Goal: Task Accomplishment & Management: Manage account settings

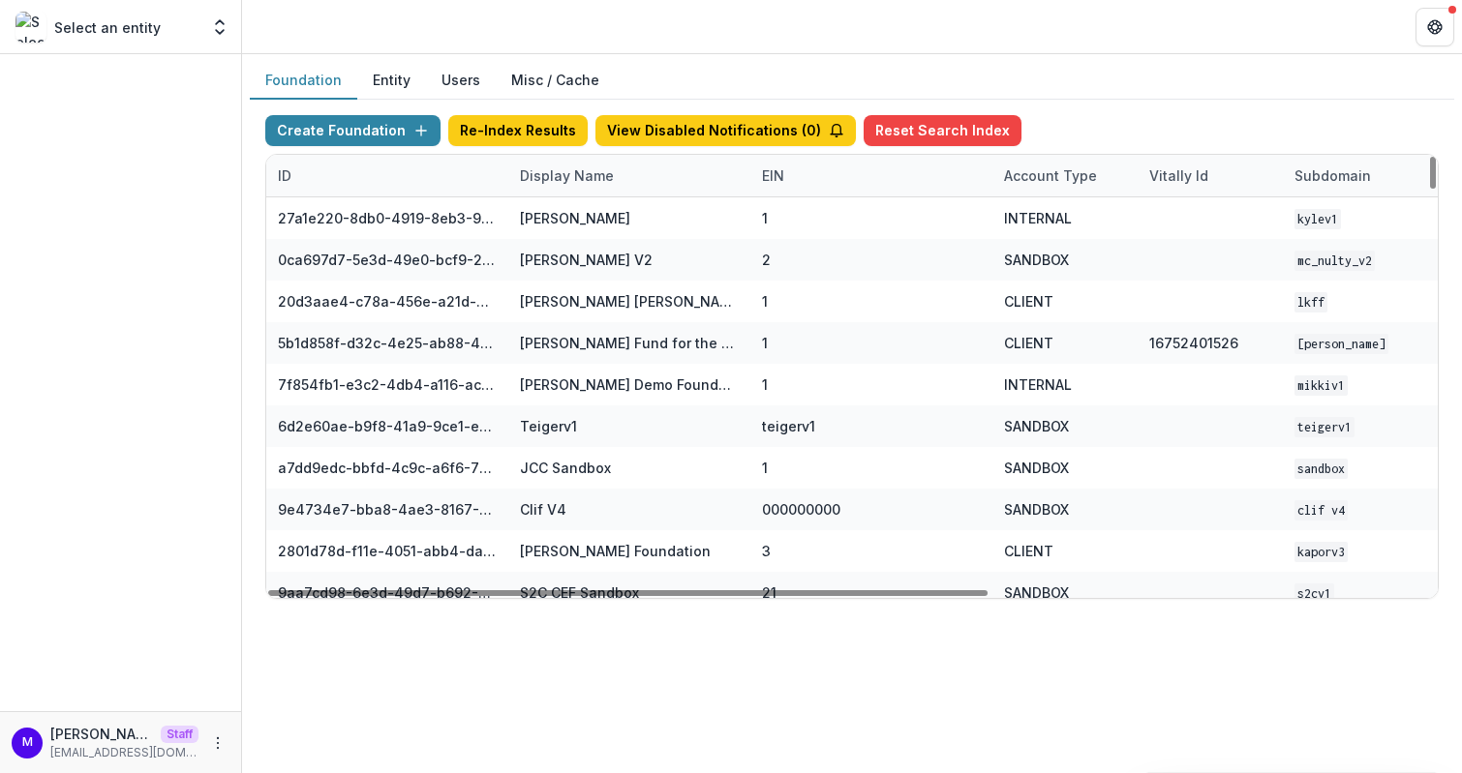
click at [581, 168] on div "Display Name" at bounding box center [566, 176] width 117 height 20
click at [585, 222] on input at bounding box center [627, 217] width 232 height 31
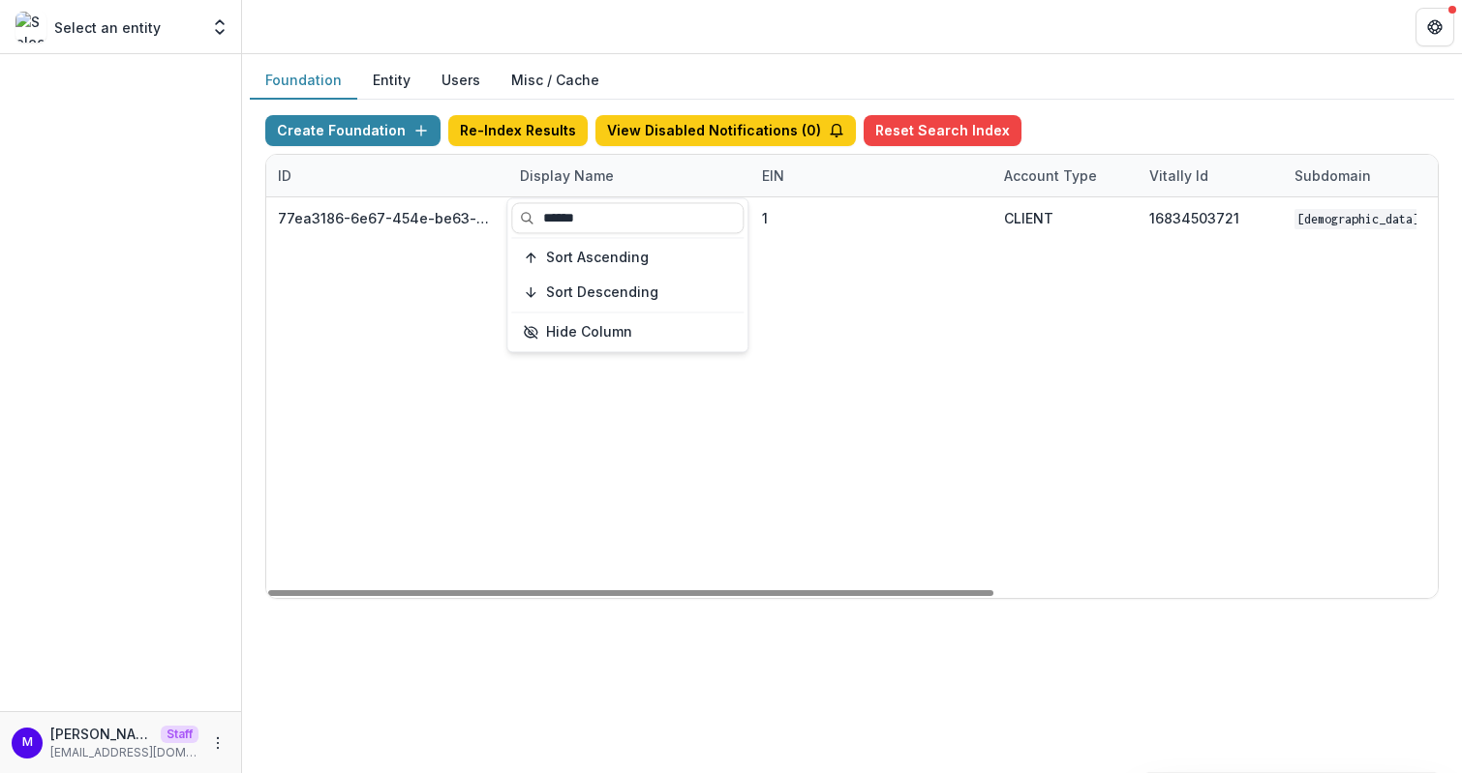
type input "******"
click at [804, 46] on header at bounding box center [852, 26] width 1220 height 53
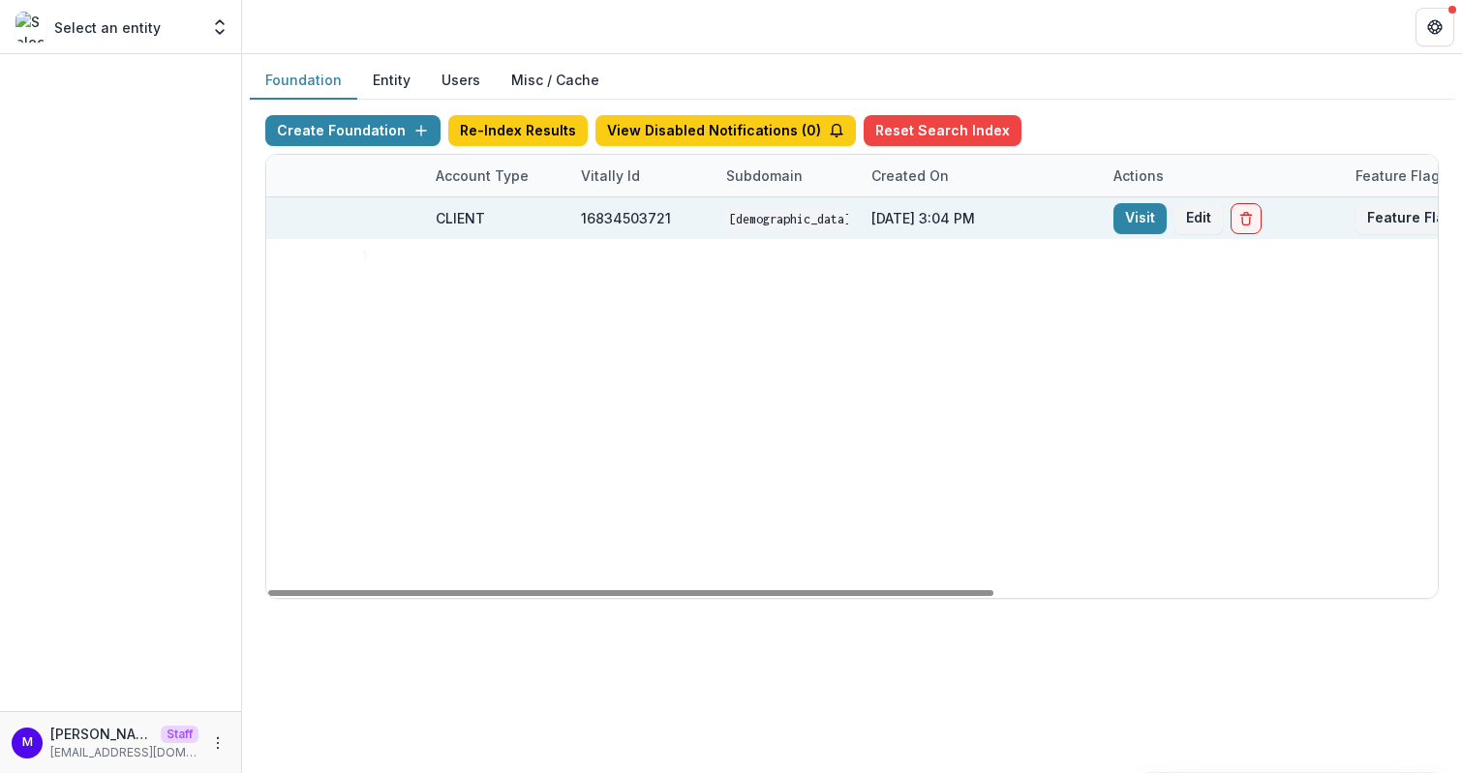
scroll to position [0, 714]
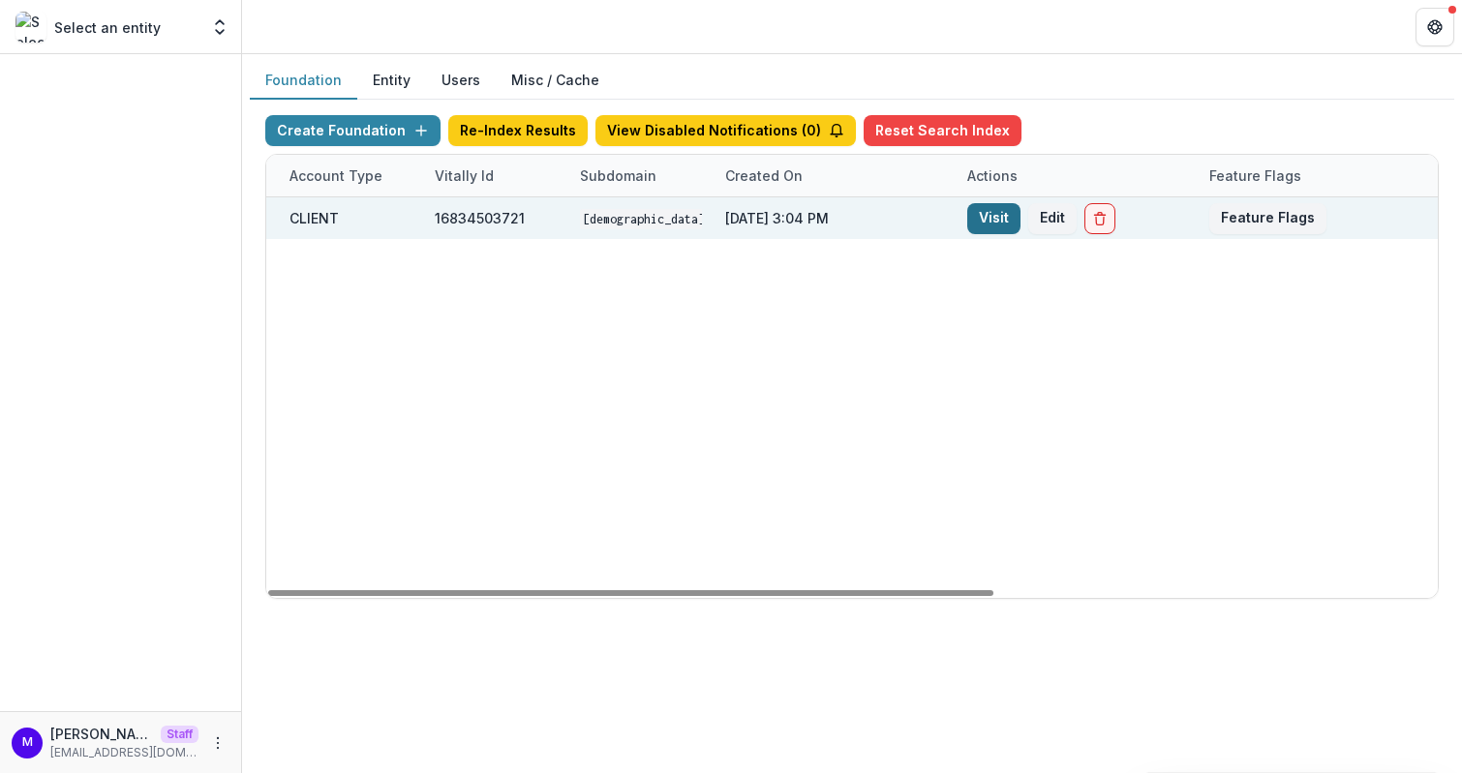
click at [982, 221] on link "Visit" at bounding box center [993, 218] width 53 height 31
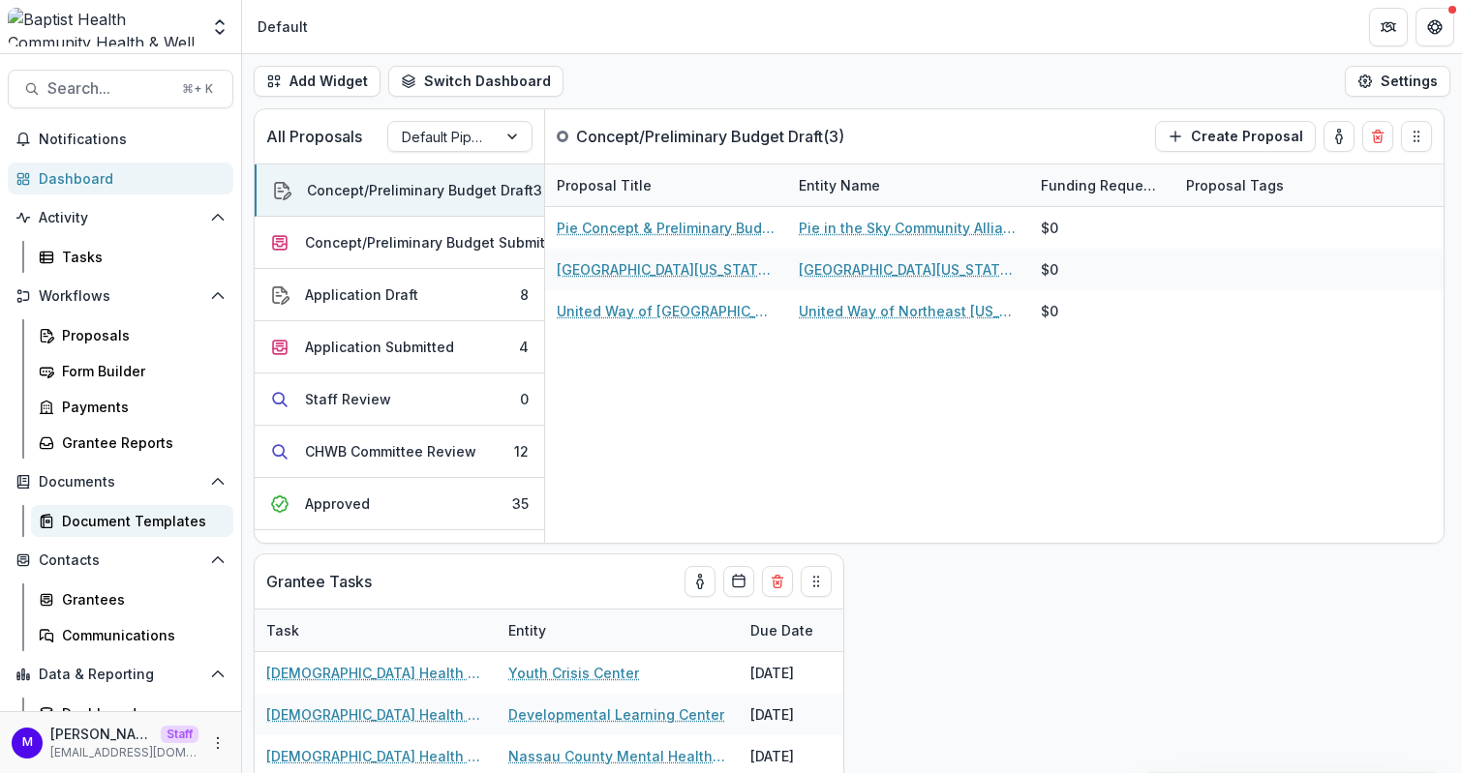
click at [70, 521] on div "Document Templates" at bounding box center [140, 521] width 156 height 20
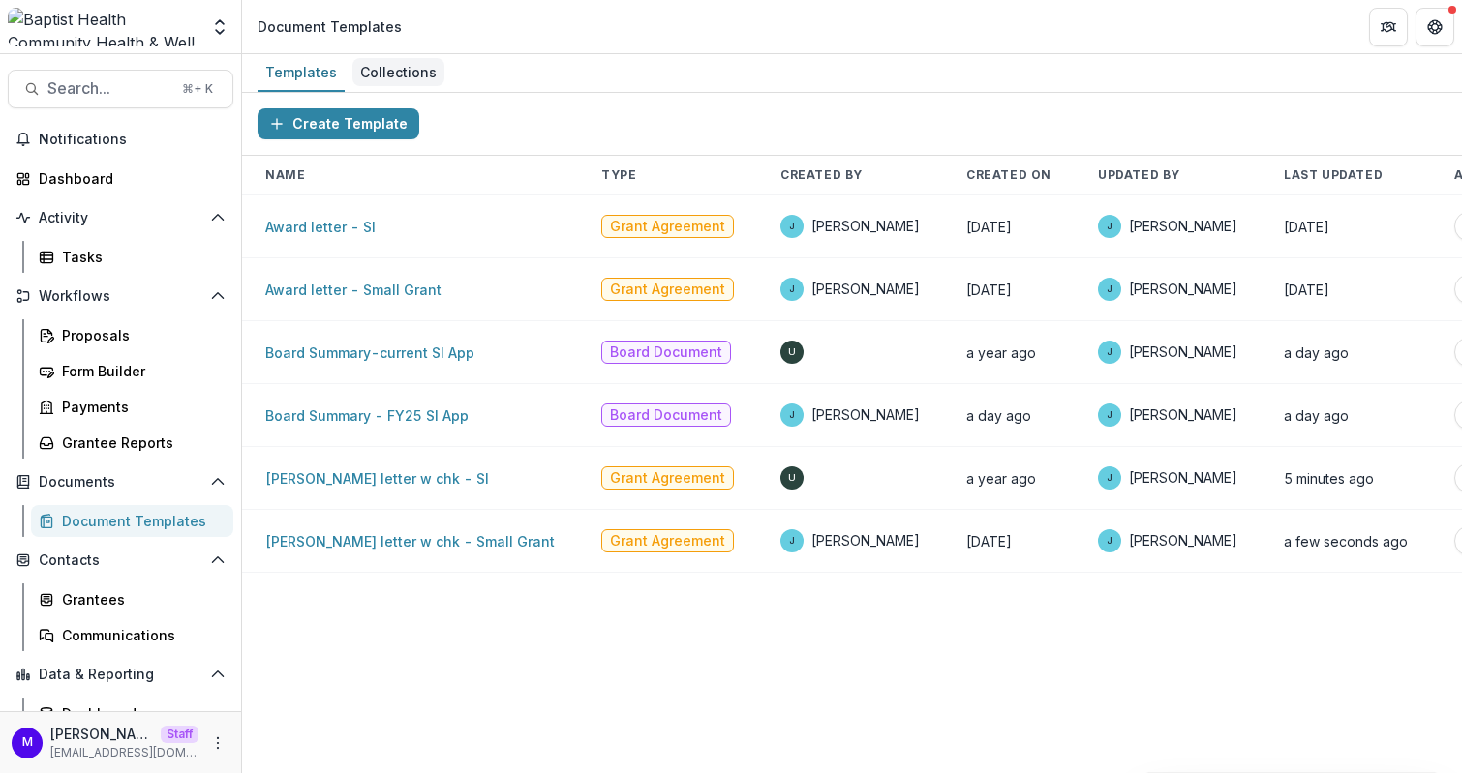
click at [405, 63] on div "Collections" at bounding box center [398, 72] width 92 height 28
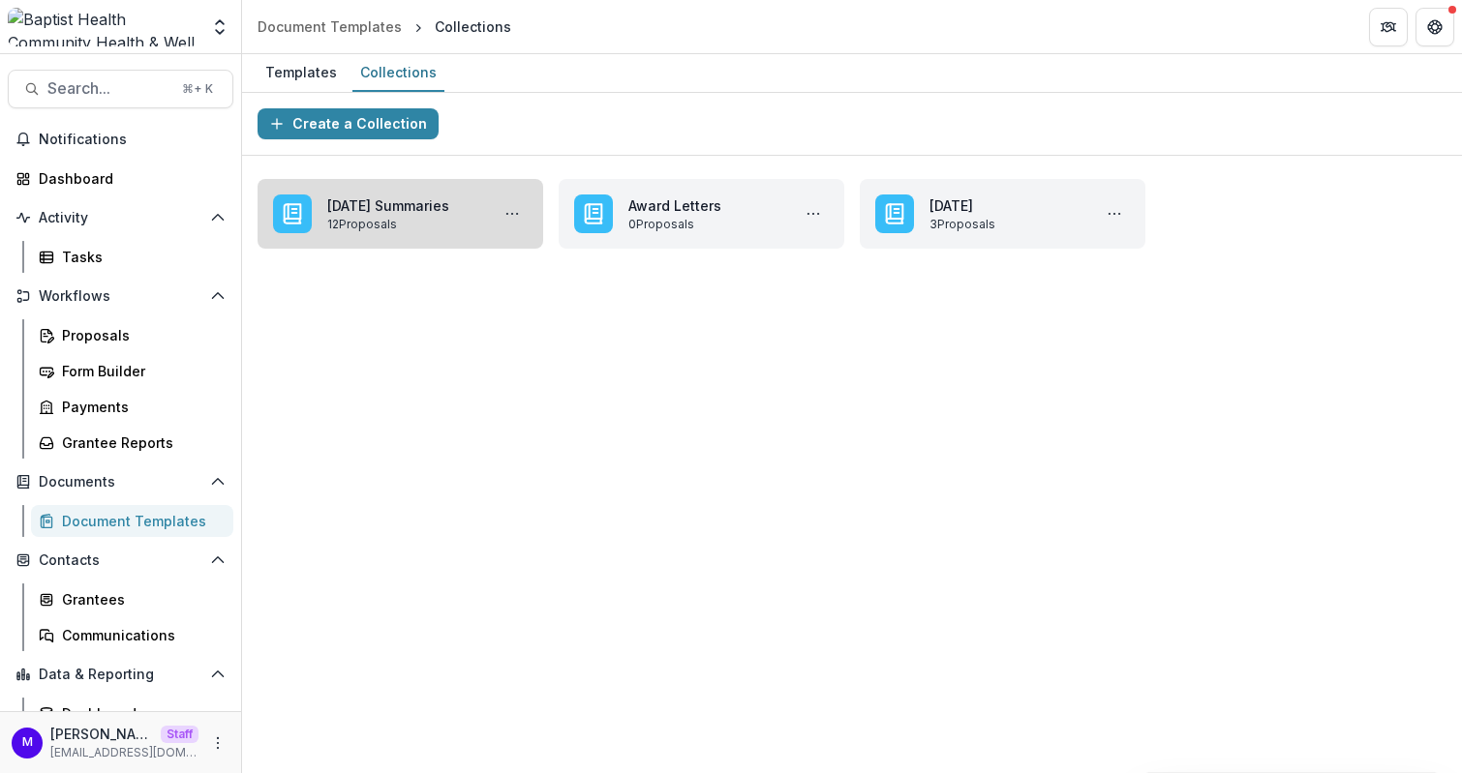
click at [420, 201] on link "September 2025 Summaries" at bounding box center [404, 206] width 154 height 20
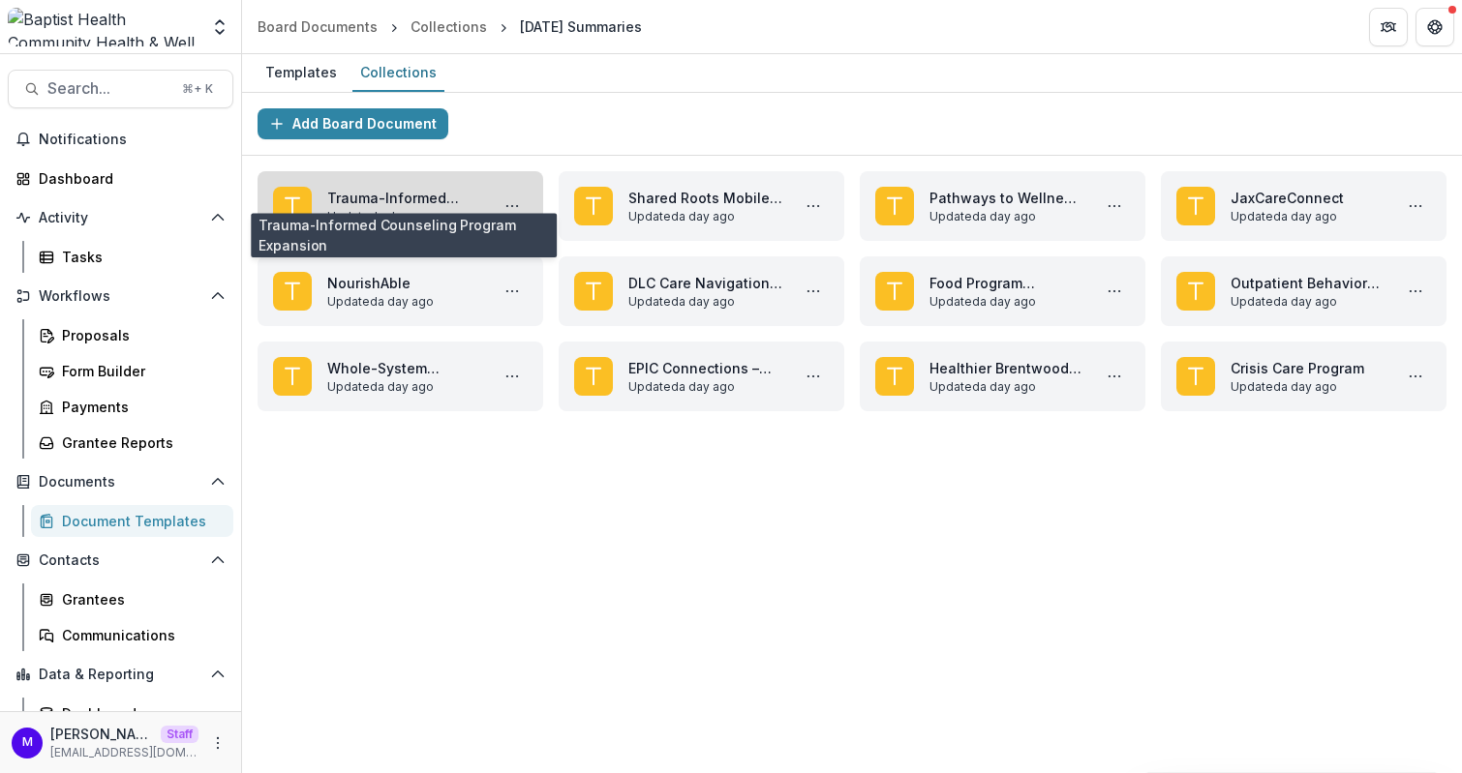
click at [408, 207] on link "Trauma-Informed Counseling Program Expansion" at bounding box center [404, 198] width 154 height 20
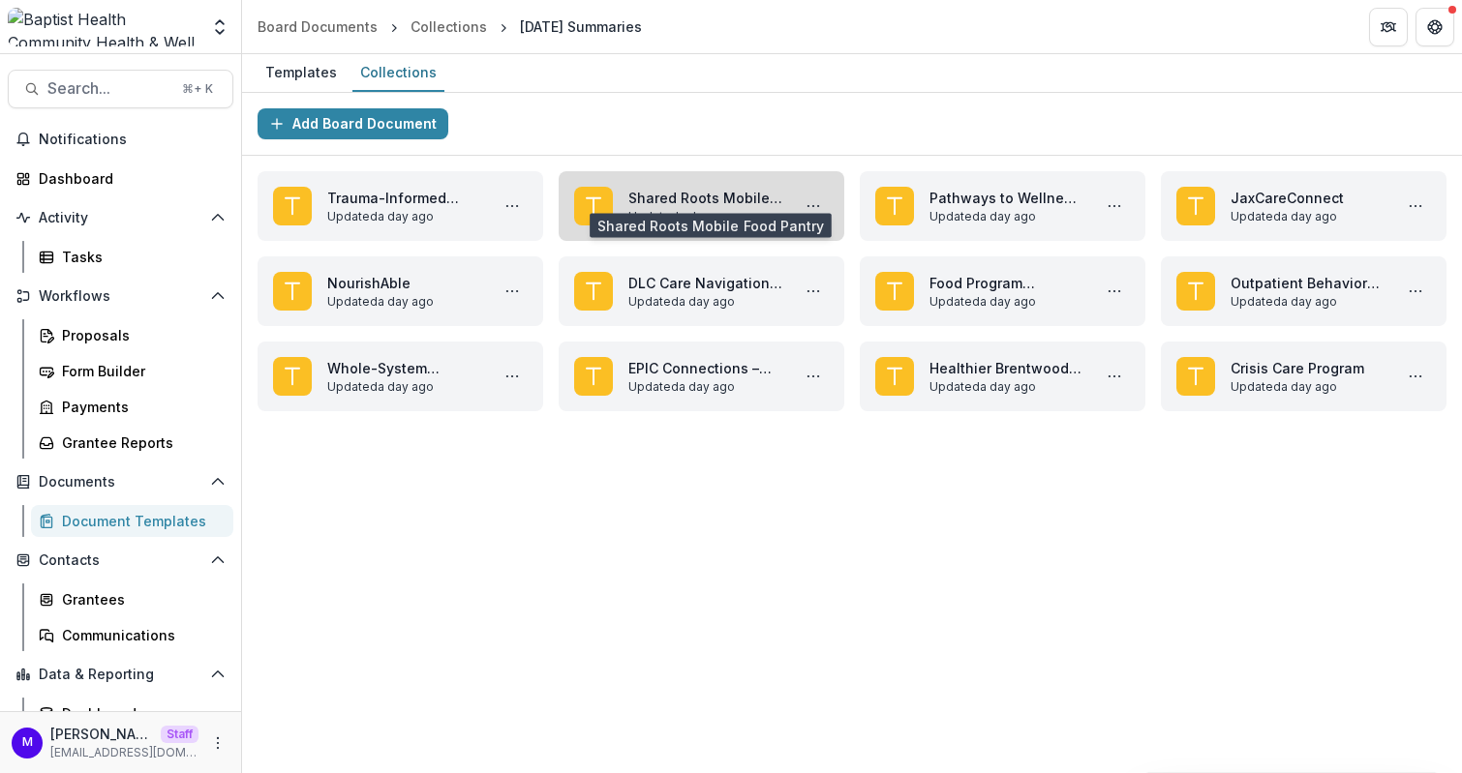
click at [665, 197] on link "Shared Roots Mobile Food Pantry" at bounding box center [705, 198] width 154 height 20
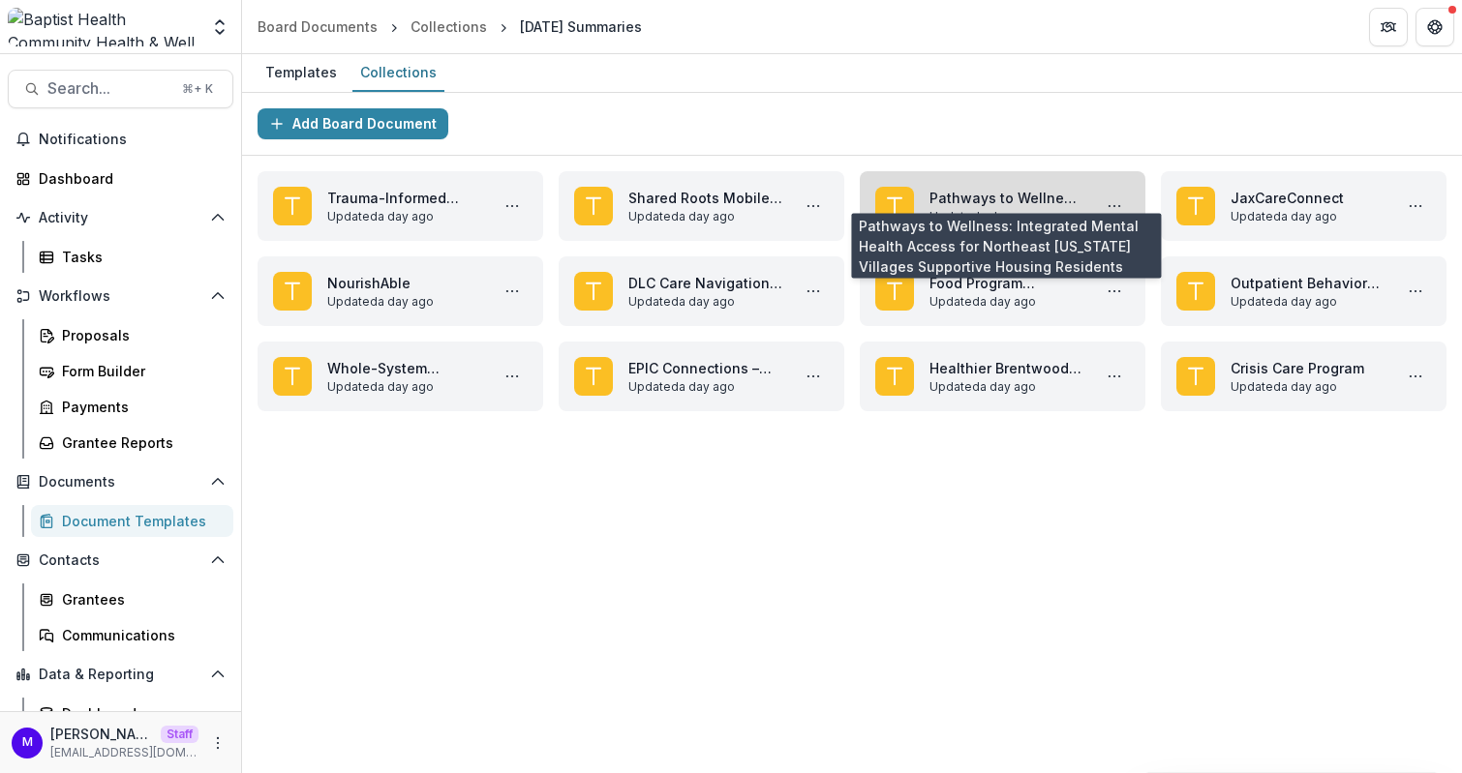
click at [953, 188] on link "Pathways to Wellness: Integrated Mental Health Access for Northeast Florida Vil…" at bounding box center [1006, 198] width 154 height 20
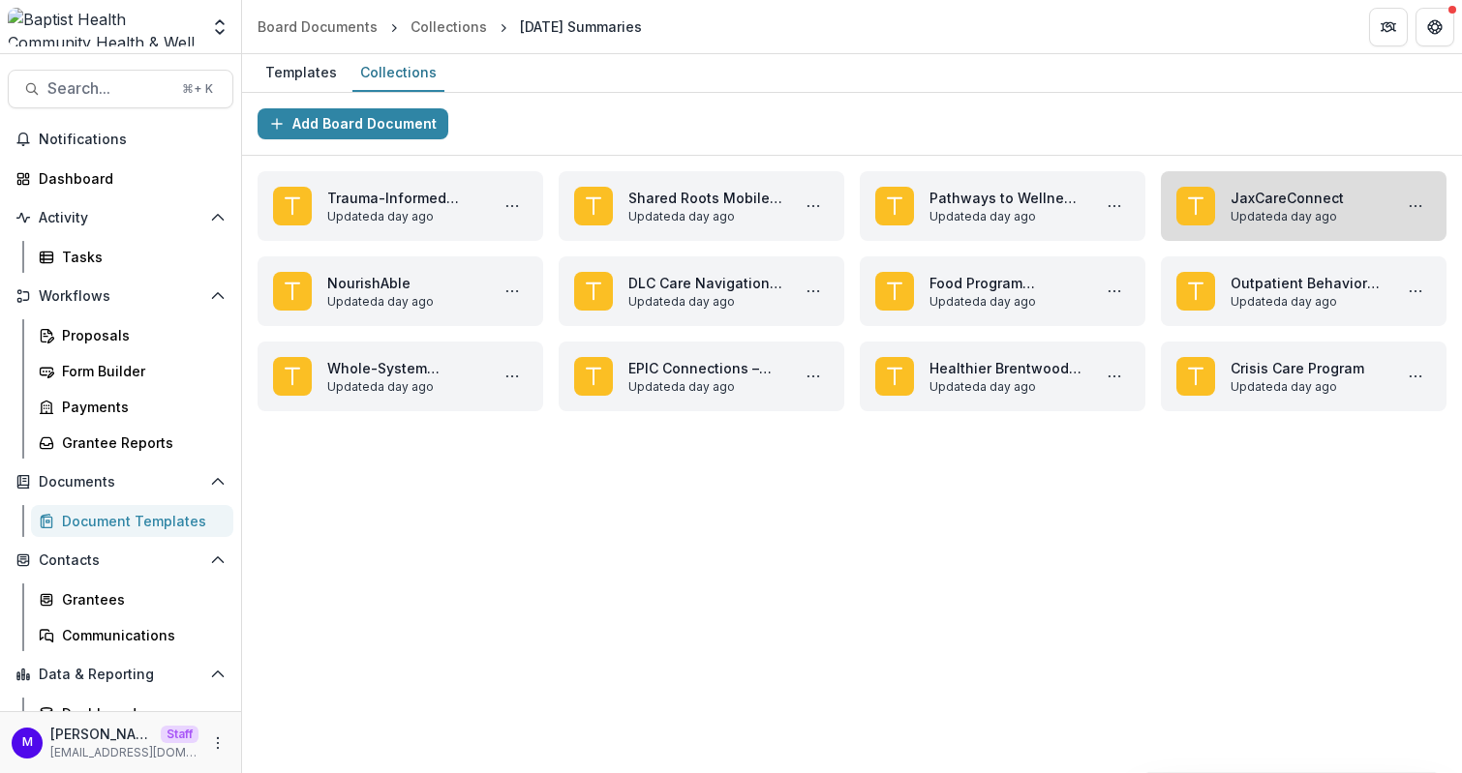
click at [1251, 191] on link "JaxCareConnect" at bounding box center [1307, 198] width 154 height 20
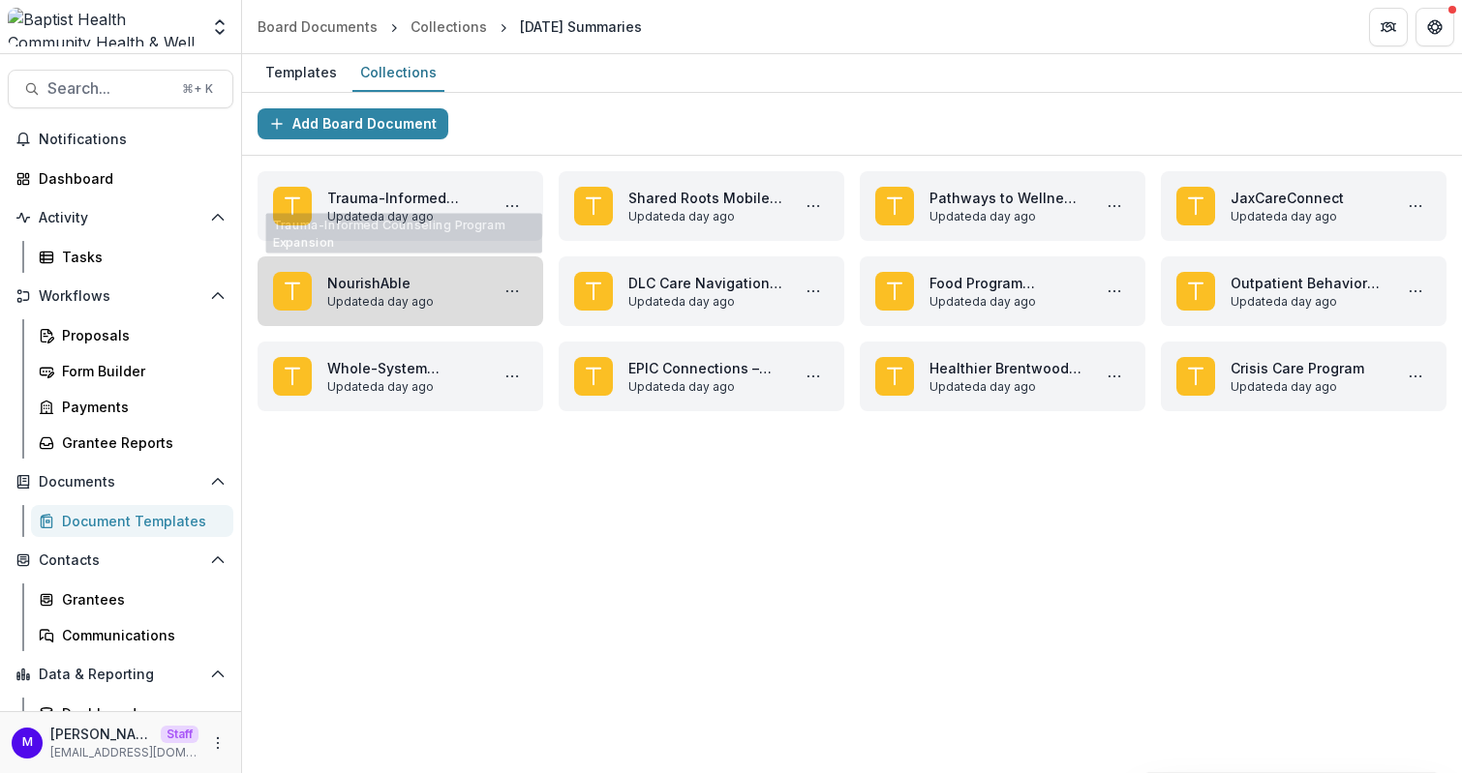
click at [418, 276] on link "NourishAble" at bounding box center [404, 283] width 154 height 20
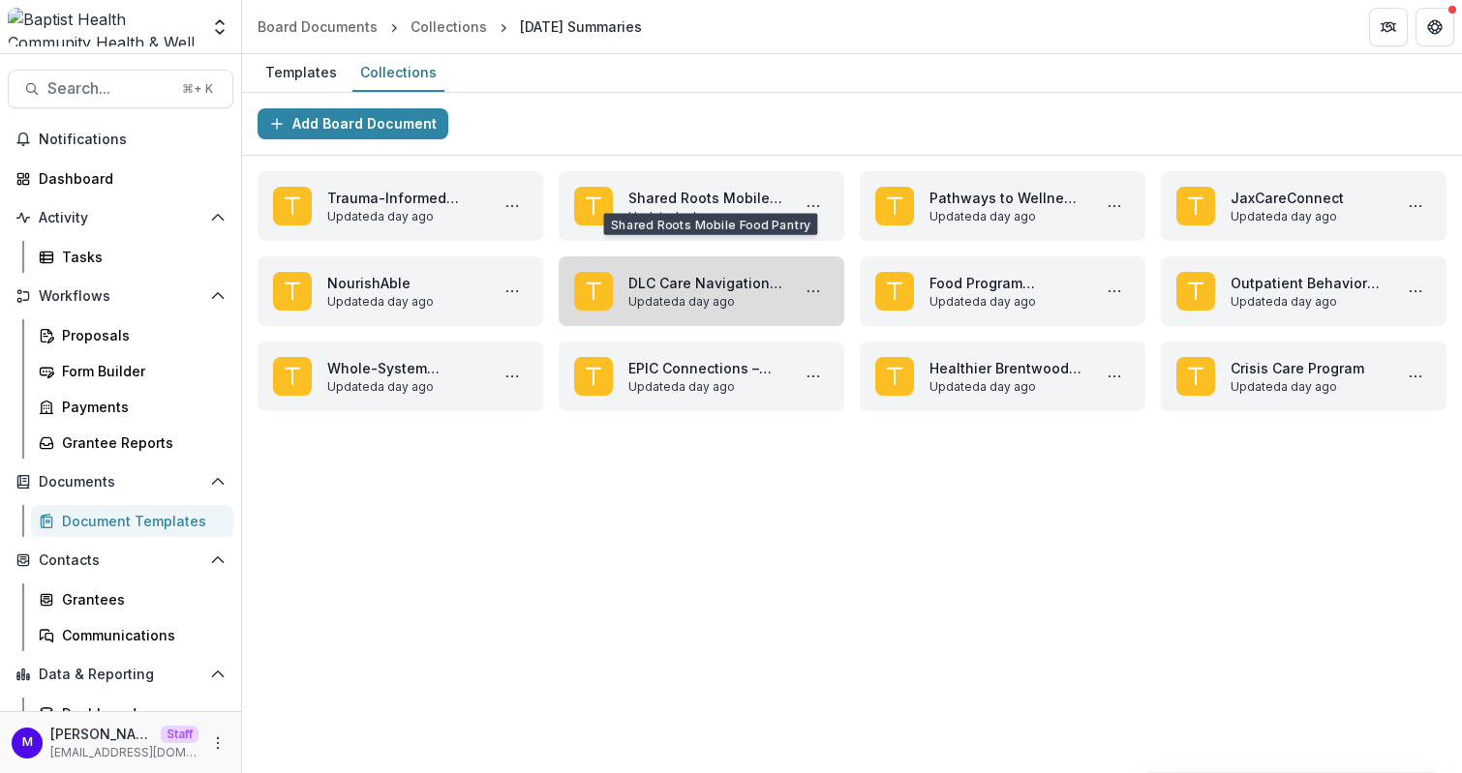
click at [665, 293] on link "DLC Care Navigation & Support" at bounding box center [705, 283] width 154 height 20
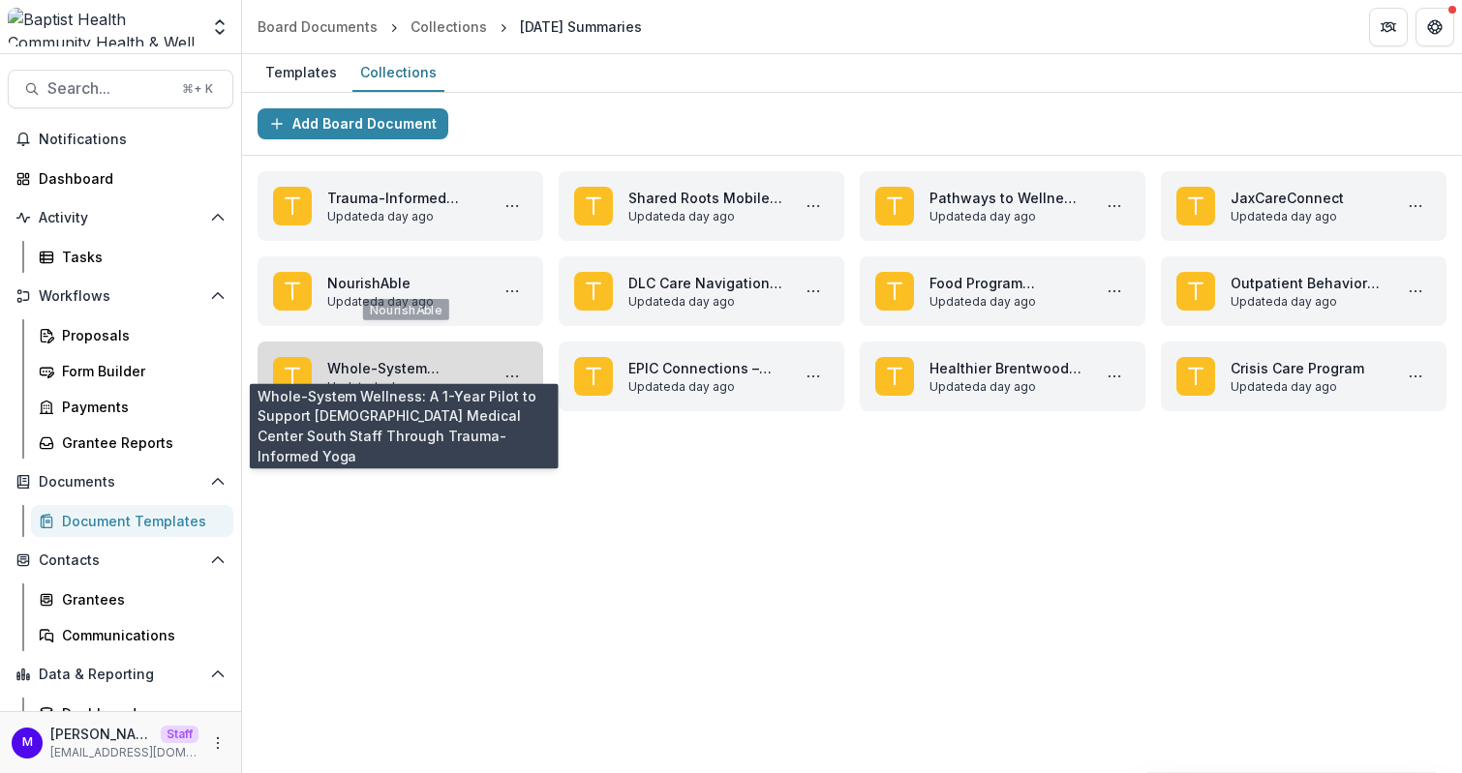
click at [434, 359] on link "Whole-System Wellness: A 1-Year Pilot to Support Baptist Medical Center South S…" at bounding box center [404, 368] width 154 height 20
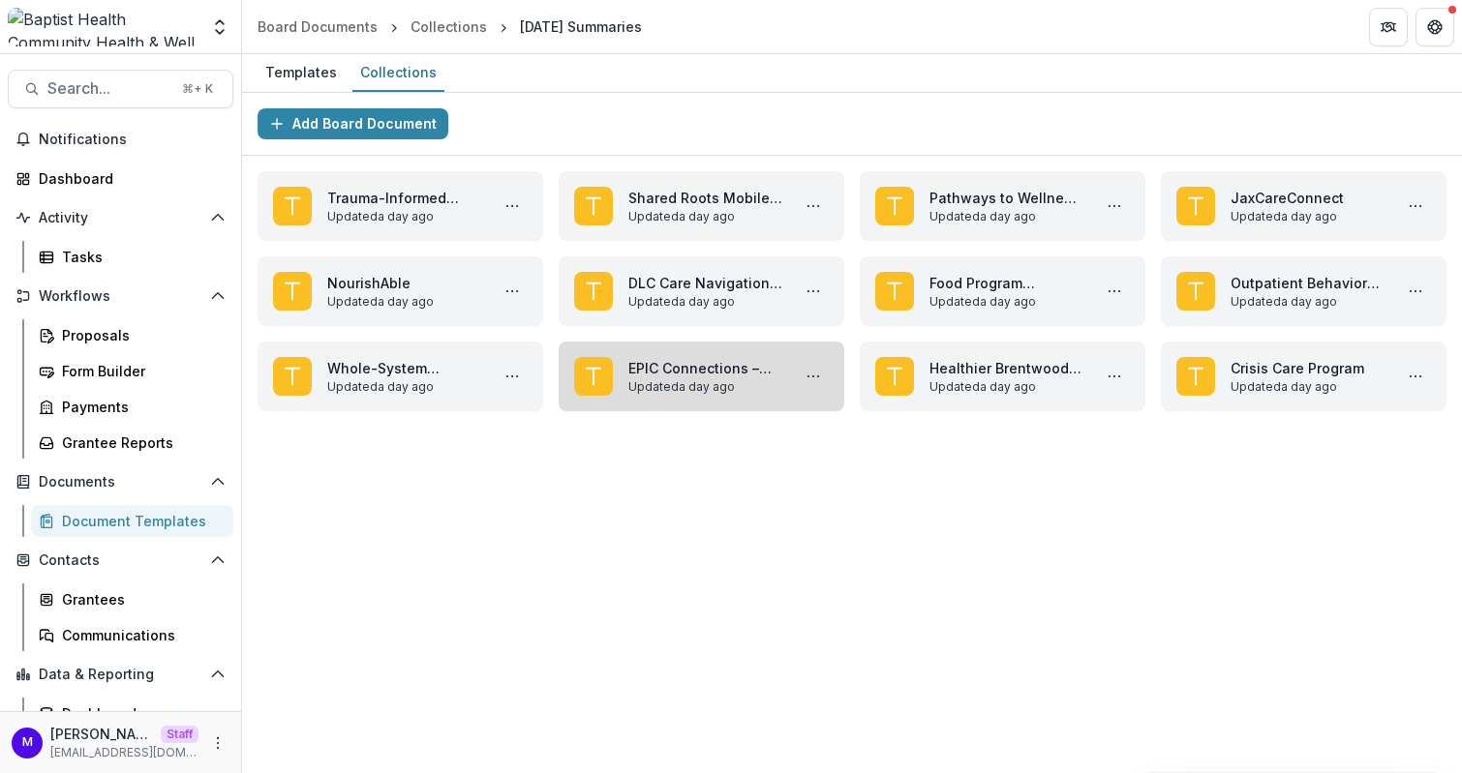
click at [712, 363] on link "EPIC Connections – Fostering community and behavioral health linkages" at bounding box center [705, 368] width 154 height 20
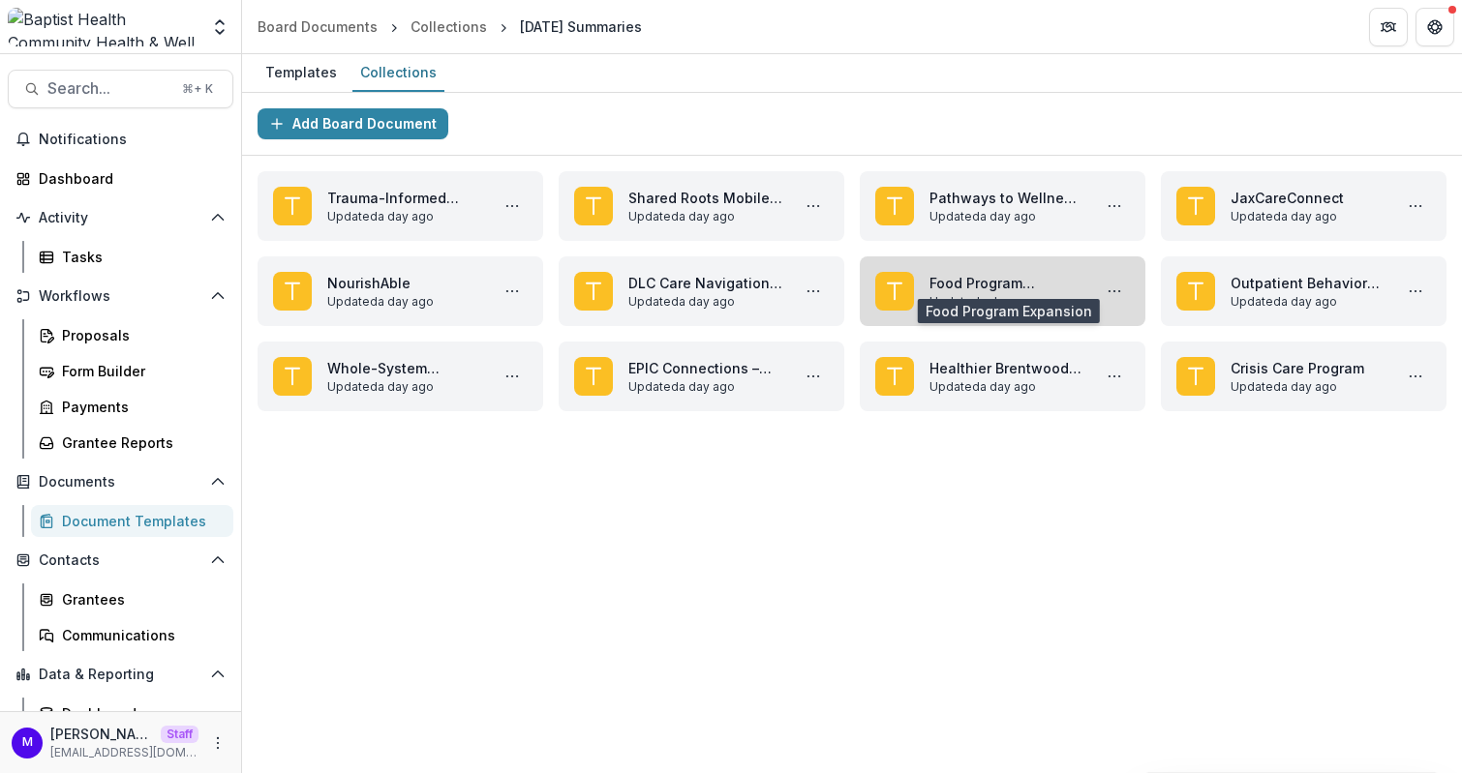
click at [956, 293] on link "Food Program Expansion" at bounding box center [1006, 283] width 154 height 20
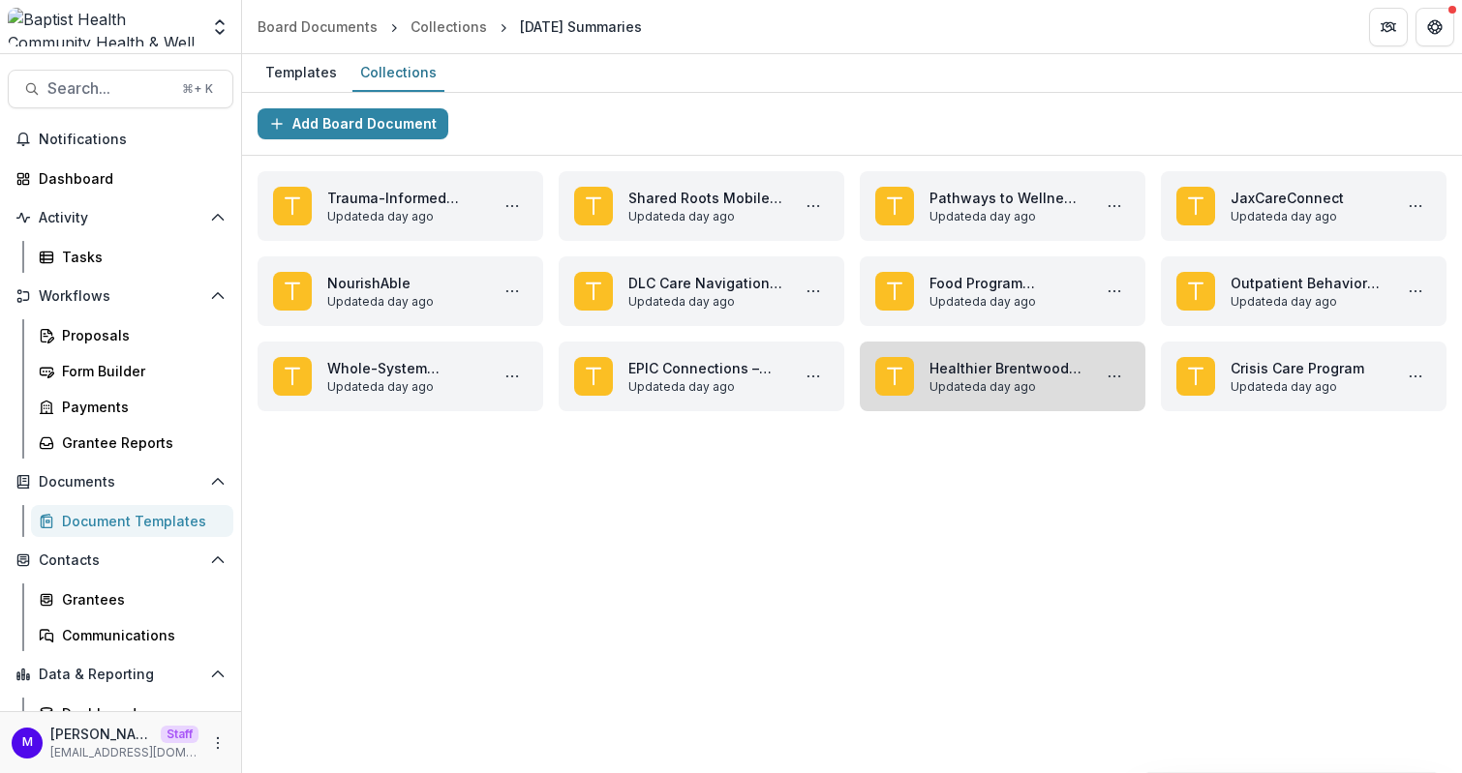
click at [954, 379] on link "Healthier Brentwood Initiatives" at bounding box center [1006, 368] width 154 height 20
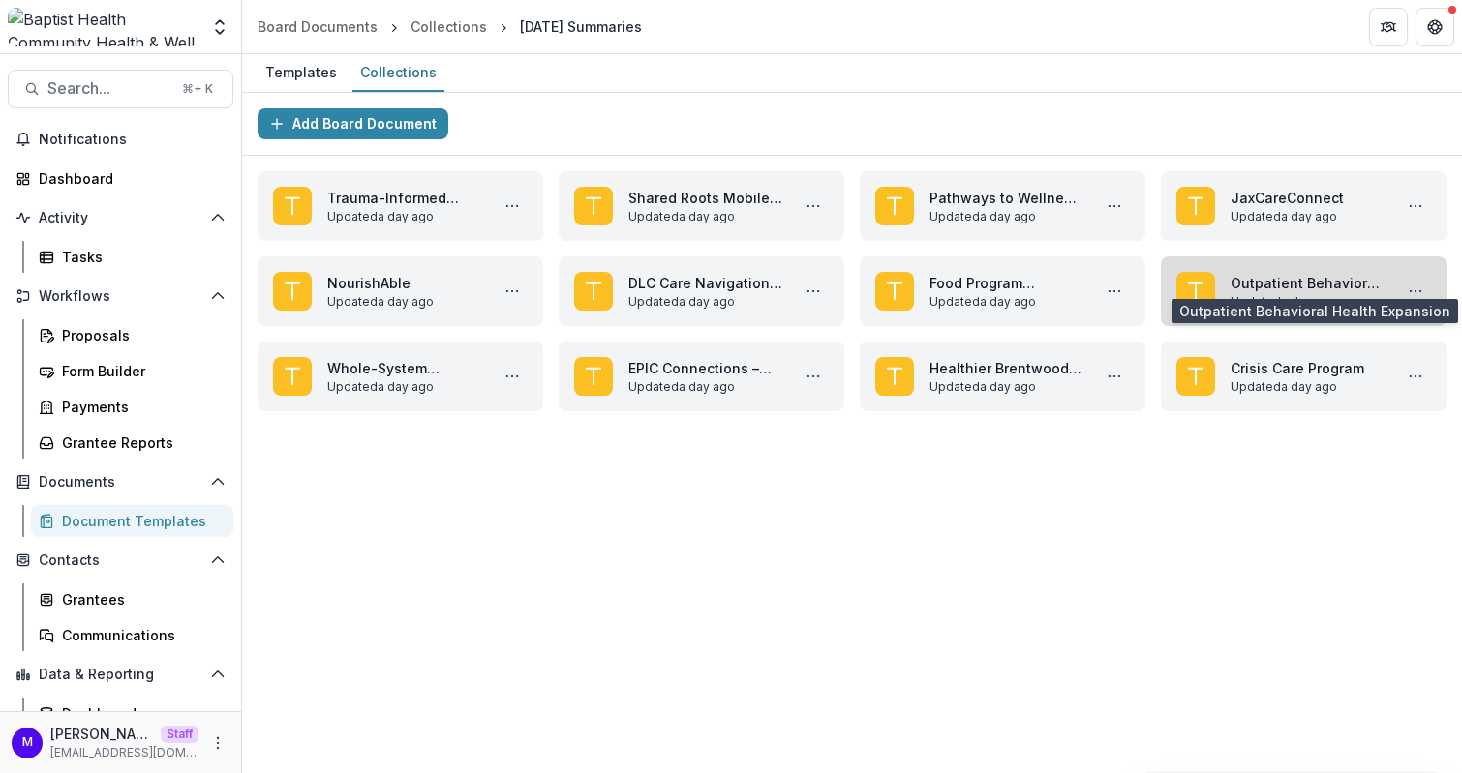
click at [1234, 279] on link "Outpatient Behavioral Health Expansion" at bounding box center [1307, 283] width 154 height 20
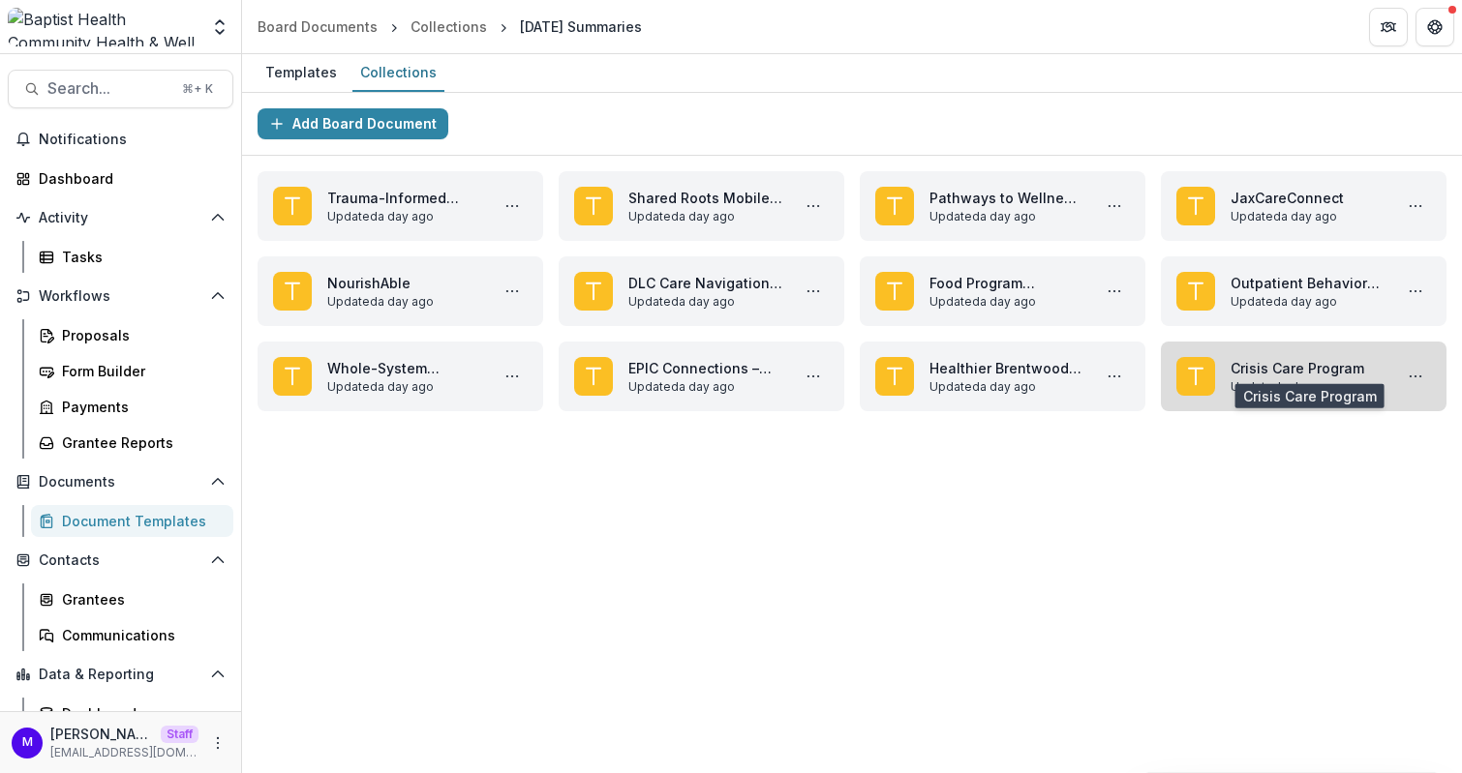
click at [1230, 358] on link "Crisis Care Program" at bounding box center [1307, 368] width 154 height 20
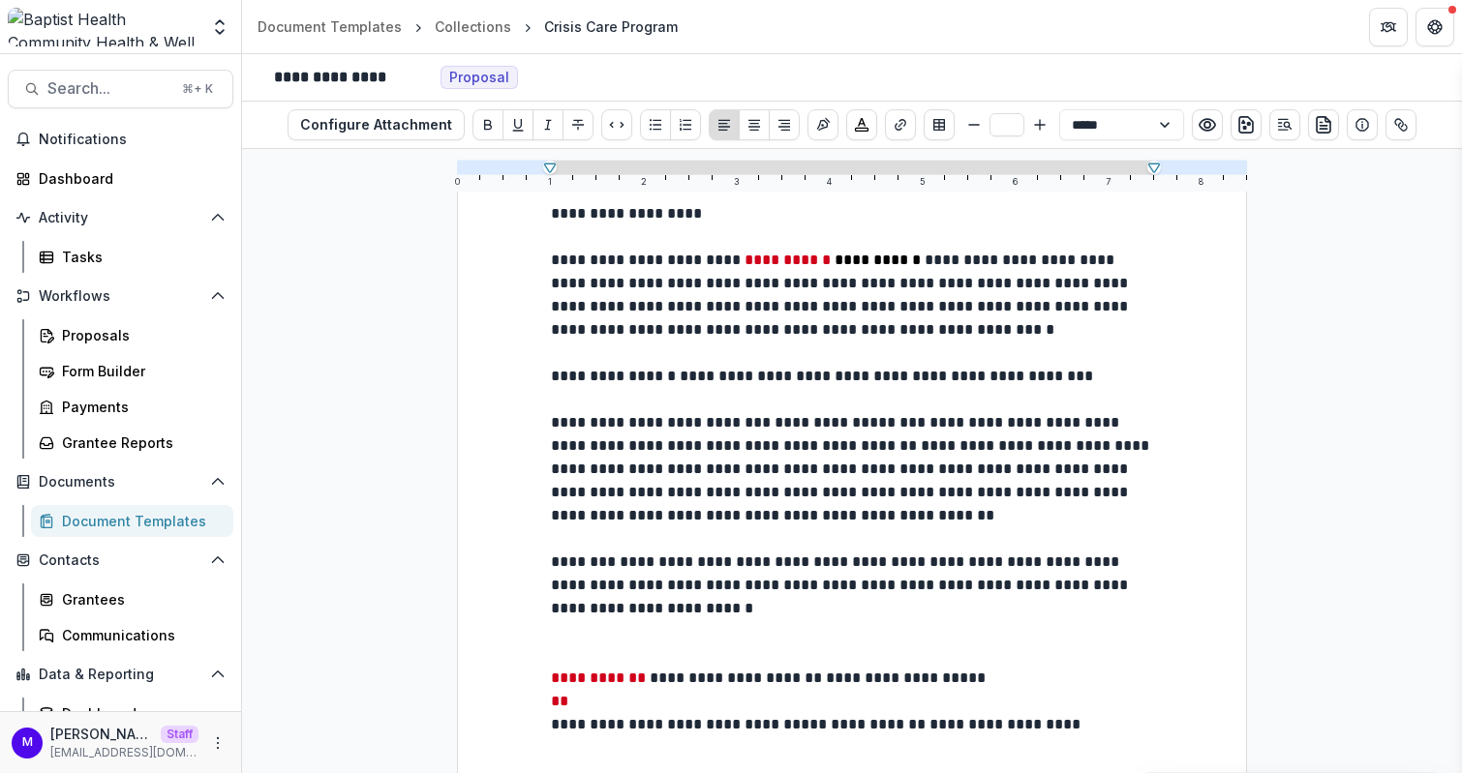
scroll to position [134, 0]
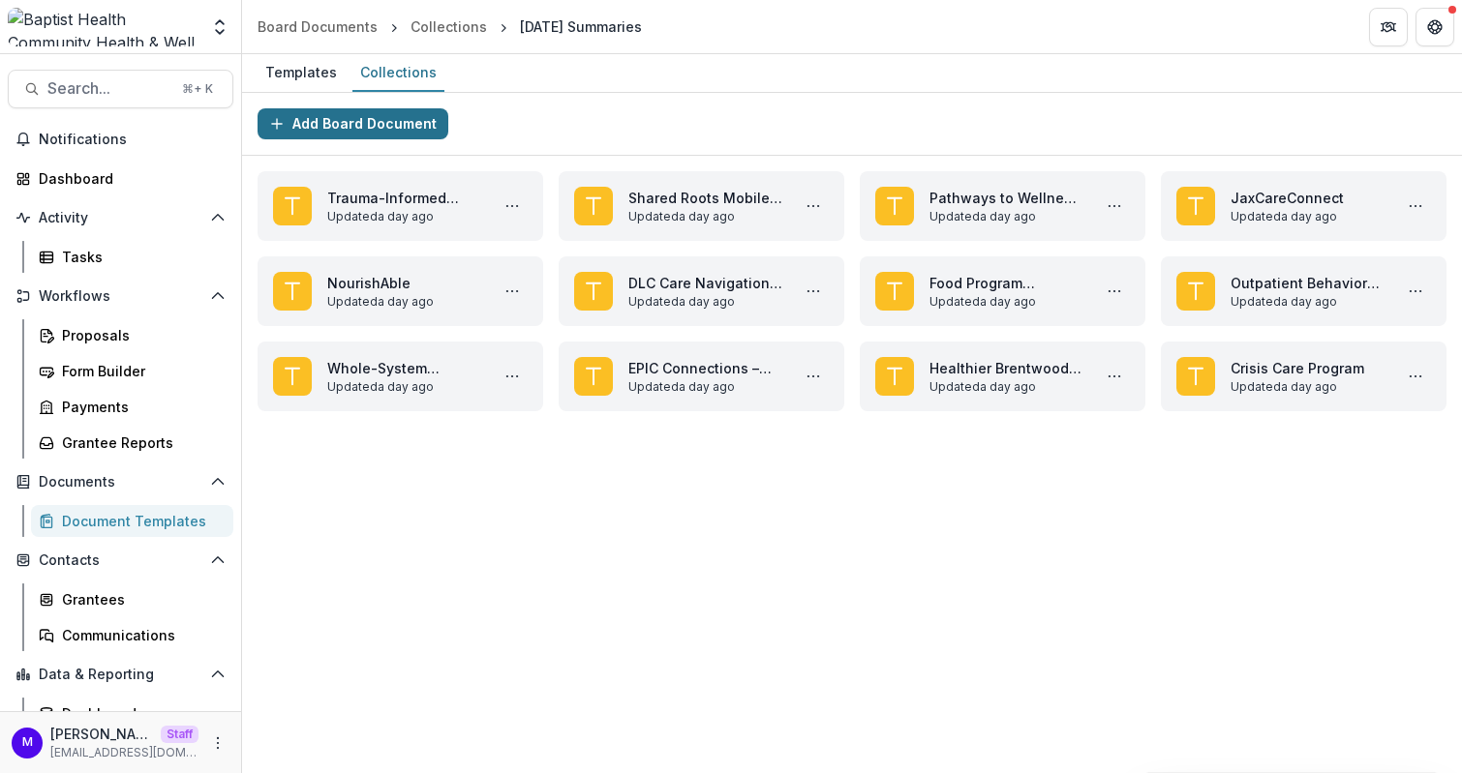
click at [383, 118] on button "Add Board Document" at bounding box center [352, 123] width 191 height 31
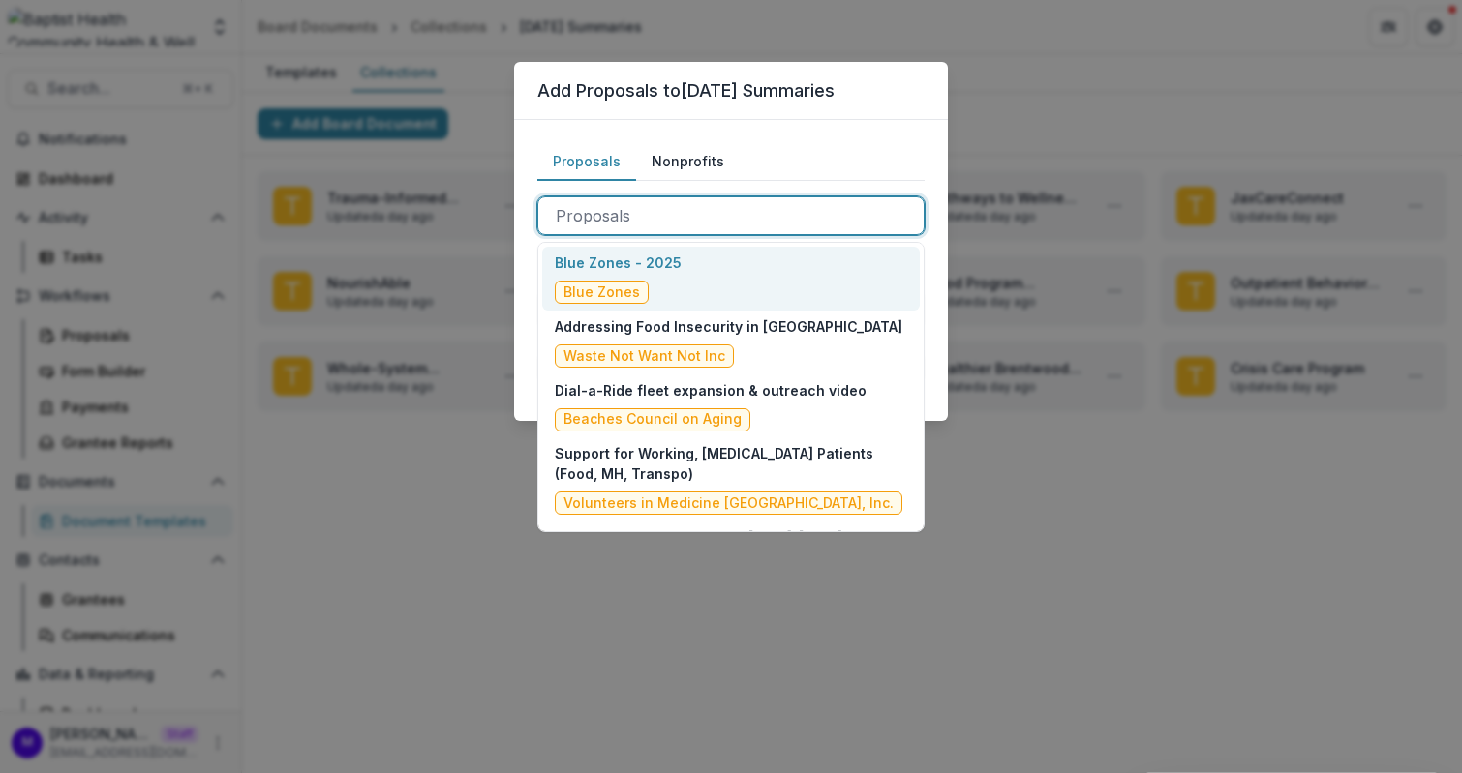
click at [679, 217] on div at bounding box center [731, 215] width 350 height 27
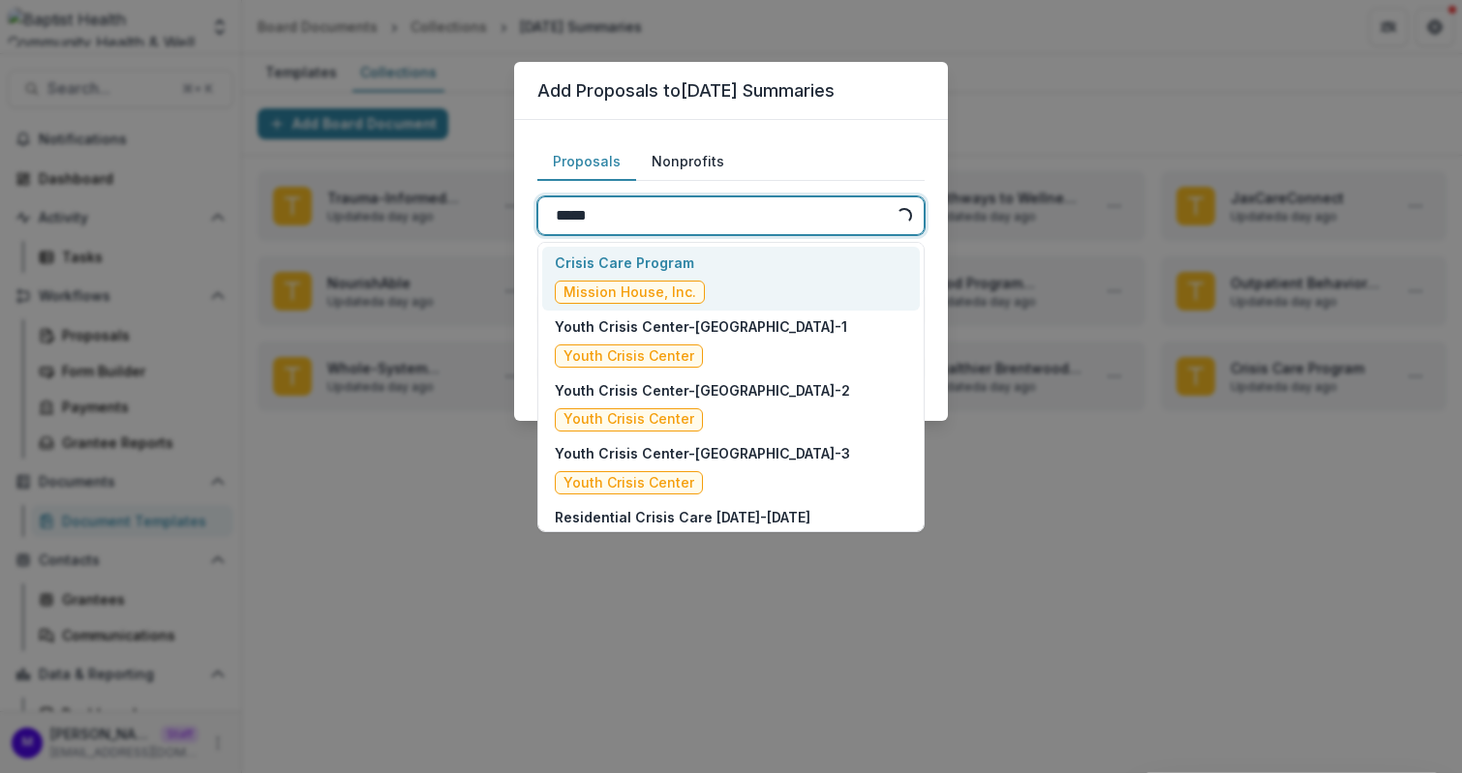
type input "******"
click at [689, 282] on span "Mission House, Inc." at bounding box center [630, 292] width 150 height 23
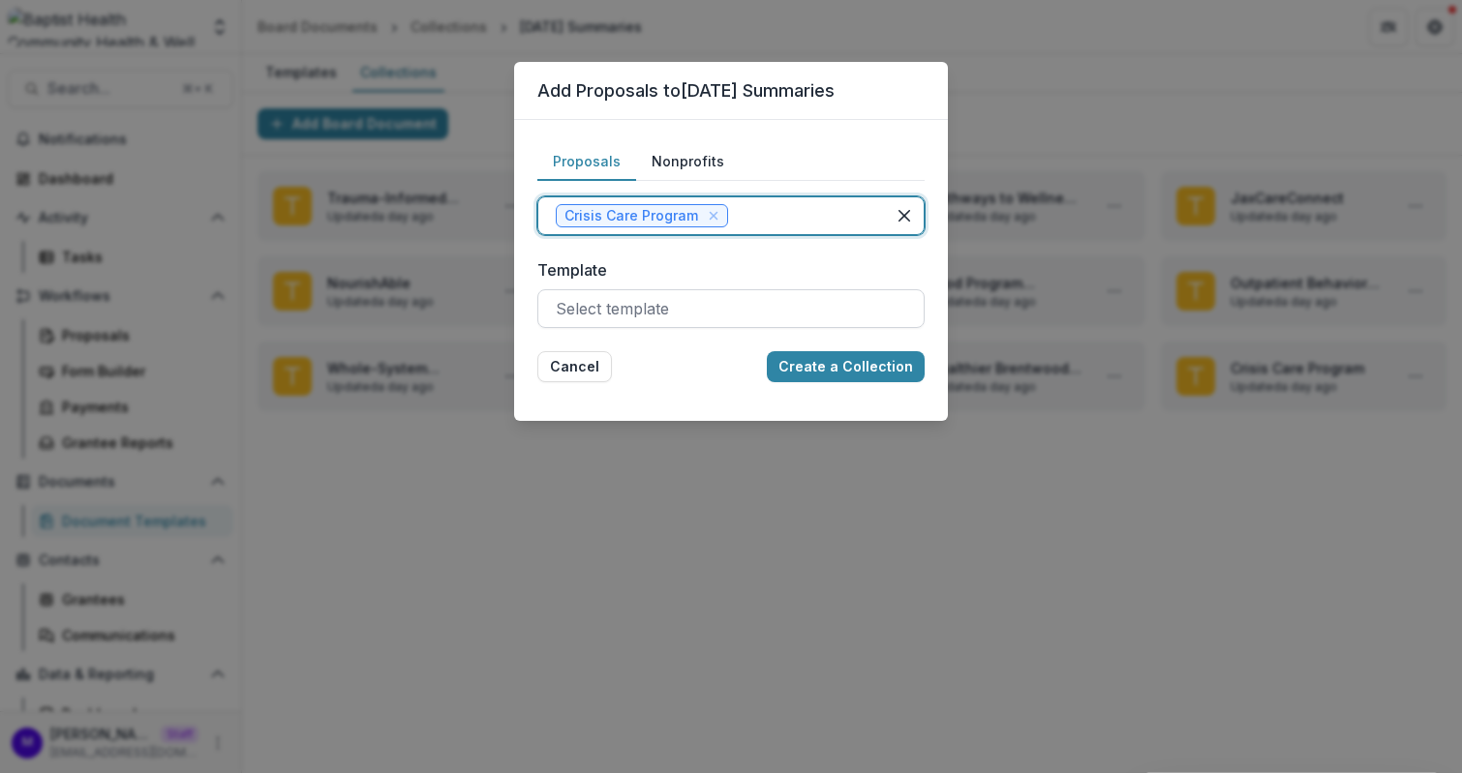
click at [686, 312] on div at bounding box center [731, 308] width 350 height 27
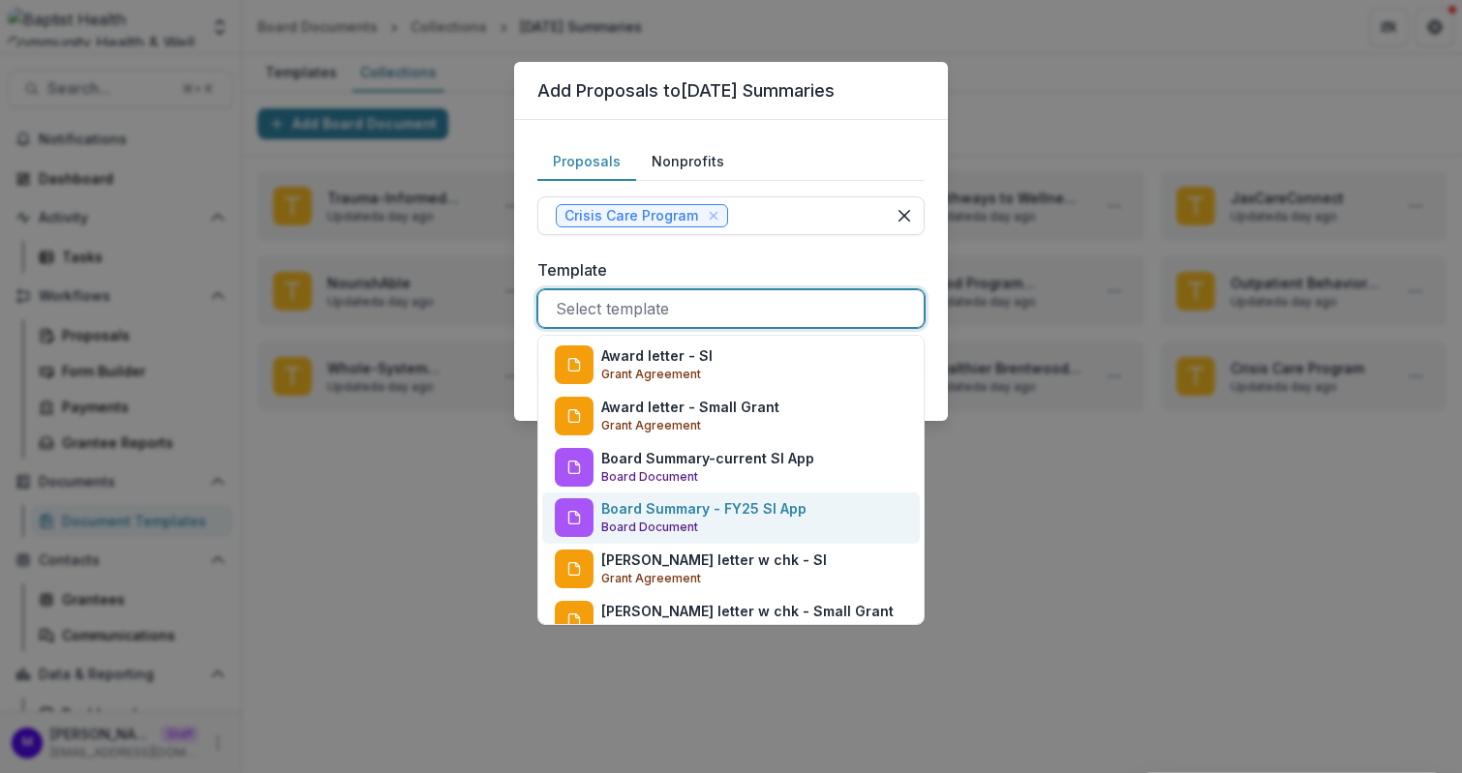
click at [723, 517] on p "Board Summary - FY25 SI App" at bounding box center [703, 509] width 205 height 20
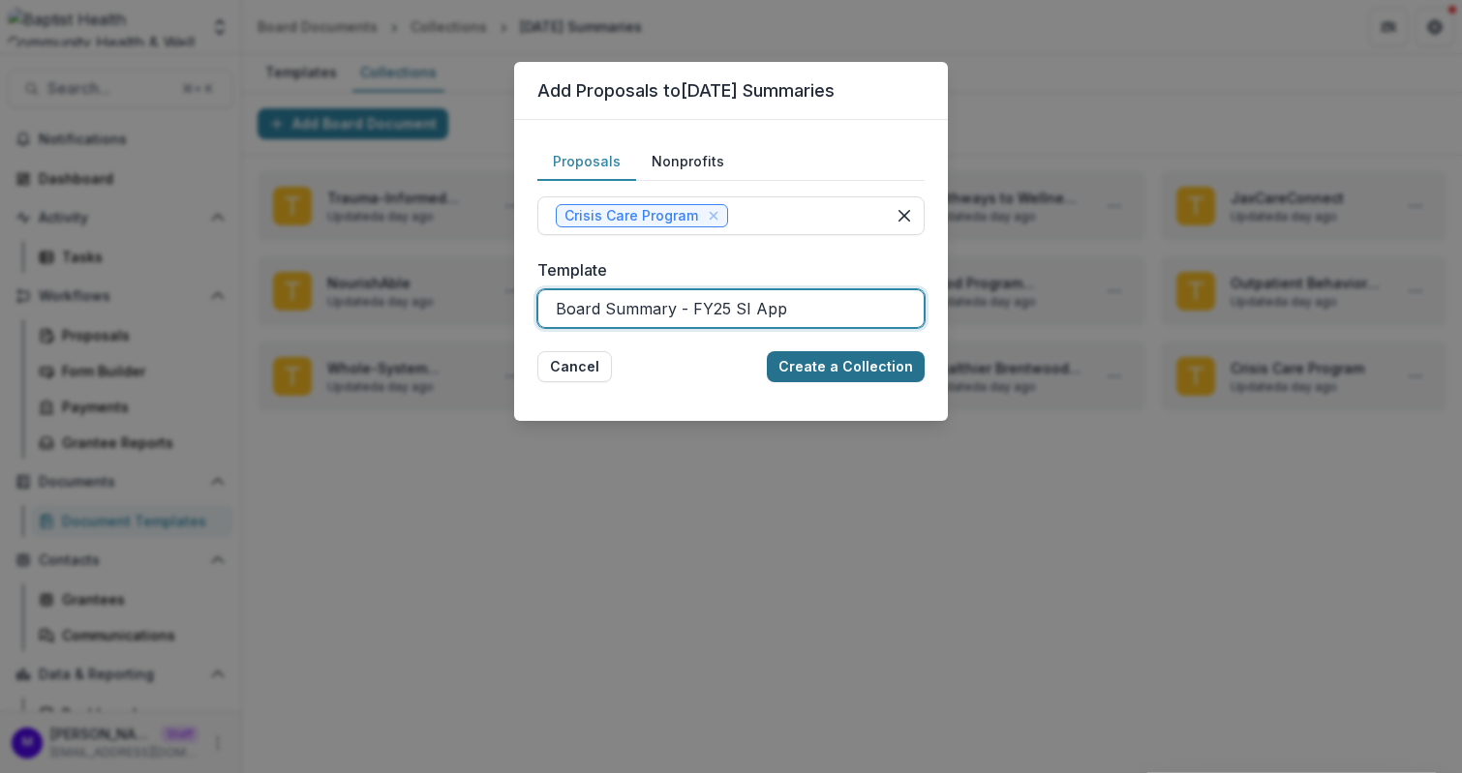
click at [843, 366] on button "Create a Collection" at bounding box center [846, 366] width 158 height 31
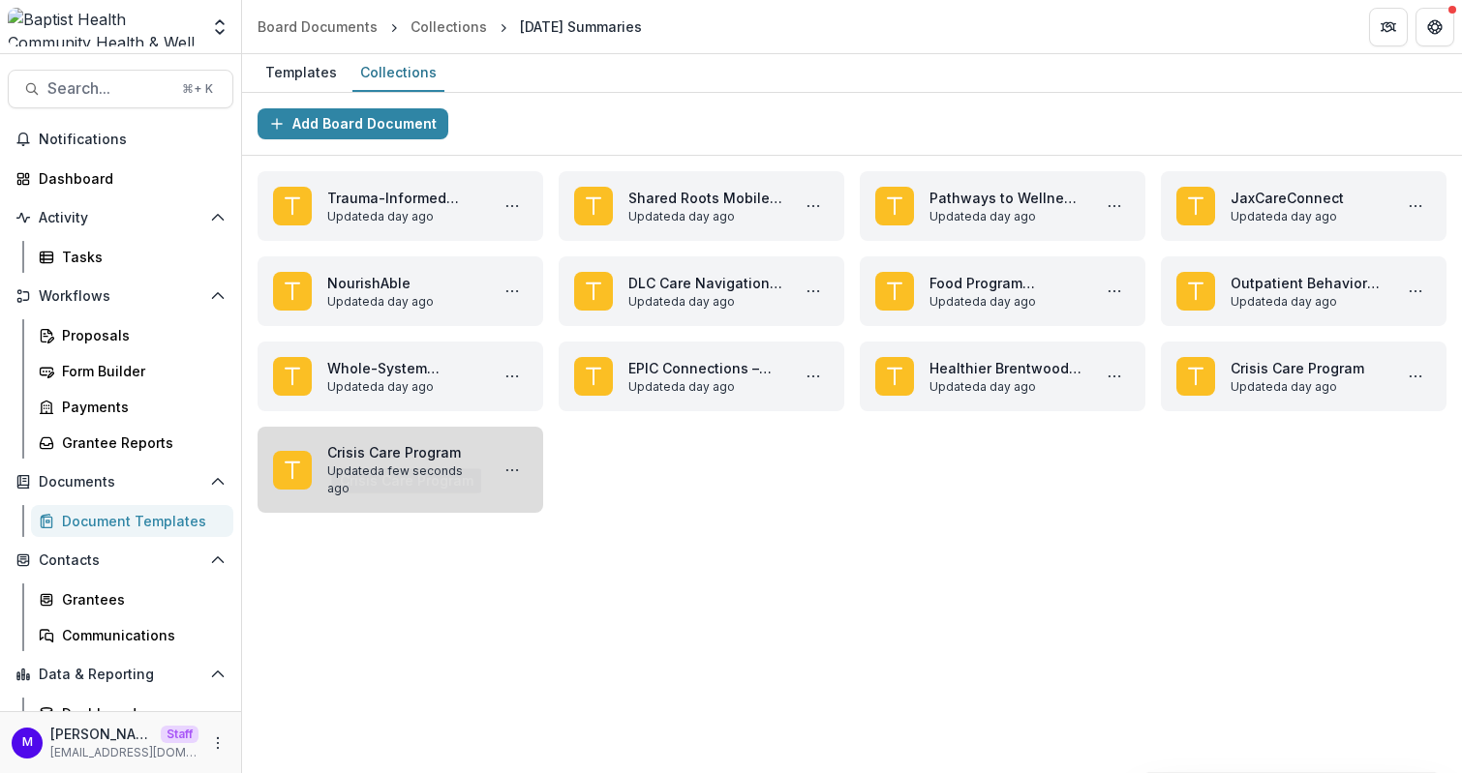
click at [426, 463] on link "Crisis Care Program" at bounding box center [404, 452] width 154 height 20
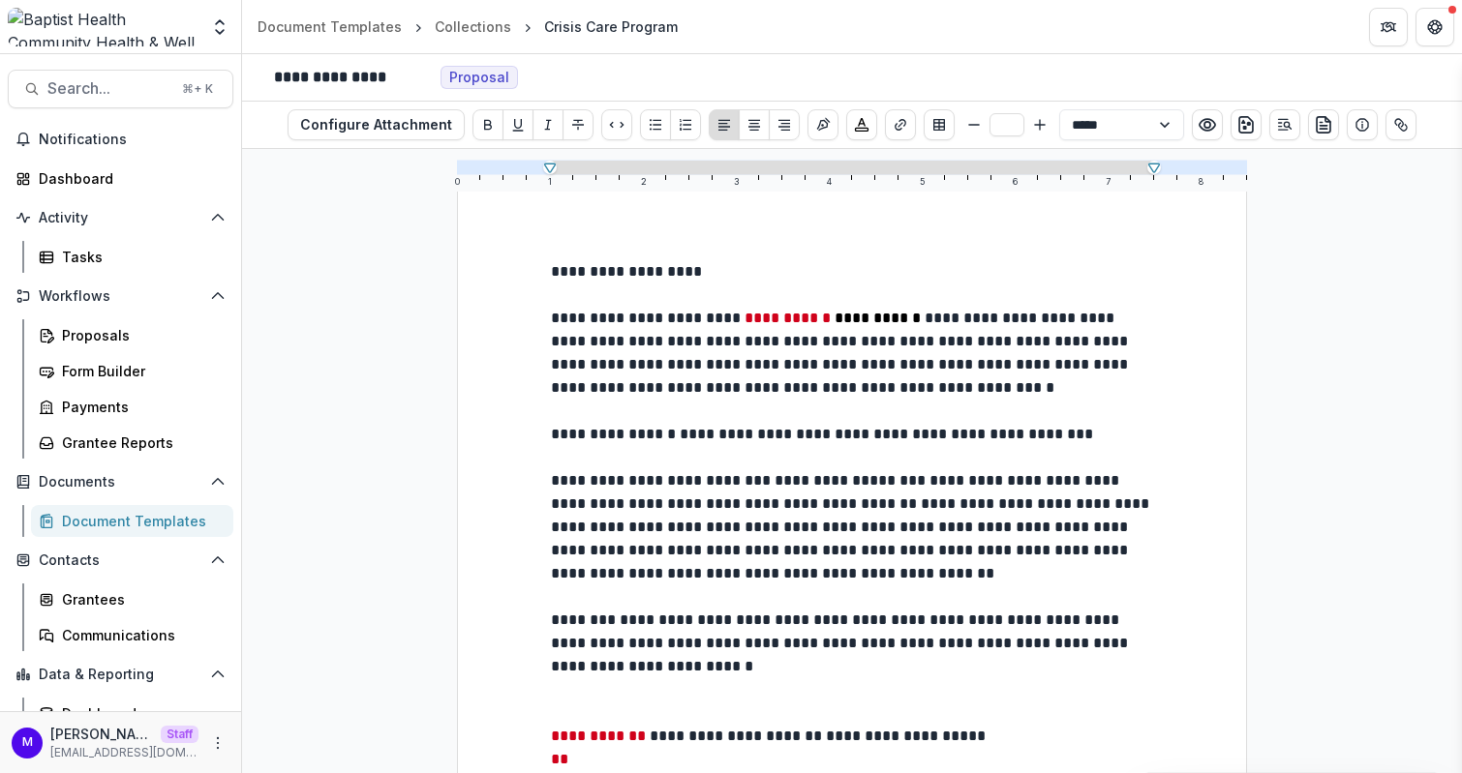
scroll to position [56, 0]
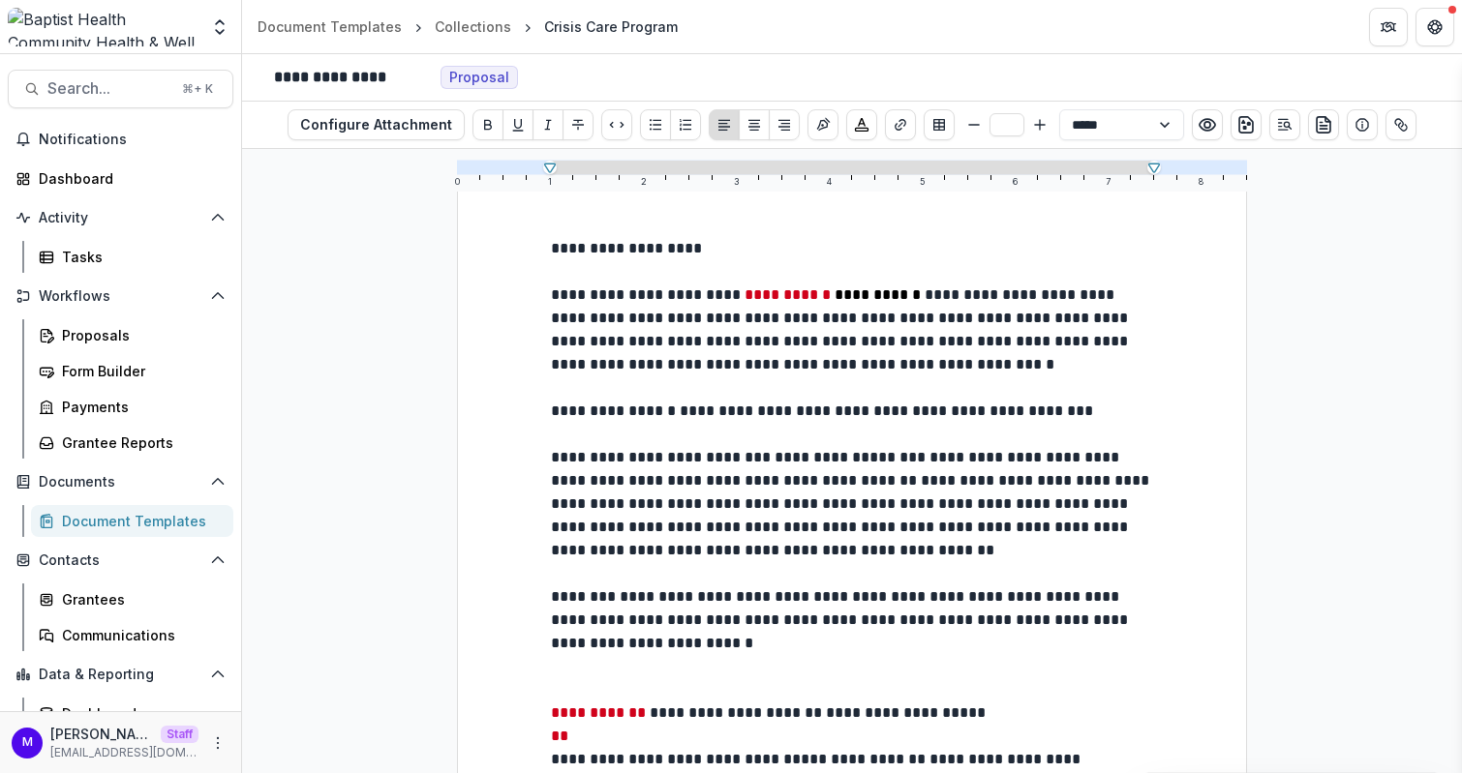
drag, startPoint x: 627, startPoint y: 504, endPoint x: 716, endPoint y: 581, distance: 117.4
click at [716, 581] on div "**********" at bounding box center [852, 654] width 602 height 834
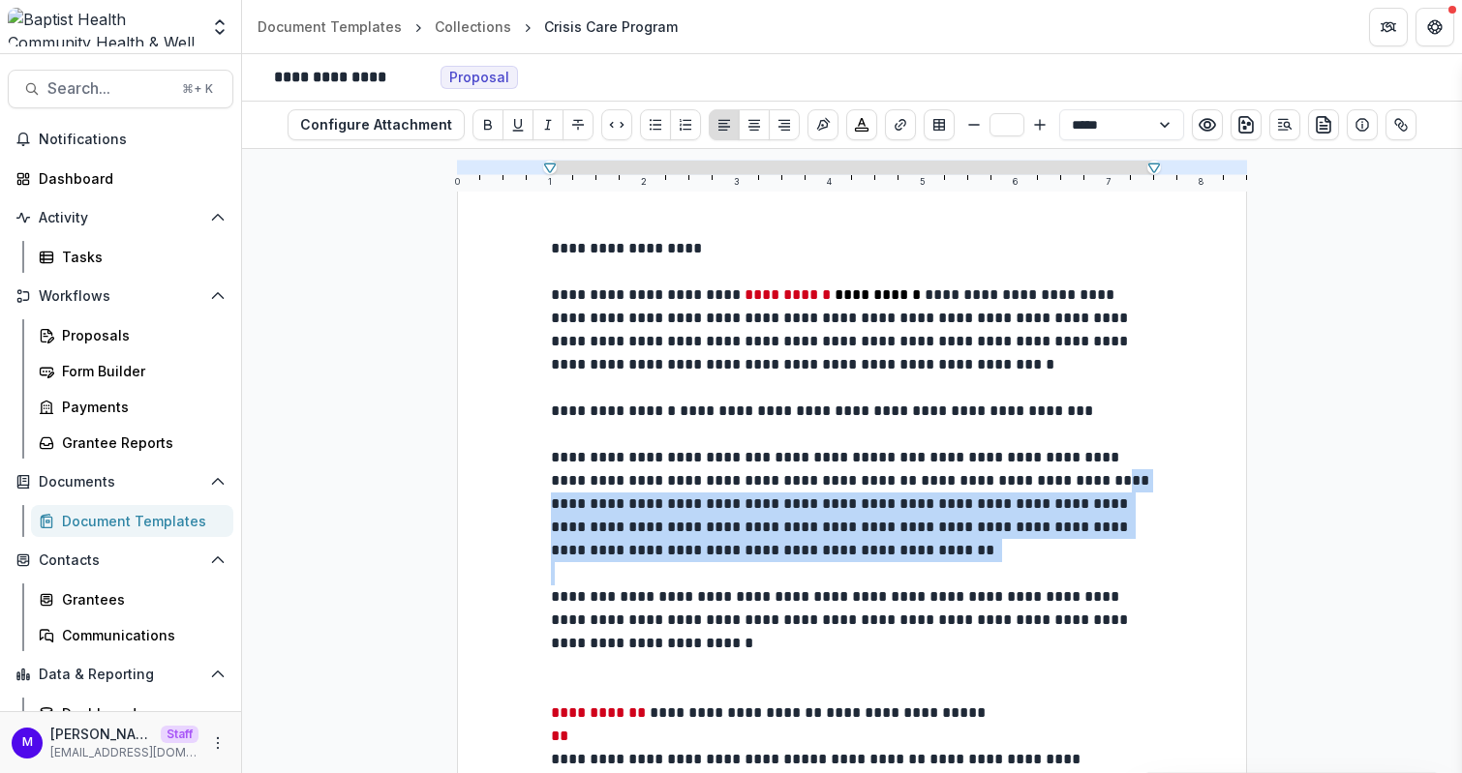
drag, startPoint x: 627, startPoint y: 500, endPoint x: 820, endPoint y: 580, distance: 208.7
click at [820, 580] on div "**********" at bounding box center [852, 654] width 602 height 834
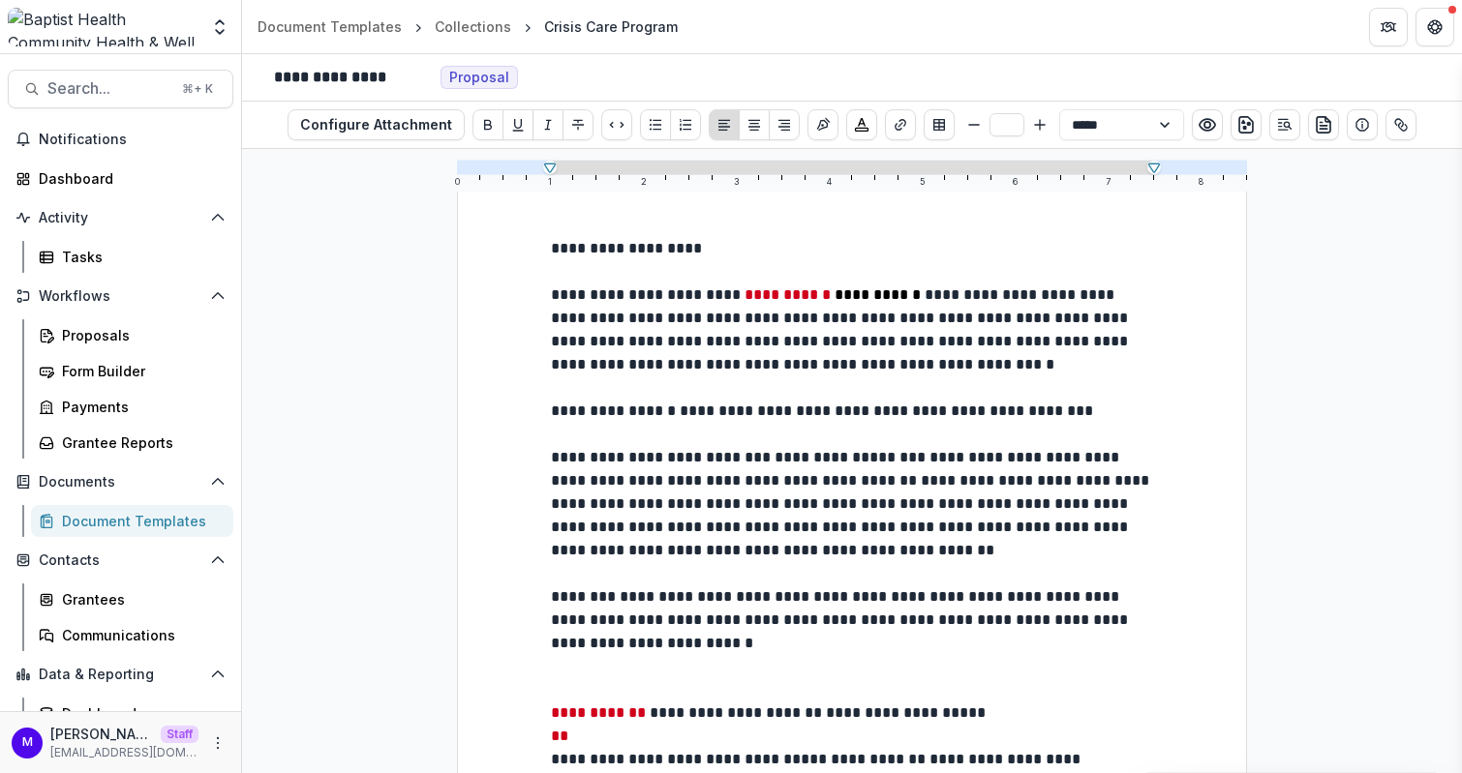
click at [838, 390] on p at bounding box center [852, 388] width 602 height 23
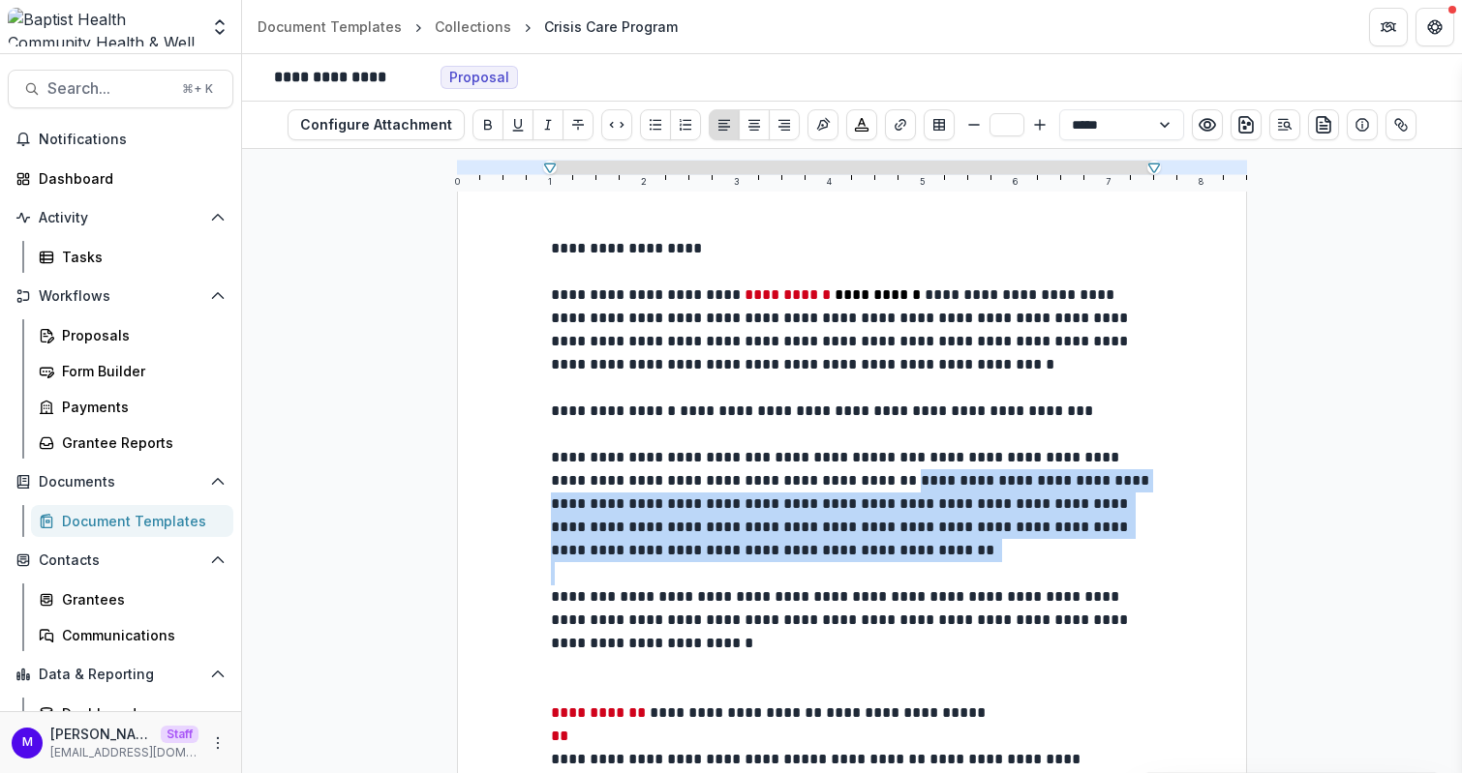
drag, startPoint x: 957, startPoint y: 477, endPoint x: 1078, endPoint y: 560, distance: 146.3
click at [1078, 560] on div "**********" at bounding box center [852, 654] width 602 height 834
copy p "**********"
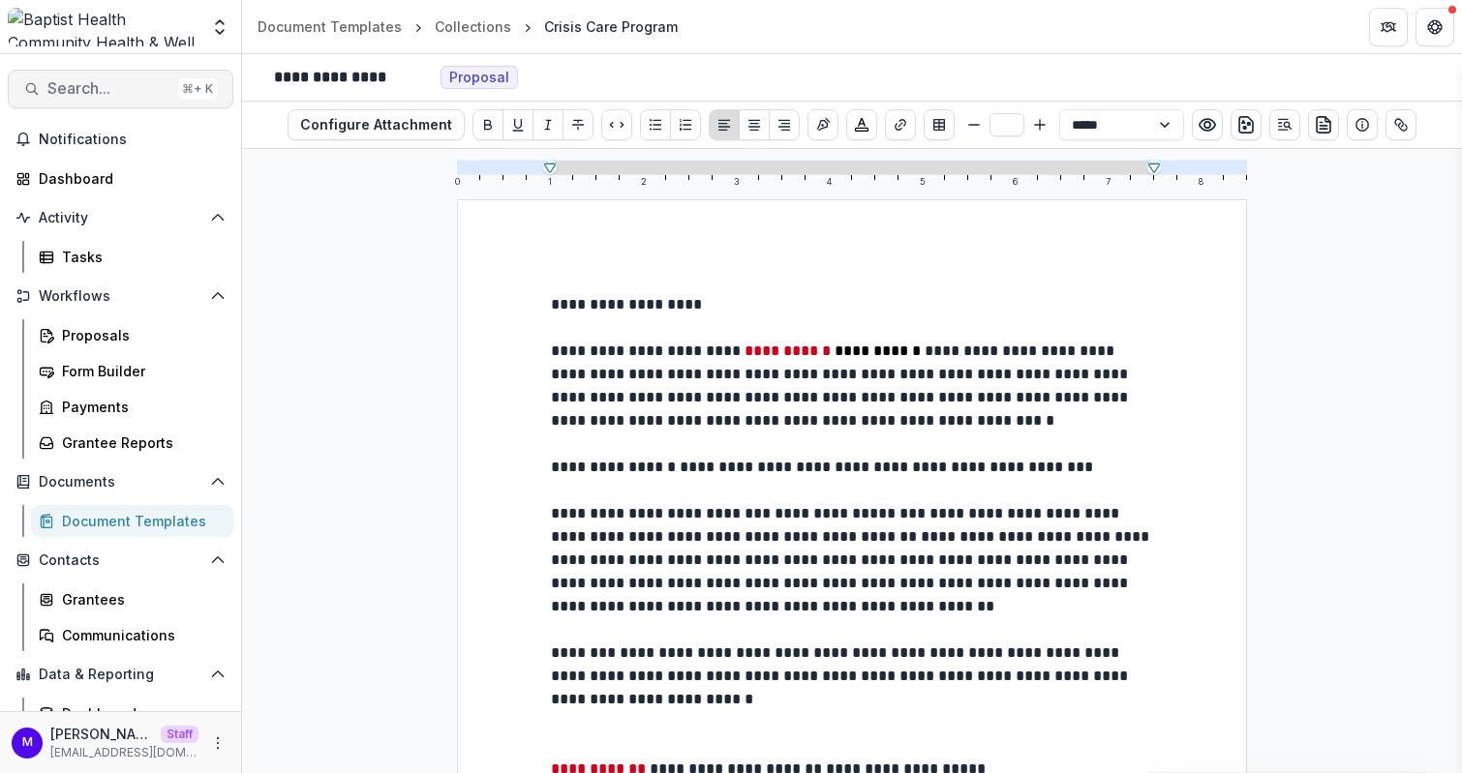
click at [57, 79] on span "Search..." at bounding box center [108, 88] width 123 height 18
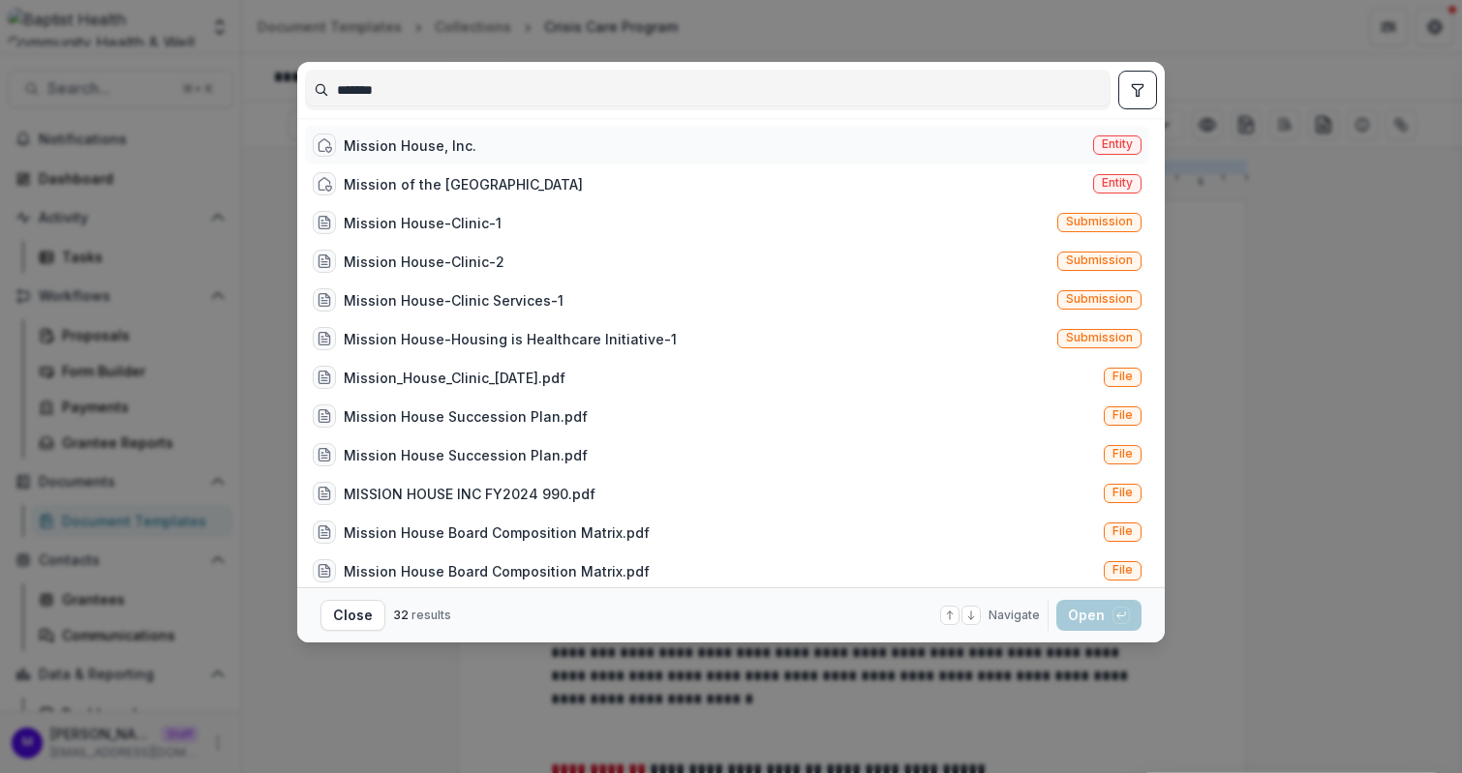
type input "*******"
click at [428, 145] on div "Mission House, Inc." at bounding box center [410, 146] width 133 height 20
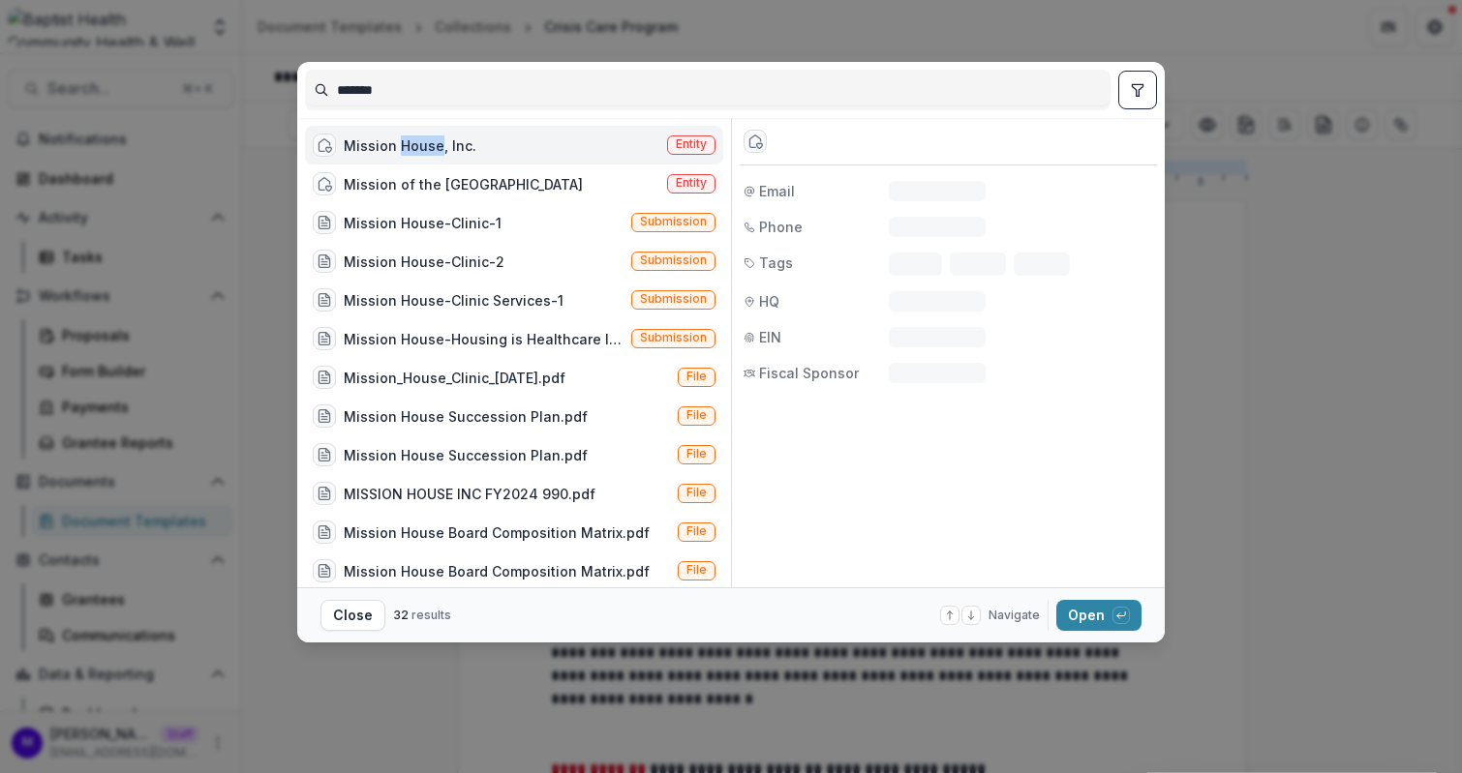
click at [428, 145] on div "Mission House, Inc." at bounding box center [410, 146] width 133 height 20
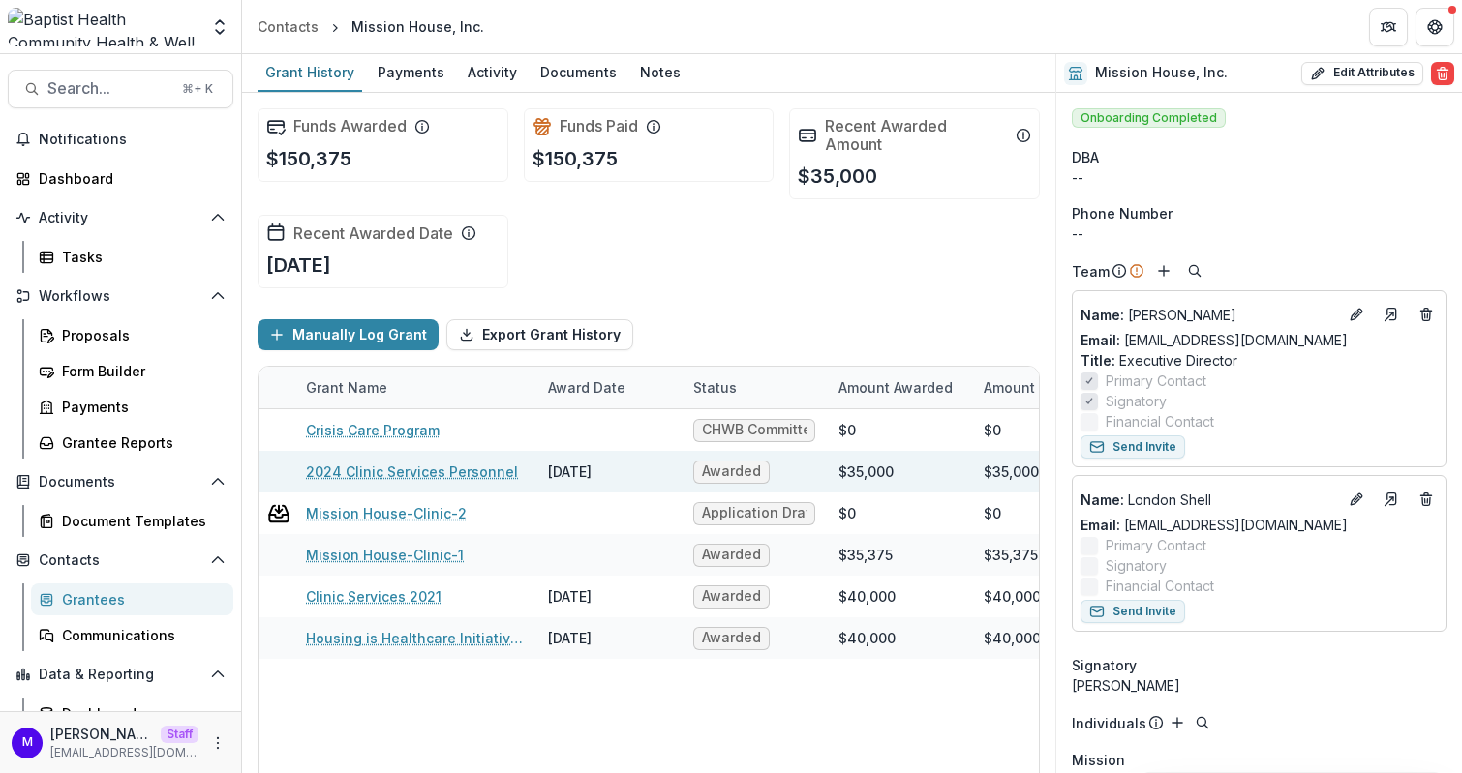
scroll to position [0, 36]
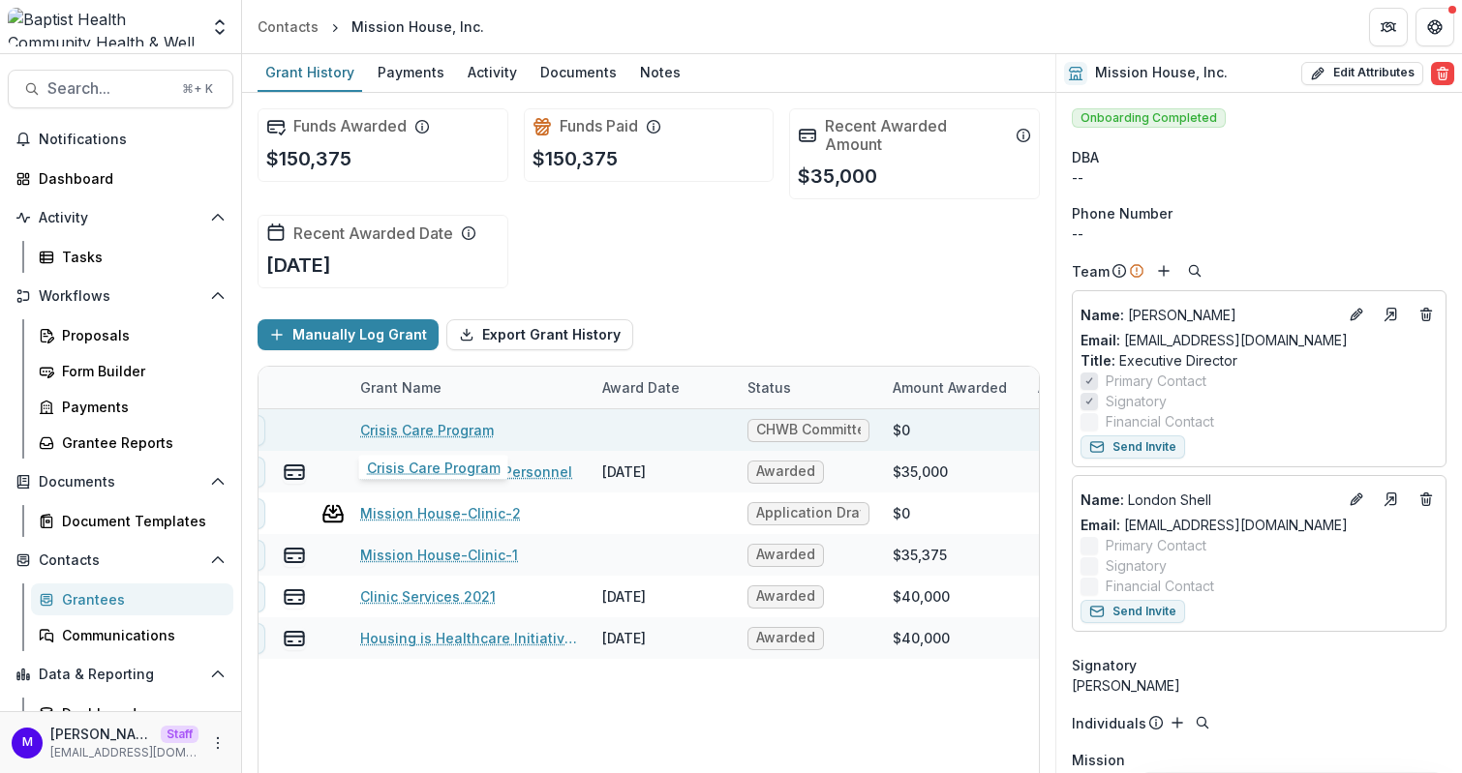
click at [464, 427] on link "Crisis Care Program" at bounding box center [427, 430] width 134 height 20
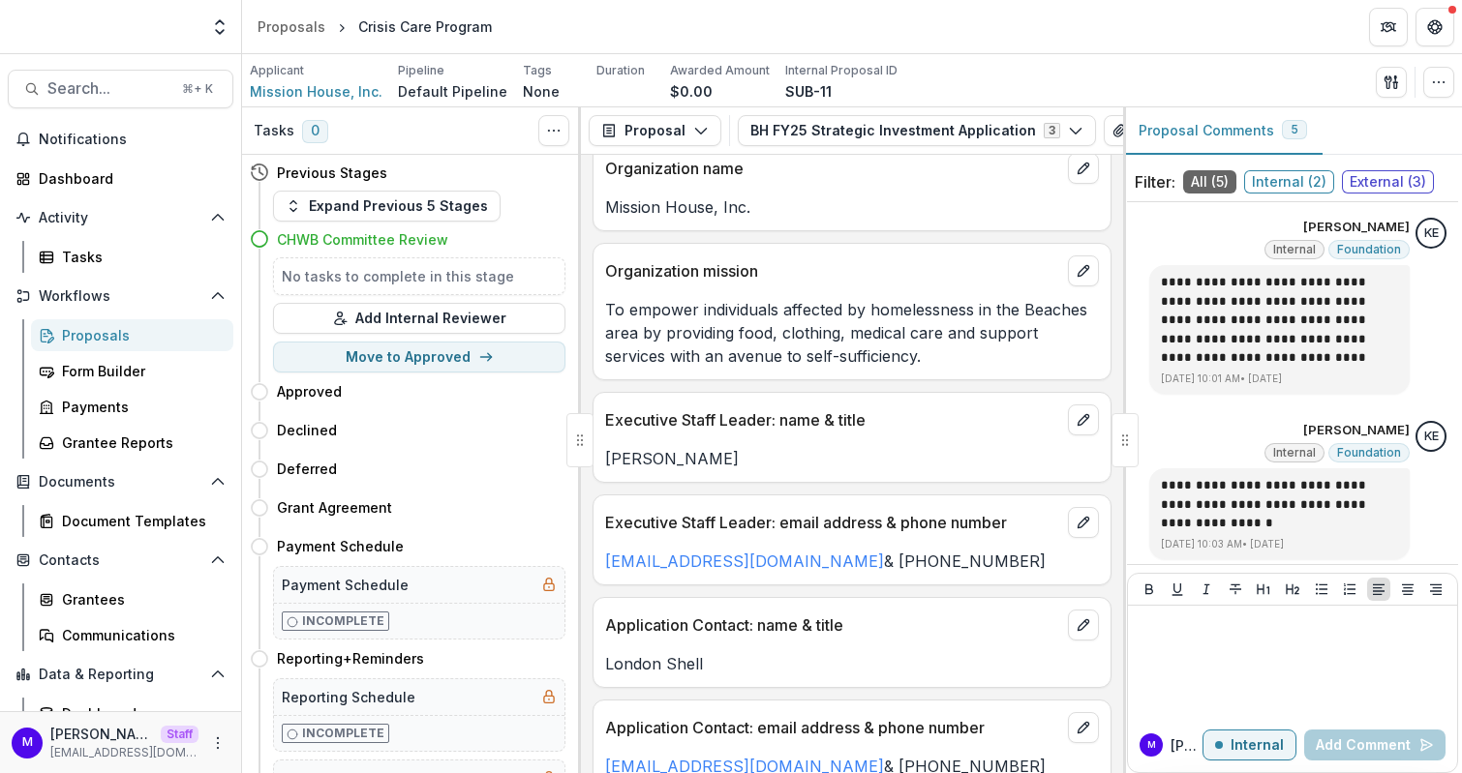
scroll to position [110, 0]
click at [350, 93] on span "Mission House, Inc." at bounding box center [316, 91] width 133 height 20
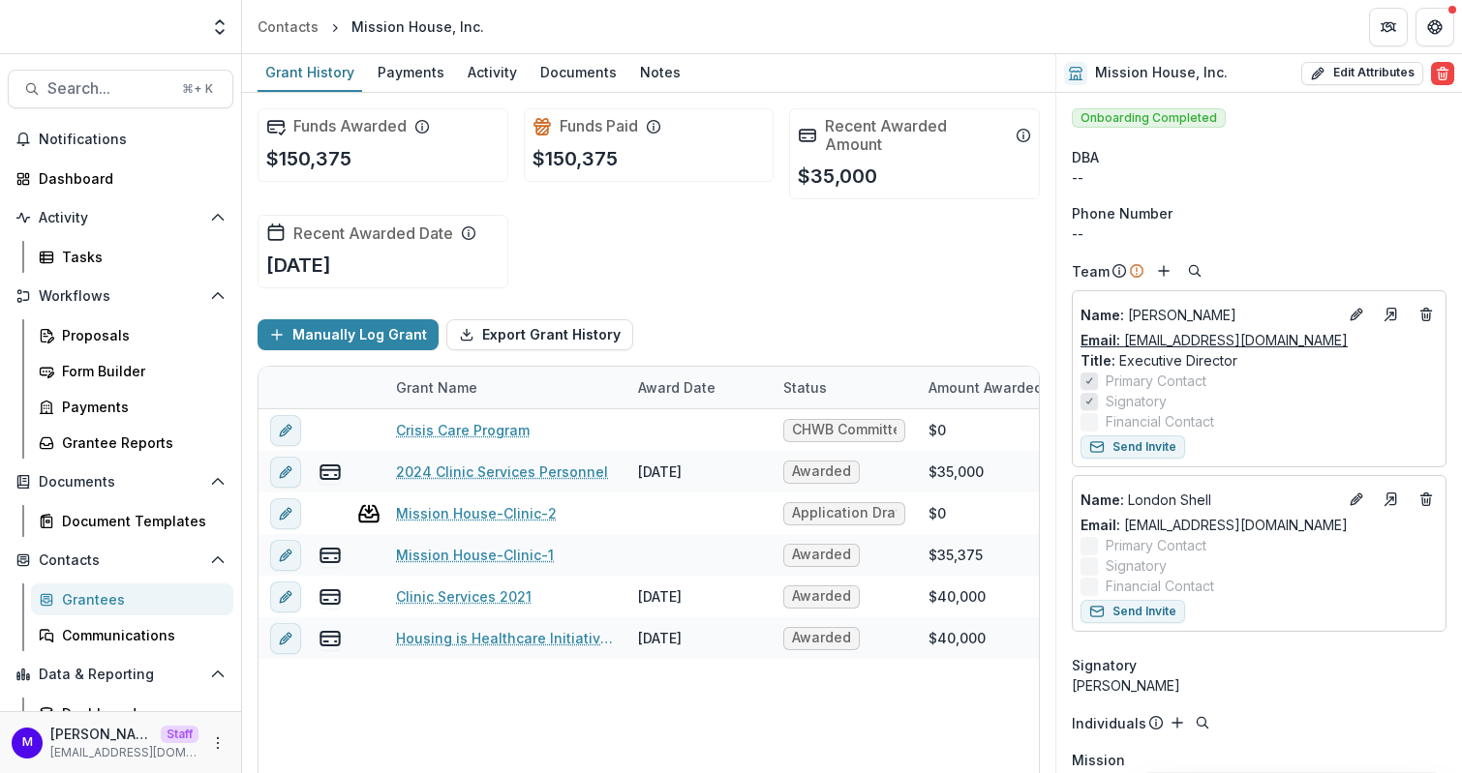
scroll to position [625, 0]
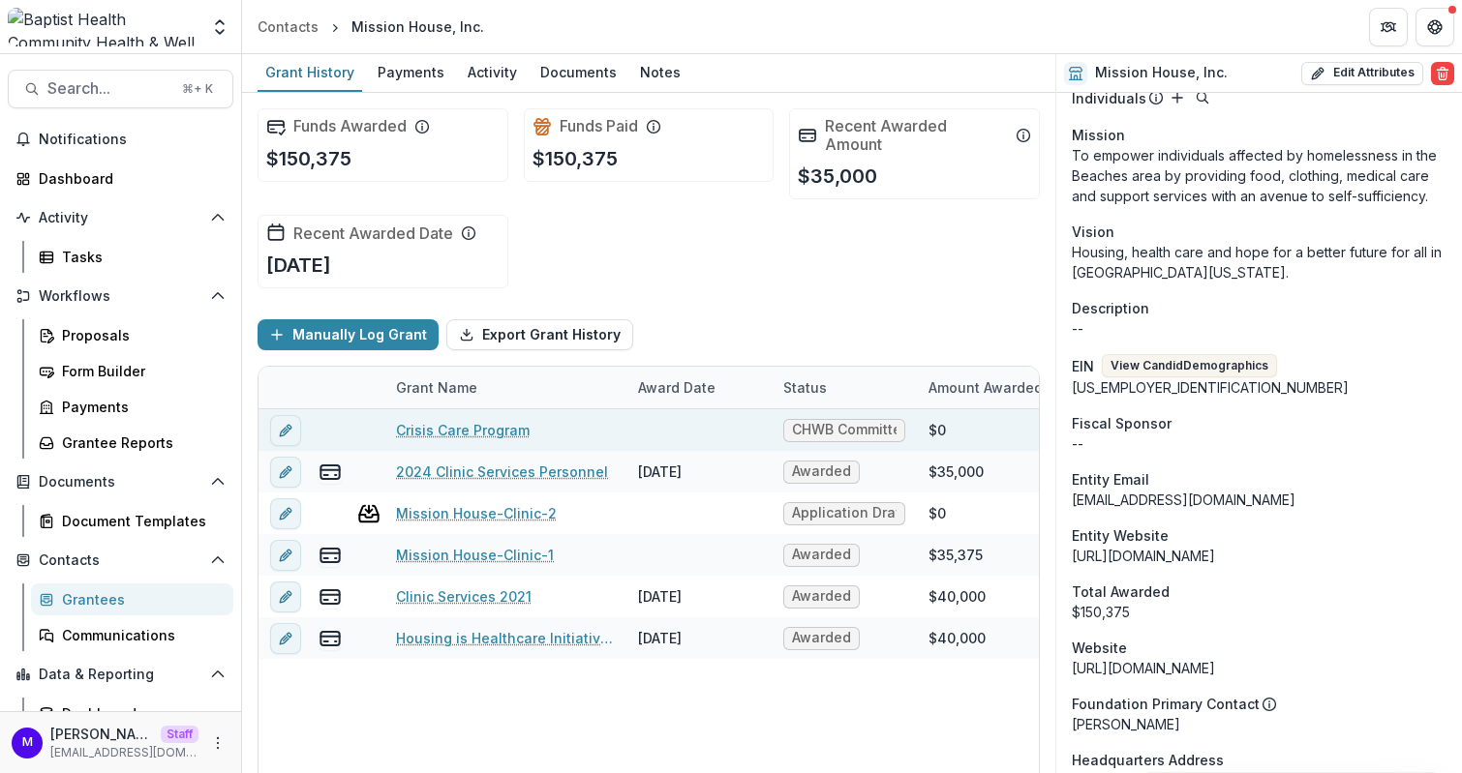
click at [440, 425] on link "Crisis Care Program" at bounding box center [463, 430] width 134 height 20
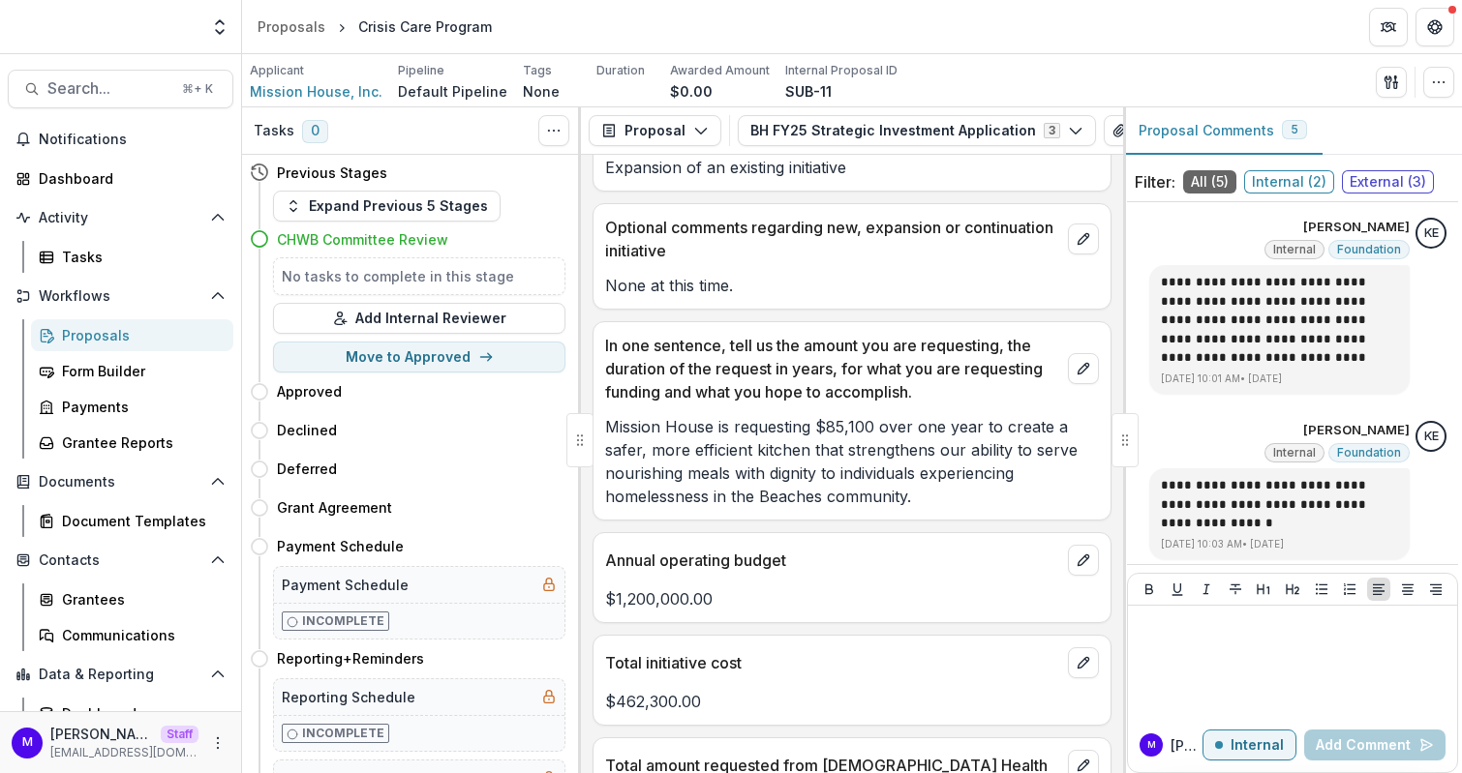
scroll to position [934, 0]
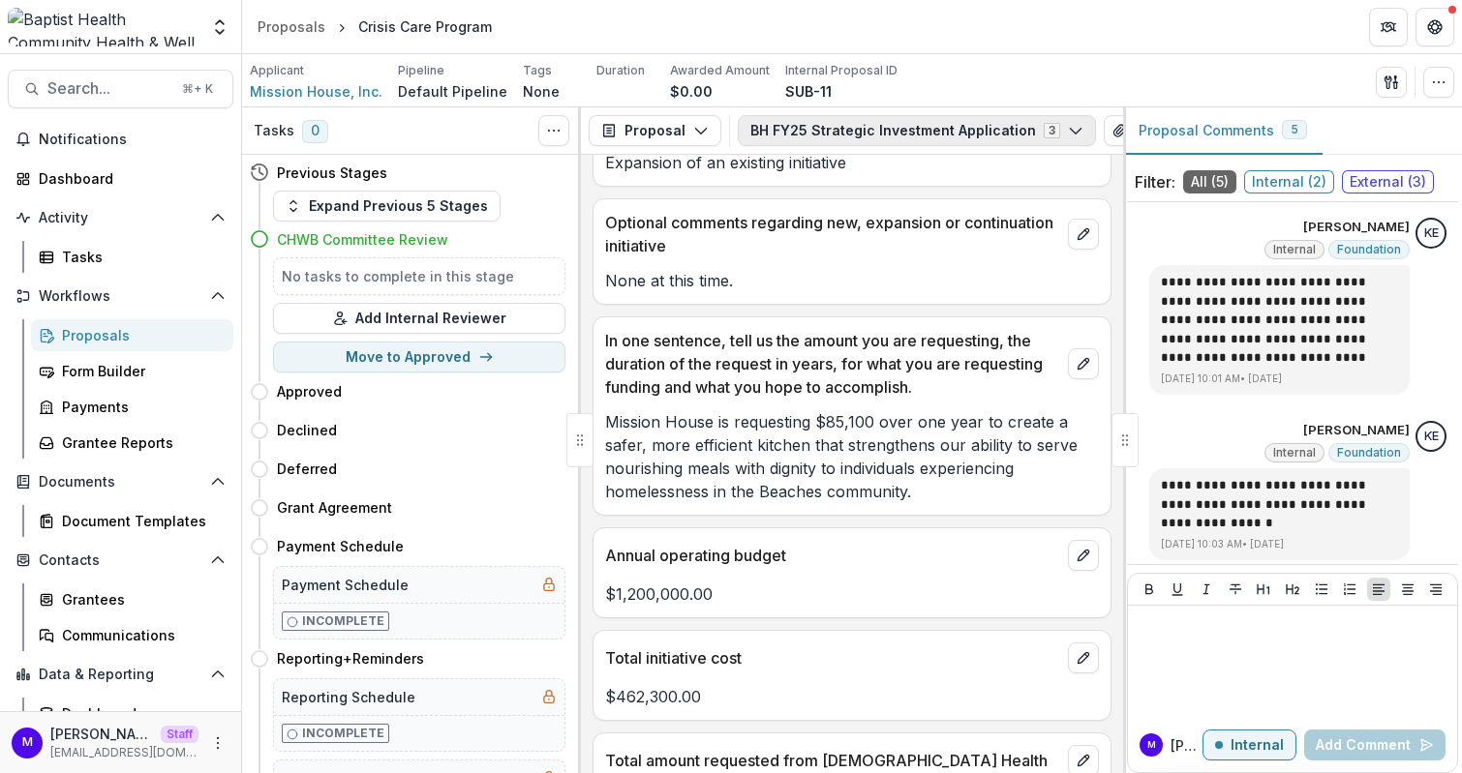
click at [936, 140] on button "BH FY25 Strategic Investment Application 3" at bounding box center [917, 130] width 358 height 31
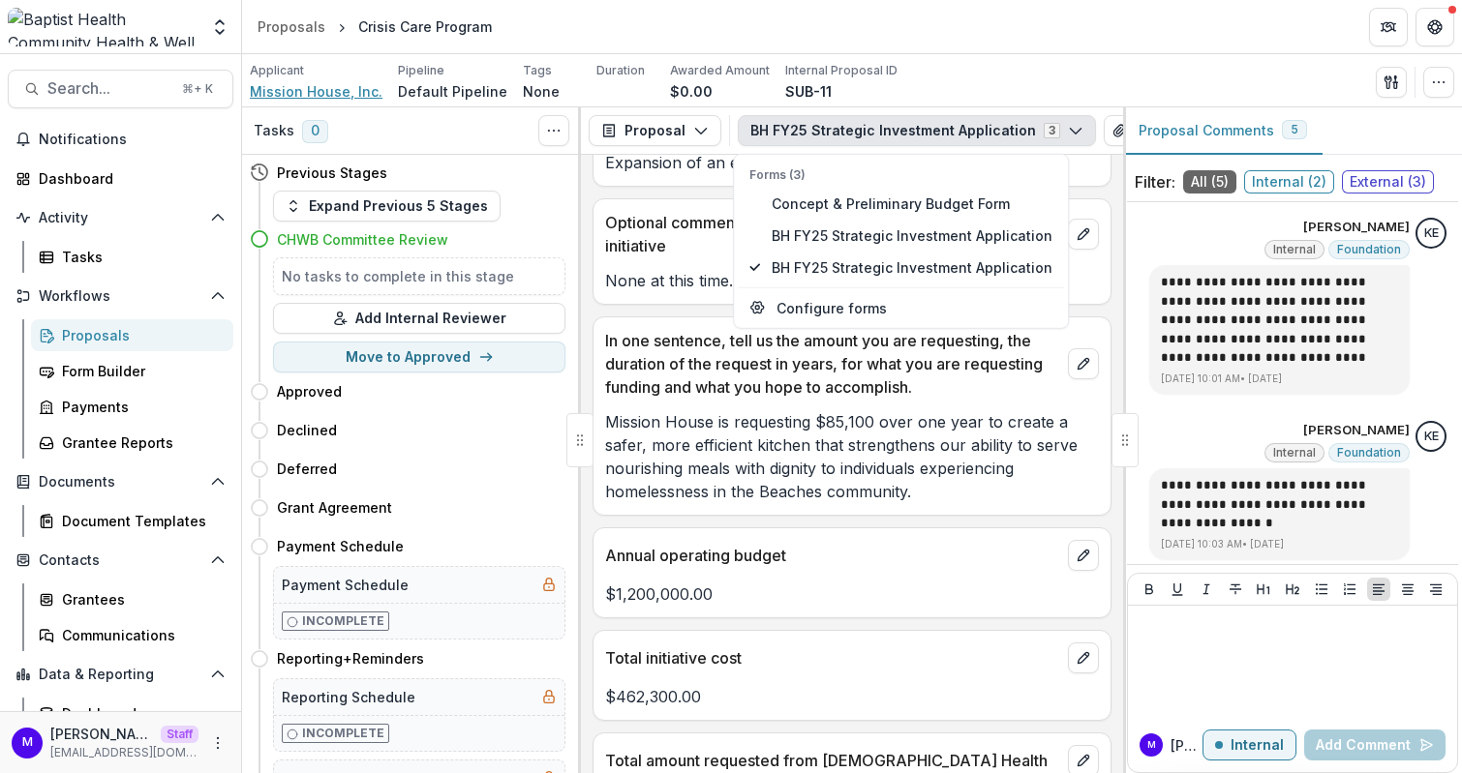
click at [334, 88] on span "Mission House, Inc." at bounding box center [316, 91] width 133 height 20
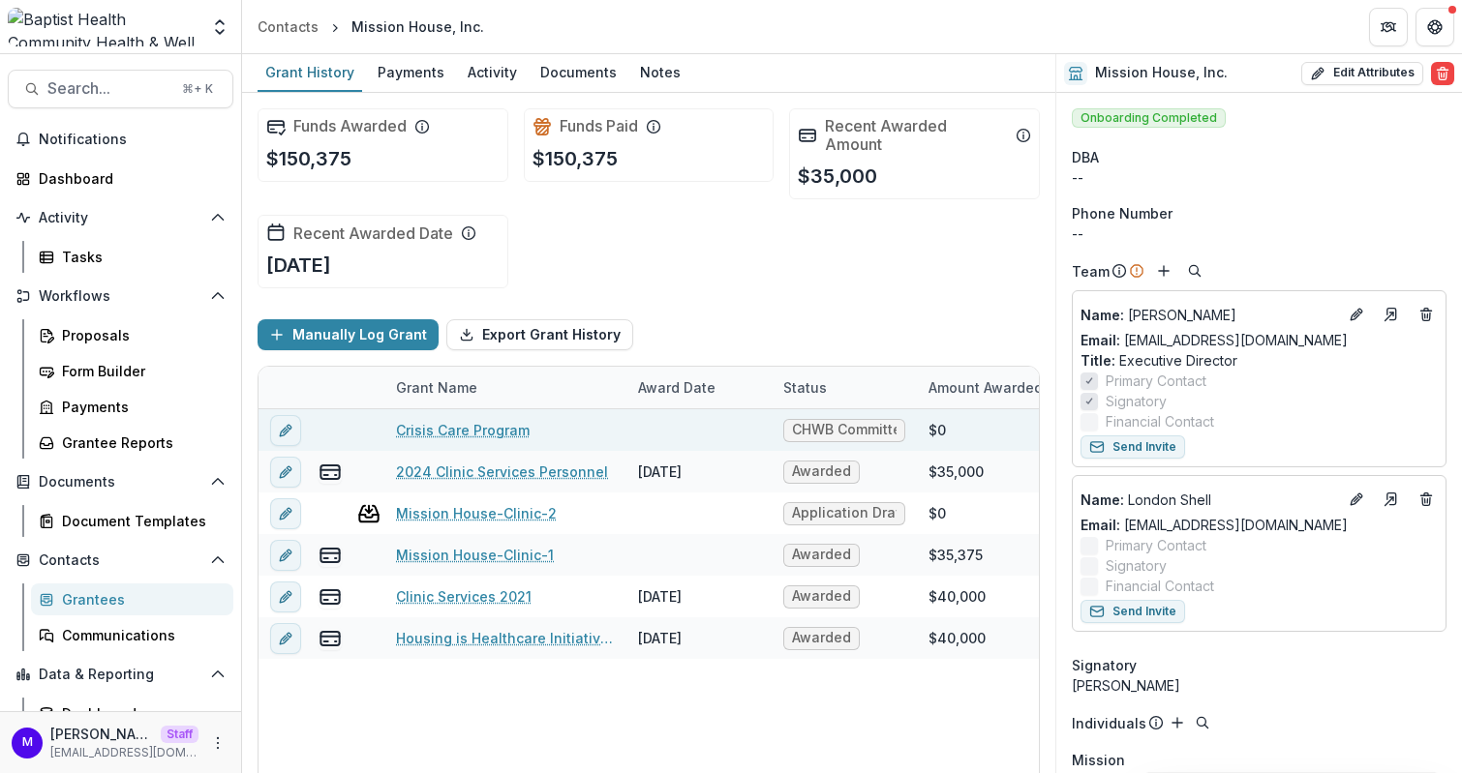
click at [455, 424] on link "Crisis Care Program" at bounding box center [463, 430] width 134 height 20
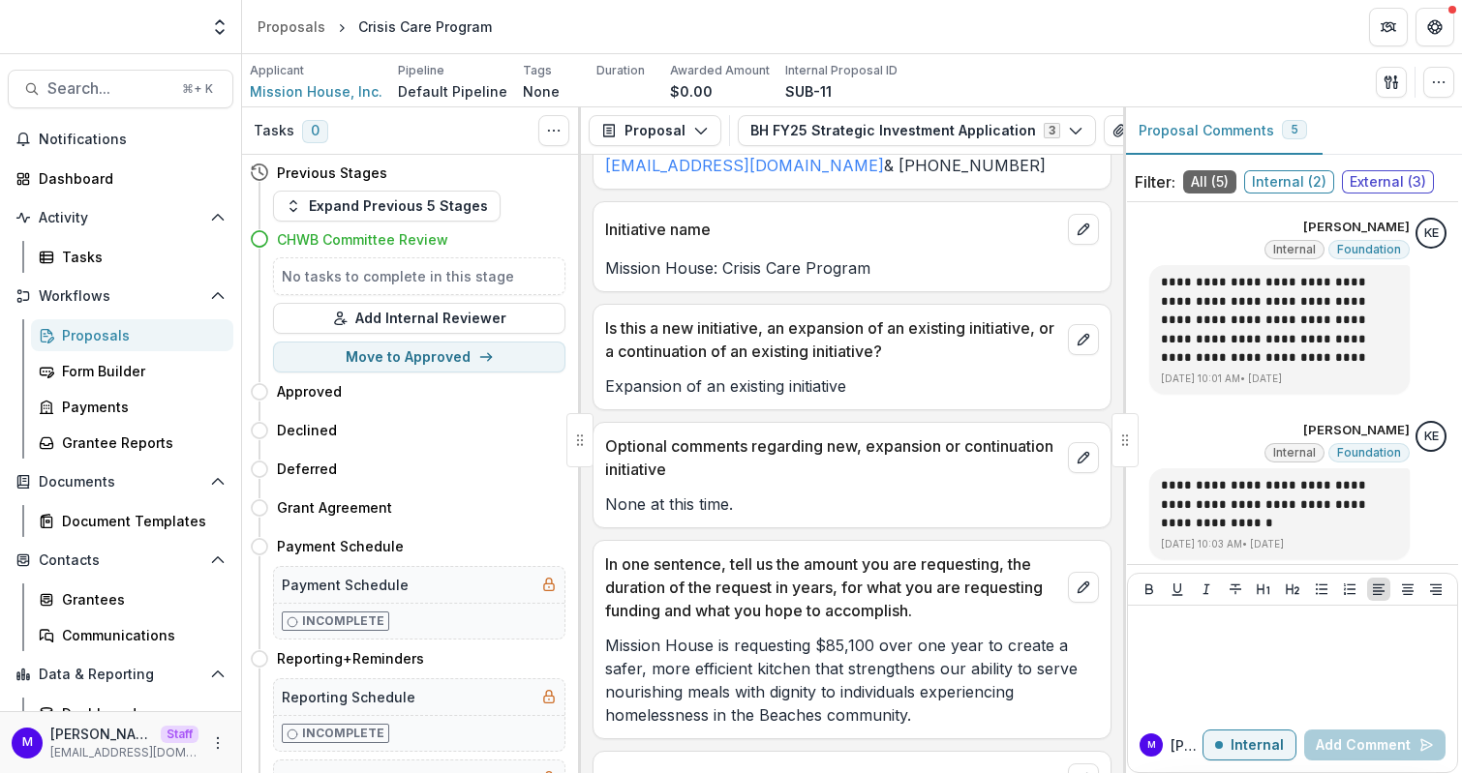
scroll to position [762, 0]
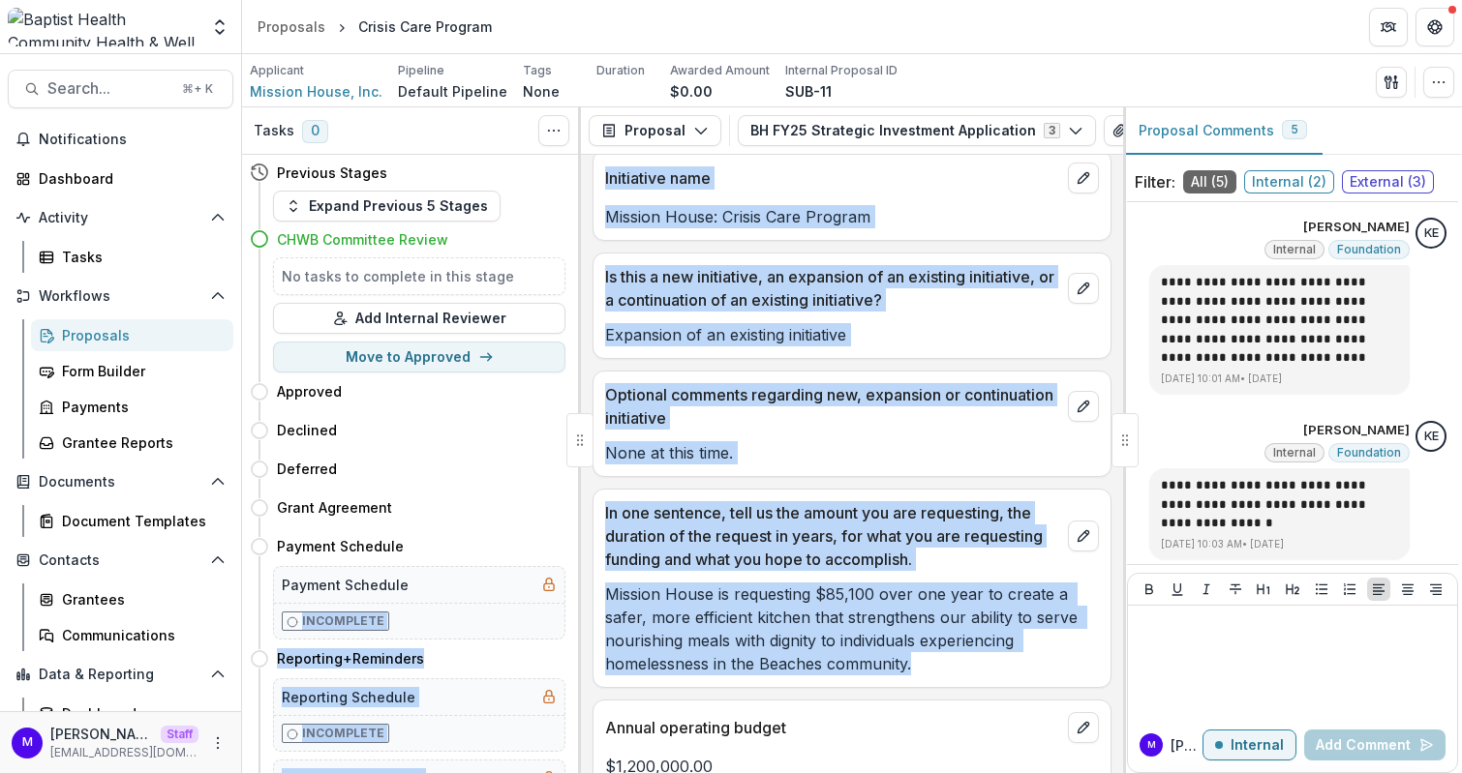
drag, startPoint x: 922, startPoint y: 661, endPoint x: 573, endPoint y: 584, distance: 357.0
click at [573, 584] on div "**********" at bounding box center [852, 440] width 1220 height 666
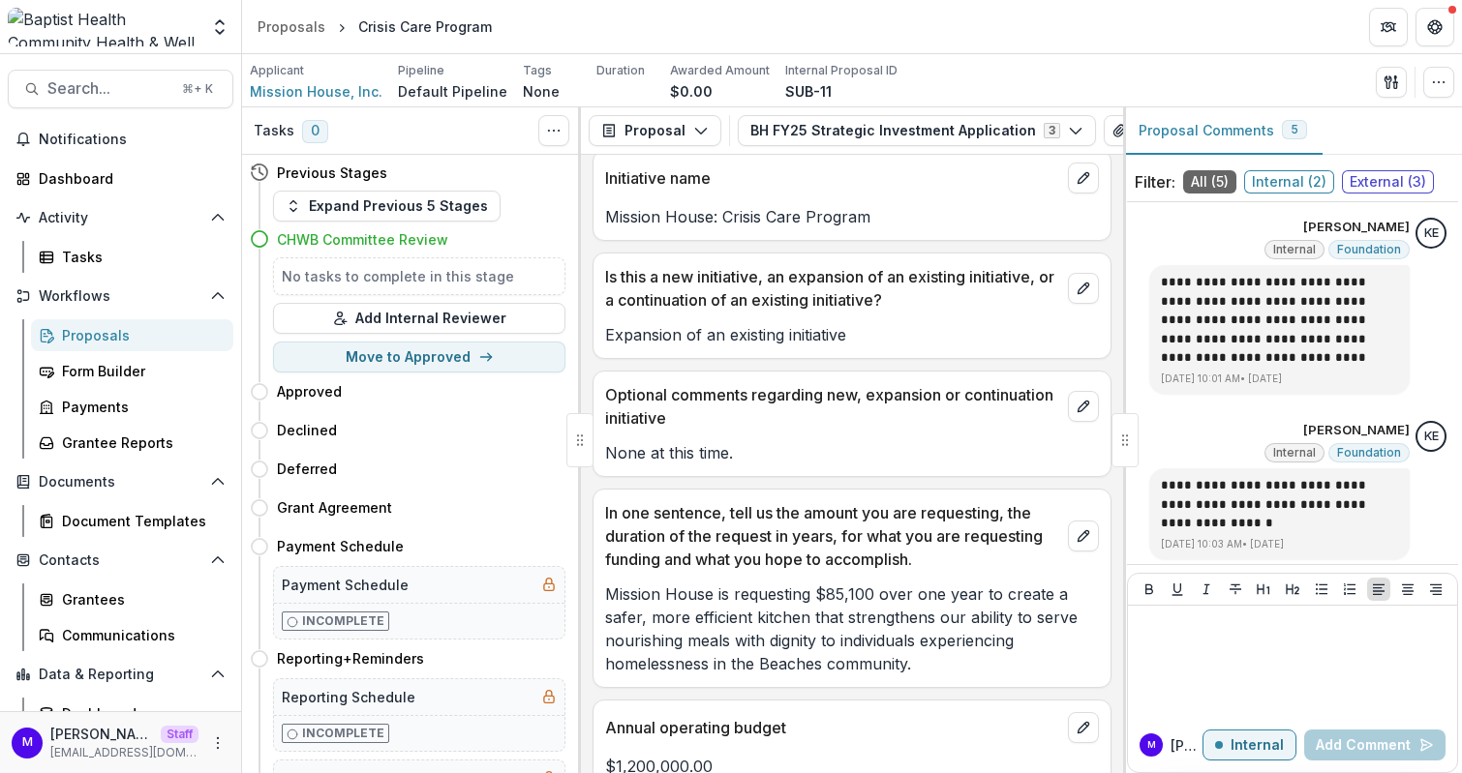
click at [691, 616] on p "Mission House is requesting $85,100 over one year to create a safer, more effic…" at bounding box center [852, 629] width 494 height 93
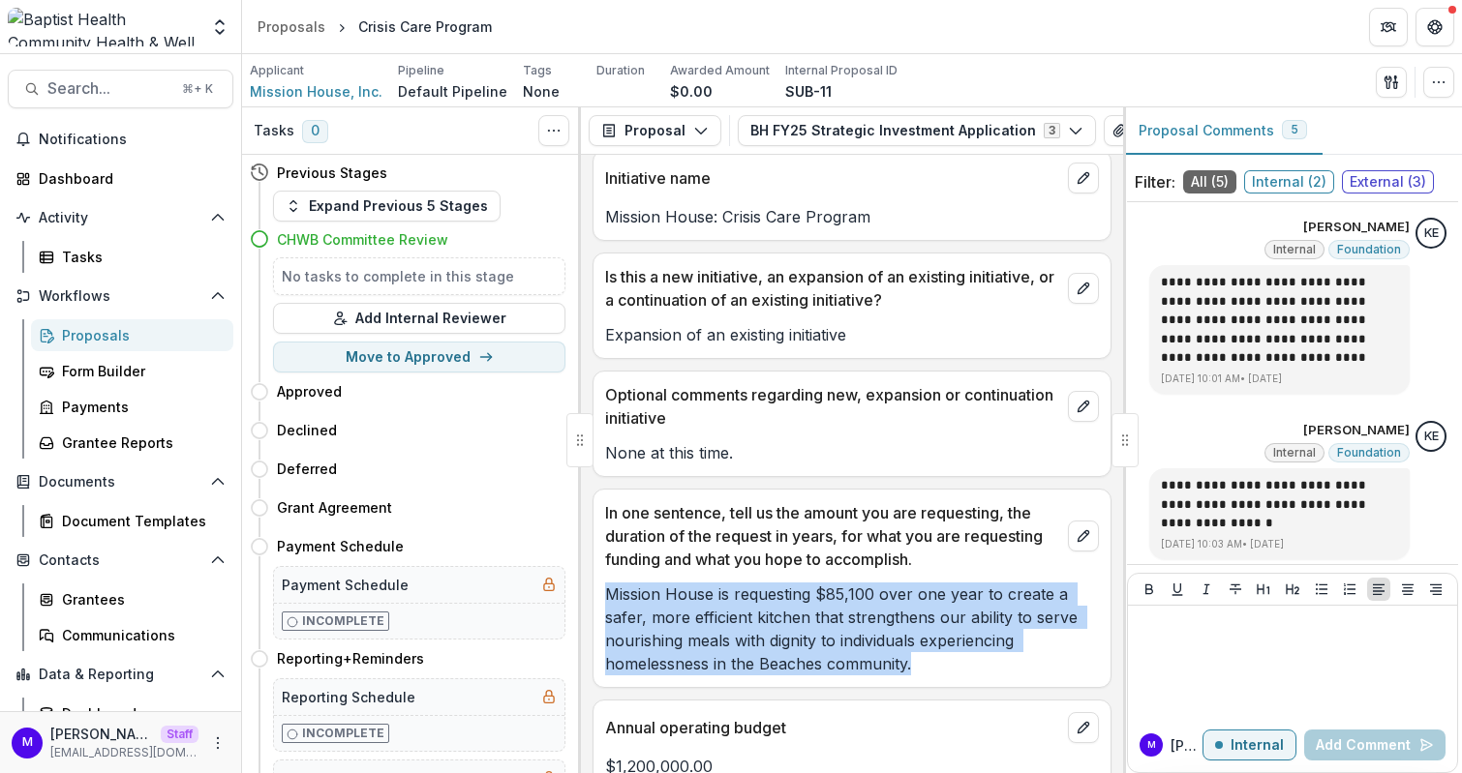
drag, startPoint x: 915, startPoint y: 657, endPoint x: 599, endPoint y: 589, distance: 323.0
click at [599, 589] on div "Mission House is requesting $85,100 over one year to create a safer, more effic…" at bounding box center [851, 629] width 517 height 93
copy p "Mission House is requesting $85,100 over one year to create a safer, more effic…"
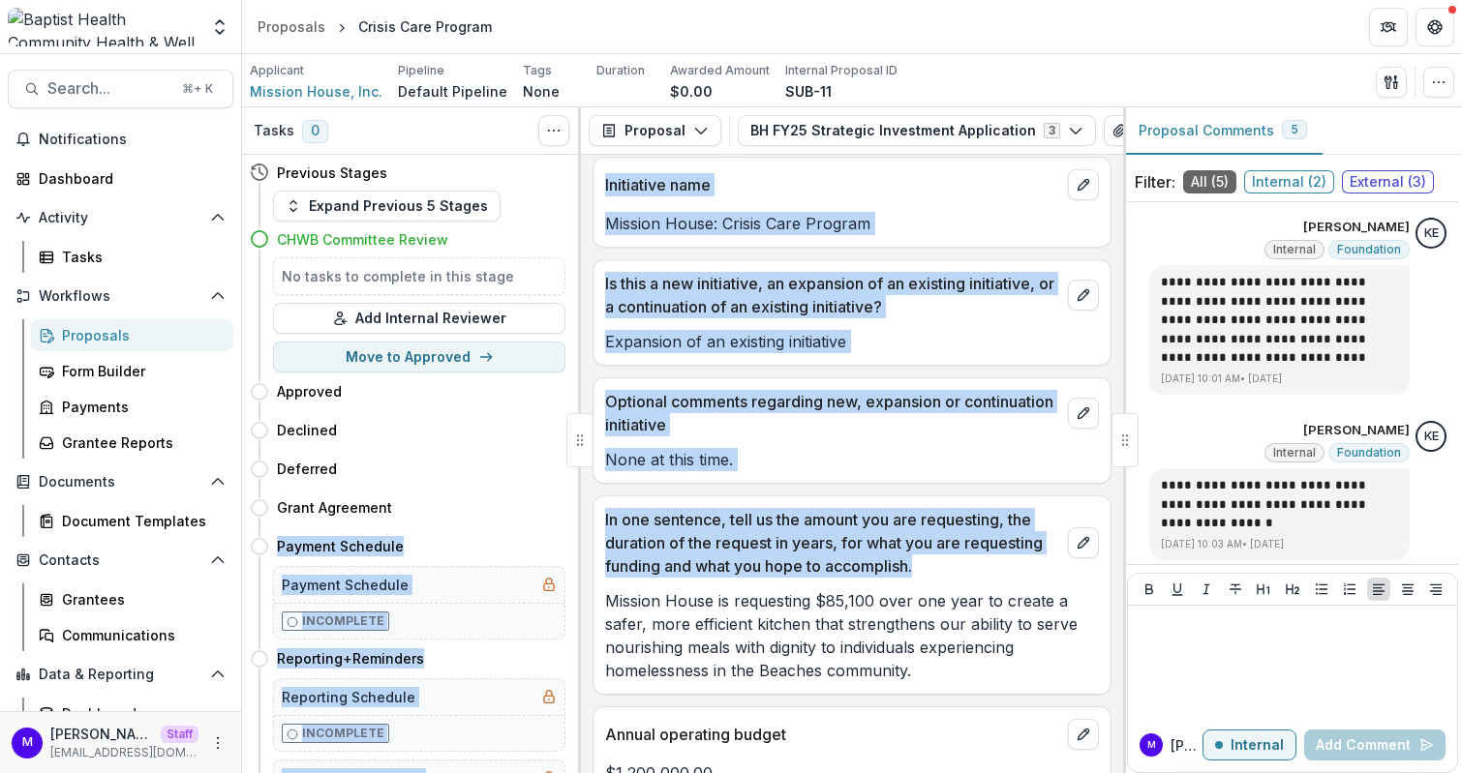
drag, startPoint x: 934, startPoint y: 556, endPoint x: 567, endPoint y: 510, distance: 369.7
click at [567, 510] on div "**********" at bounding box center [852, 440] width 1220 height 666
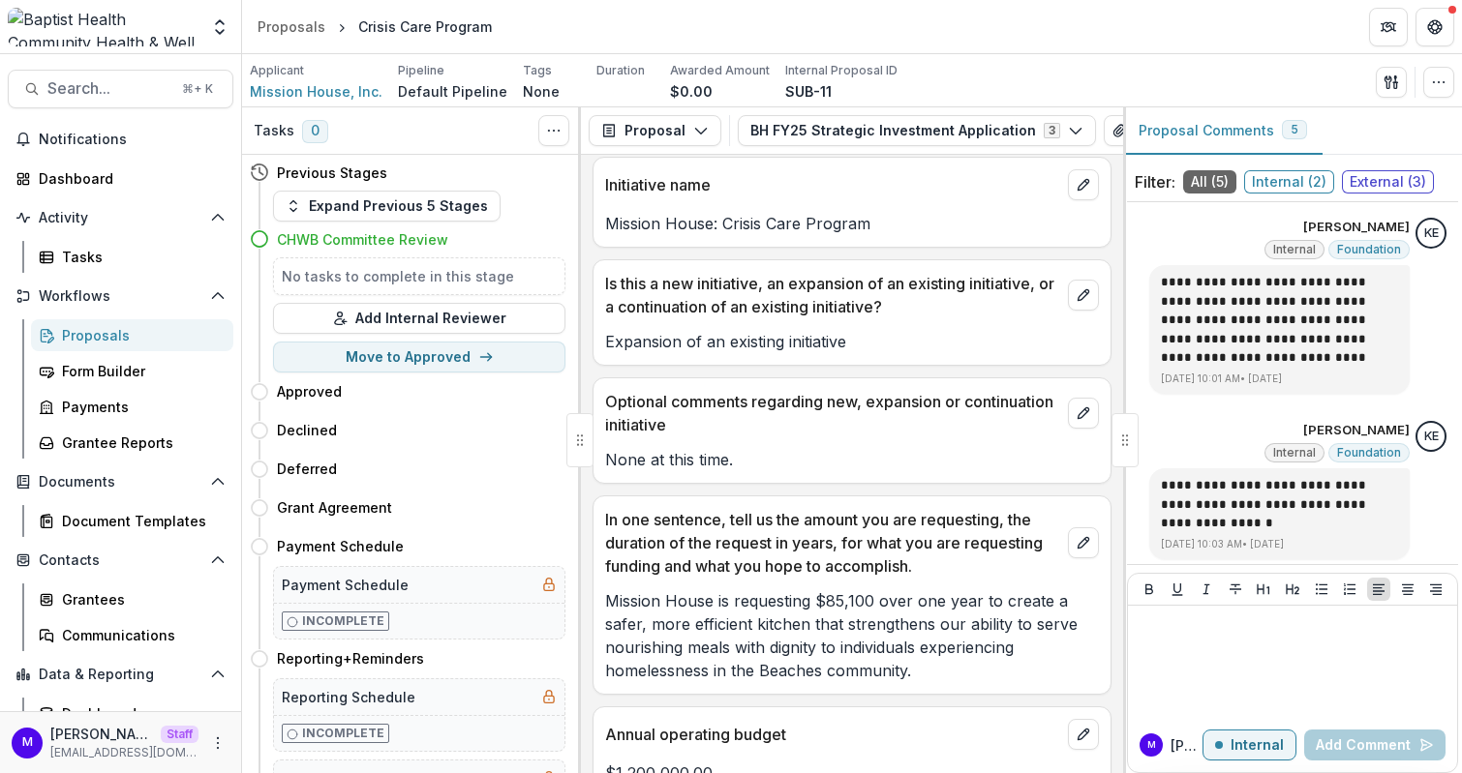
click at [708, 552] on p "In one sentence, tell us the amount you are requesting, the duration of the req…" at bounding box center [832, 543] width 455 height 70
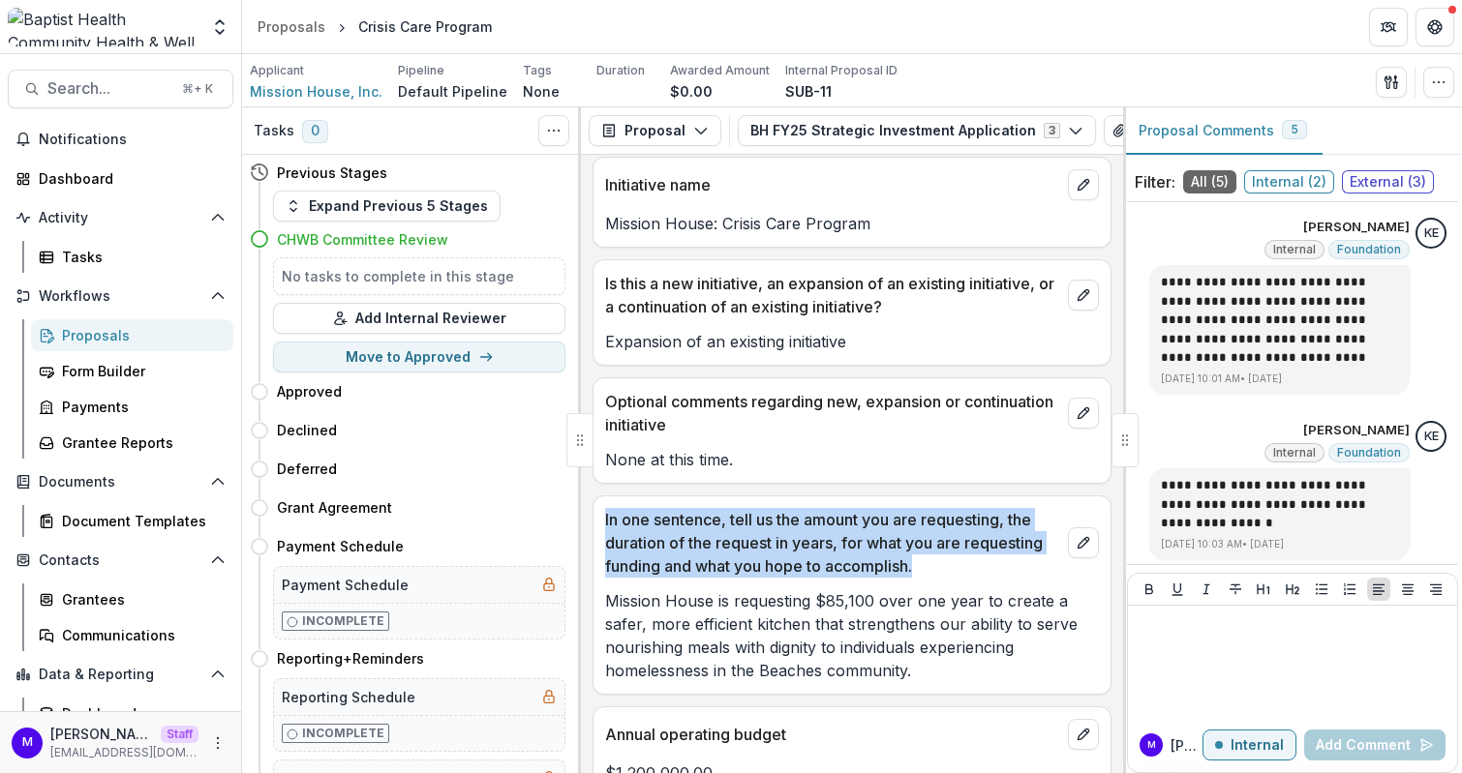
drag, startPoint x: 926, startPoint y: 564, endPoint x: 604, endPoint y: 509, distance: 327.0
click at [605, 509] on p "In one sentence, tell us the amount you are requesting, the duration of the req…" at bounding box center [832, 543] width 455 height 70
copy p "In one sentence, tell us the amount you are requesting, the duration of the req…"
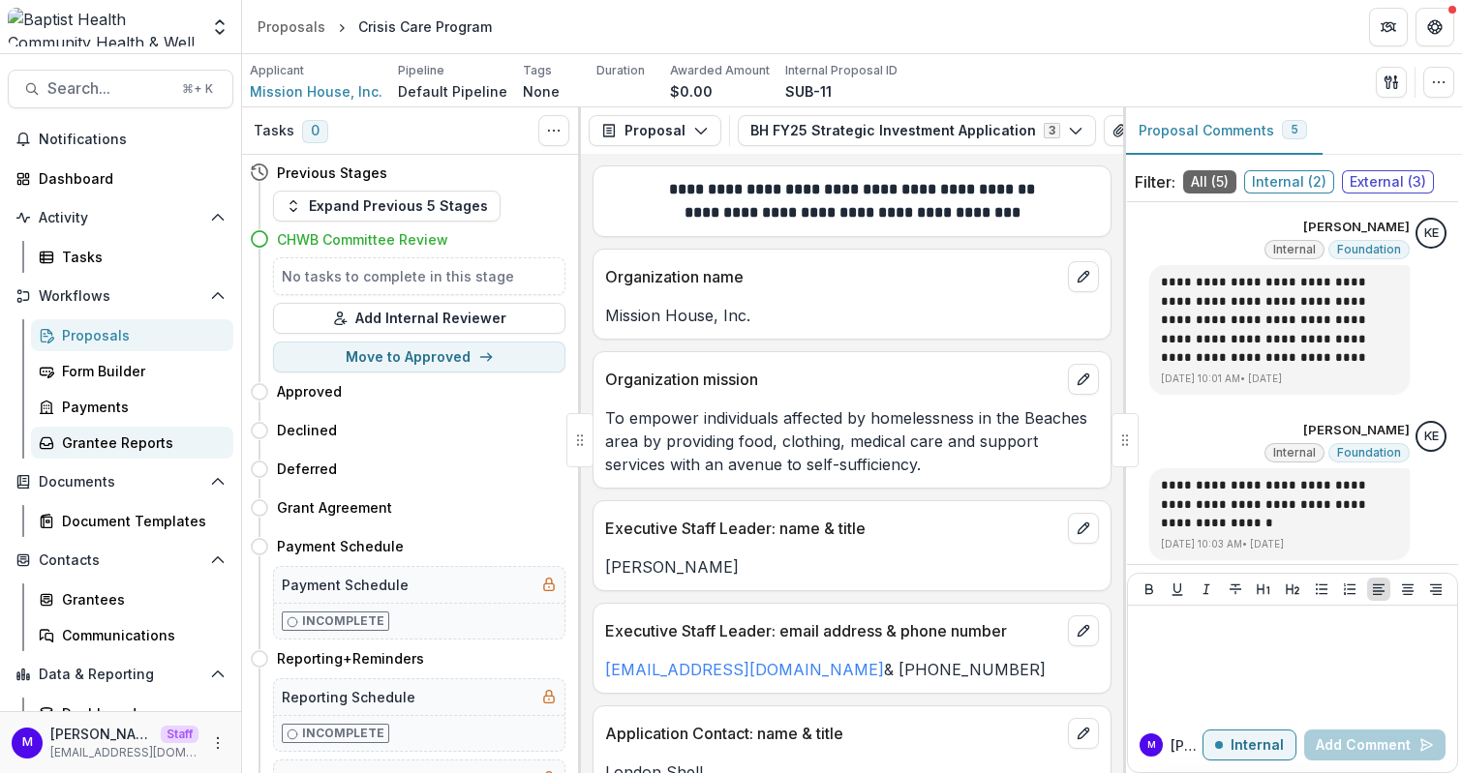
click at [123, 438] on div "Grantee Reports" at bounding box center [140, 443] width 156 height 20
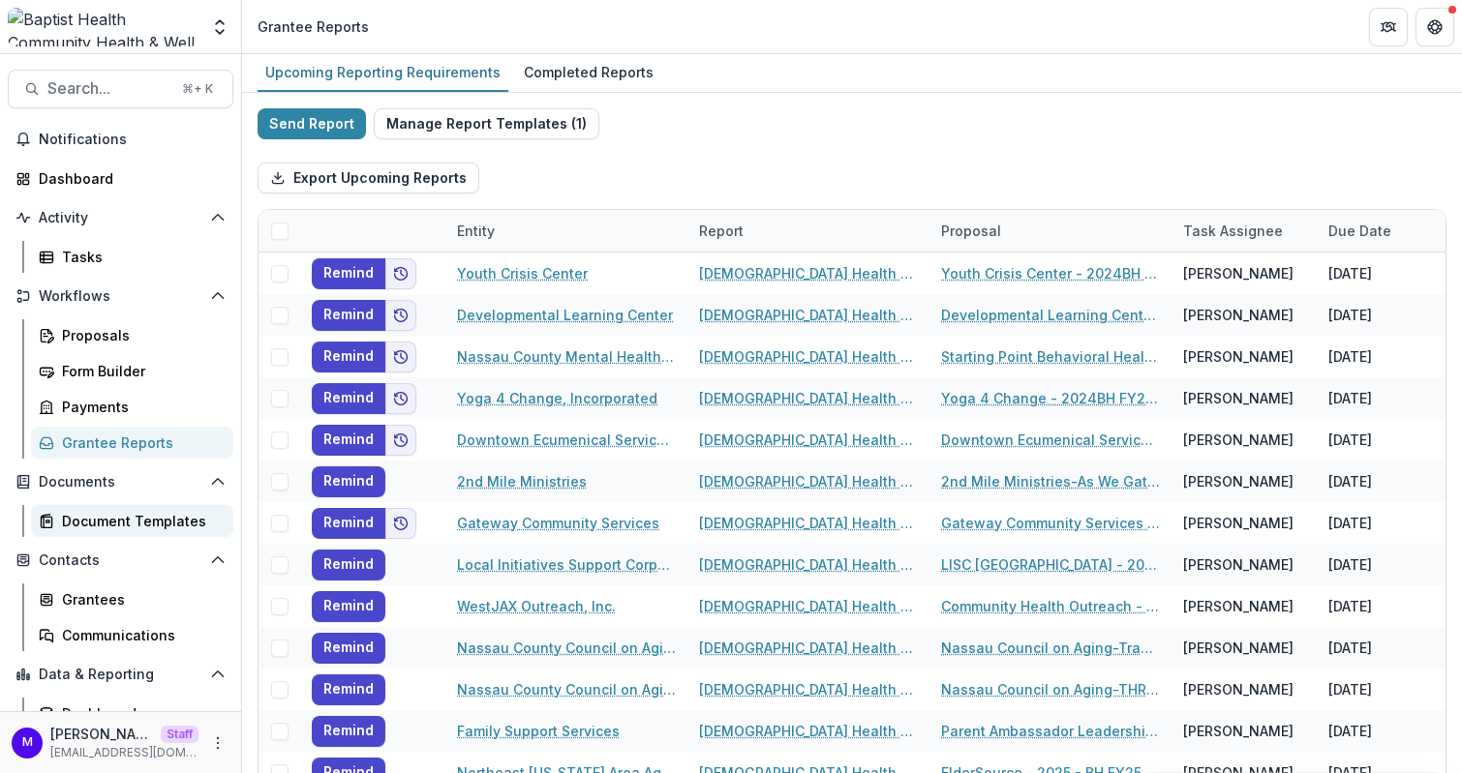
click at [116, 520] on div "Document Templates" at bounding box center [140, 521] width 156 height 20
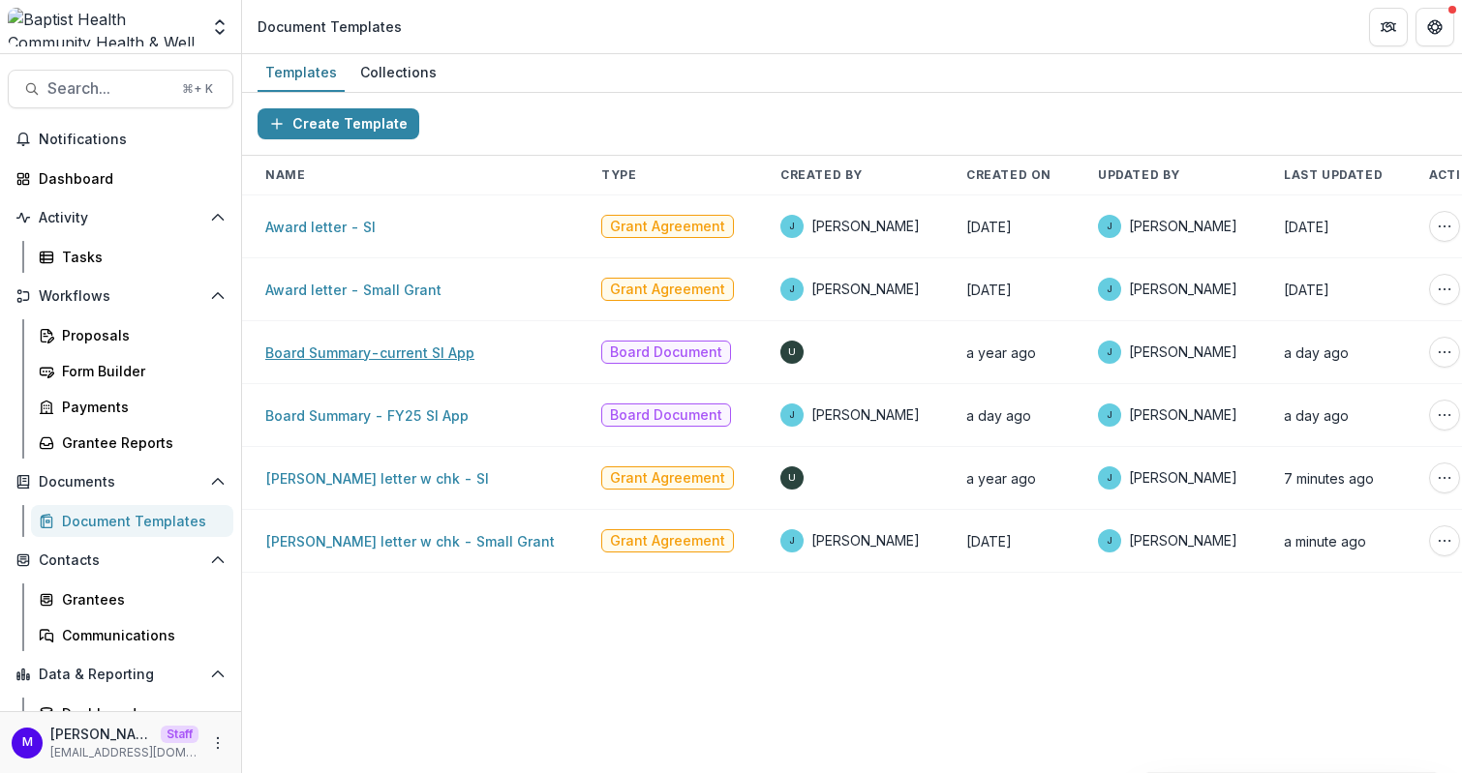
click at [397, 345] on link "Board Summary-current SI App" at bounding box center [369, 353] width 209 height 16
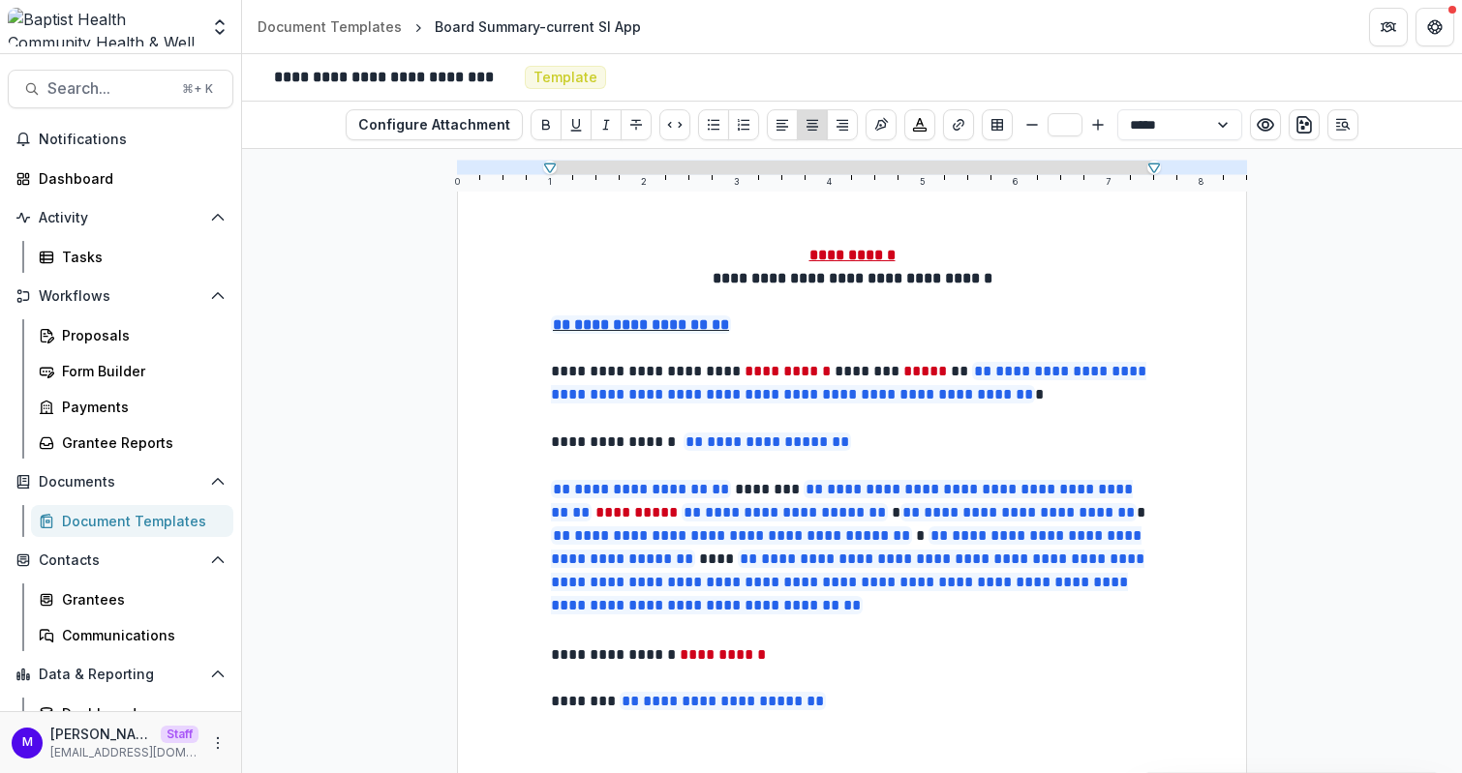
scroll to position [80, 0]
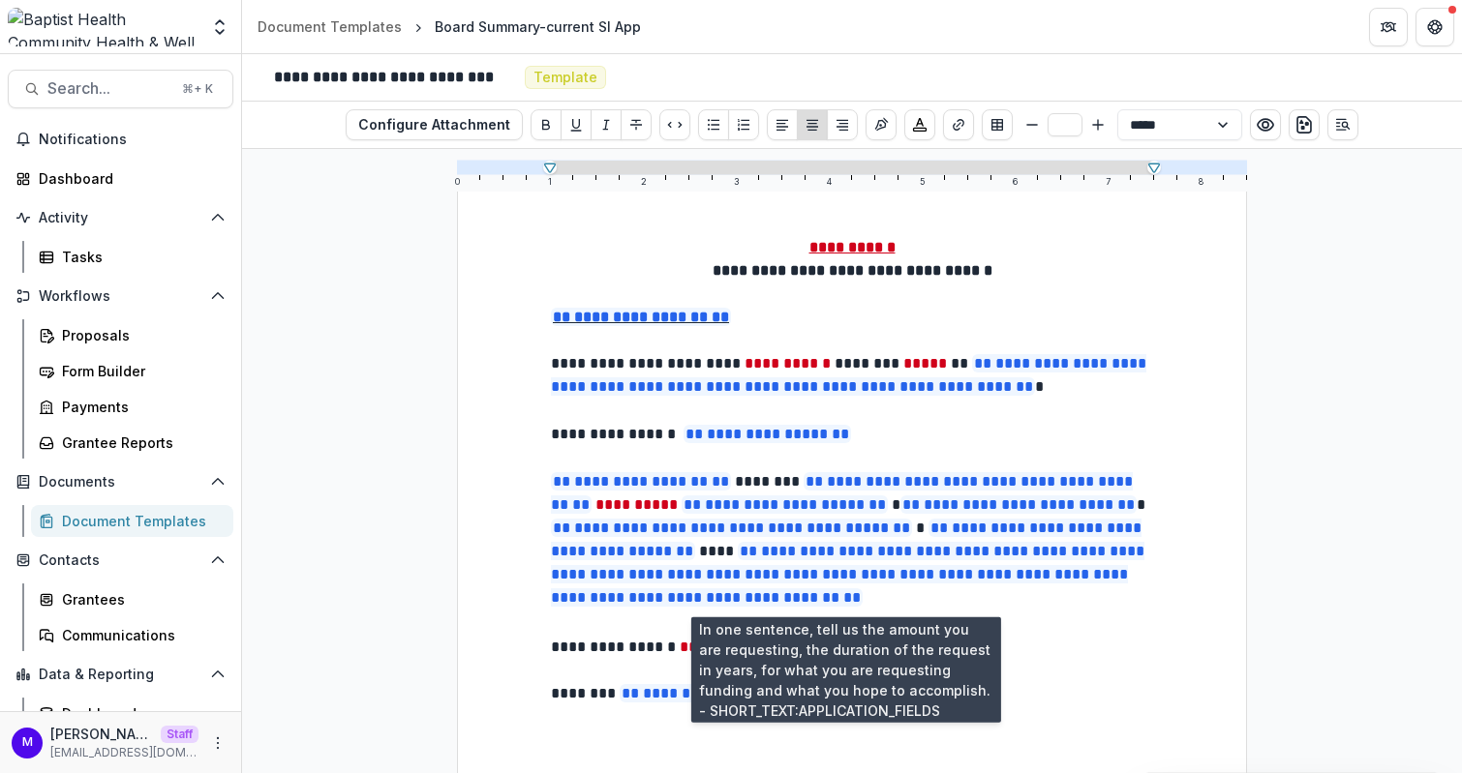
click at [838, 552] on span "**********" at bounding box center [847, 574] width 593 height 65
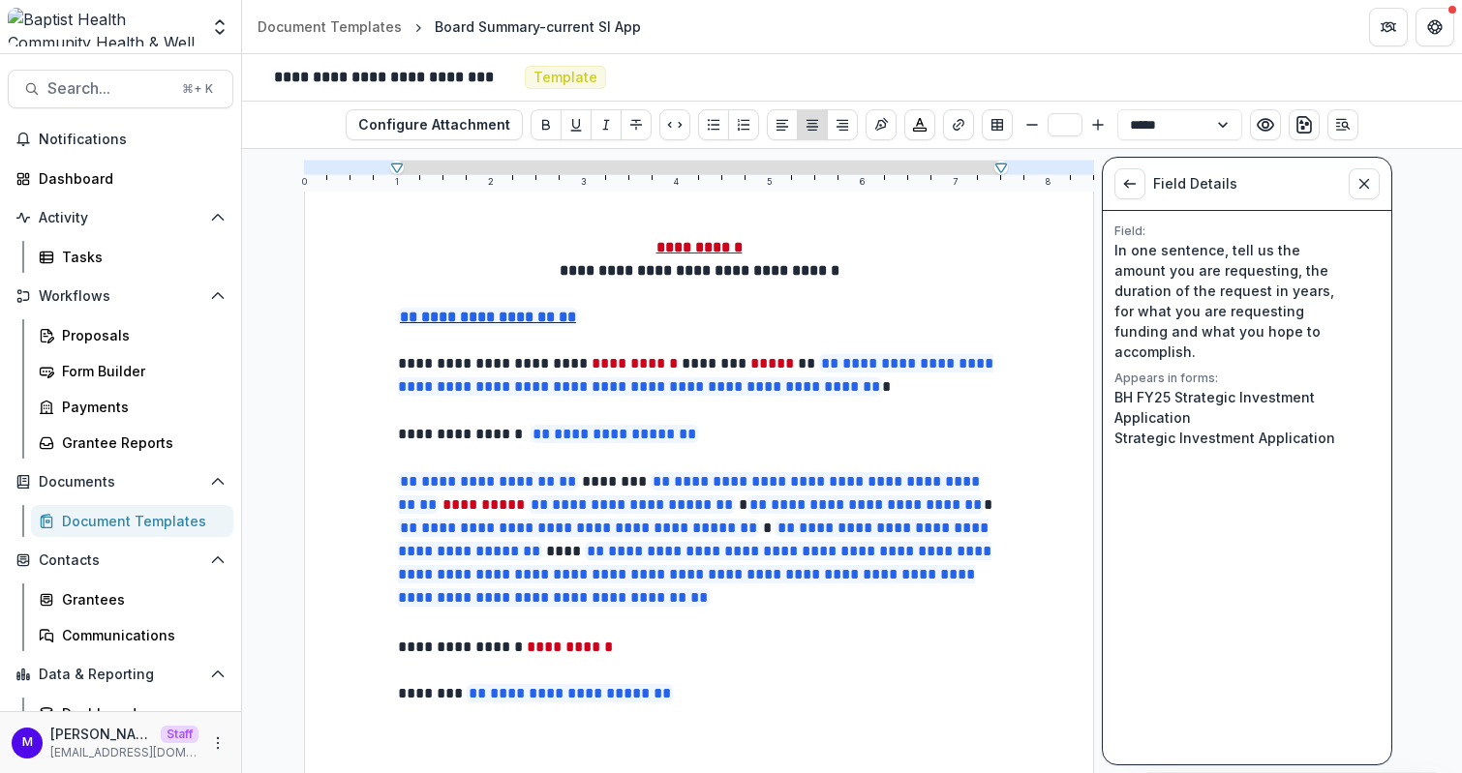
click at [144, 518] on div "Document Templates" at bounding box center [140, 521] width 156 height 20
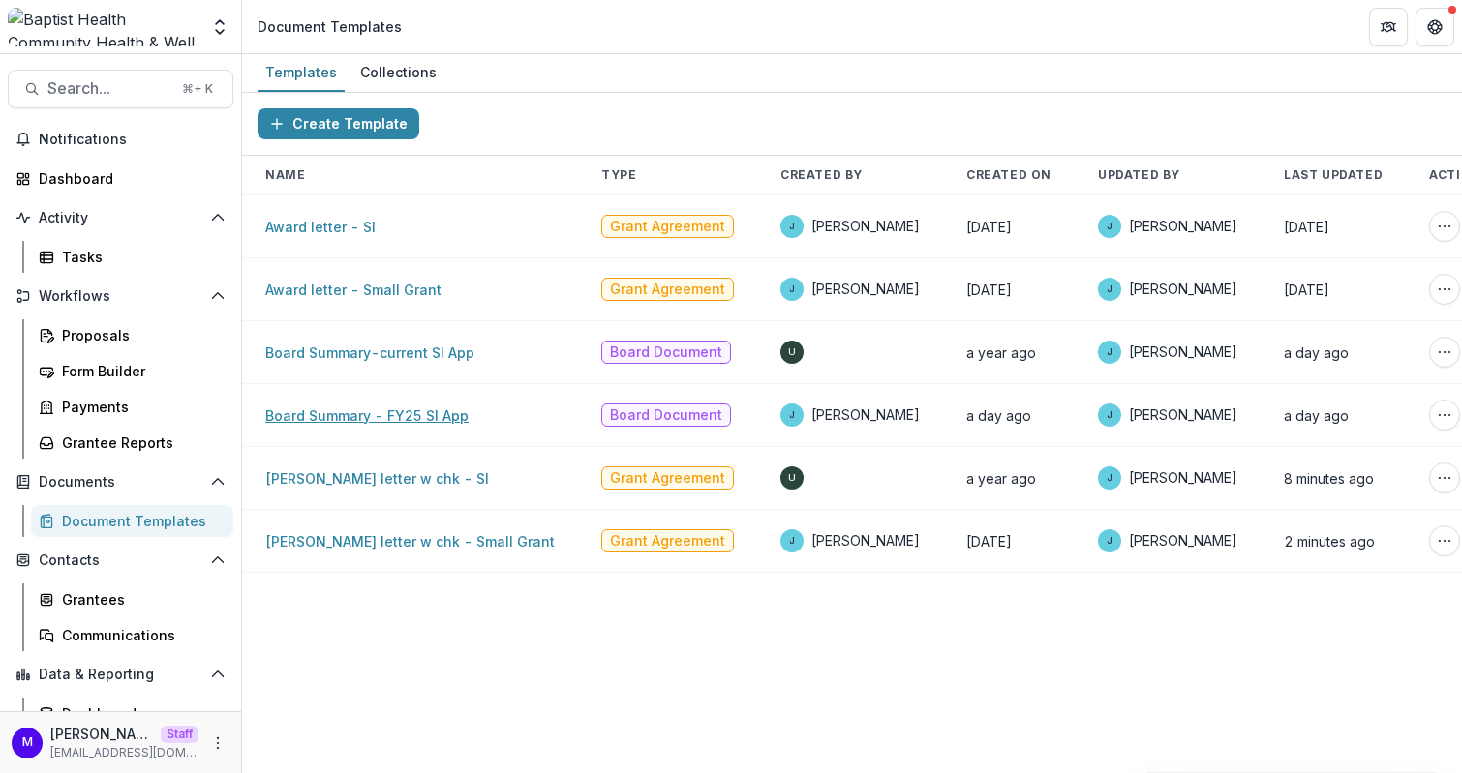
click at [394, 411] on link "Board Summary - FY25 SI App" at bounding box center [366, 416] width 203 height 16
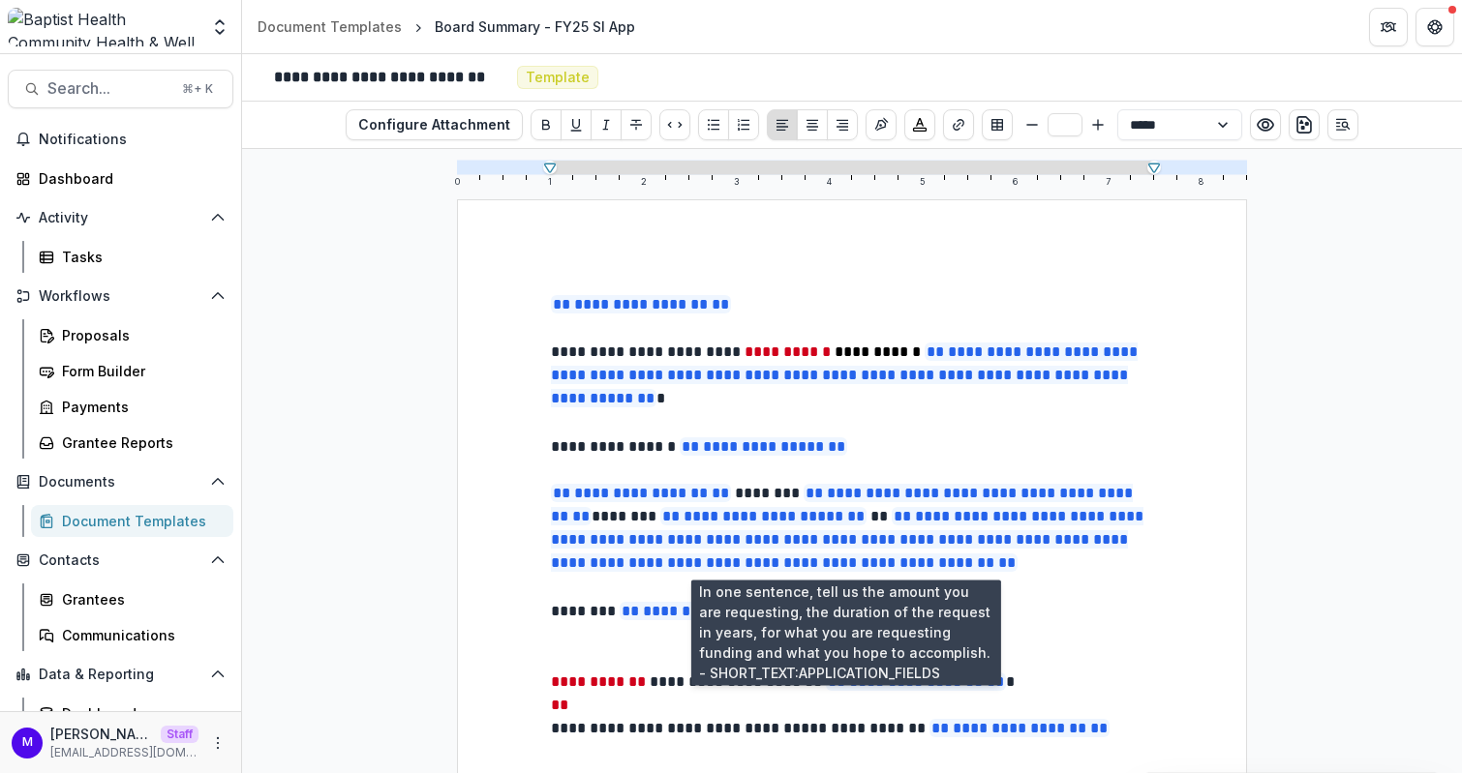
click at [651, 553] on span "**********" at bounding box center [847, 539] width 592 height 65
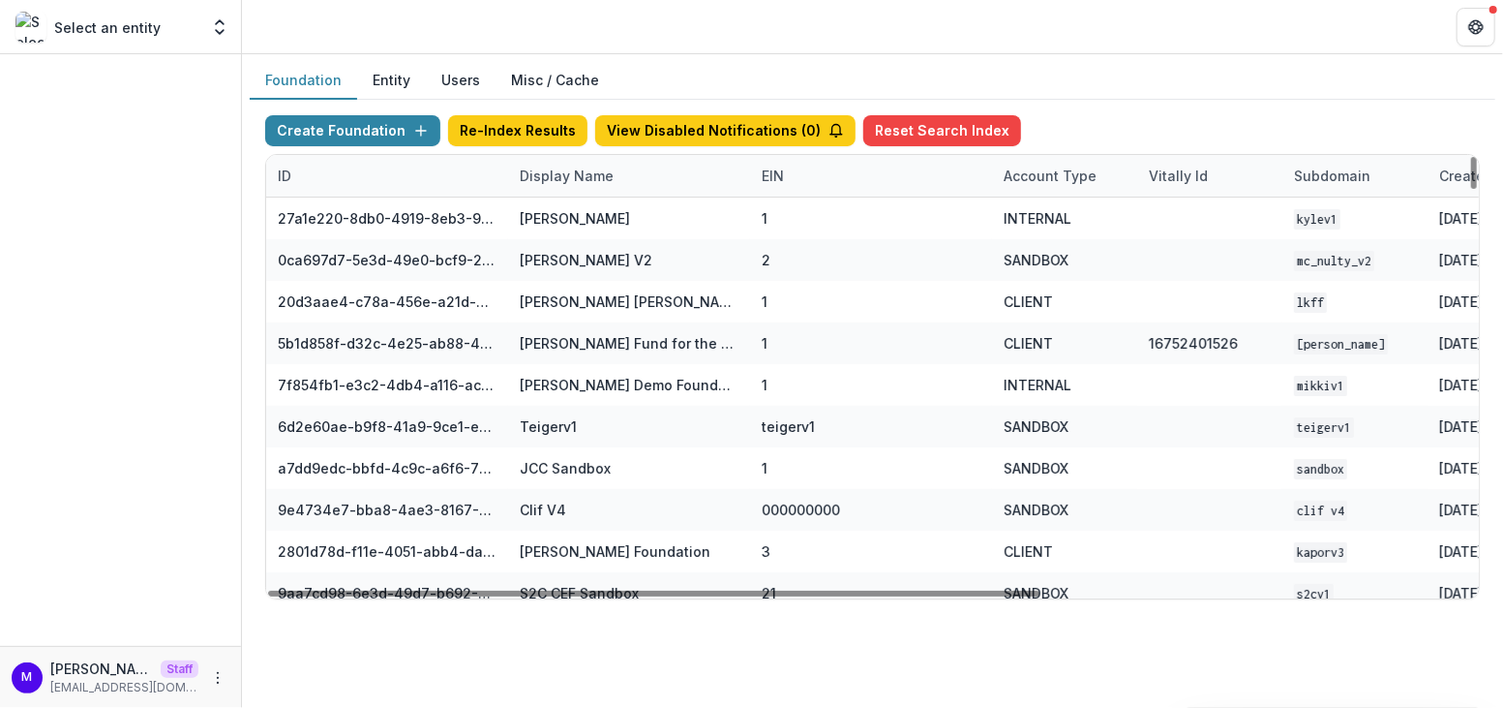
click at [560, 171] on div "Display Name" at bounding box center [566, 176] width 117 height 20
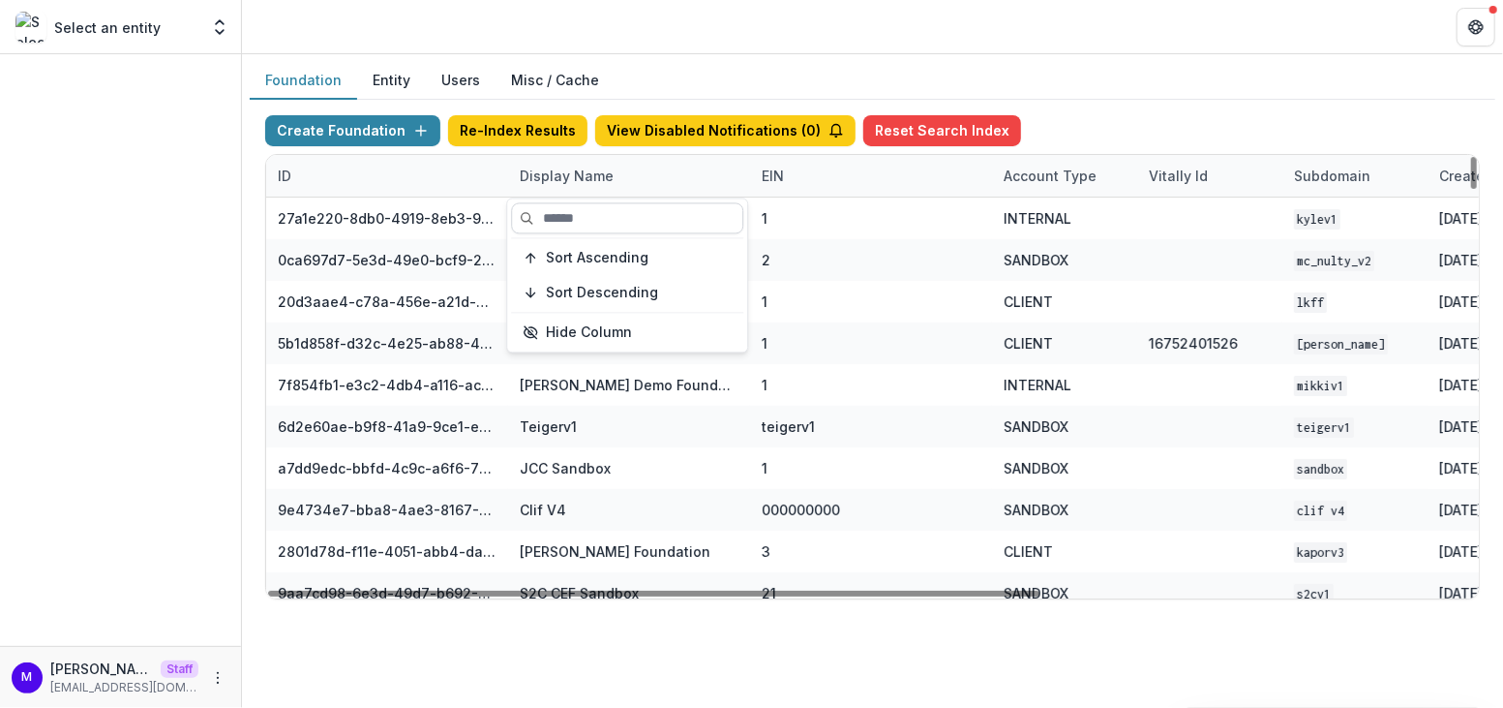
click at [560, 226] on input at bounding box center [627, 217] width 232 height 31
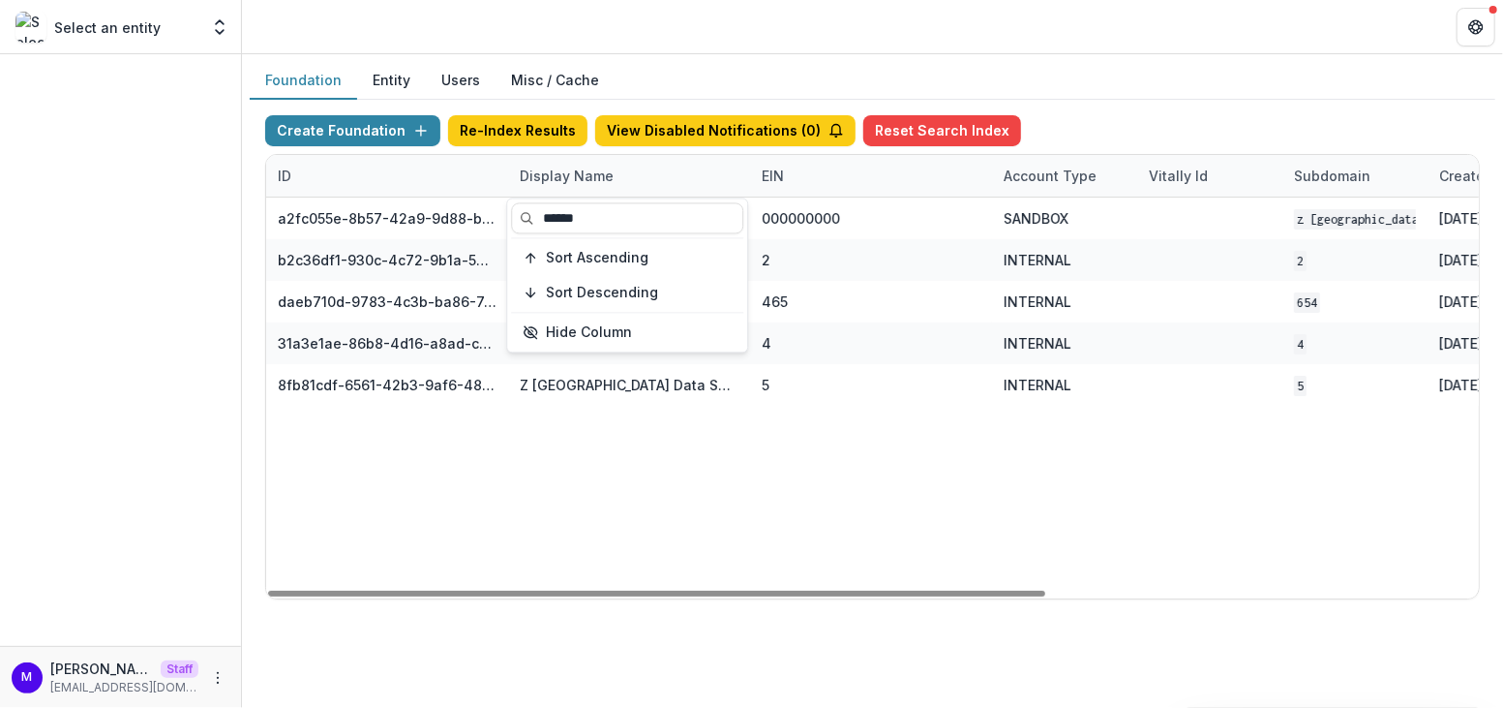
type input "******"
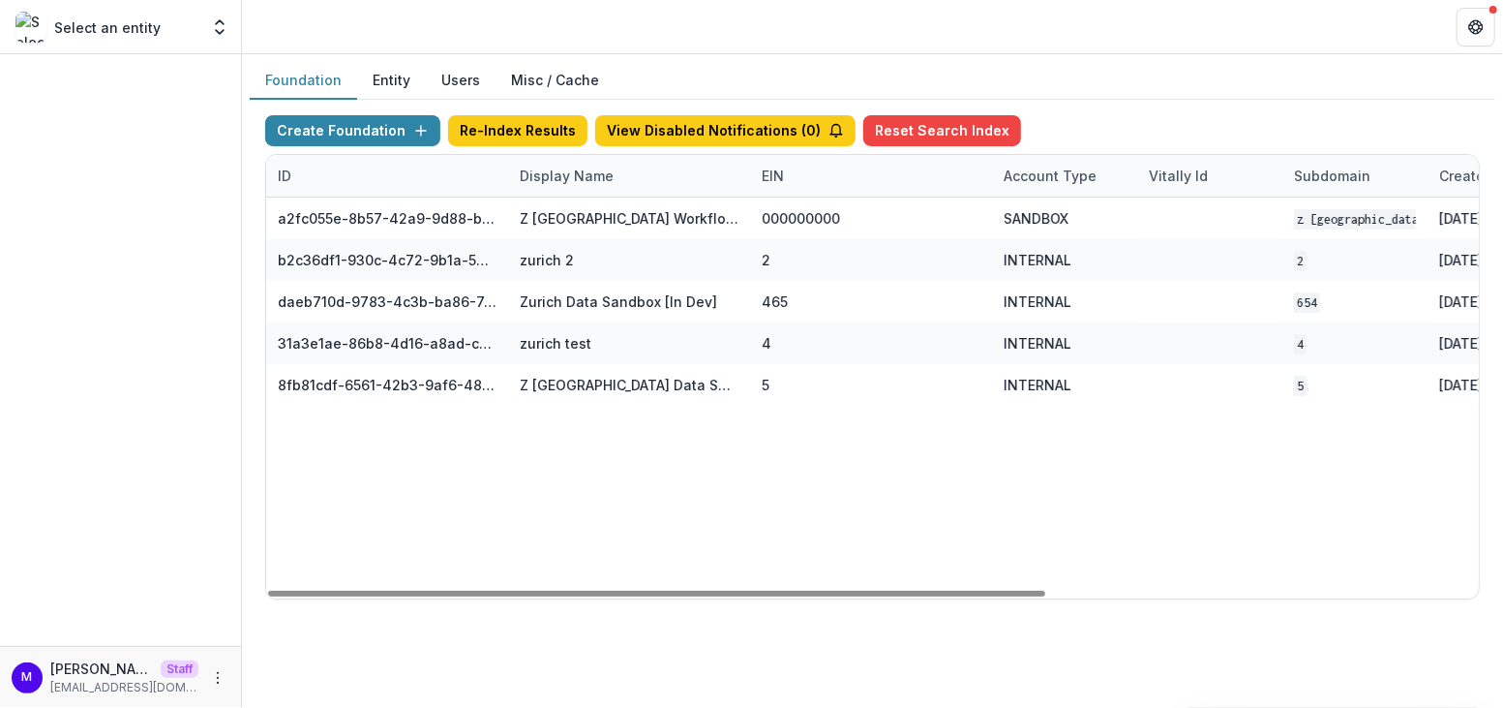
click at [871, 38] on header at bounding box center [872, 26] width 1261 height 53
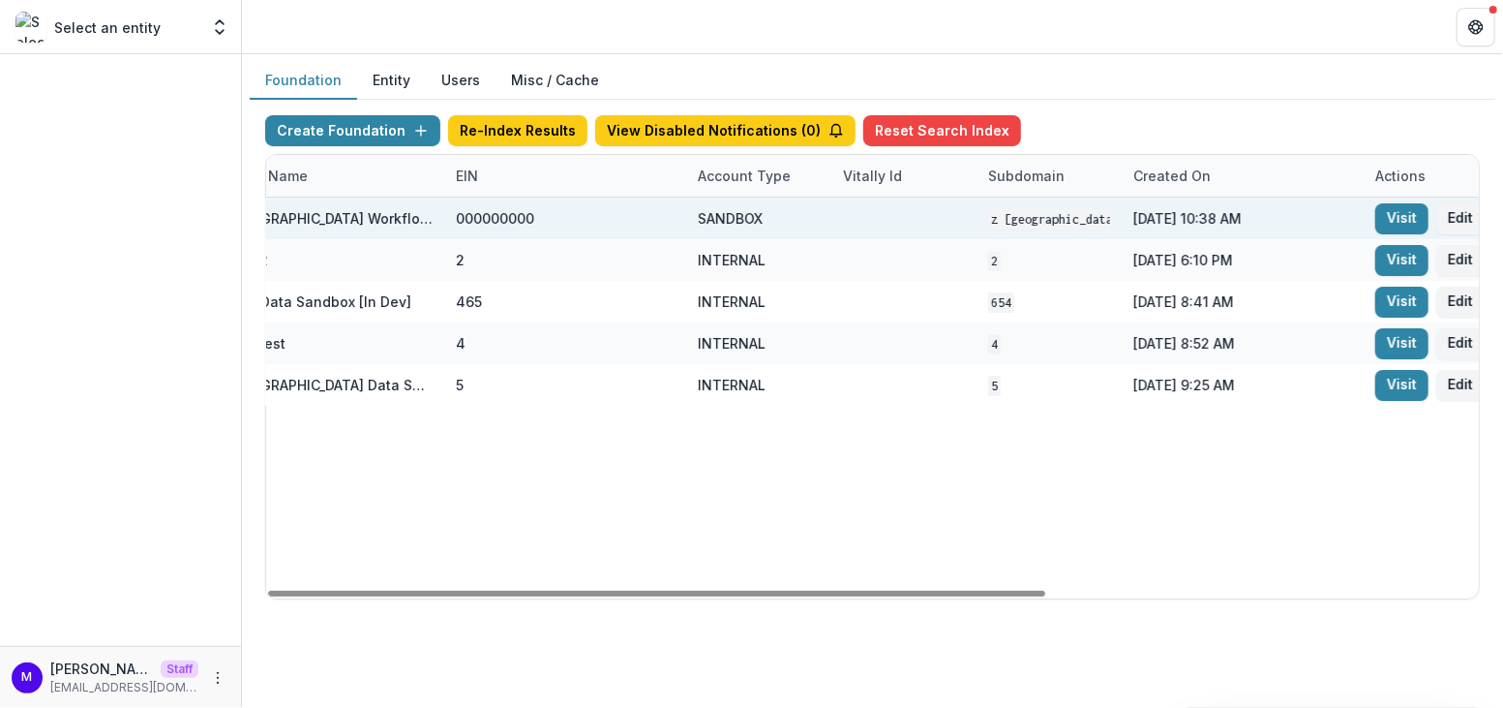
scroll to position [0, 399]
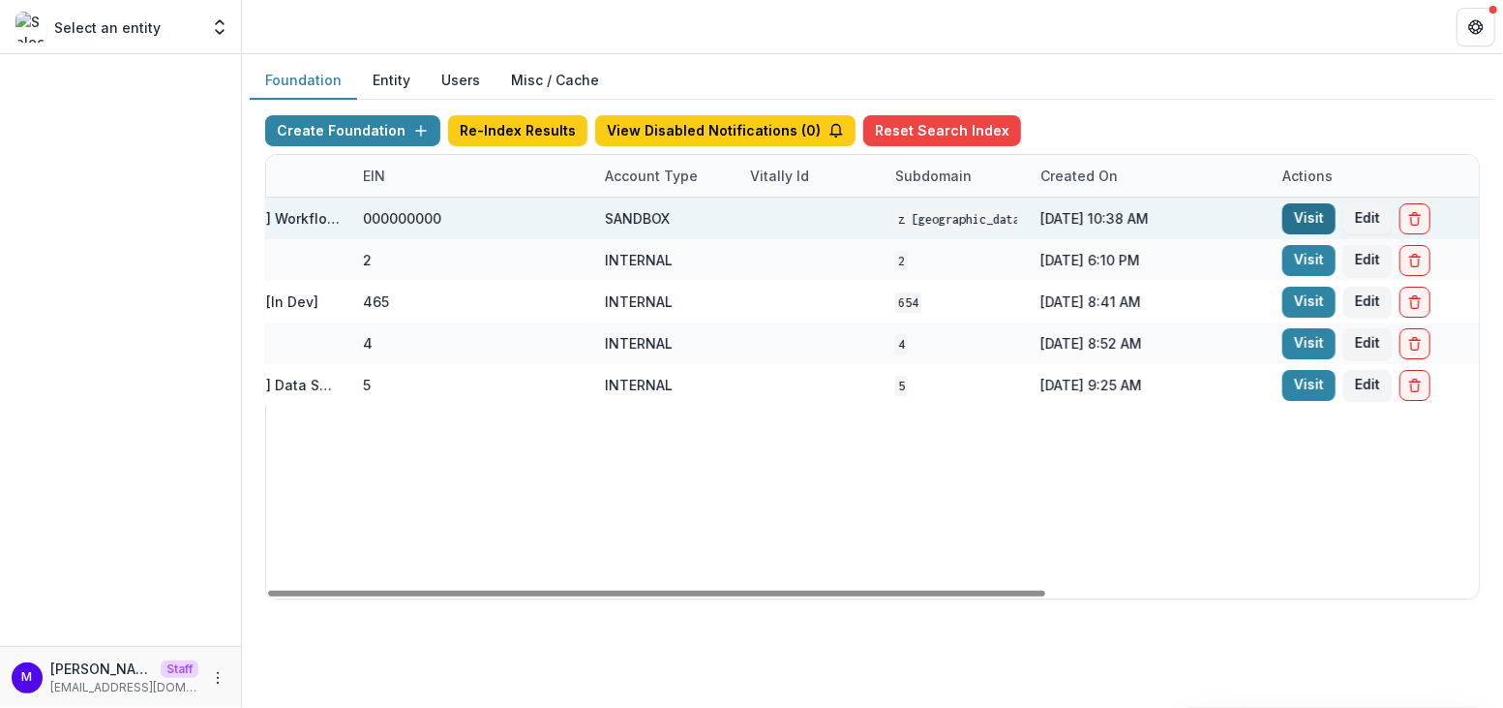
click at [1301, 210] on link "Visit" at bounding box center [1309, 218] width 53 height 31
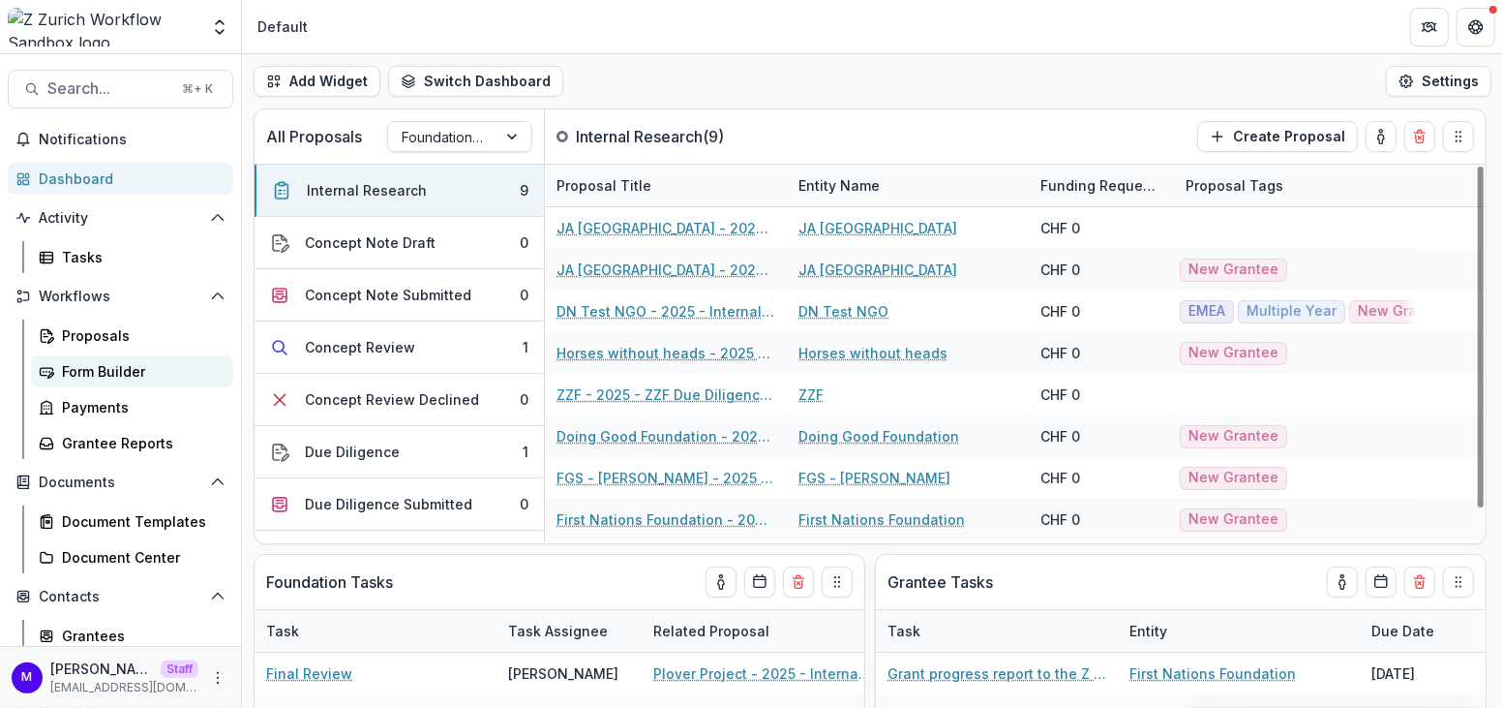
click at [116, 358] on link "Form Builder" at bounding box center [132, 371] width 202 height 32
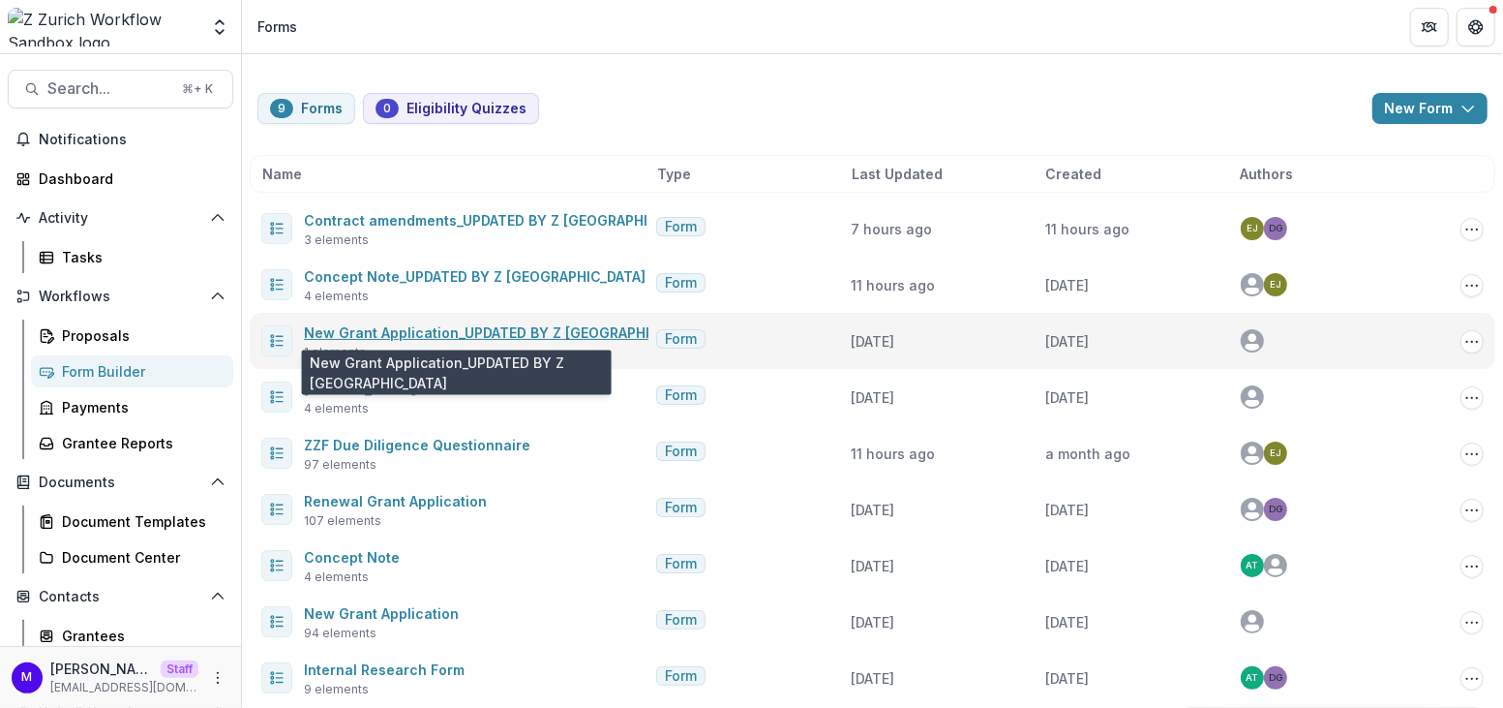
click at [477, 333] on link "New Grant Application_UPDATED BY Z ZURICH" at bounding box center [504, 332] width 401 height 16
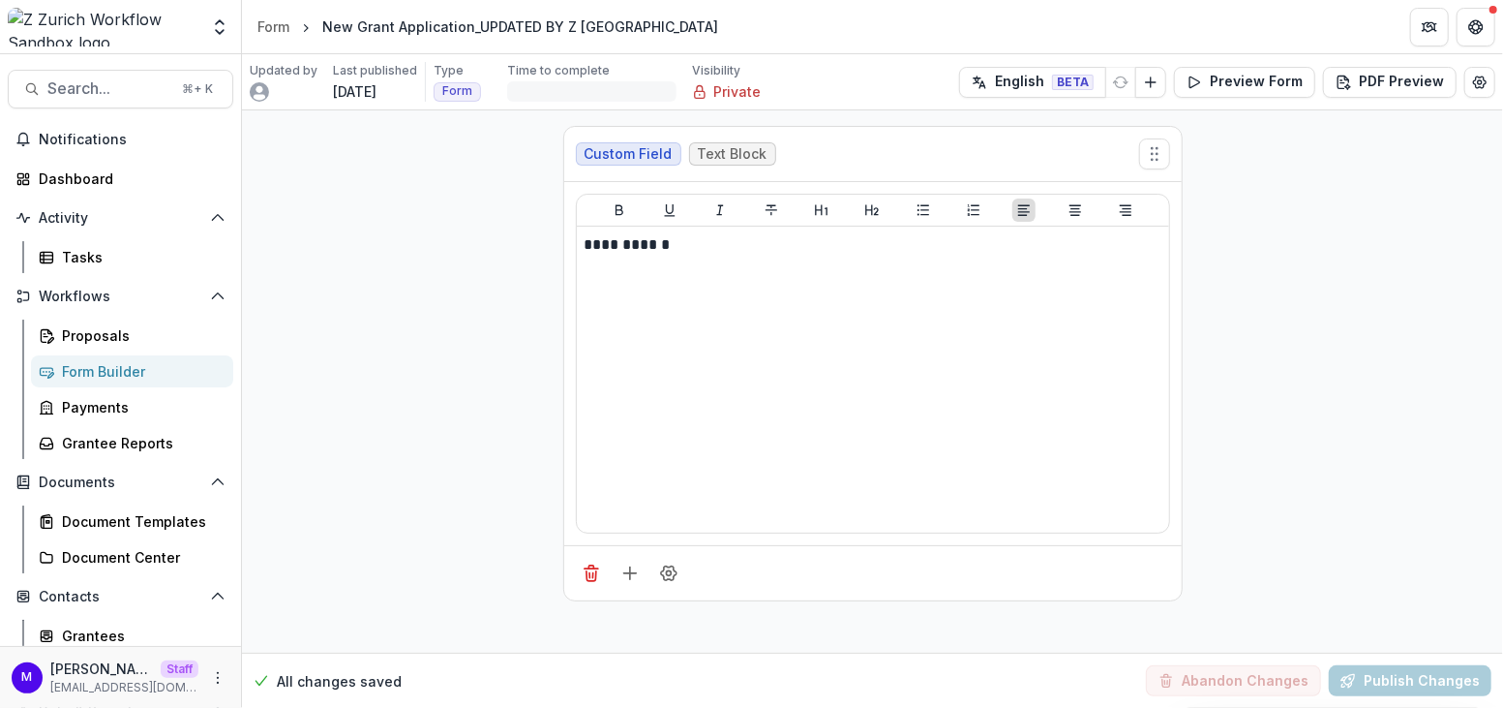
click at [112, 366] on div "Form Builder" at bounding box center [140, 371] width 156 height 20
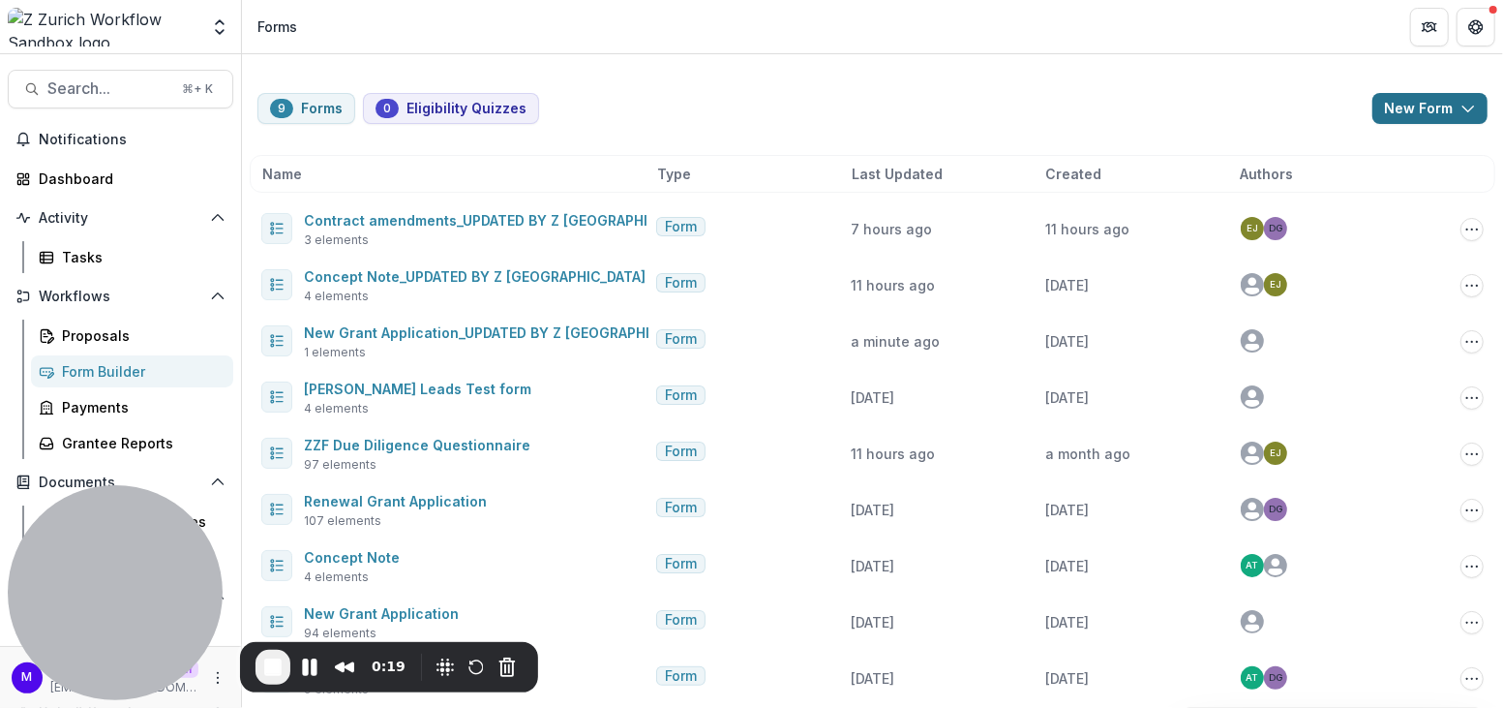
click at [1406, 108] on button "New Form" at bounding box center [1430, 108] width 115 height 31
click at [1322, 185] on button "New Form" at bounding box center [1374, 184] width 207 height 32
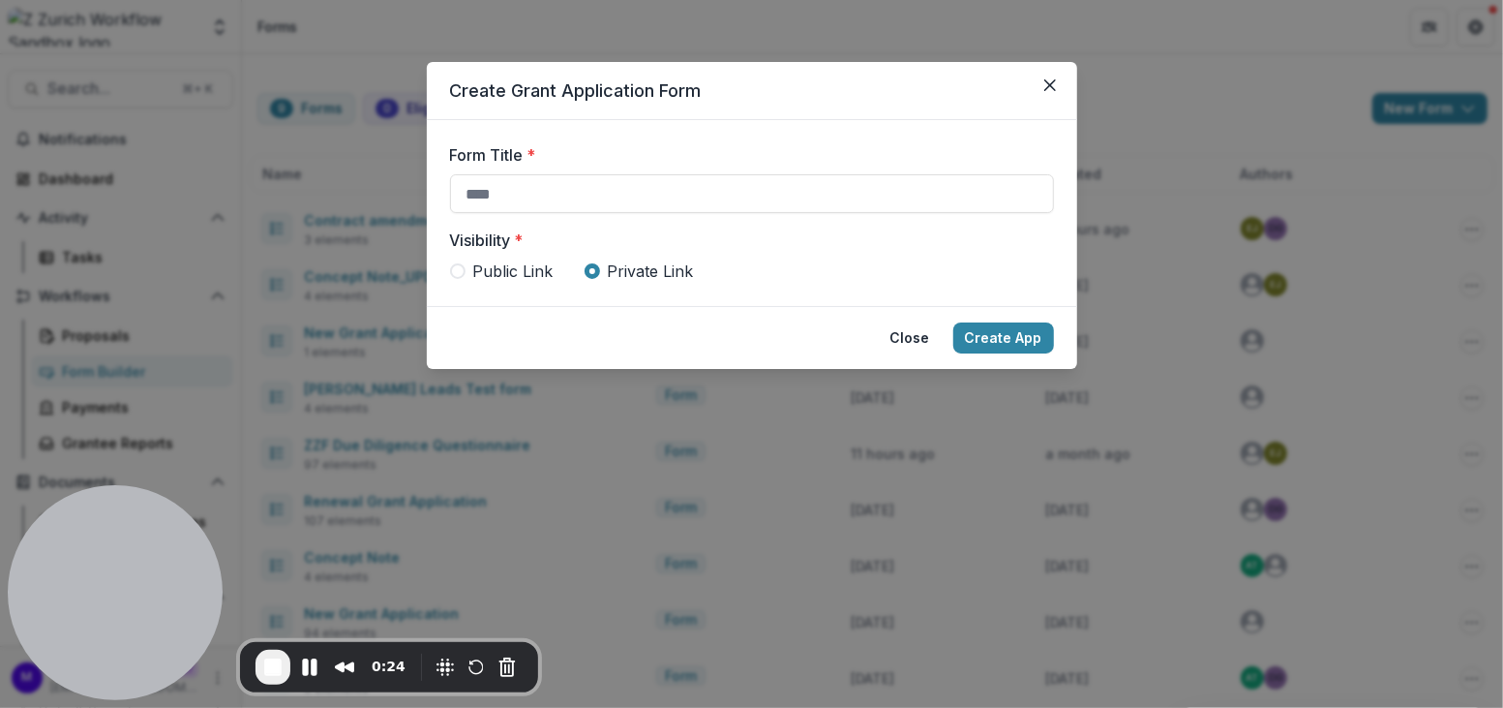
click at [455, 274] on span at bounding box center [457, 270] width 15 height 15
click at [596, 269] on span at bounding box center [592, 270] width 15 height 15
click at [1061, 74] on button "Close" at bounding box center [1050, 85] width 31 height 31
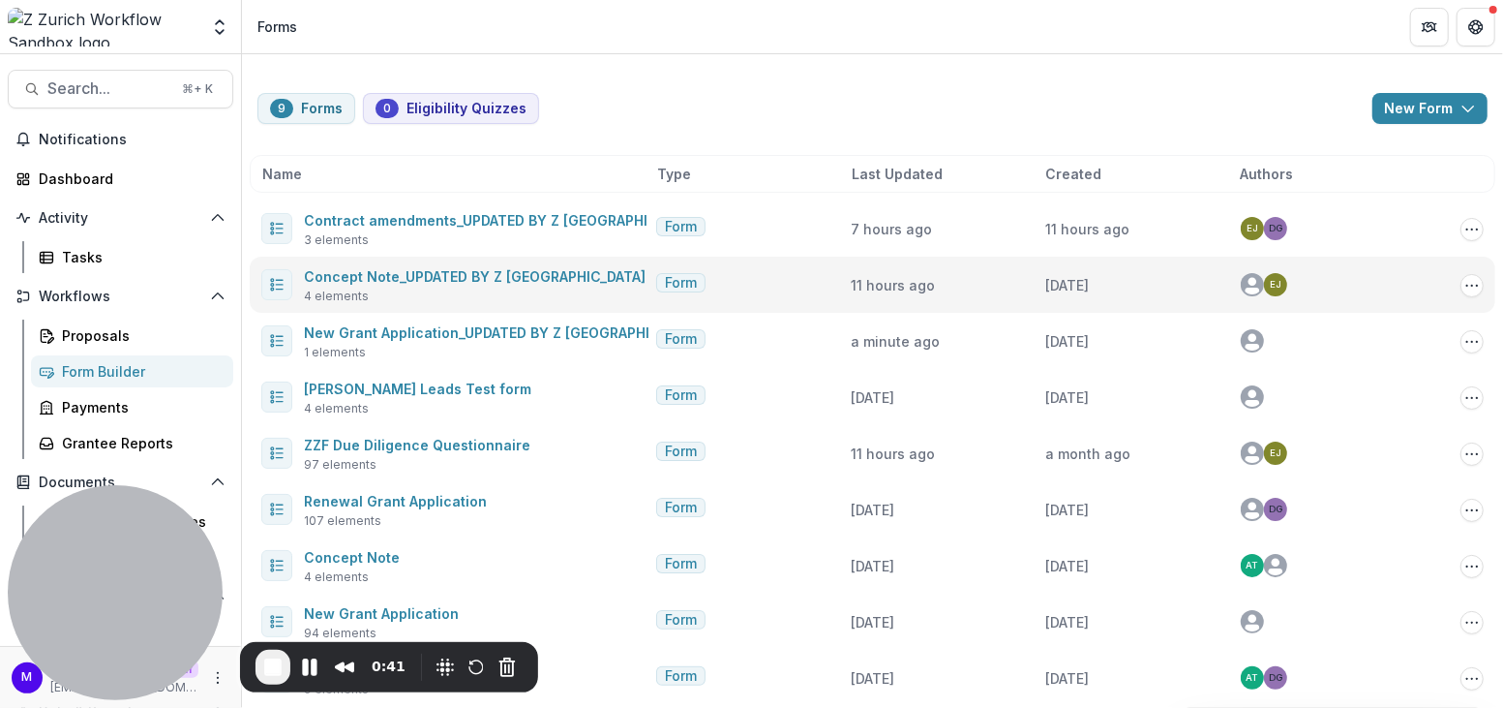
scroll to position [12, 0]
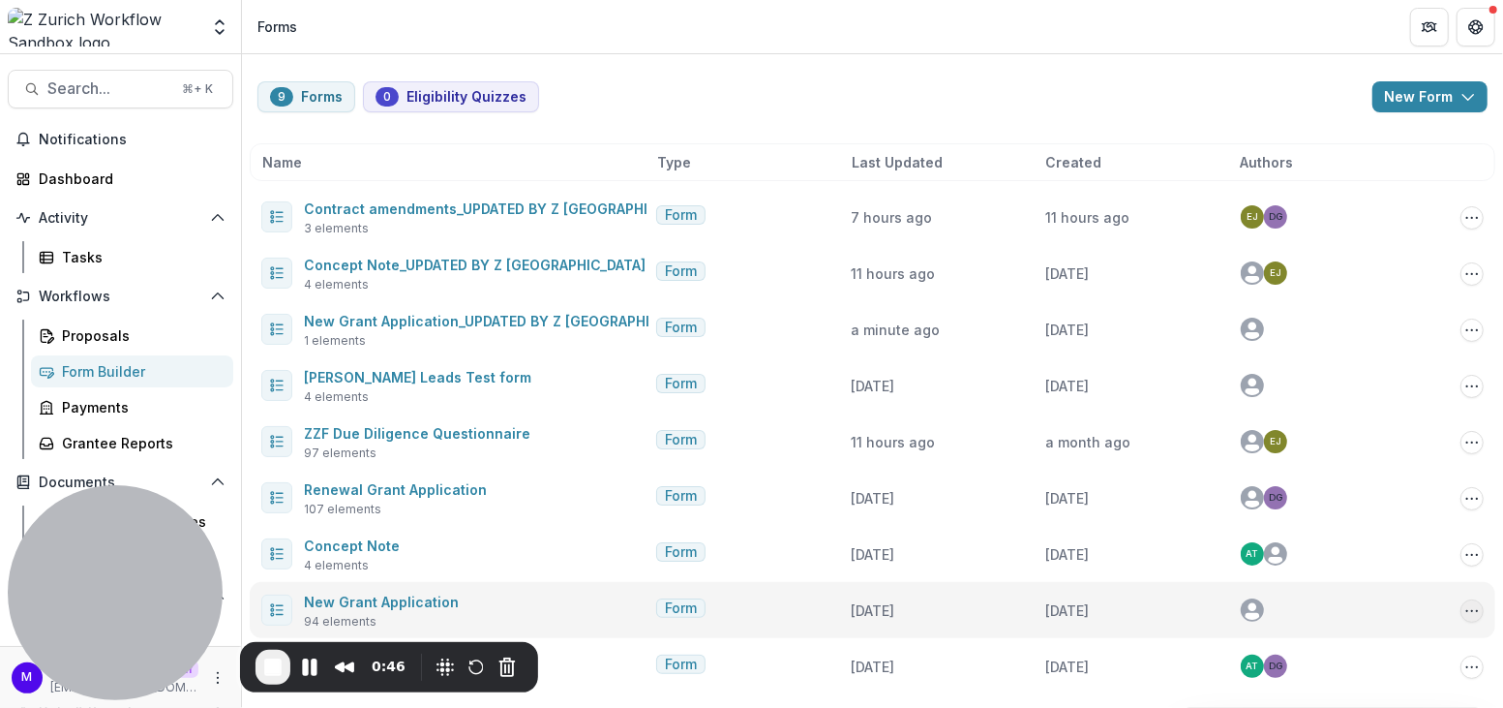
click at [1466, 612] on icon "Options" at bounding box center [1472, 610] width 15 height 15
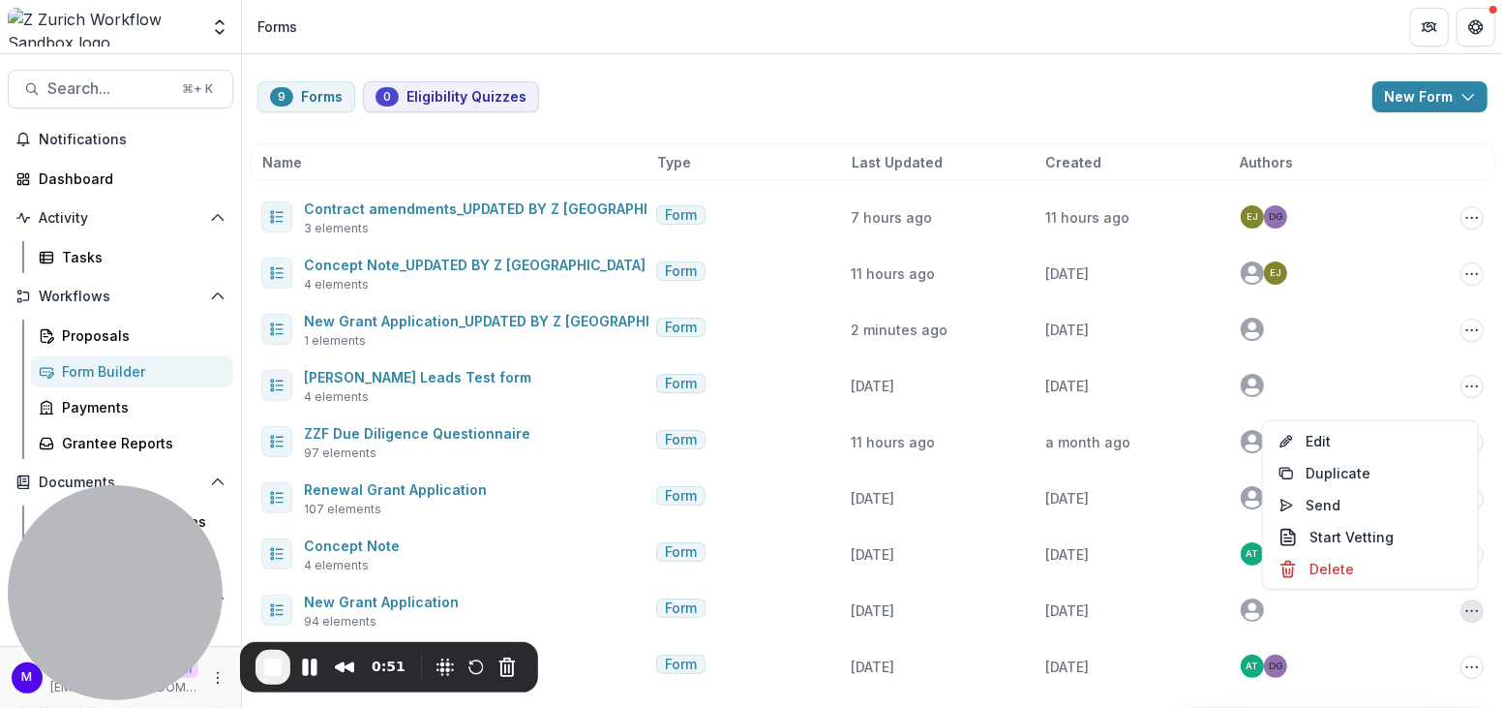
click at [711, 106] on div "9 Forms 0 Eligibility Quizzes New Form New Eligibility Quiz New Form" at bounding box center [872, 96] width 1230 height 31
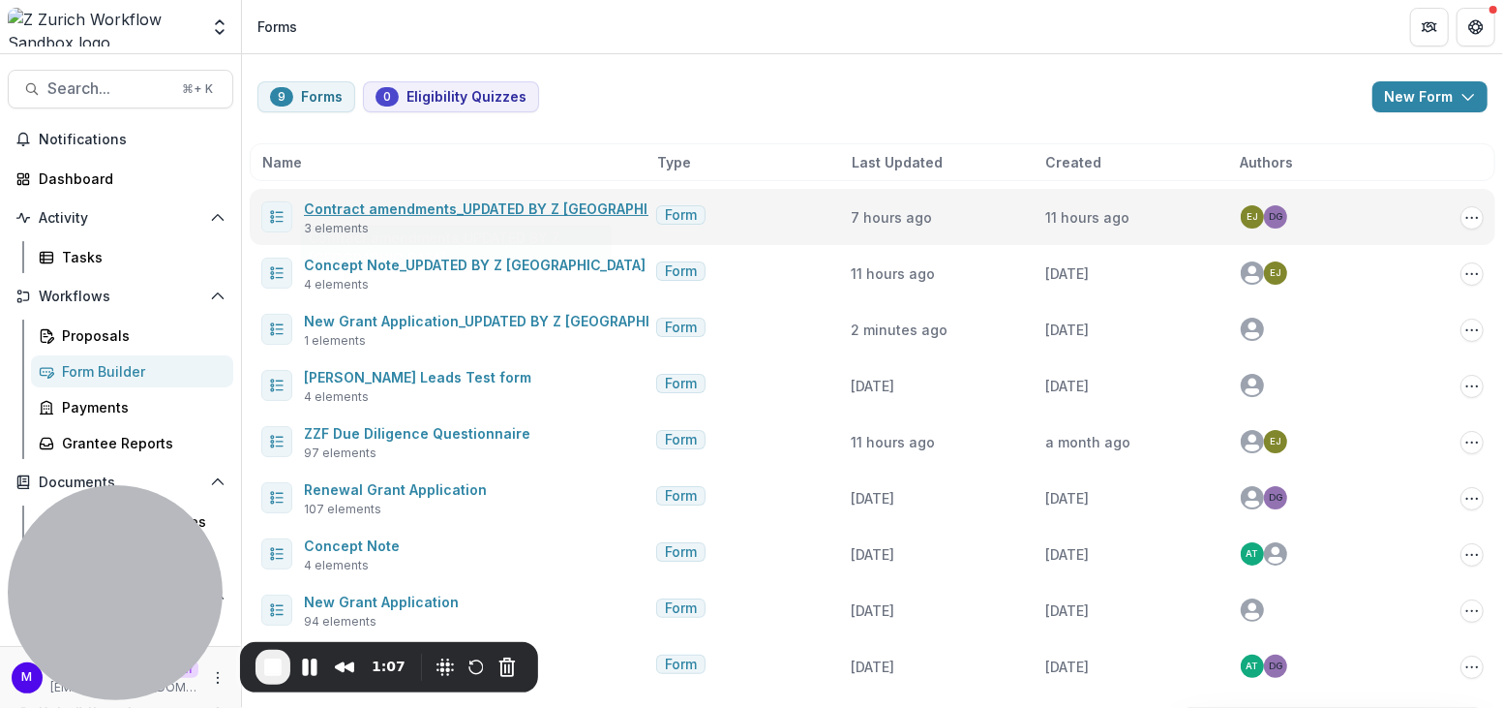
click at [476, 209] on link "Contract amendments_UPDATED BY Z ZURICH" at bounding box center [503, 208] width 399 height 16
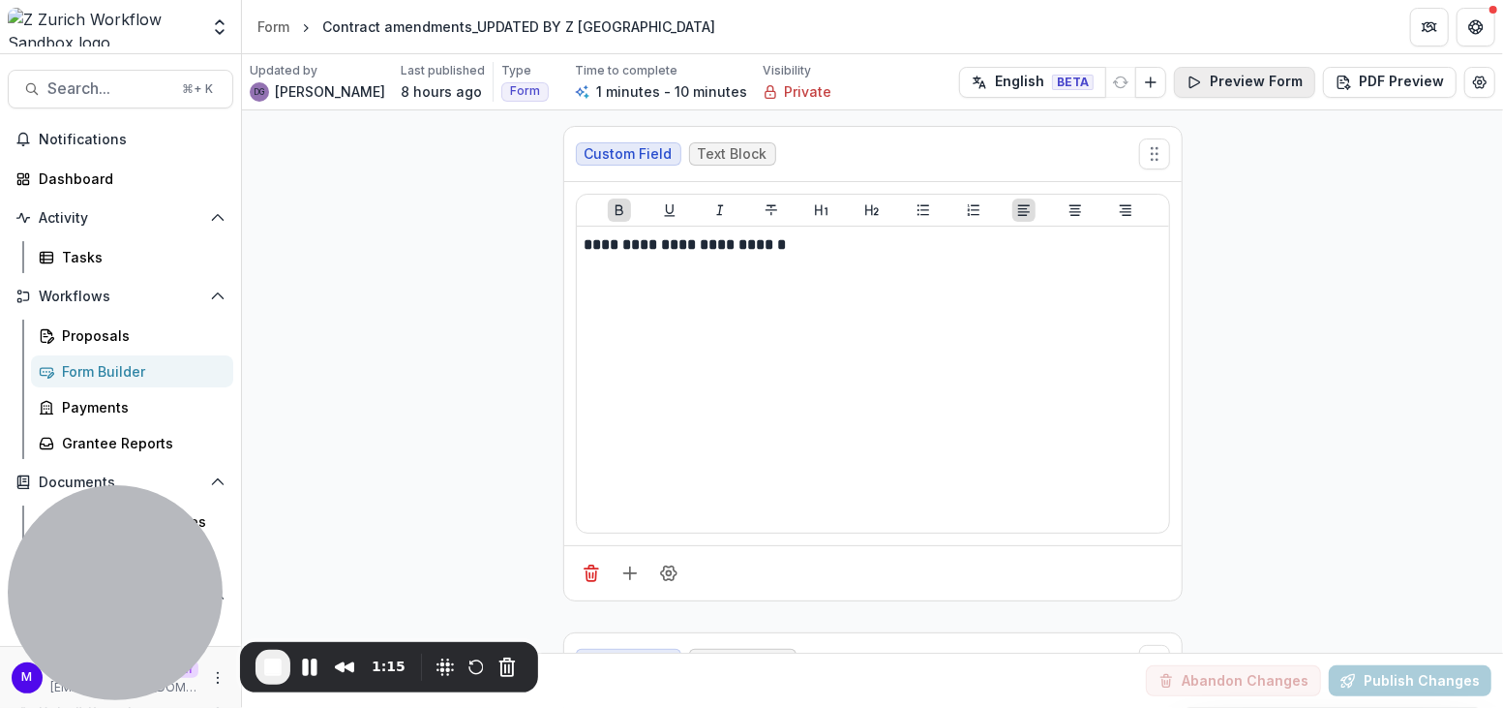
click at [1237, 78] on button "Preview Form" at bounding box center [1244, 82] width 141 height 31
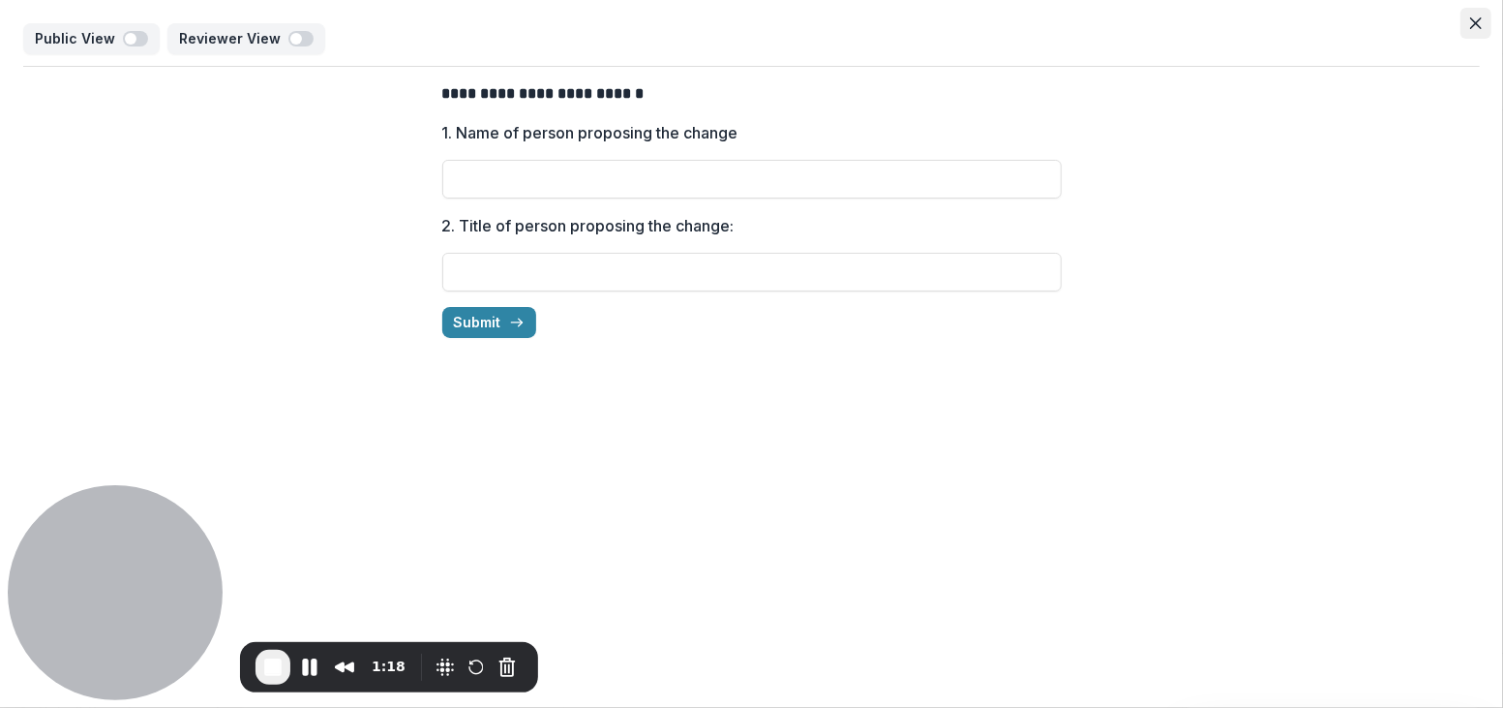
click at [1480, 19] on icon "Close" at bounding box center [1476, 23] width 12 height 12
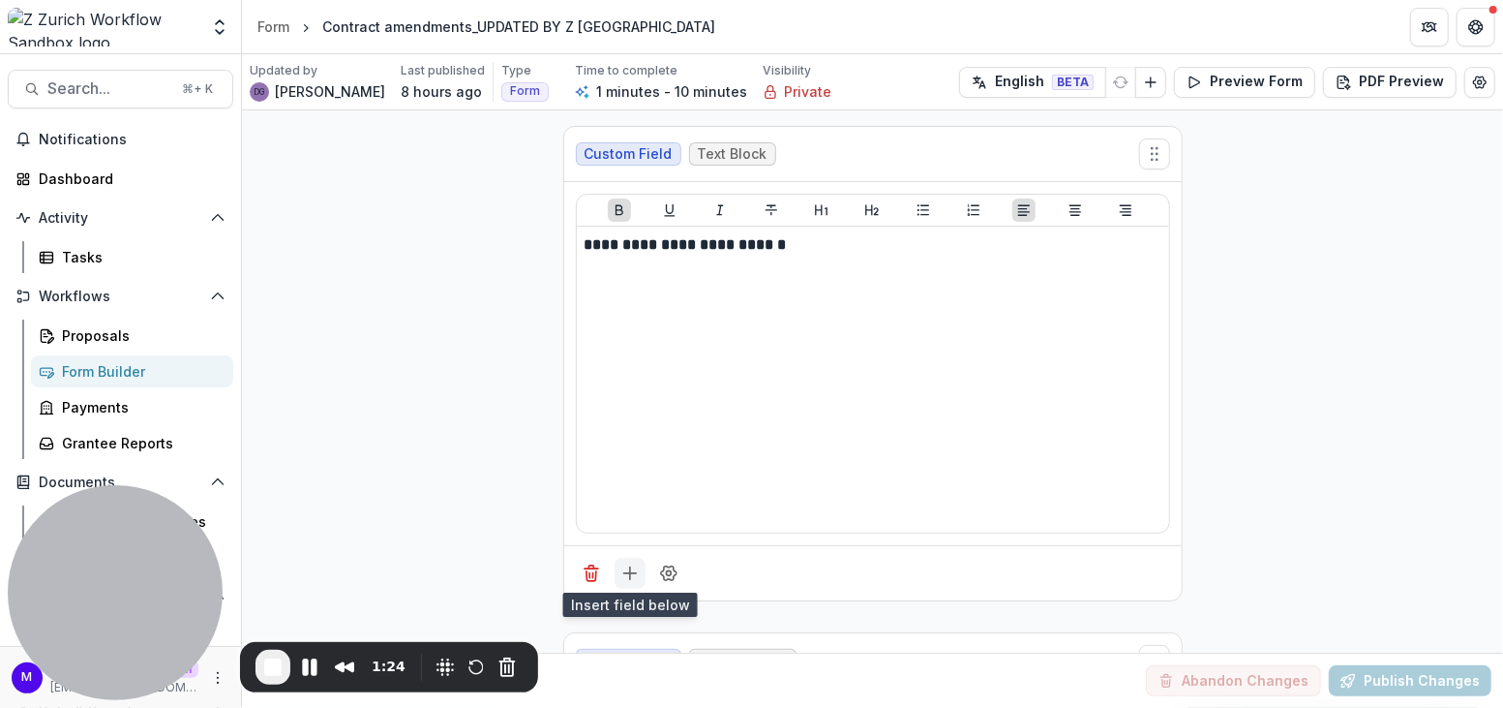
click at [624, 567] on icon "Add field" at bounding box center [630, 572] width 19 height 19
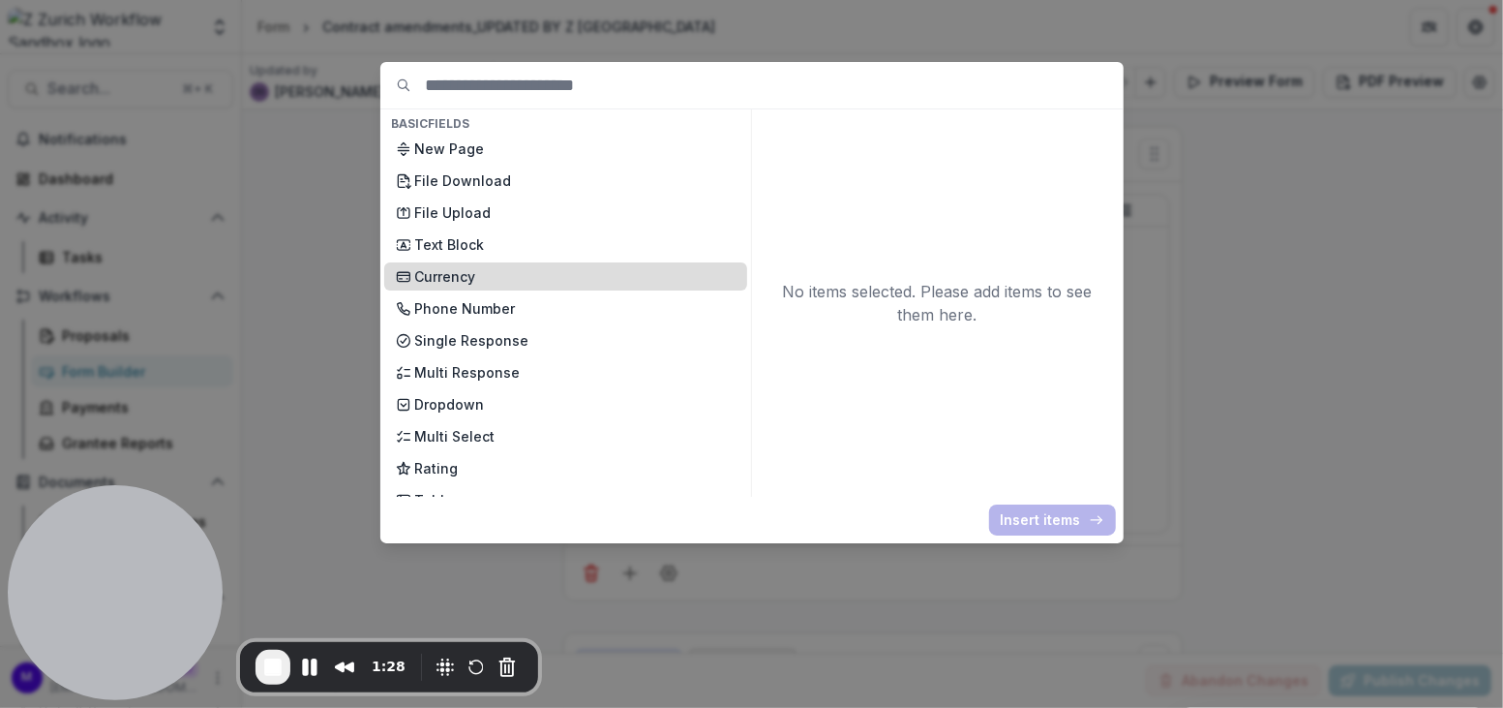
click at [490, 272] on p "Currency" at bounding box center [575, 276] width 320 height 20
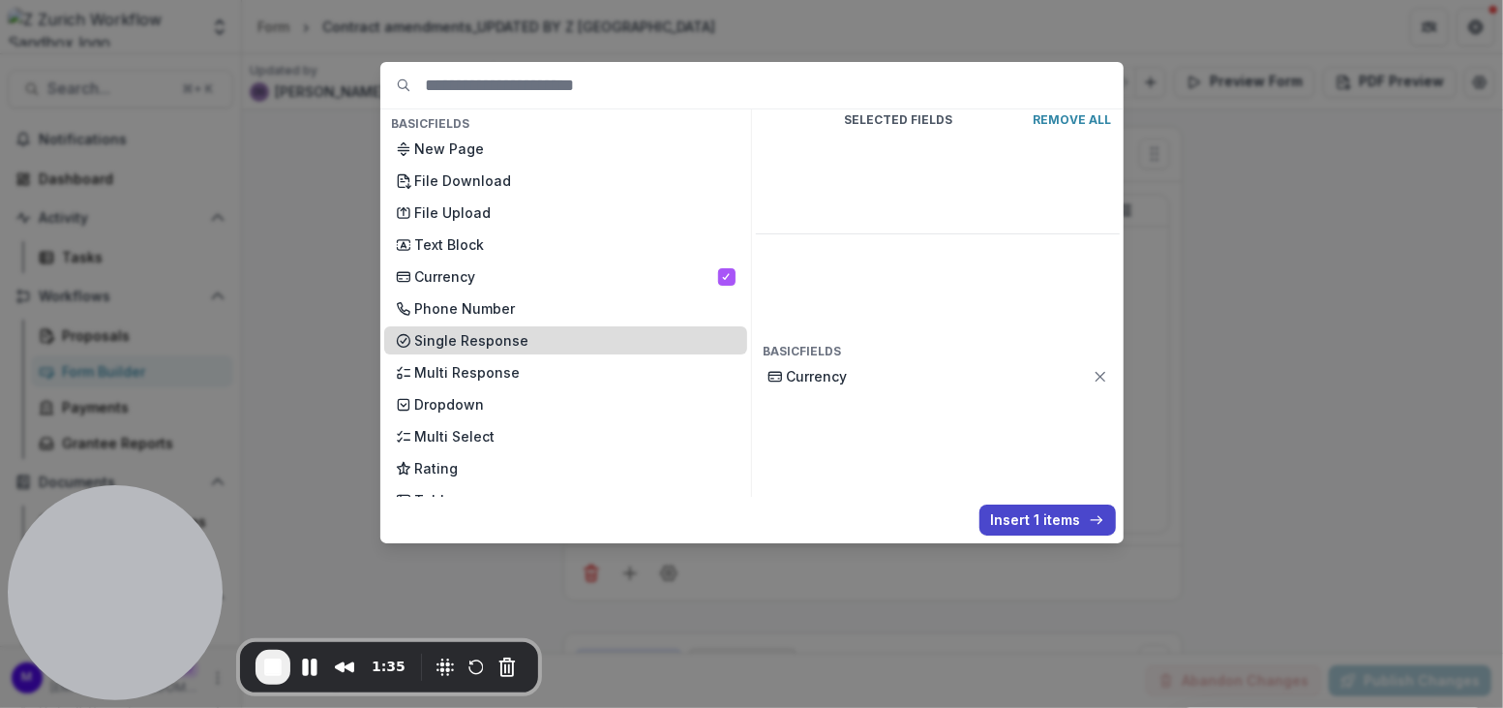
click at [490, 336] on p "Single Response" at bounding box center [575, 340] width 320 height 20
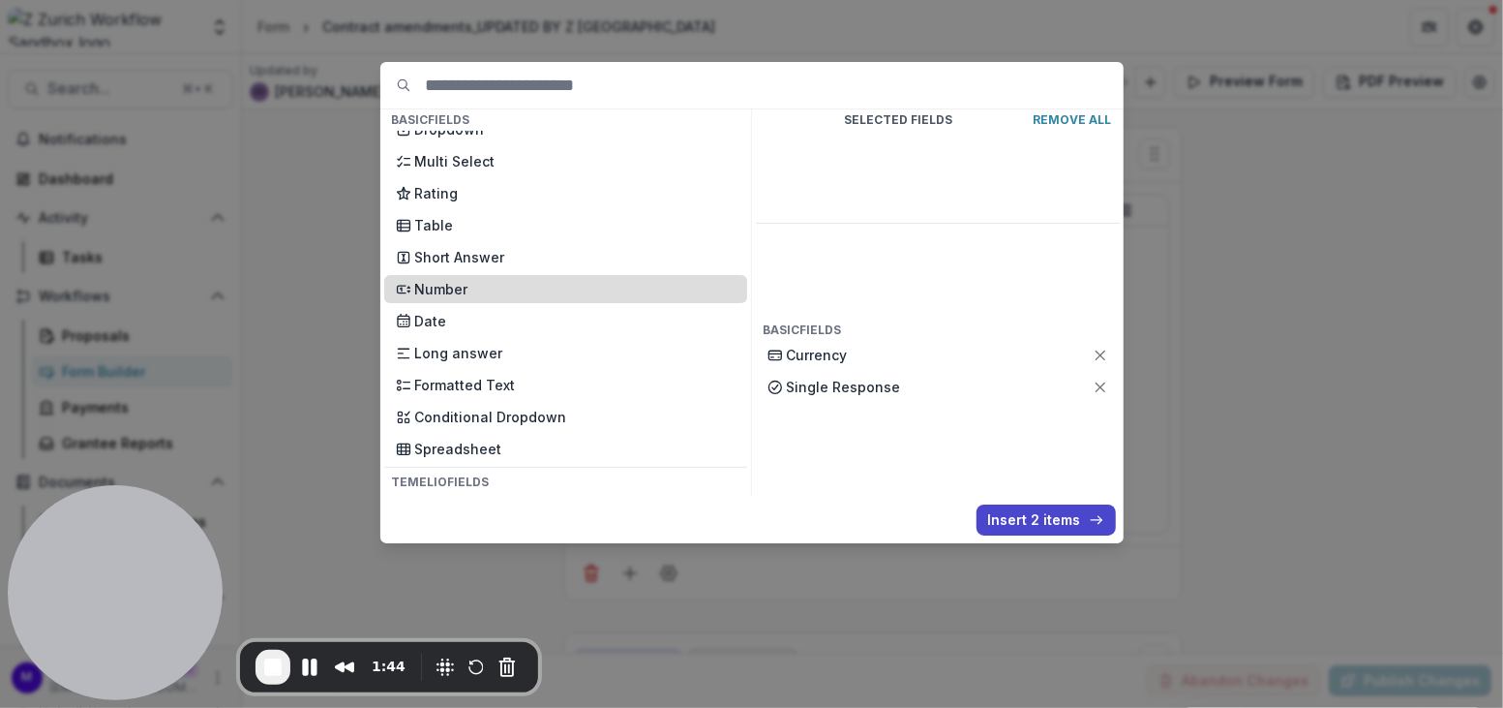
scroll to position [281, 0]
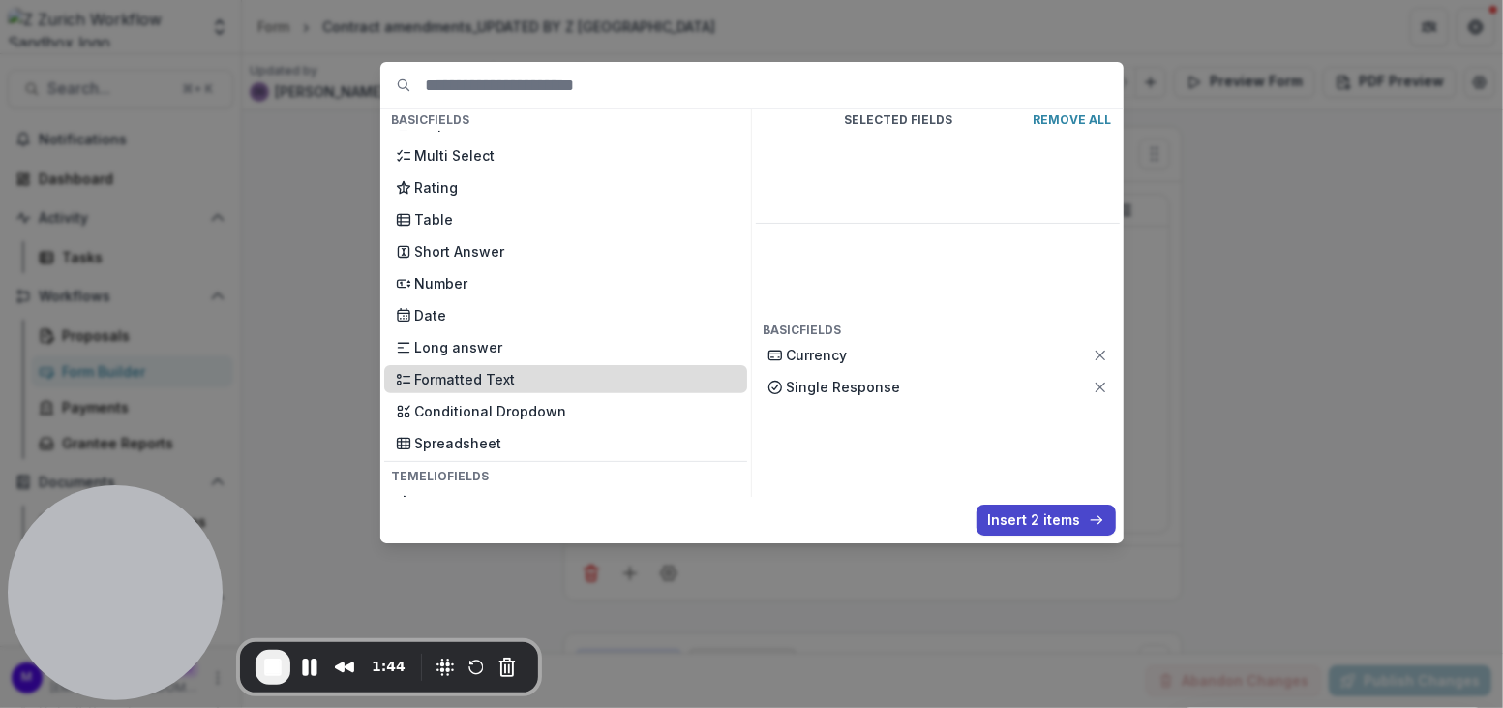
click at [517, 369] on p "Formatted Text" at bounding box center [575, 379] width 320 height 20
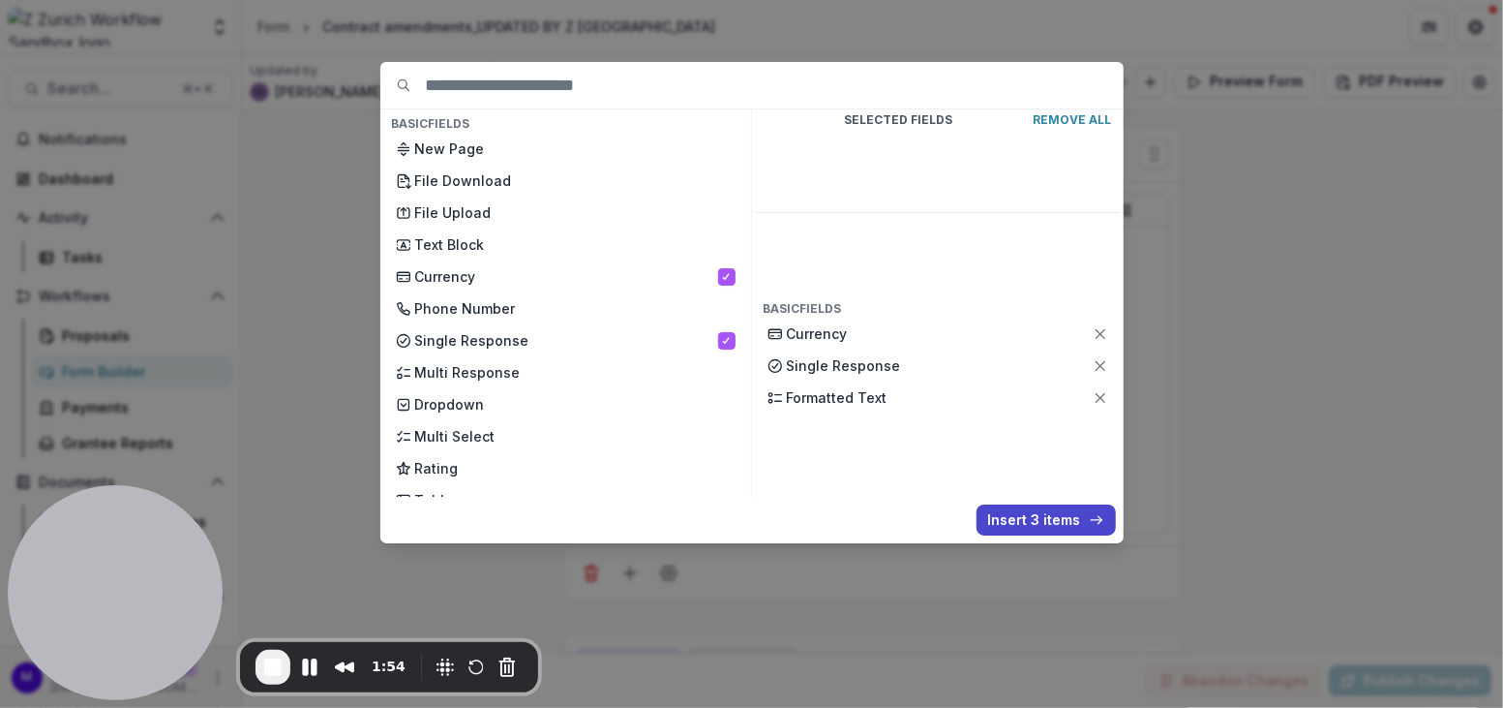
click at [1217, 138] on div "Basic Fields New Page File Download File Upload Text Block Currency Phone Numbe…" at bounding box center [751, 354] width 1503 height 708
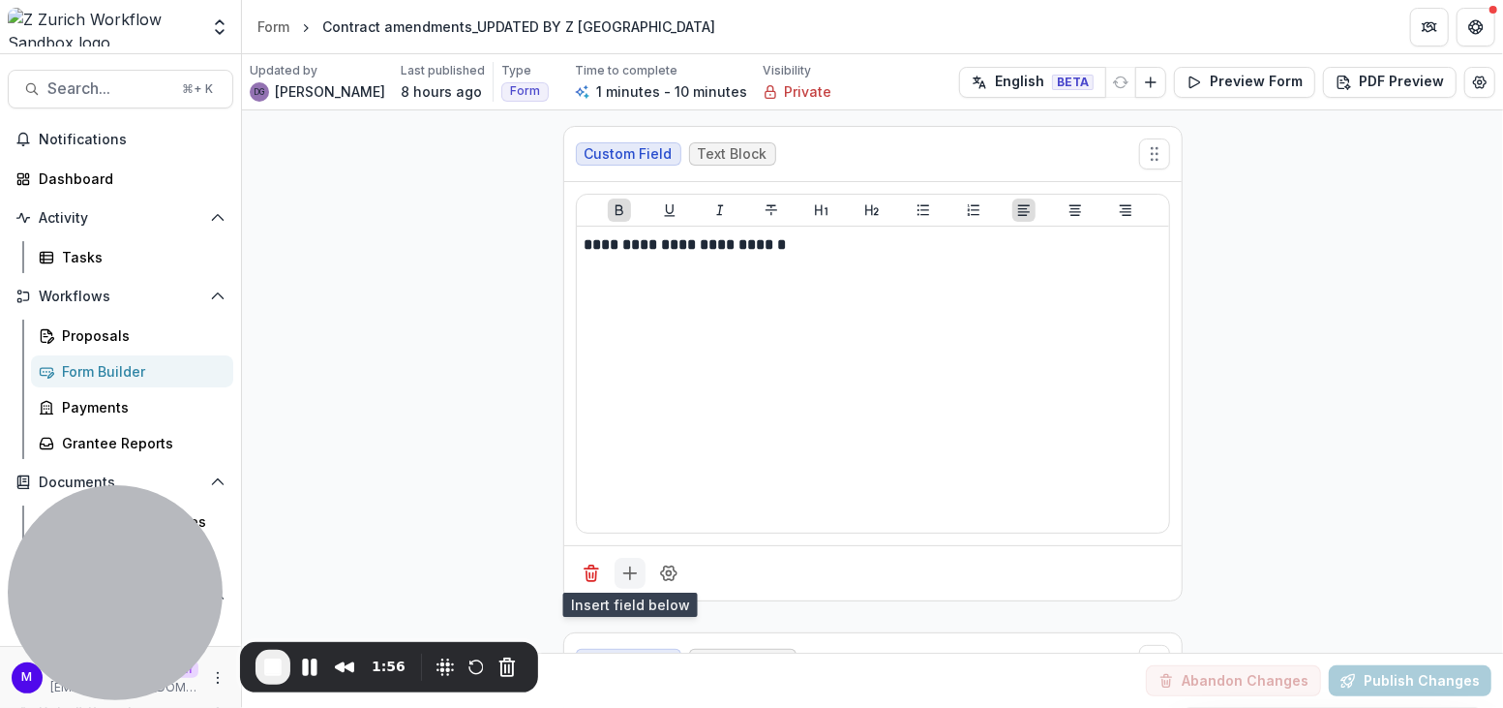
click at [630, 572] on line "Add field" at bounding box center [630, 573] width 0 height 13
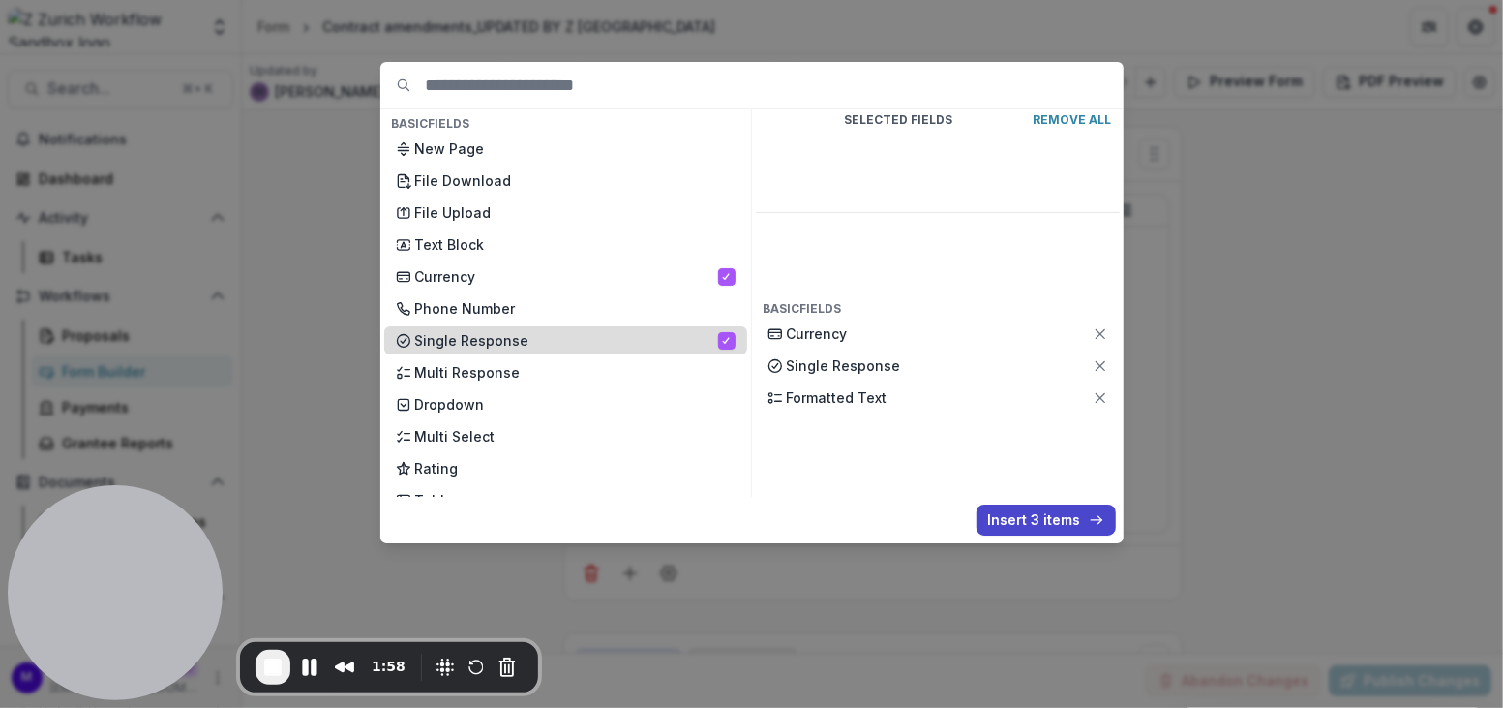
click at [724, 341] on div "Single Response" at bounding box center [565, 340] width 363 height 28
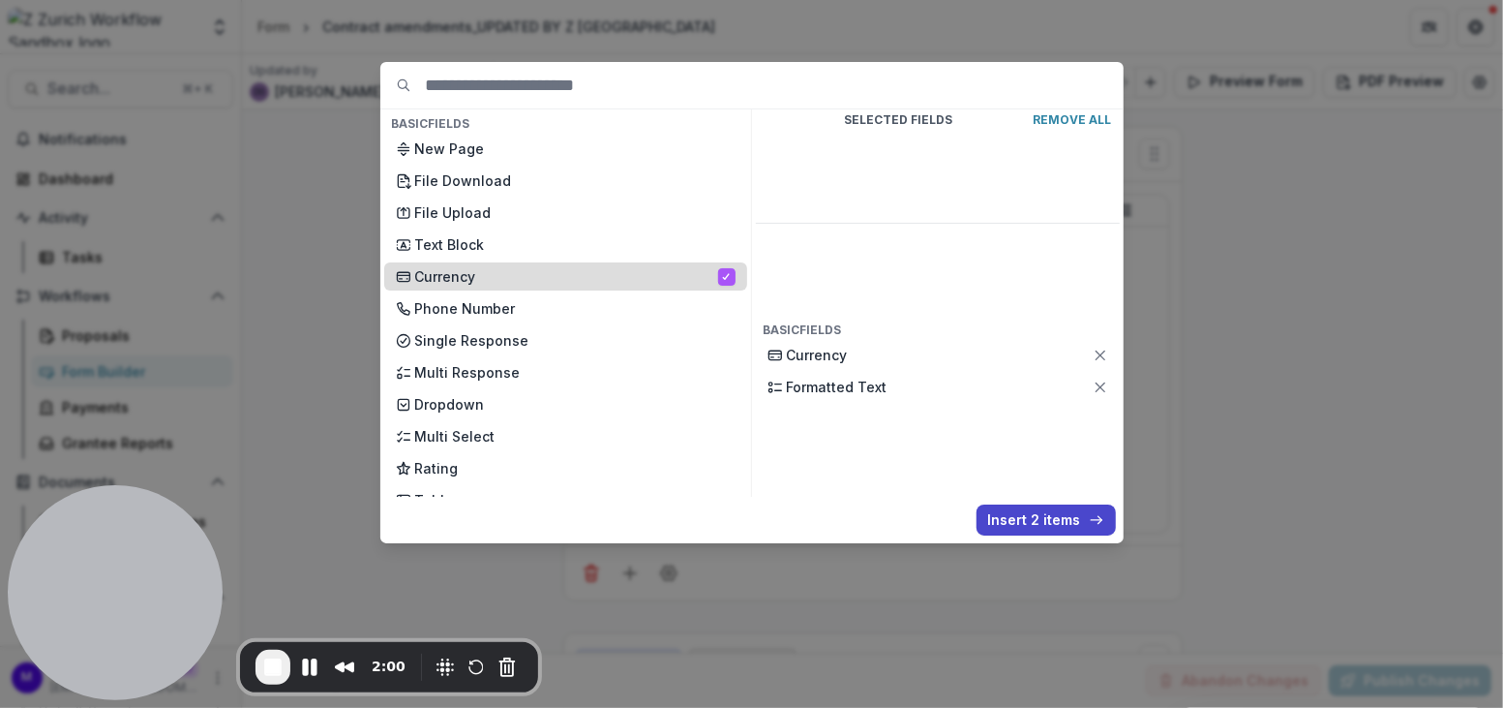
click at [725, 277] on div "Currency" at bounding box center [565, 276] width 363 height 28
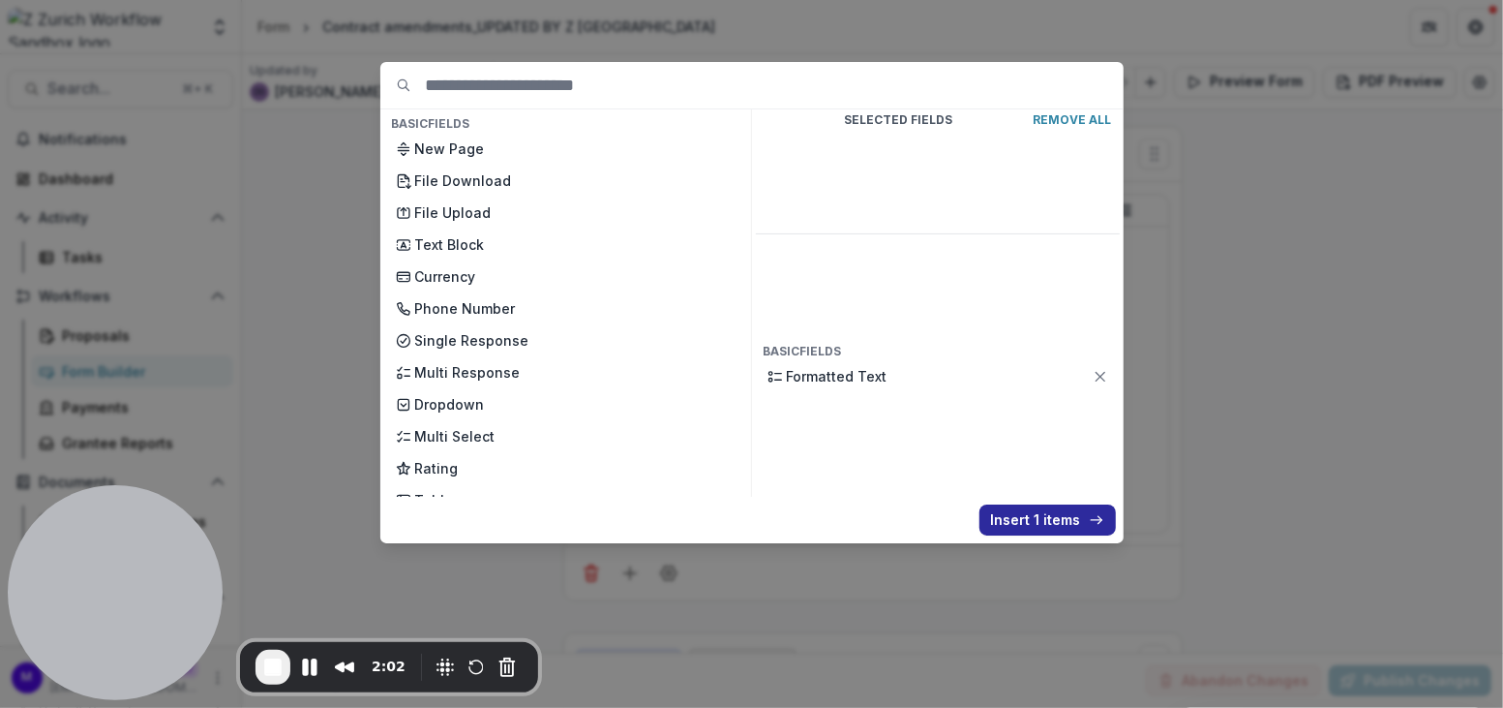
click at [1059, 516] on button "Insert 1 items" at bounding box center [1048, 519] width 136 height 31
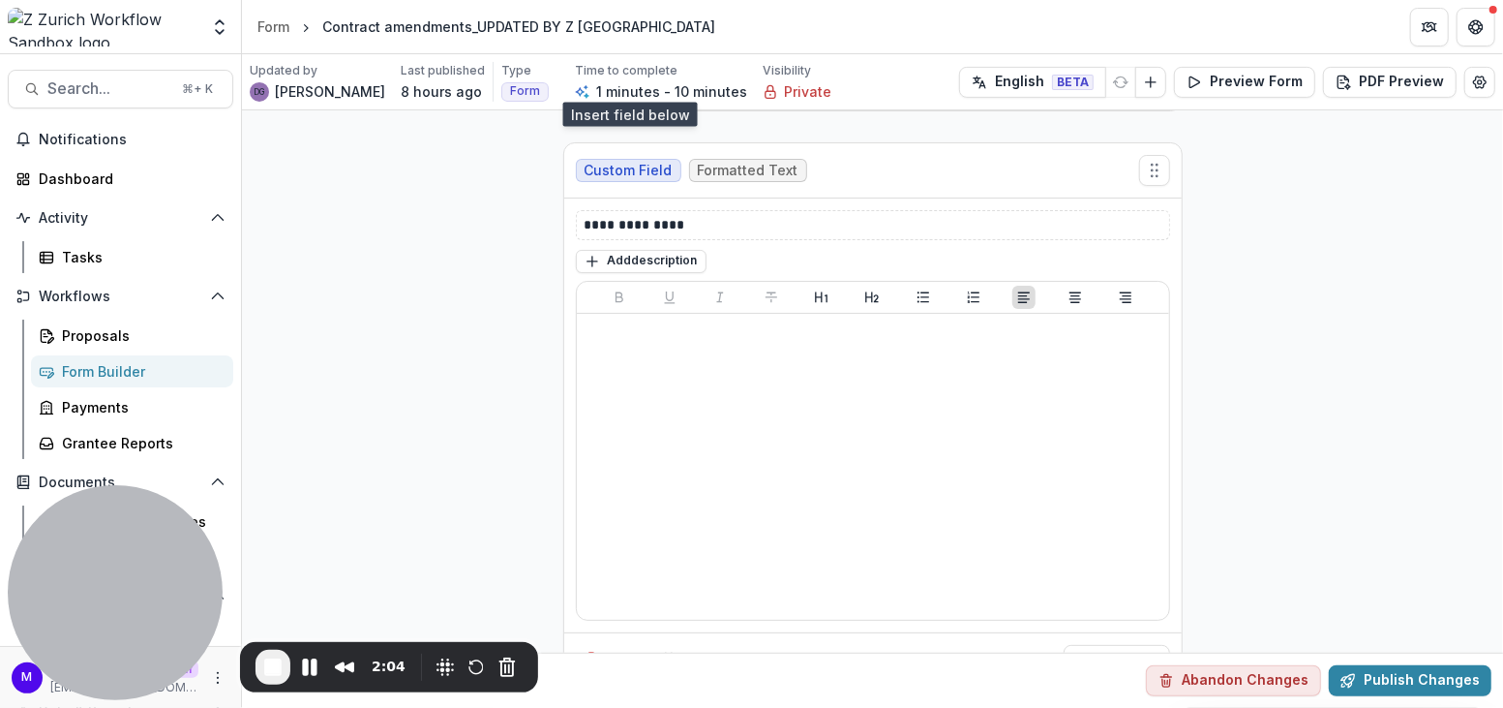
scroll to position [528, 0]
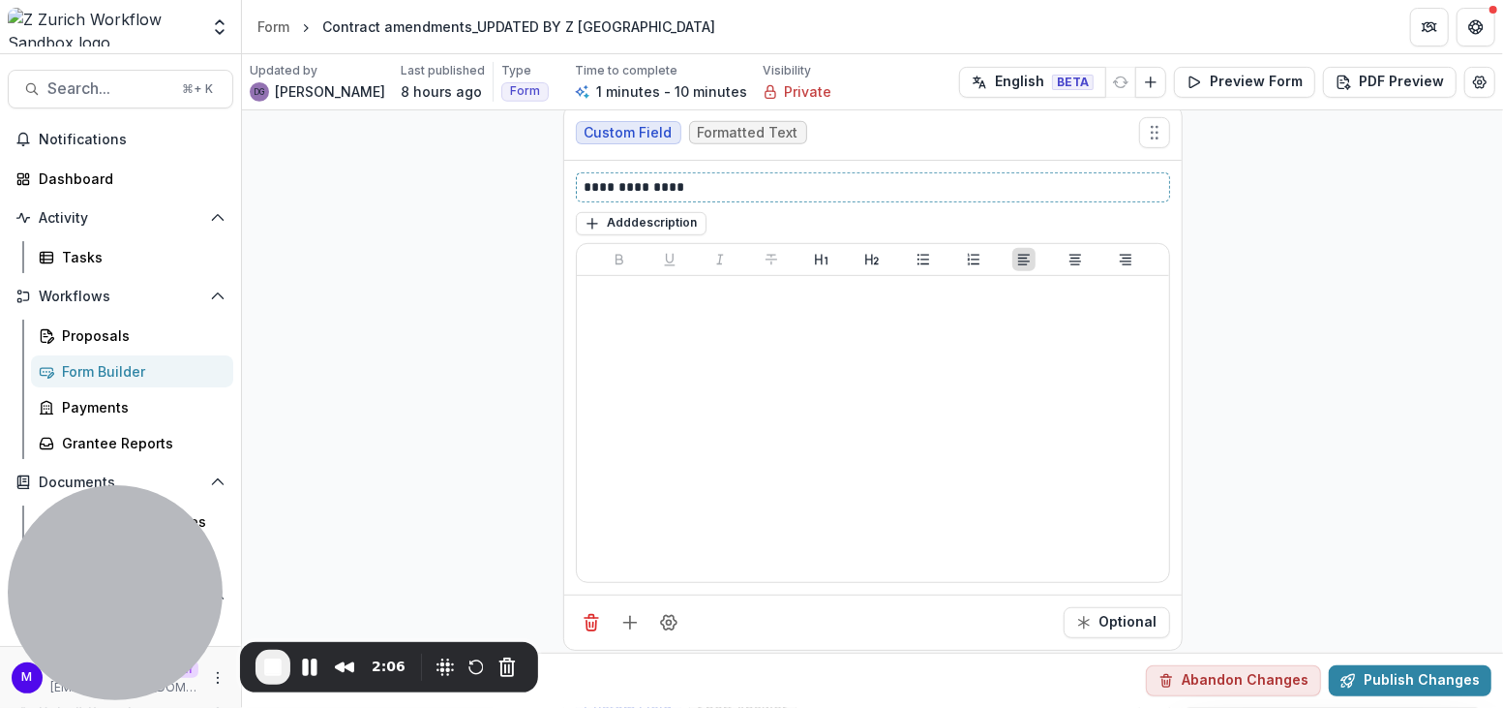
click at [685, 186] on p "**********" at bounding box center [874, 187] width 579 height 20
click at [813, 182] on p "**********" at bounding box center [874, 187] width 579 height 20
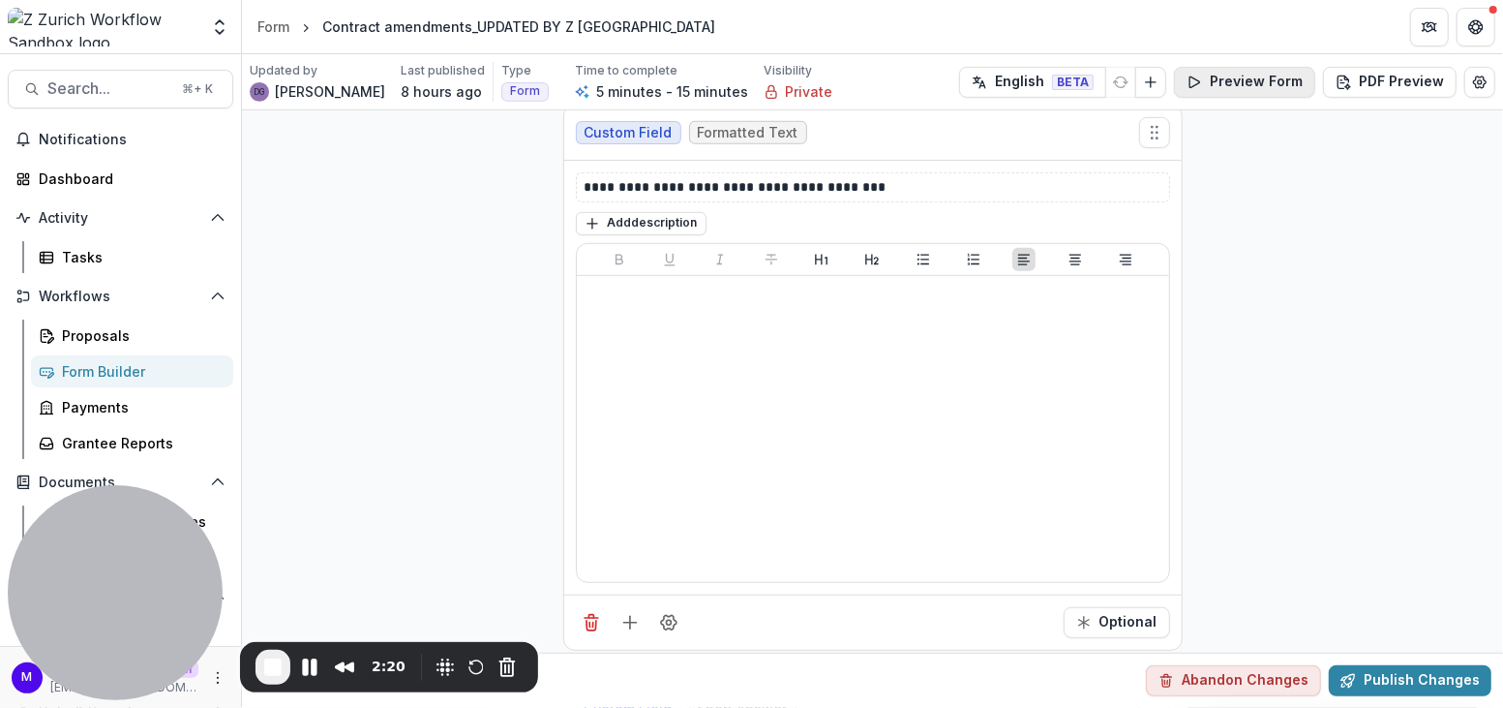
click at [1236, 78] on button "Preview Form" at bounding box center [1244, 82] width 141 height 31
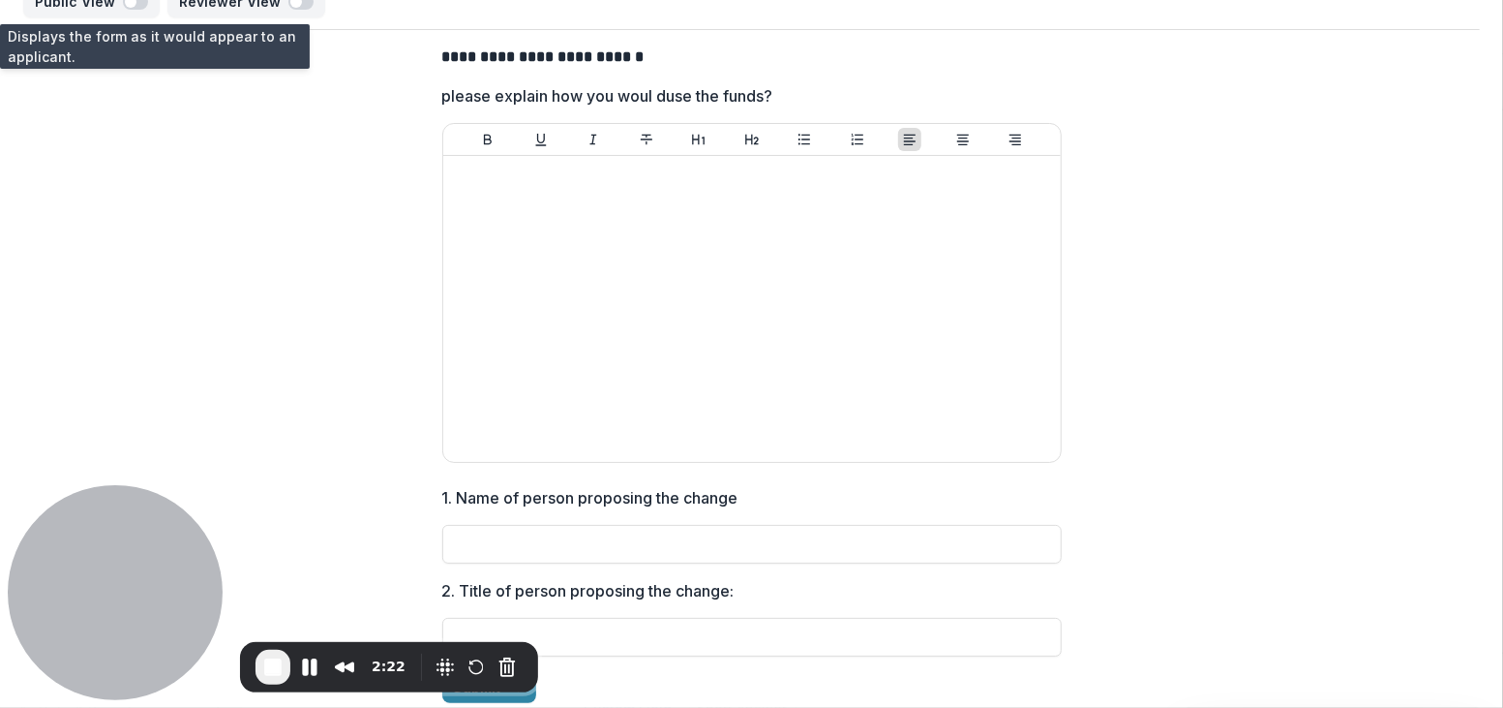
scroll to position [0, 0]
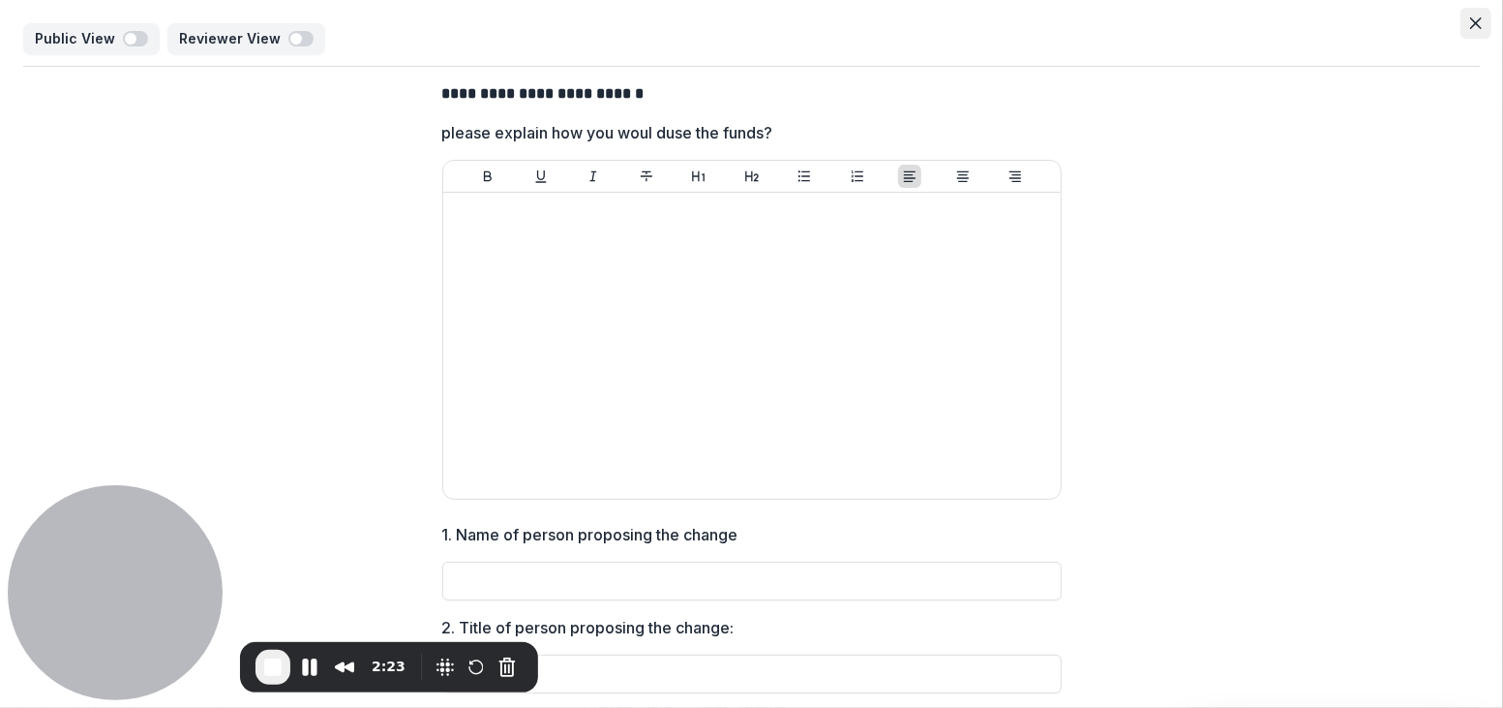
click at [1483, 27] on button "Close" at bounding box center [1476, 23] width 31 height 31
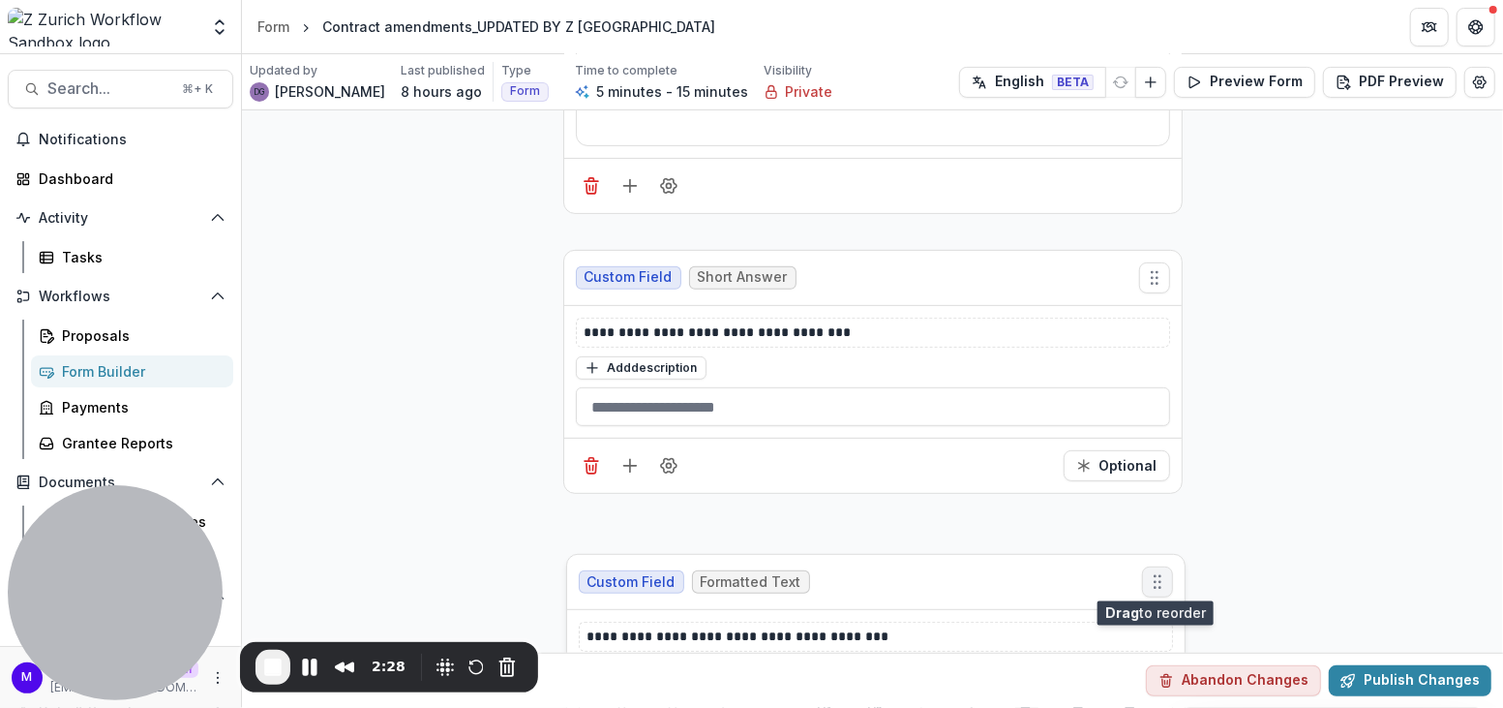
scroll to position [390, 0]
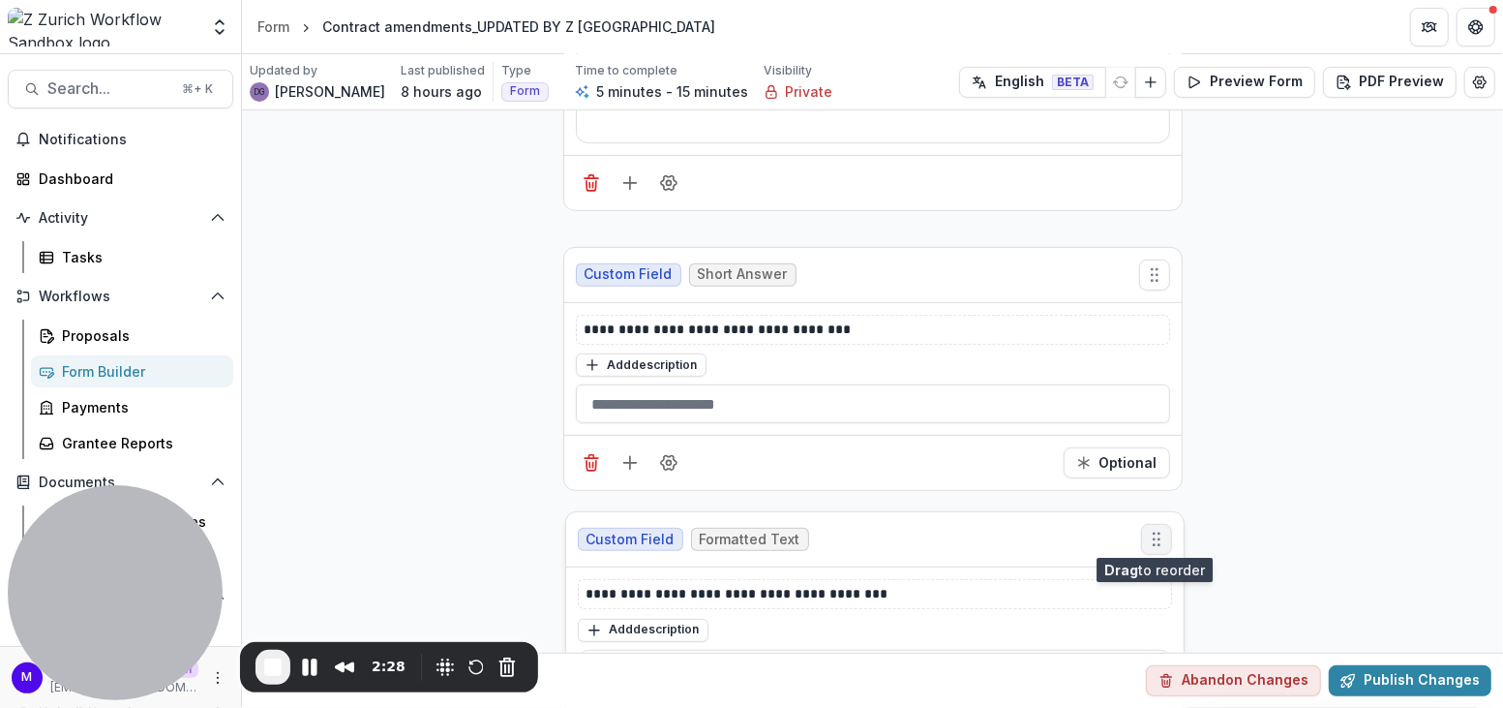
drag, startPoint x: 1155, startPoint y: 316, endPoint x: 1157, endPoint y: 538, distance: 222.7
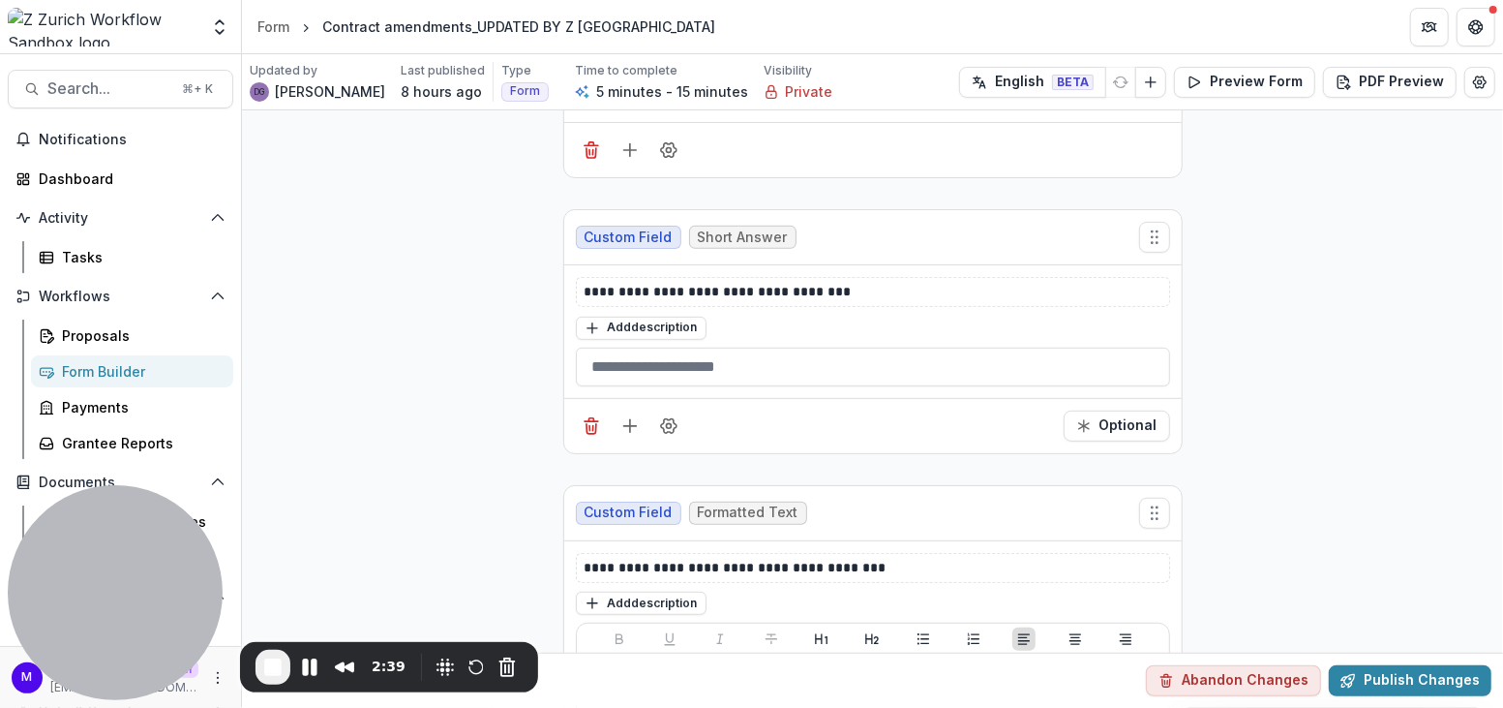
scroll to position [419, 0]
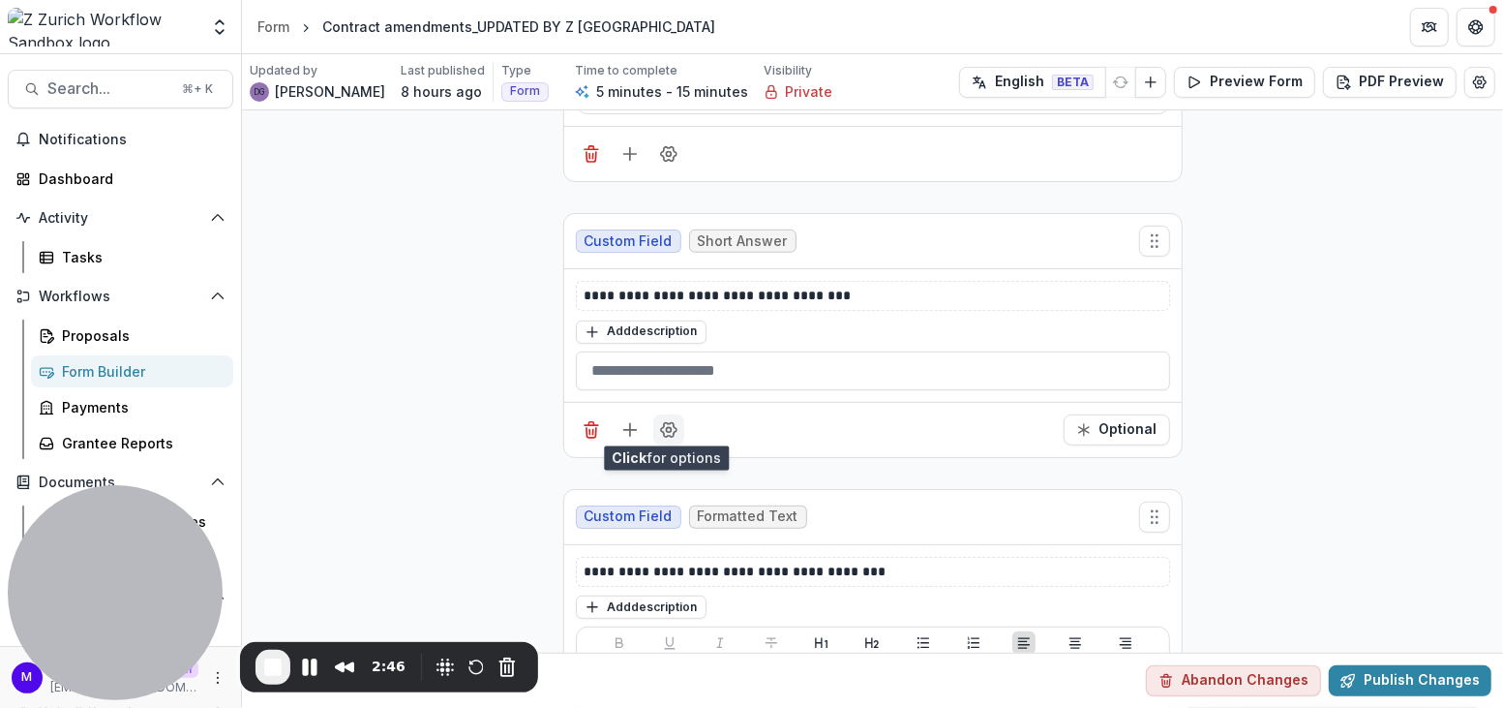
click at [666, 427] on icon "Field Settings" at bounding box center [668, 429] width 19 height 19
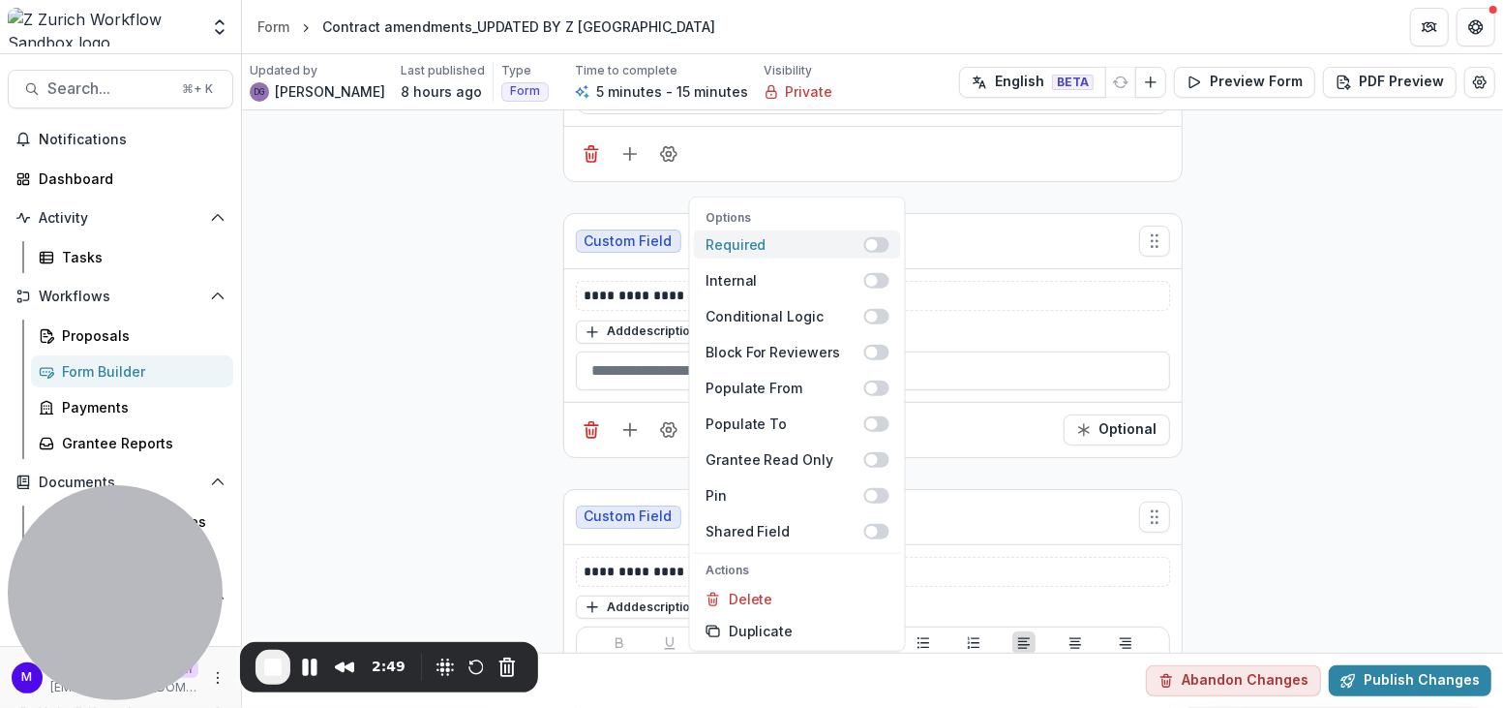
click at [887, 243] on span at bounding box center [876, 243] width 25 height 15
click at [874, 241] on span at bounding box center [876, 243] width 25 height 15
click at [881, 281] on span at bounding box center [876, 279] width 25 height 15
click at [878, 281] on span at bounding box center [882, 280] width 12 height 12
click at [883, 495] on span at bounding box center [876, 494] width 25 height 15
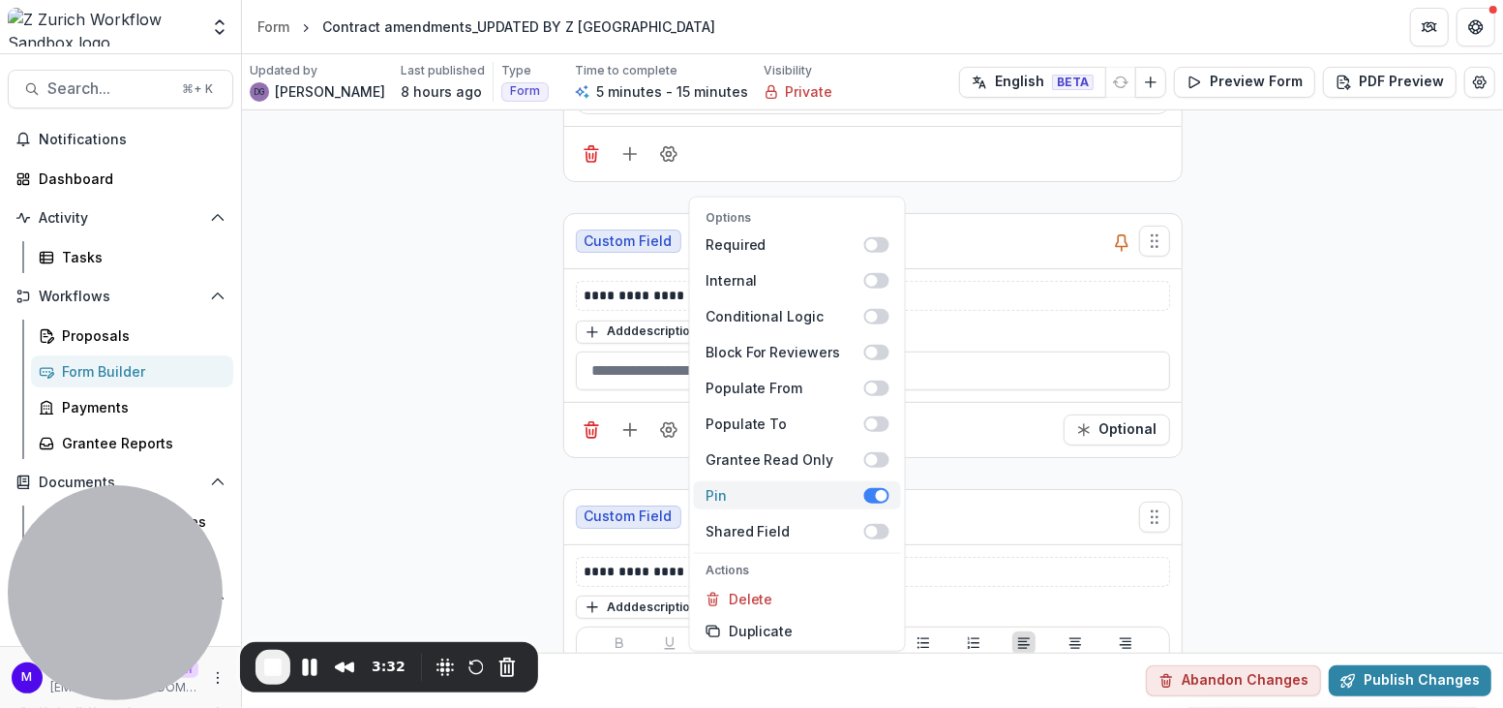
click at [866, 493] on span at bounding box center [876, 494] width 25 height 15
click at [1281, 483] on div "**********" at bounding box center [872, 508] width 1261 height 1634
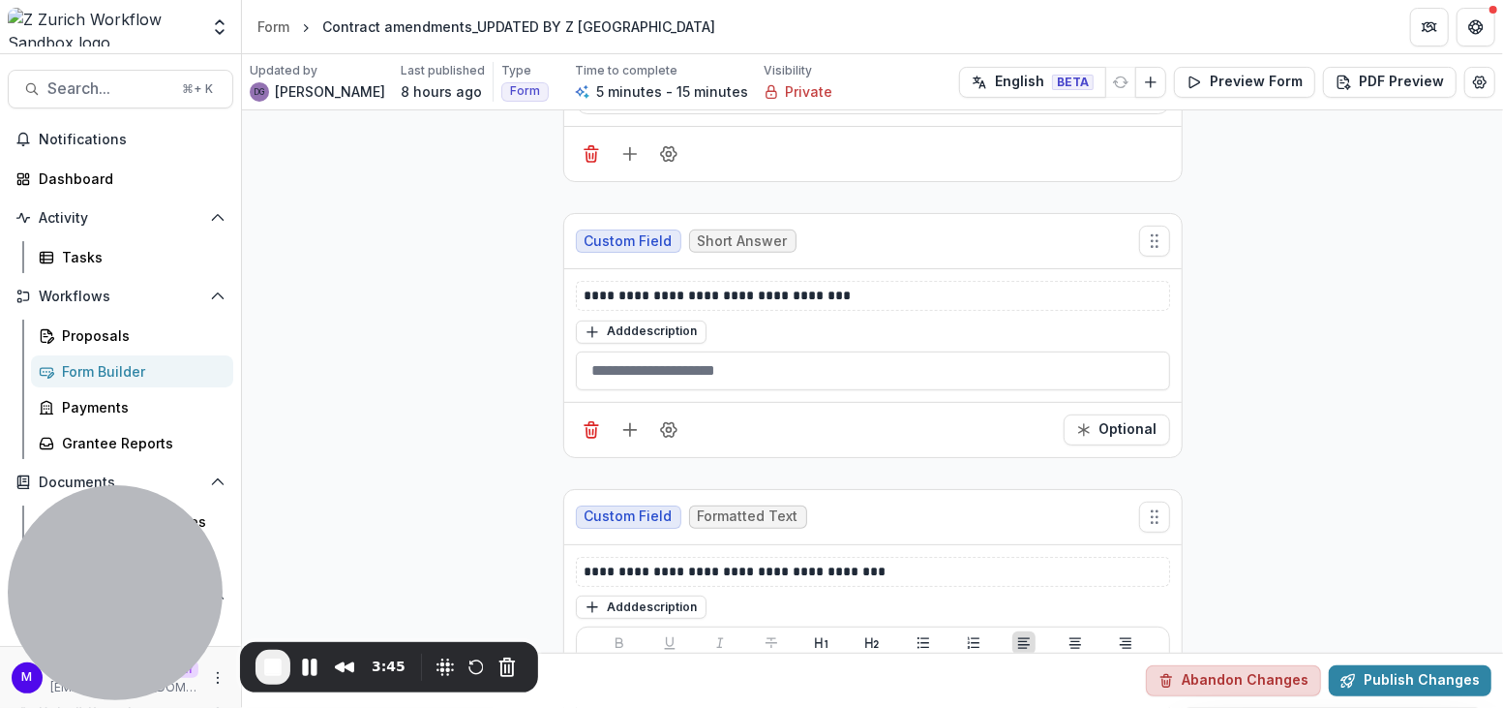
click at [1229, 678] on button "Abandon Changes" at bounding box center [1233, 680] width 175 height 31
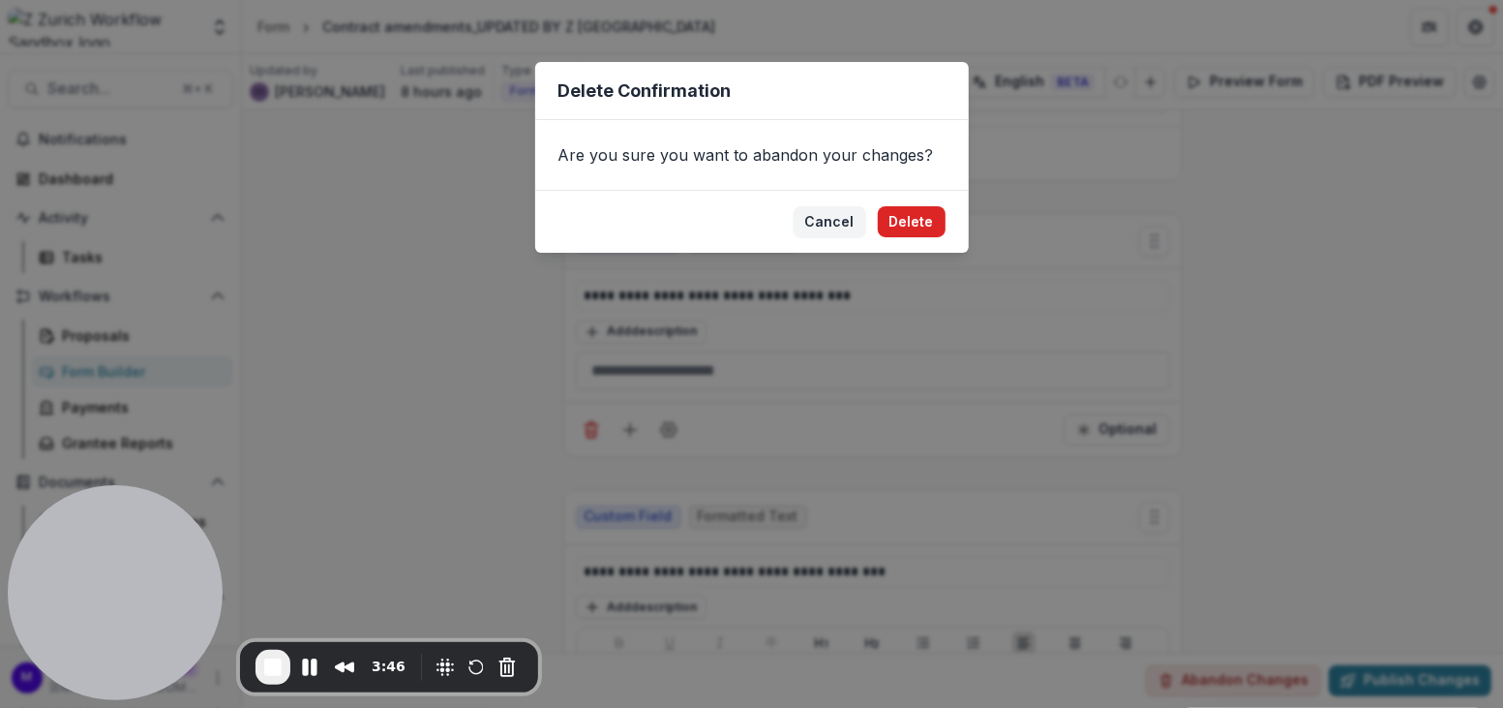
click at [921, 228] on button "Delete" at bounding box center [912, 221] width 68 height 31
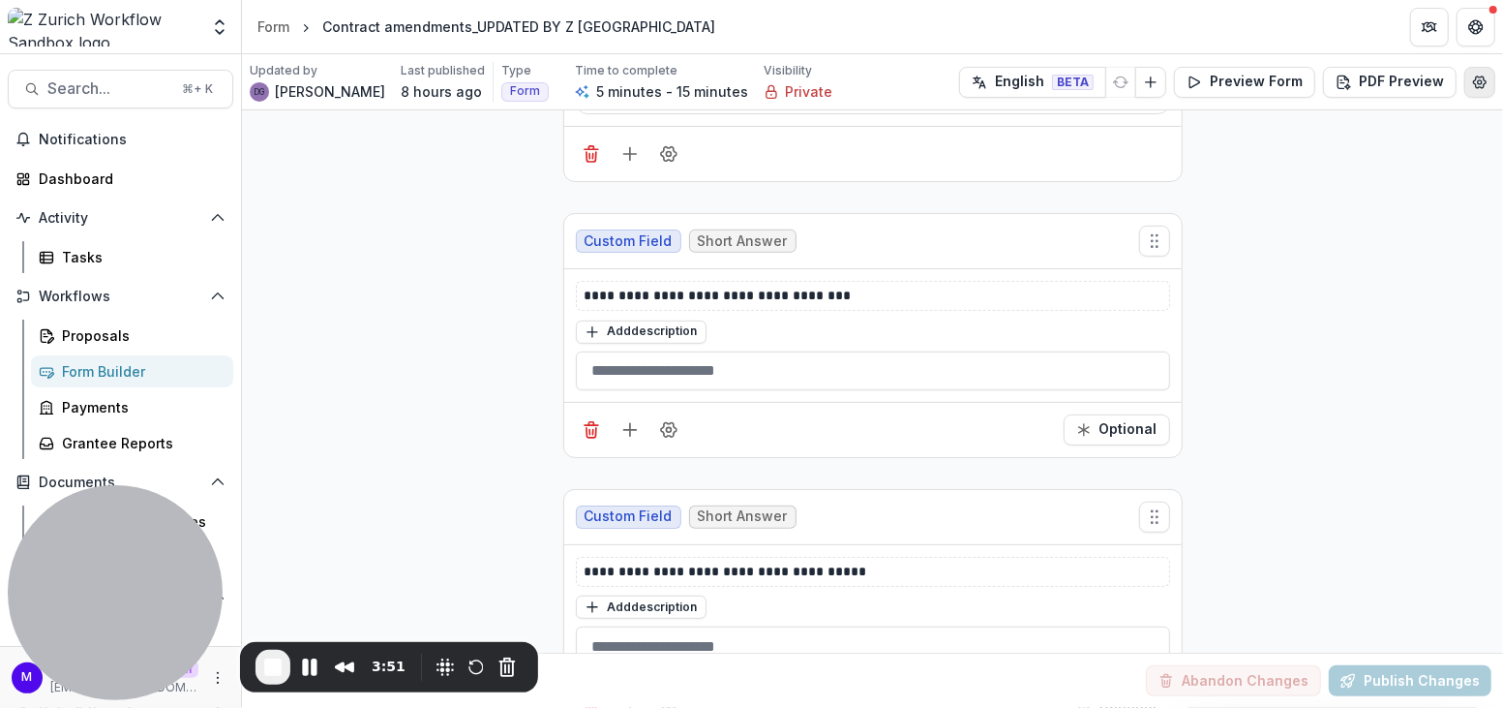
click at [1479, 81] on icon "Edit Form Settings" at bounding box center [1479, 82] width 15 height 15
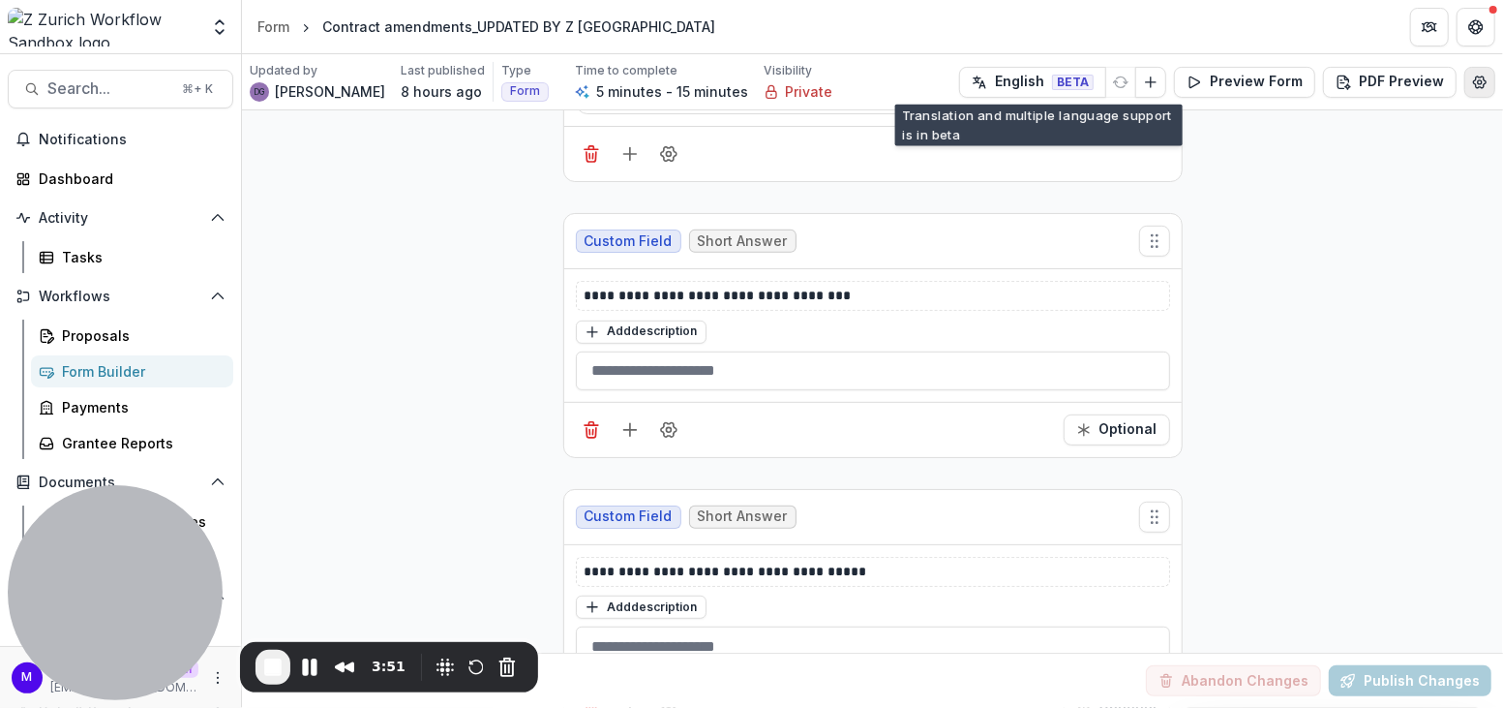
select select "*******"
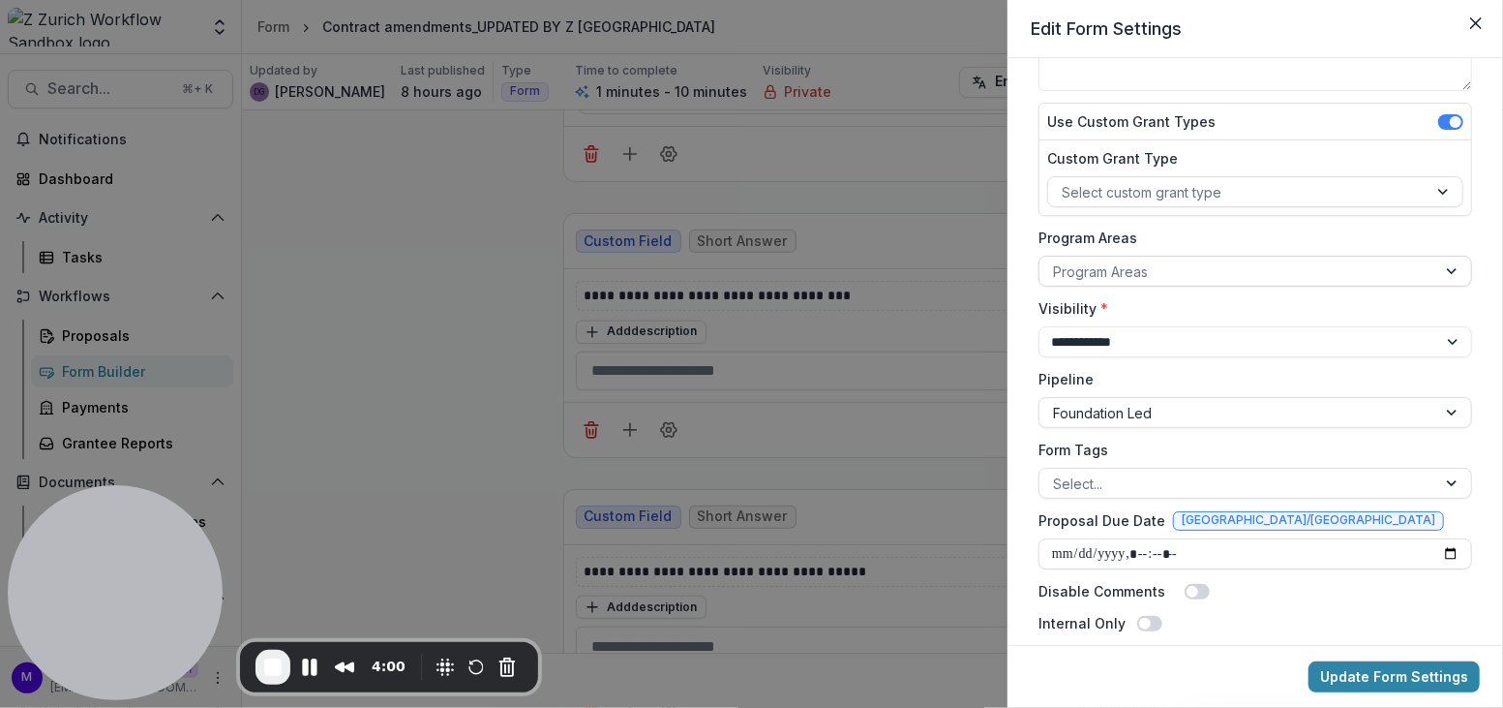
scroll to position [180, 0]
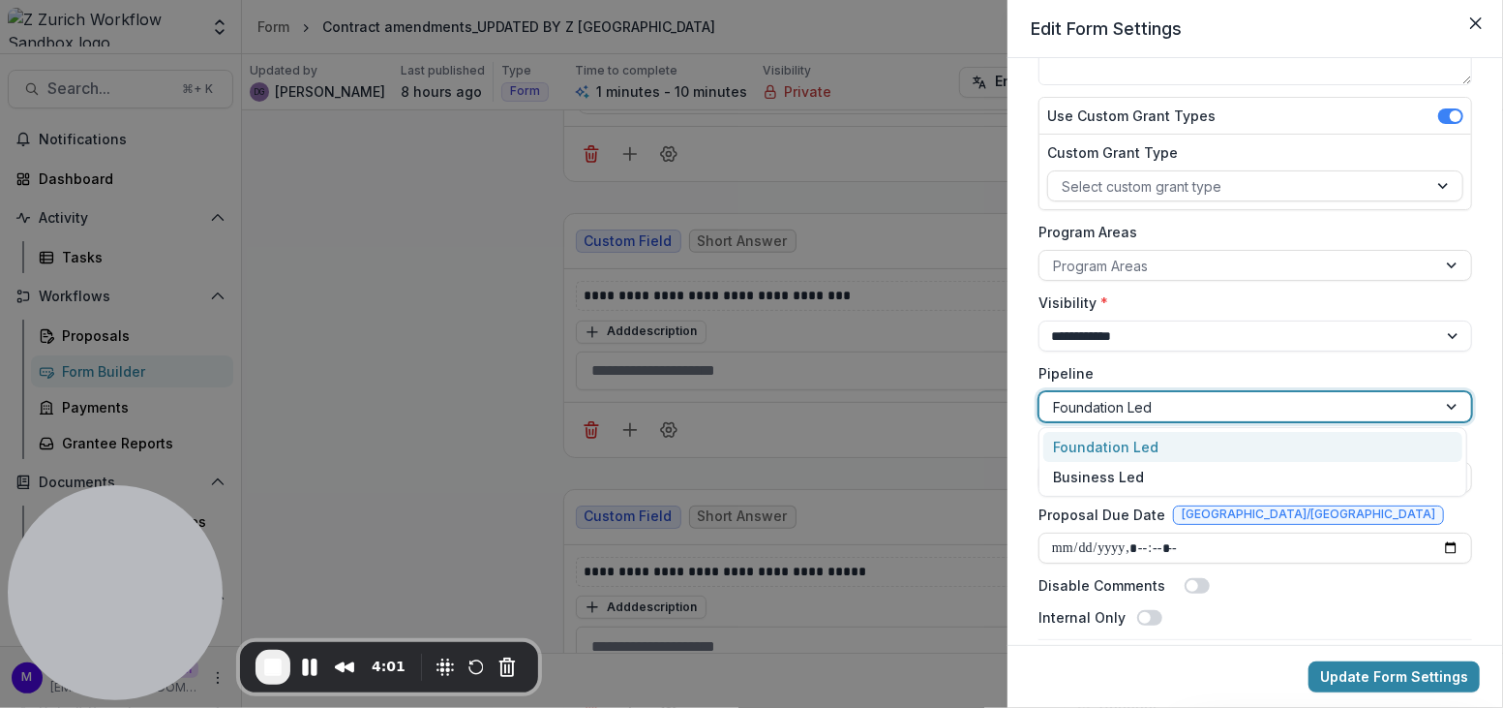
click at [1185, 400] on div at bounding box center [1238, 407] width 370 height 24
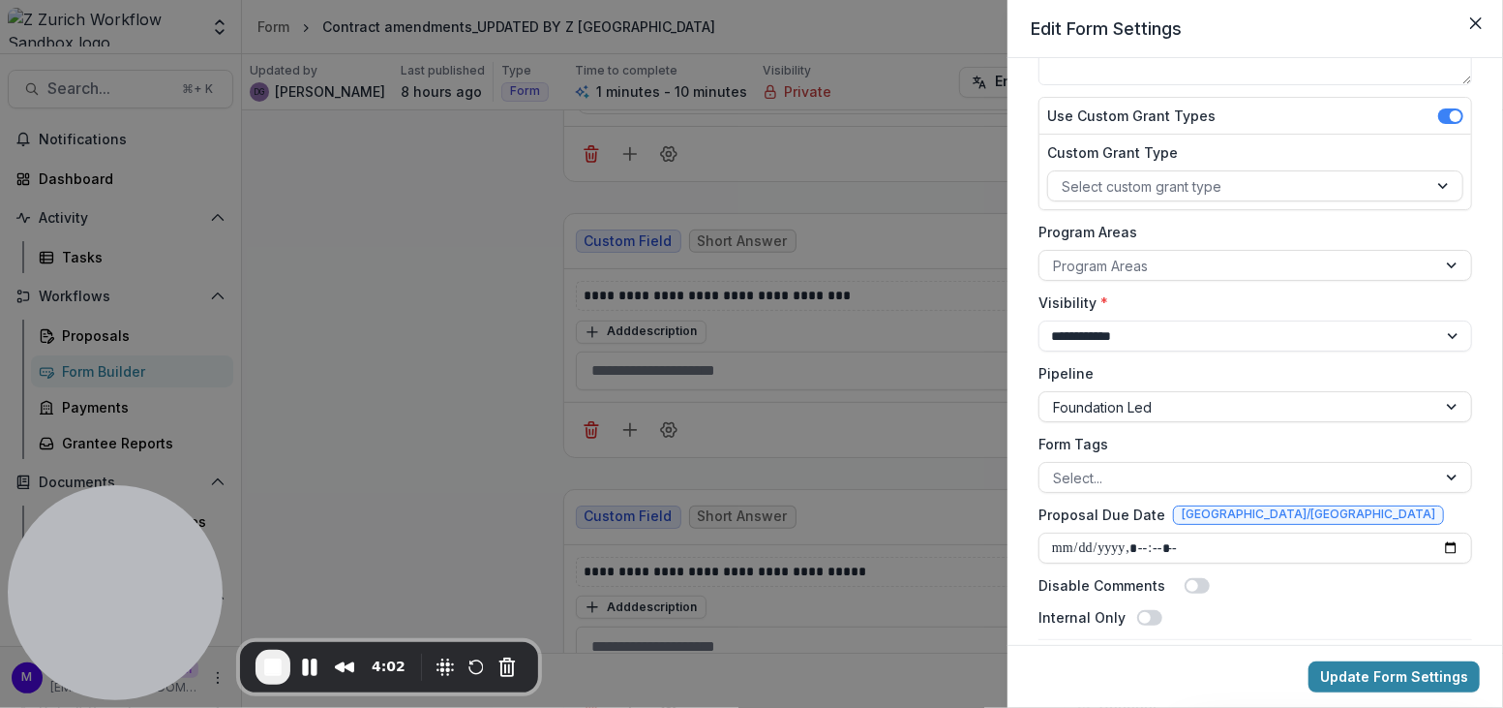
click at [1188, 377] on label "Pipeline" at bounding box center [1250, 373] width 422 height 20
click at [1057, 397] on input "Pipeline" at bounding box center [1055, 407] width 4 height 20
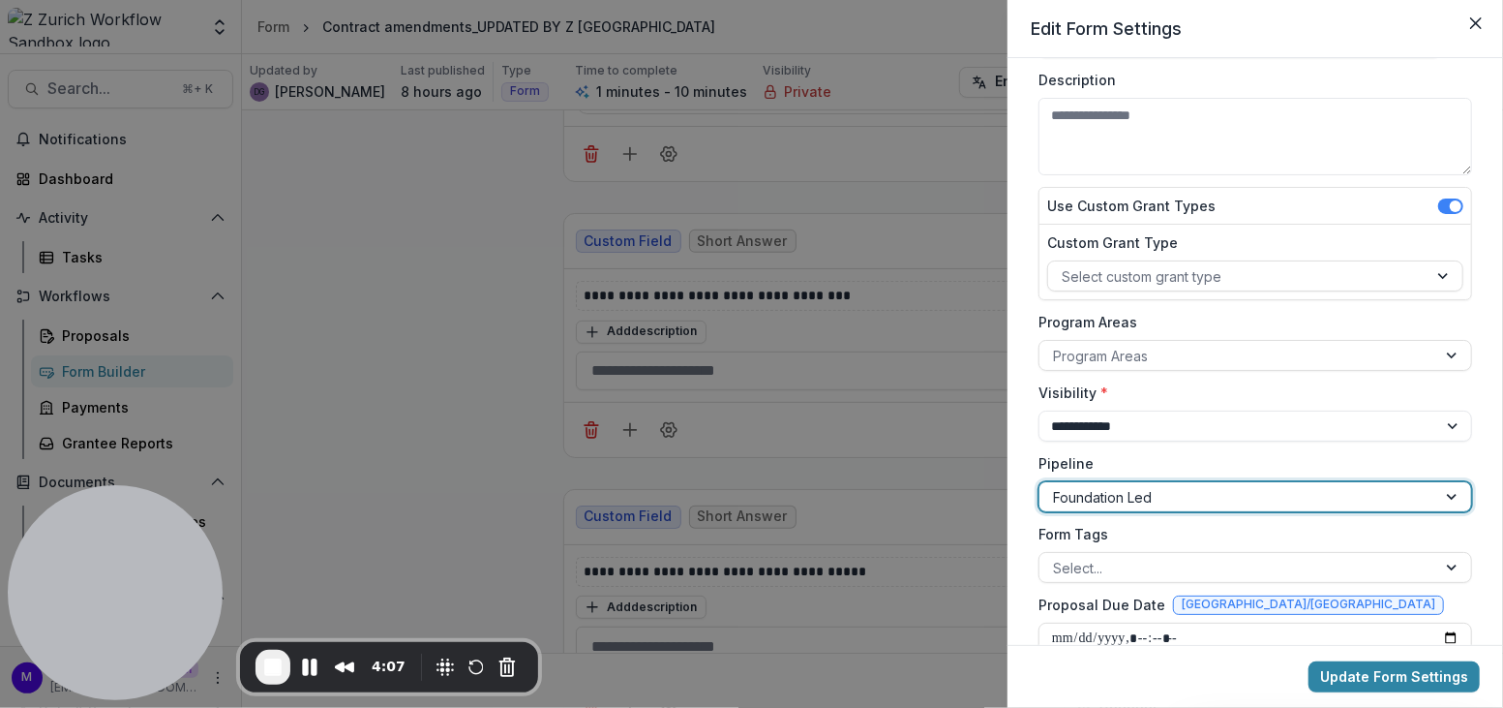
scroll to position [93, 0]
click at [1405, 273] on div at bounding box center [1238, 273] width 352 height 24
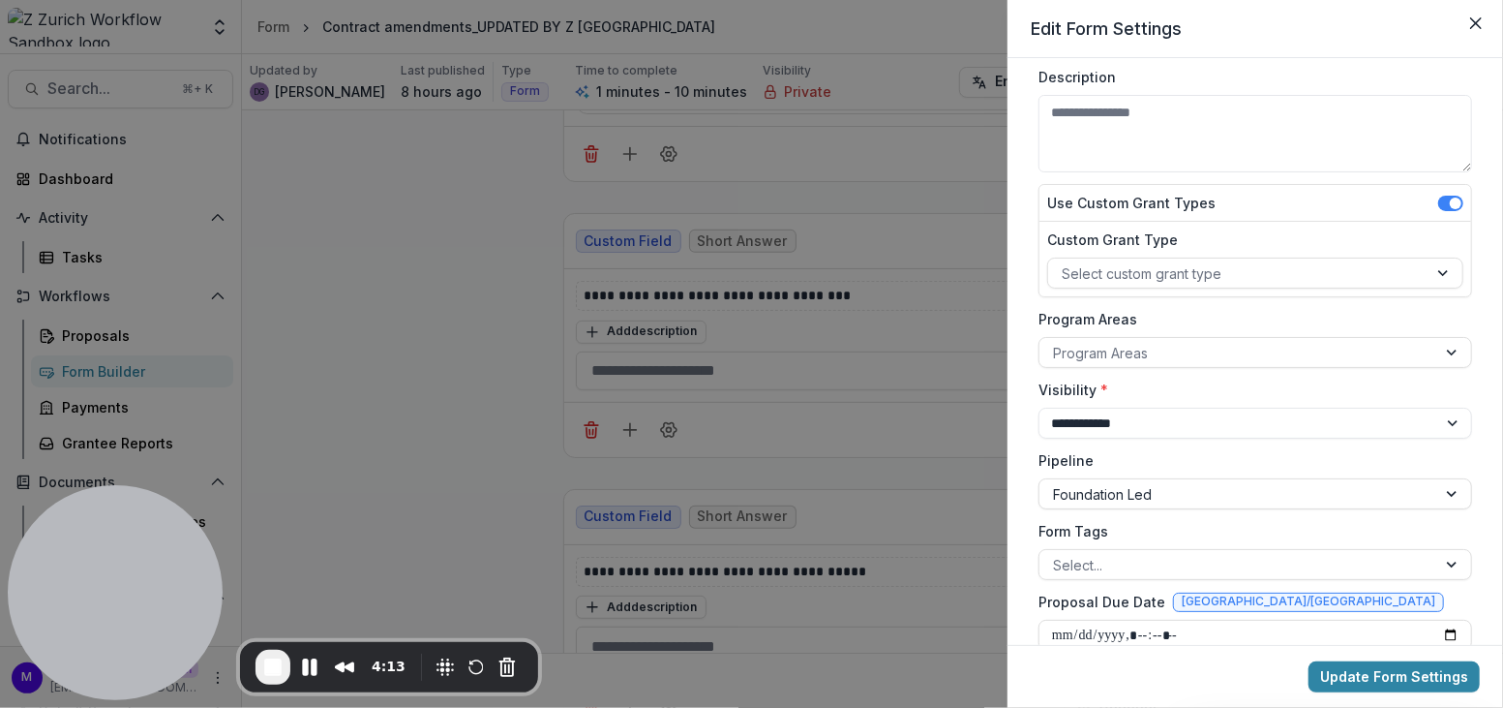
click at [1397, 210] on div "Use Custom Grant Types" at bounding box center [1256, 203] width 432 height 37
click at [1405, 346] on div at bounding box center [1238, 353] width 370 height 24
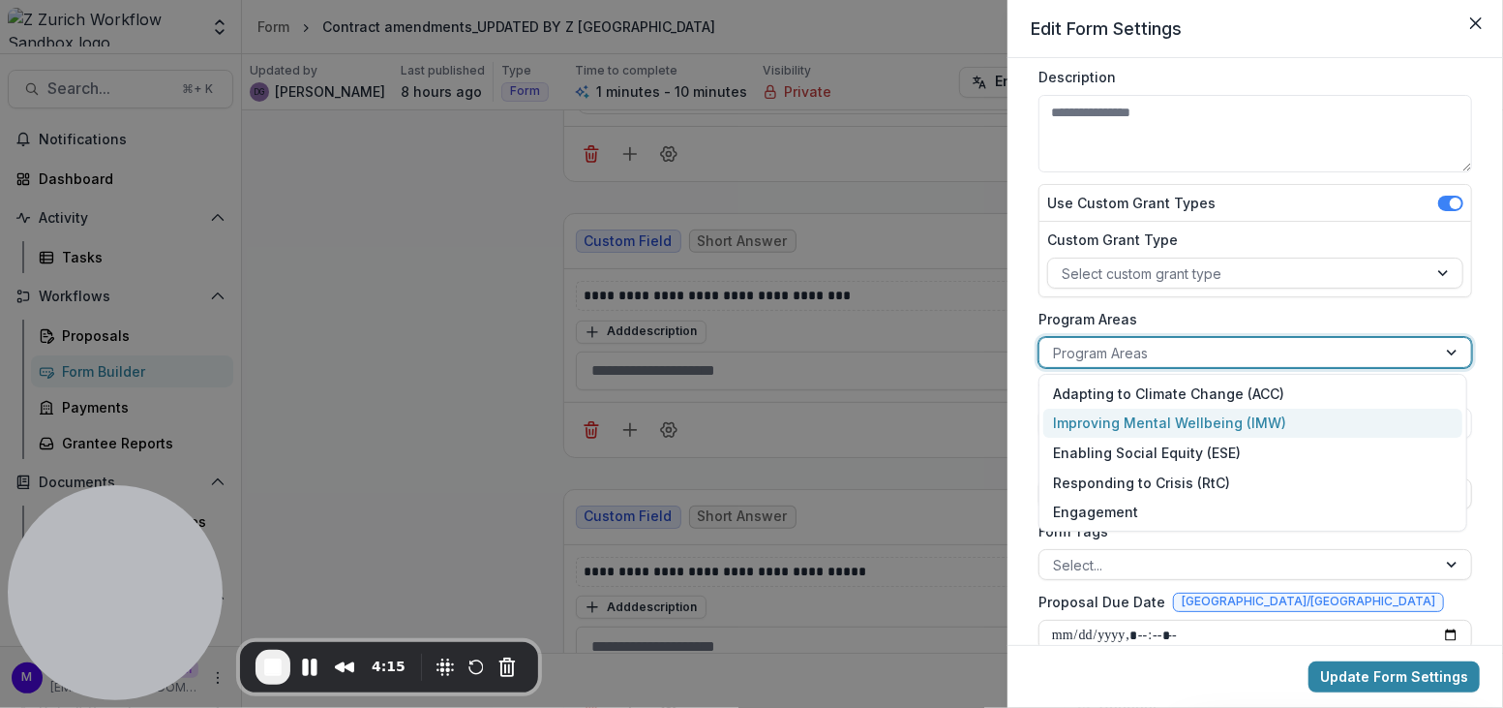
click at [1380, 310] on label "Program Areas" at bounding box center [1250, 319] width 422 height 20
click at [1057, 343] on input "Program Areas" at bounding box center [1055, 353] width 4 height 20
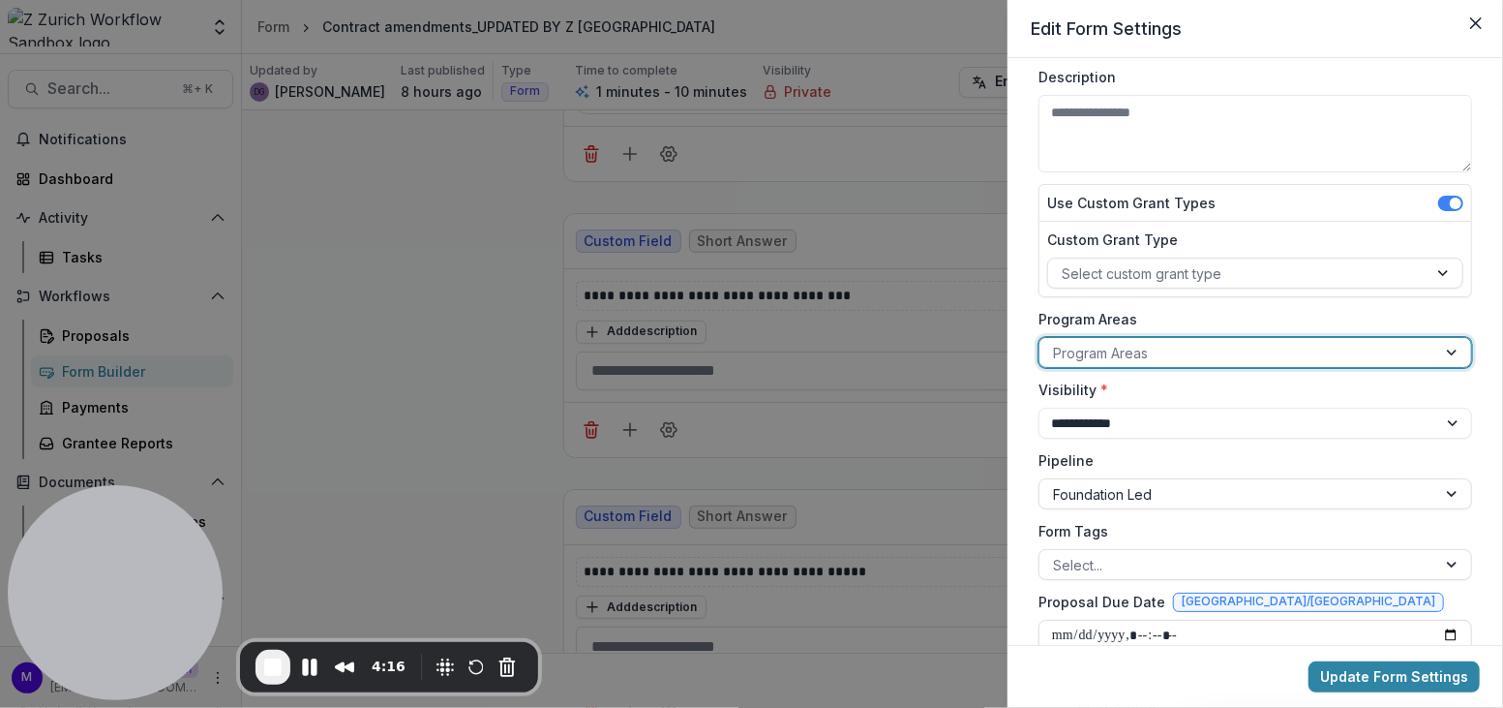
scroll to position [0, 0]
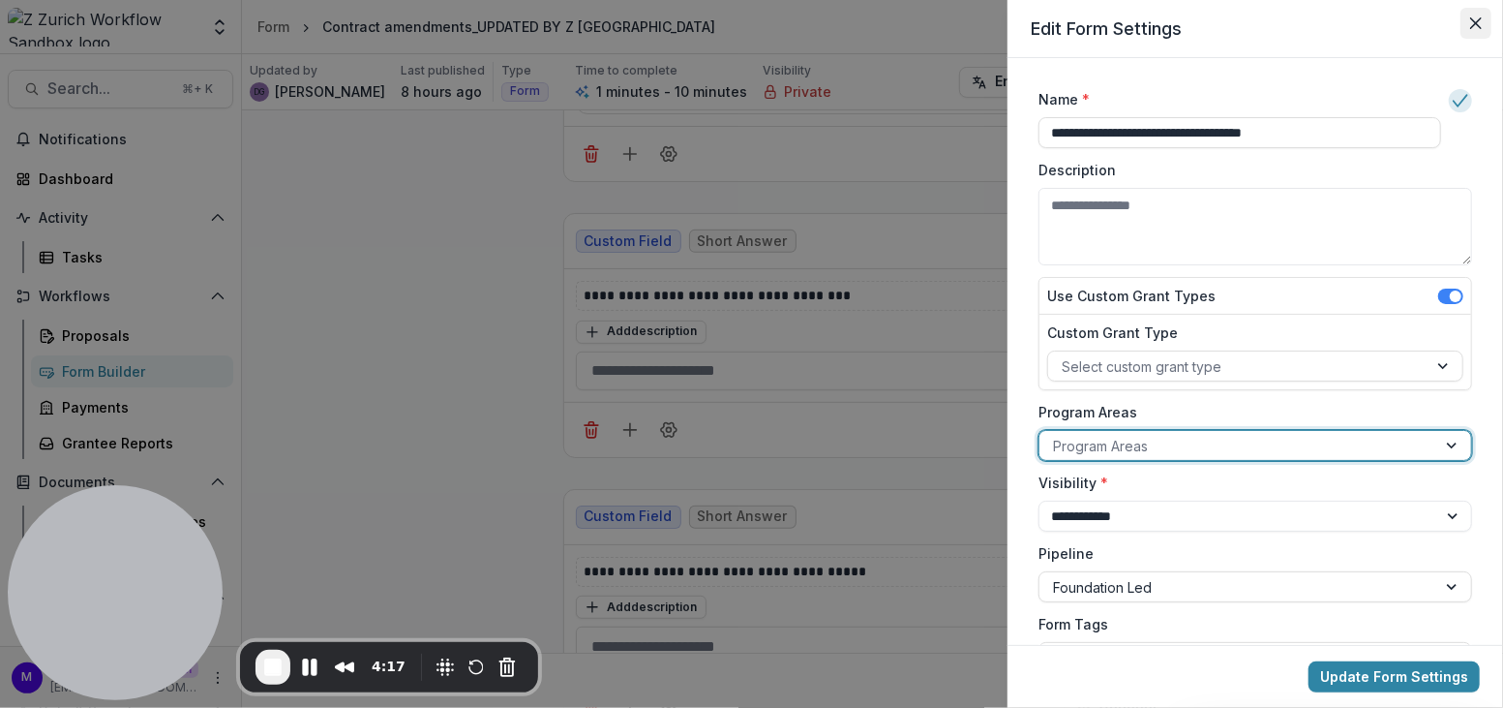
click at [1481, 23] on icon "Close" at bounding box center [1476, 23] width 12 height 12
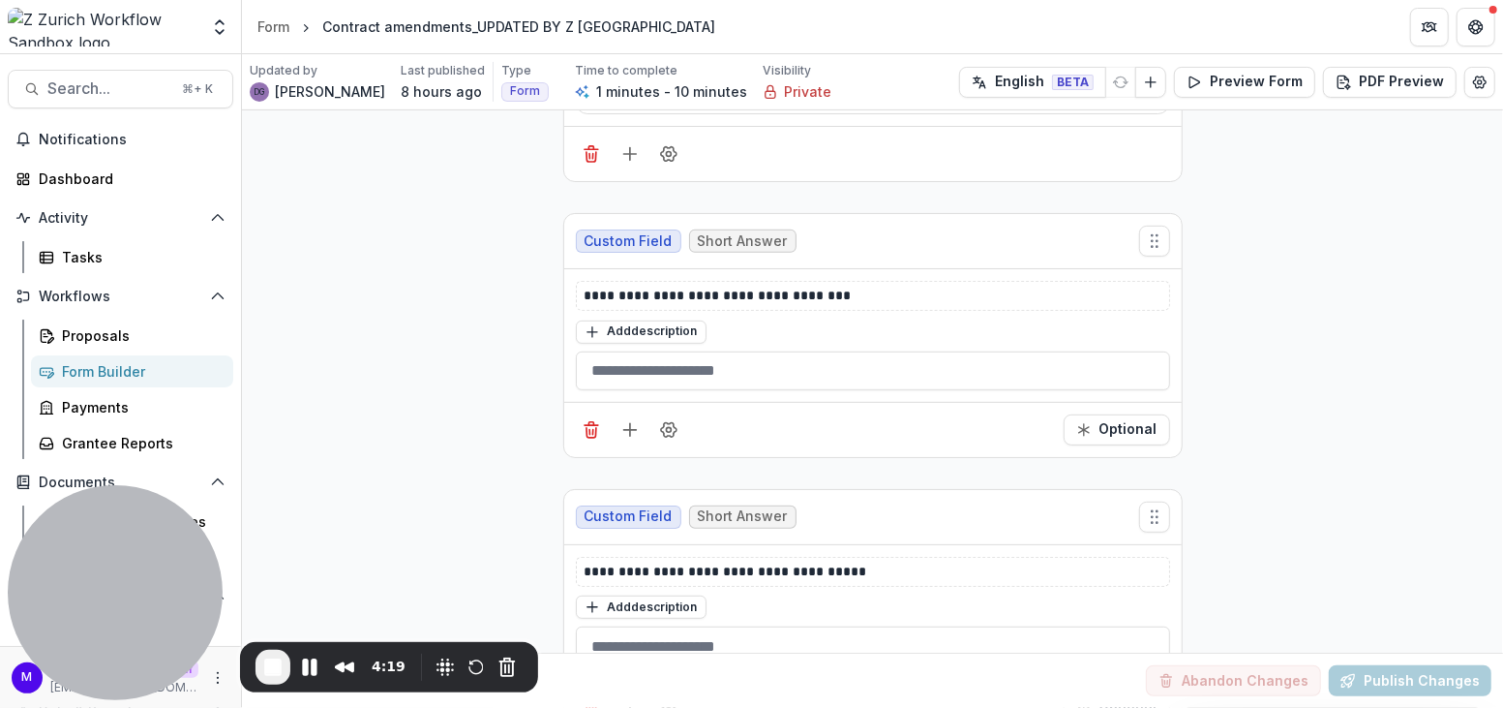
click at [94, 375] on div "Form Builder" at bounding box center [140, 371] width 156 height 20
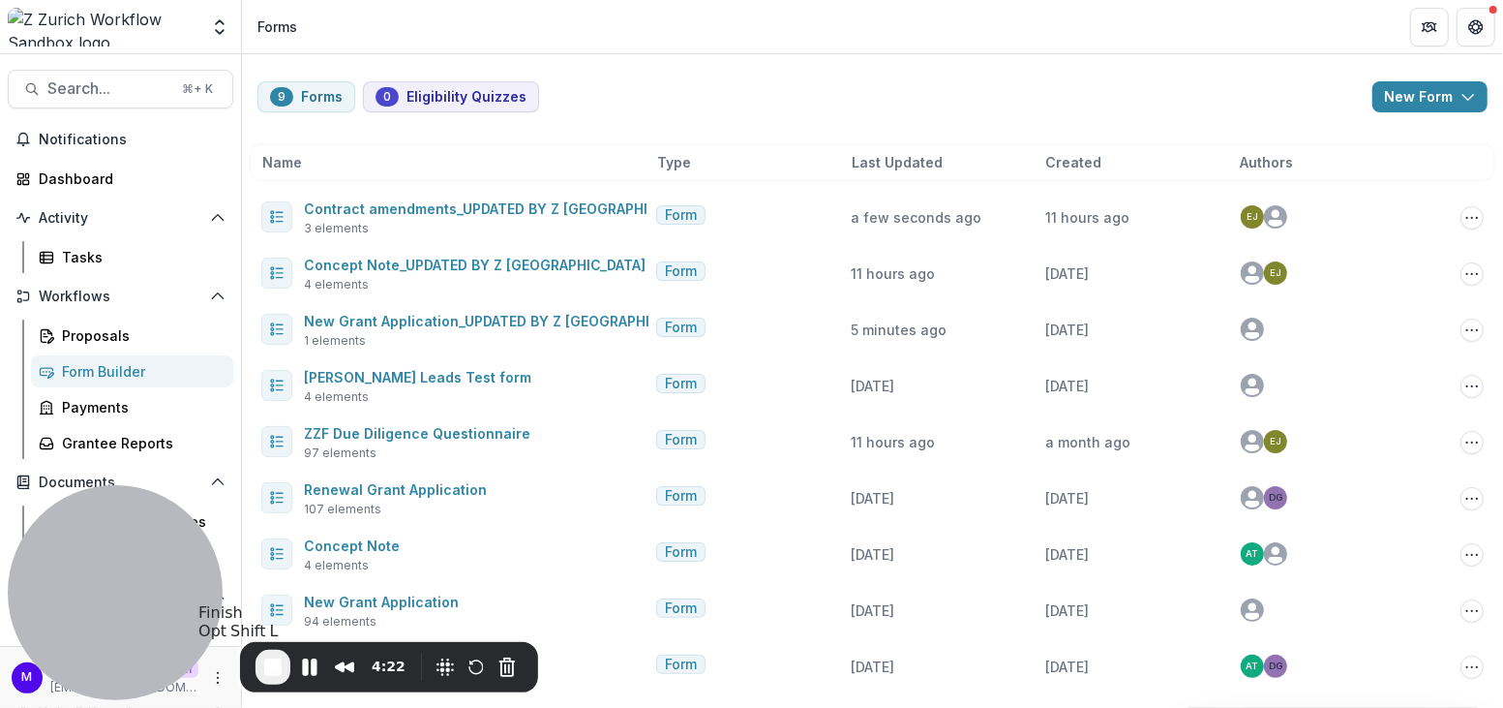
click at [272, 671] on span "End Recording" at bounding box center [272, 666] width 23 height 23
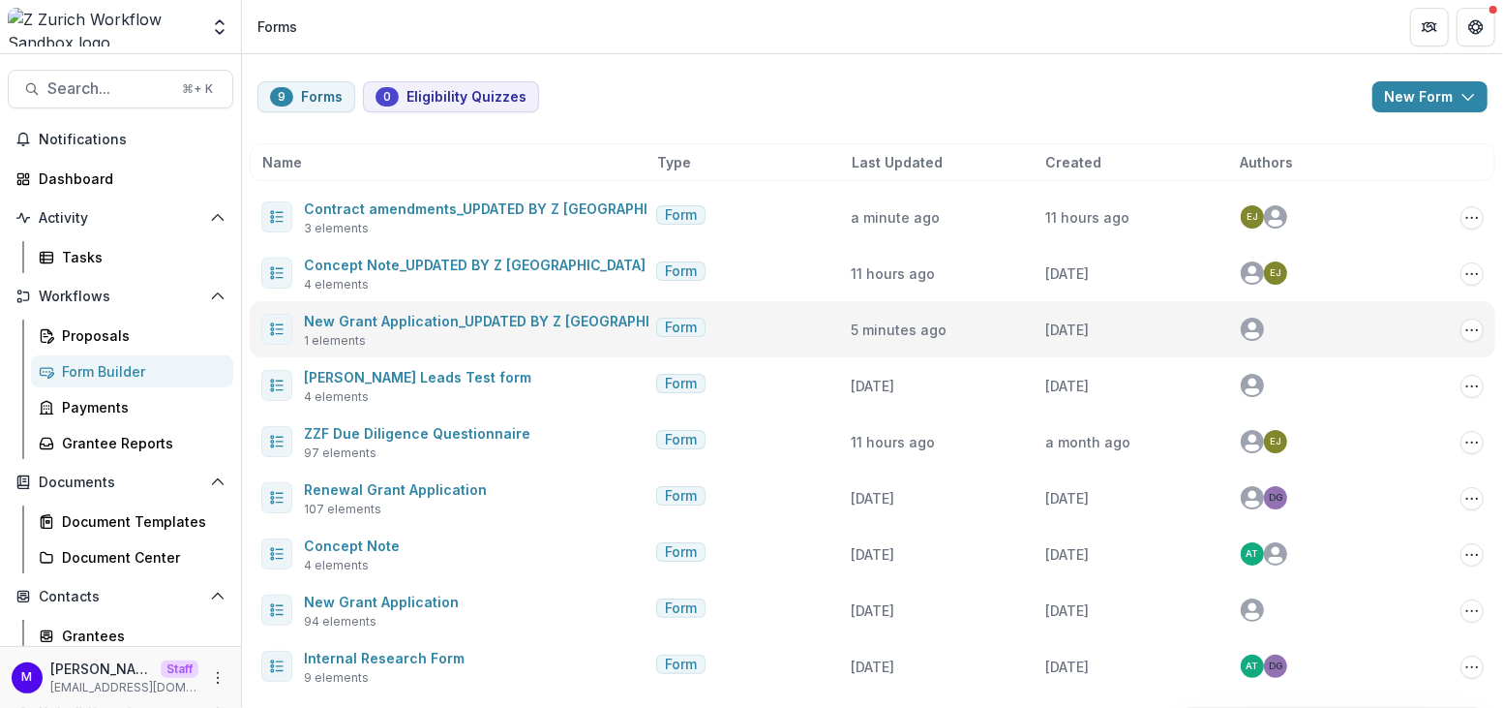
scroll to position [0, 0]
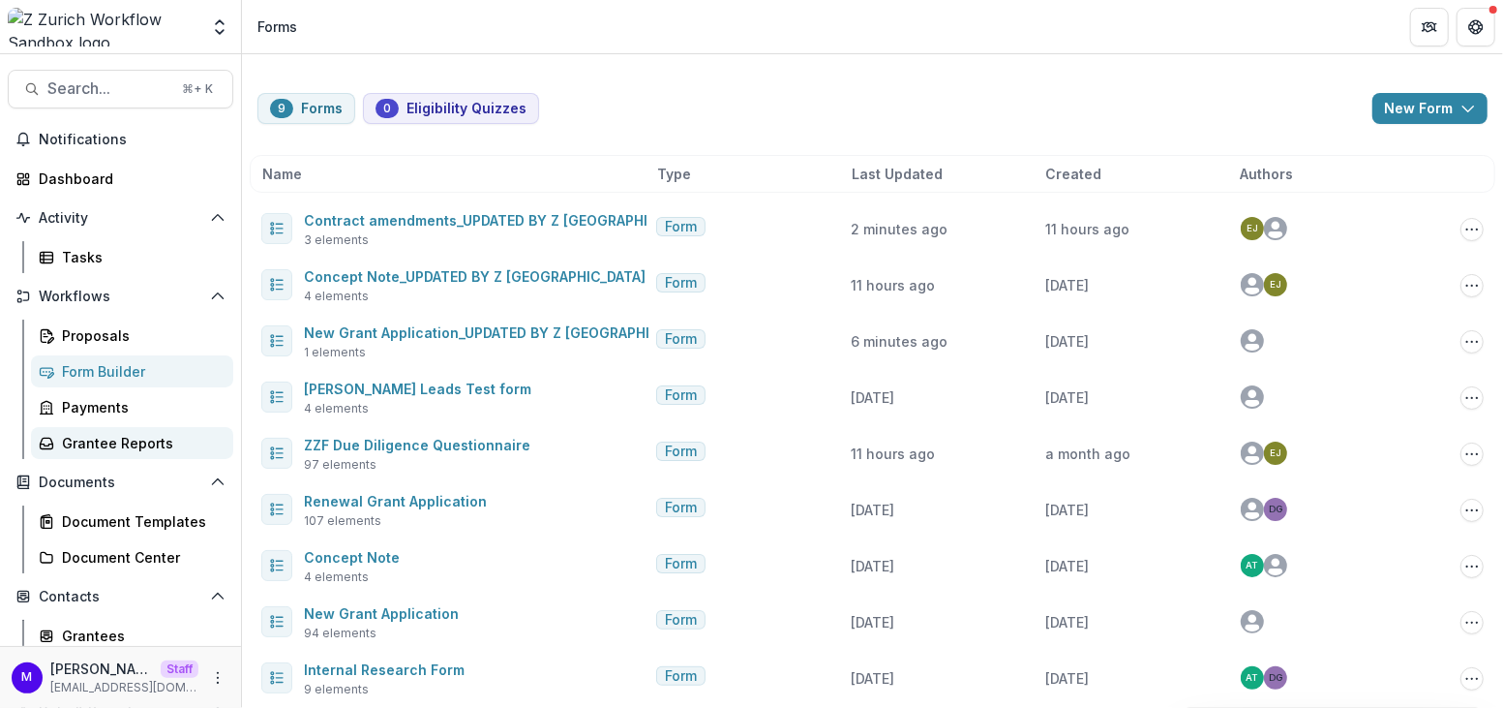
click at [160, 433] on div "Grantee Reports" at bounding box center [140, 443] width 156 height 20
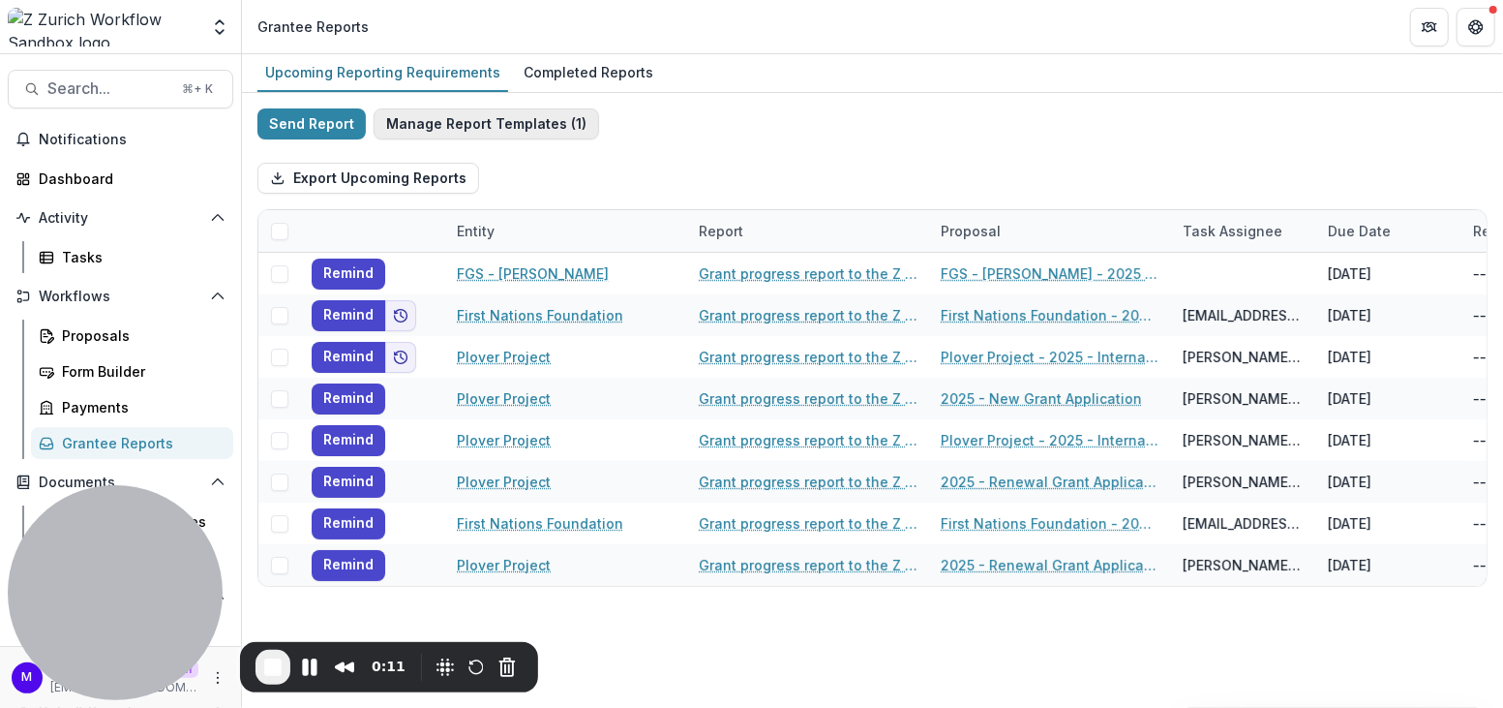
click at [513, 120] on button "Manage Report Templates ( 1 )" at bounding box center [487, 123] width 226 height 31
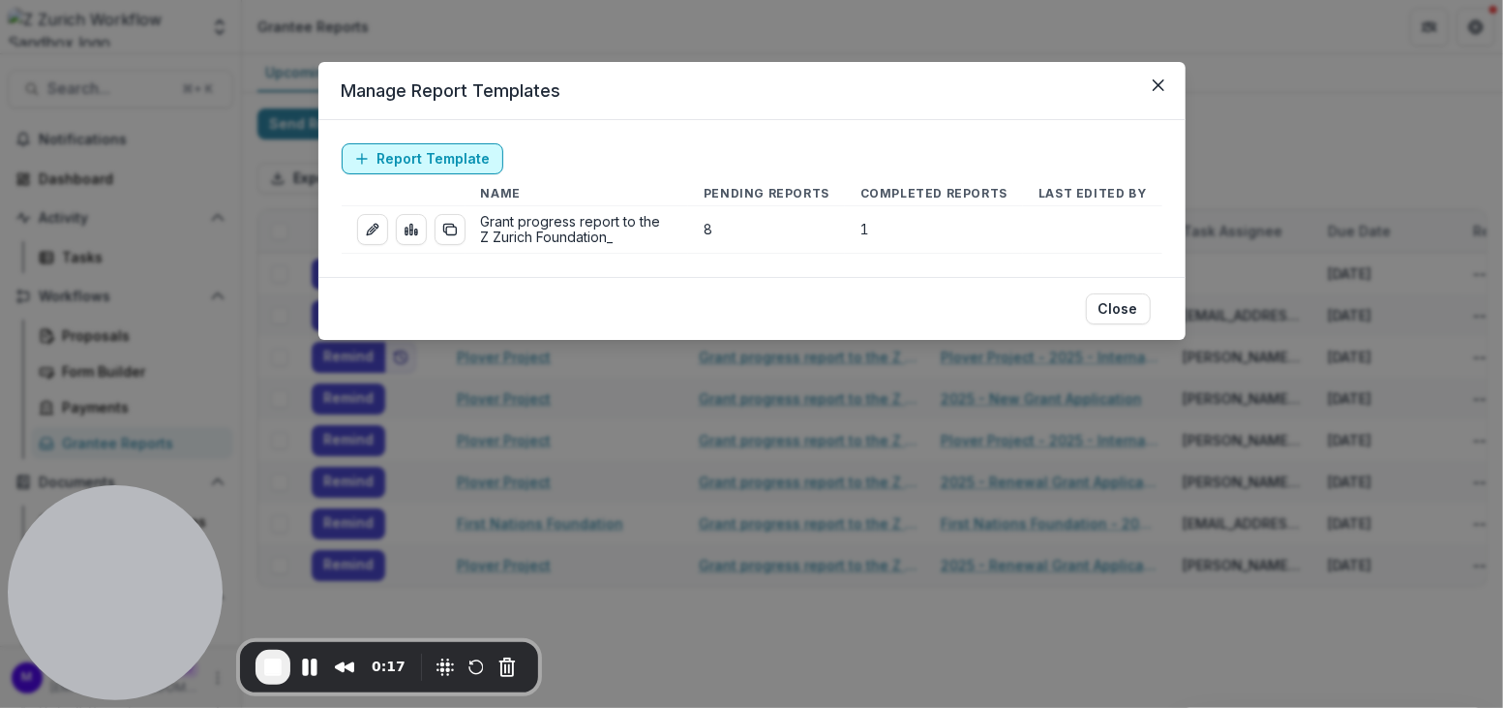
click at [403, 161] on link "Report Template" at bounding box center [423, 158] width 162 height 31
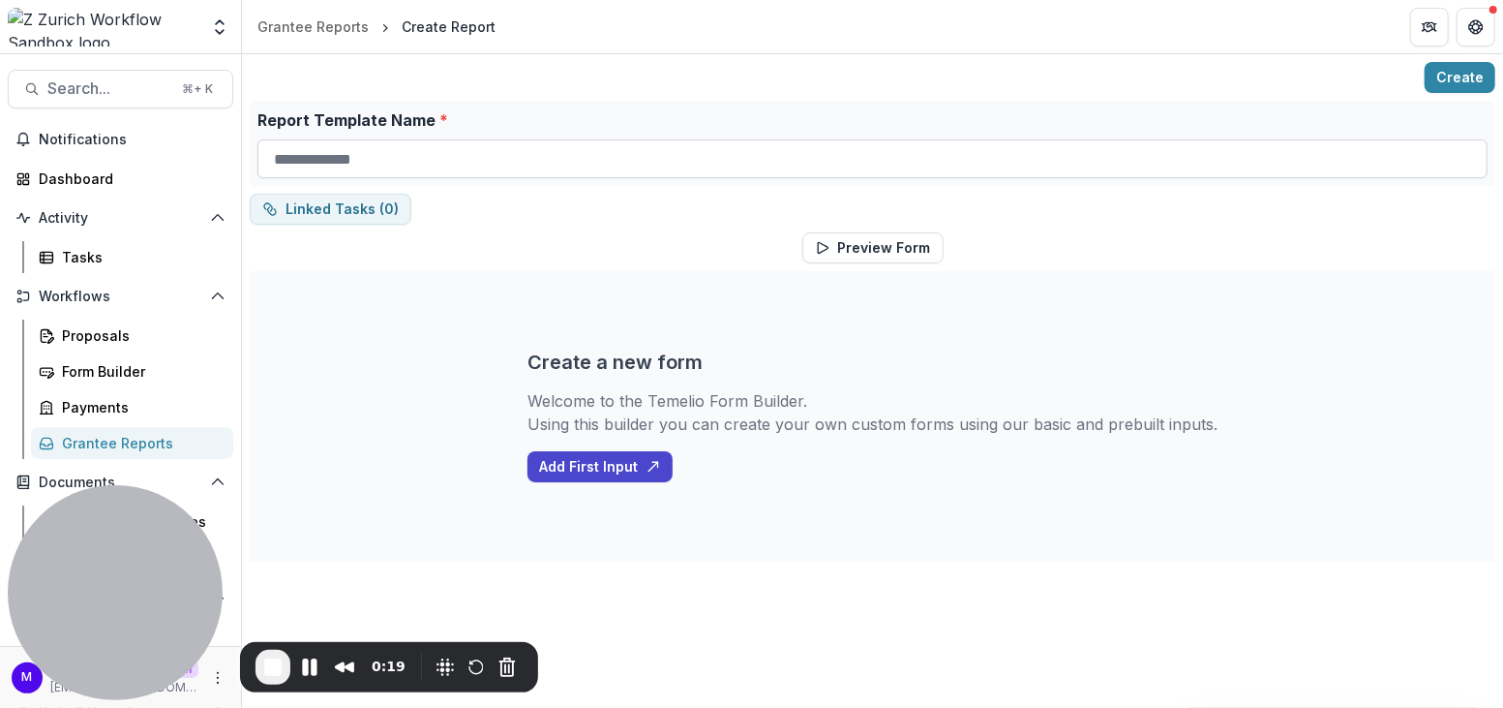
click at [427, 156] on input "Report Template Name *" at bounding box center [872, 158] width 1230 height 39
click at [513, 140] on input "Report Template Name *" at bounding box center [872, 158] width 1230 height 39
click at [512, 116] on label "Report Template Name *" at bounding box center [866, 119] width 1219 height 23
click at [512, 139] on input "Report Template Name *" at bounding box center [872, 158] width 1230 height 39
type input "**********"
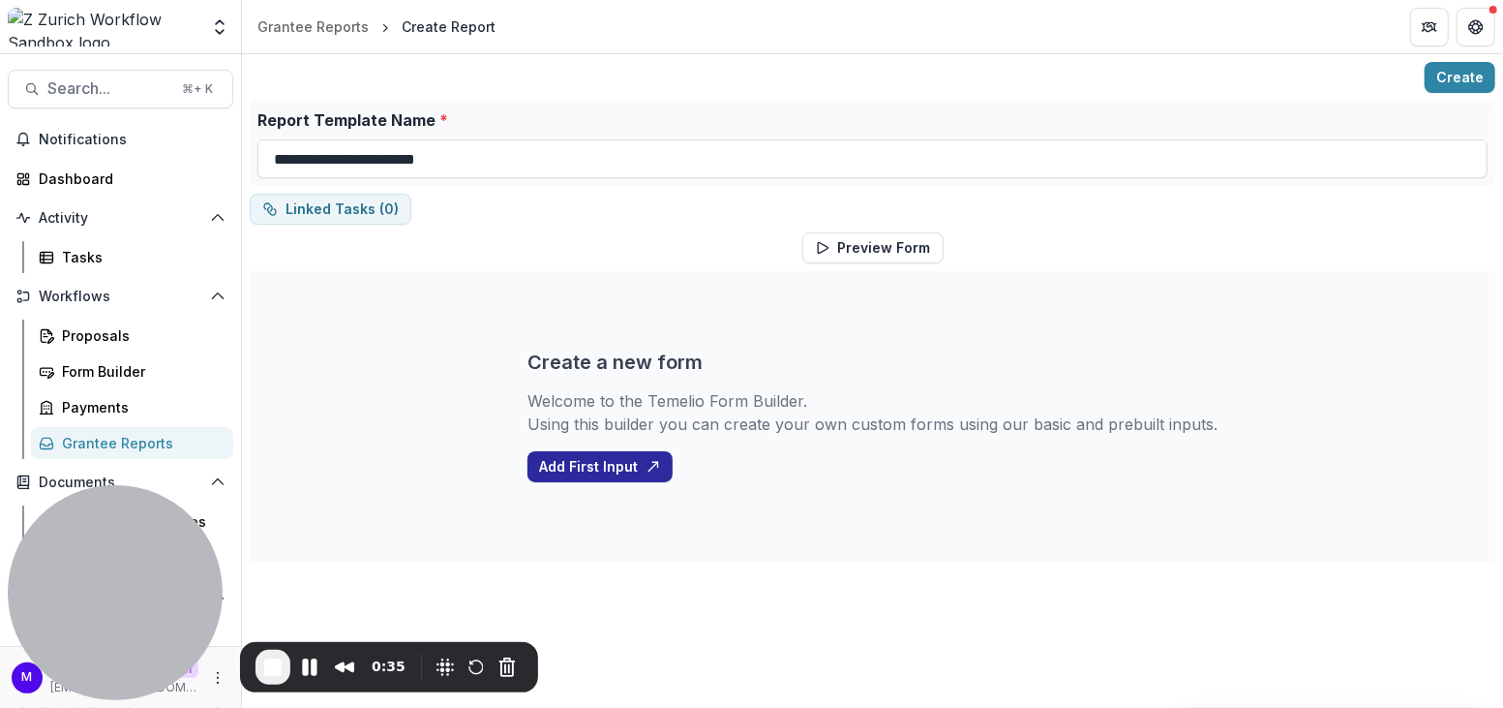
click at [612, 466] on button "Add First Input" at bounding box center [600, 466] width 145 height 31
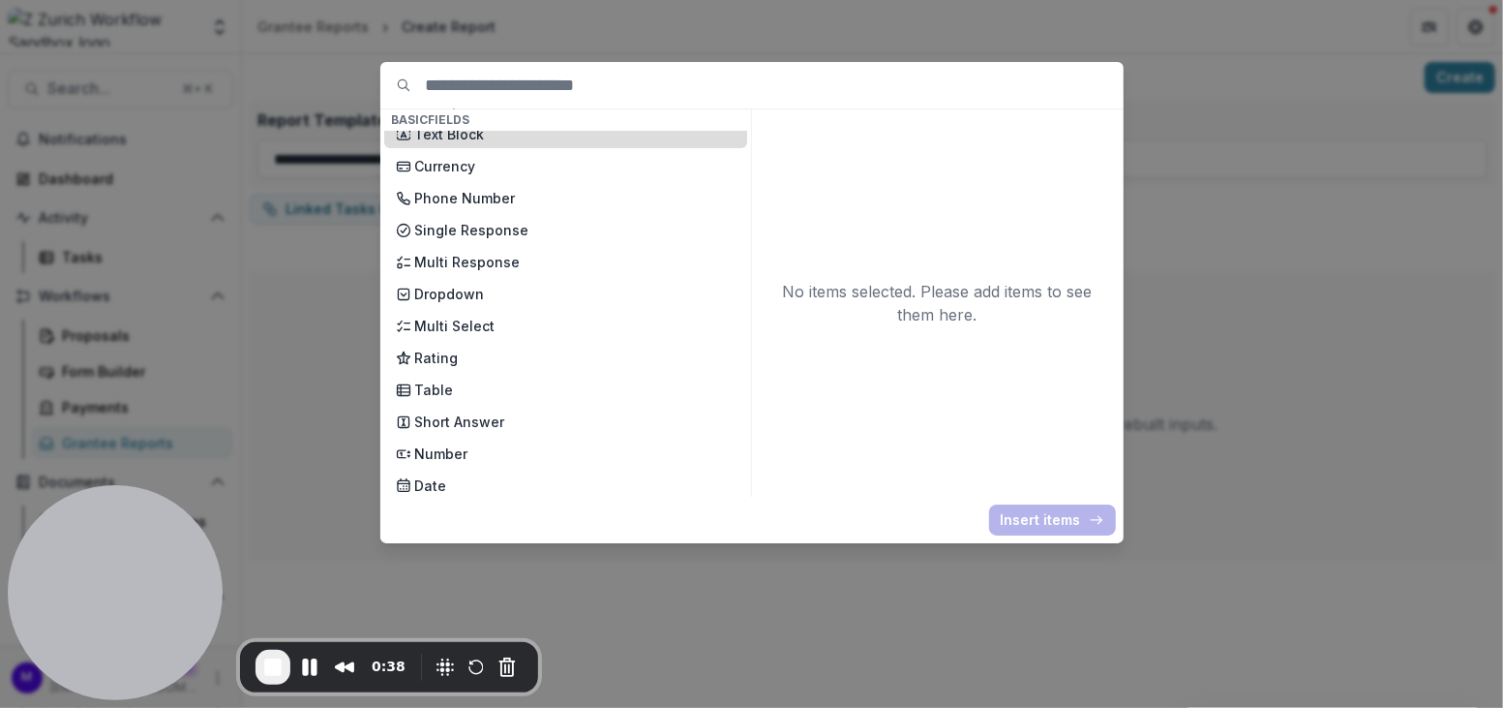
scroll to position [207, 0]
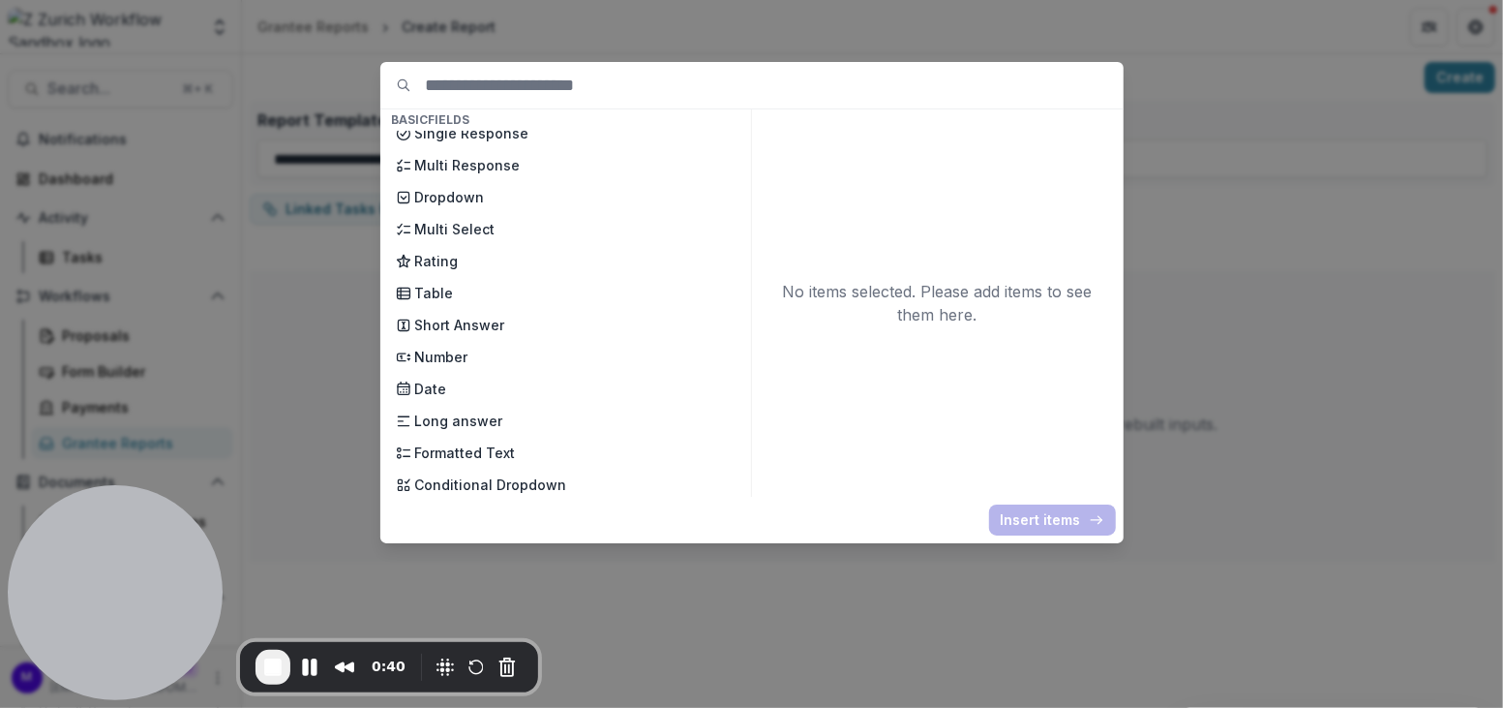
click at [1248, 327] on div "Basic Fields New Page File Download File Upload Text Block Currency Phone Numbe…" at bounding box center [751, 354] width 1503 height 708
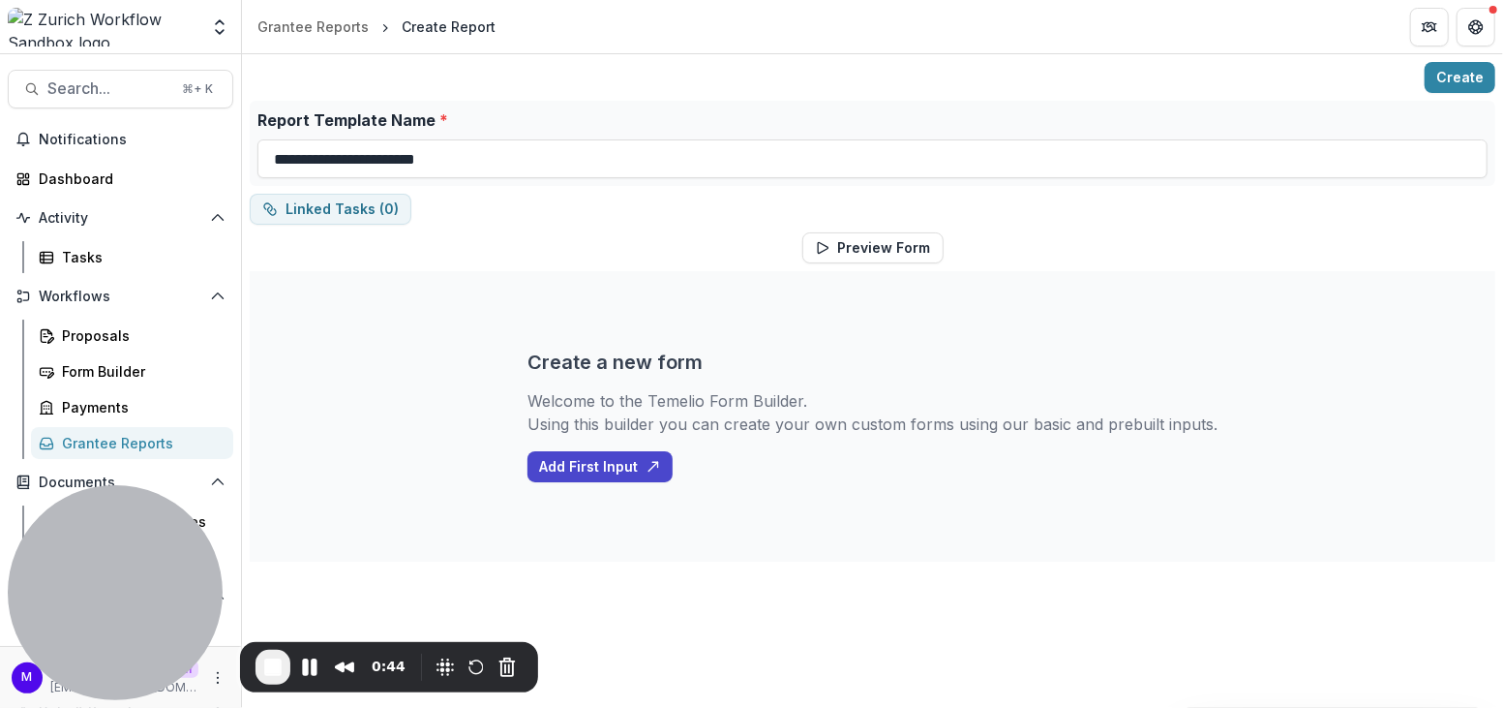
click at [97, 435] on div "Grantee Reports" at bounding box center [140, 443] width 156 height 20
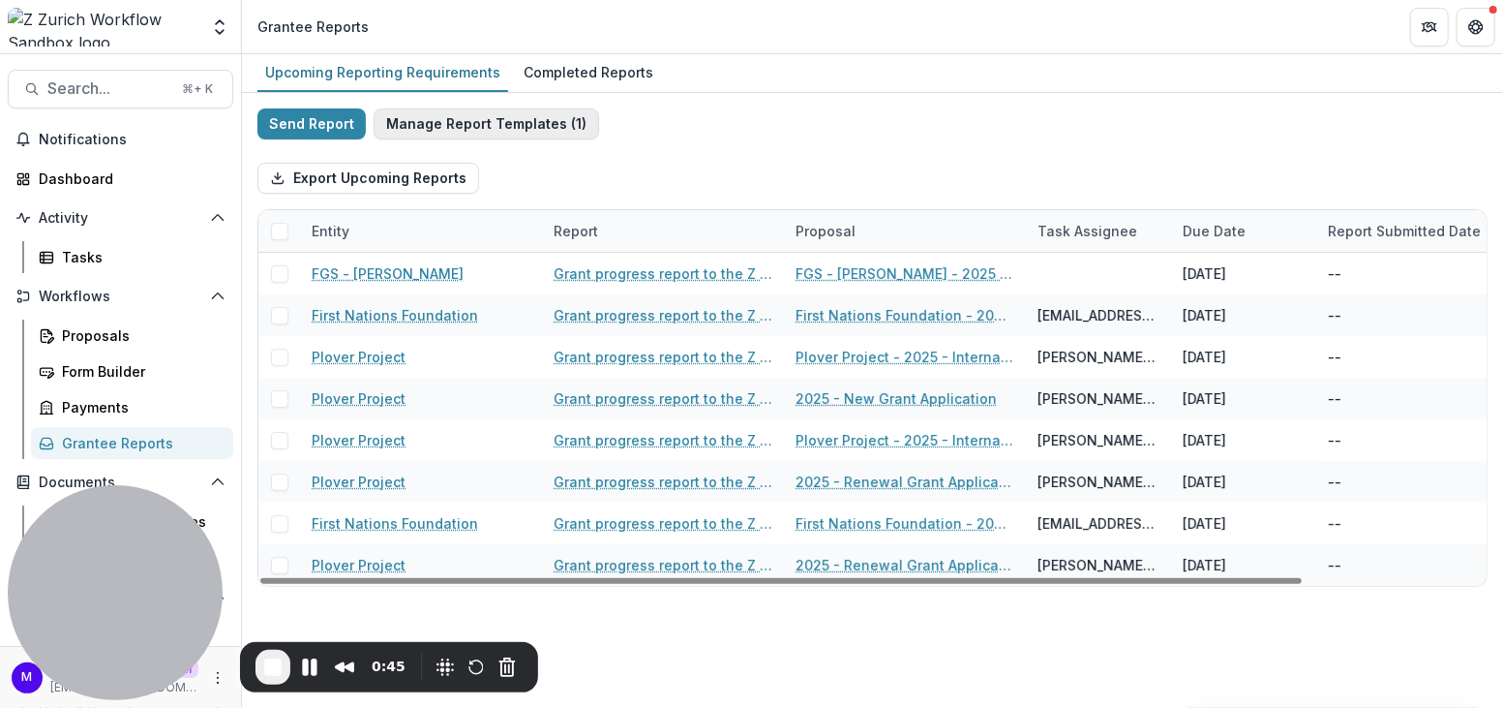
click at [518, 124] on button "Manage Report Templates ( 1 )" at bounding box center [487, 123] width 226 height 31
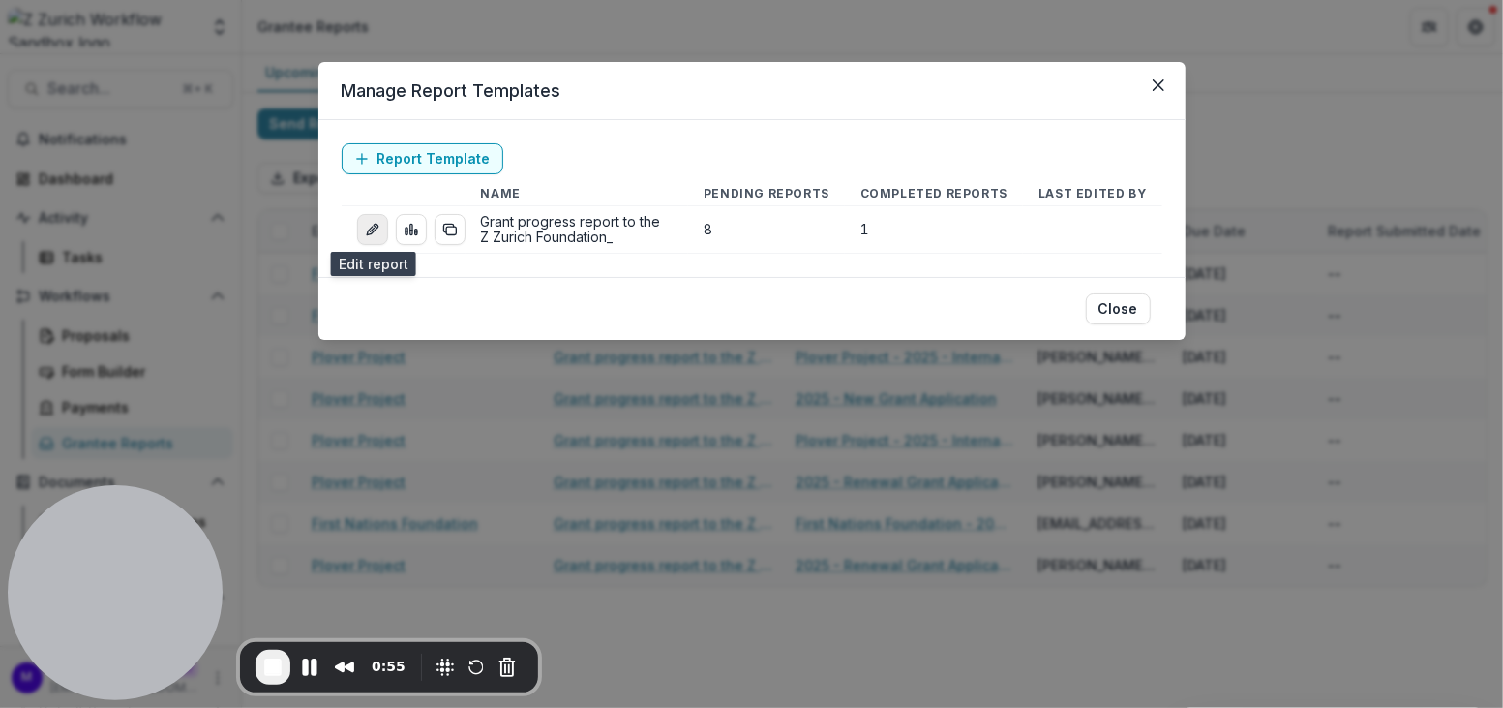
click at [373, 228] on icon "edit-report" at bounding box center [372, 229] width 15 height 15
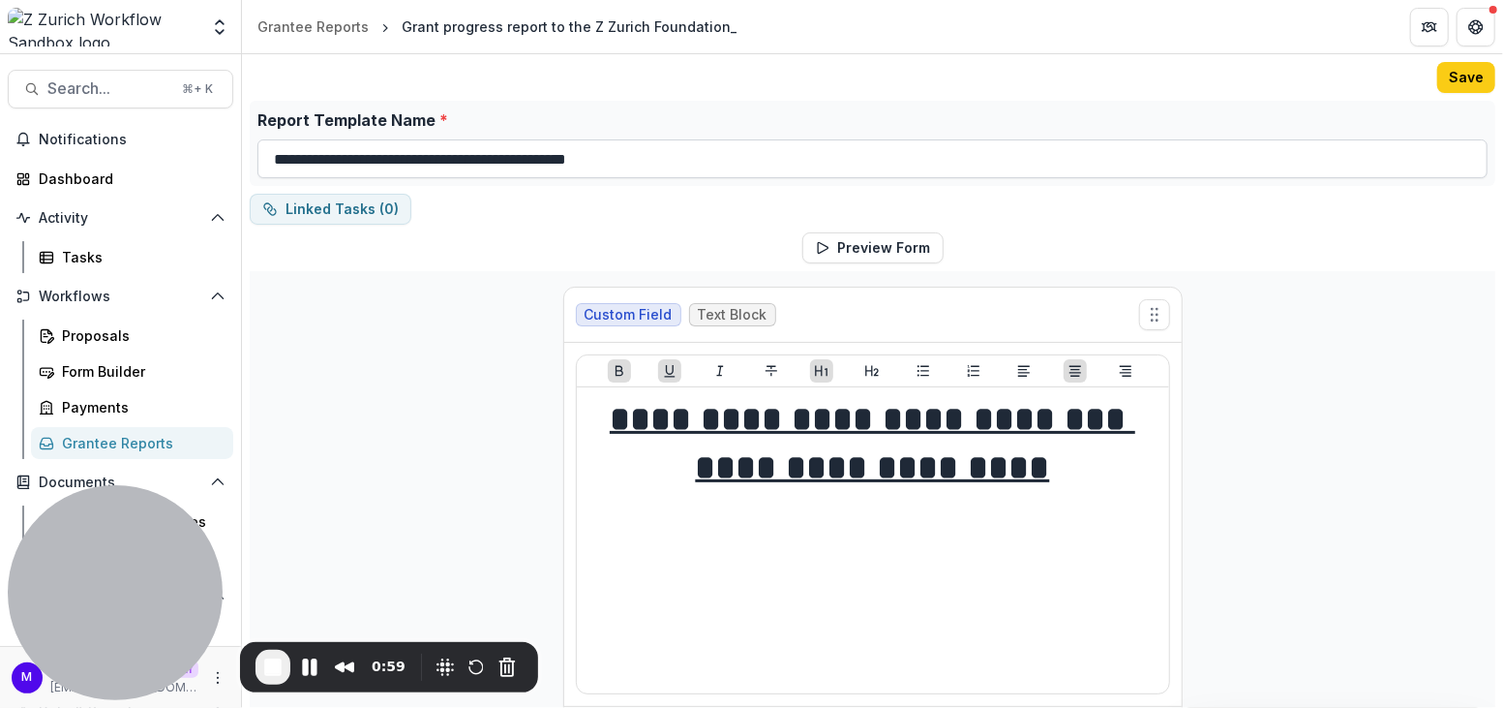
click at [667, 156] on input "**********" at bounding box center [872, 158] width 1230 height 39
click at [863, 246] on button "Preview Form" at bounding box center [873, 247] width 141 height 31
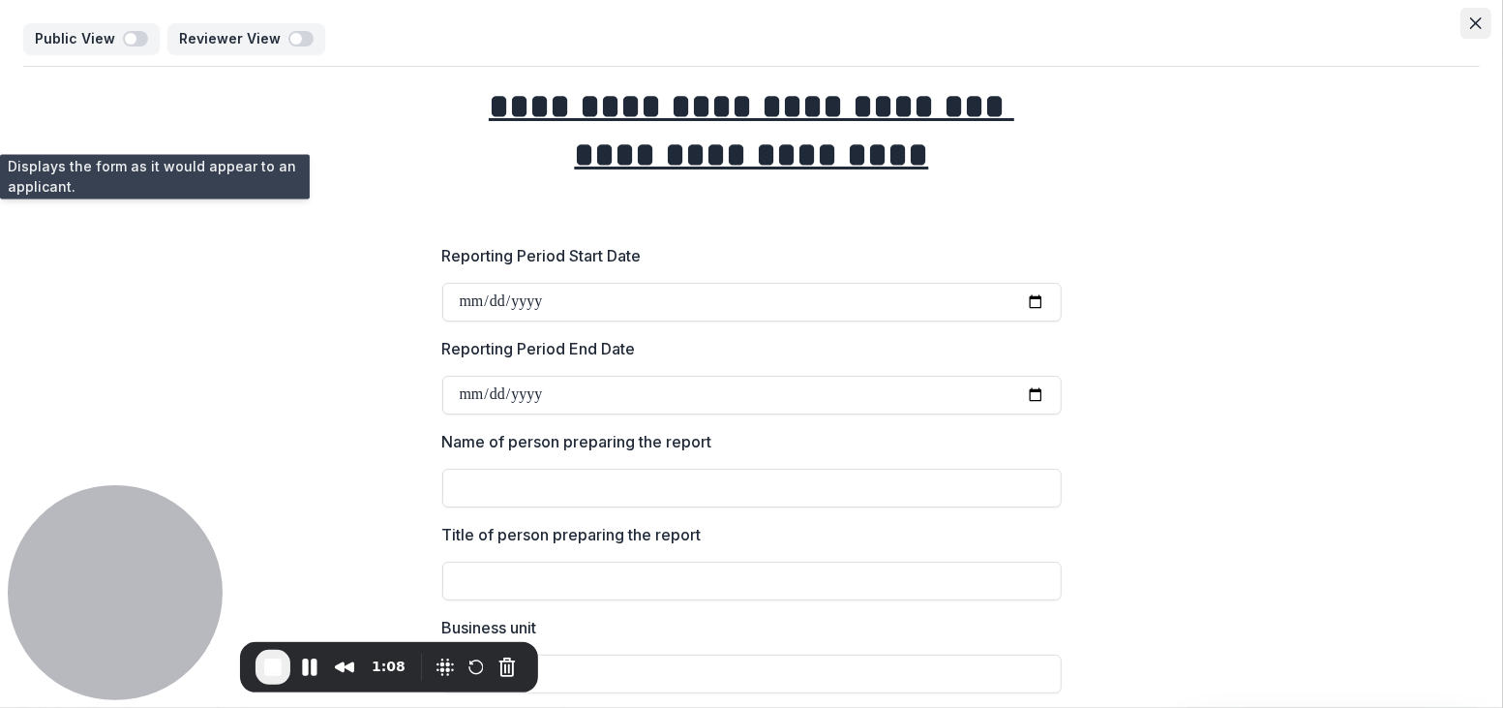
click at [1481, 19] on button "Close" at bounding box center [1476, 23] width 31 height 31
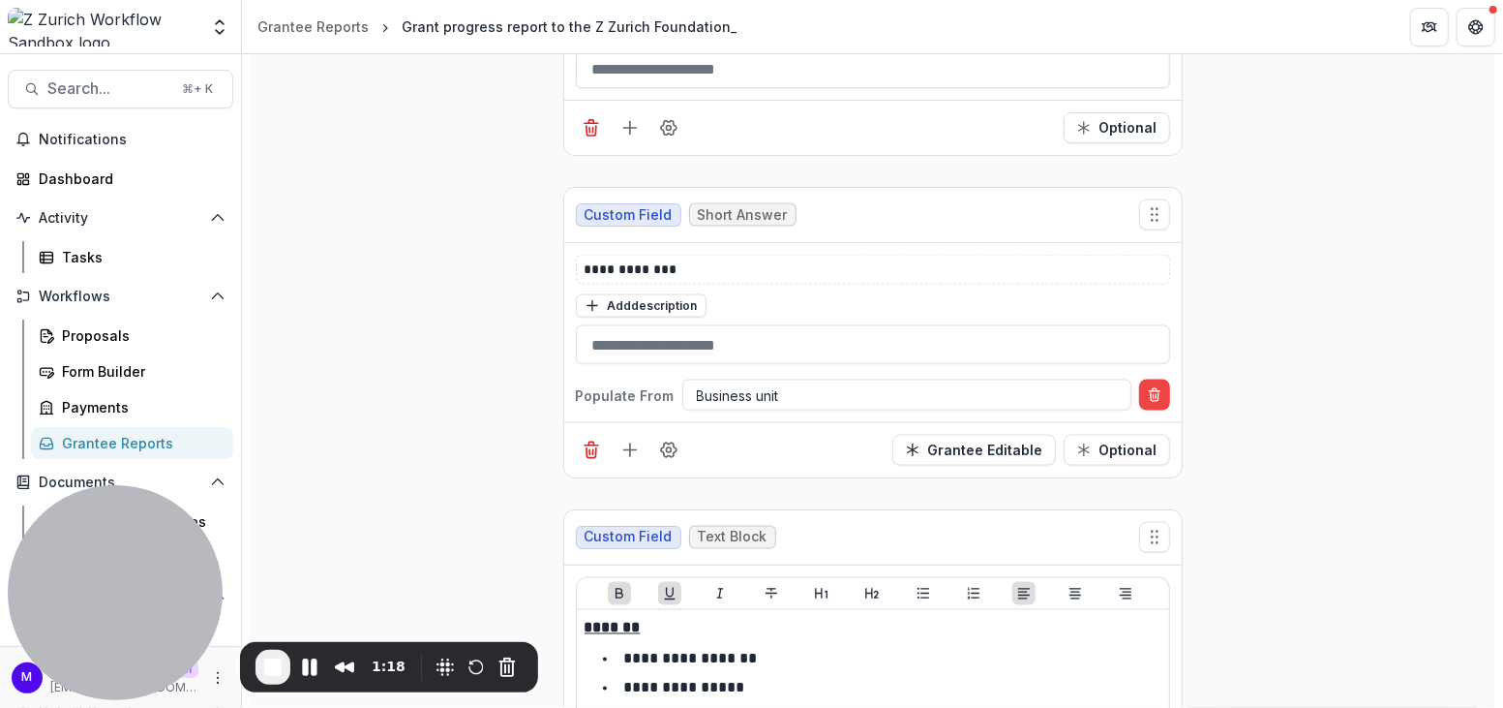
scroll to position [1850, 0]
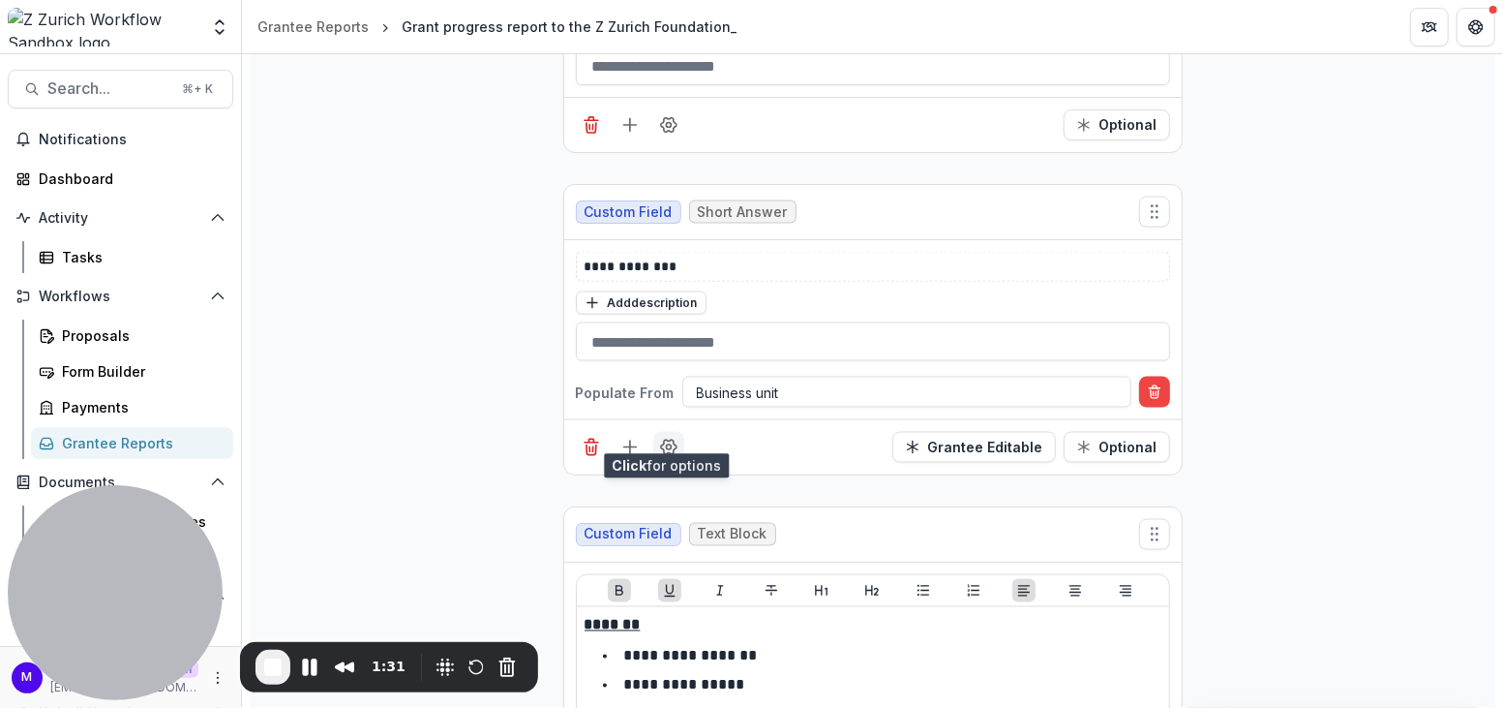
click at [668, 445] on circle "Field Settings" at bounding box center [668, 447] width 5 height 5
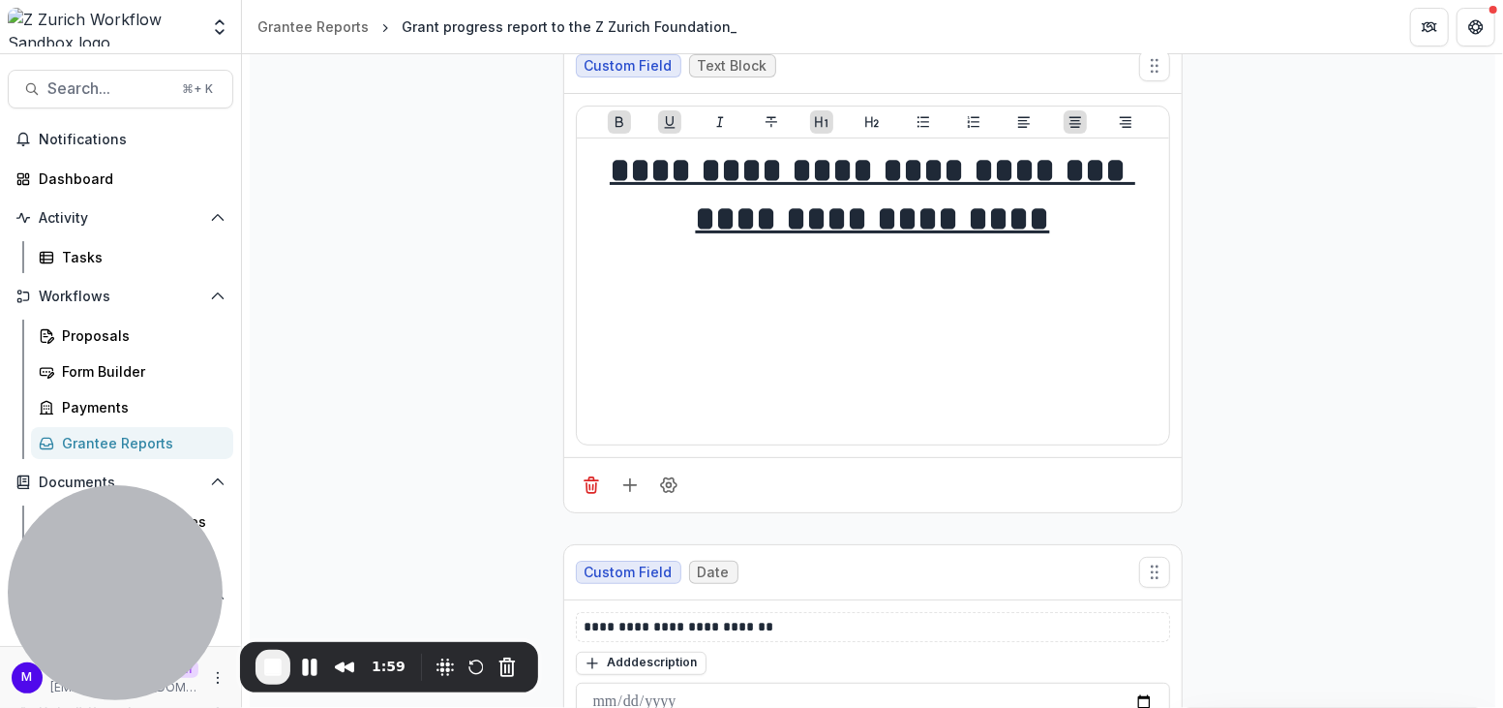
scroll to position [0, 0]
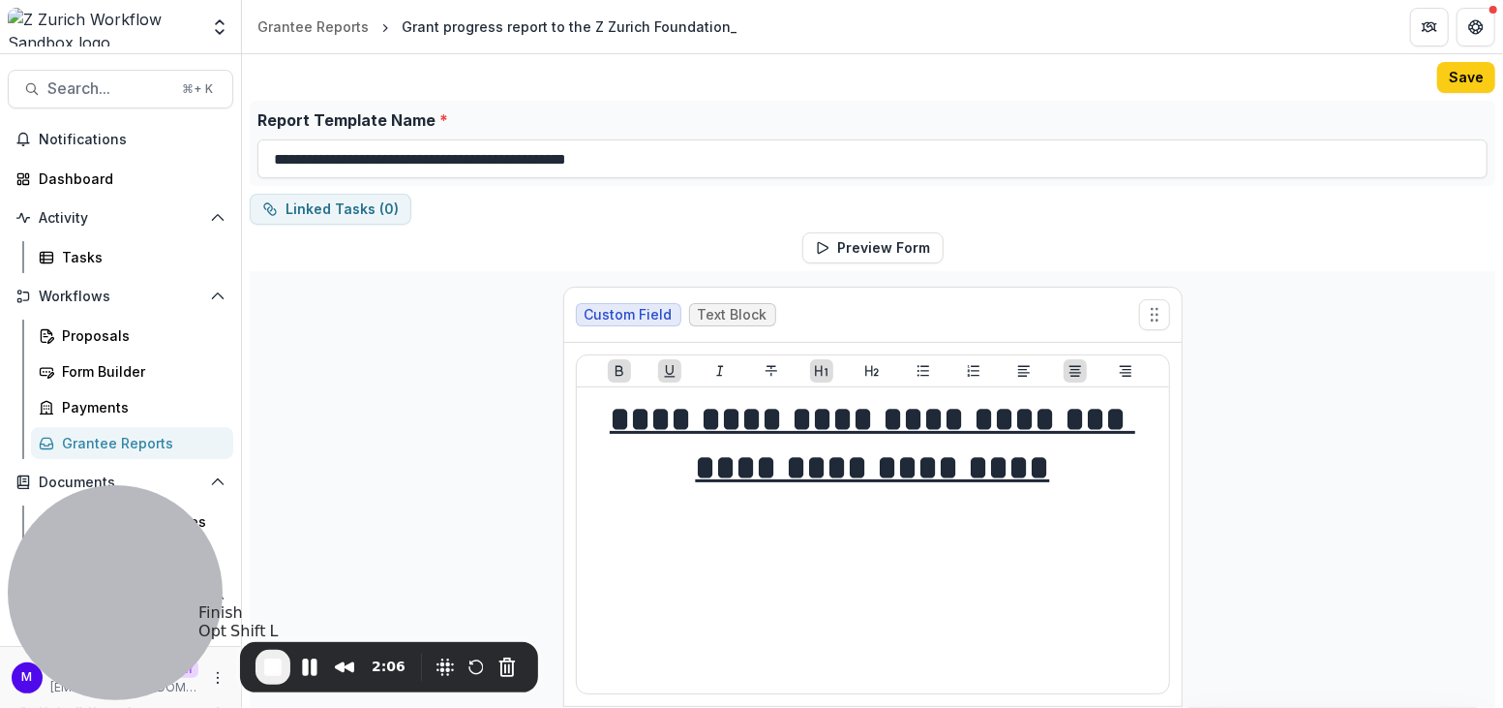
click at [274, 667] on span "End Recording" at bounding box center [272, 666] width 23 height 23
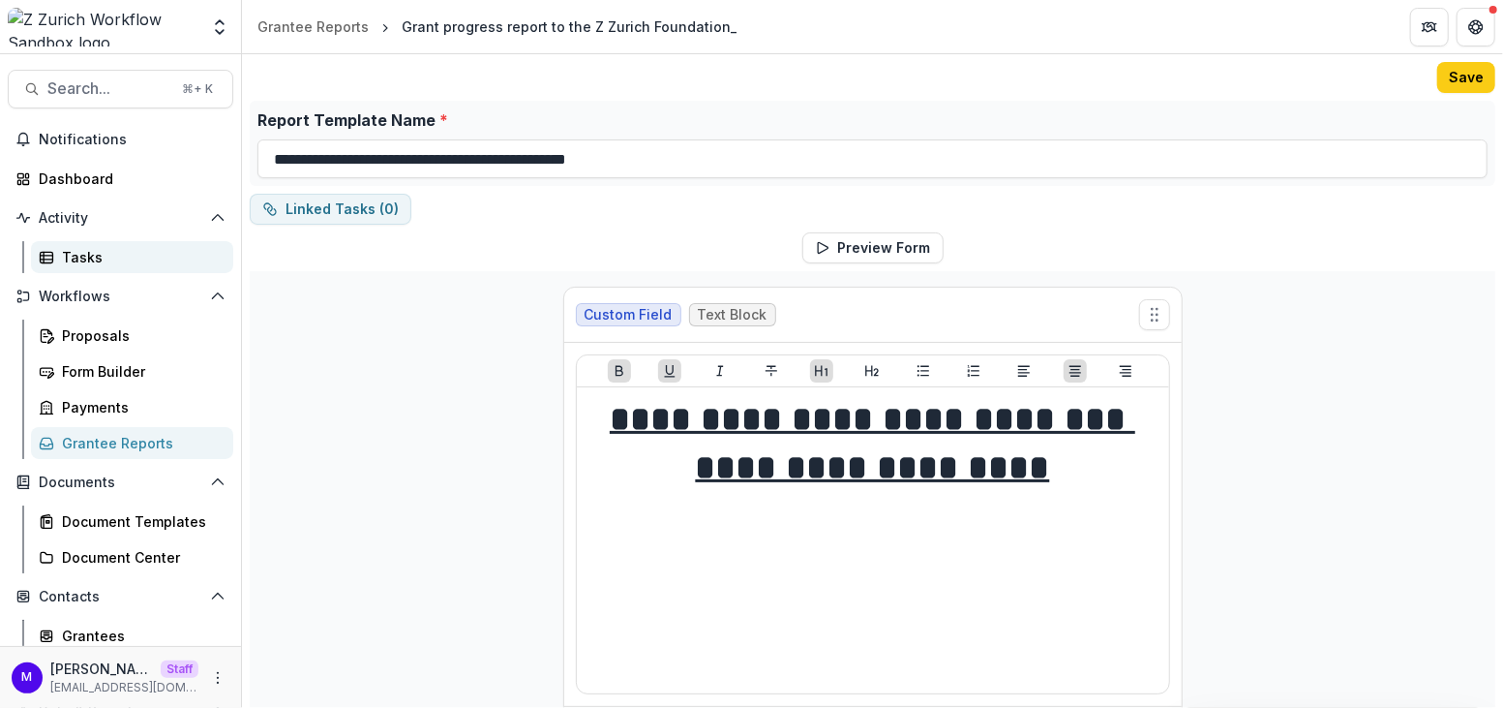
click at [99, 255] on div "Tasks" at bounding box center [140, 257] width 156 height 20
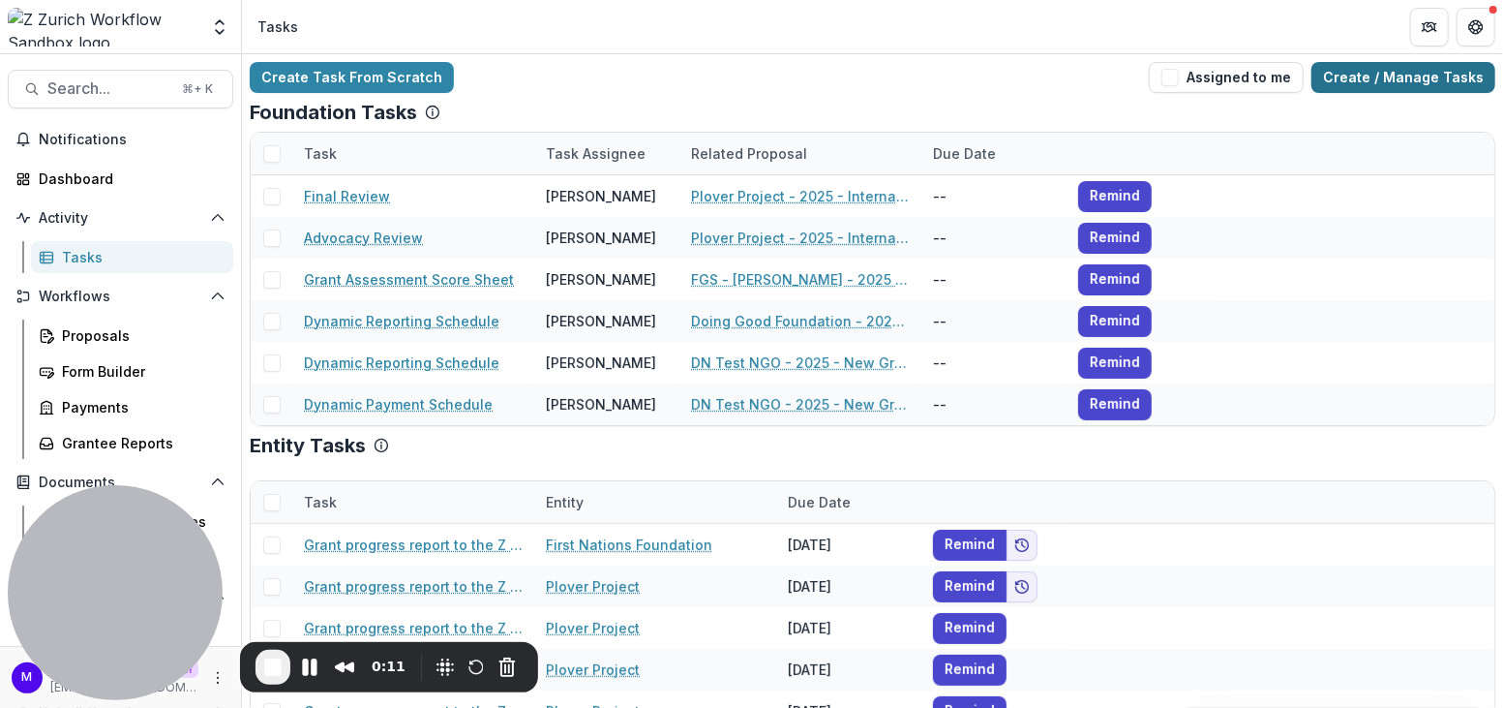
click at [1409, 82] on link "Create / Manage Tasks" at bounding box center [1404, 77] width 184 height 31
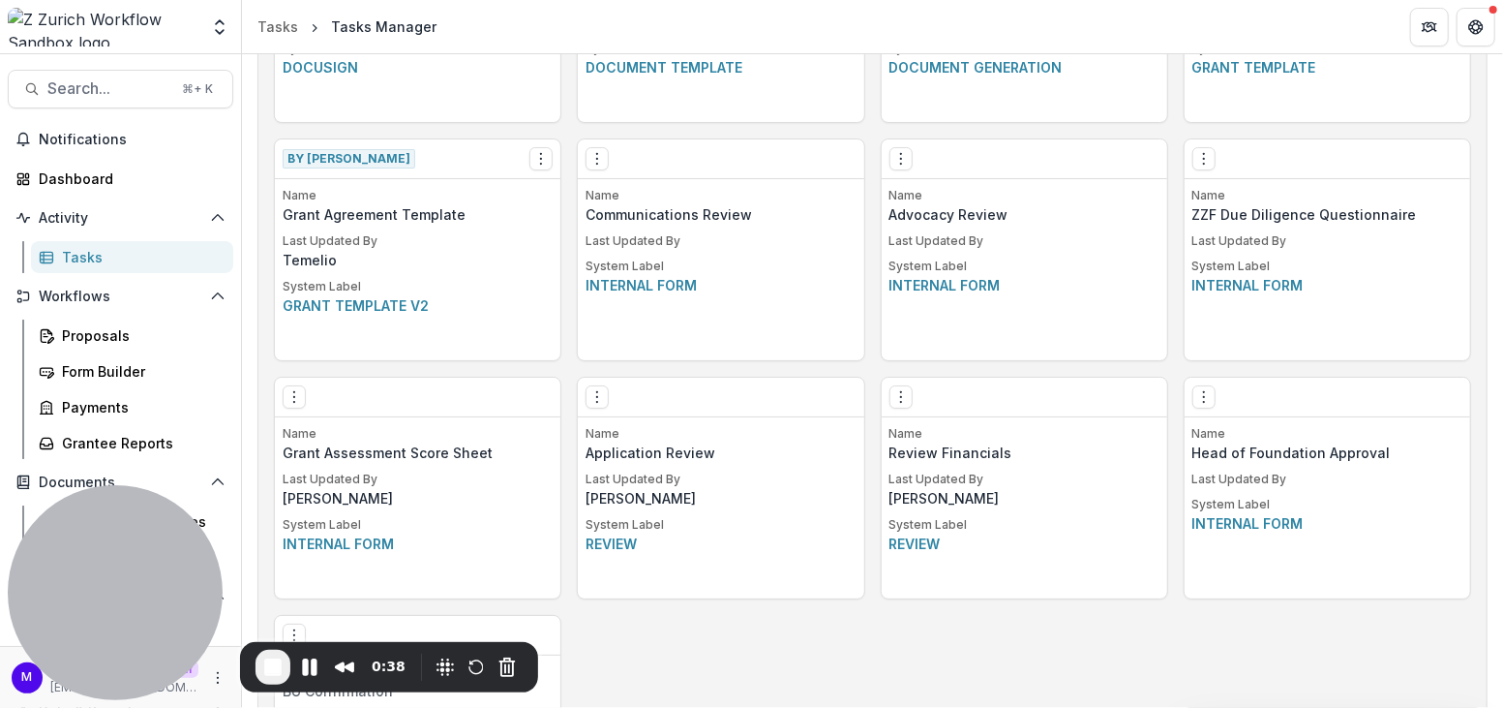
scroll to position [1196, 0]
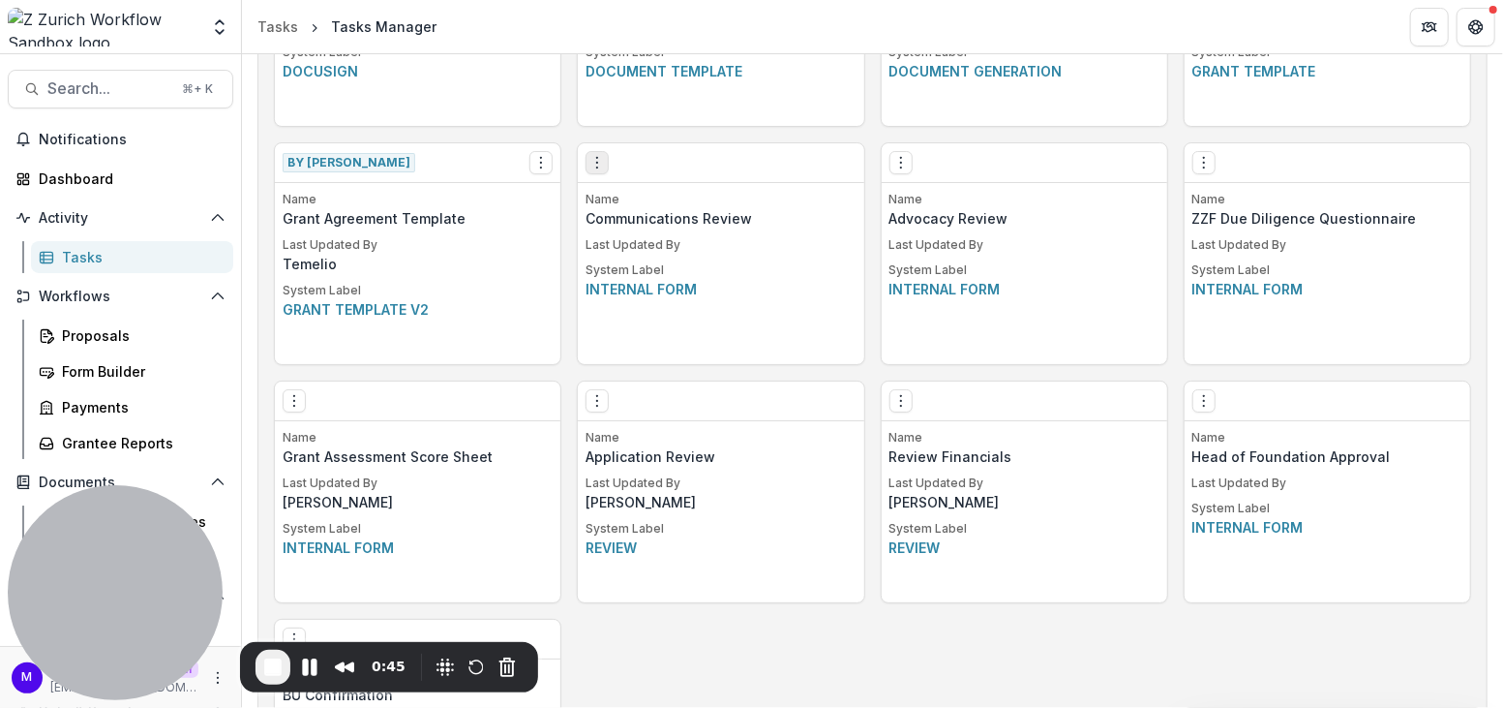
click at [597, 159] on icon "Options" at bounding box center [597, 162] width 15 height 15
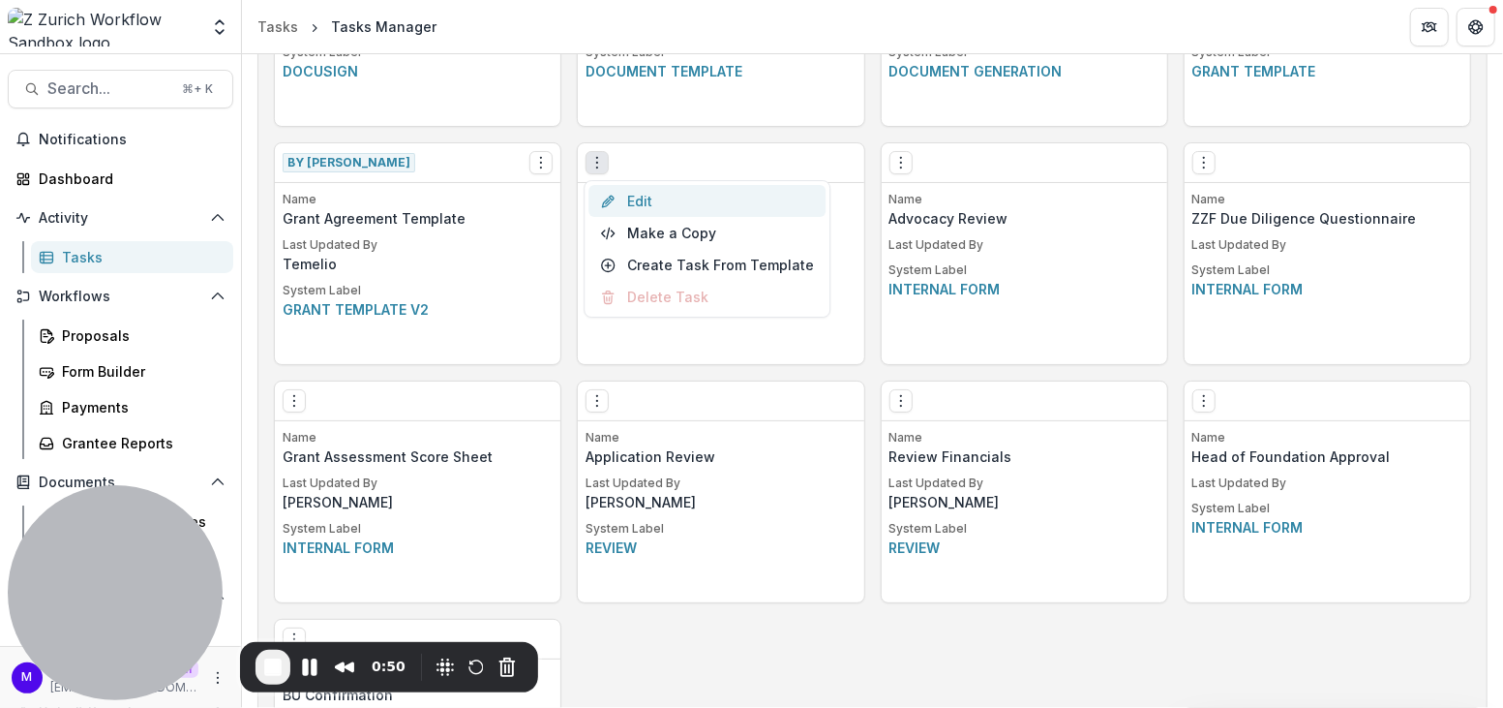
click at [640, 200] on link "Edit" at bounding box center [707, 201] width 237 height 32
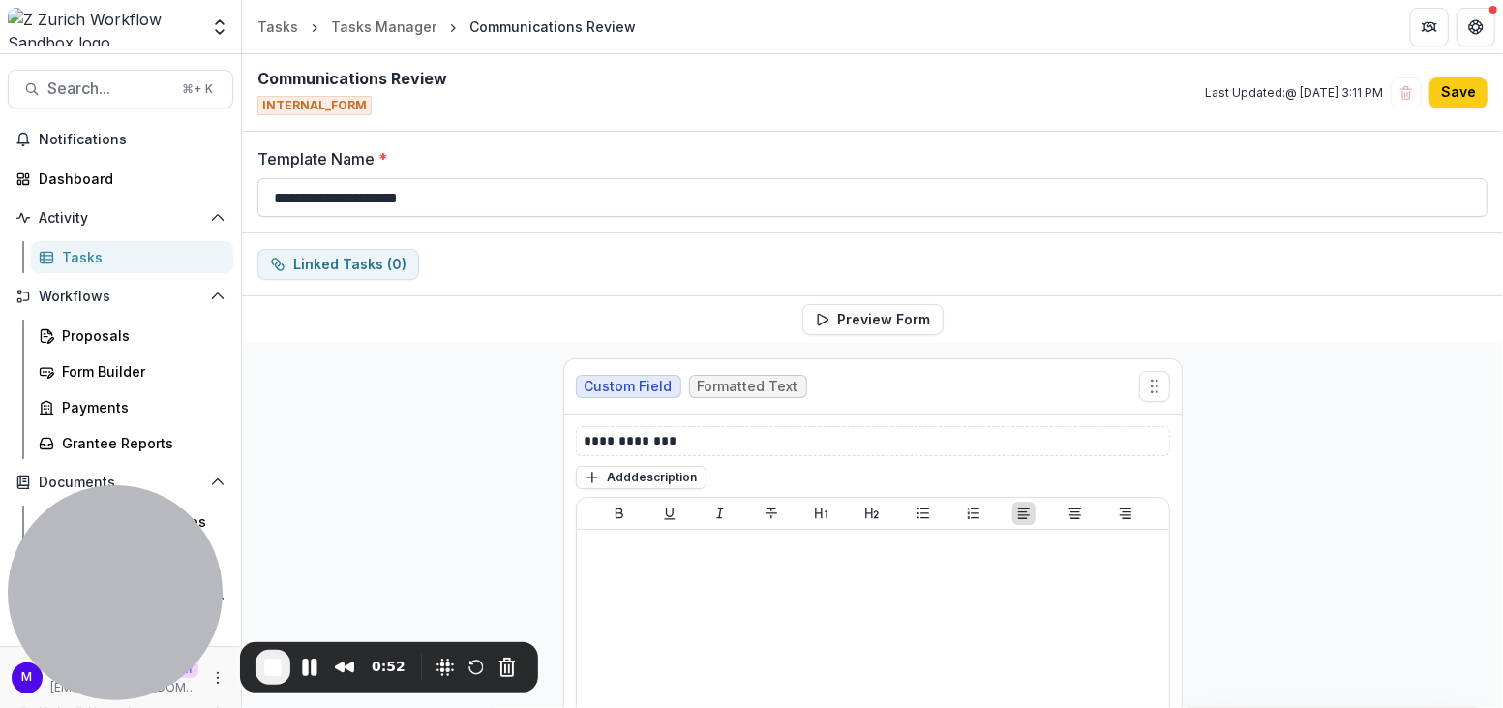
click at [634, 198] on input "**********" at bounding box center [872, 197] width 1230 height 39
type input "**********"
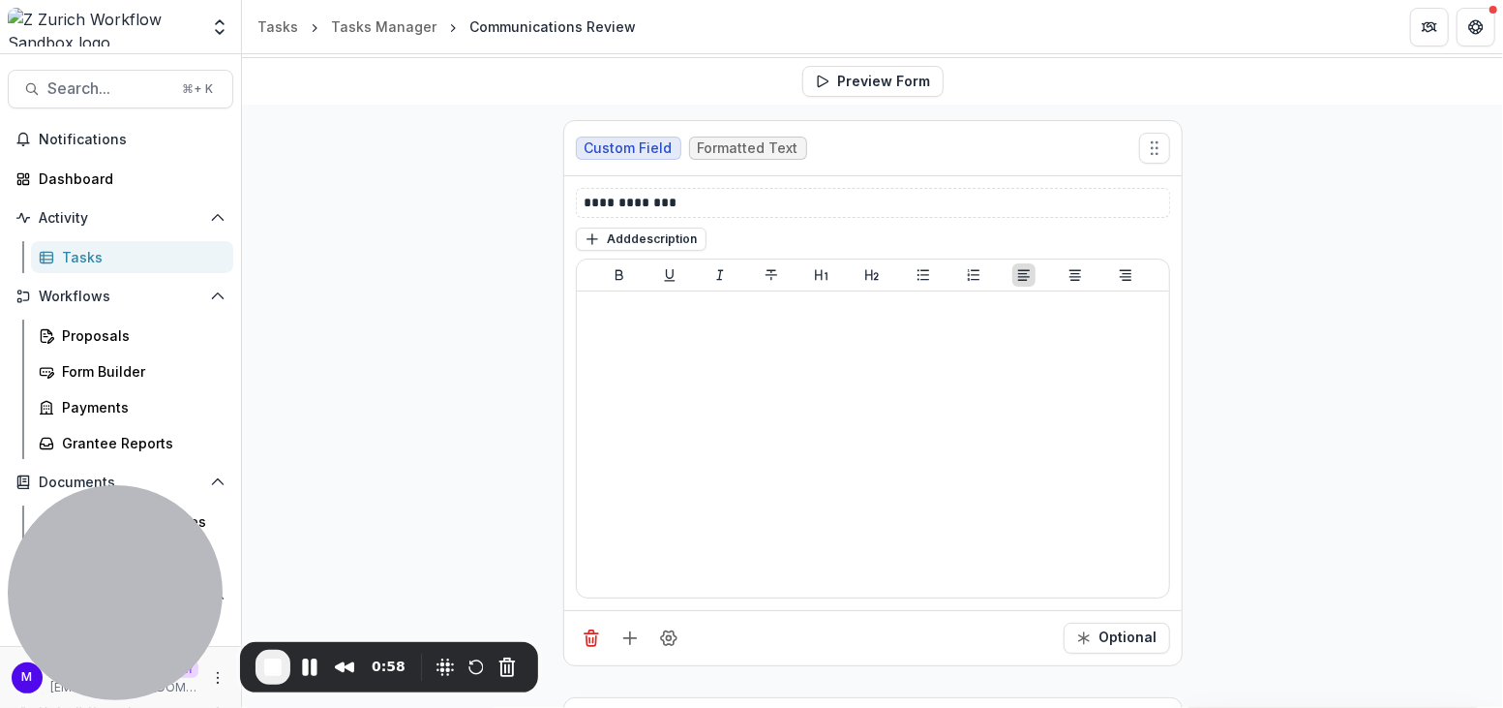
scroll to position [354, 0]
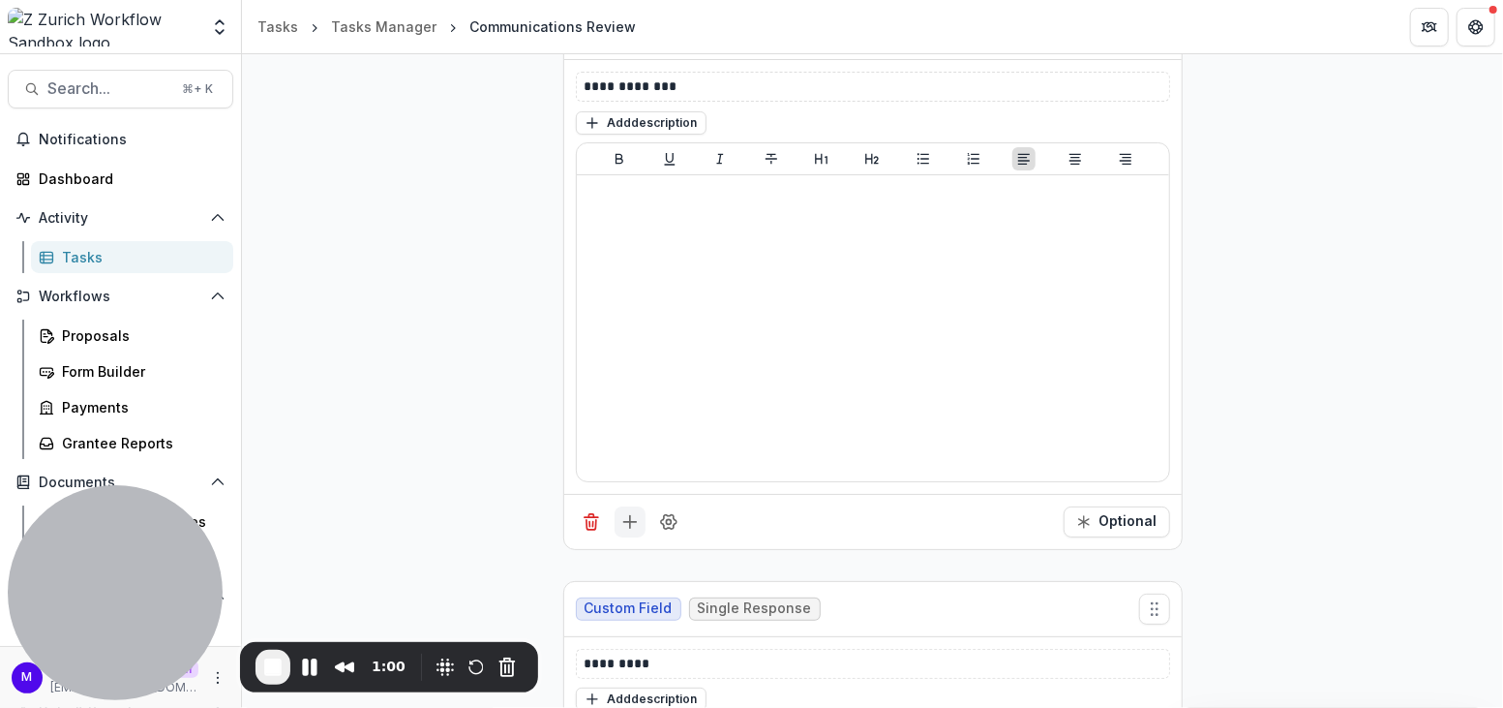
click at [629, 522] on line "Add field" at bounding box center [629, 522] width 13 height 0
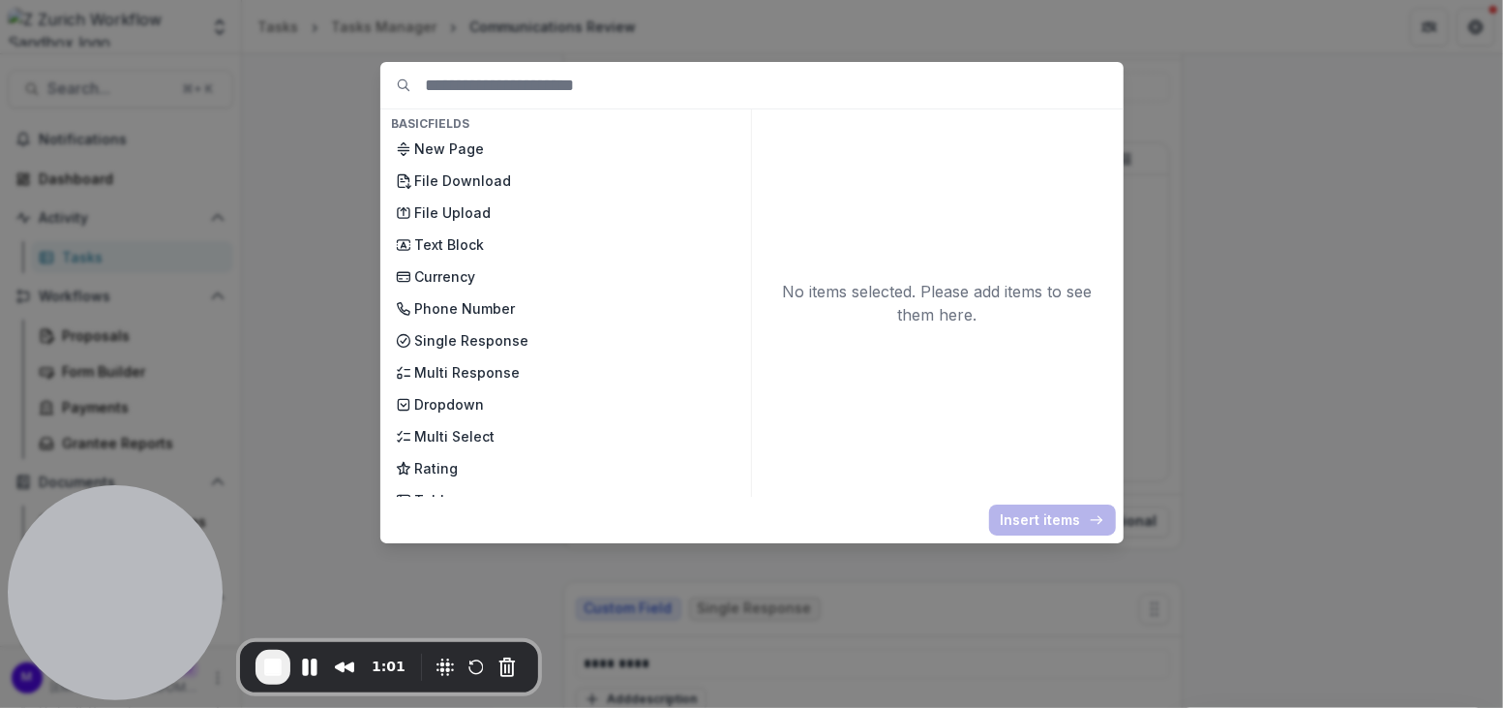
click at [307, 255] on div "Basic Fields New Page File Download File Upload Text Block Currency Phone Numbe…" at bounding box center [751, 354] width 1503 height 708
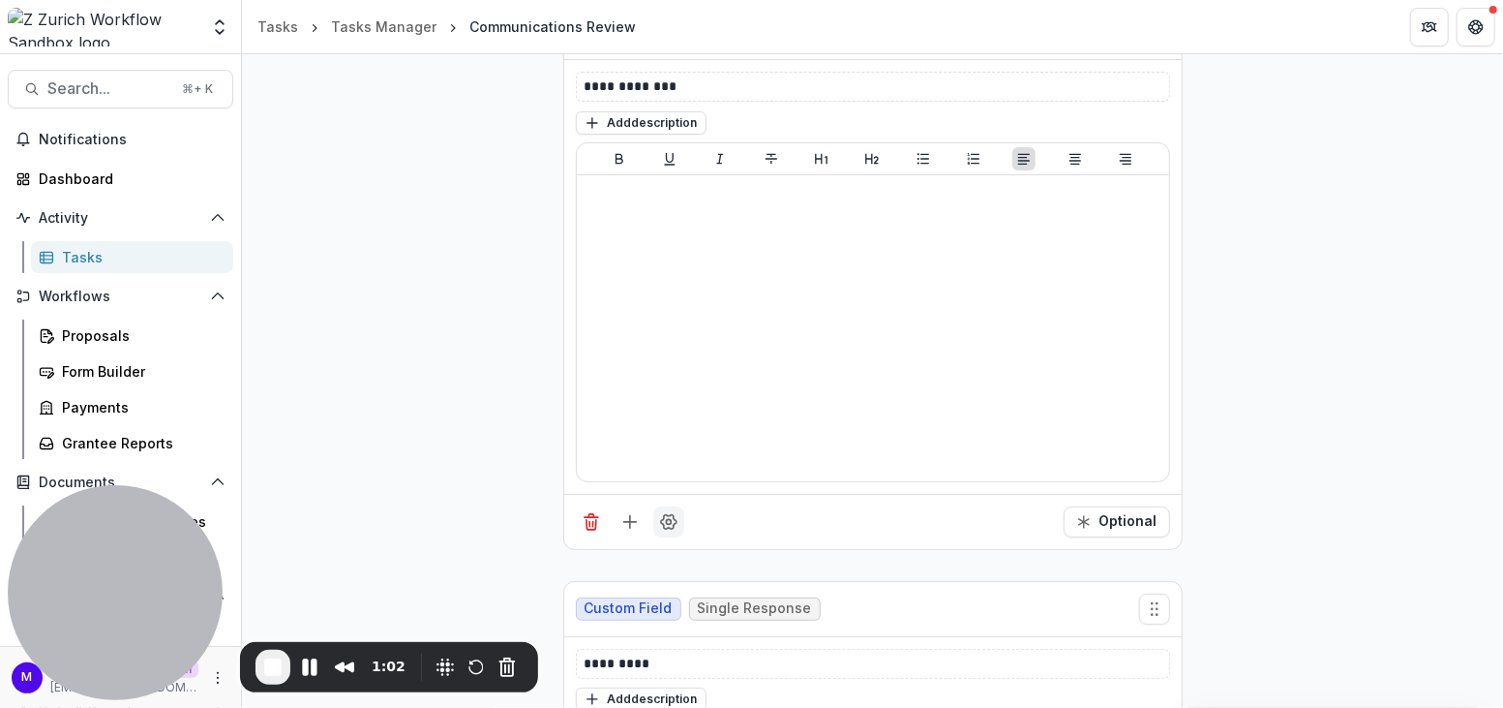
click at [674, 523] on icon "Field Settings" at bounding box center [668, 521] width 19 height 19
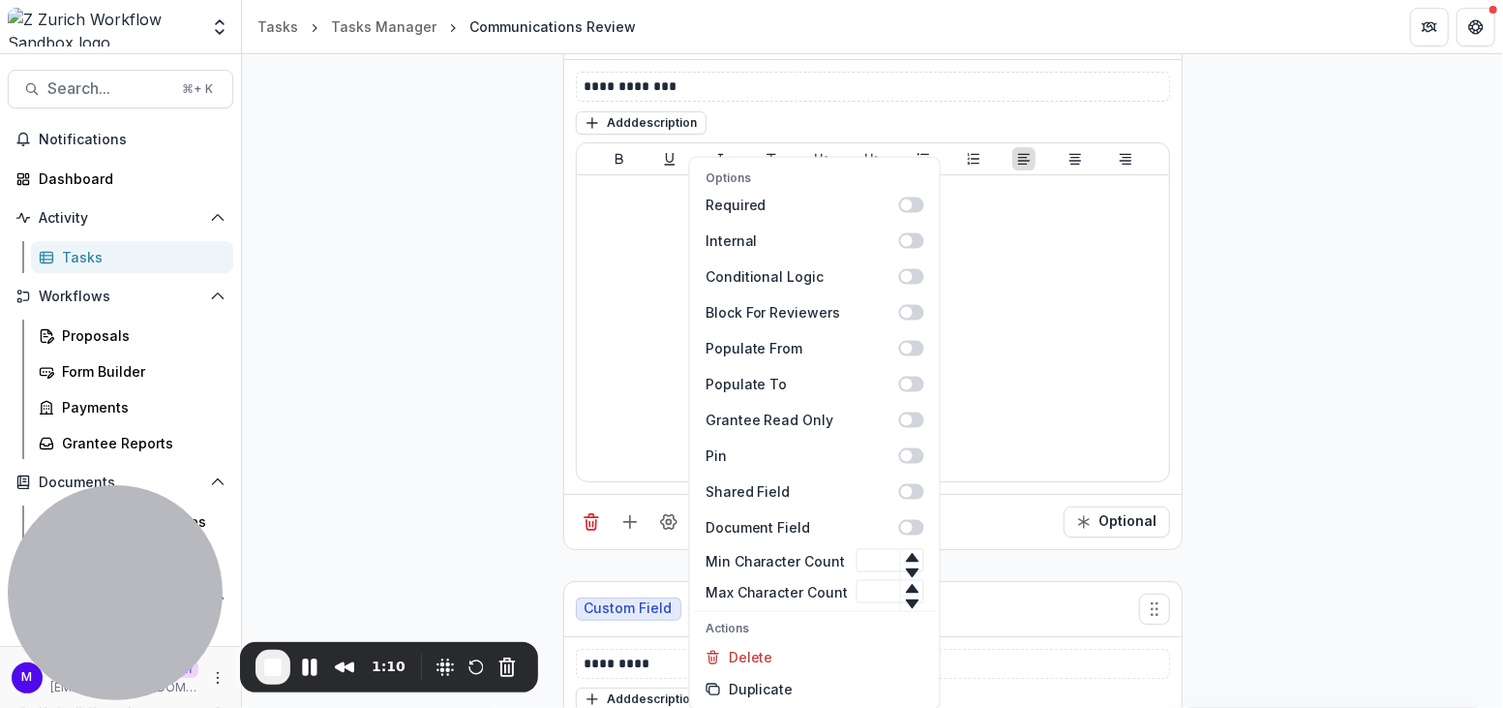
click at [523, 329] on div "**********" at bounding box center [872, 449] width 1261 height 922
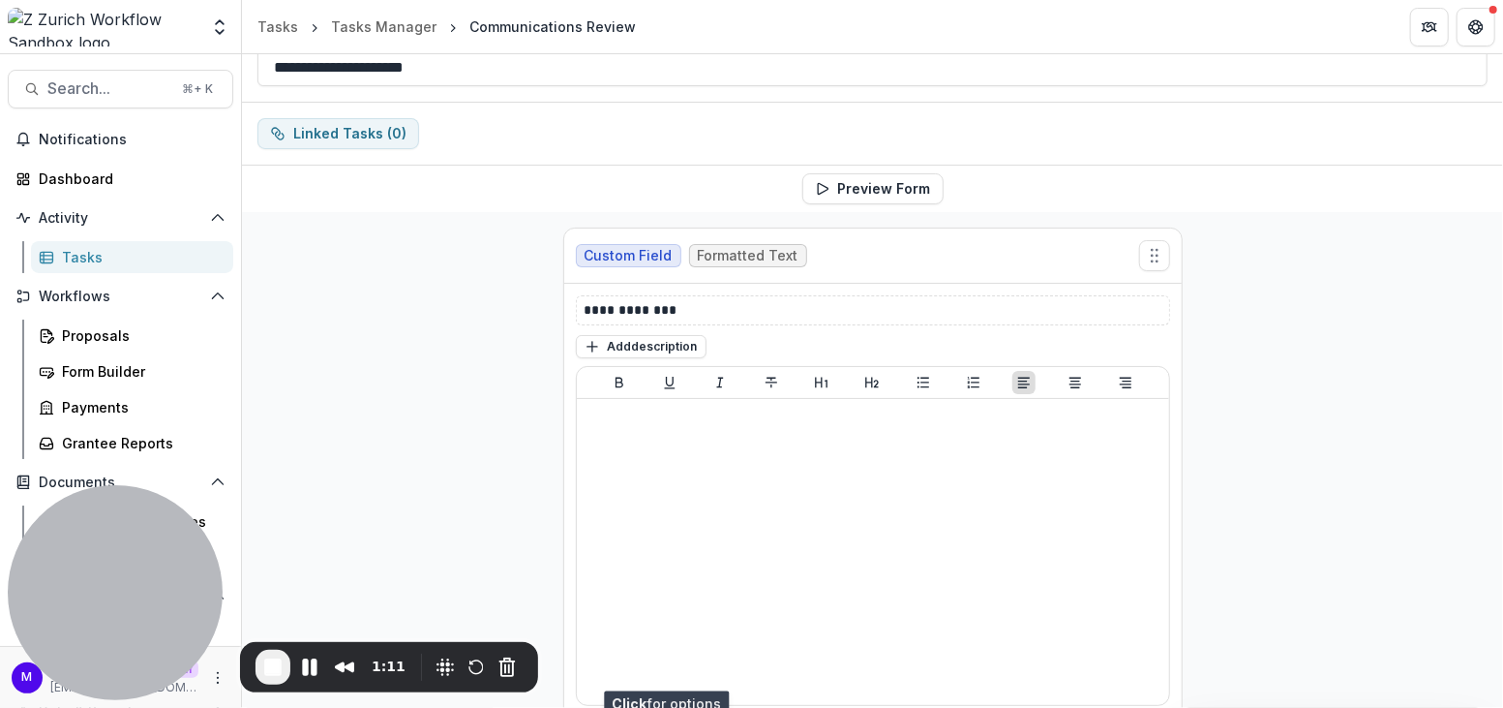
scroll to position [0, 0]
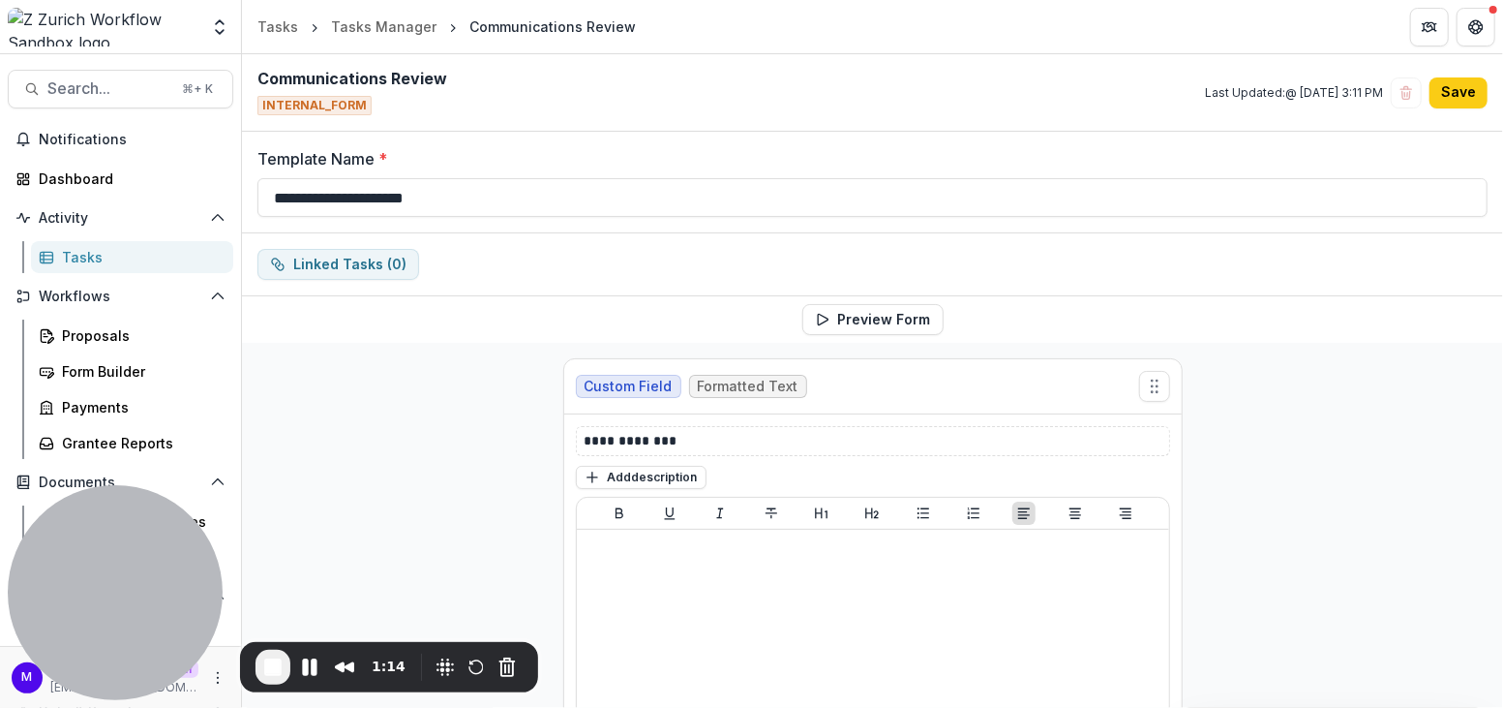
click at [102, 249] on div "Tasks" at bounding box center [140, 257] width 156 height 20
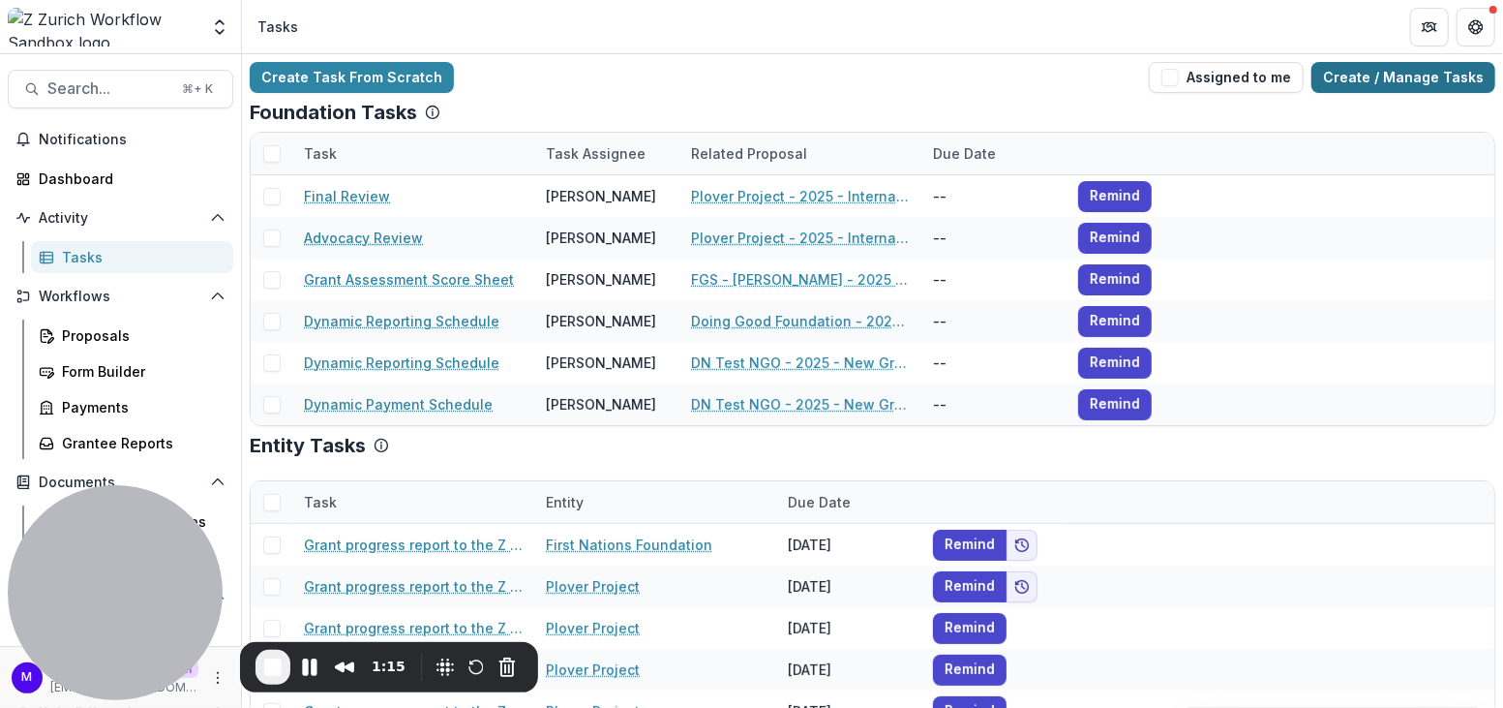
click at [1371, 76] on link "Create / Manage Tasks" at bounding box center [1404, 77] width 184 height 31
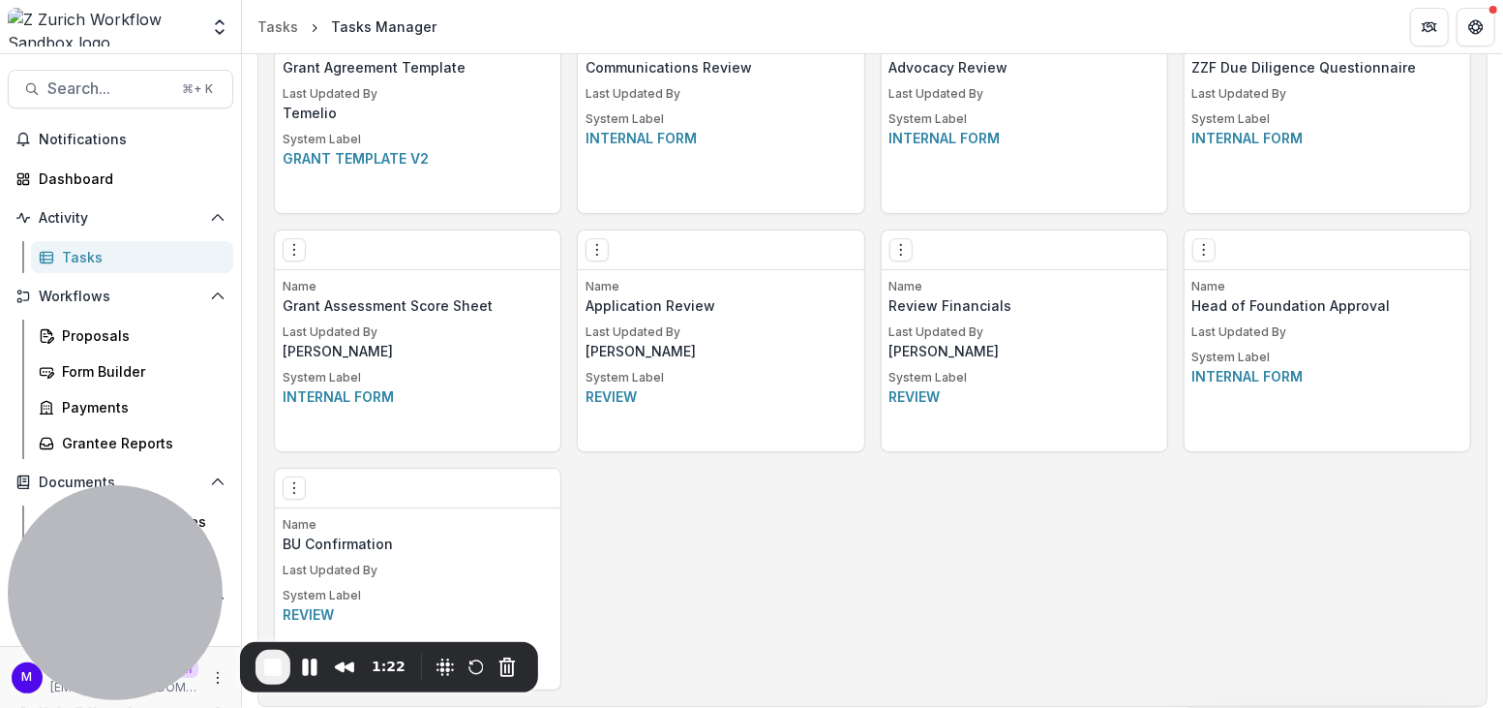
scroll to position [1260, 0]
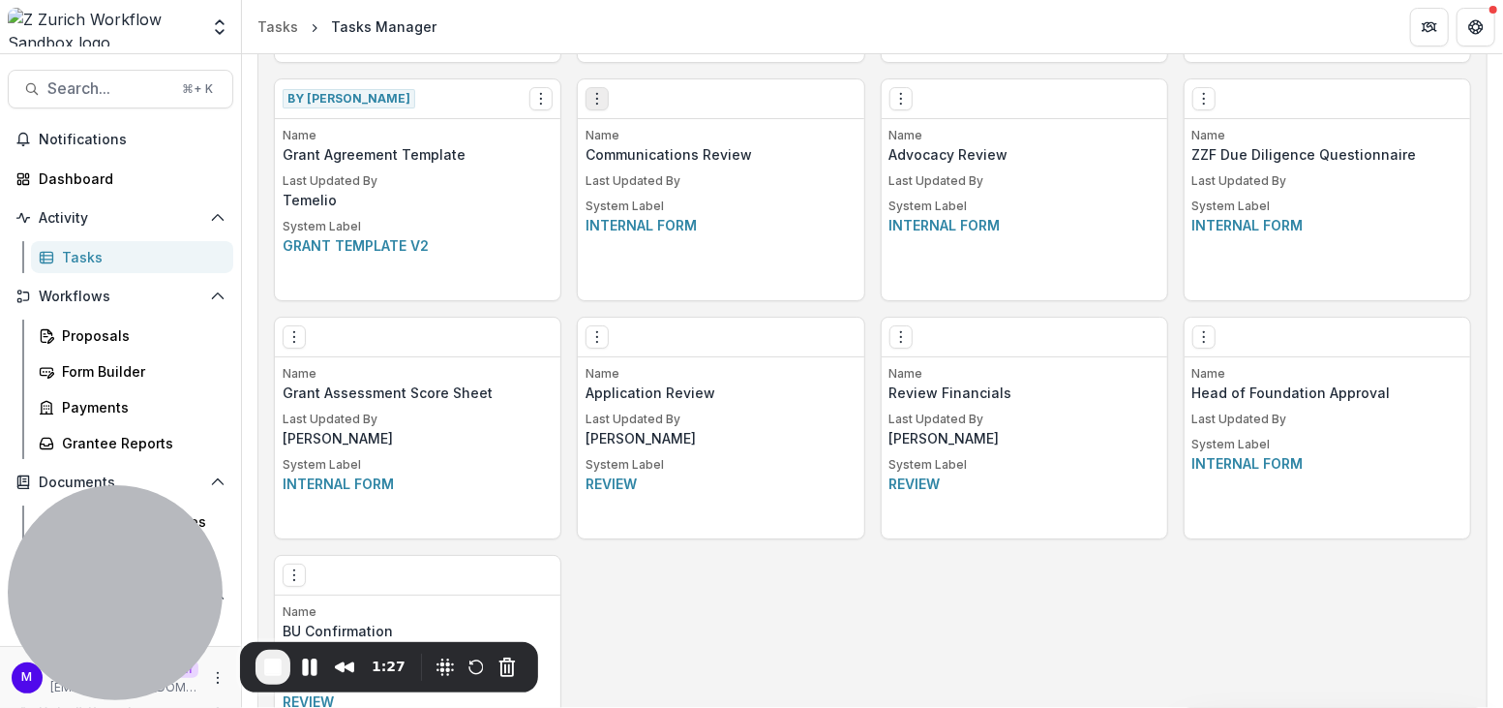
click at [599, 94] on icon "Options" at bounding box center [597, 98] width 15 height 15
click at [843, 118] on div "Edit Make a Copy Create Task From Template Delete Task Name Communications Revi…" at bounding box center [721, 189] width 288 height 223
drag, startPoint x: 581, startPoint y: 221, endPoint x: 594, endPoint y: 220, distance: 13.6
click at [594, 220] on div "Name Communications Review Last Updated By System Label Internal form" at bounding box center [721, 213] width 286 height 173
click at [273, 679] on button "End Recording" at bounding box center [273, 667] width 35 height 35
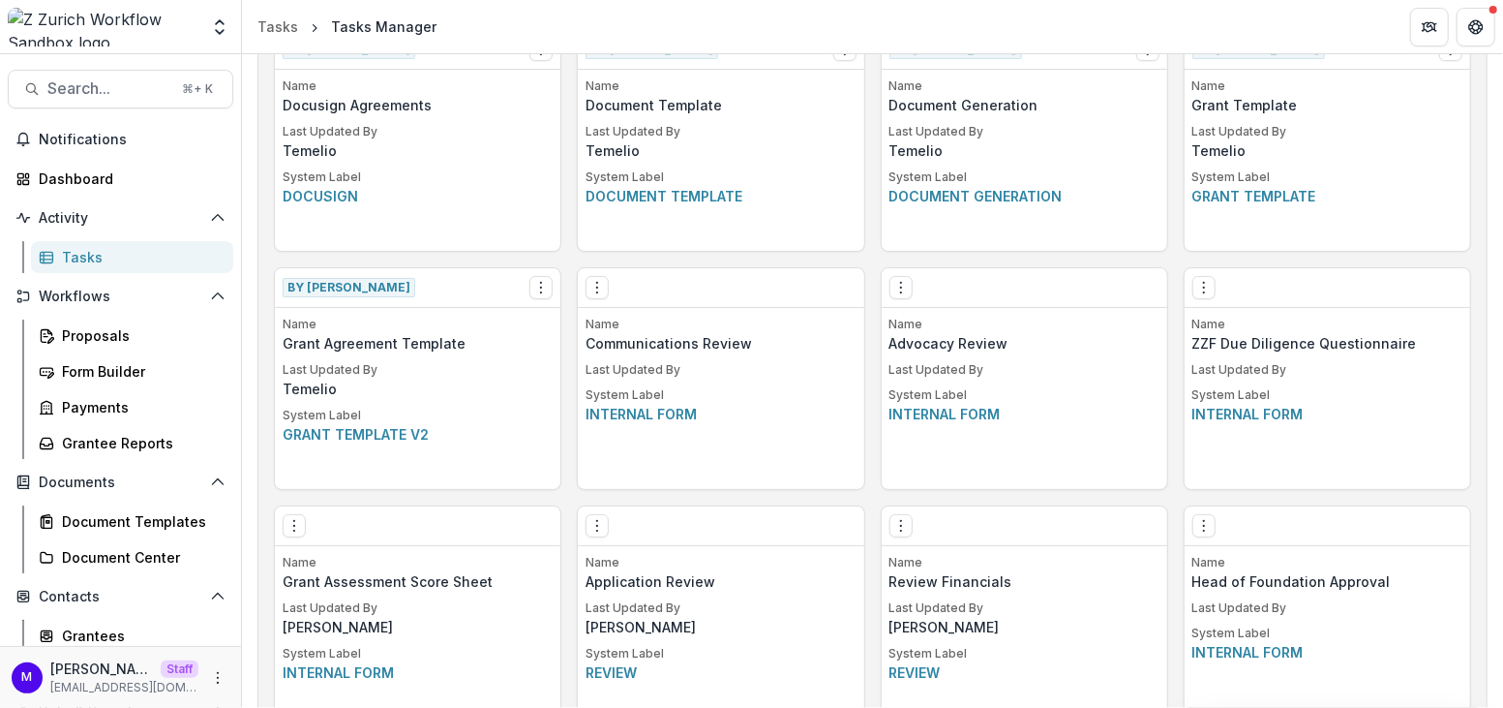
scroll to position [1073, 0]
click at [595, 524] on icon "Options" at bounding box center [597, 524] width 15 height 15
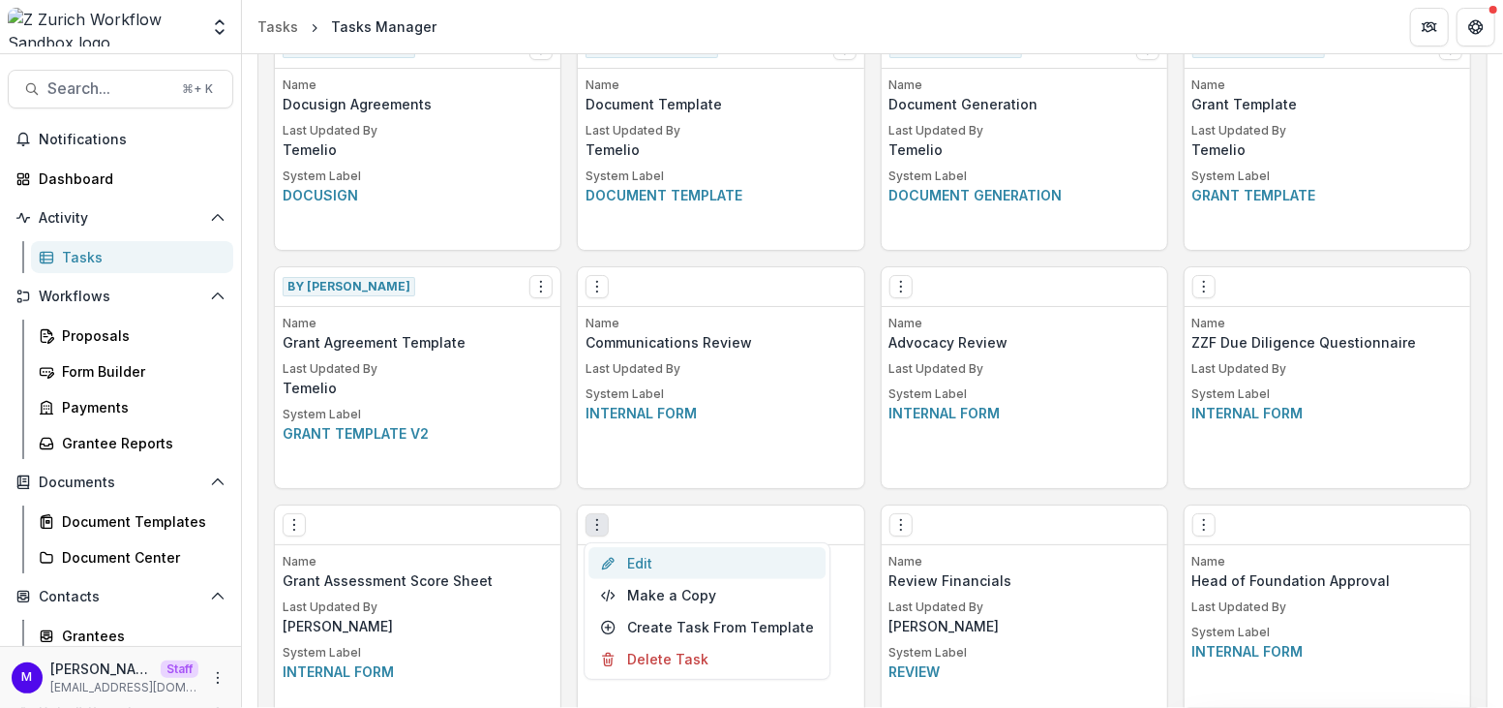
click at [642, 560] on link "Edit" at bounding box center [707, 563] width 237 height 32
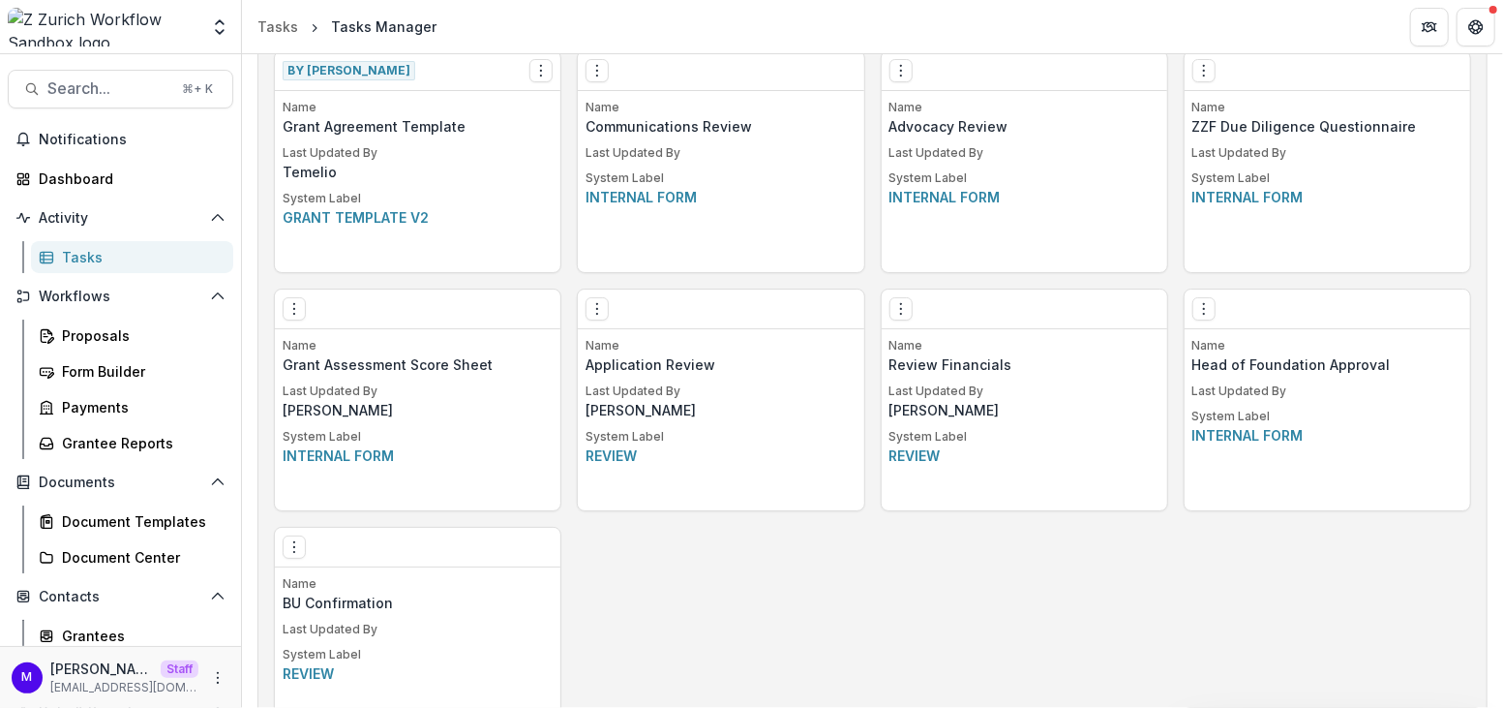
scroll to position [1378, 0]
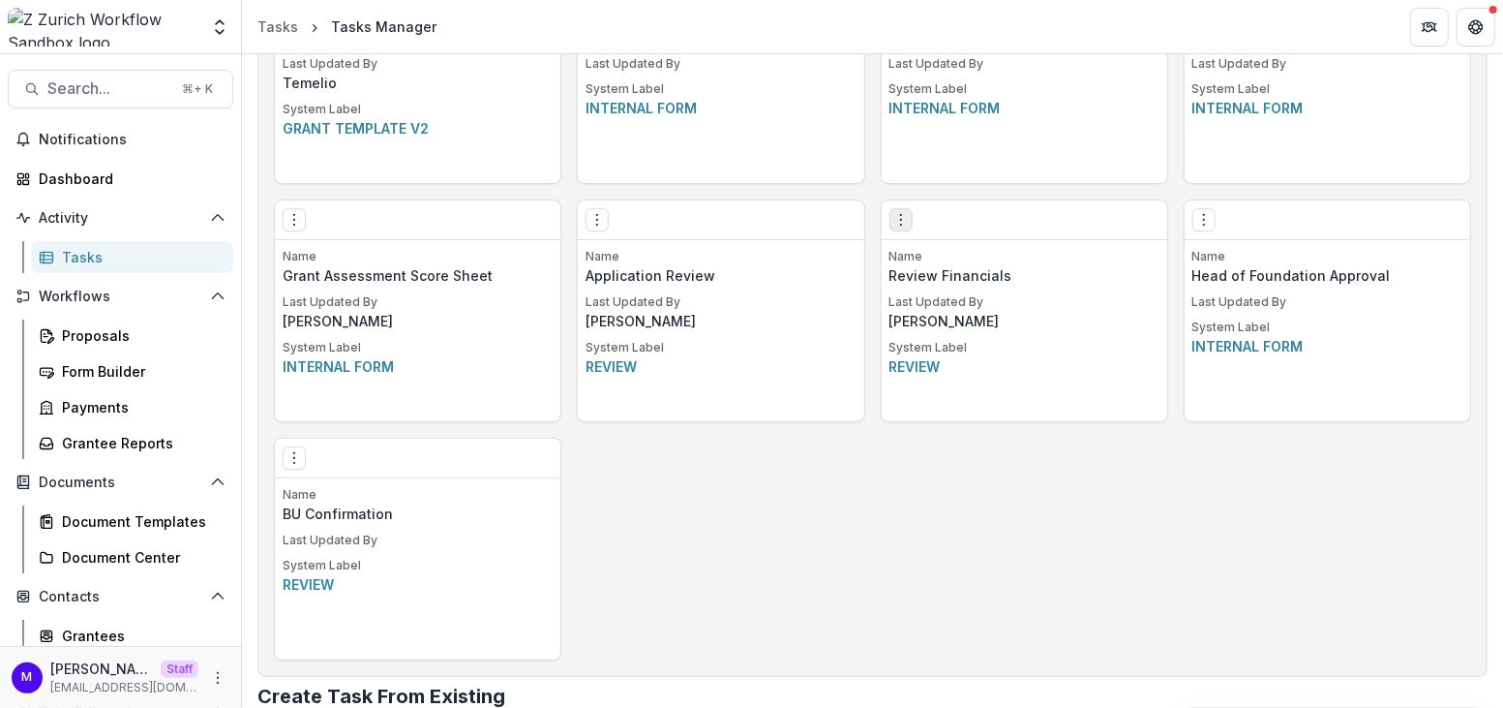
click at [901, 216] on icon "Options" at bounding box center [901, 219] width 15 height 15
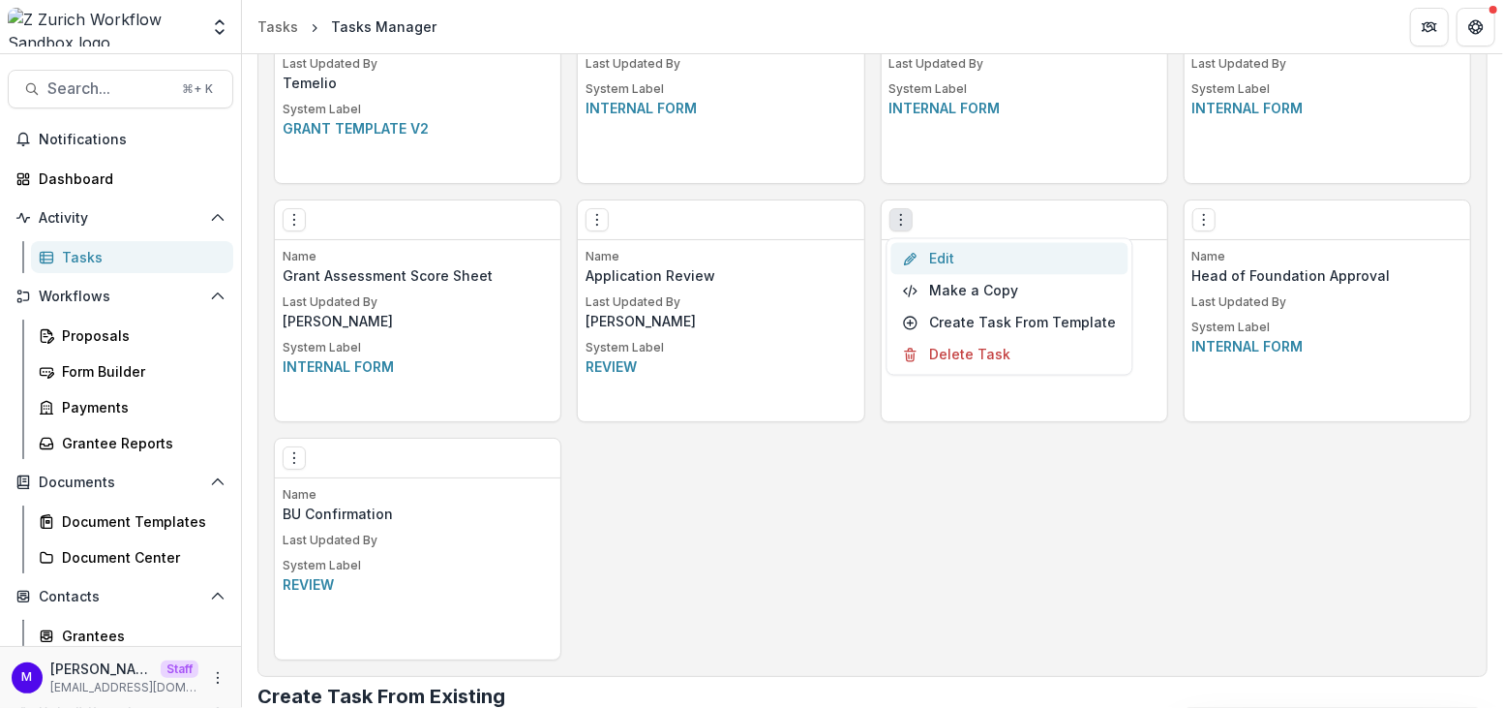
click at [929, 257] on link "Edit" at bounding box center [1010, 259] width 237 height 32
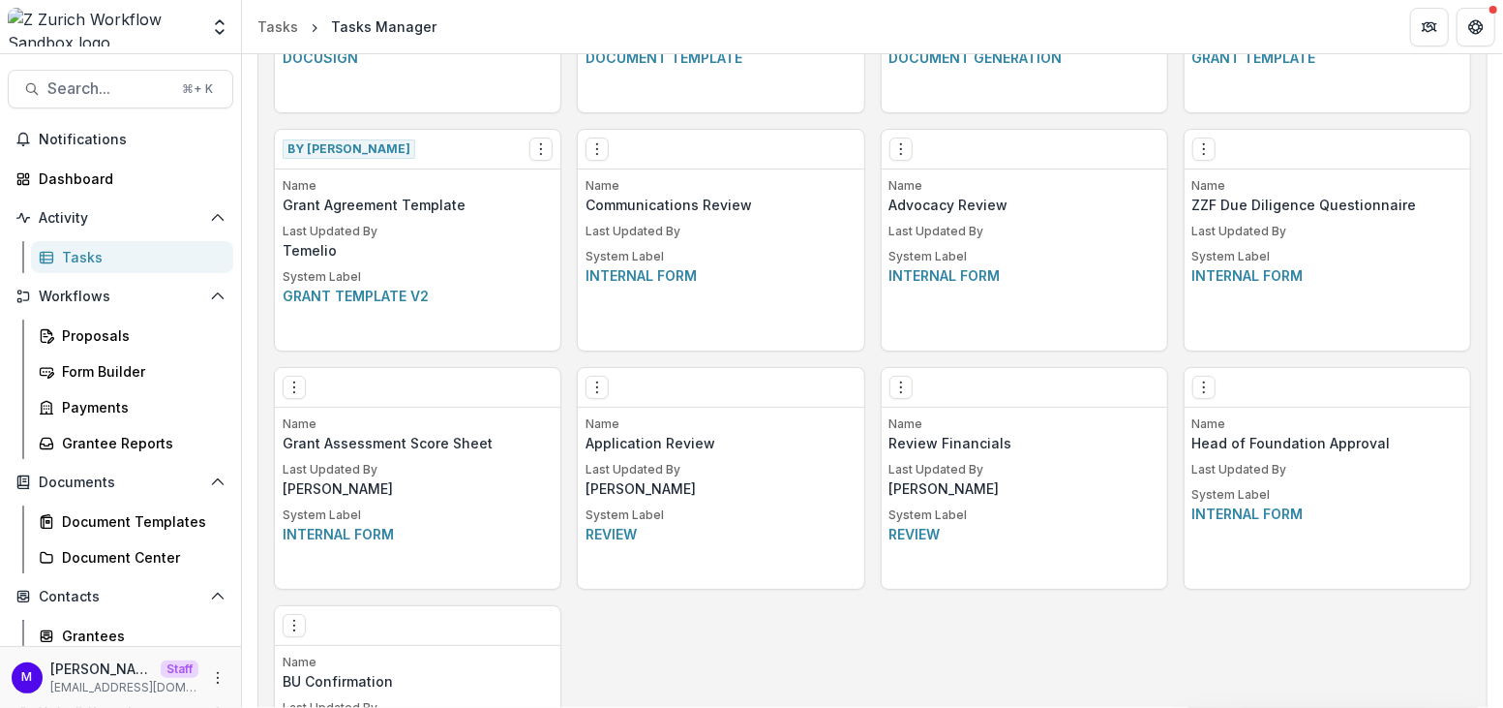
scroll to position [1194, 0]
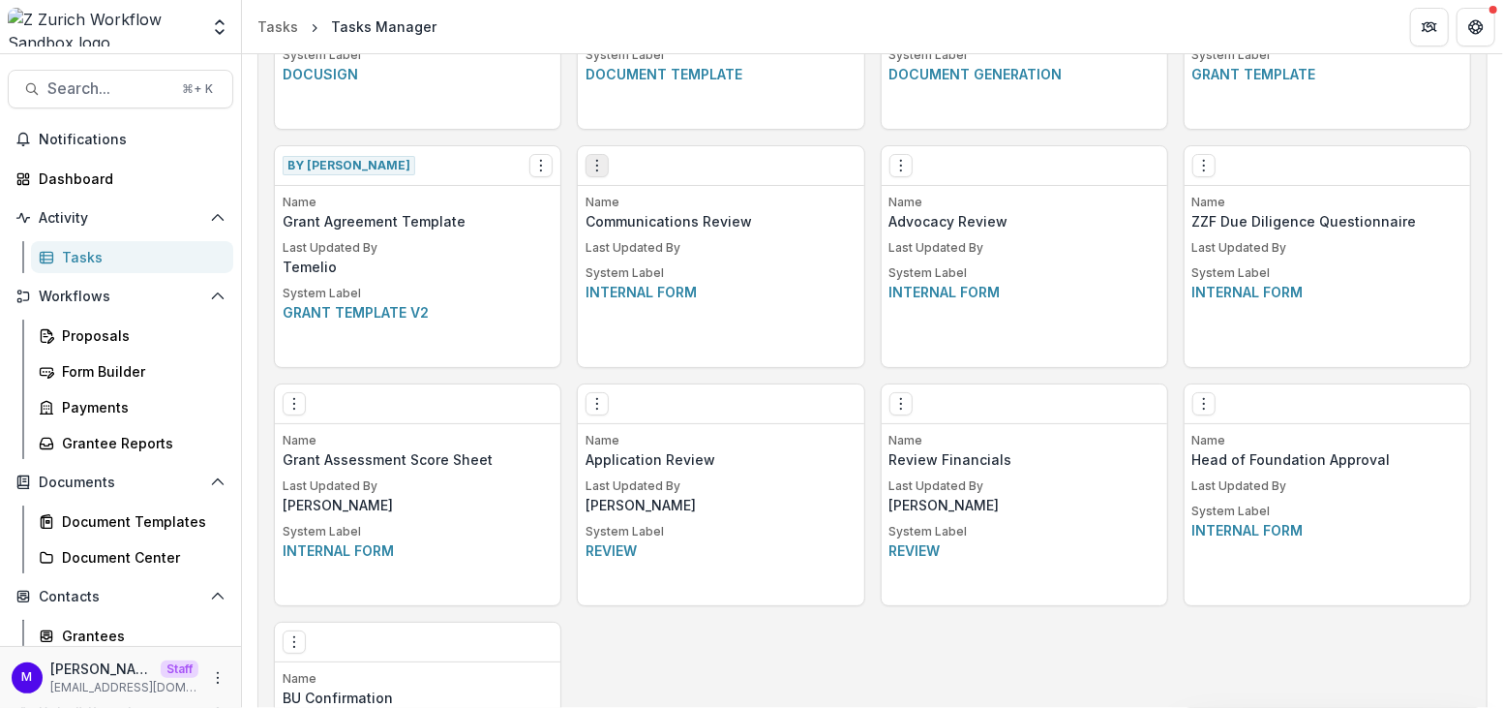
click at [594, 171] on button "Options" at bounding box center [597, 165] width 23 height 23
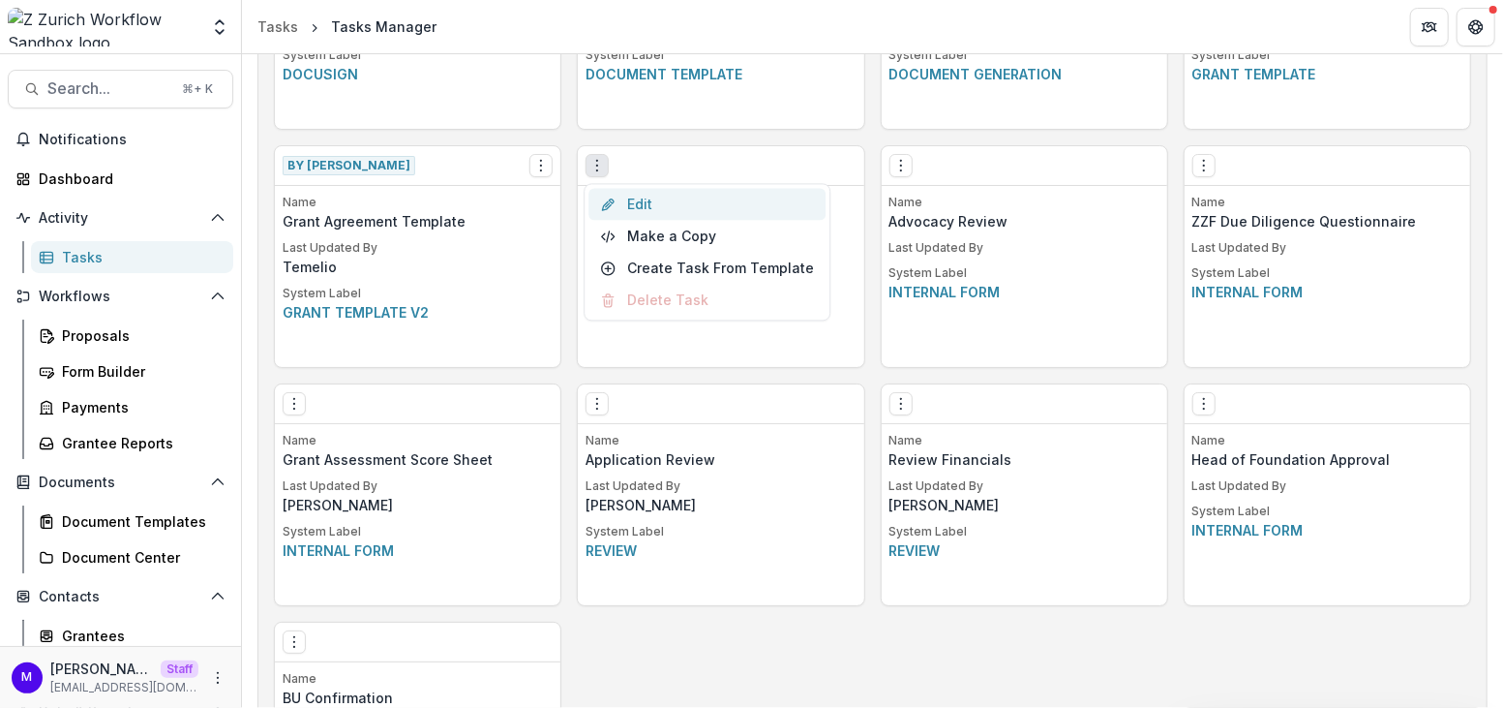
click at [635, 197] on link "Edit" at bounding box center [707, 204] width 237 height 32
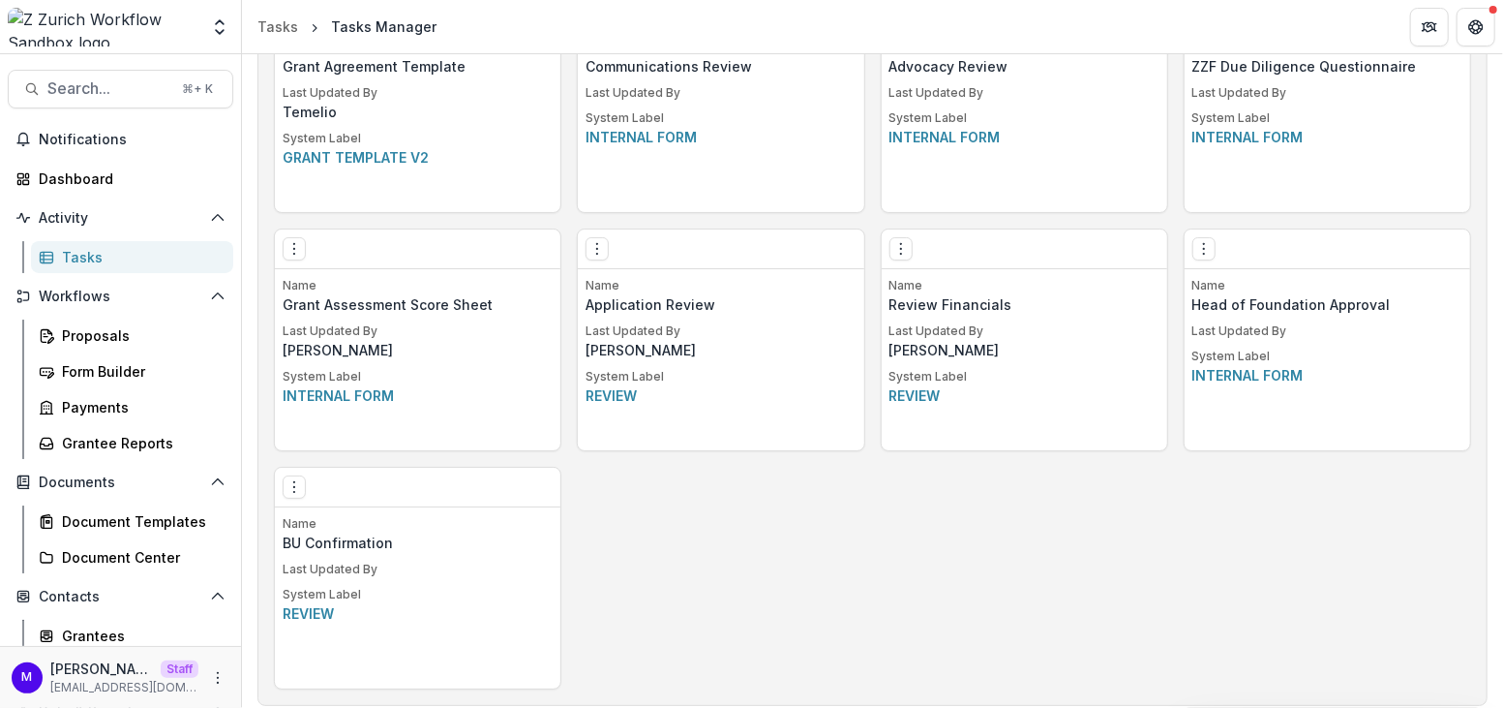
scroll to position [1312, 0]
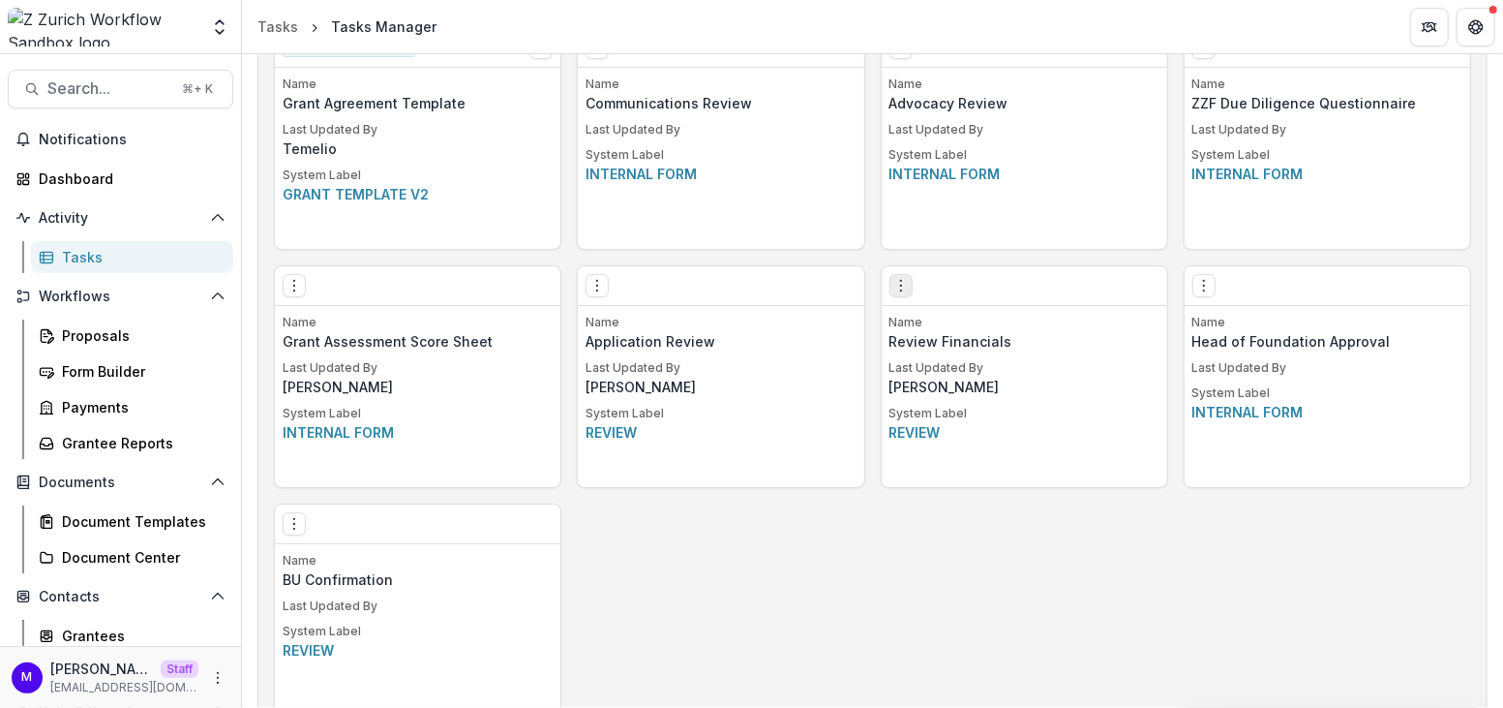
click at [894, 280] on icon "Options" at bounding box center [901, 285] width 15 height 15
click at [626, 289] on div "Edit Make a Copy Create Task From Template Delete Task" at bounding box center [721, 286] width 286 height 40
click at [598, 289] on icon "Options" at bounding box center [597, 285] width 15 height 15
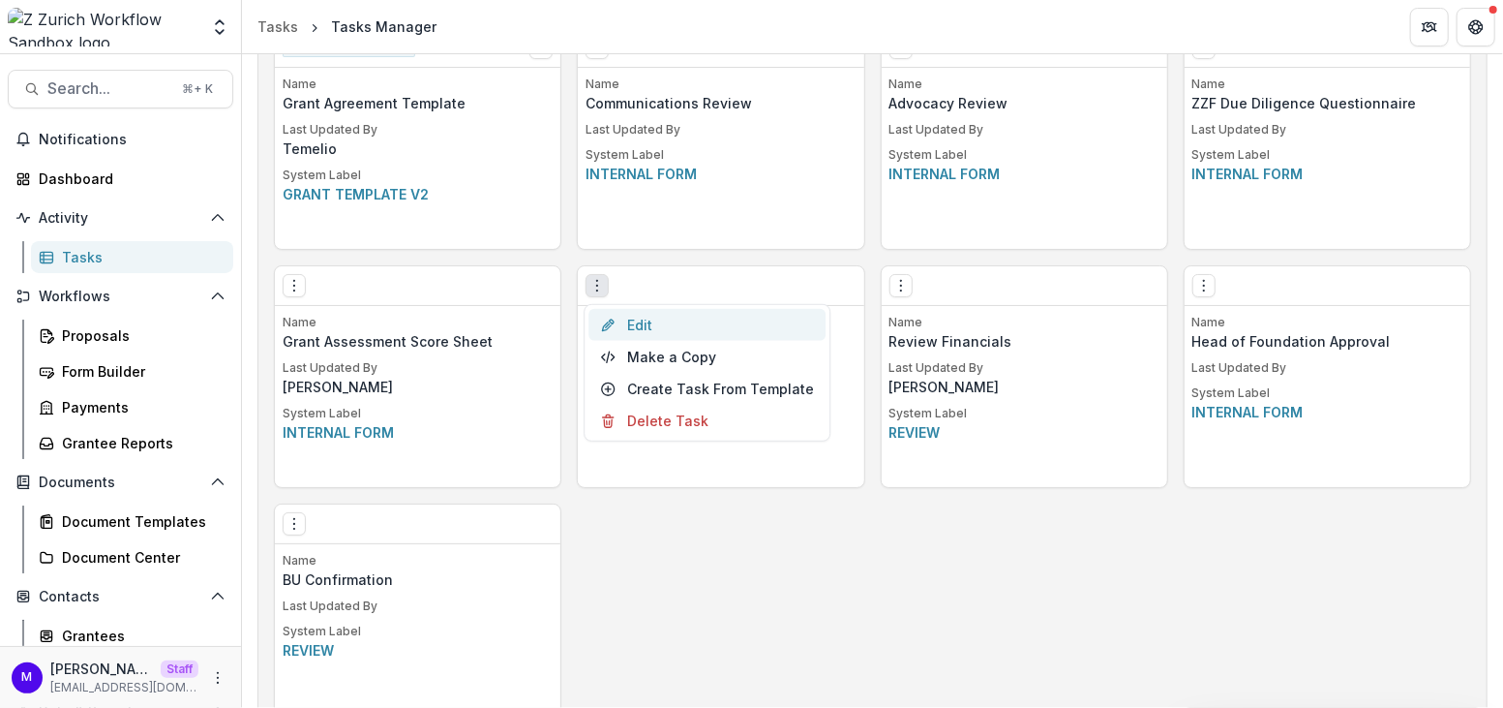
click at [633, 322] on link "Edit" at bounding box center [707, 325] width 237 height 32
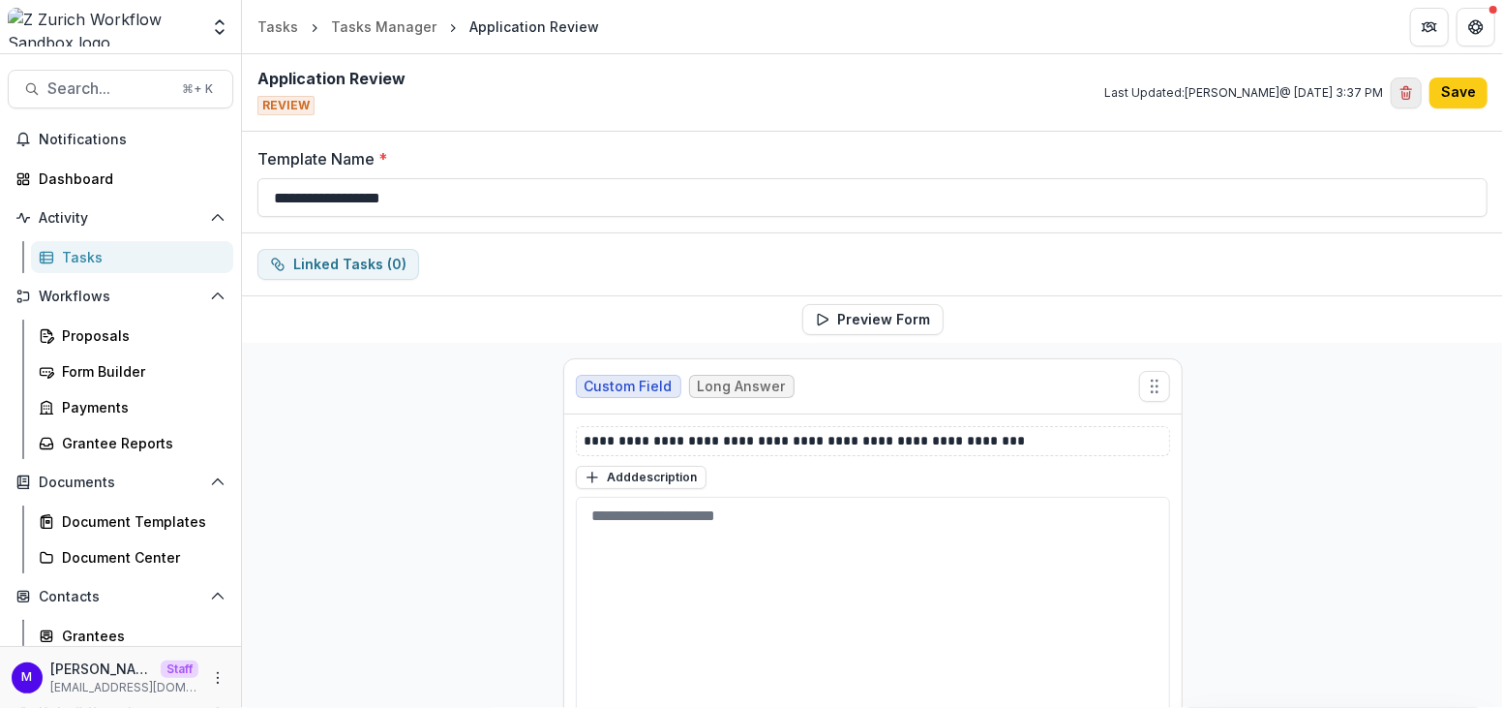
click at [1408, 91] on icon "Delete template" at bounding box center [1407, 95] width 8 height 8
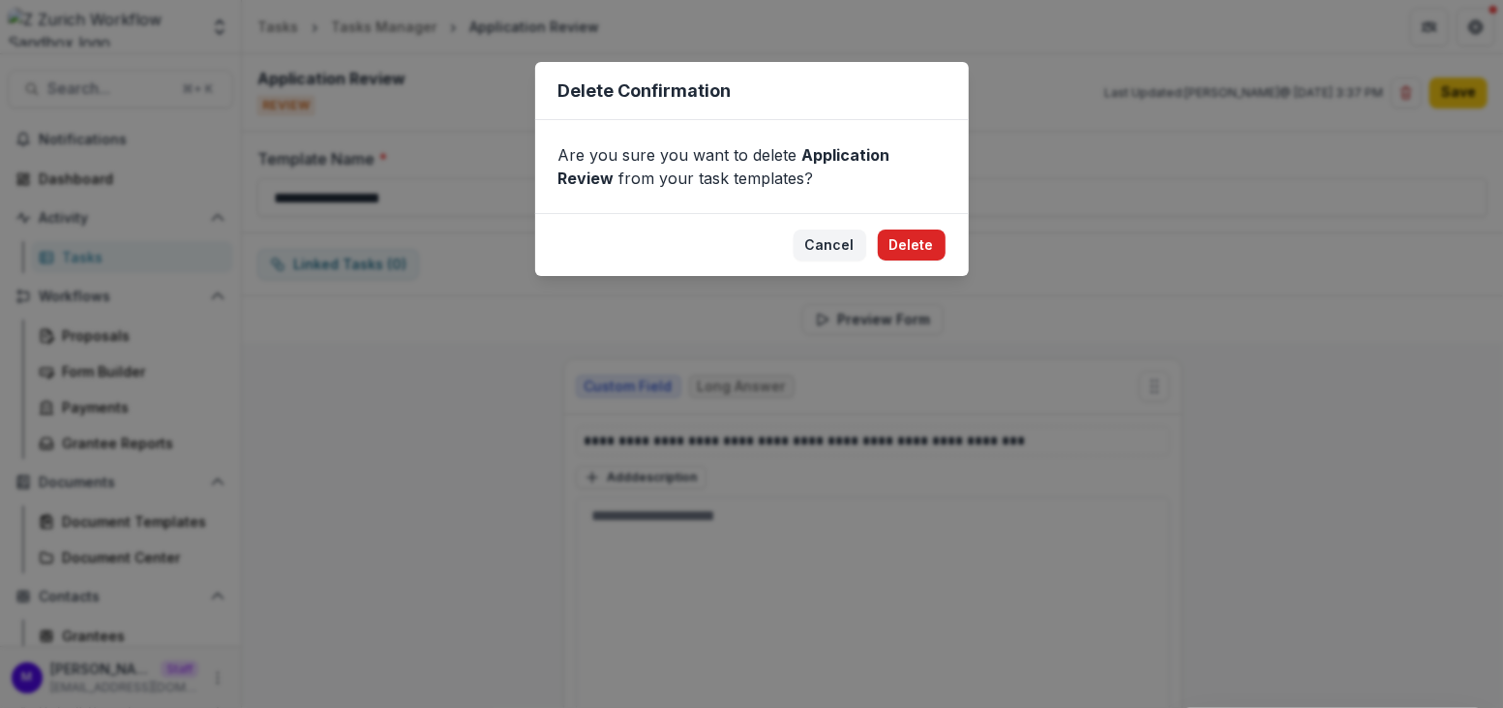
click at [932, 241] on button "Delete" at bounding box center [912, 244] width 68 height 31
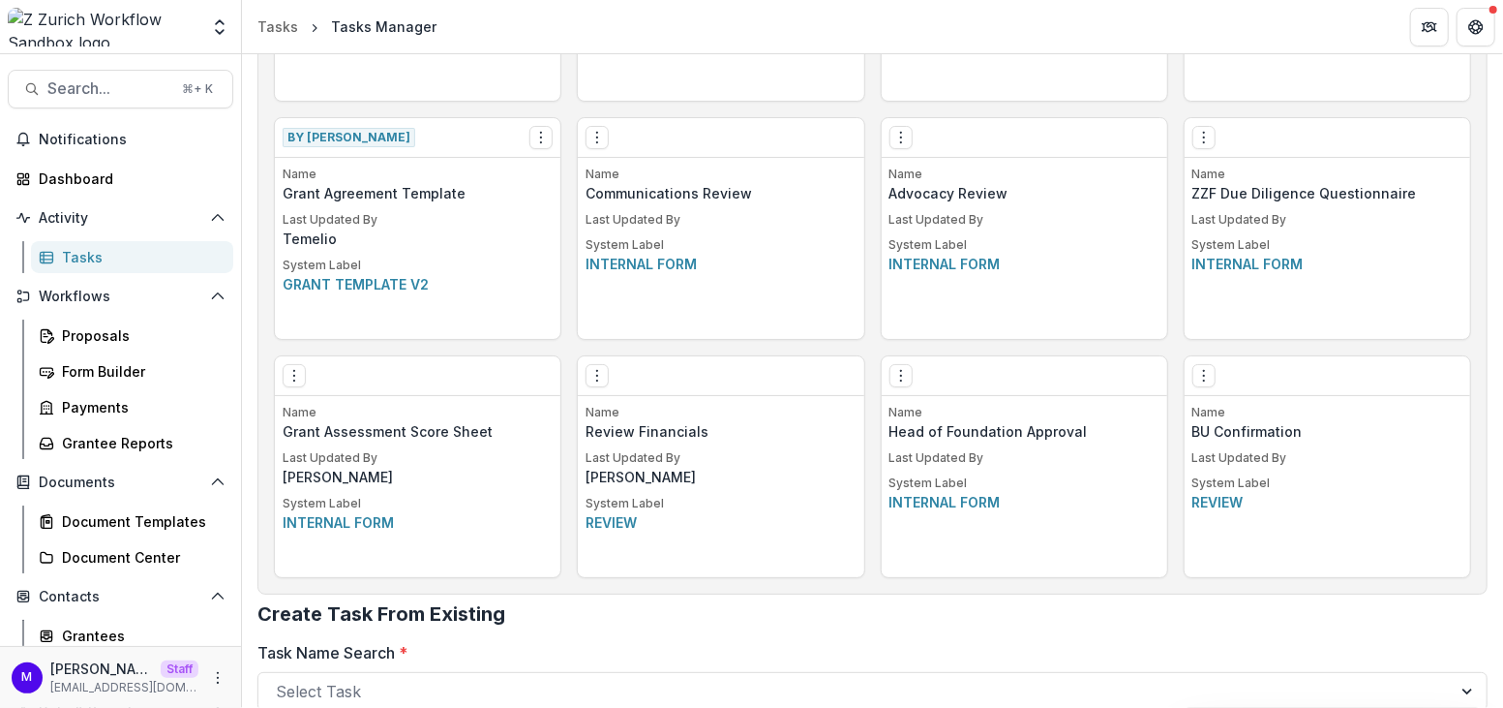
scroll to position [1217, 0]
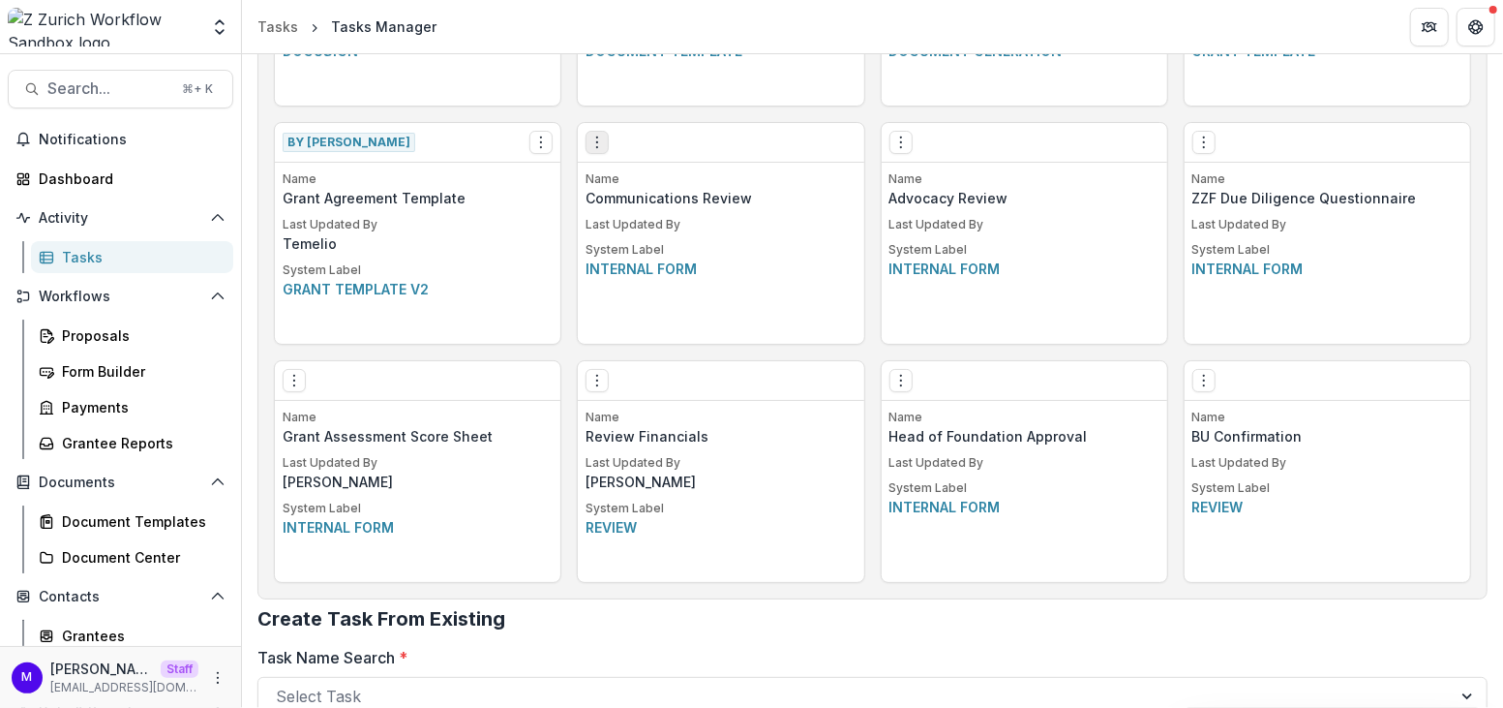
click at [591, 140] on icon "Options" at bounding box center [597, 142] width 15 height 15
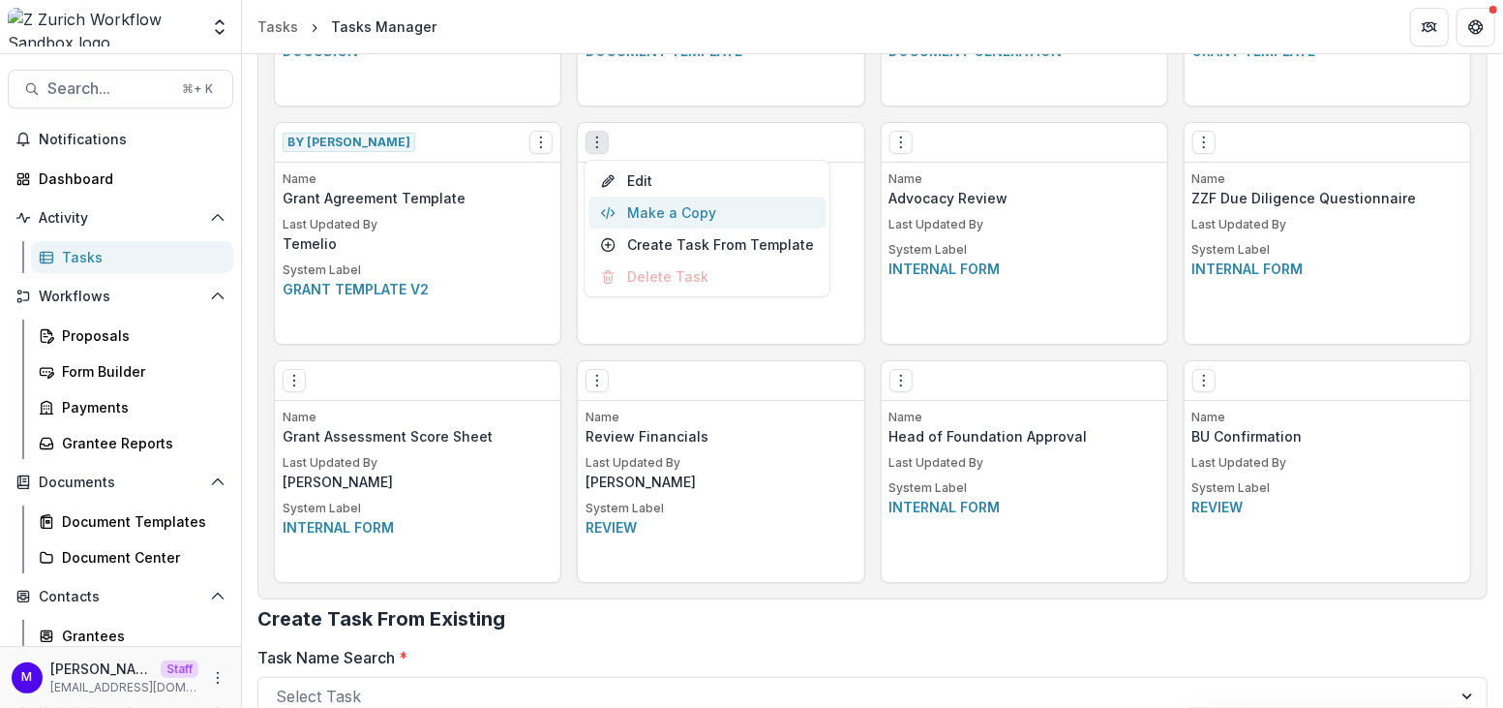
click at [664, 209] on button "Make a Copy" at bounding box center [707, 213] width 237 height 32
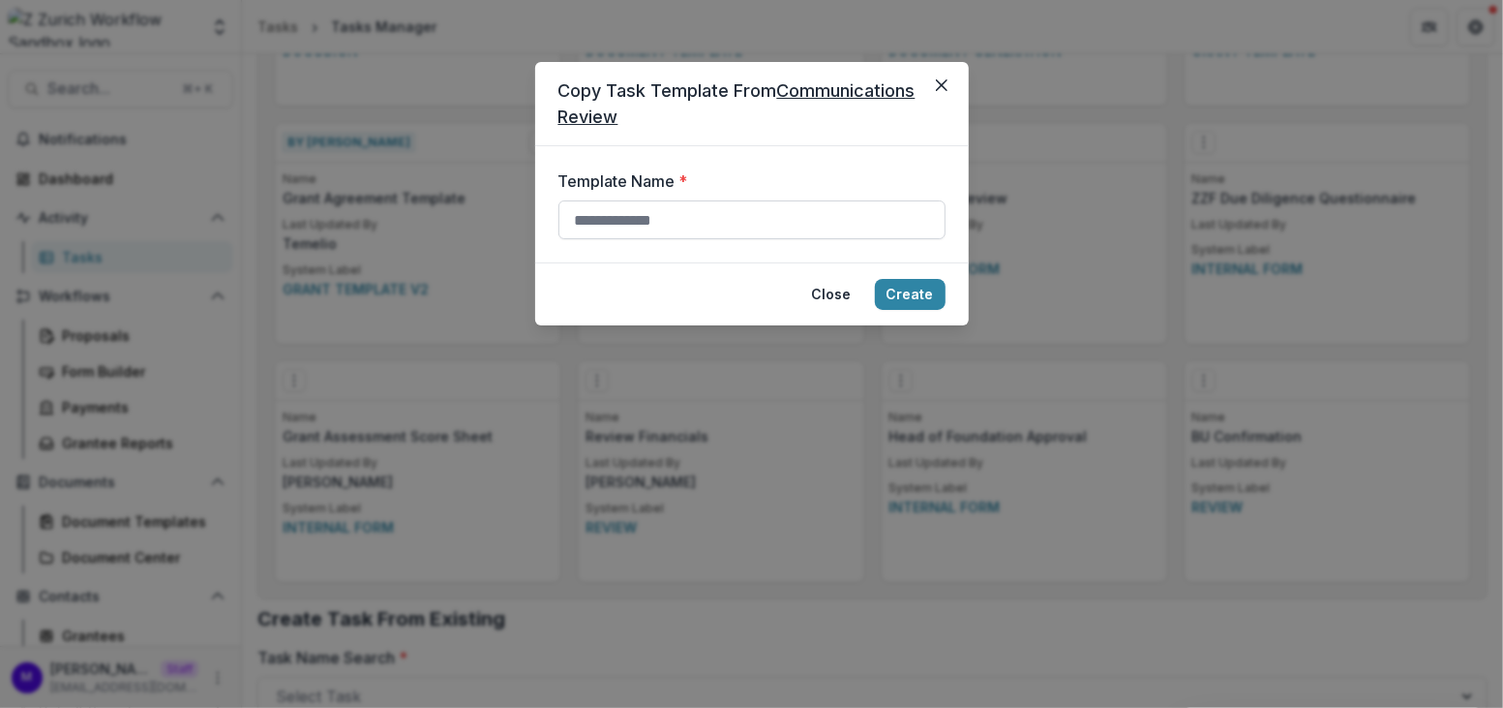
click at [630, 212] on input "Template Name *" at bounding box center [752, 219] width 387 height 39
type input "**********"
click at [933, 288] on button "Create" at bounding box center [910, 294] width 71 height 31
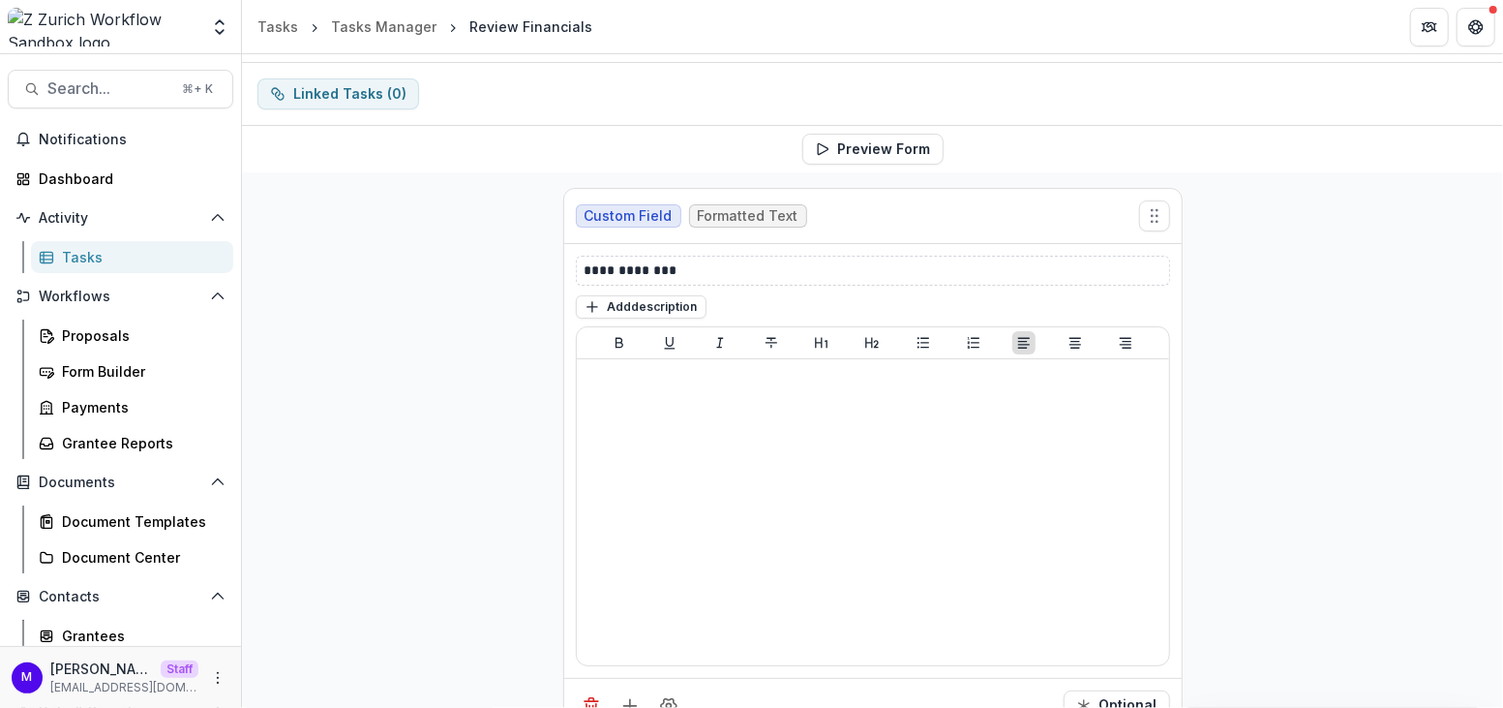
scroll to position [358, 0]
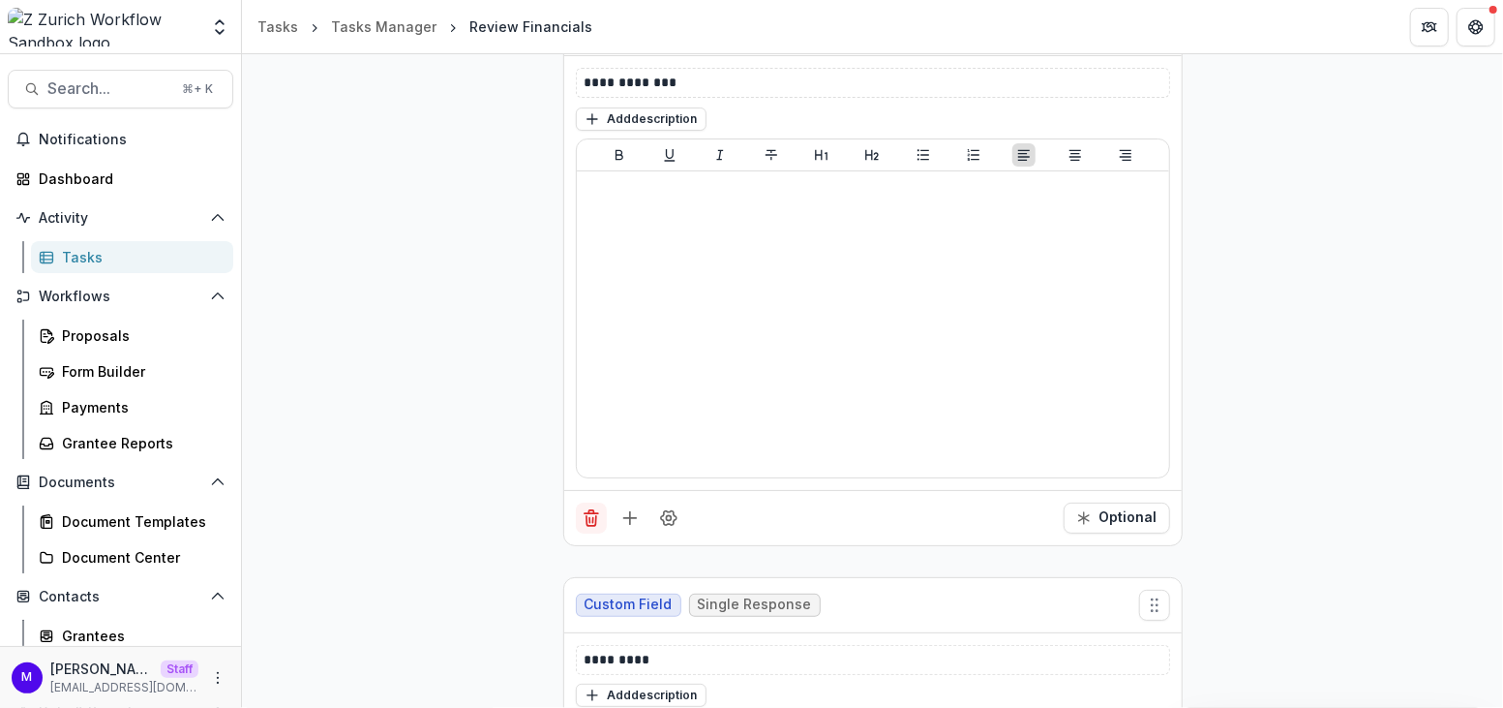
click at [592, 518] on line "Delete field" at bounding box center [592, 520] width 0 height 5
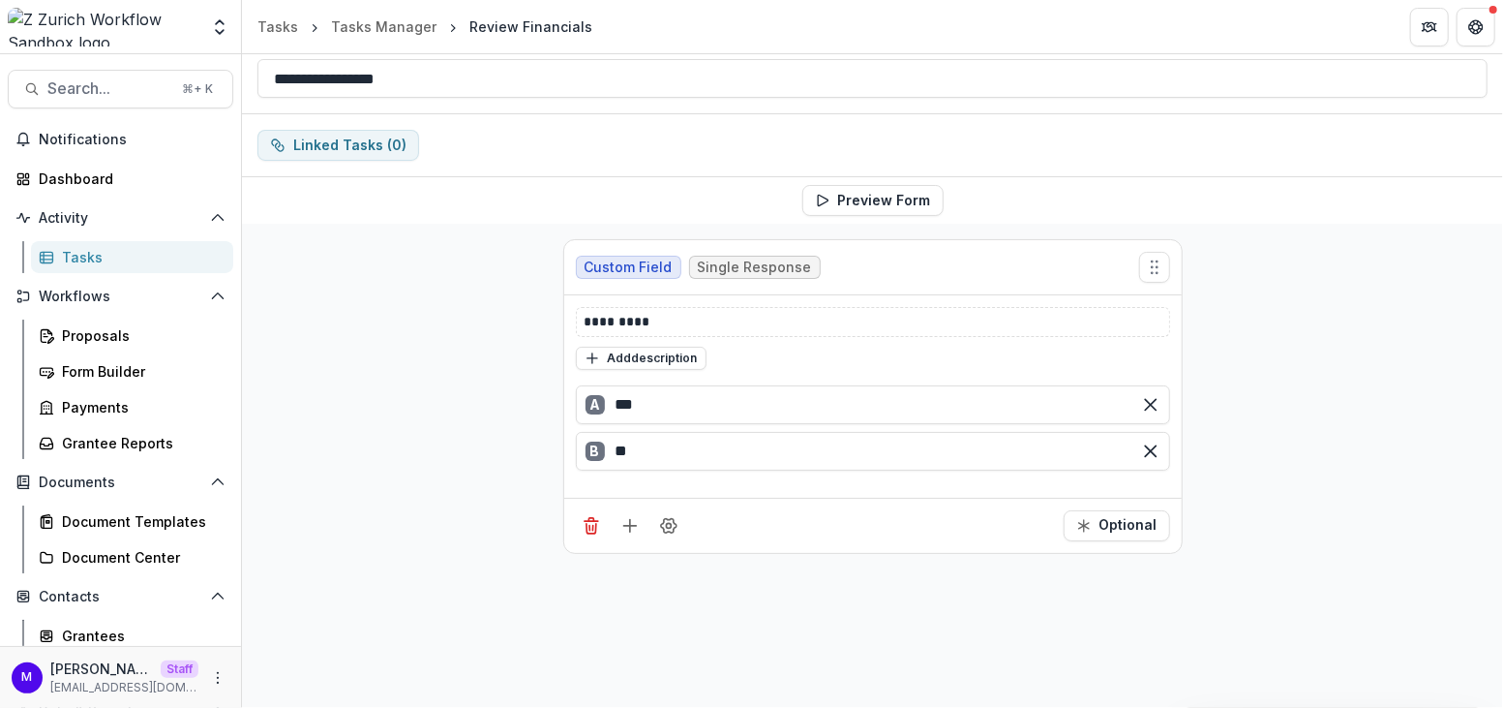
scroll to position [116, 0]
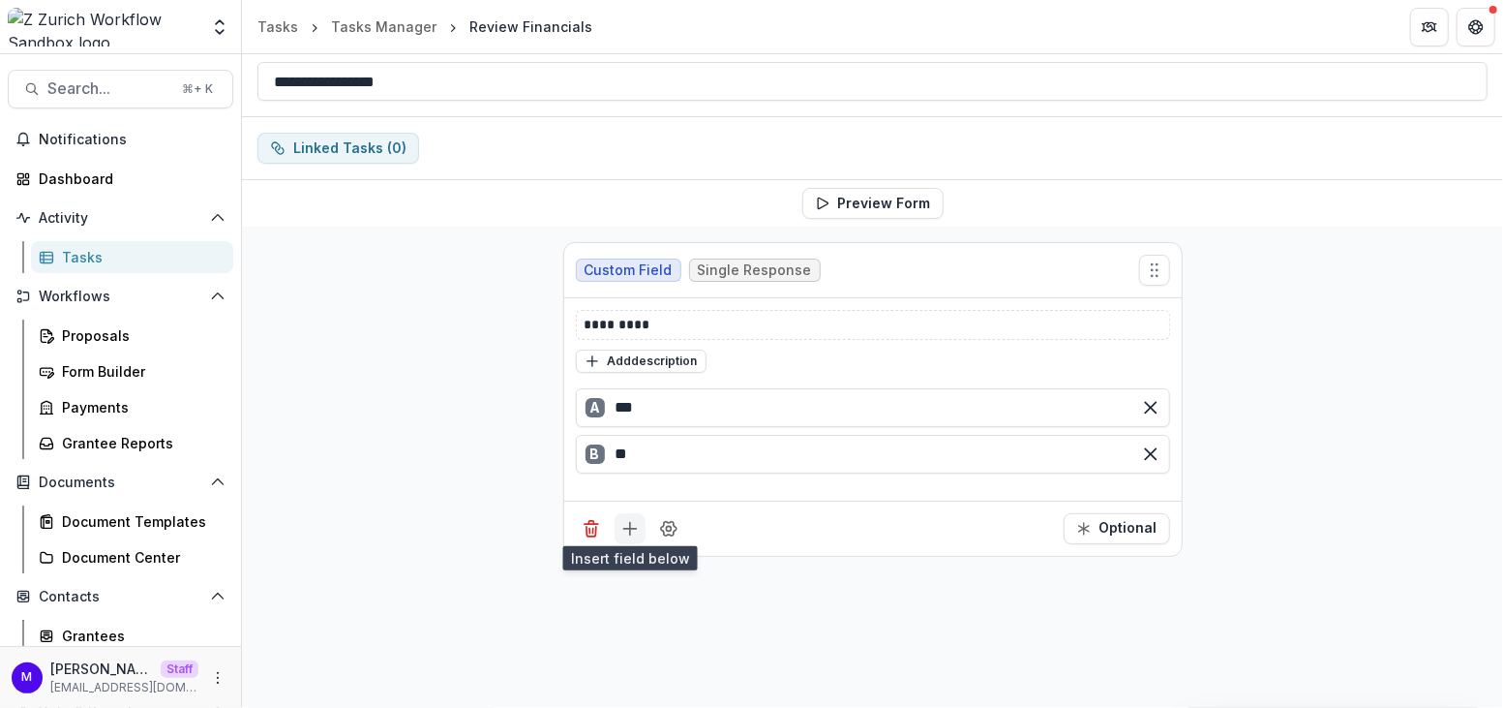
click at [629, 532] on button "Add field" at bounding box center [630, 528] width 31 height 31
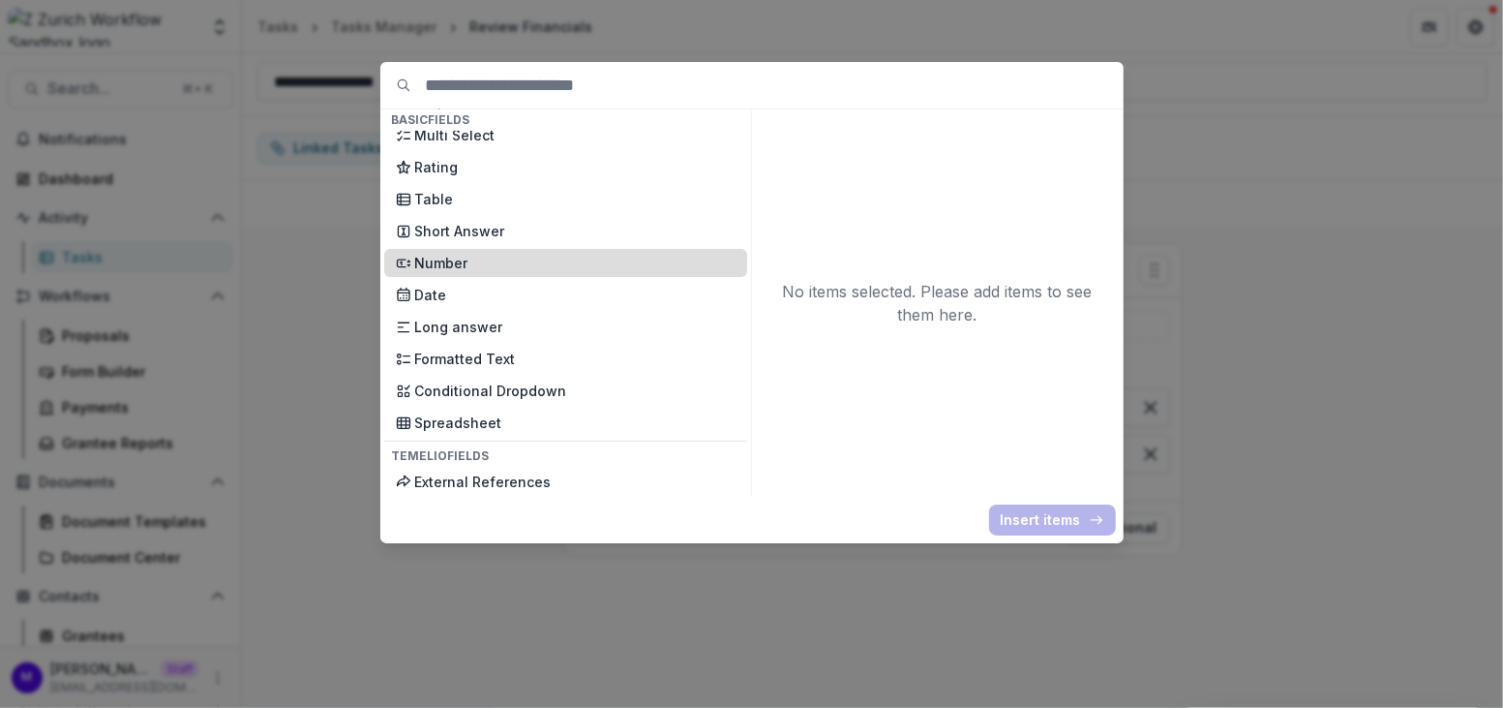
scroll to position [302, 0]
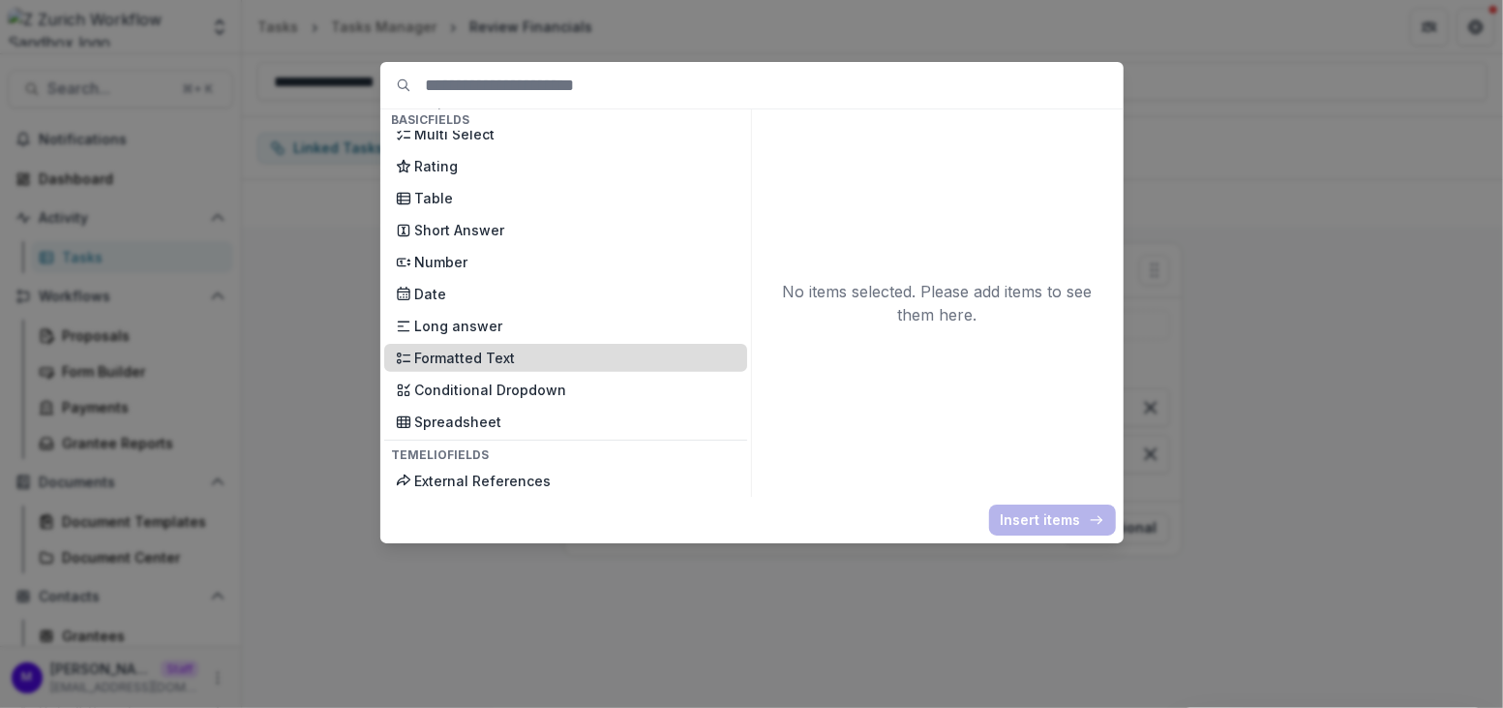
click at [511, 352] on p "Formatted Text" at bounding box center [575, 358] width 320 height 20
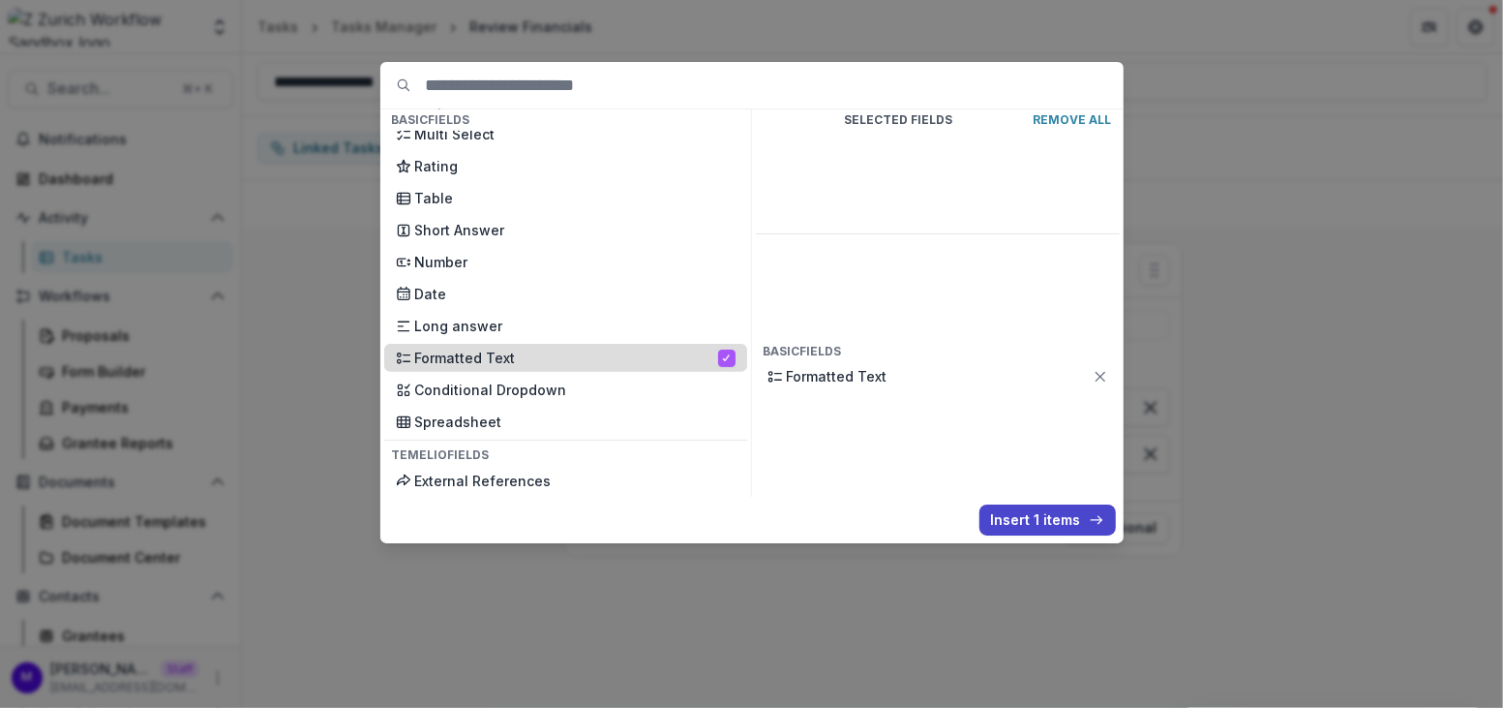
click at [511, 352] on p "Formatted Text" at bounding box center [566, 358] width 303 height 20
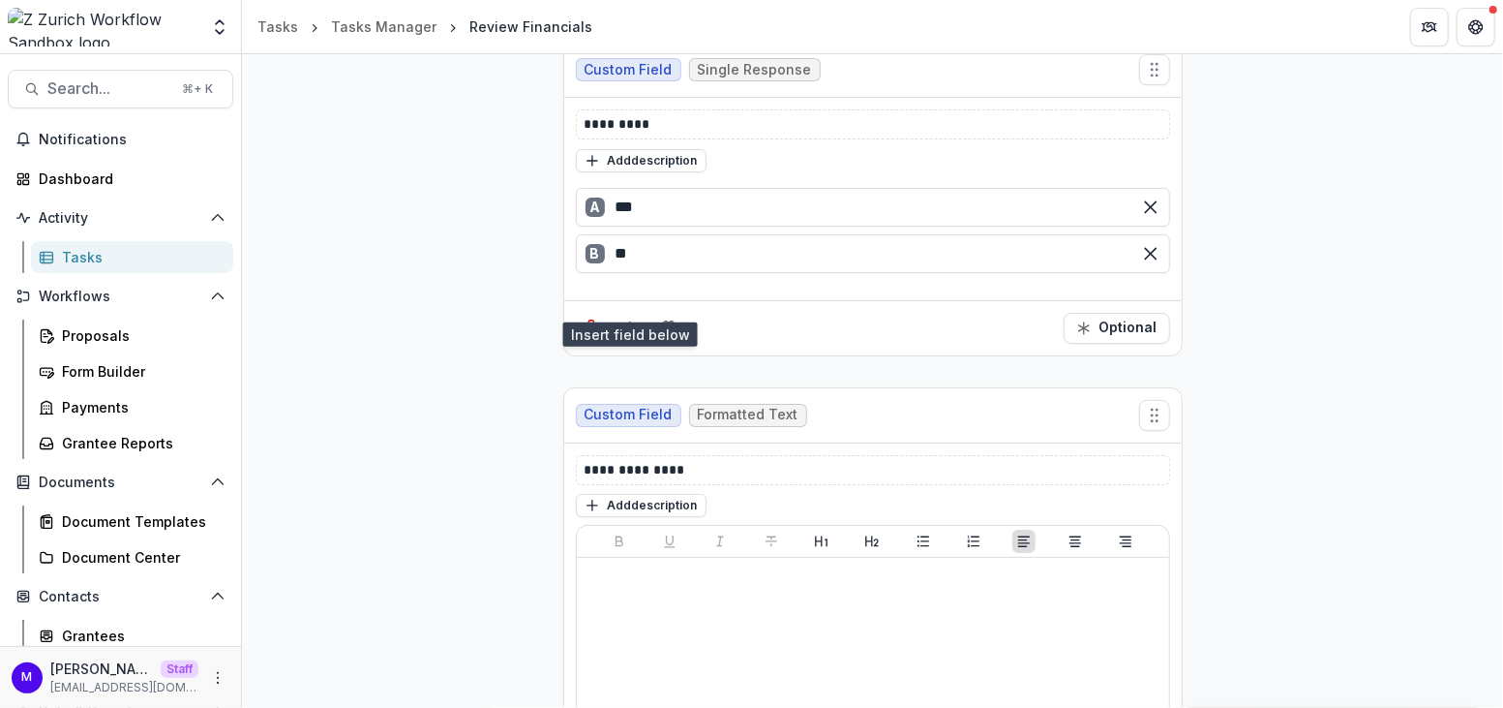
scroll to position [365, 0]
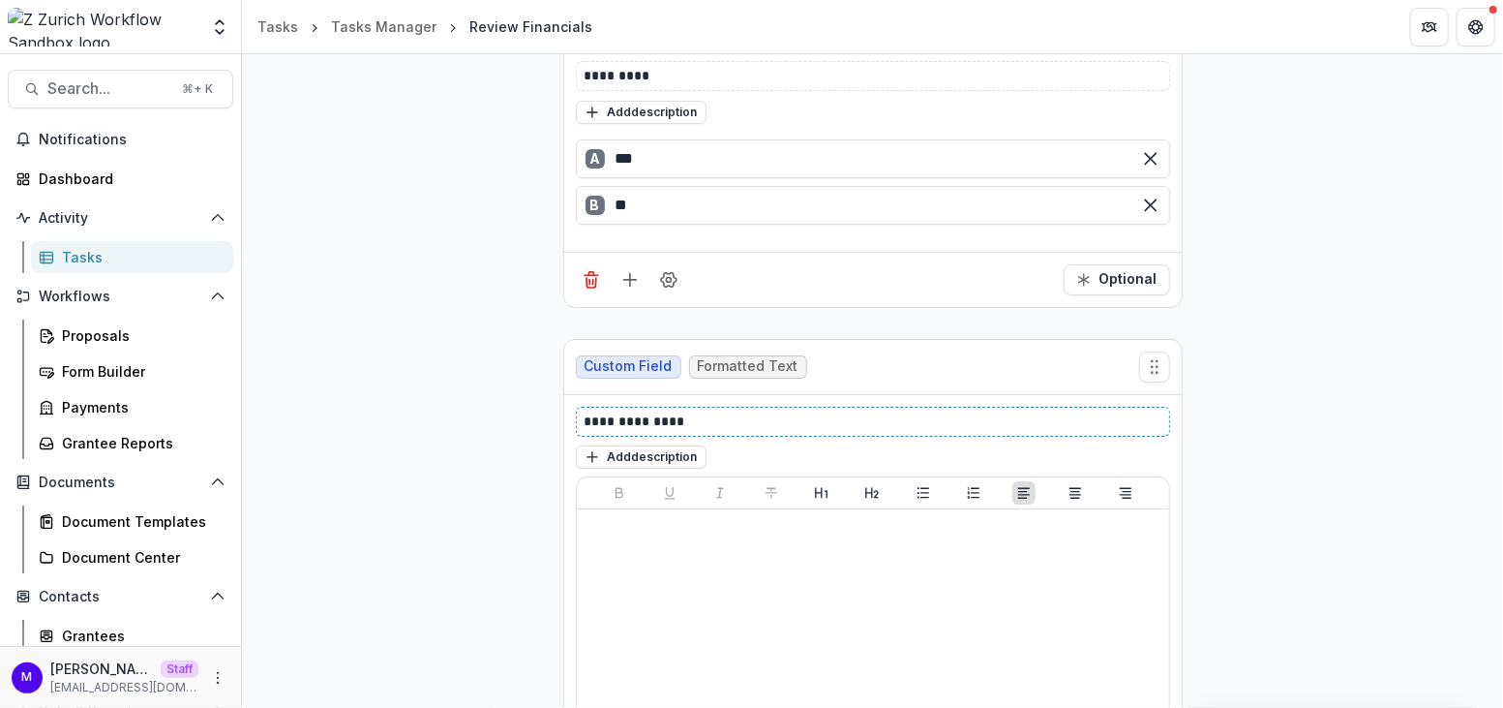
click at [651, 414] on p "**********" at bounding box center [874, 421] width 579 height 20
click at [1422, 278] on div "Custom Field Single Response ********* Add description A *** B ** Optional Cust…" at bounding box center [872, 439] width 1261 height 922
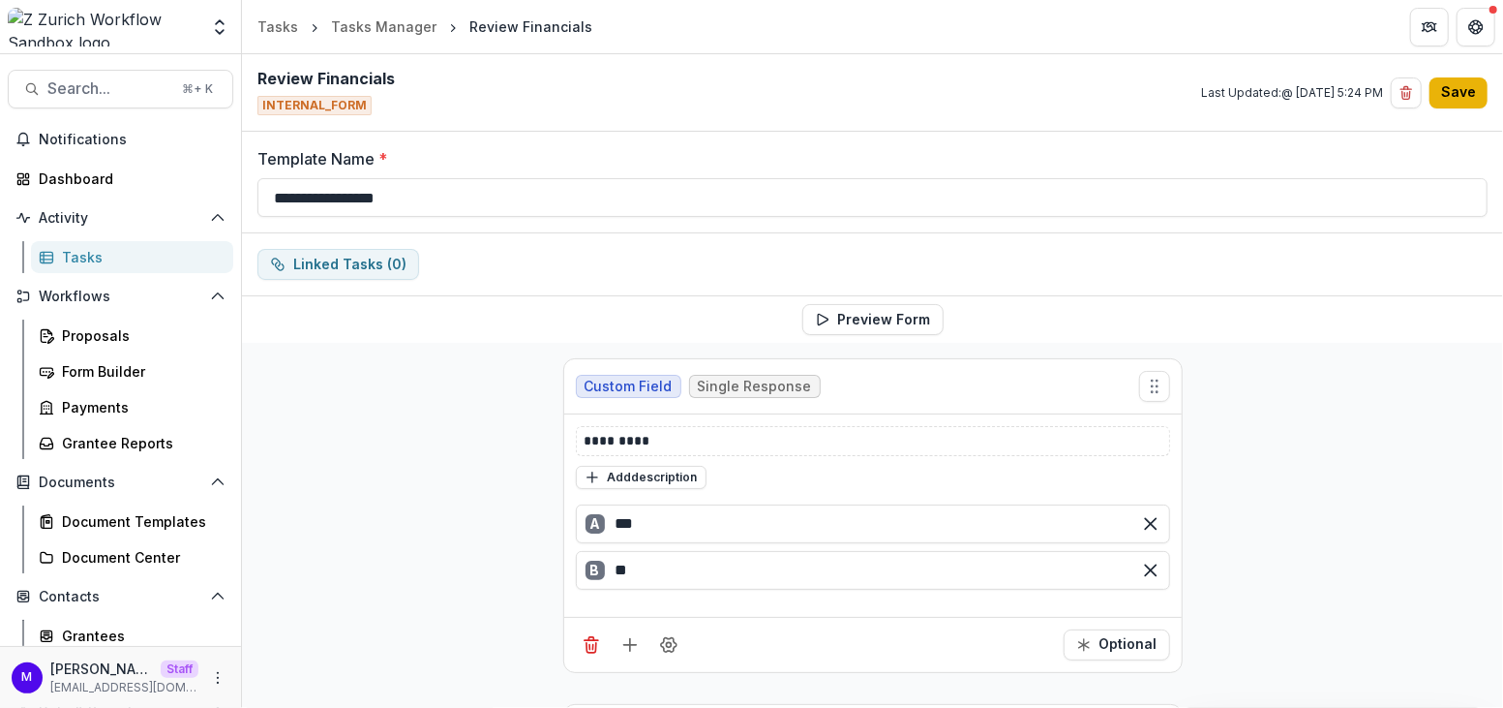
click at [1458, 98] on button "Save" at bounding box center [1459, 92] width 58 height 31
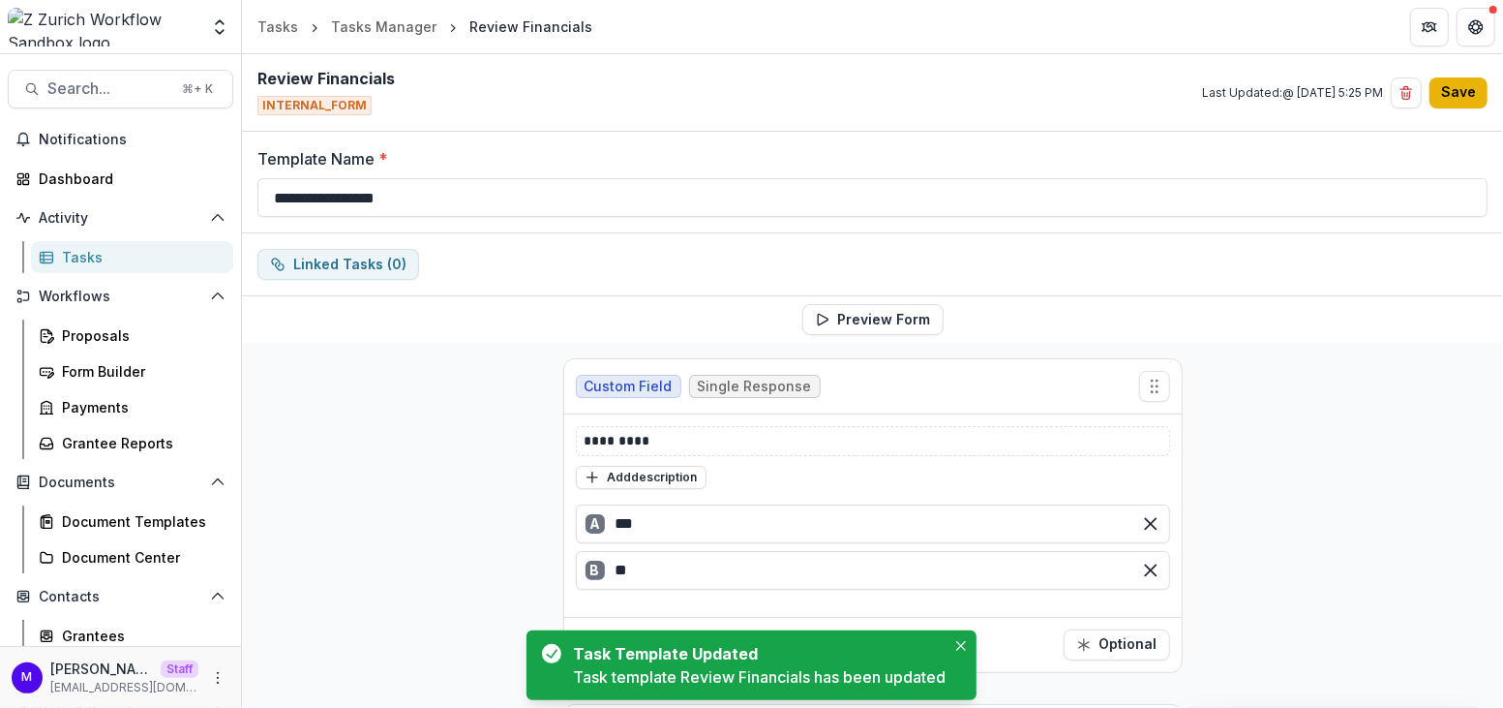
click at [1458, 94] on button "Save" at bounding box center [1459, 92] width 58 height 31
click at [59, 88] on span "Search..." at bounding box center [108, 88] width 123 height 18
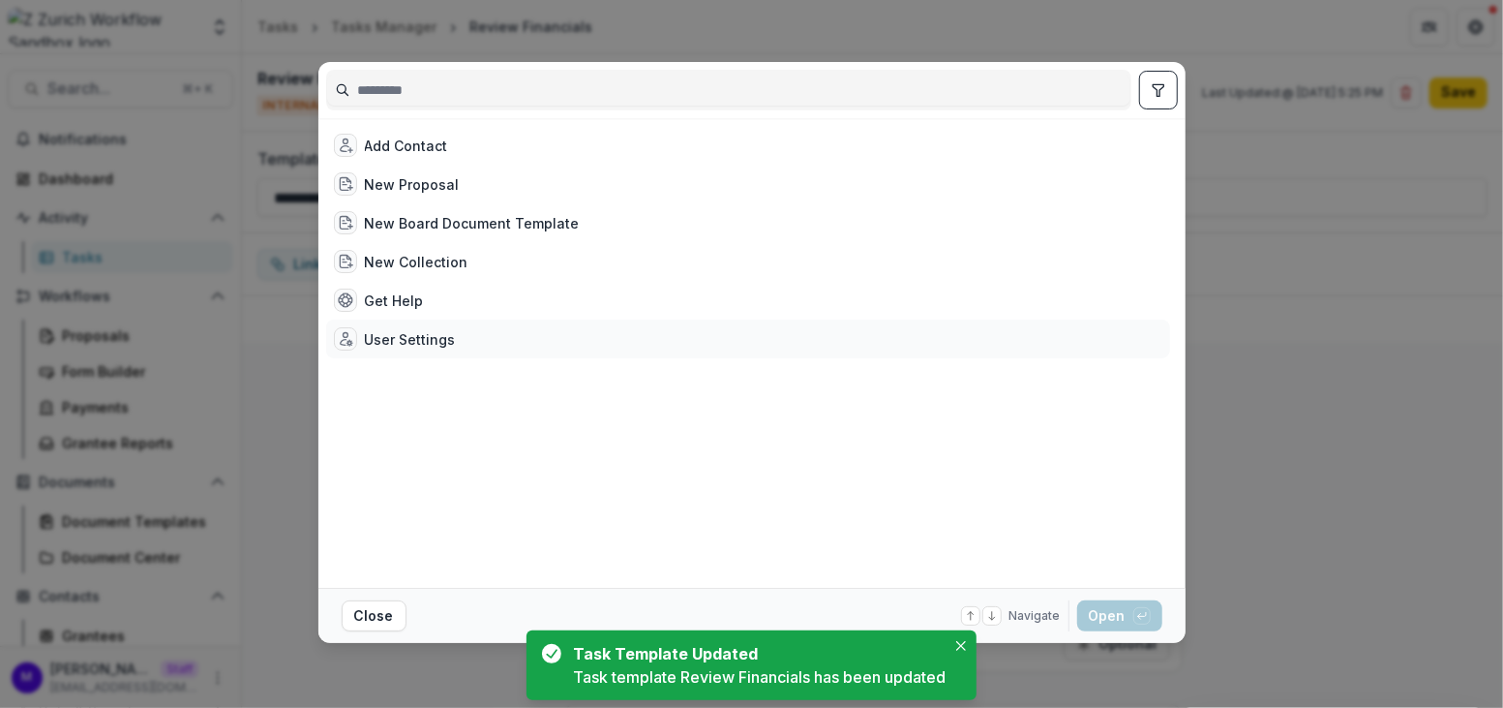
click at [401, 321] on div "User Settings" at bounding box center [748, 338] width 844 height 39
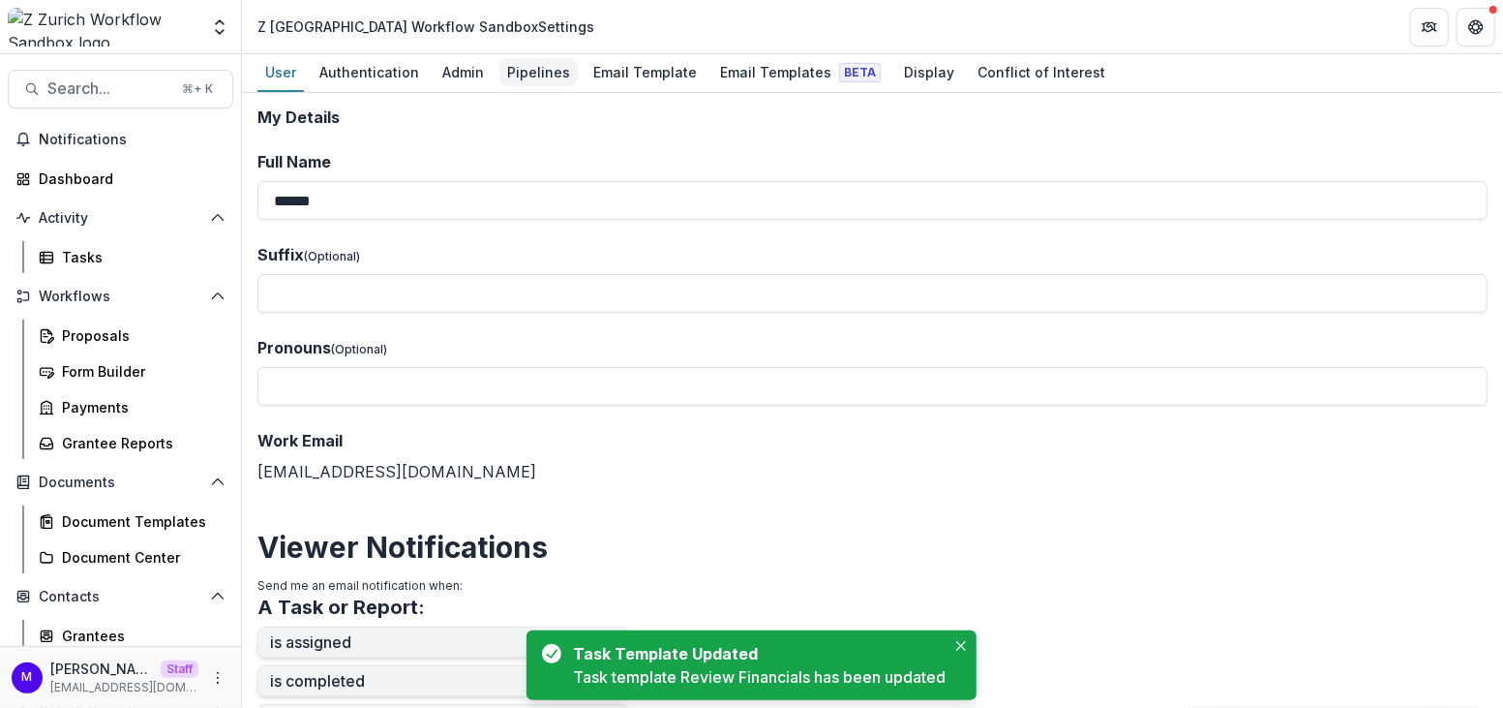
click at [542, 66] on div "Pipelines" at bounding box center [539, 72] width 78 height 28
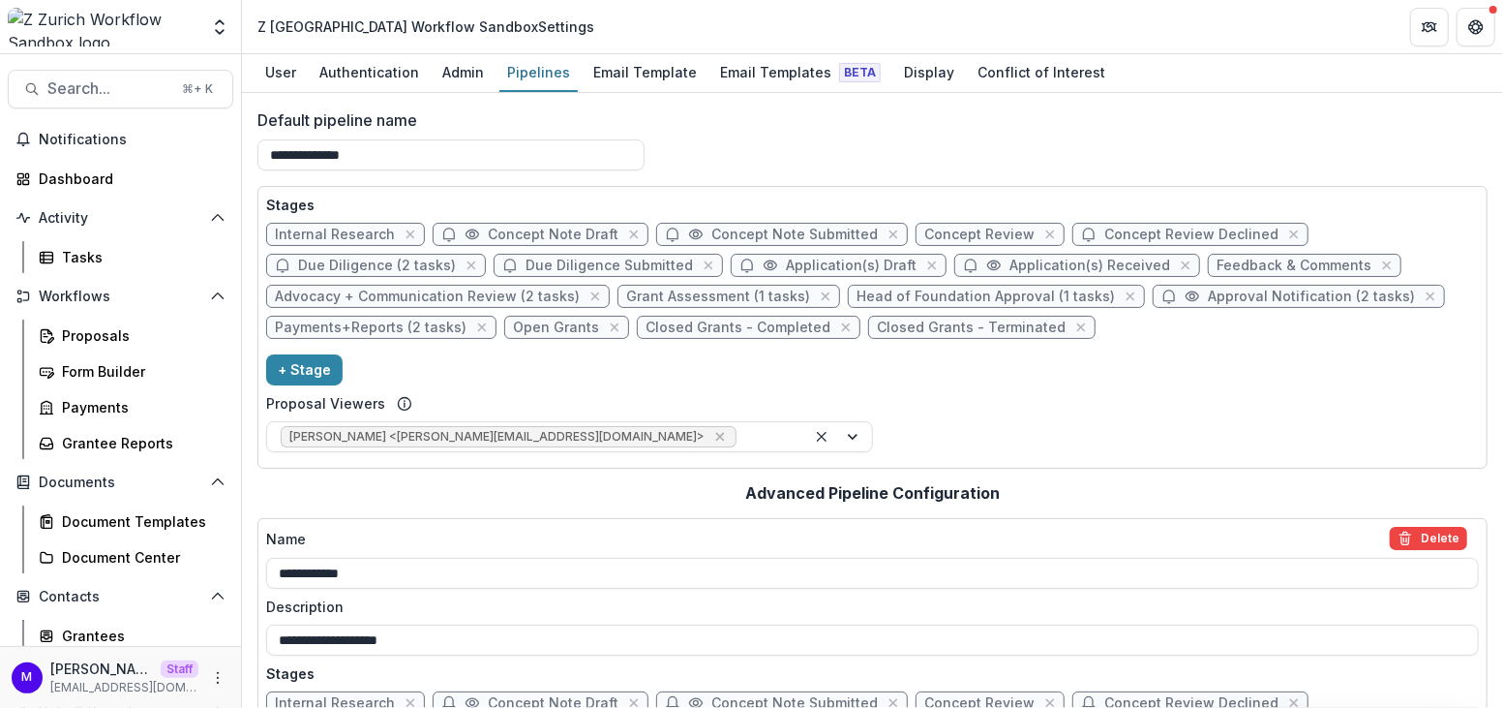
click at [1015, 295] on span "Head of Foundation Approval (1 tasks)" at bounding box center [986, 296] width 258 height 16
select select "******"
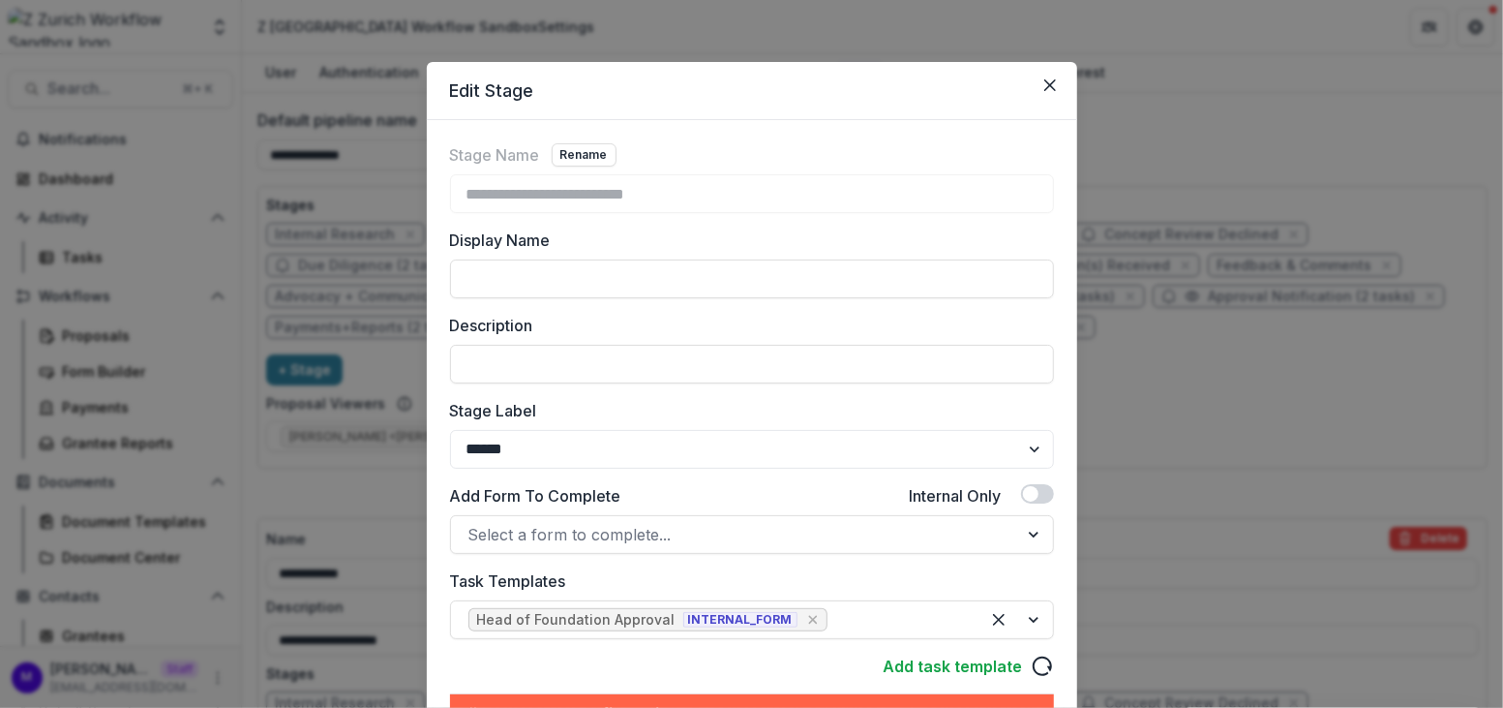
click at [1193, 386] on div "**********" at bounding box center [751, 354] width 1503 height 708
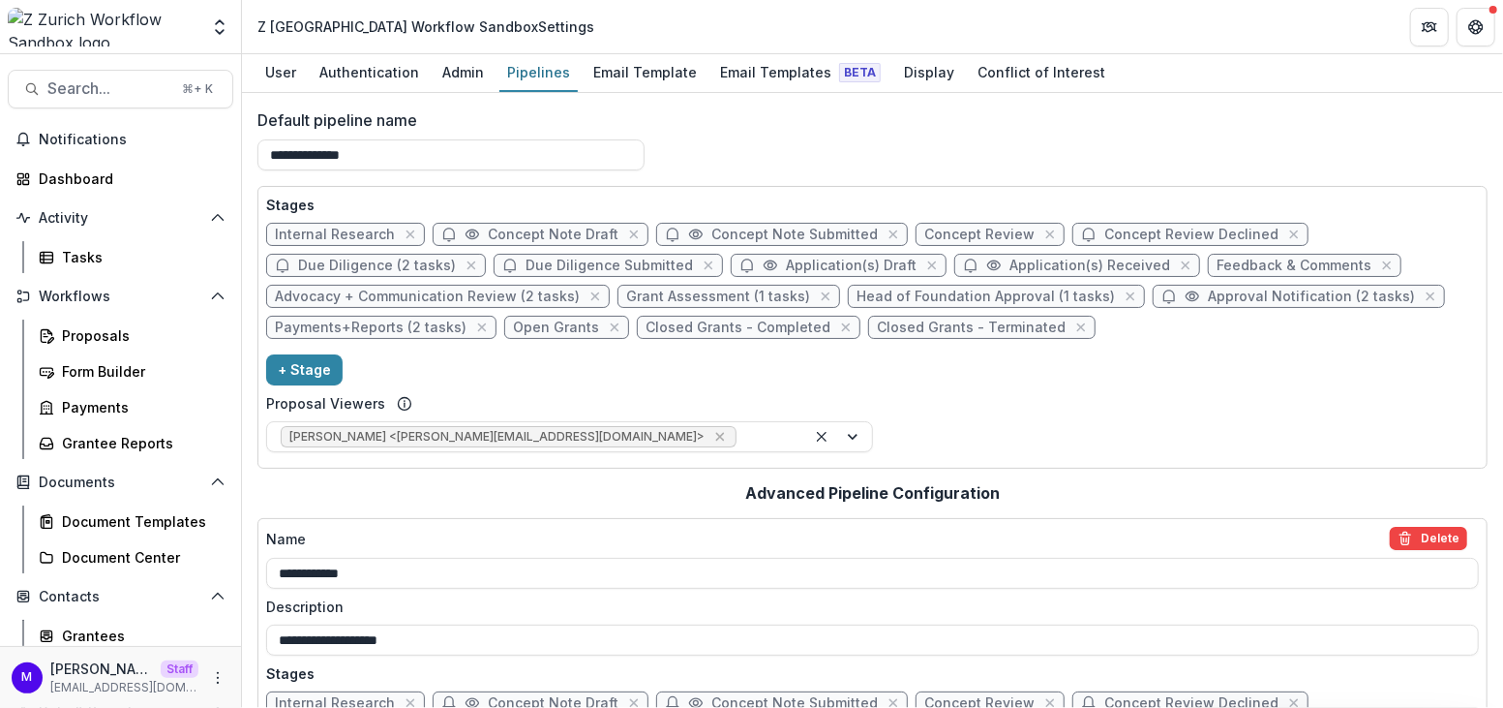
click at [1218, 297] on span "Approval Notification (2 tasks)" at bounding box center [1311, 296] width 207 height 16
select select "********"
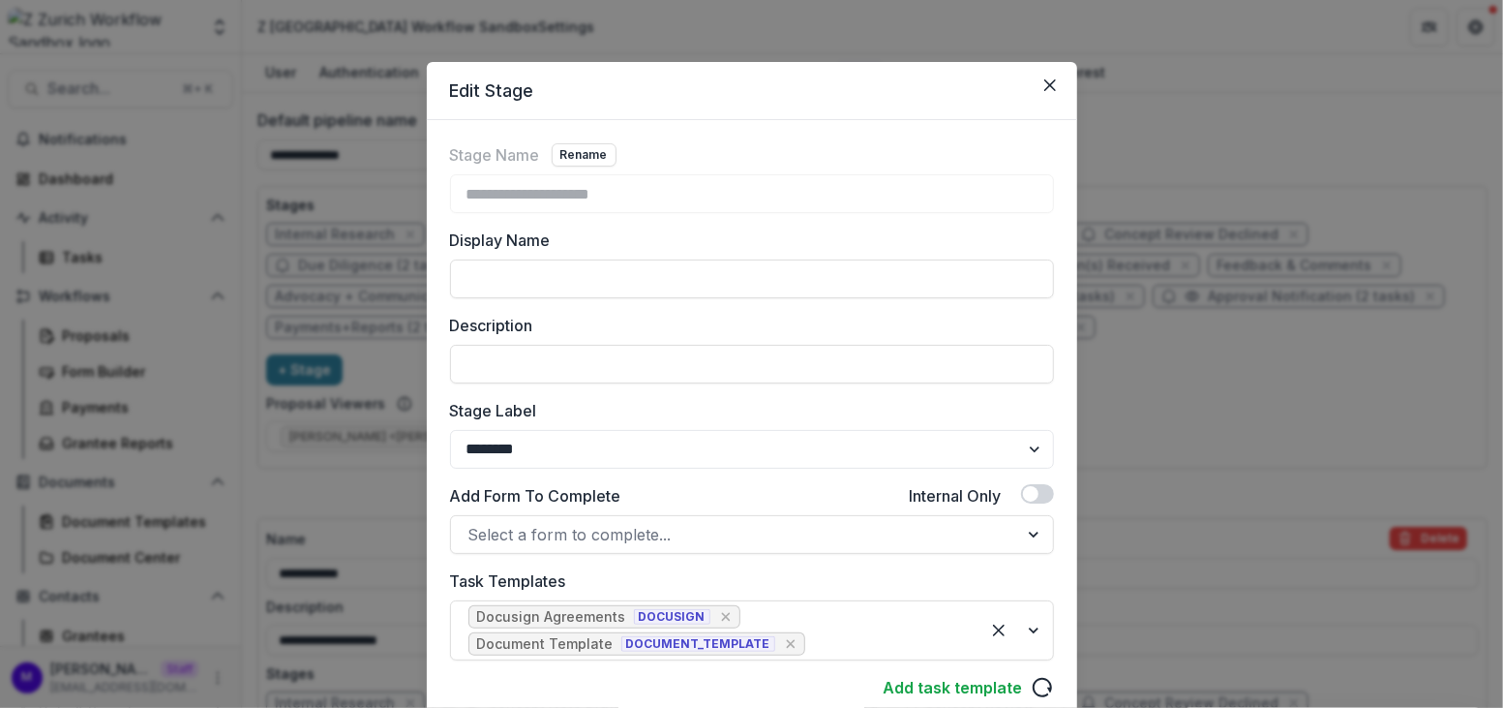
click at [1255, 411] on div "**********" at bounding box center [751, 354] width 1503 height 708
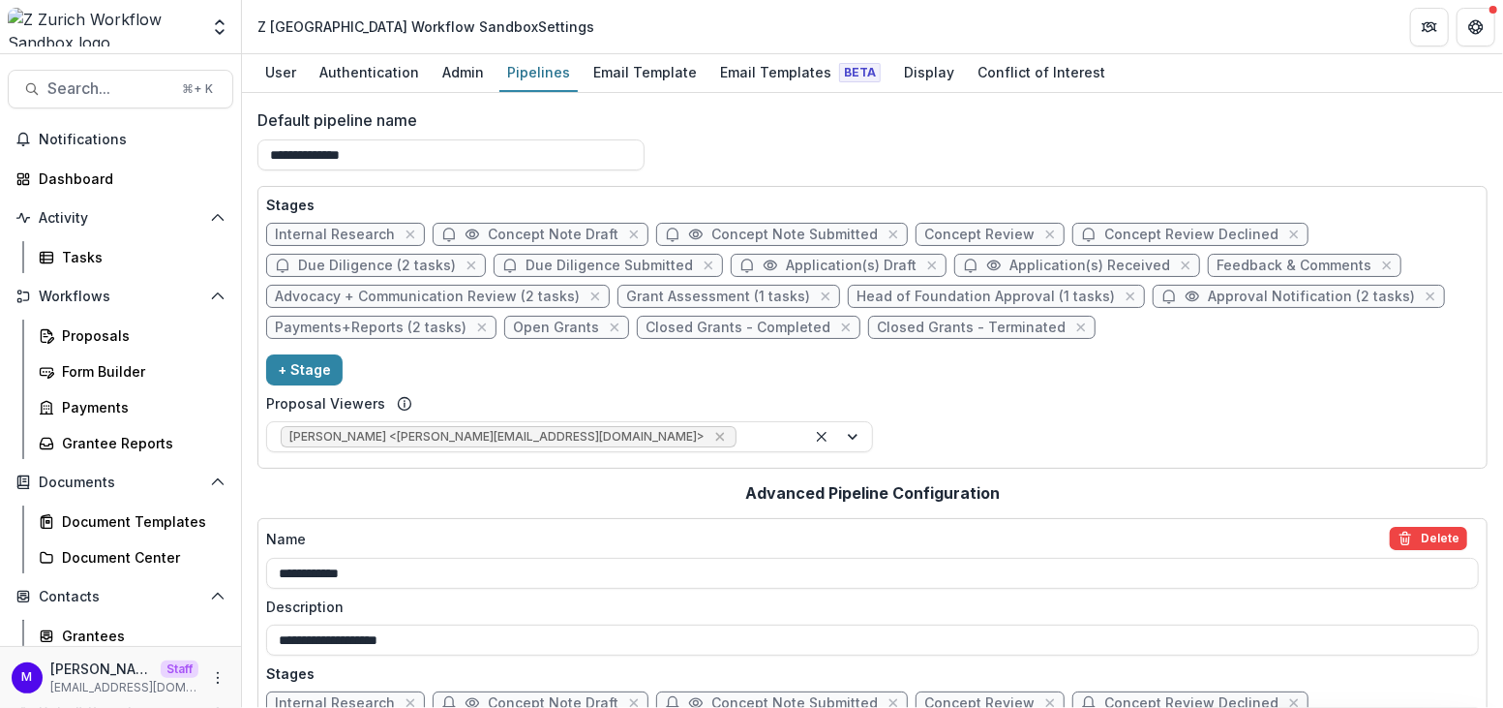
click at [430, 324] on span "Payments+Reports (2 tasks)" at bounding box center [371, 327] width 192 height 16
select select "********"
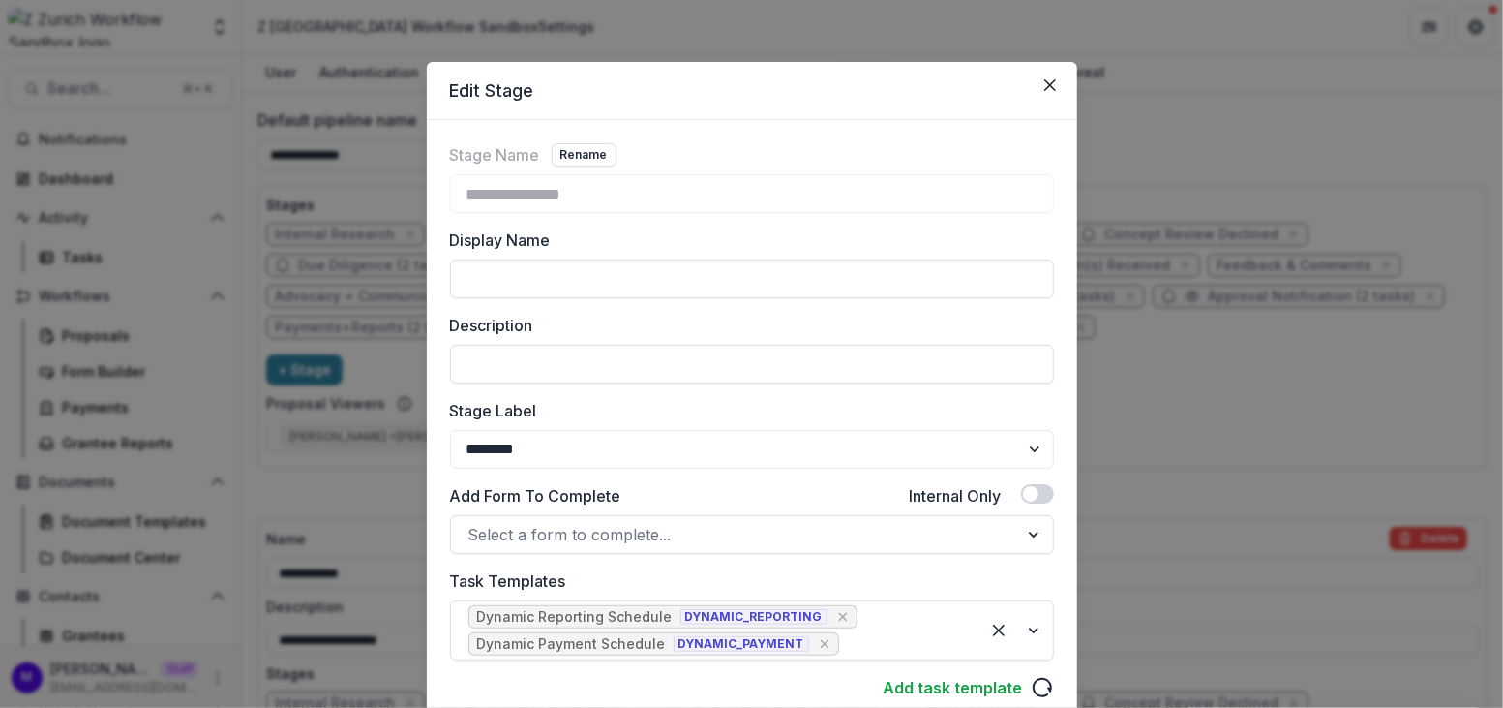
click at [1229, 480] on div "**********" at bounding box center [751, 354] width 1503 height 708
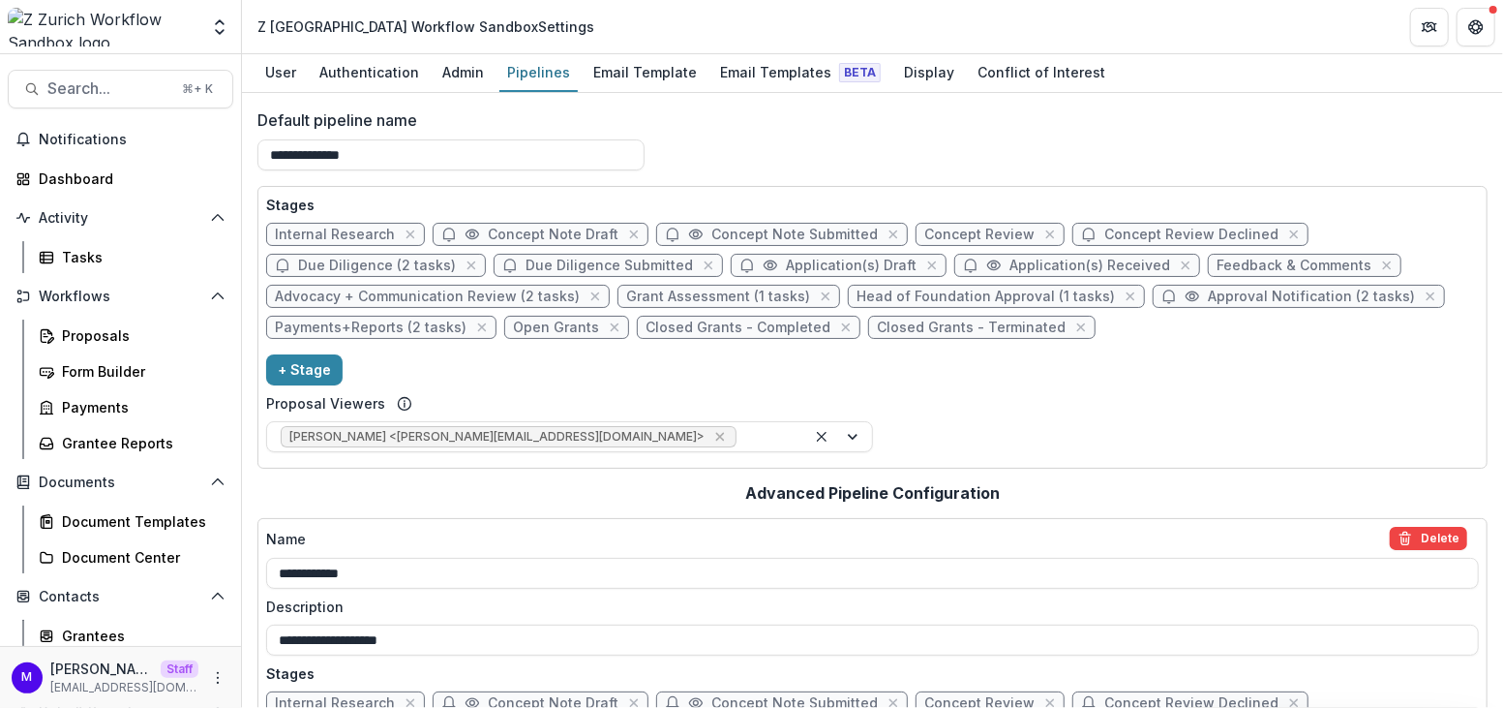
click at [569, 323] on span "Open Grants" at bounding box center [556, 327] width 86 height 16
select select "*******"
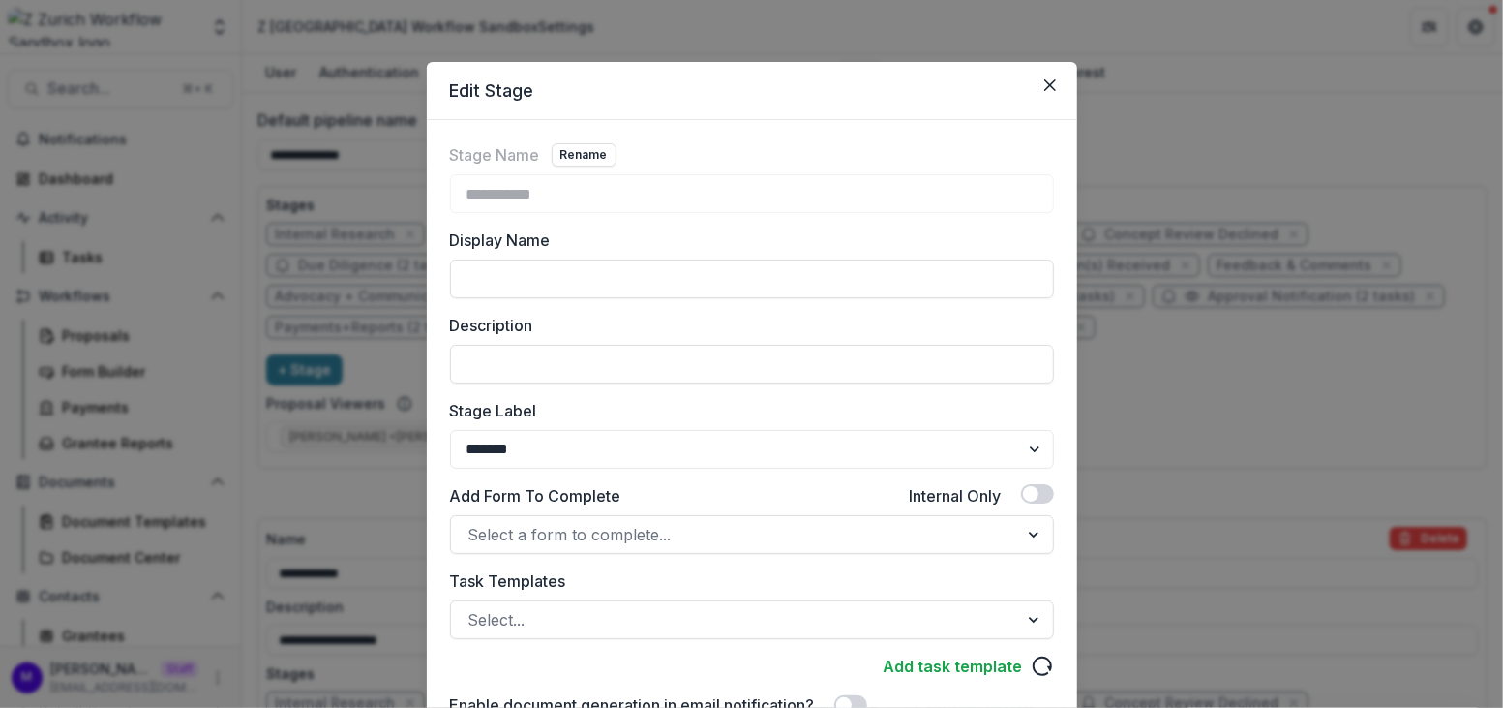
click at [1240, 438] on div "**********" at bounding box center [751, 354] width 1503 height 708
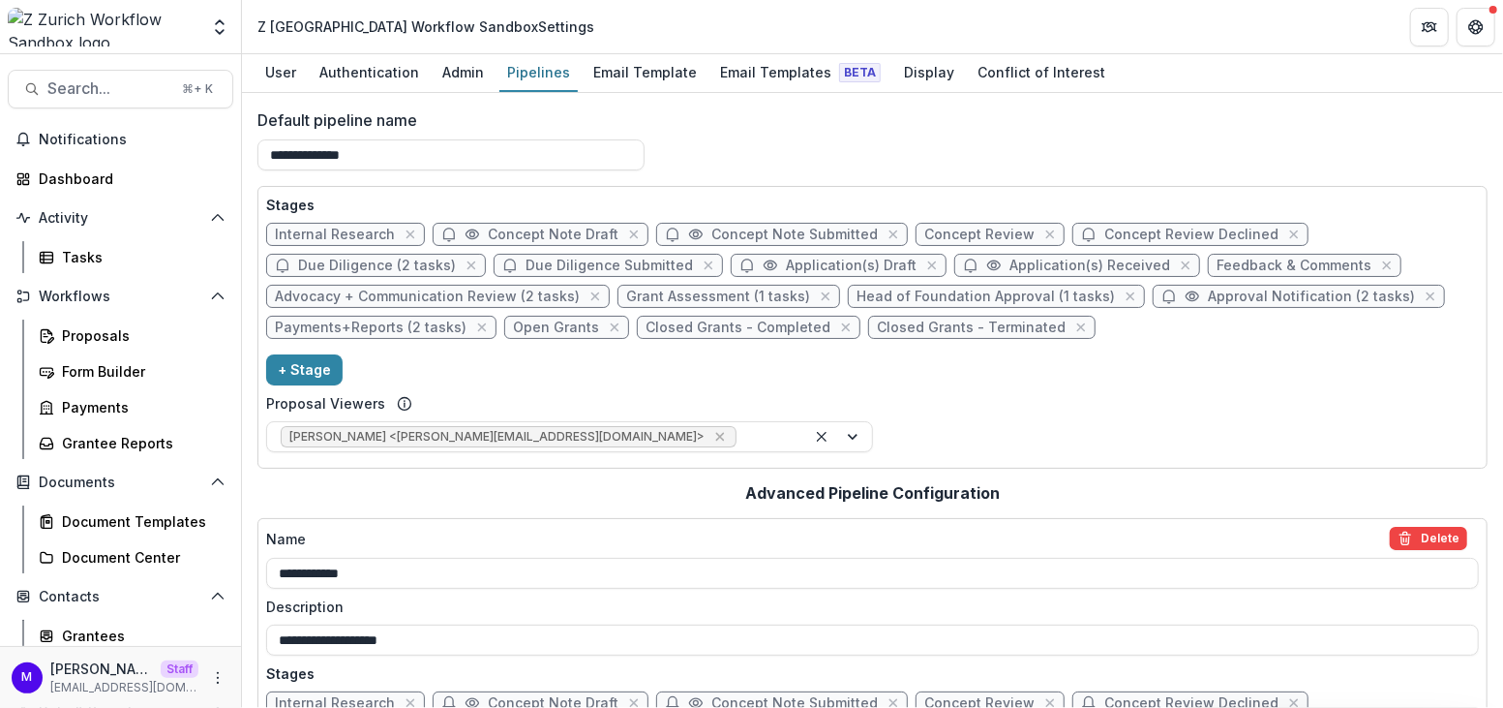
click at [927, 288] on span "Head of Foundation Approval (1 tasks)" at bounding box center [986, 296] width 258 height 16
select select "******"
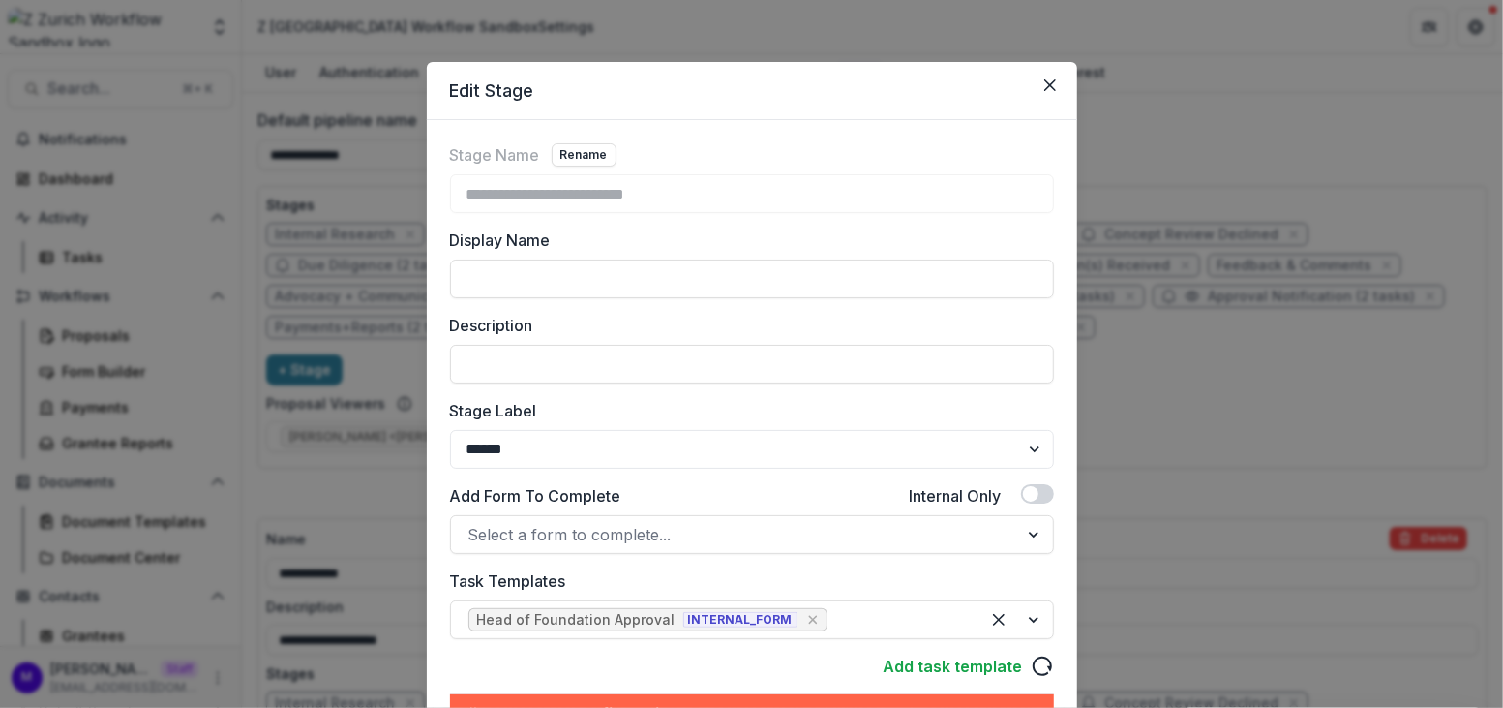
click at [1202, 471] on div "**********" at bounding box center [751, 354] width 1503 height 708
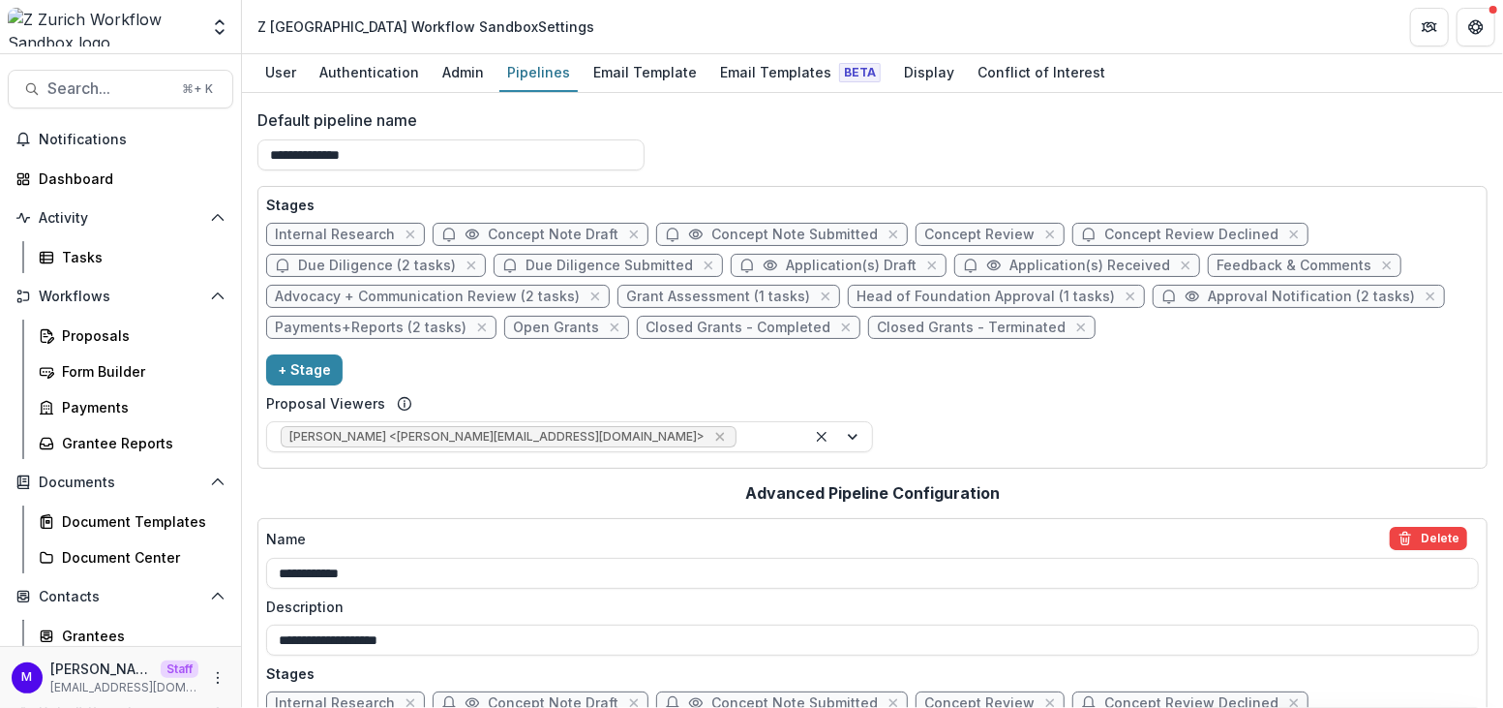
scroll to position [281, 0]
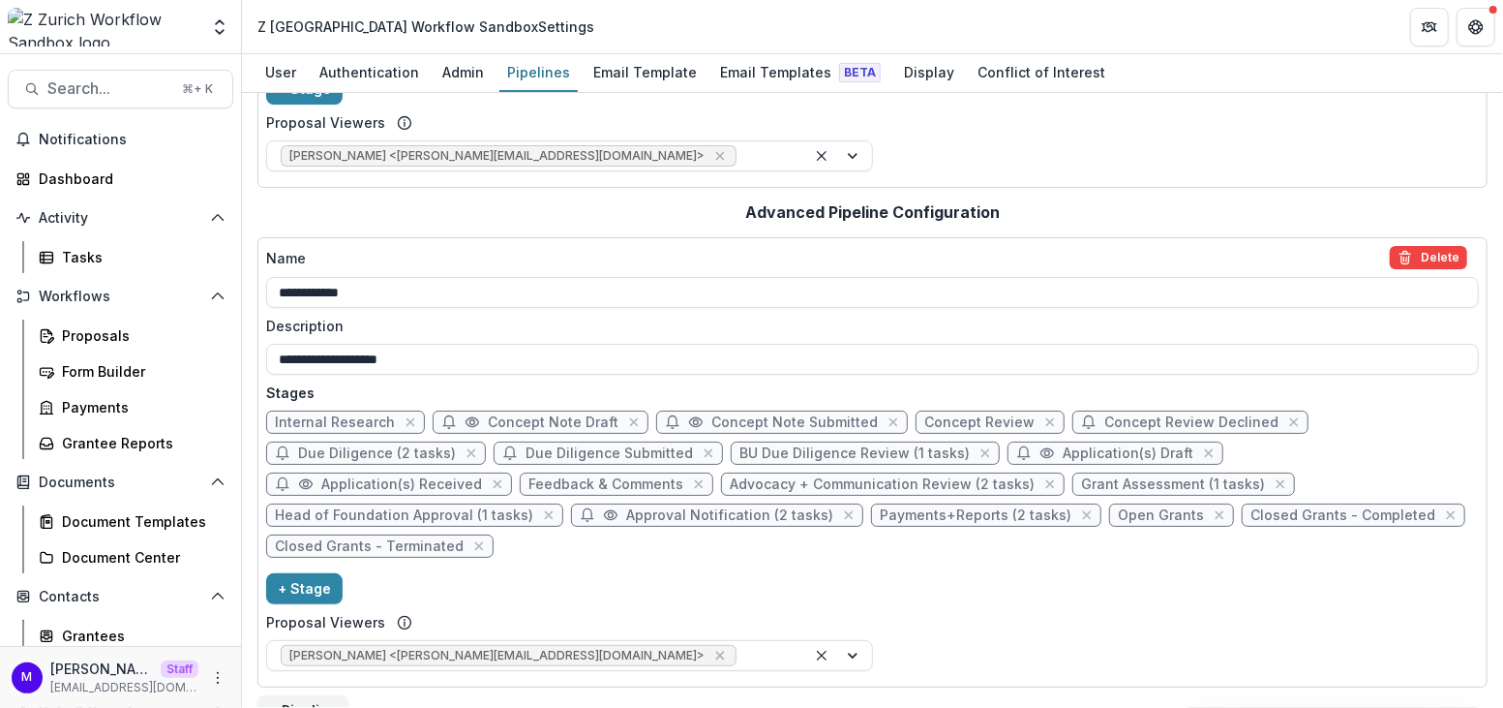
click at [730, 481] on span "Advocacy + Communication Review (2 tasks)" at bounding box center [882, 484] width 305 height 16
select select "******"
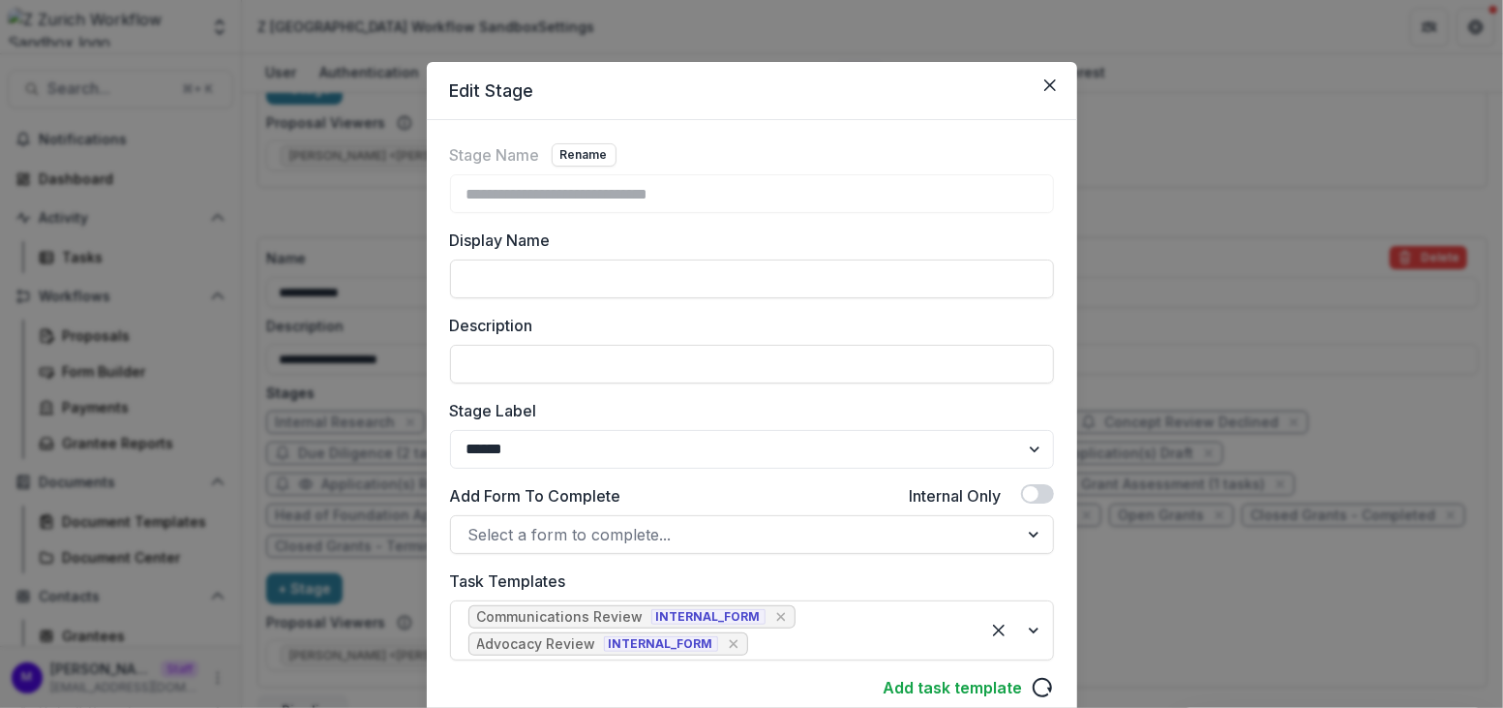
click at [1167, 273] on div "**********" at bounding box center [751, 354] width 1503 height 708
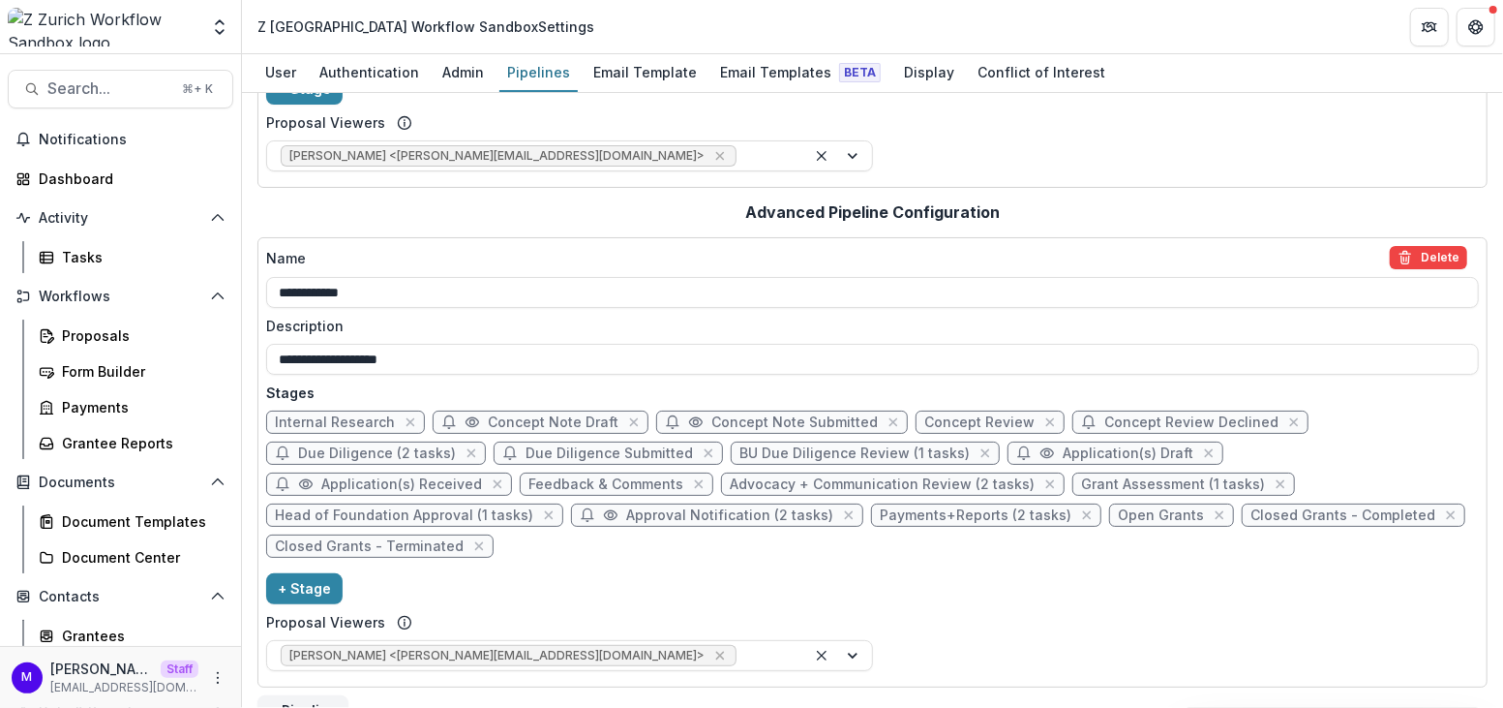
click at [1081, 482] on span "Grant Assessment (1 tasks)" at bounding box center [1173, 484] width 184 height 16
select select "******"
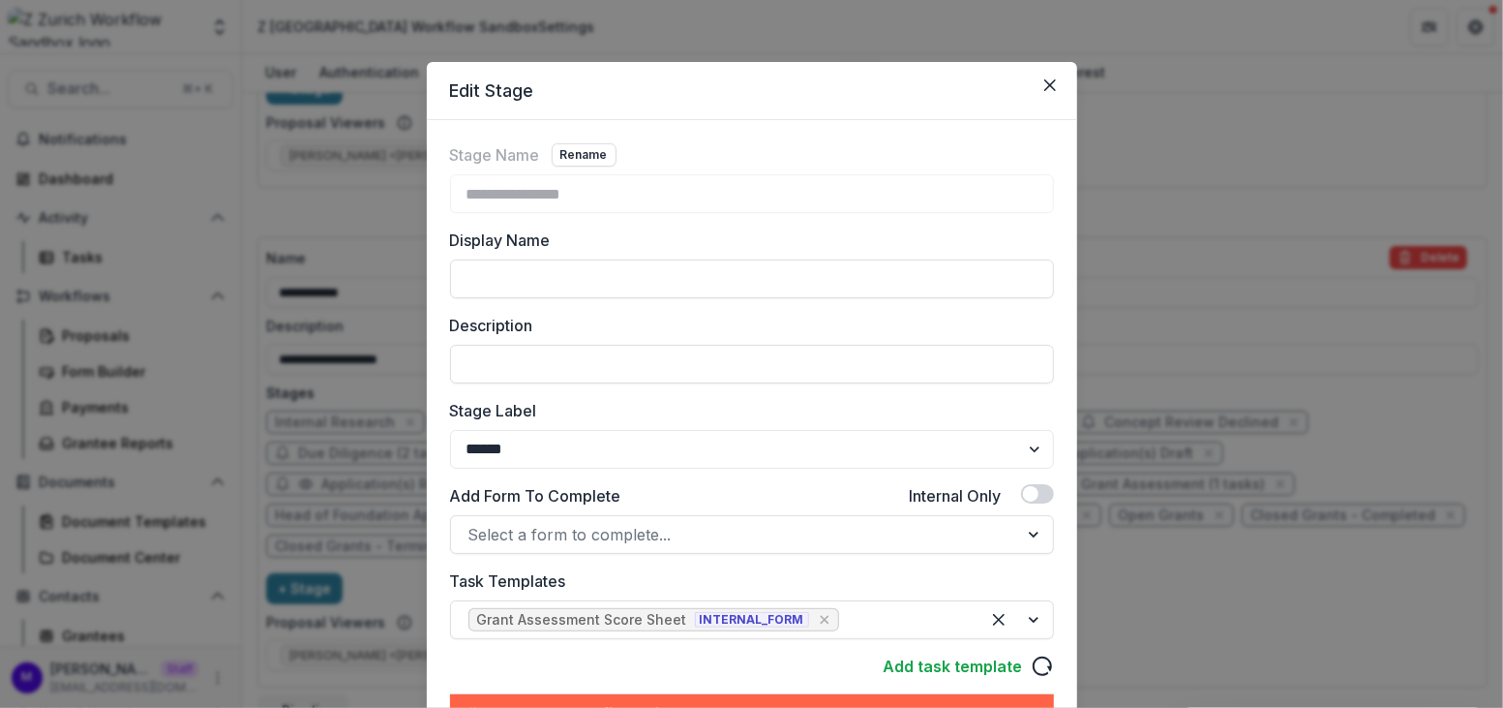
click at [1197, 257] on div "**********" at bounding box center [751, 354] width 1503 height 708
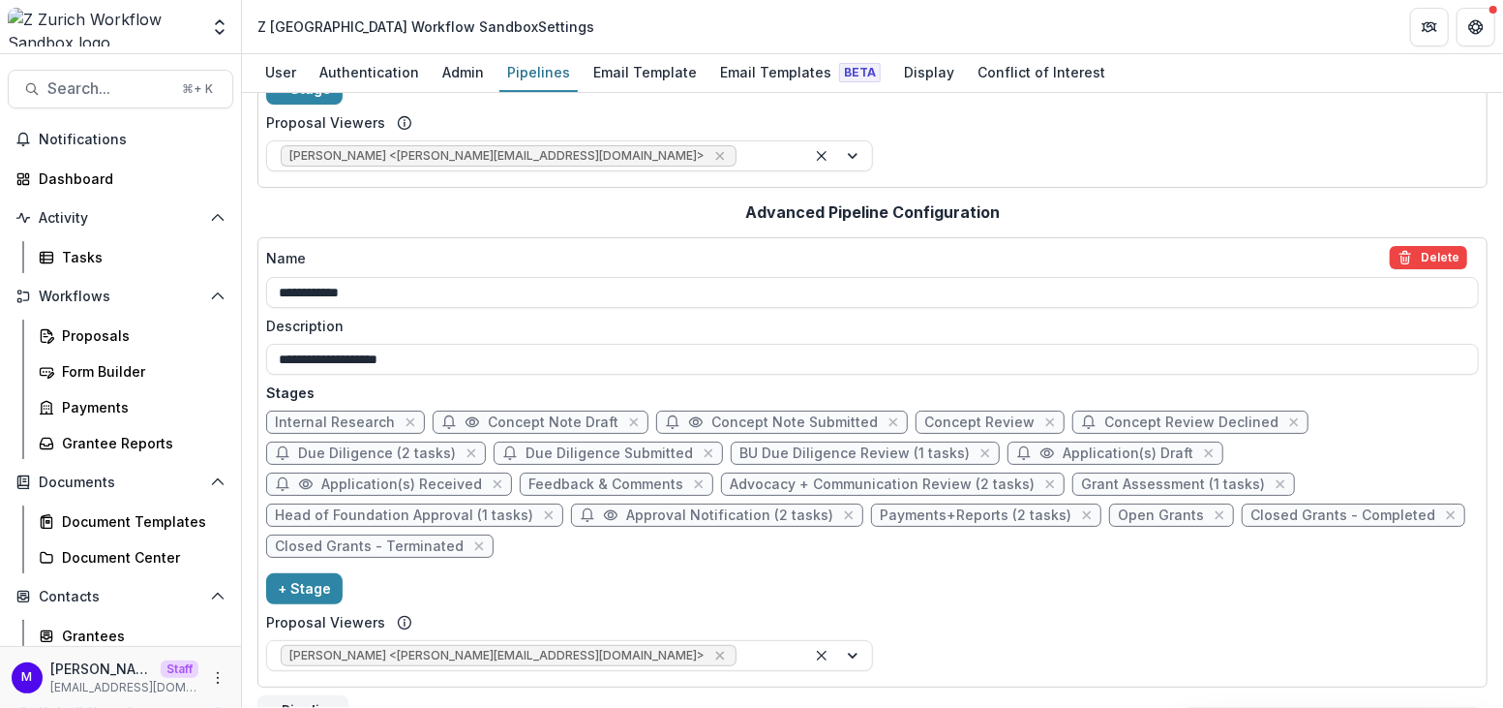
click at [533, 507] on span "Head of Foundation Approval (1 tasks)" at bounding box center [404, 515] width 258 height 16
select select "******"
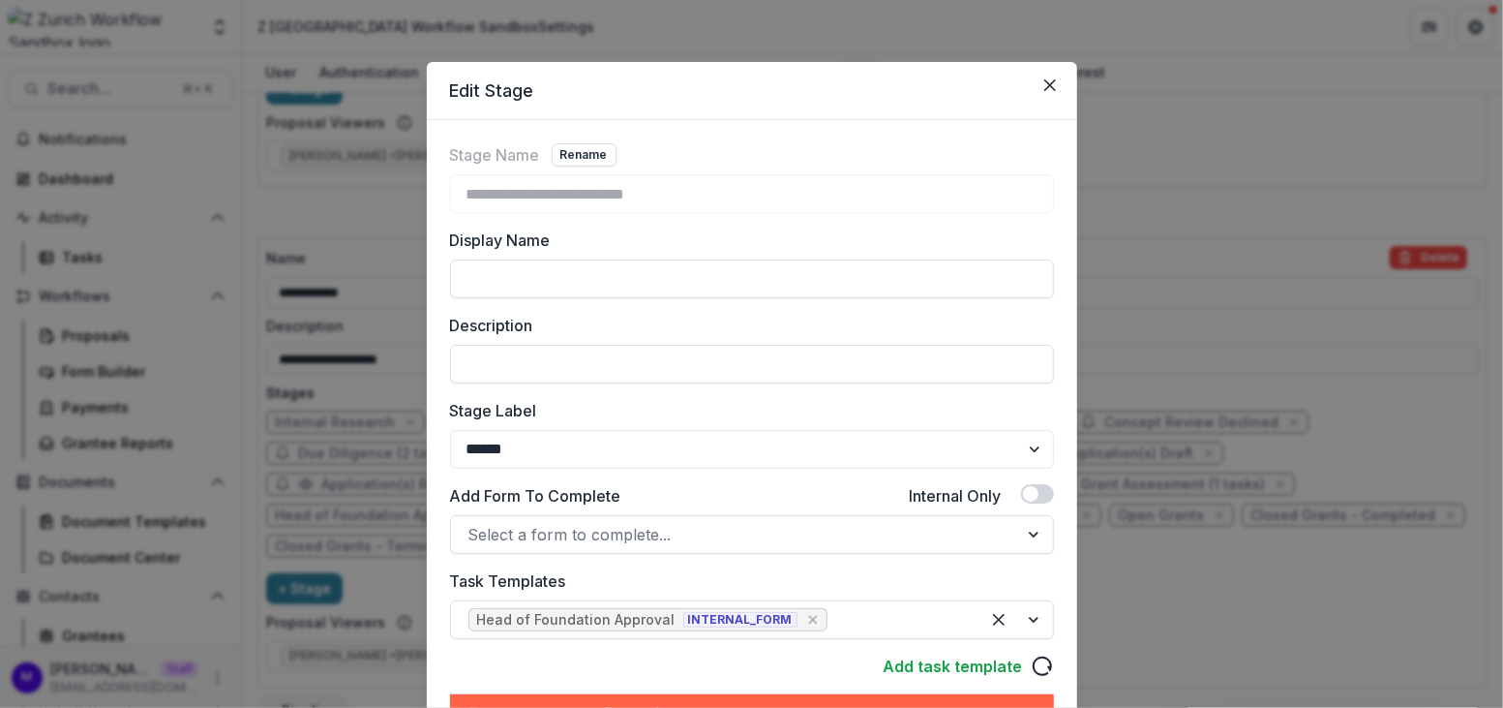
click at [1205, 595] on div "**********" at bounding box center [751, 354] width 1503 height 708
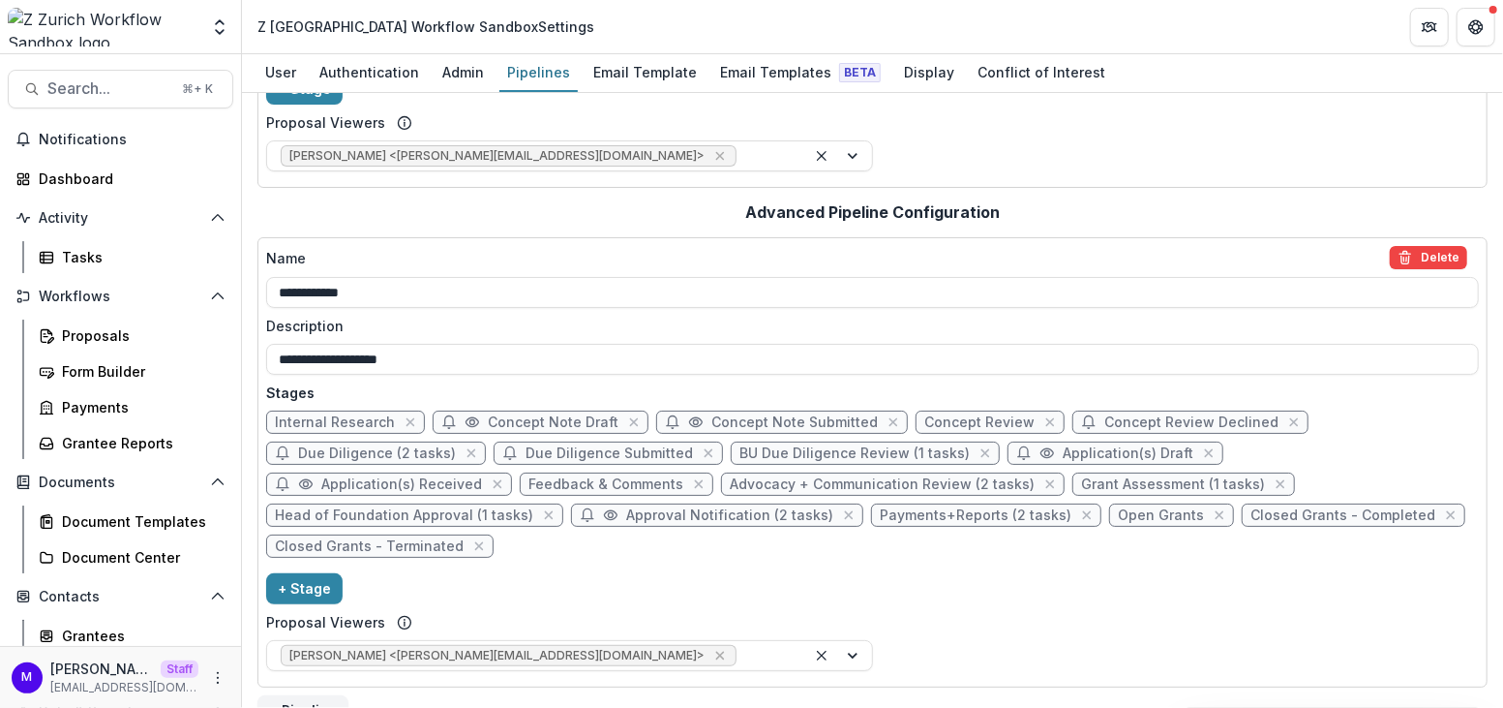
click at [626, 511] on span "Approval Notification (2 tasks)" at bounding box center [729, 515] width 207 height 16
select select "********"
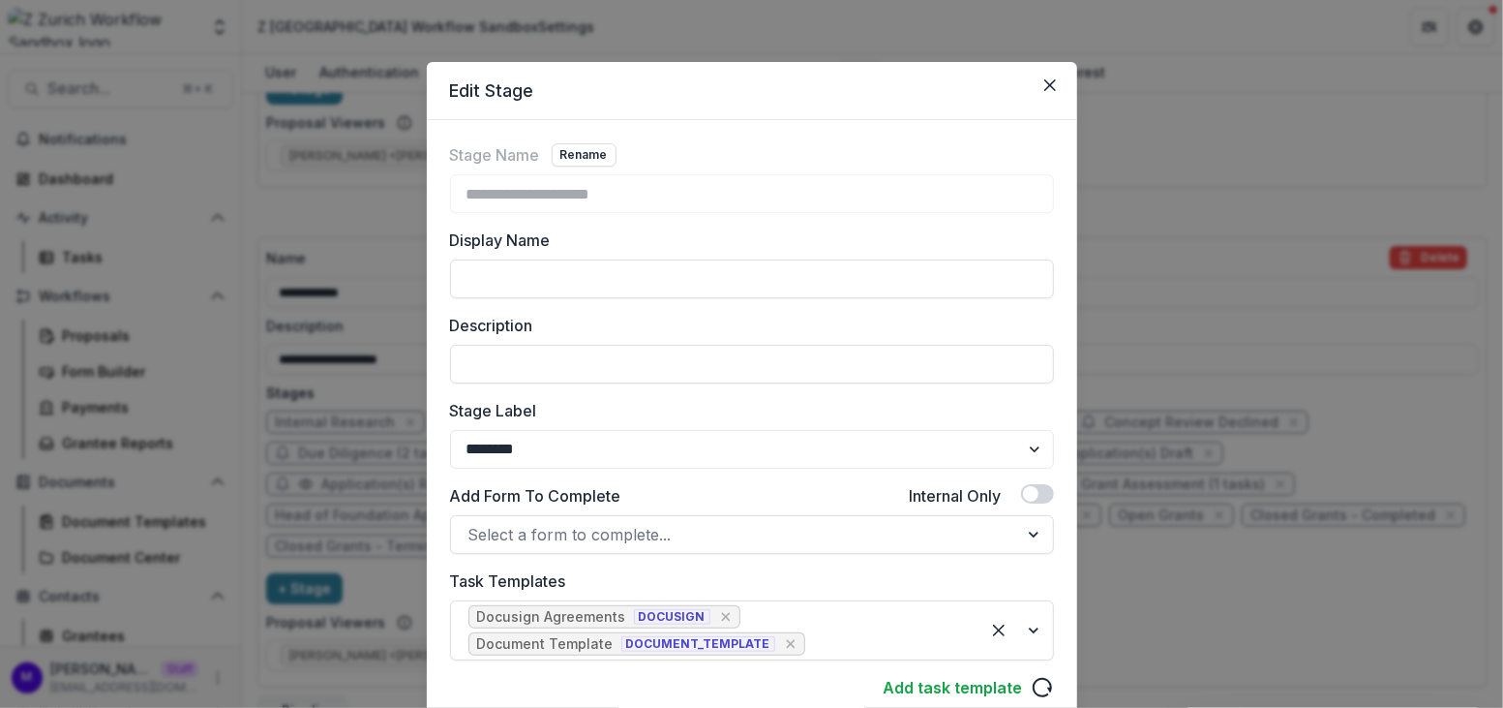
click at [1261, 583] on div "**********" at bounding box center [751, 354] width 1503 height 708
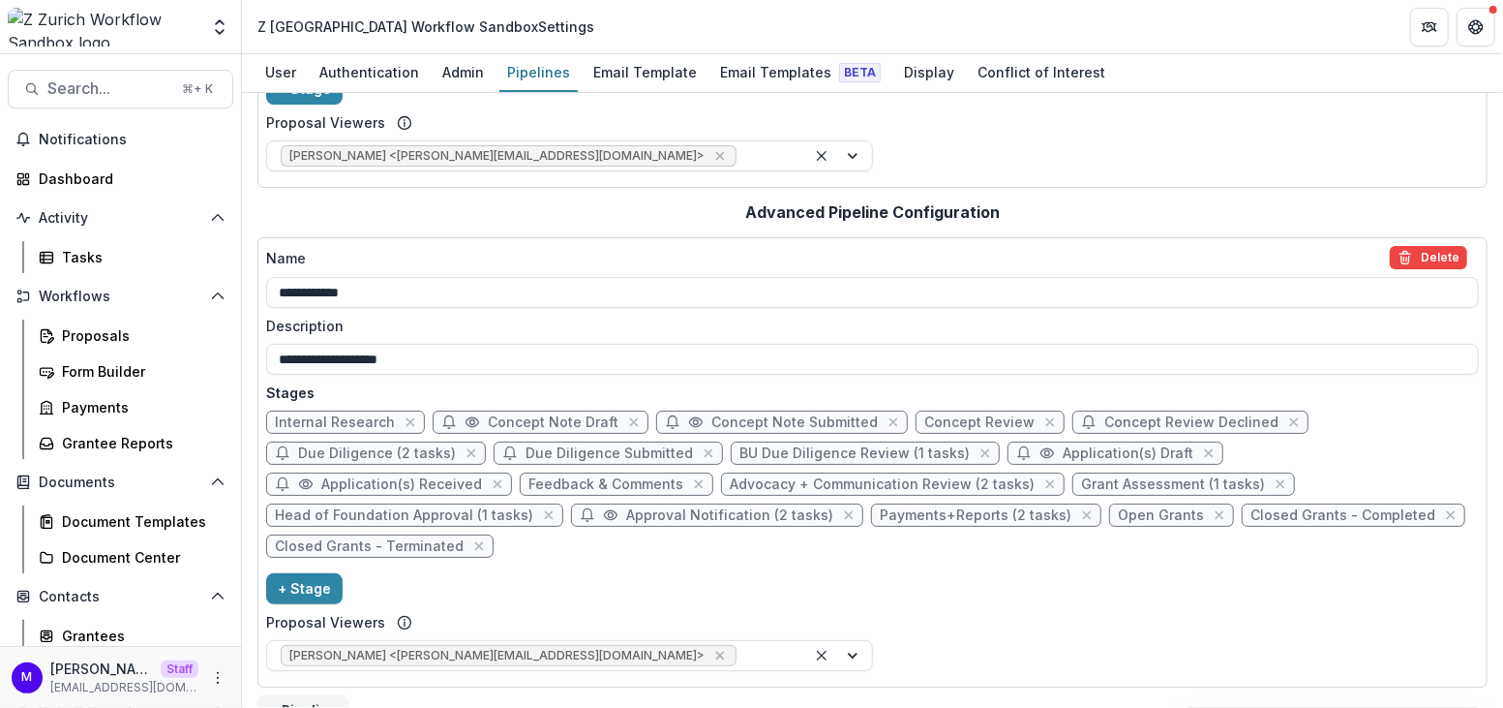
click at [880, 516] on span "Payments+Reports (2 tasks)" at bounding box center [976, 515] width 192 height 16
select select "********"
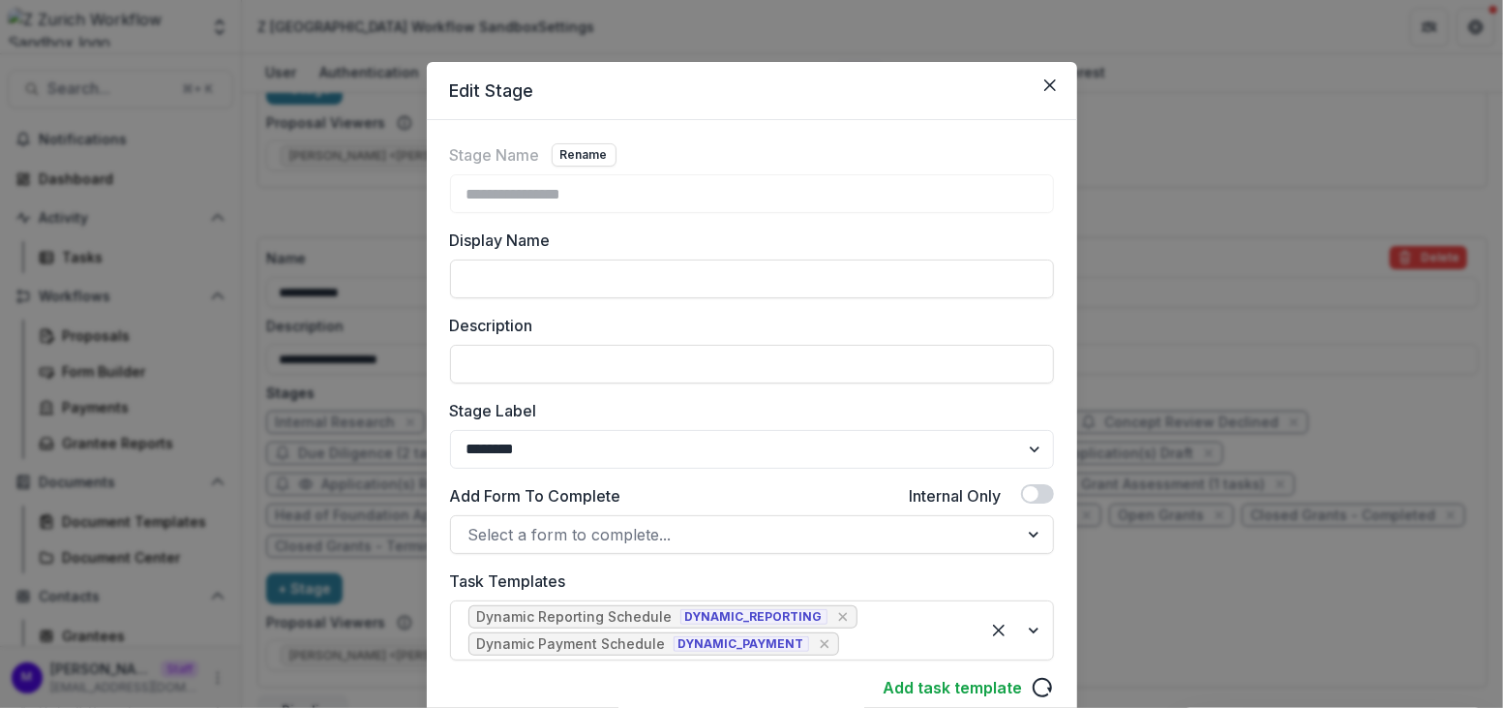
click at [1175, 579] on div "**********" at bounding box center [751, 354] width 1503 height 708
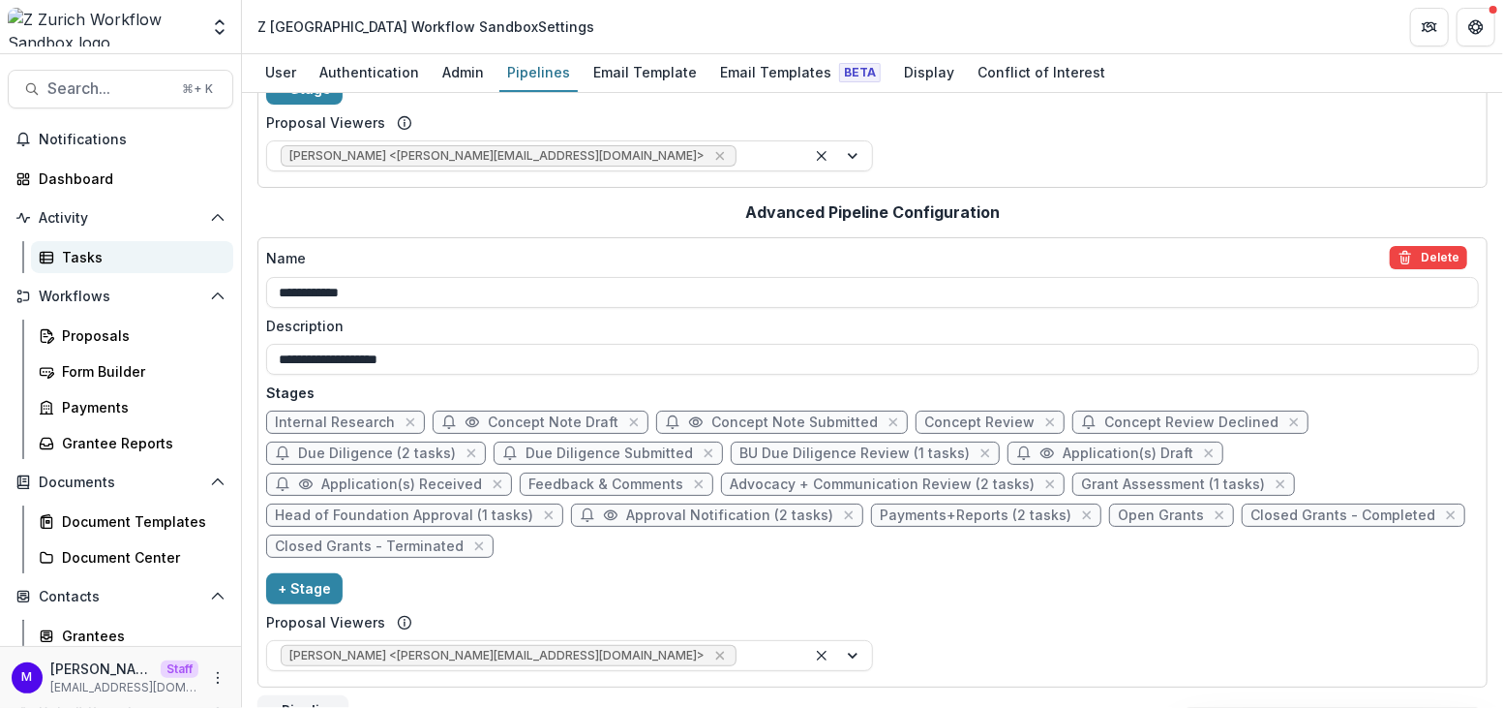
click at [100, 265] on div "Tasks" at bounding box center [140, 257] width 156 height 20
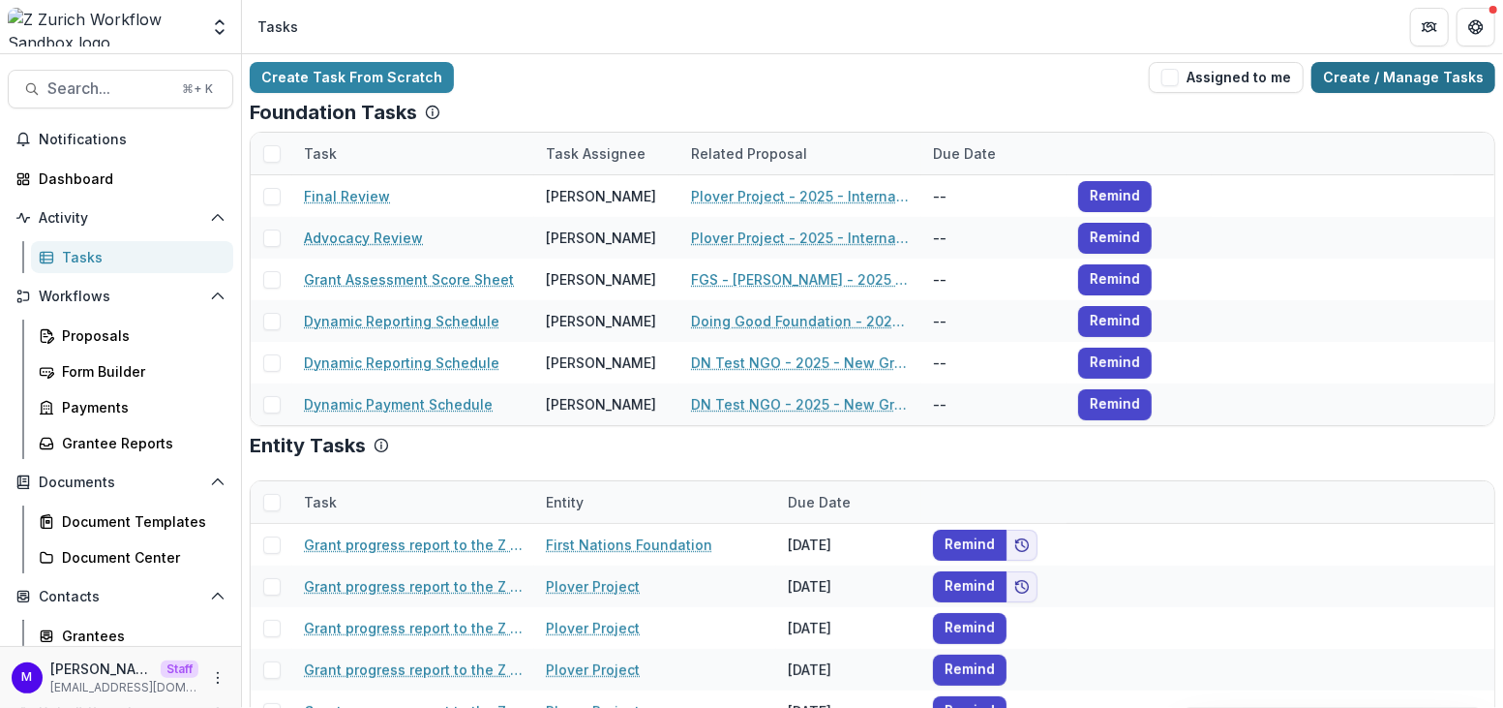
click at [1375, 74] on link "Create / Manage Tasks" at bounding box center [1404, 77] width 184 height 31
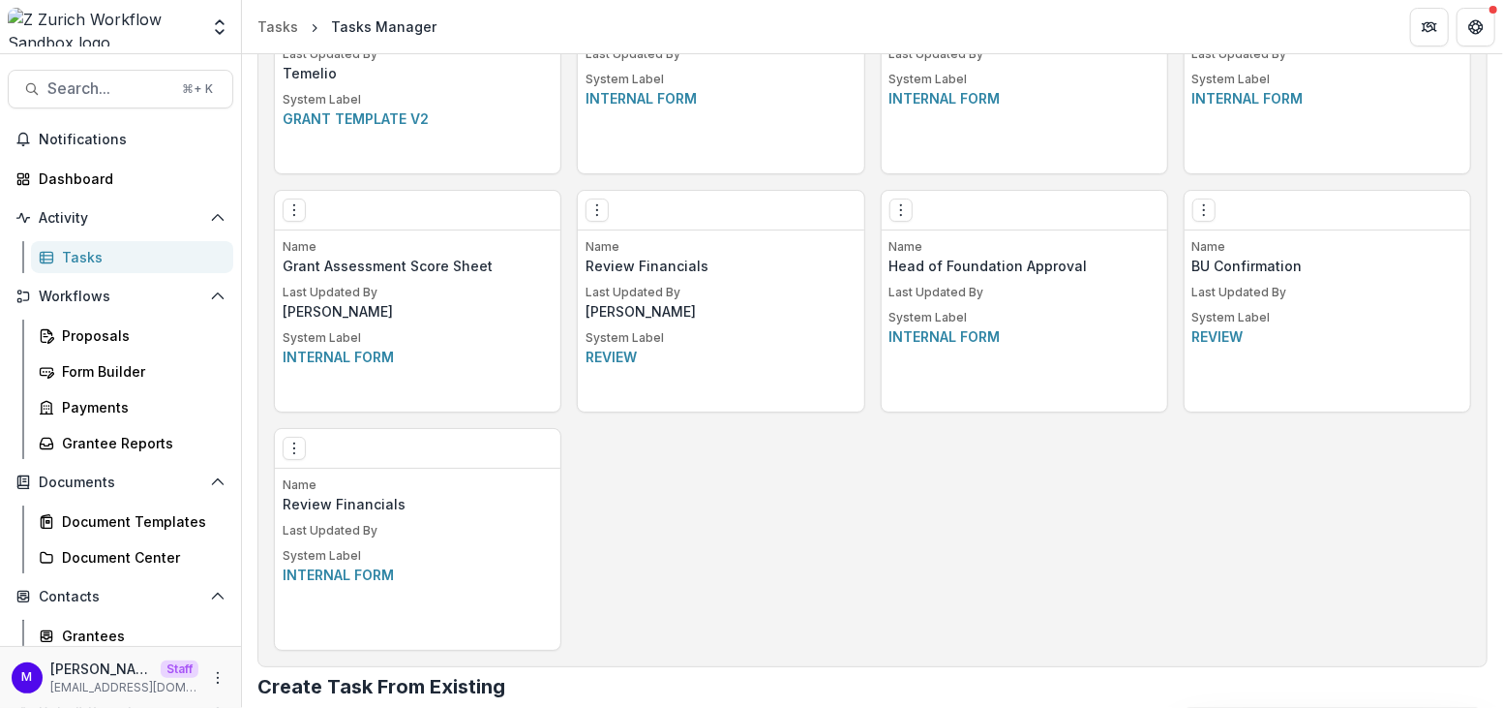
scroll to position [1365, 0]
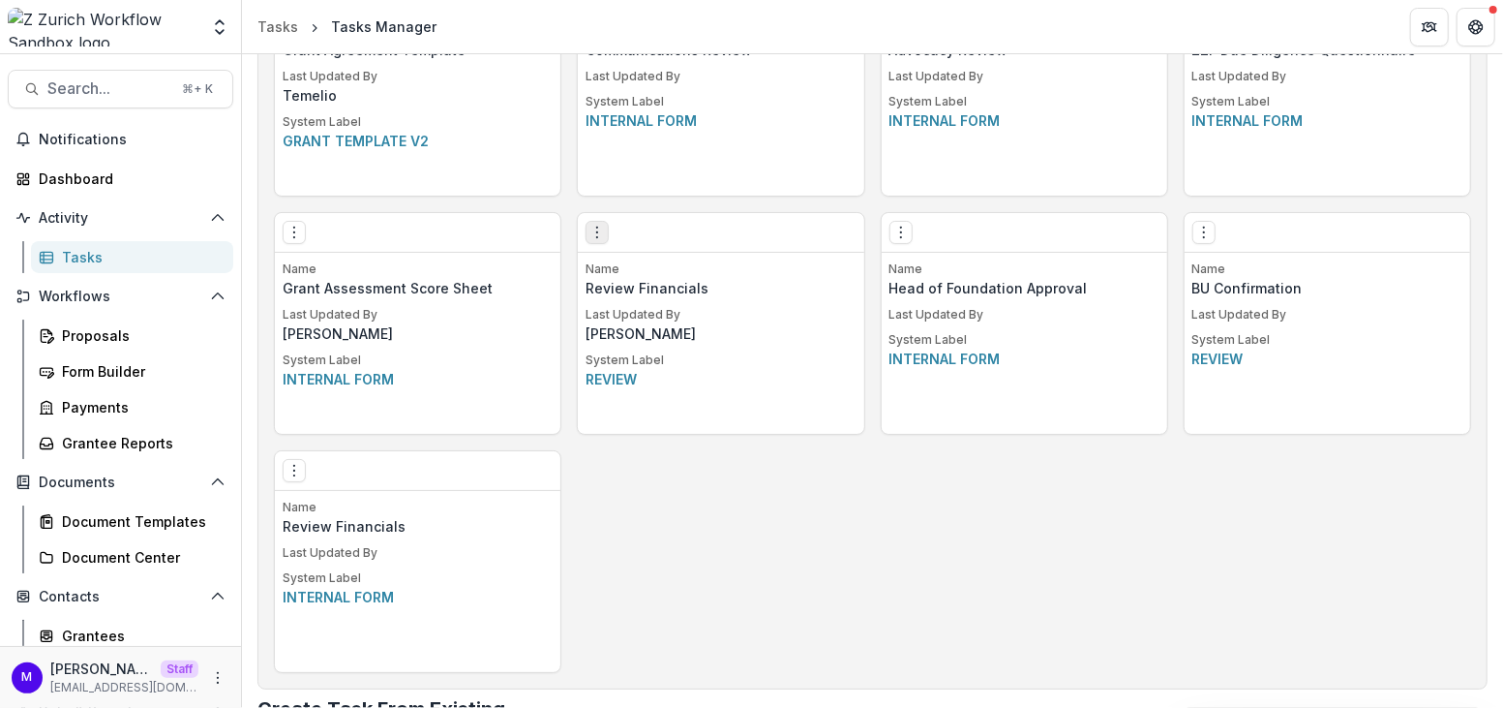
click at [604, 228] on button "Options" at bounding box center [597, 232] width 23 height 23
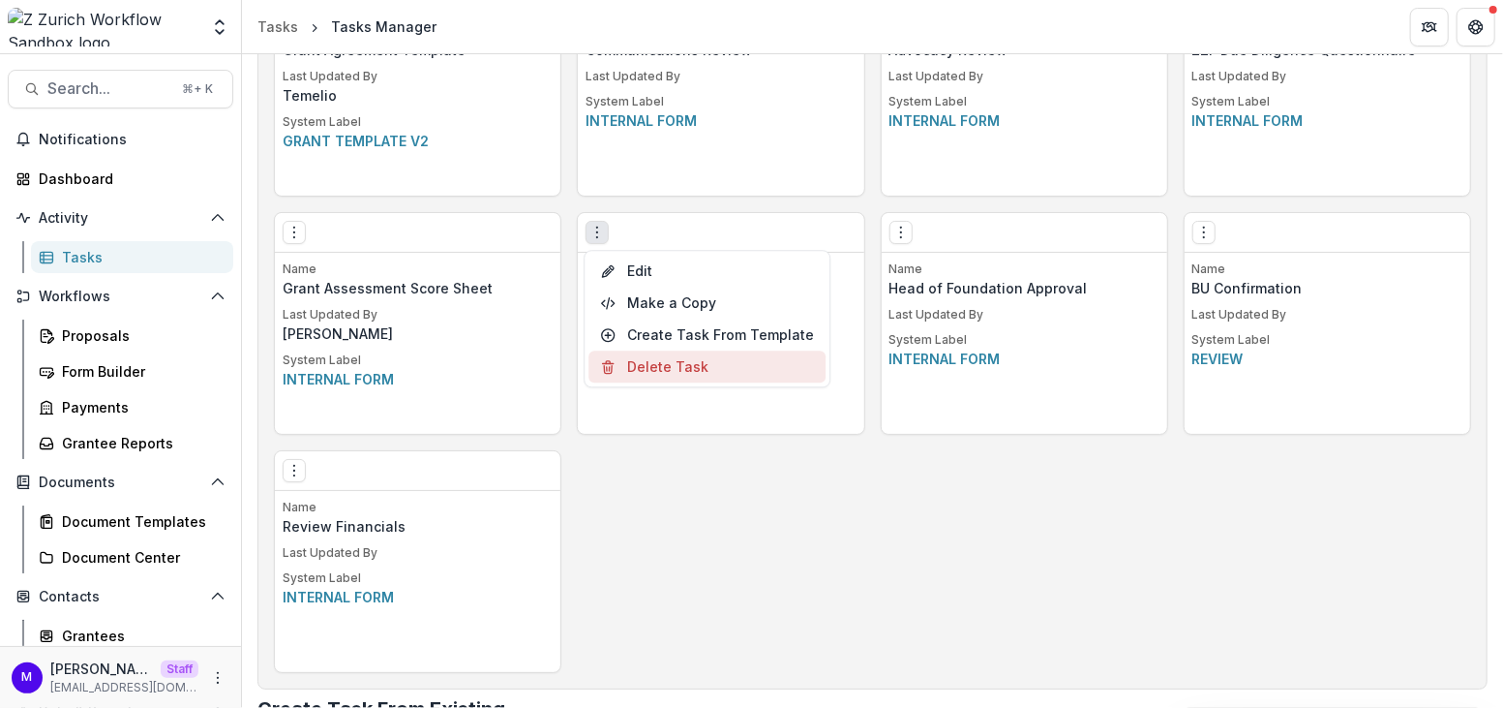
click at [703, 373] on button "Delete Task" at bounding box center [707, 366] width 237 height 32
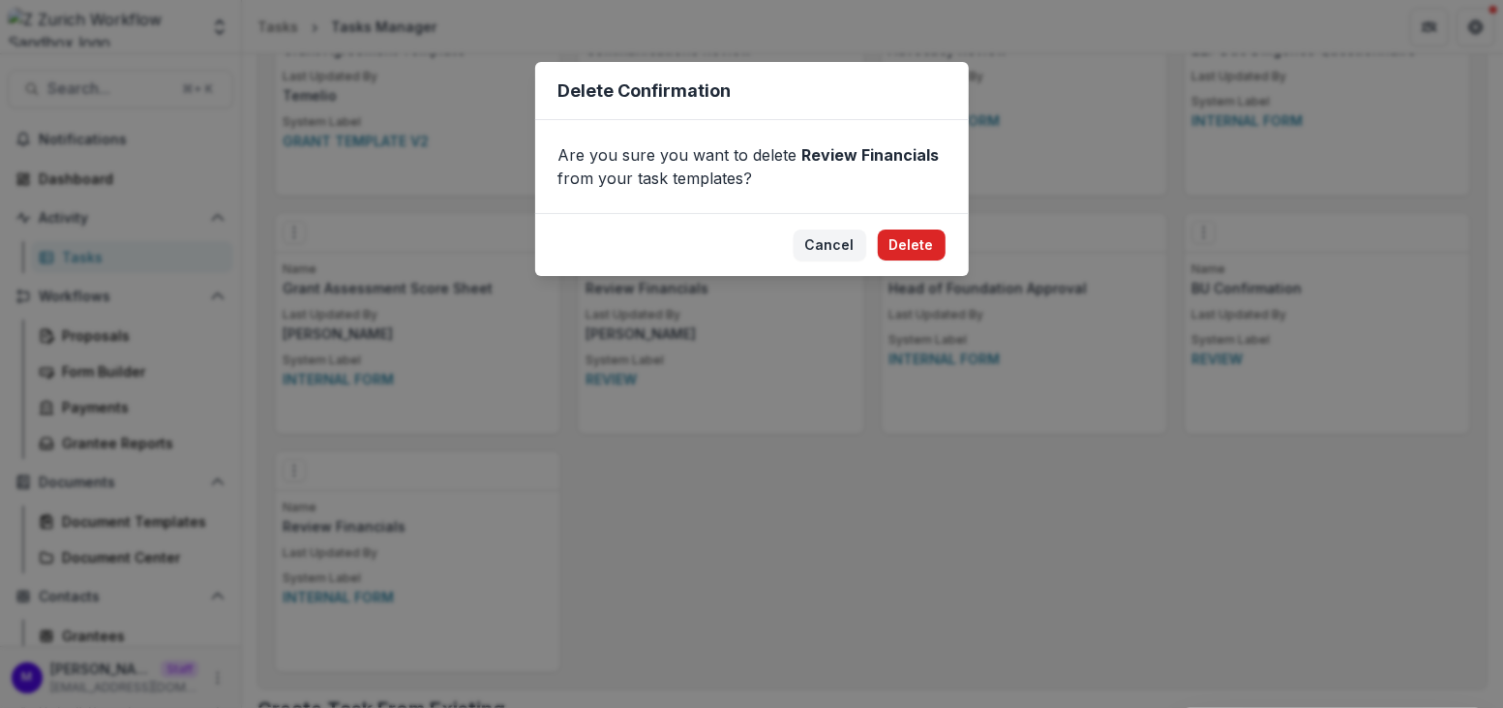
click at [927, 243] on button "Delete" at bounding box center [912, 244] width 68 height 31
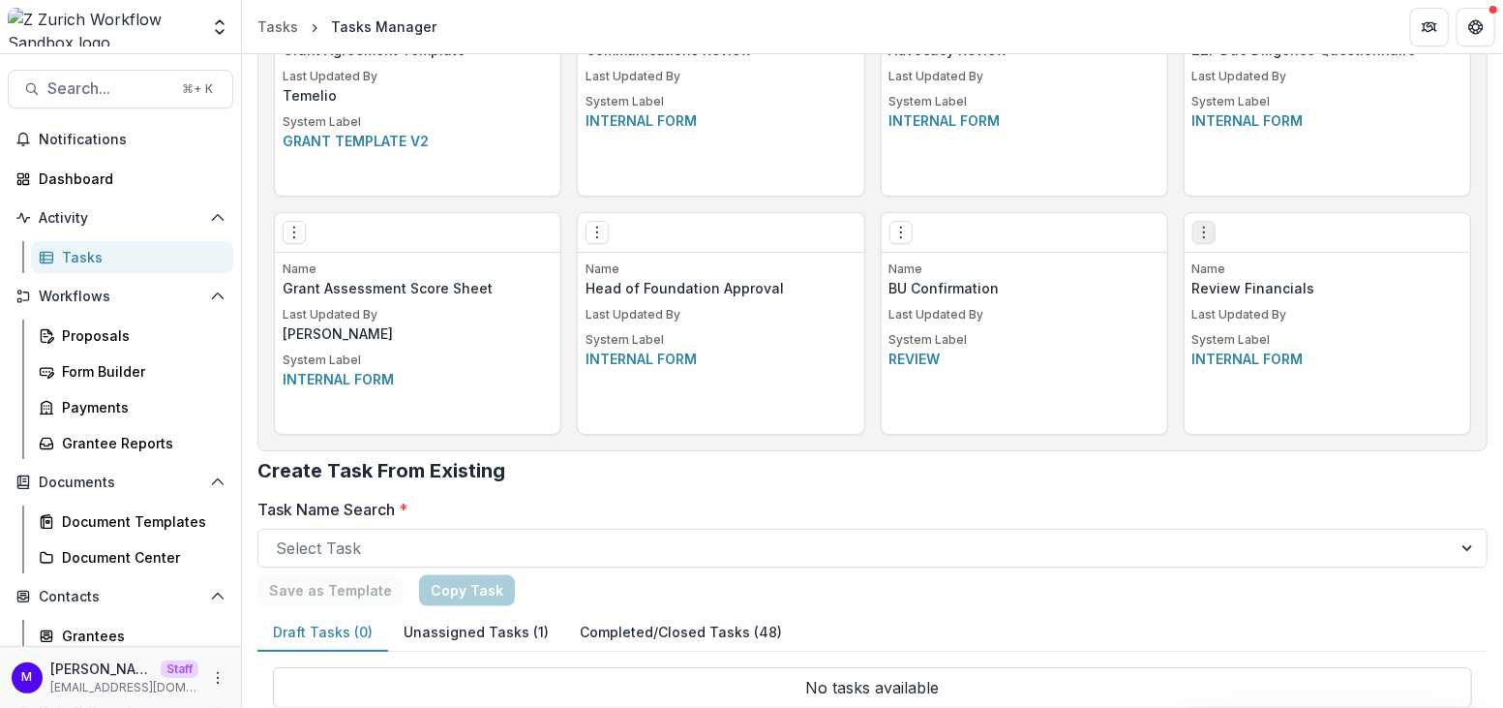
click at [1196, 229] on icon "Options" at bounding box center [1203, 232] width 15 height 15
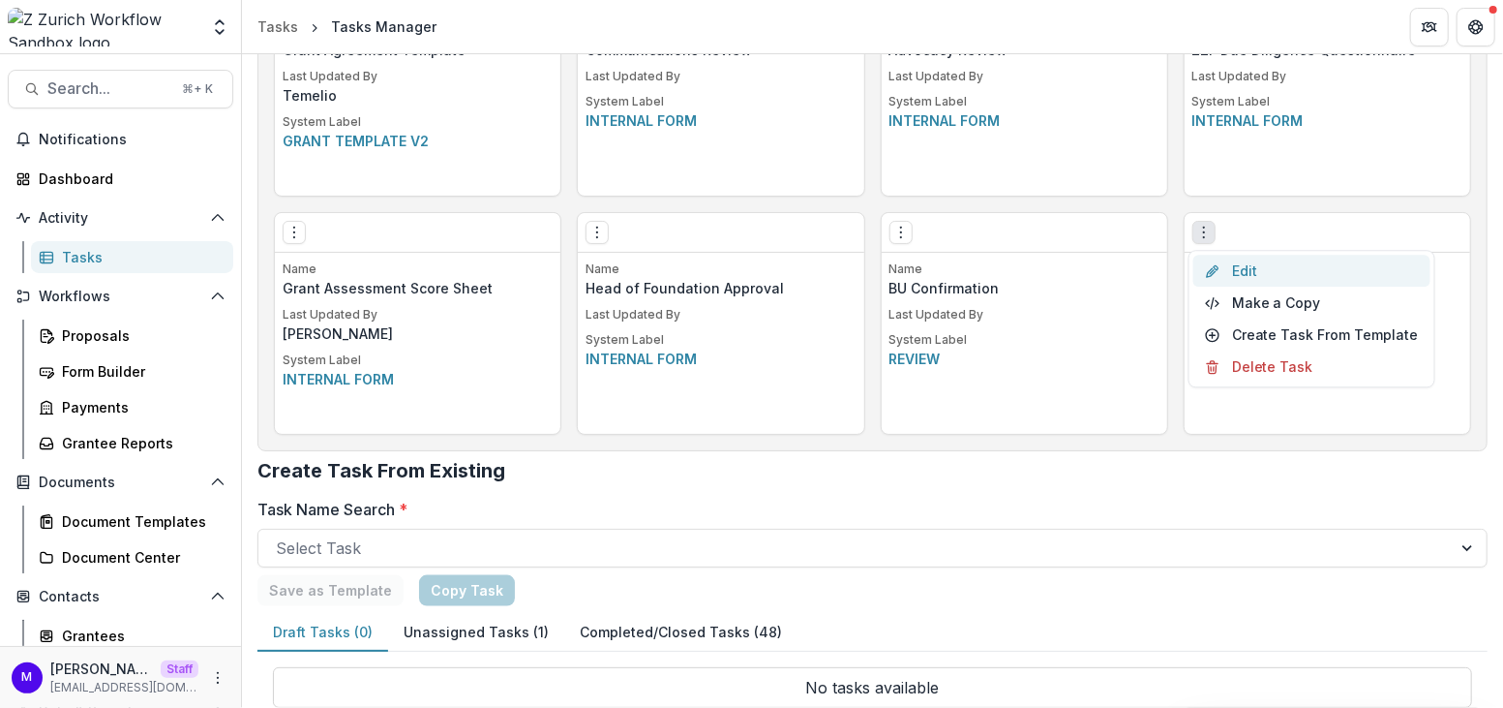
click at [1252, 275] on link "Edit" at bounding box center [1312, 271] width 237 height 32
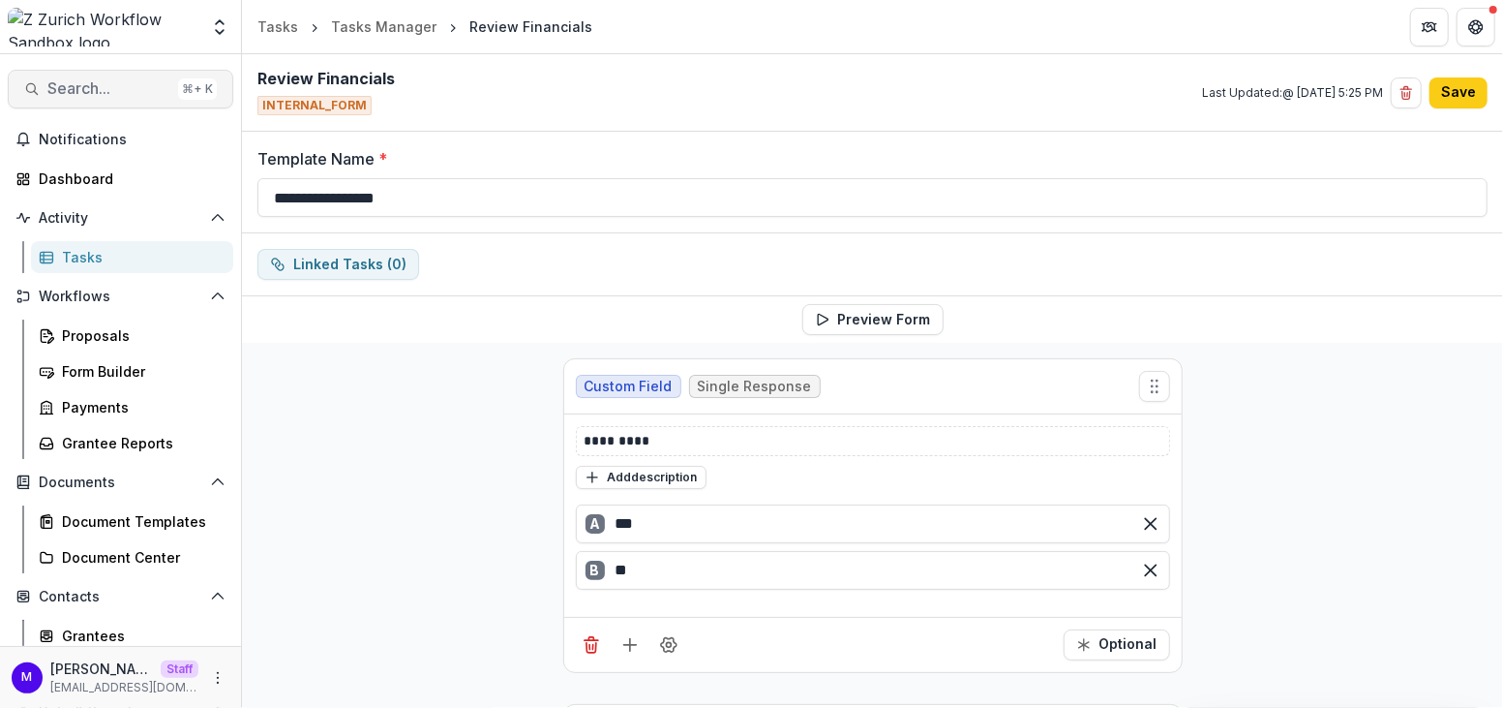
click at [125, 90] on span "Search..." at bounding box center [108, 88] width 123 height 18
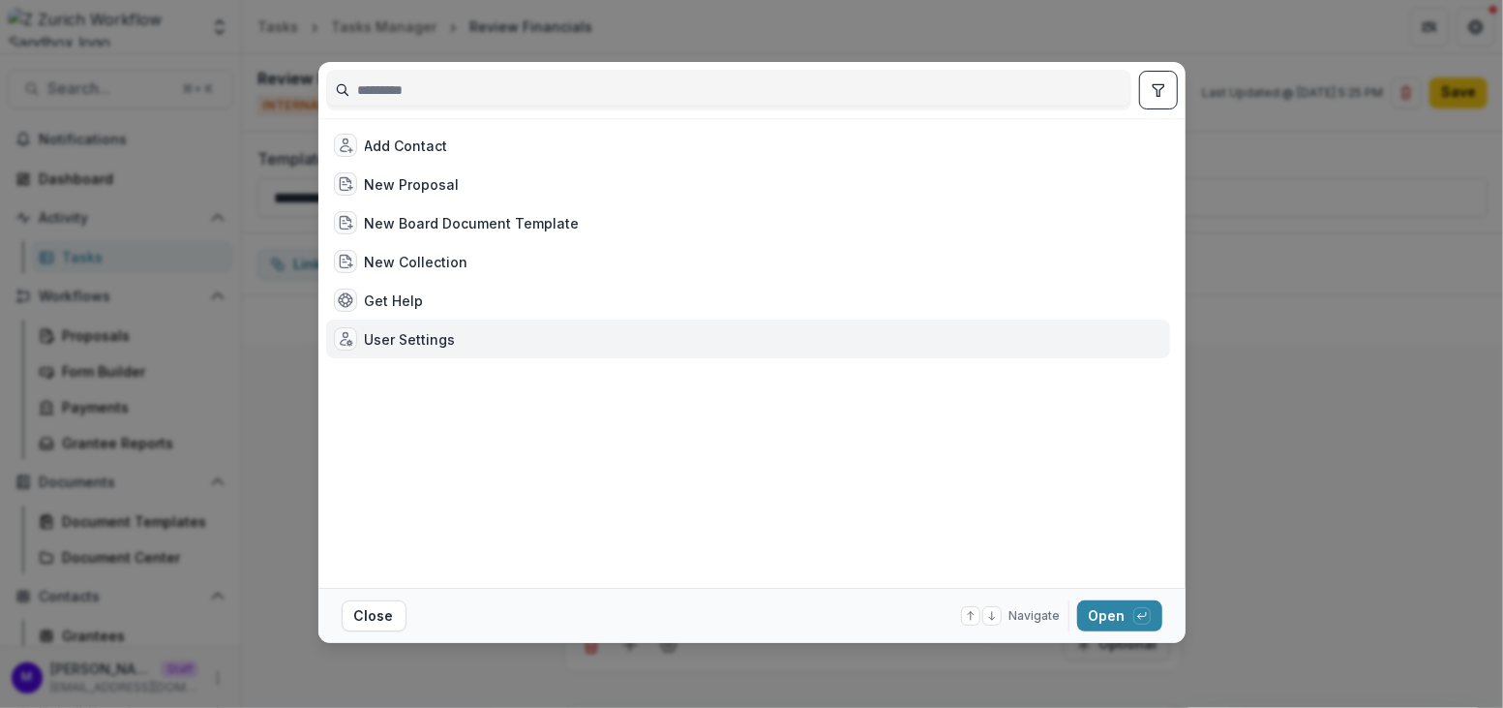
click at [412, 338] on div "User Settings" at bounding box center [410, 339] width 91 height 20
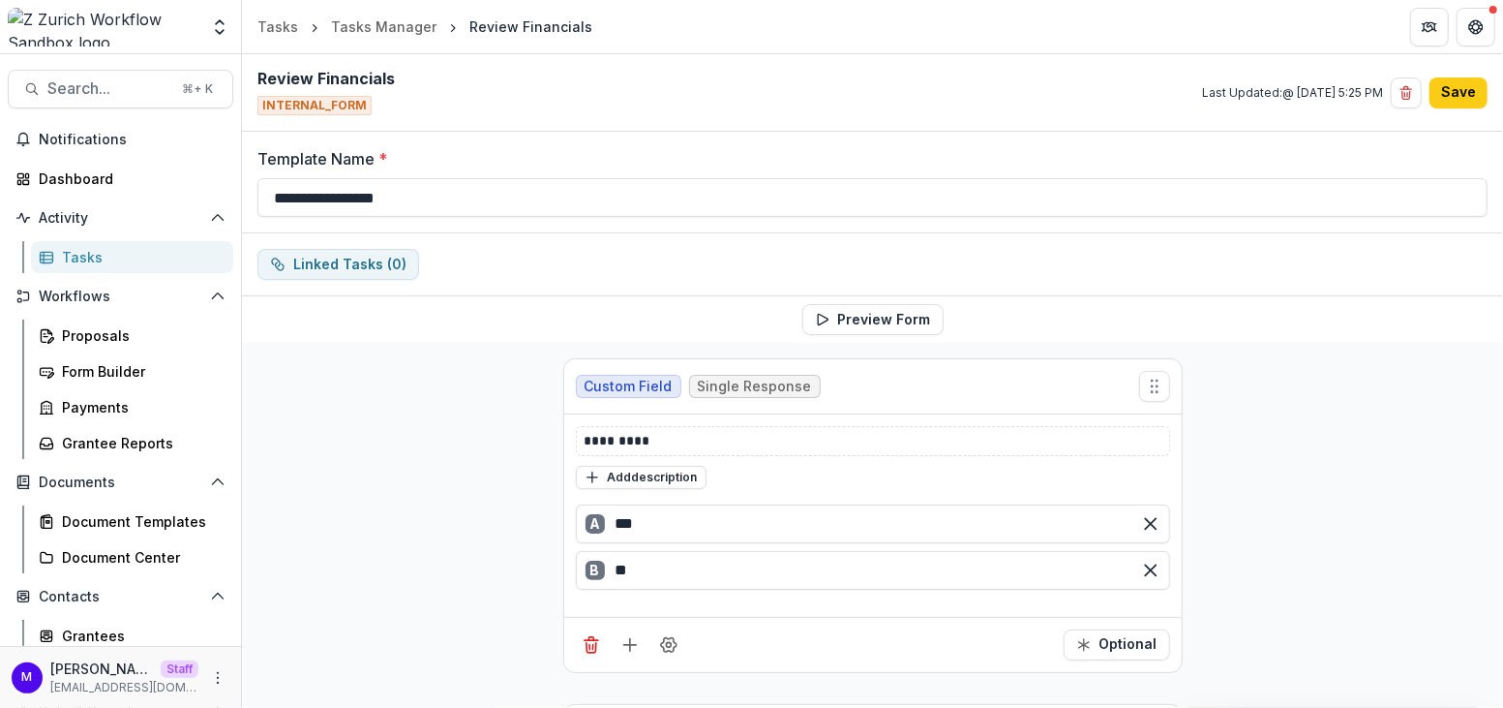
click at [412, 338] on div "User Settings" at bounding box center [410, 339] width 91 height 20
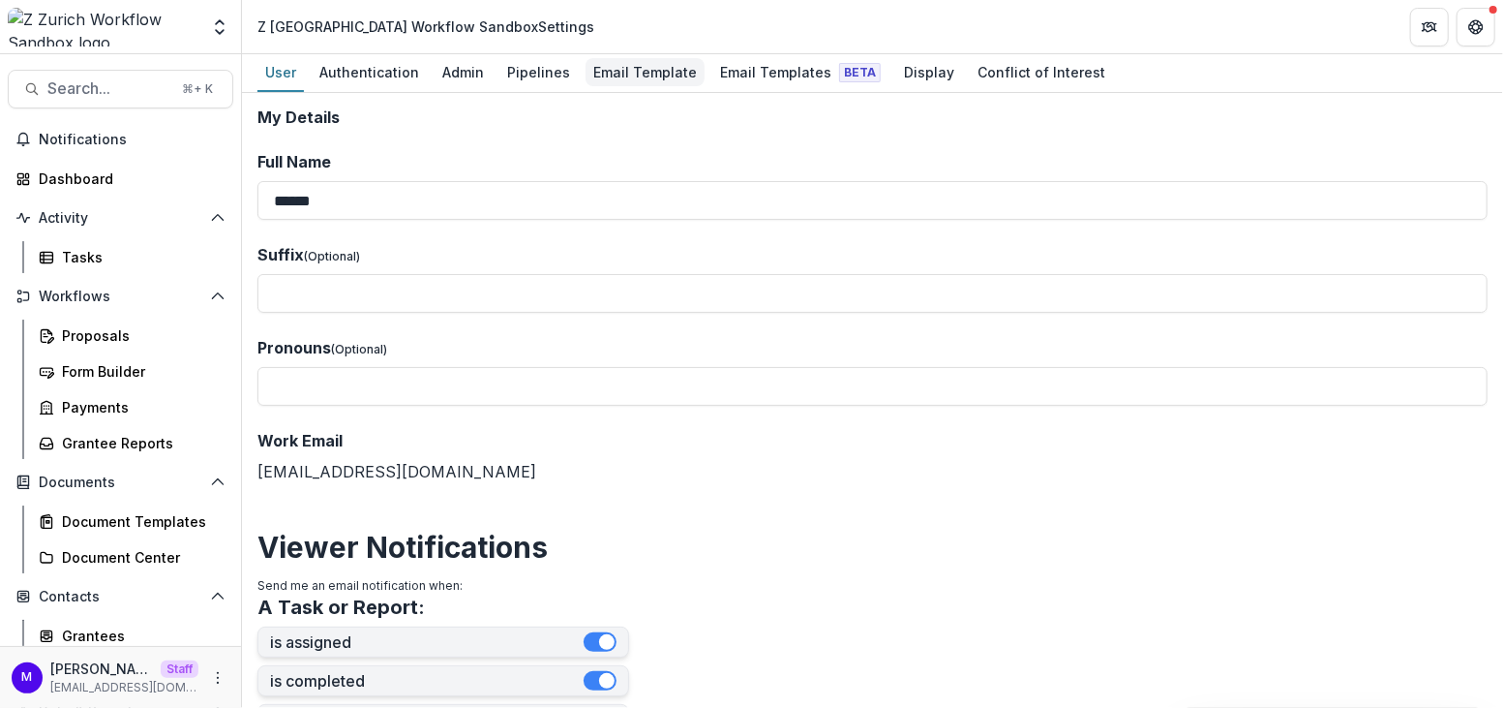
click at [609, 72] on div "Email Template" at bounding box center [645, 72] width 119 height 28
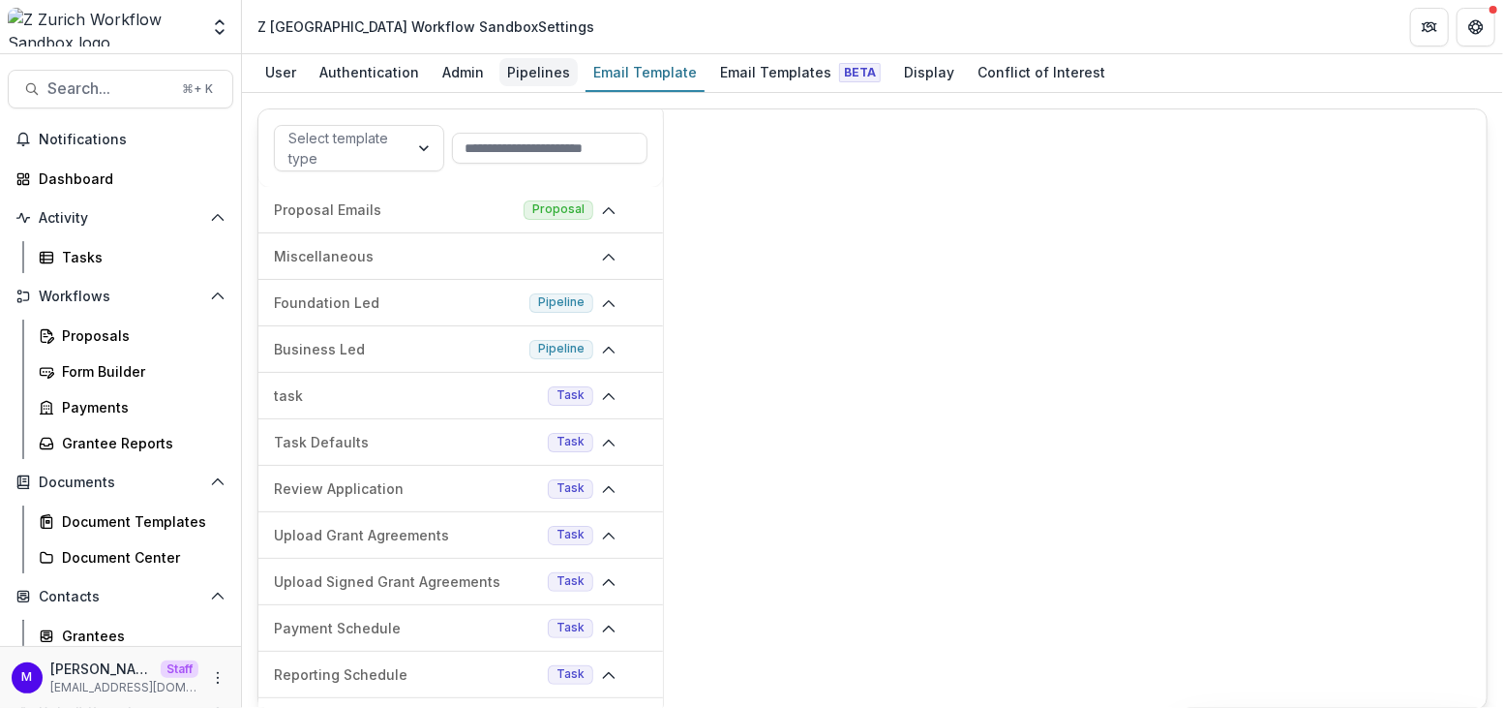
click at [535, 71] on div "Pipelines" at bounding box center [539, 72] width 78 height 28
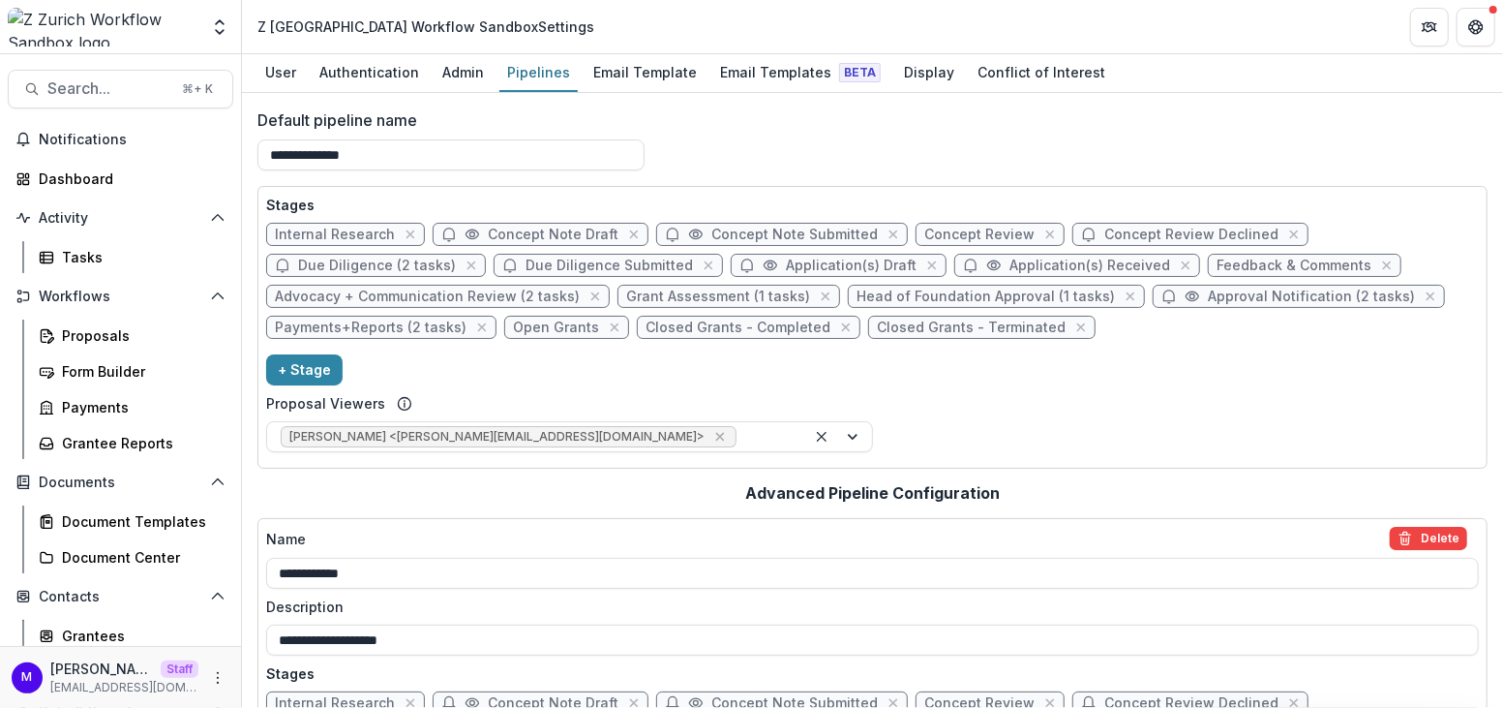
click at [698, 293] on span "Grant Assessment (1 tasks)" at bounding box center [718, 296] width 184 height 16
select select "******"
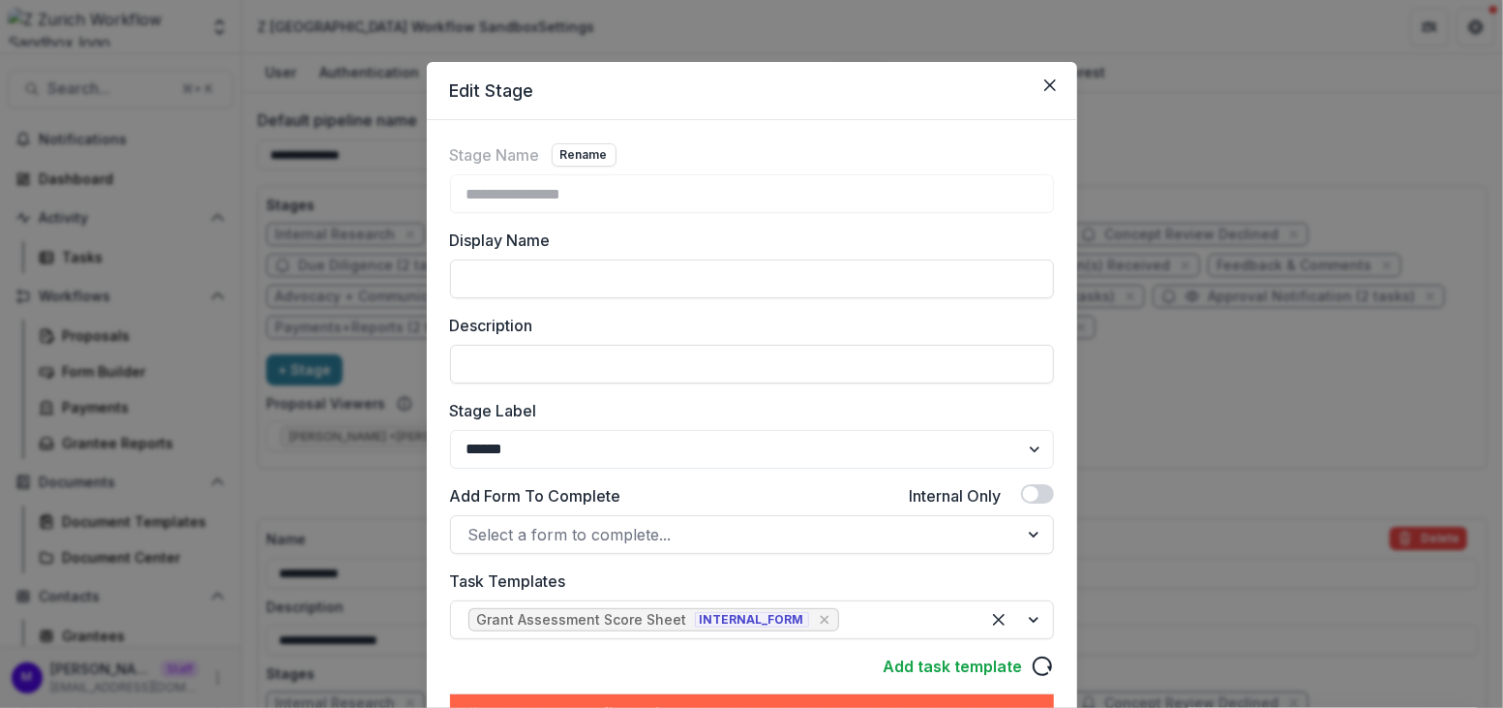
click at [1250, 453] on div "**********" at bounding box center [751, 354] width 1503 height 708
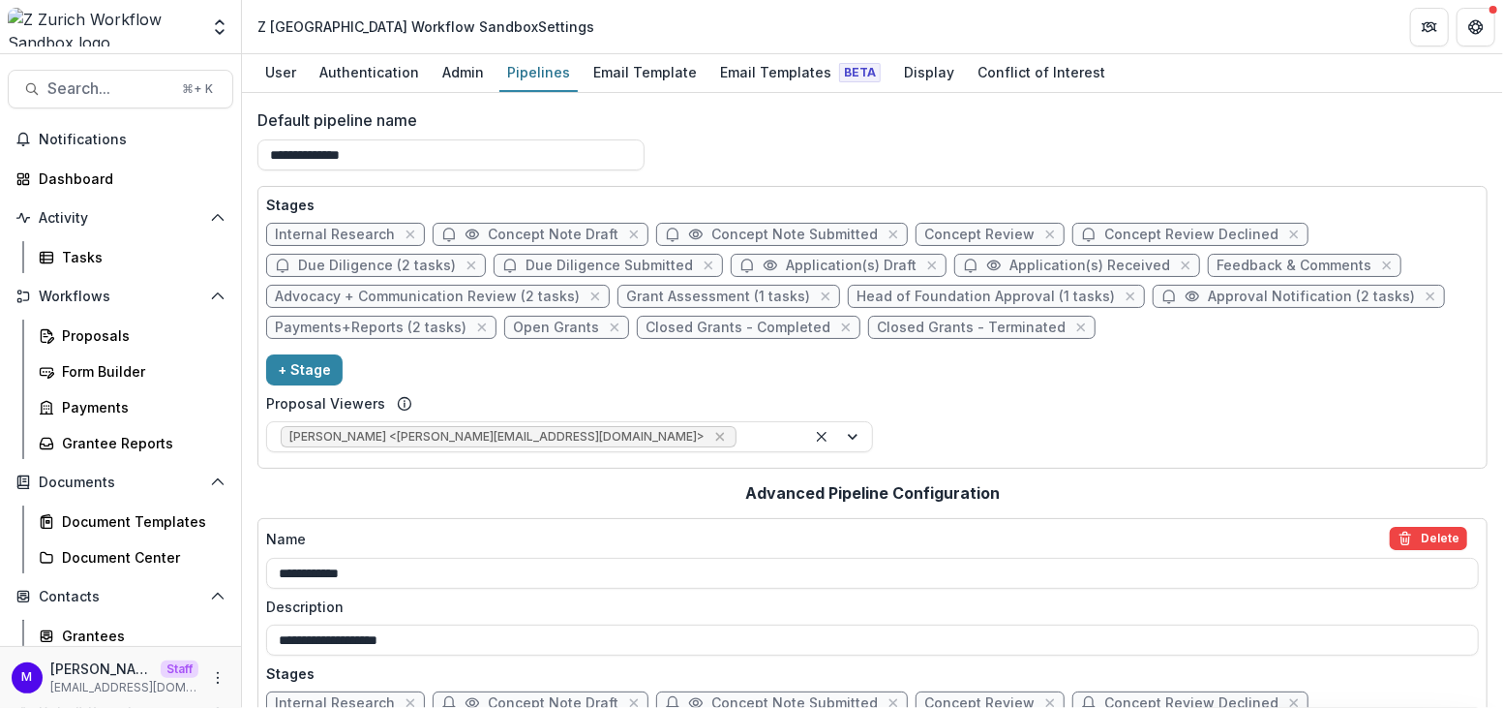
click at [1238, 294] on span "Approval Notification (2 tasks)" at bounding box center [1311, 296] width 207 height 16
select select "********"
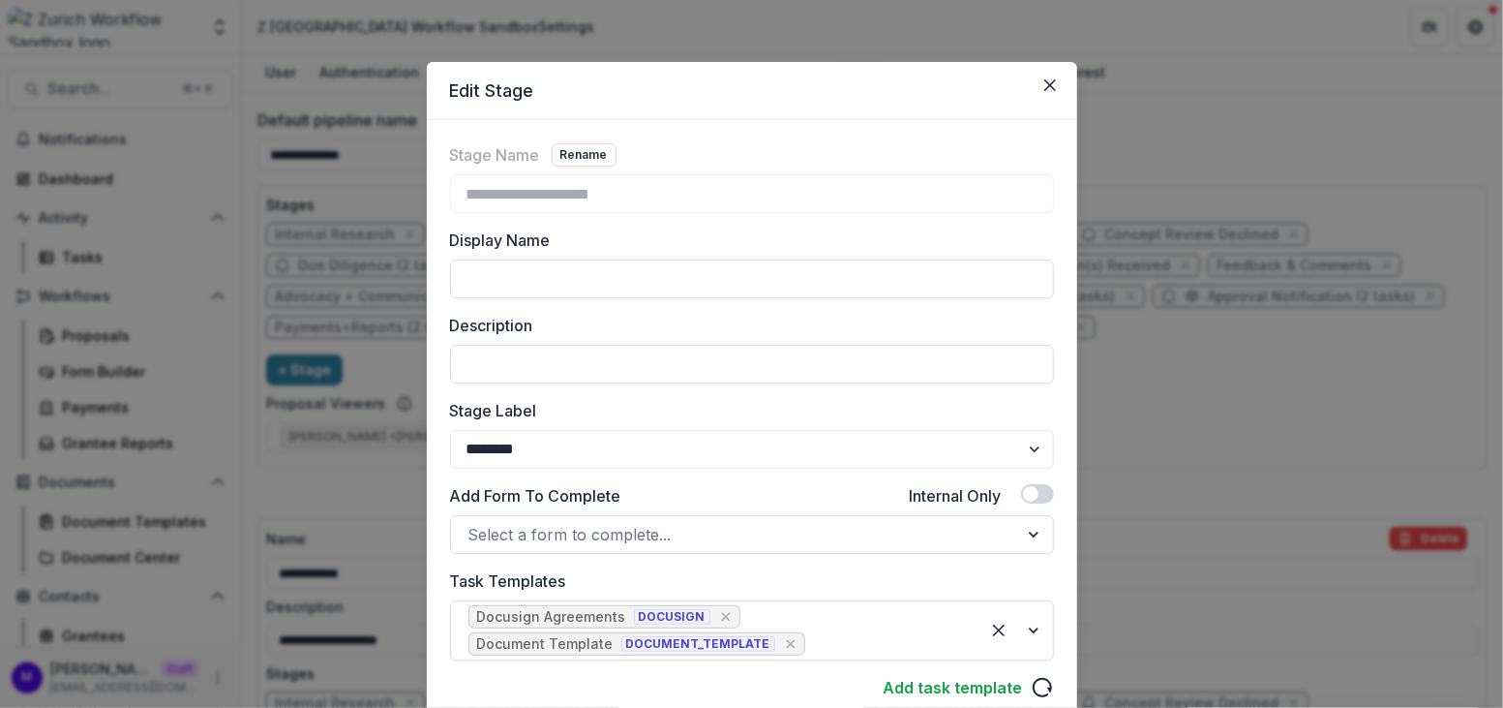
click at [1222, 394] on div "**********" at bounding box center [751, 354] width 1503 height 708
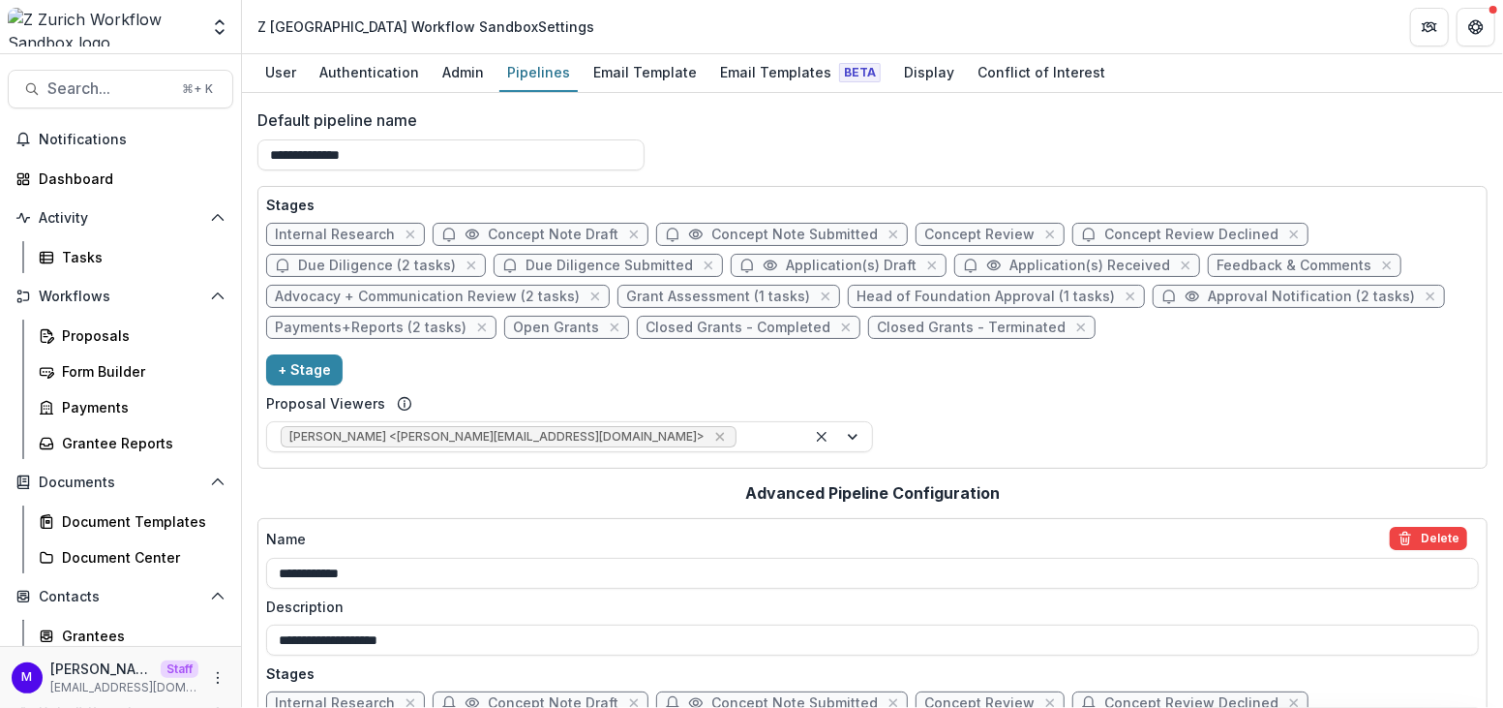
click at [409, 326] on span "Payments+Reports (2 tasks)" at bounding box center [371, 327] width 192 height 16
select select "********"
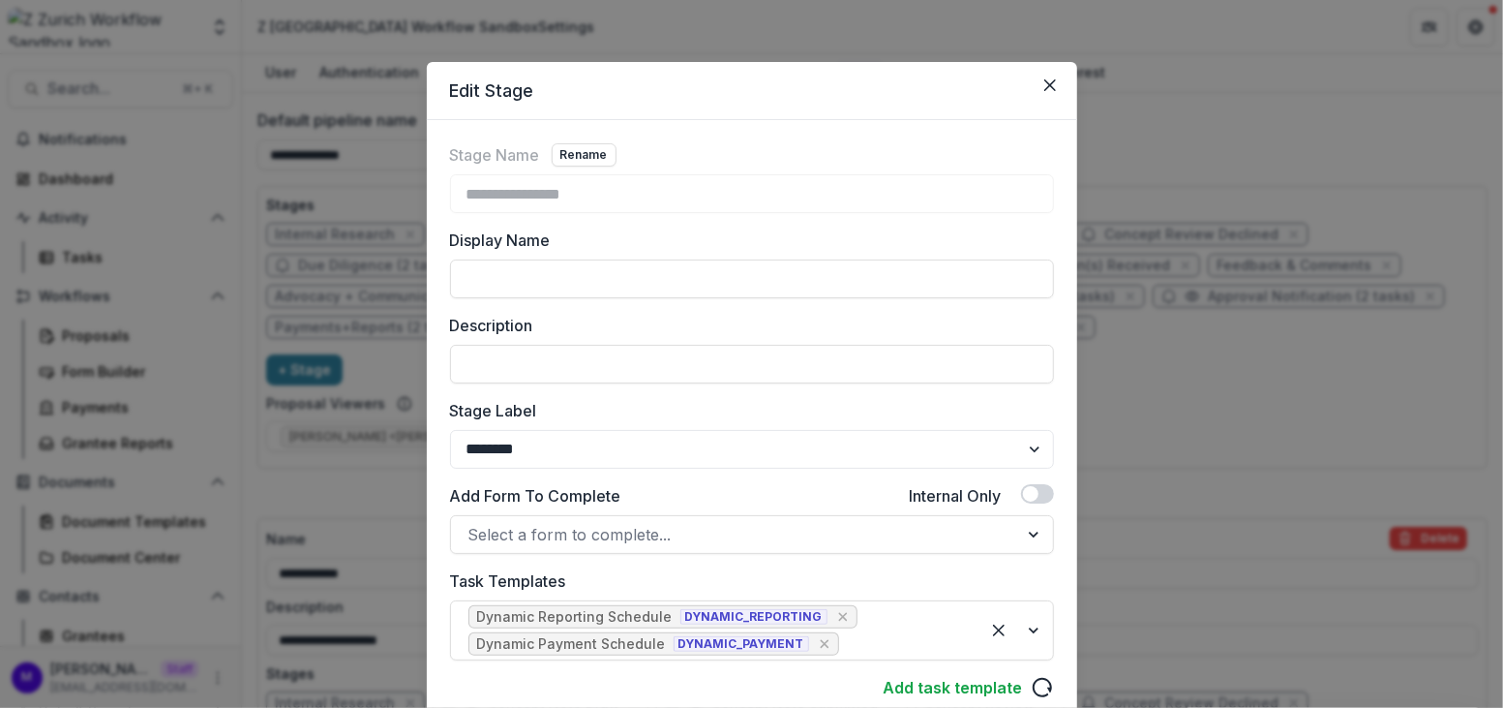
click at [1136, 405] on div "**********" at bounding box center [751, 354] width 1503 height 708
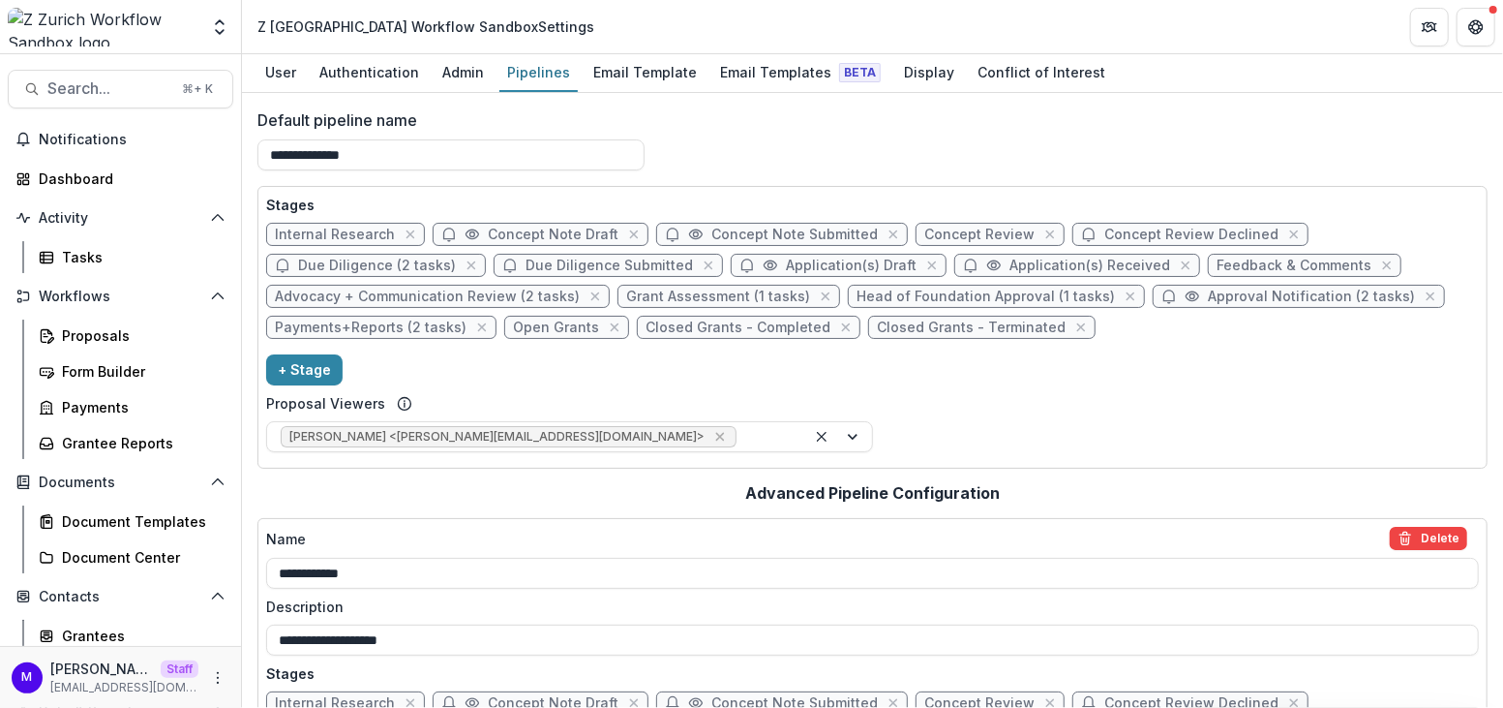
click at [774, 292] on span "Grant Assessment (1 tasks)" at bounding box center [718, 296] width 184 height 16
select select "******"
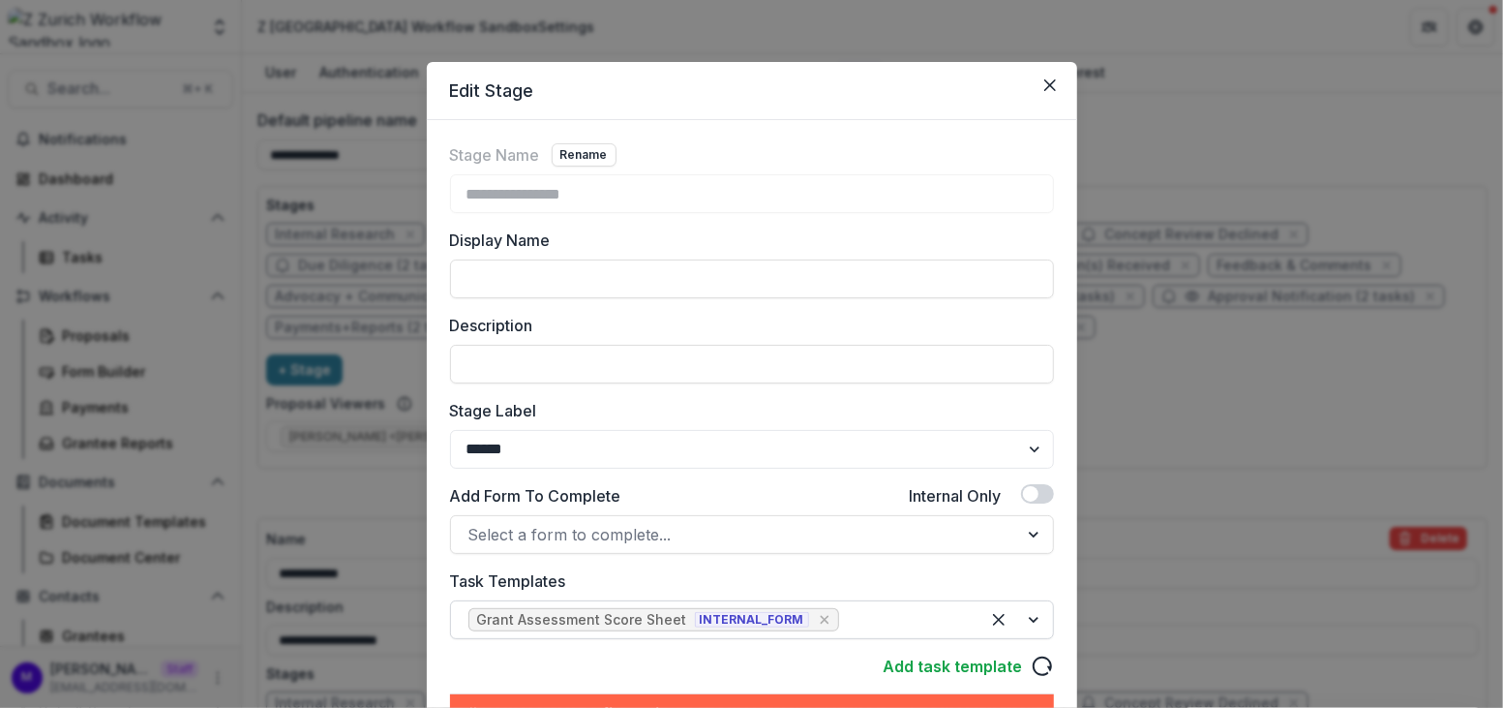
click at [874, 617] on div at bounding box center [902, 619] width 119 height 27
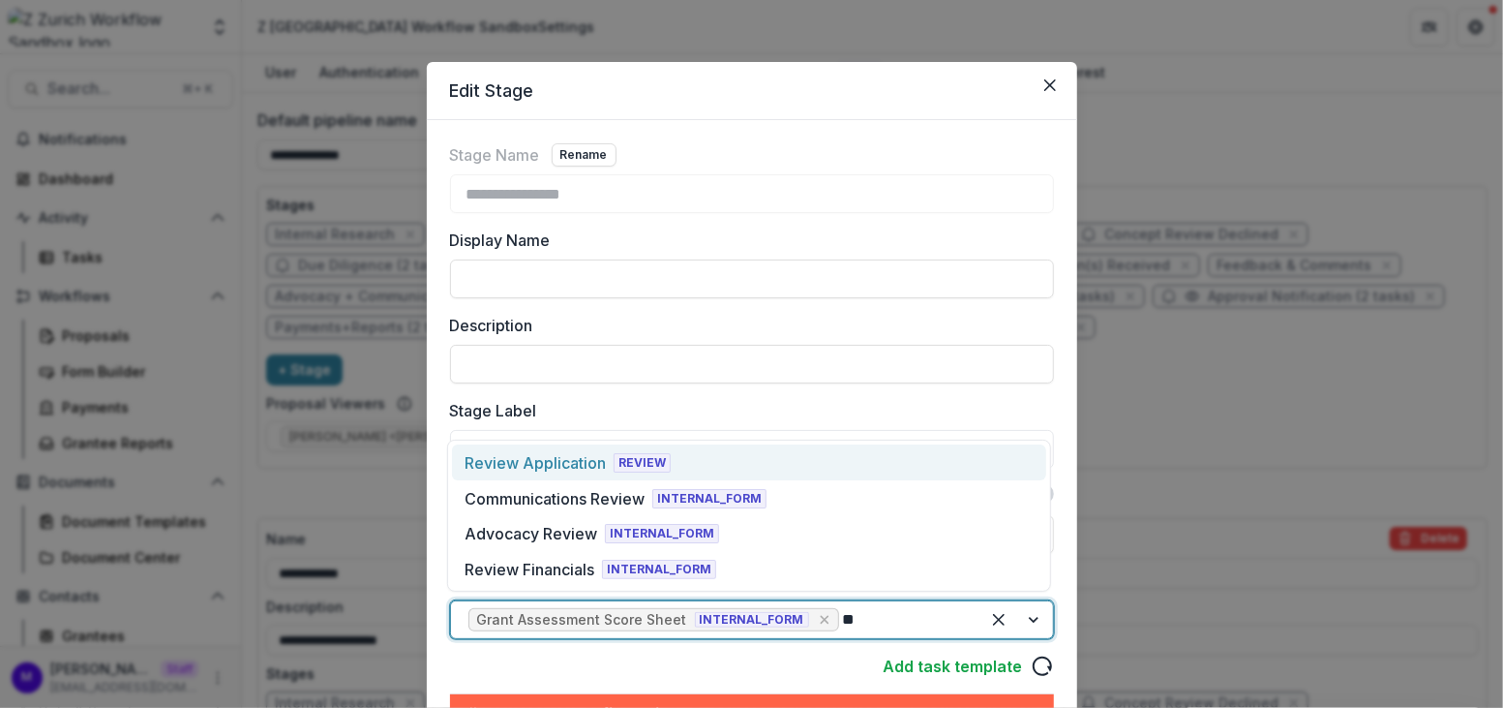
type input "*"
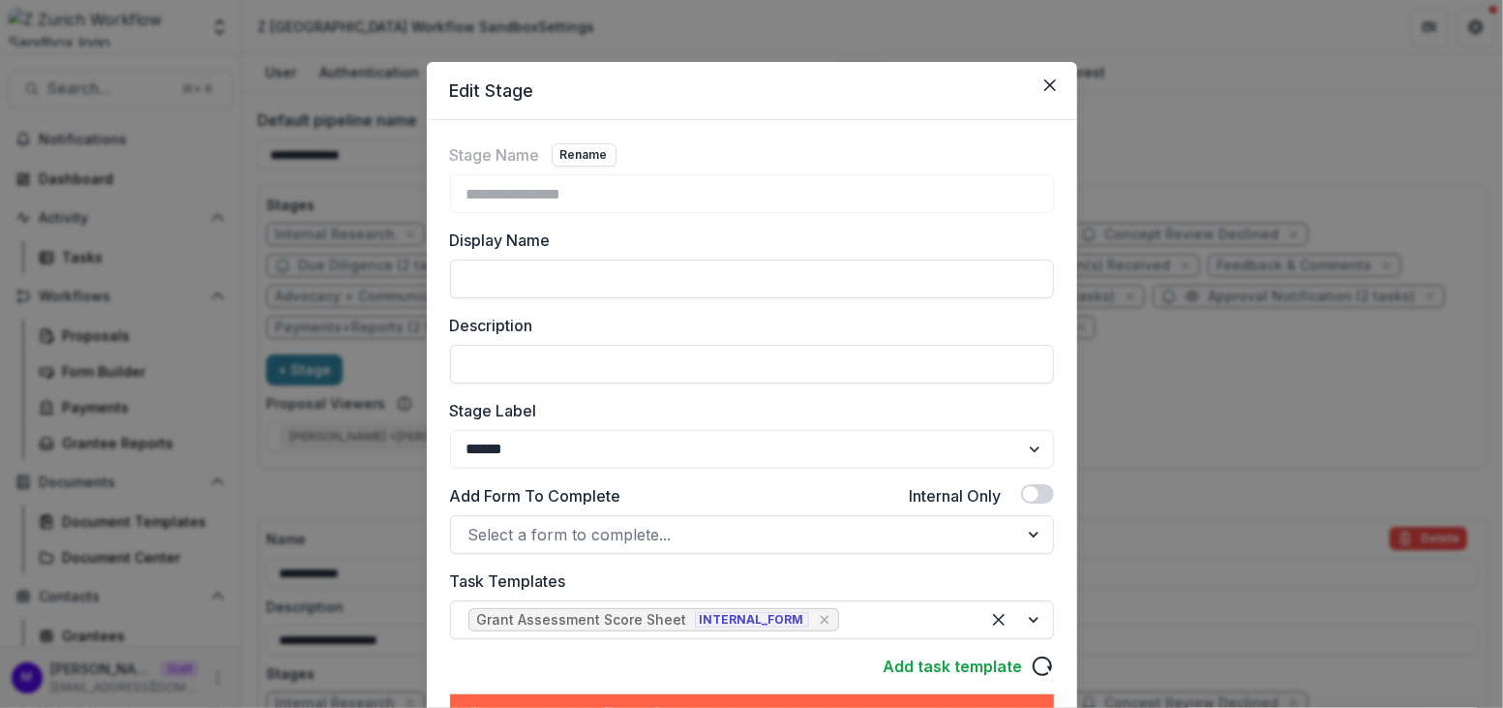
click at [1207, 519] on div "**********" at bounding box center [751, 354] width 1503 height 708
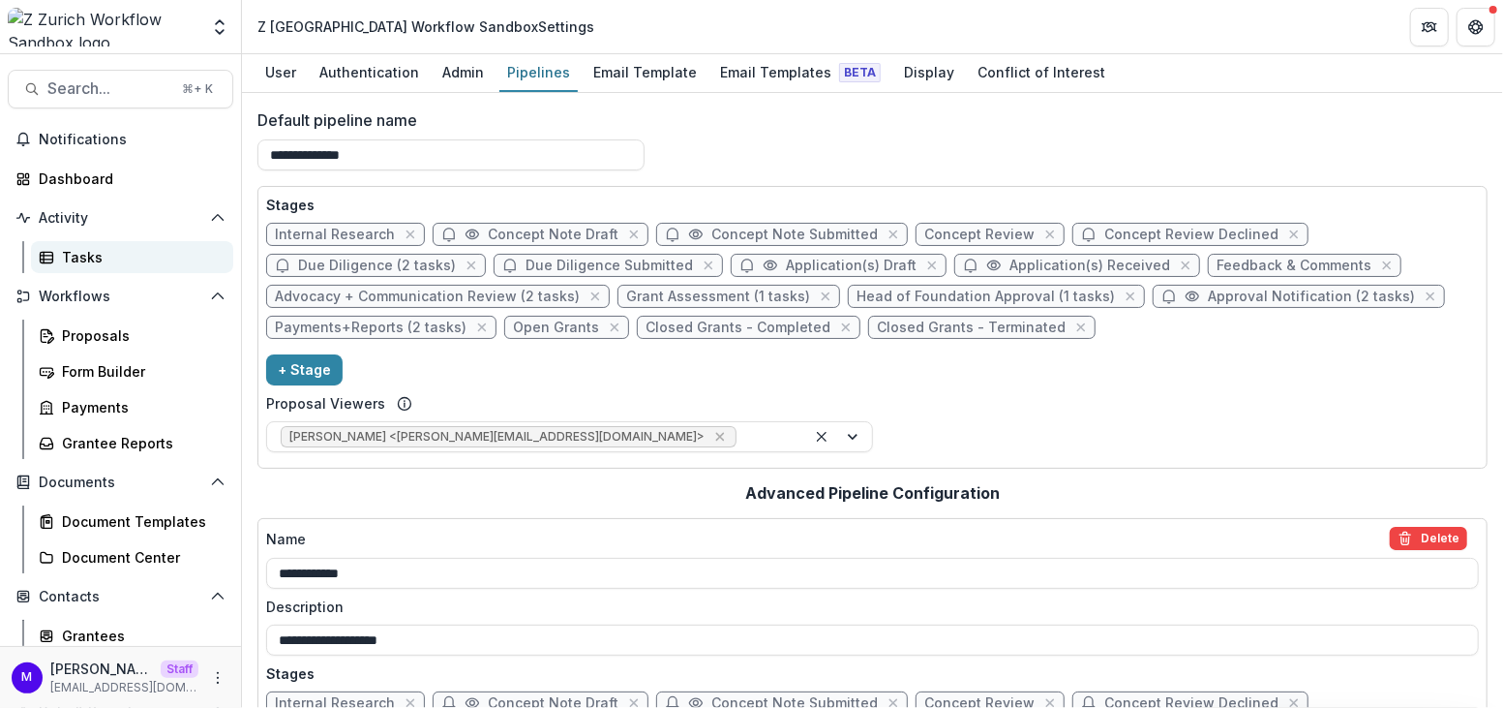
click at [114, 250] on div "Tasks" at bounding box center [140, 257] width 156 height 20
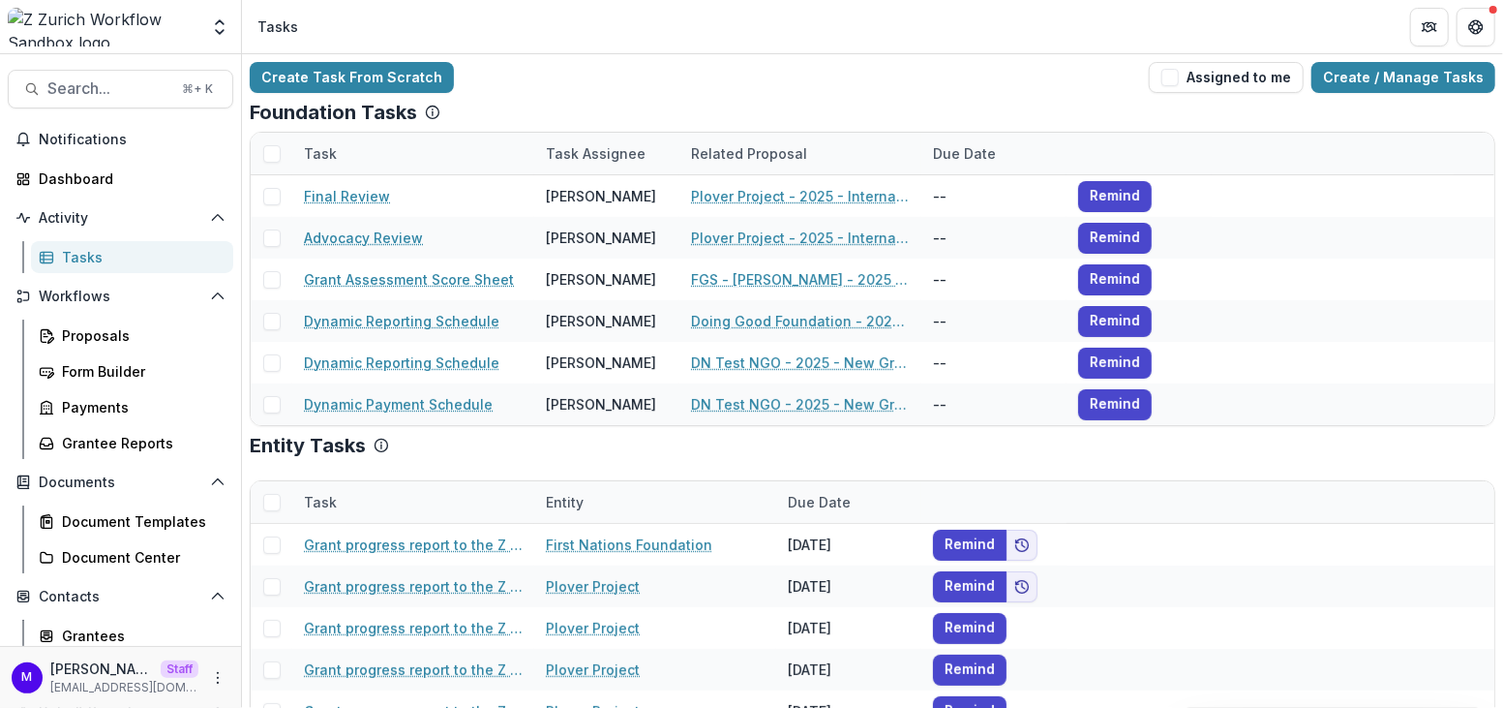
click at [77, 259] on div "Tasks" at bounding box center [140, 257] width 156 height 20
click at [1404, 82] on link "Create / Manage Tasks" at bounding box center [1404, 77] width 184 height 31
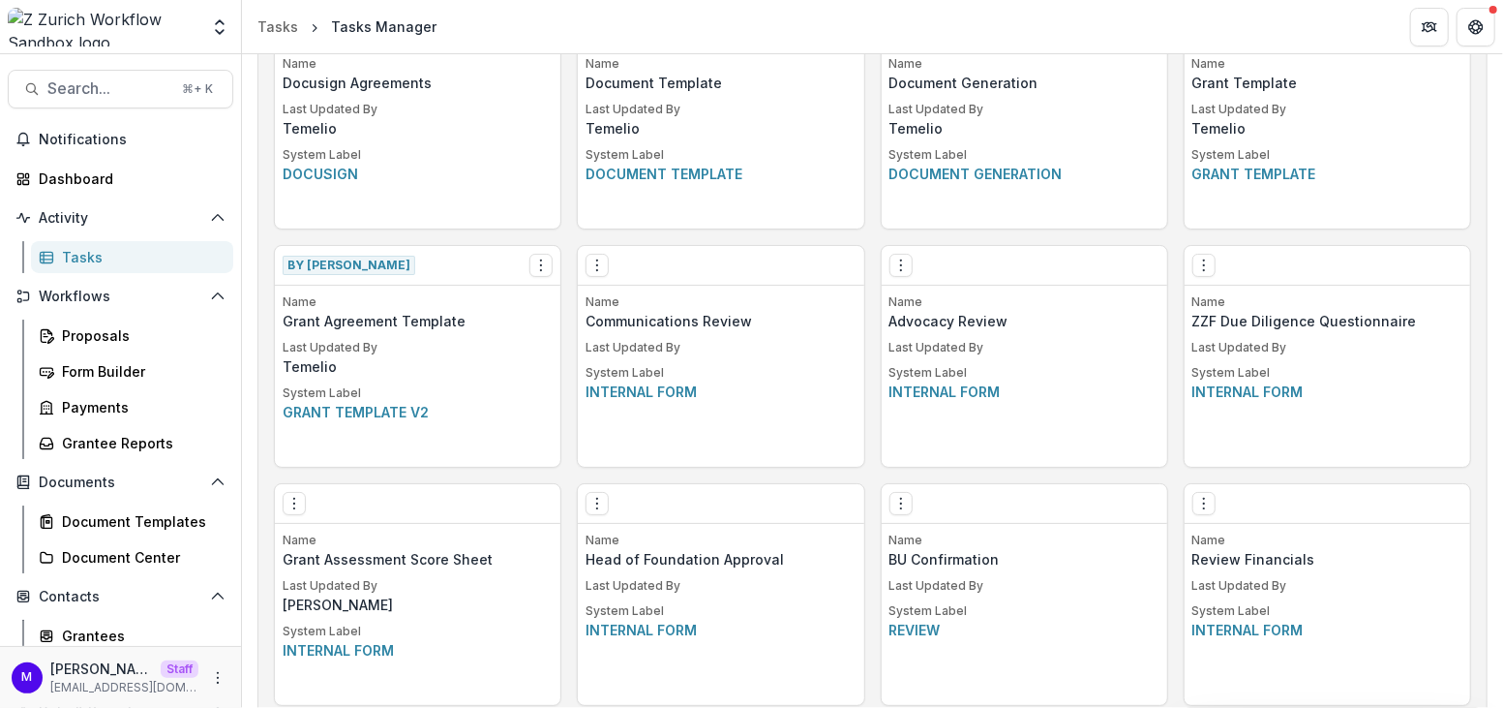
scroll to position [1211, 0]
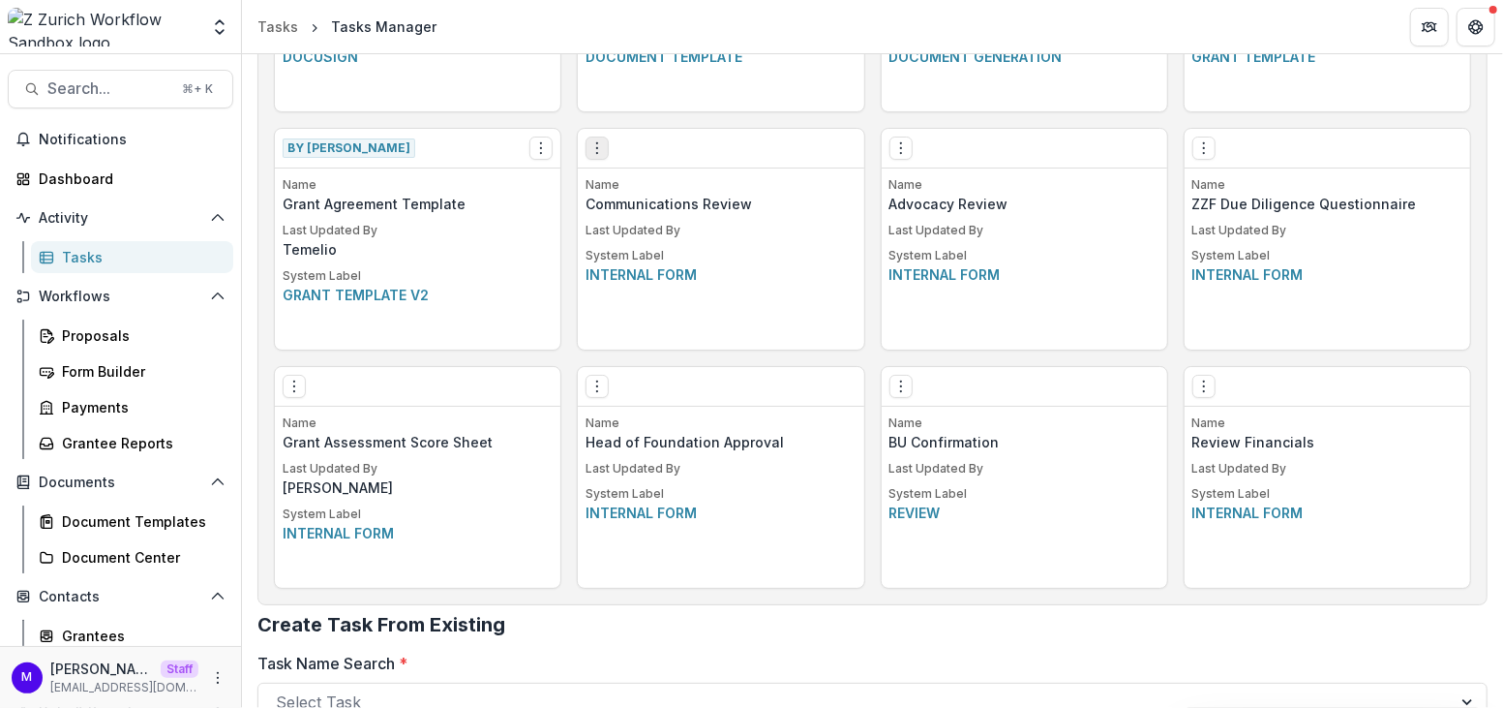
click at [600, 148] on icon "Options" at bounding box center [597, 147] width 15 height 15
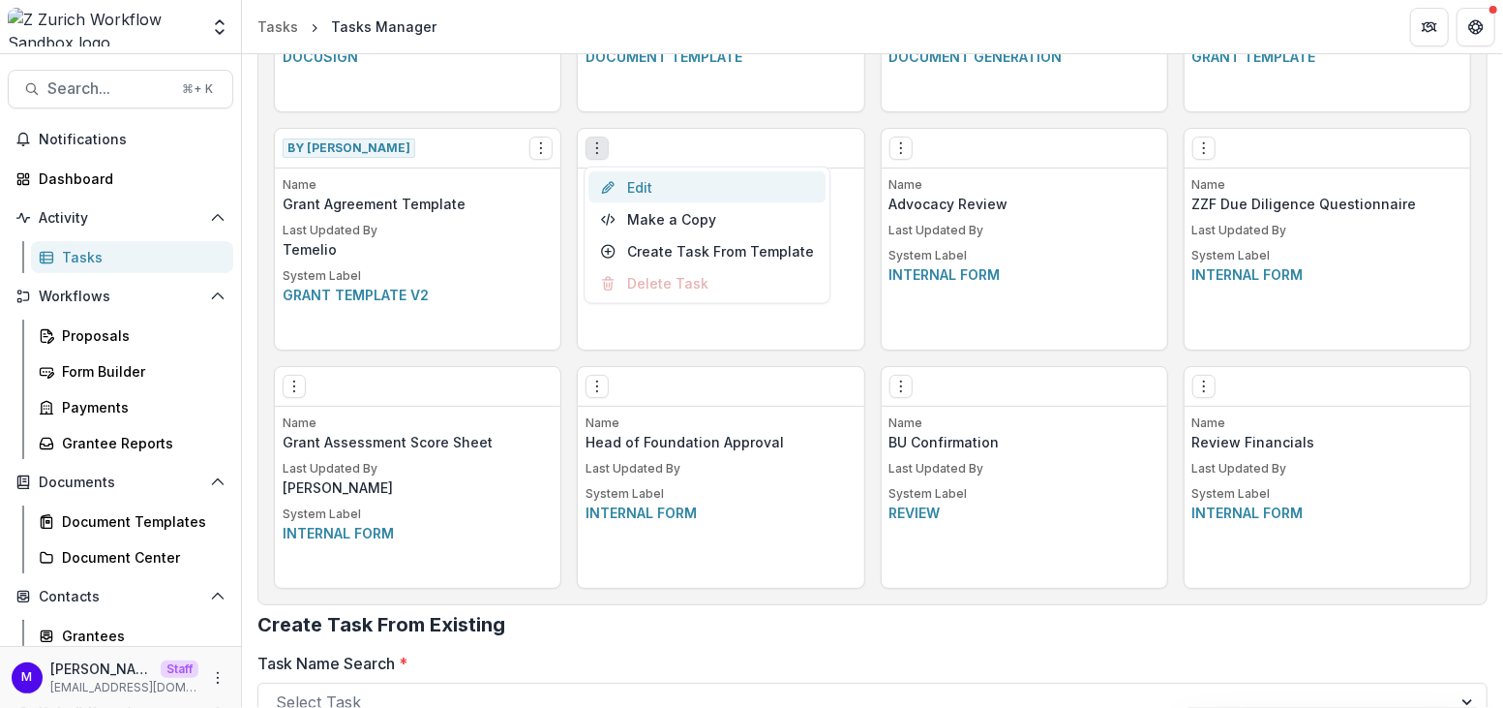
click at [638, 182] on link "Edit" at bounding box center [707, 187] width 237 height 32
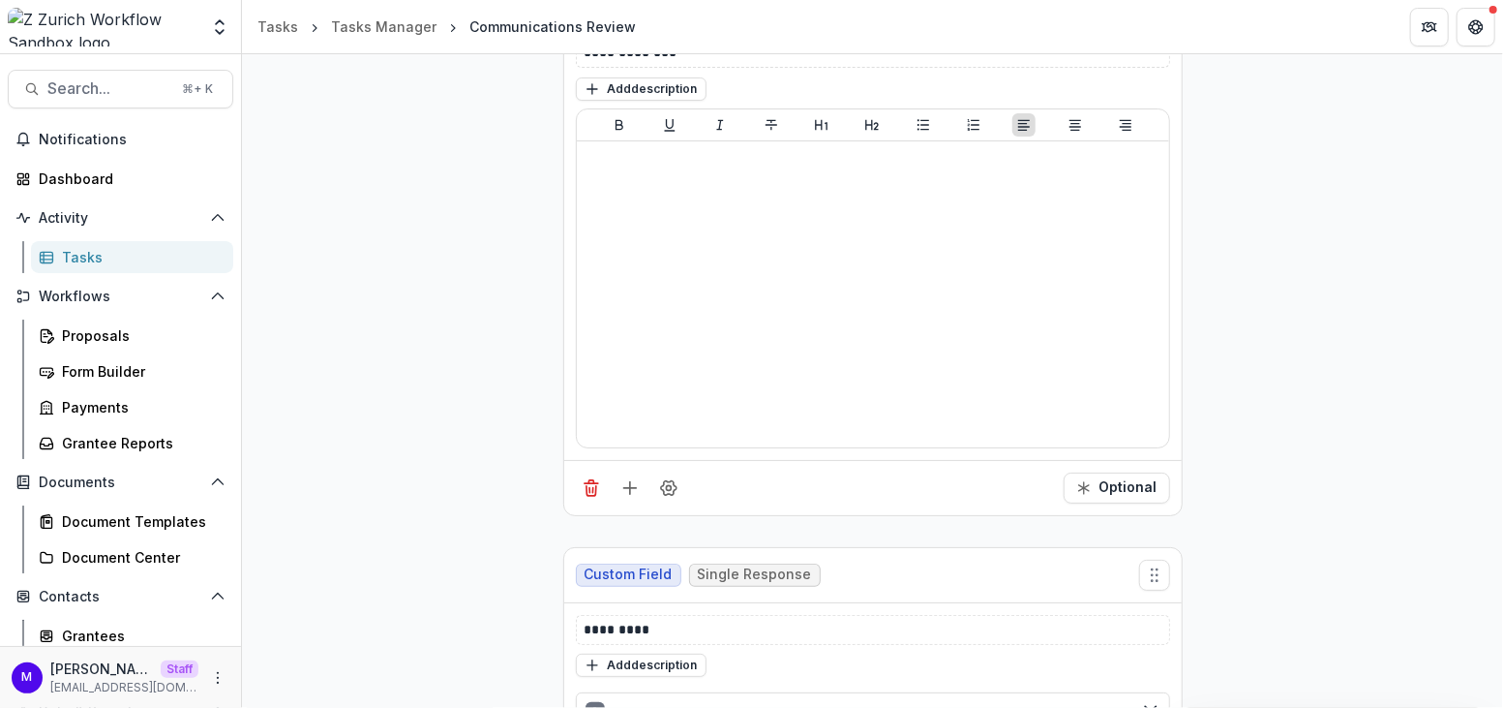
scroll to position [392, 0]
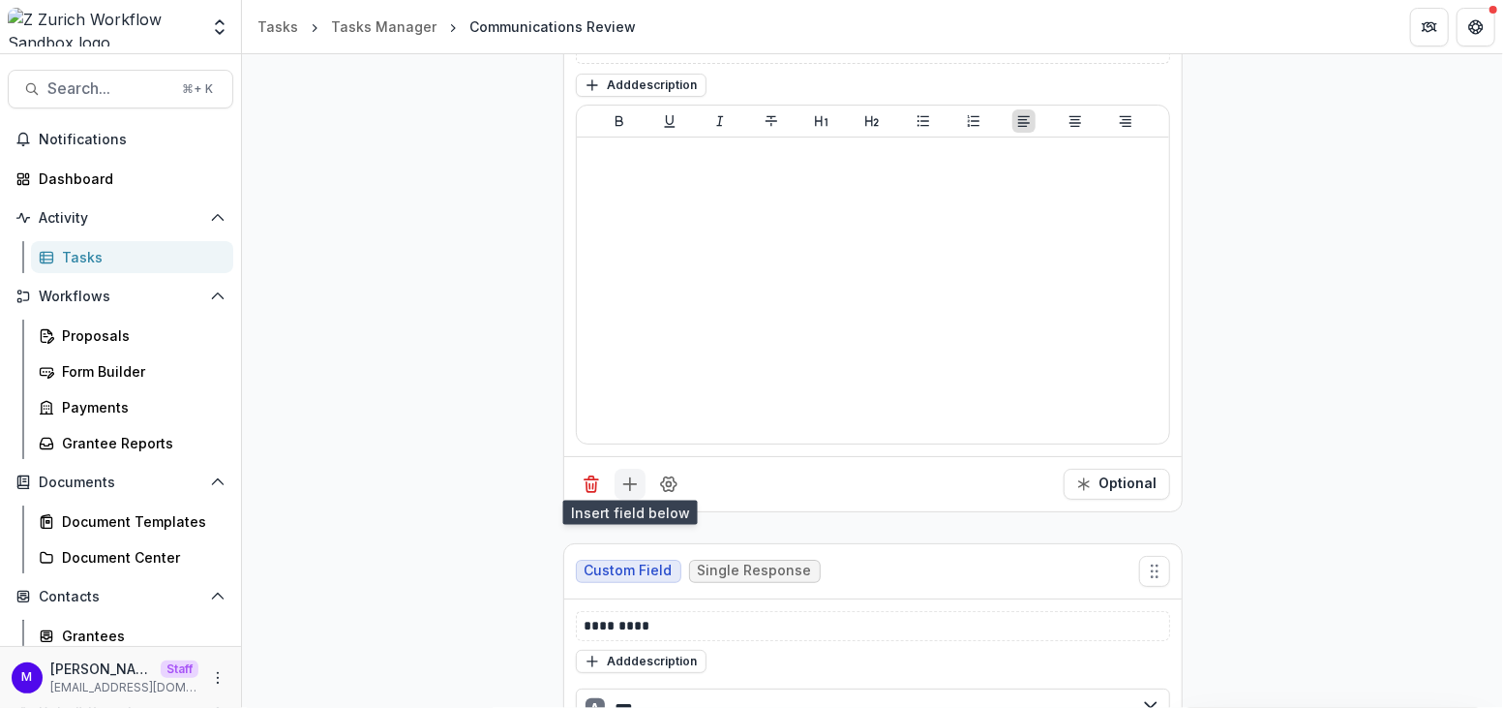
click at [629, 484] on icon "Add field" at bounding box center [630, 483] width 19 height 19
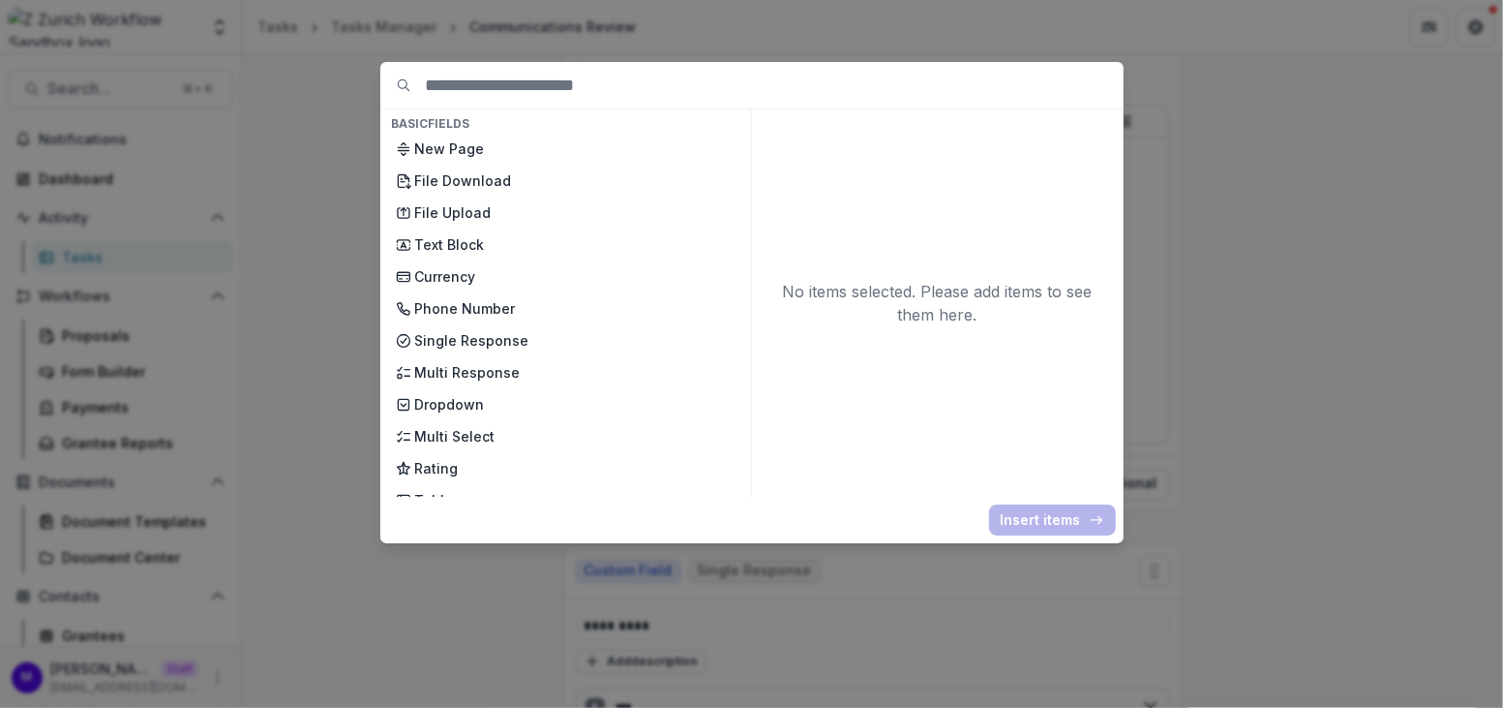
click at [330, 254] on div "Basic Fields New Page File Download File Upload Text Block Currency Phone Numbe…" at bounding box center [751, 354] width 1503 height 708
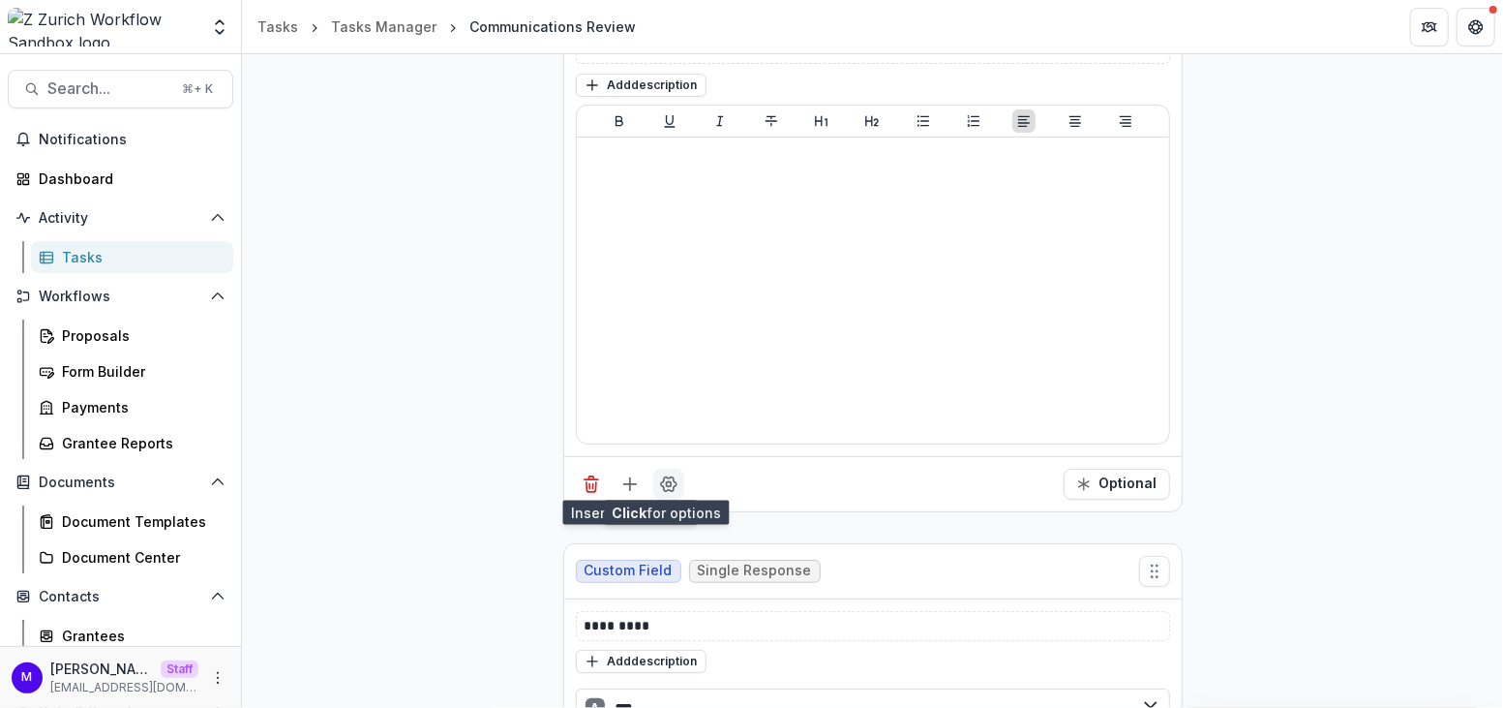
click at [665, 480] on icon "Field Settings" at bounding box center [668, 483] width 19 height 19
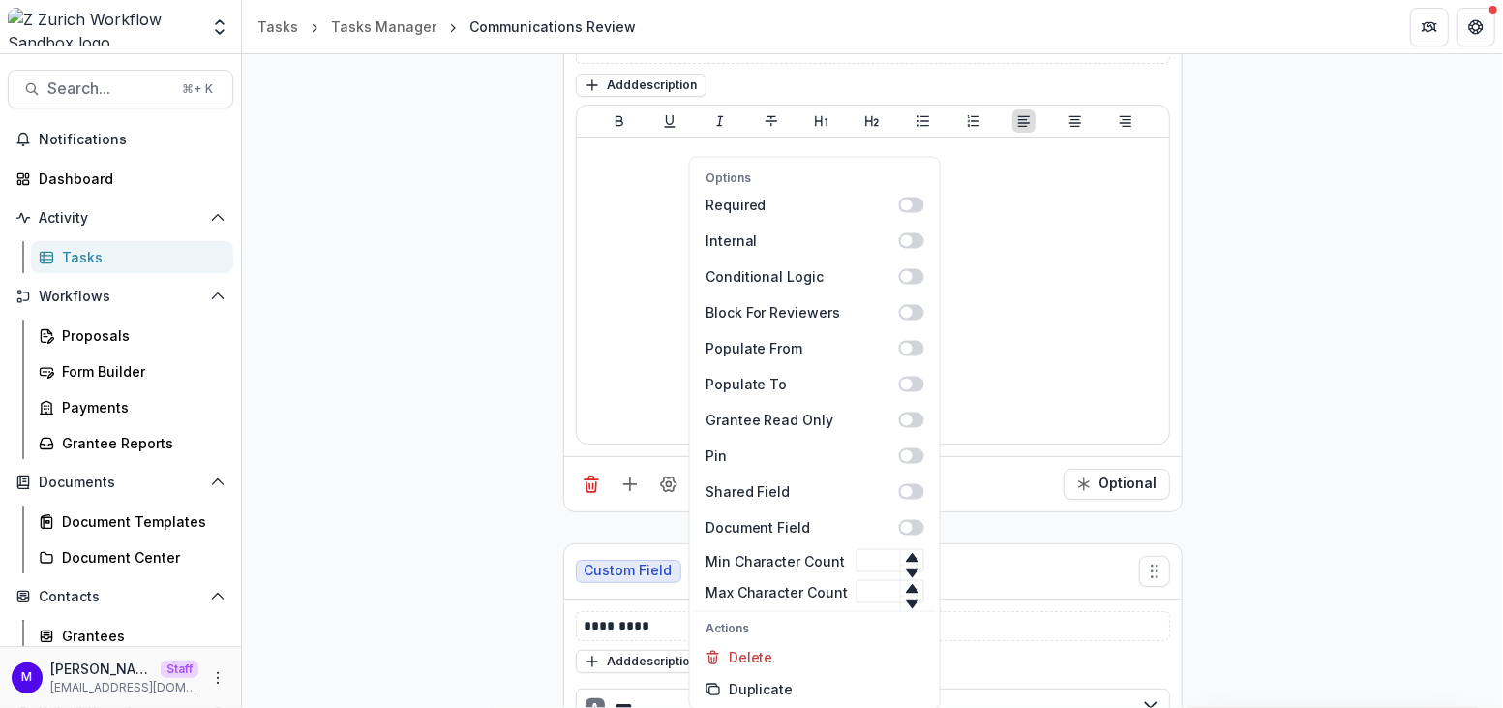
click at [1267, 300] on div "**********" at bounding box center [872, 412] width 1261 height 922
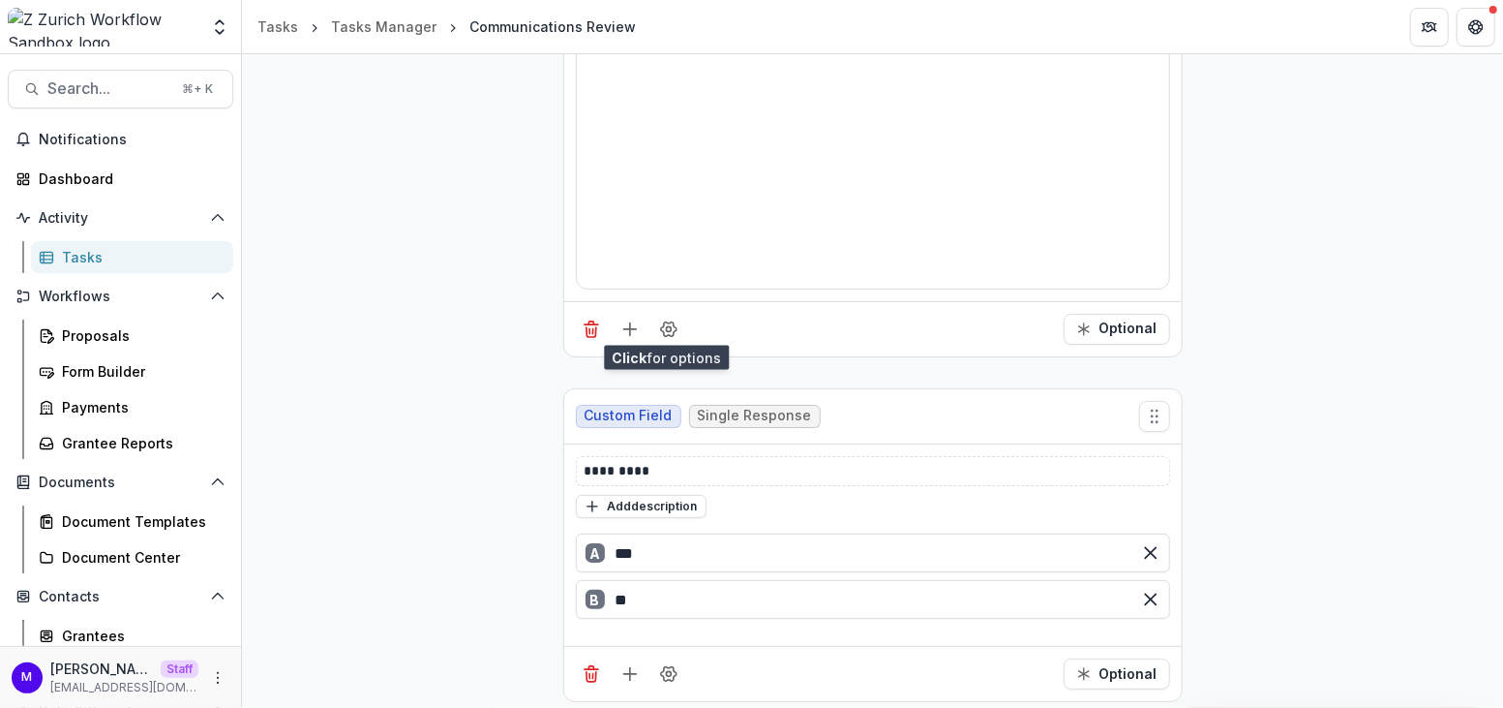
scroll to position [0, 0]
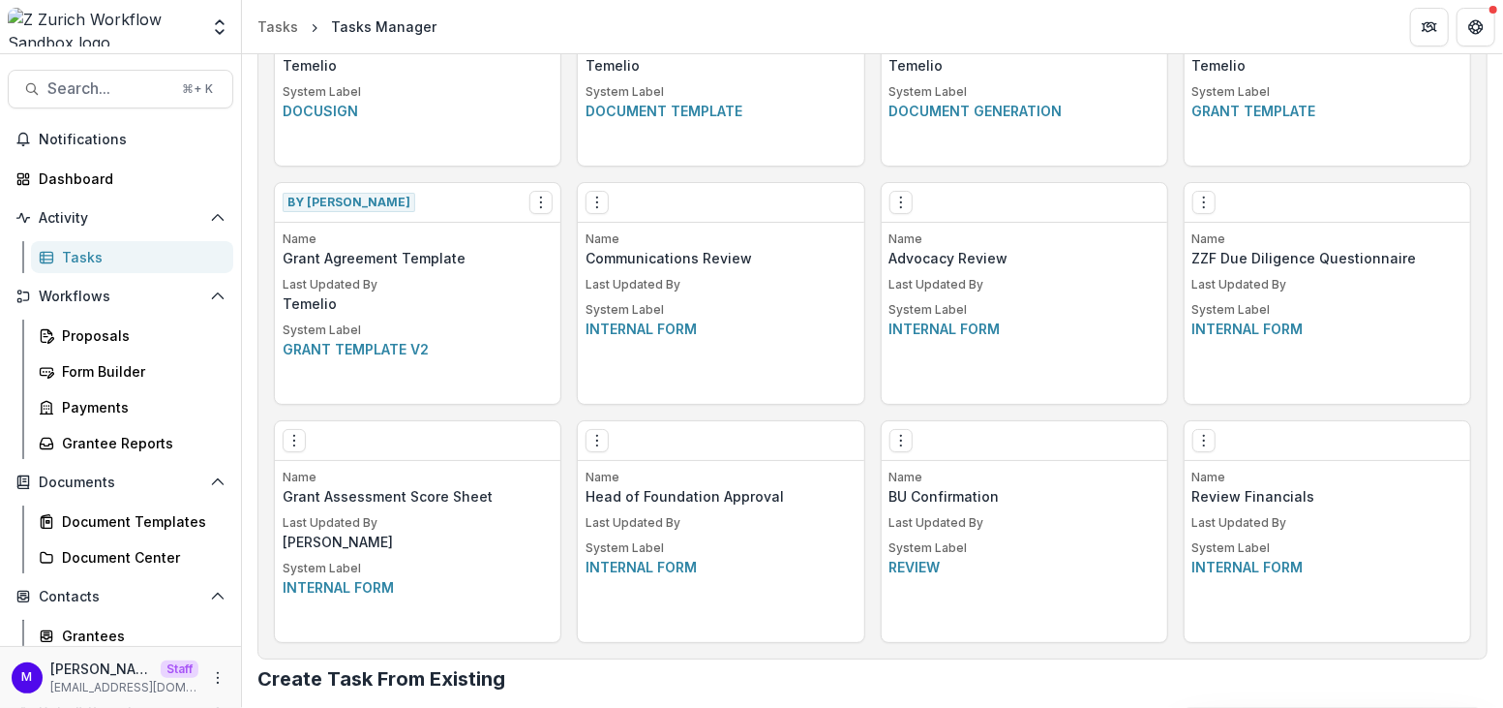
scroll to position [1136, 0]
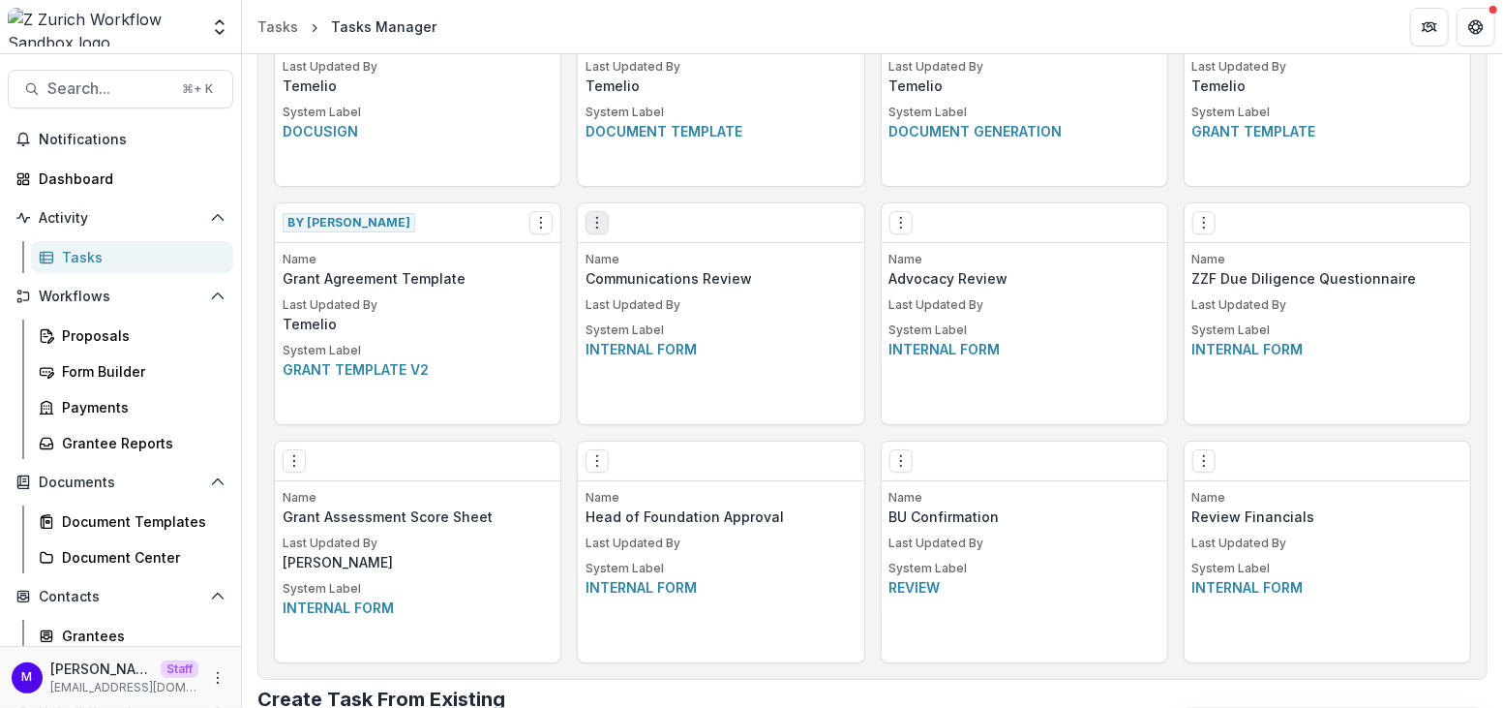
click at [599, 227] on icon "Options" at bounding box center [597, 222] width 15 height 15
drag, startPoint x: 593, startPoint y: 348, endPoint x: 670, endPoint y: 348, distance: 76.5
click at [670, 348] on p "Internal form" at bounding box center [721, 349] width 270 height 20
click at [106, 325] on div "Proposals" at bounding box center [140, 335] width 156 height 20
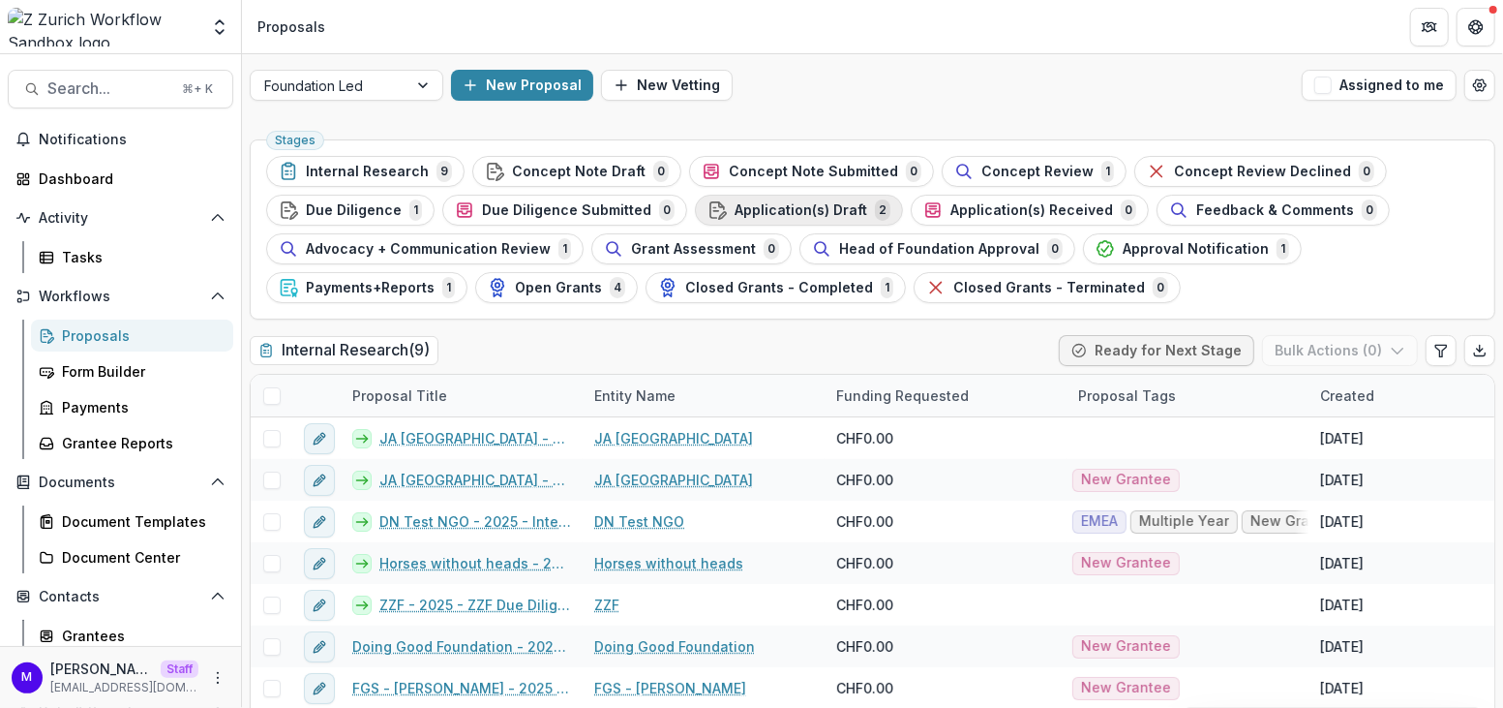
click at [790, 209] on span "Application(s) Draft" at bounding box center [801, 210] width 133 height 16
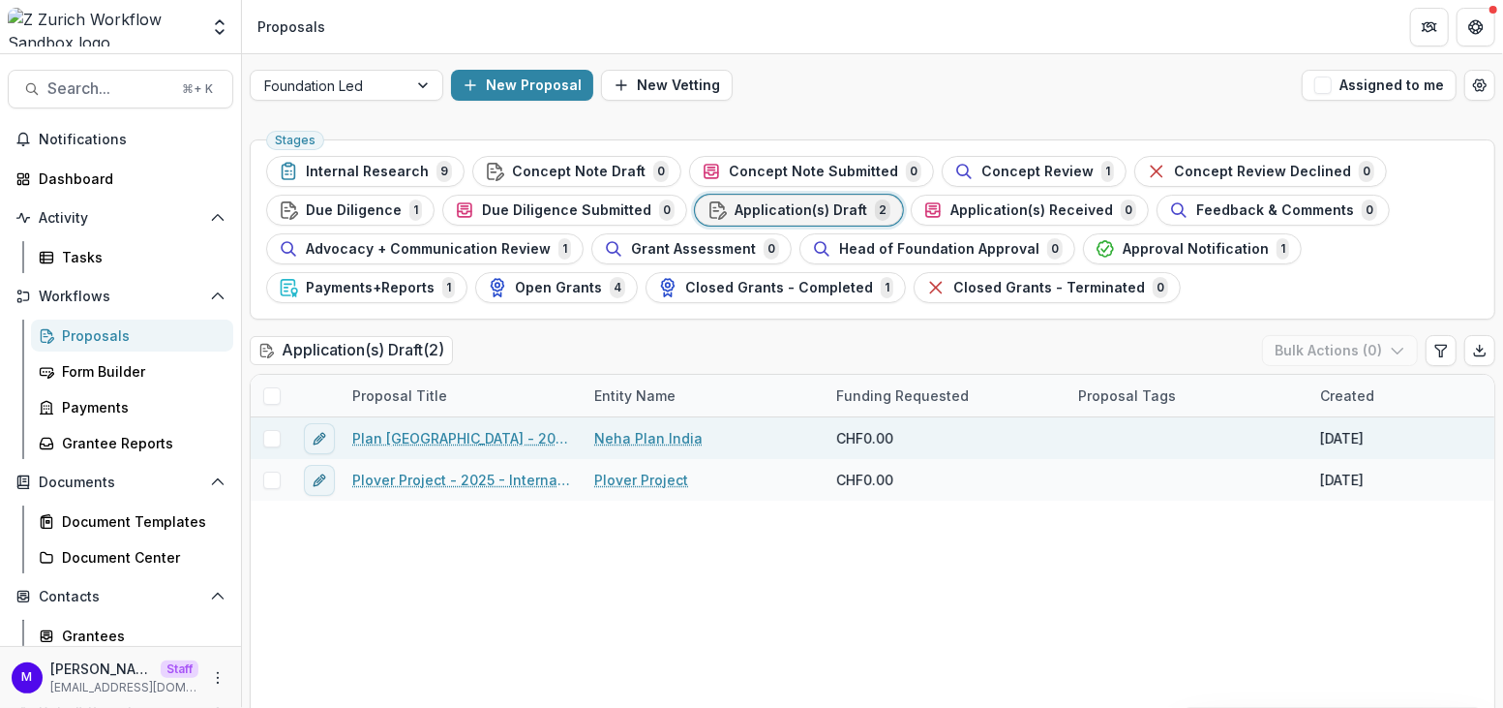
click at [473, 439] on link "Plan India - 2025 - Renewal Grant Application" at bounding box center [461, 438] width 219 height 20
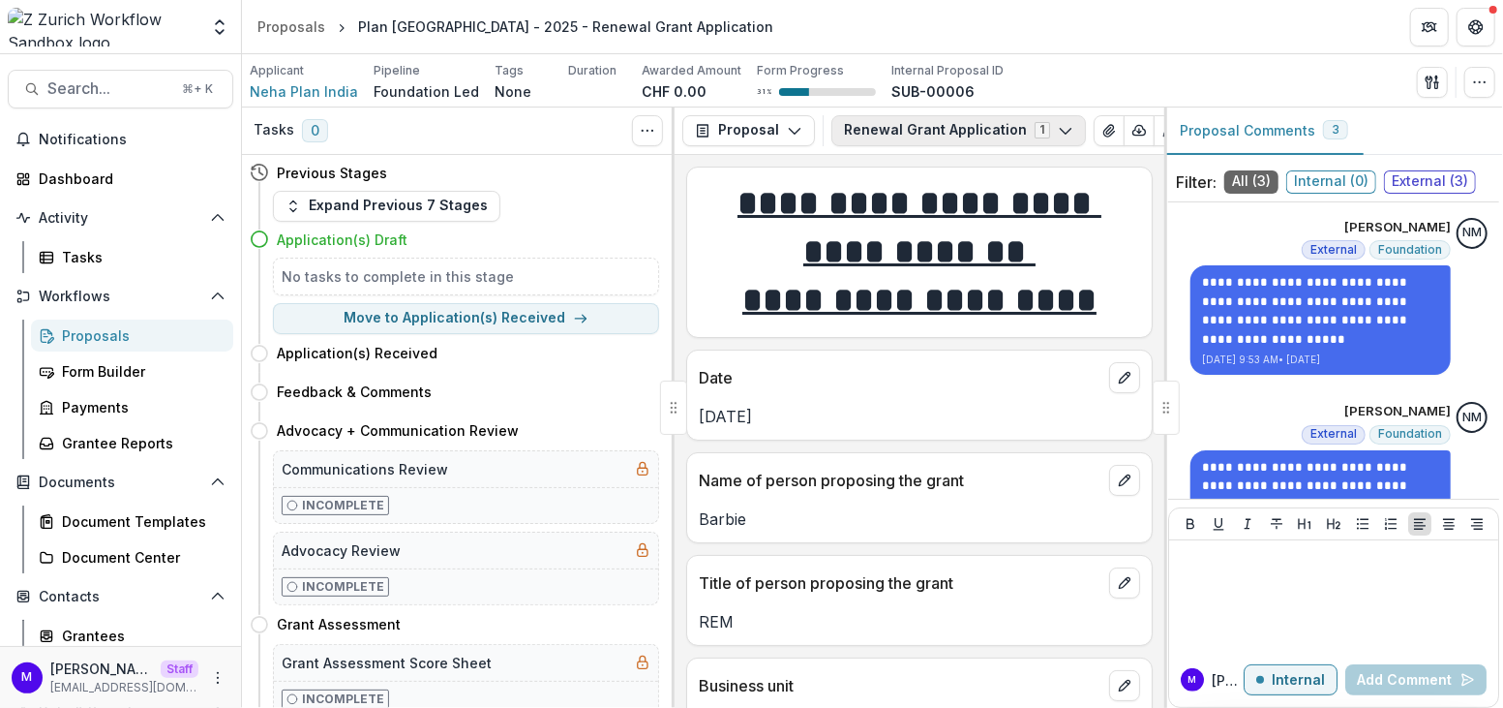
click at [984, 129] on button "Renewal Grant Application 1" at bounding box center [959, 130] width 255 height 31
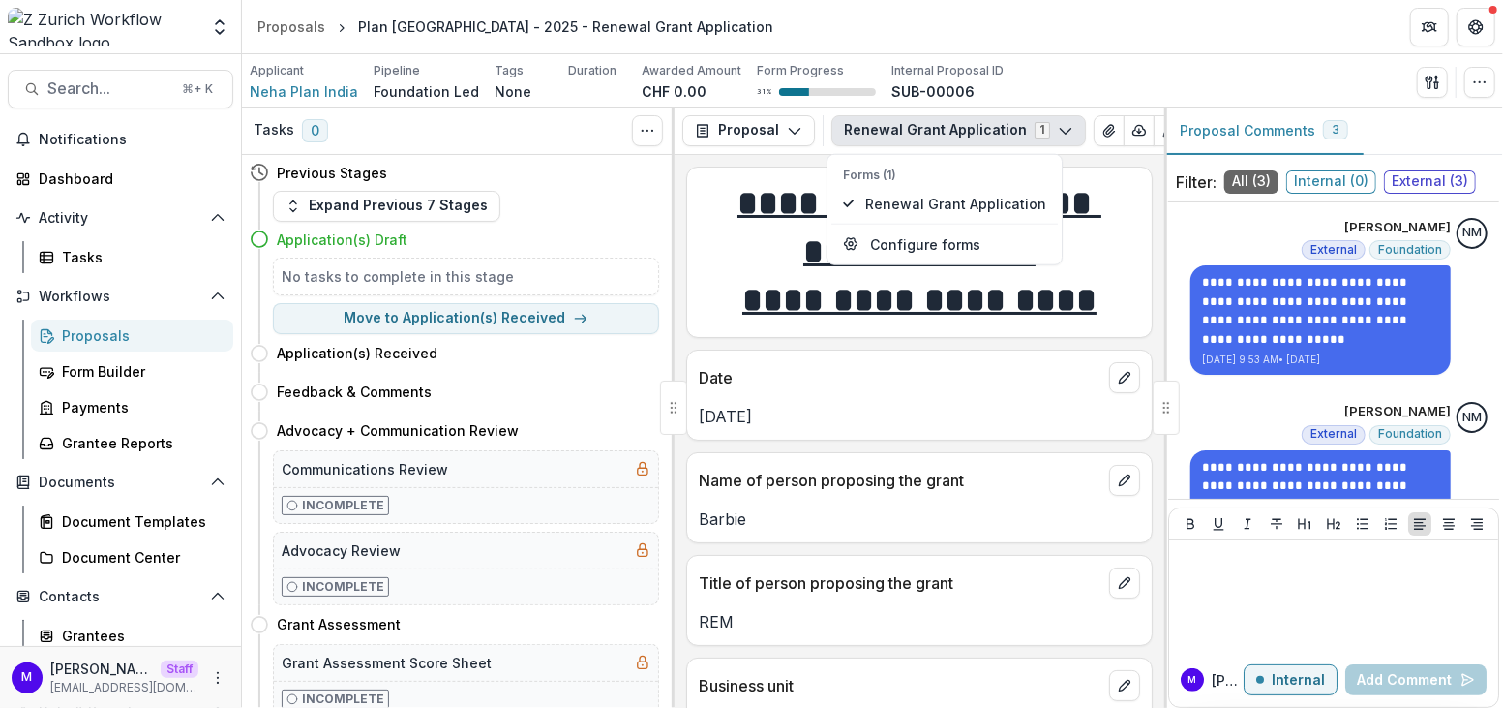
click at [1059, 67] on div "Applicant Neha Plan India Pipeline Foundation Led Tags None All tags Duration A…" at bounding box center [873, 82] width 1246 height 40
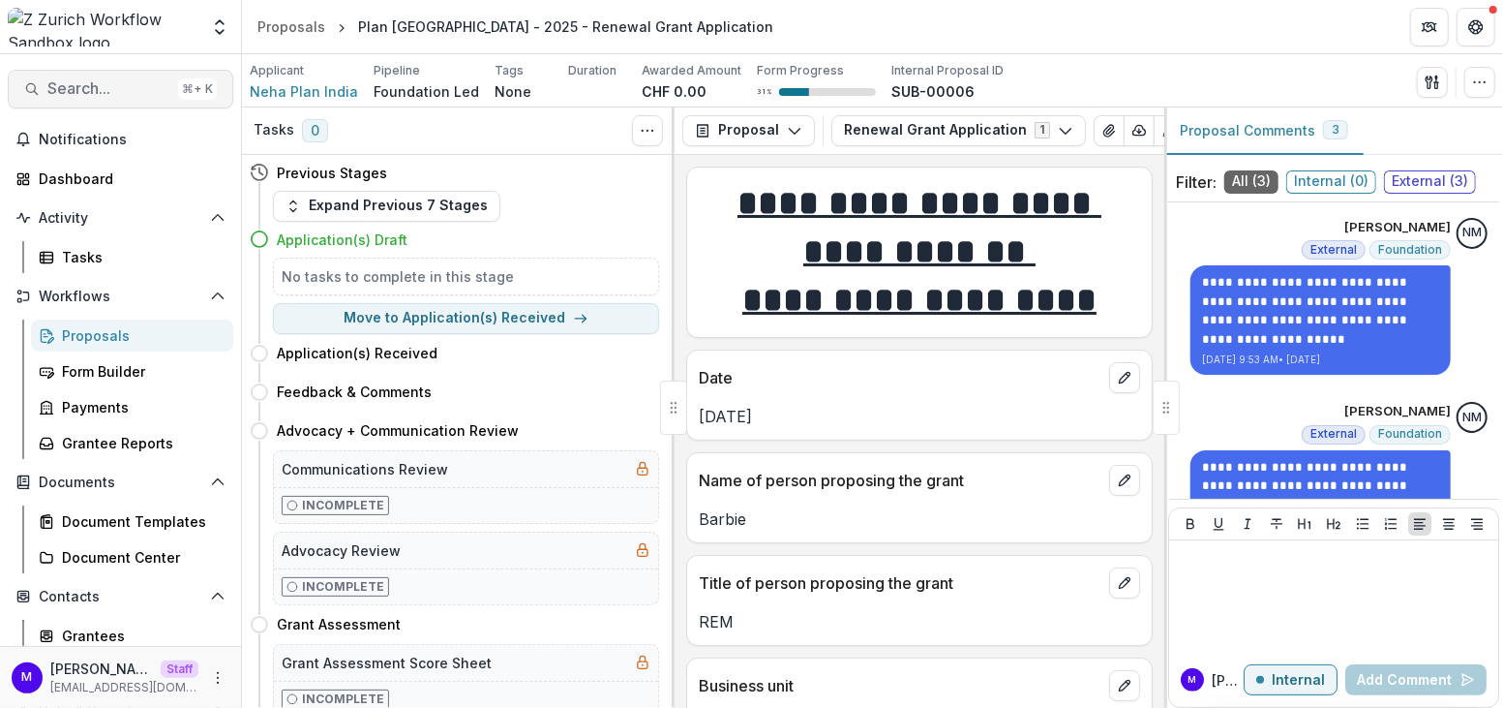
click at [128, 80] on span "Search..." at bounding box center [108, 88] width 123 height 18
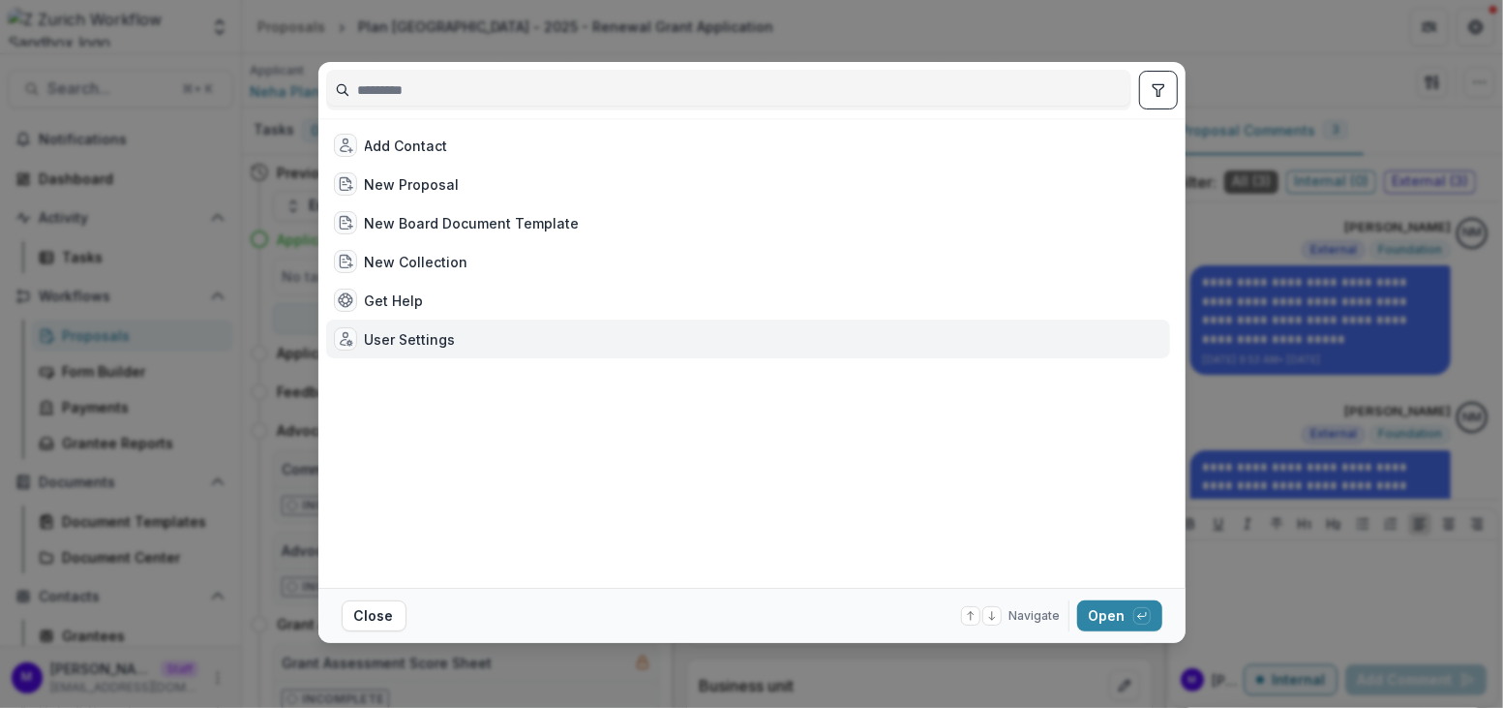
click at [409, 323] on div "User Settings" at bounding box center [748, 338] width 844 height 39
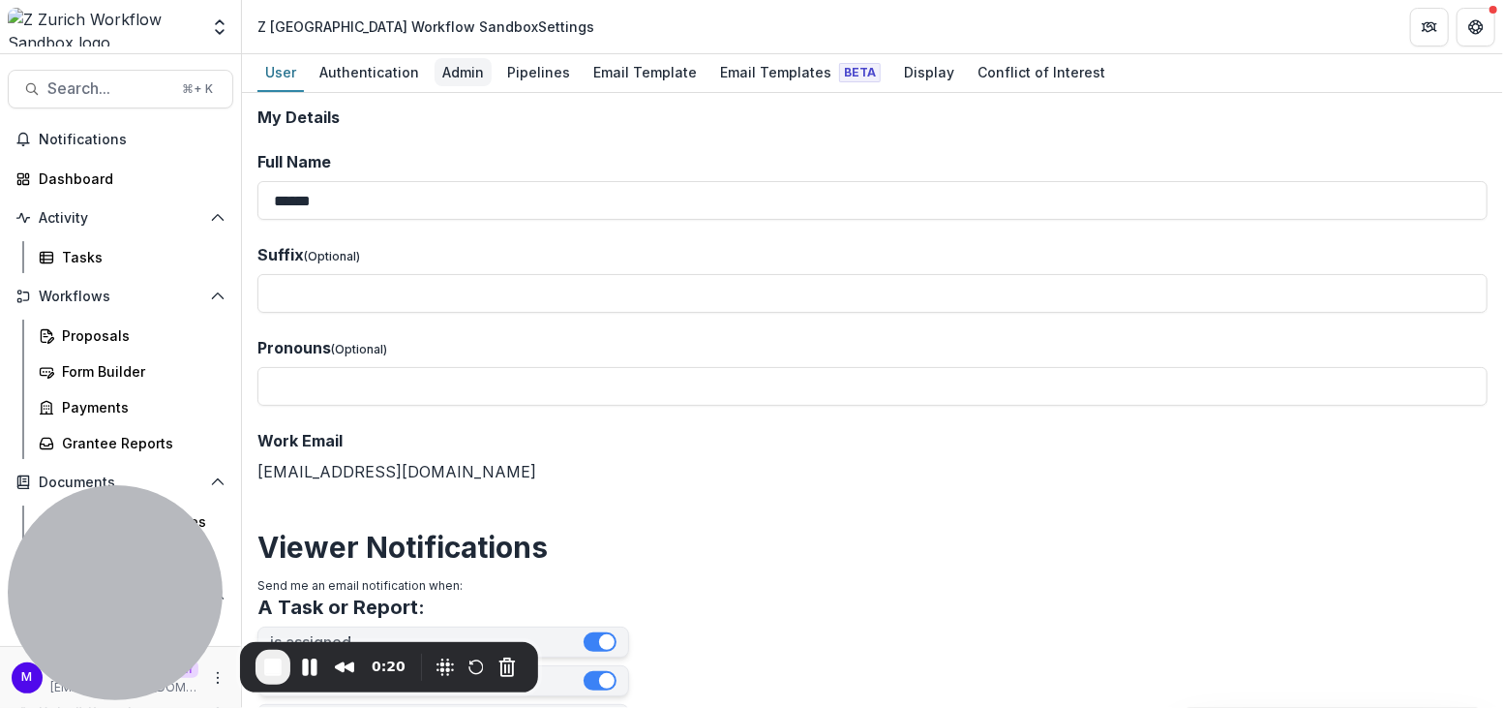
click at [455, 77] on div "Admin" at bounding box center [463, 72] width 57 height 28
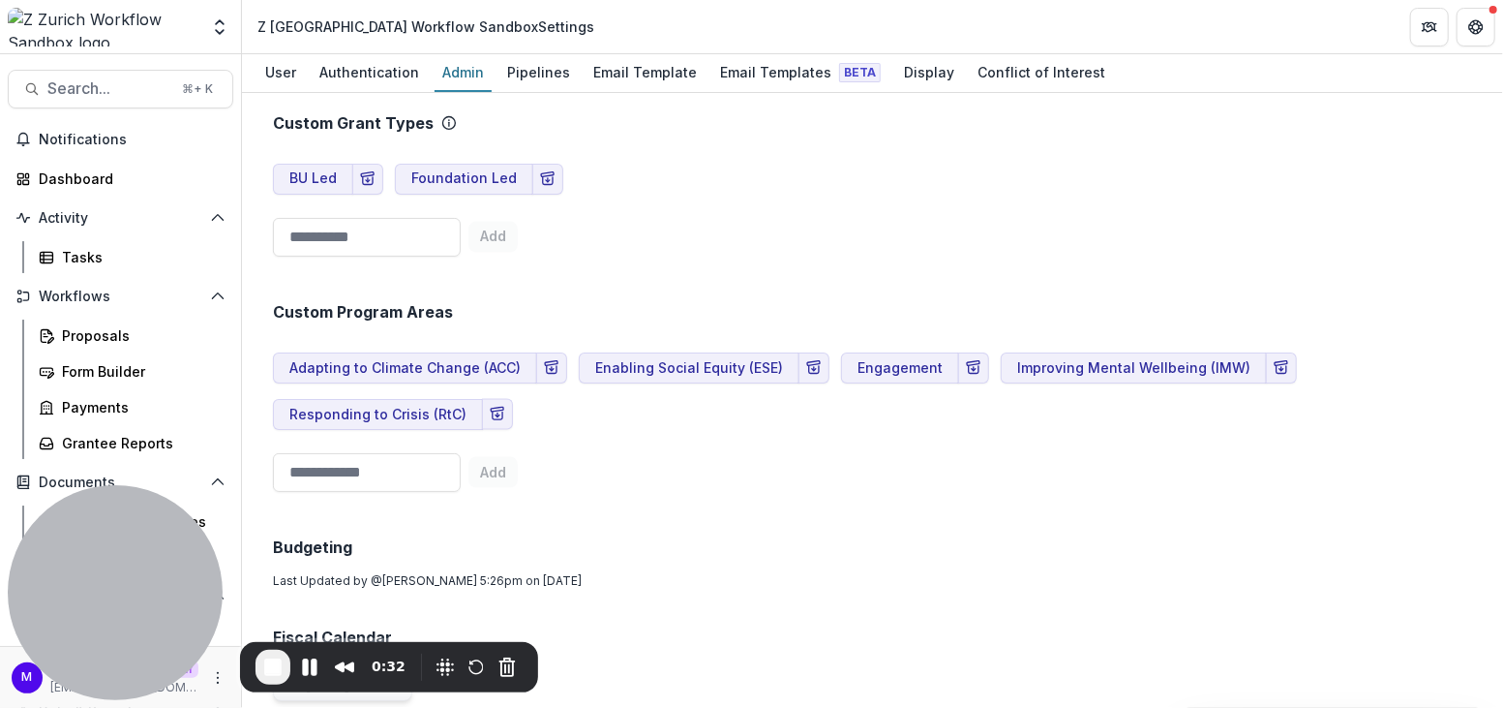
scroll to position [1315, 0]
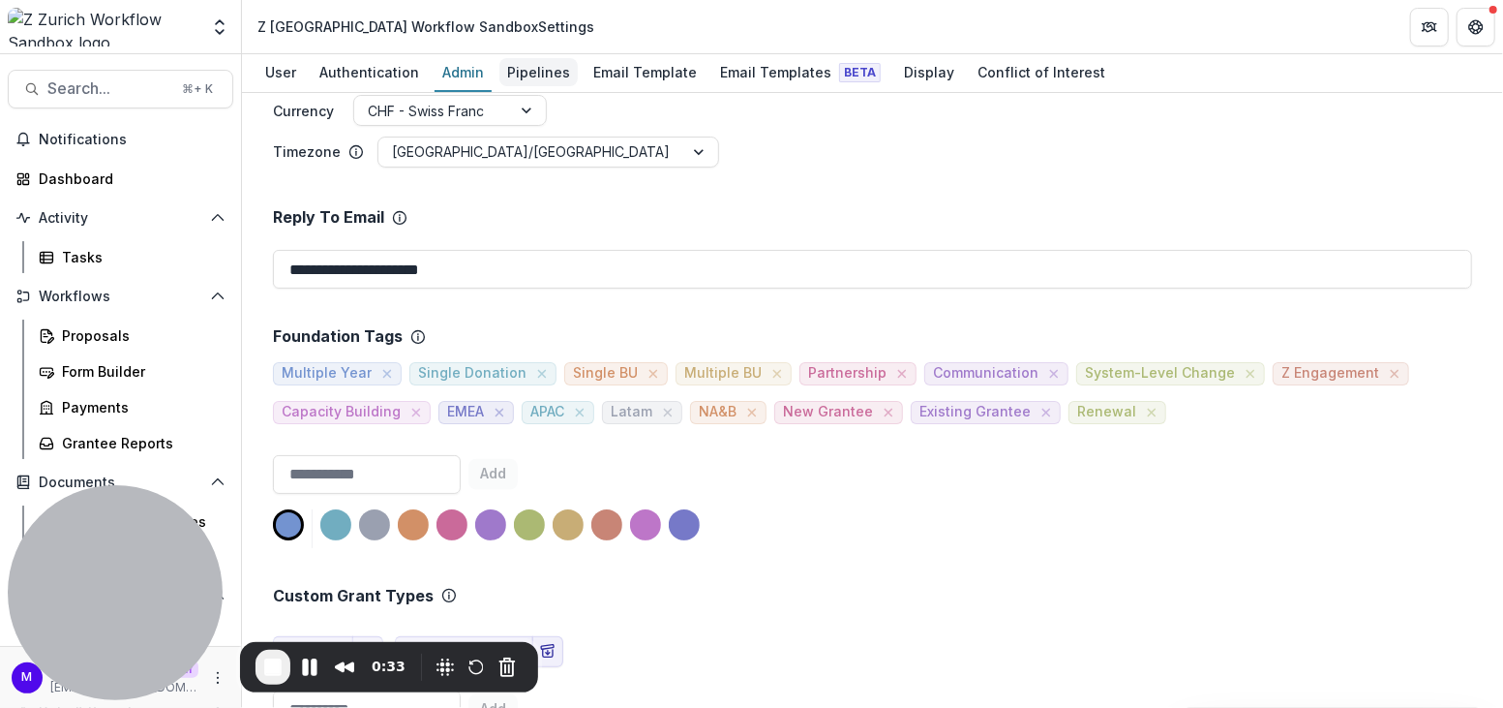
click at [513, 63] on div "Pipelines" at bounding box center [539, 72] width 78 height 28
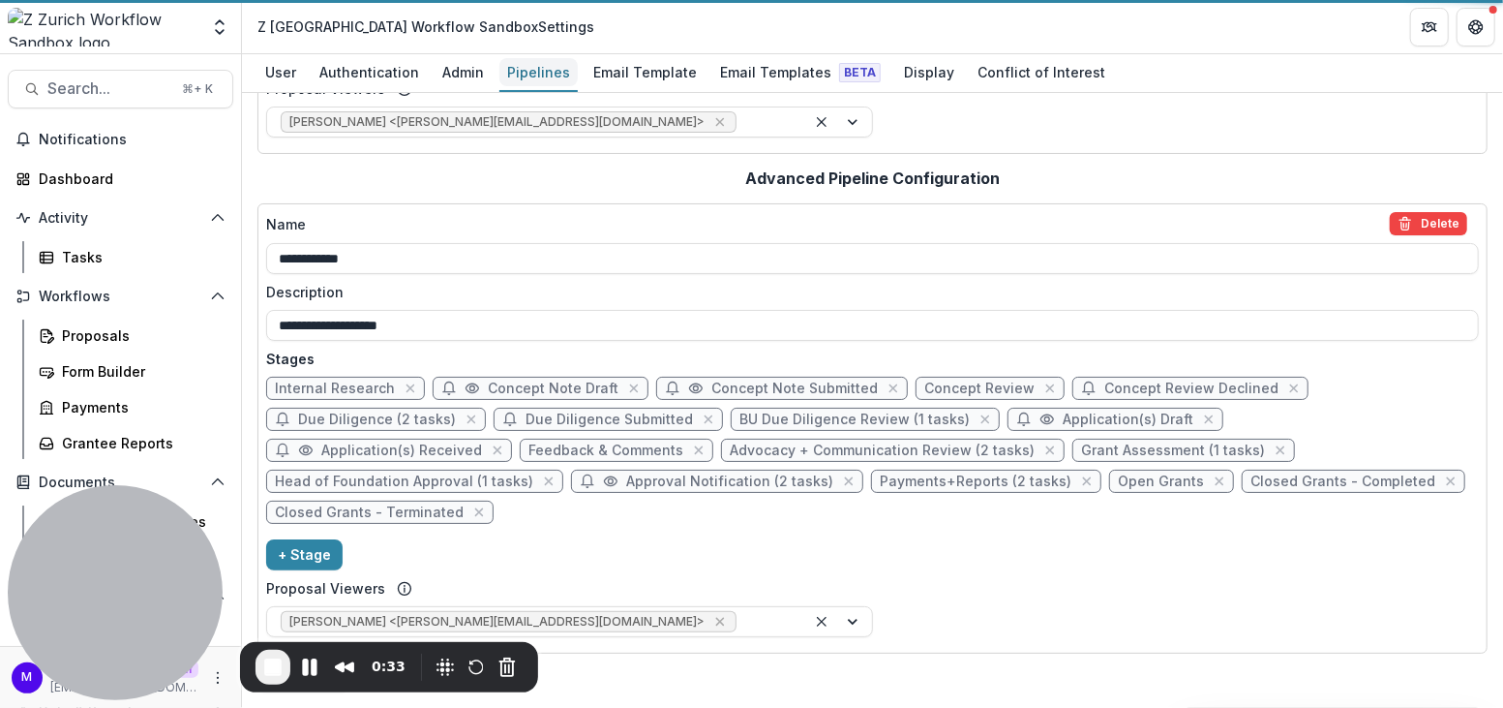
scroll to position [281, 0]
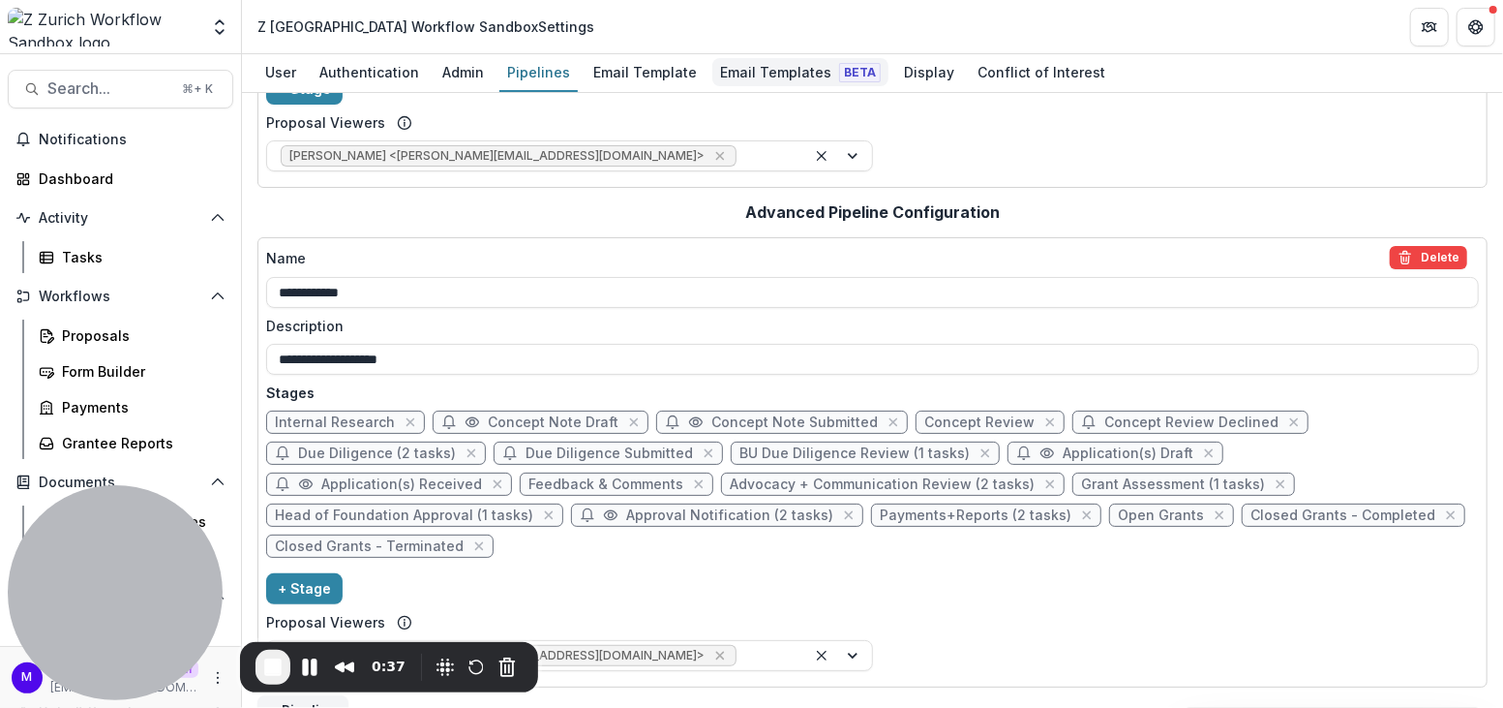
click at [754, 71] on div "Email Templates Beta" at bounding box center [800, 72] width 176 height 28
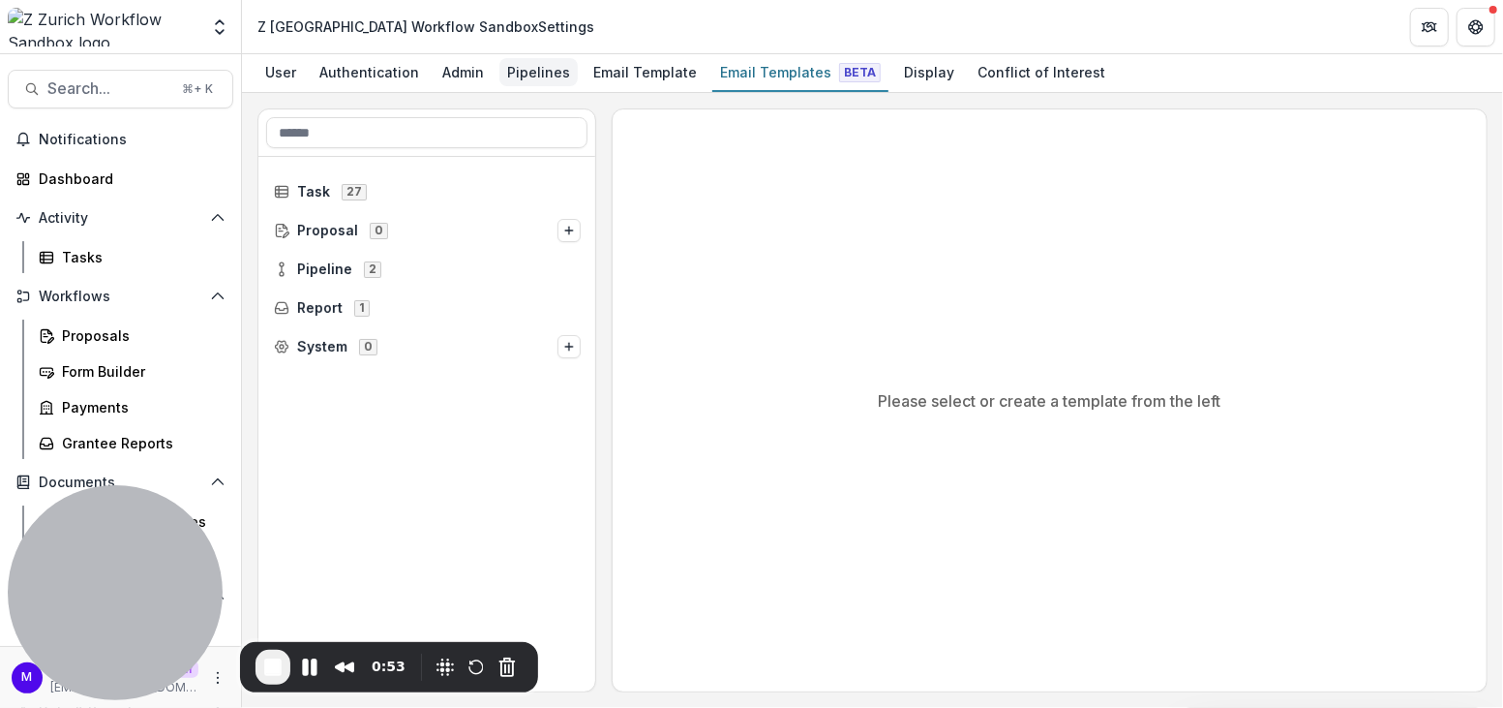
click at [532, 67] on div "Pipelines" at bounding box center [539, 72] width 78 height 28
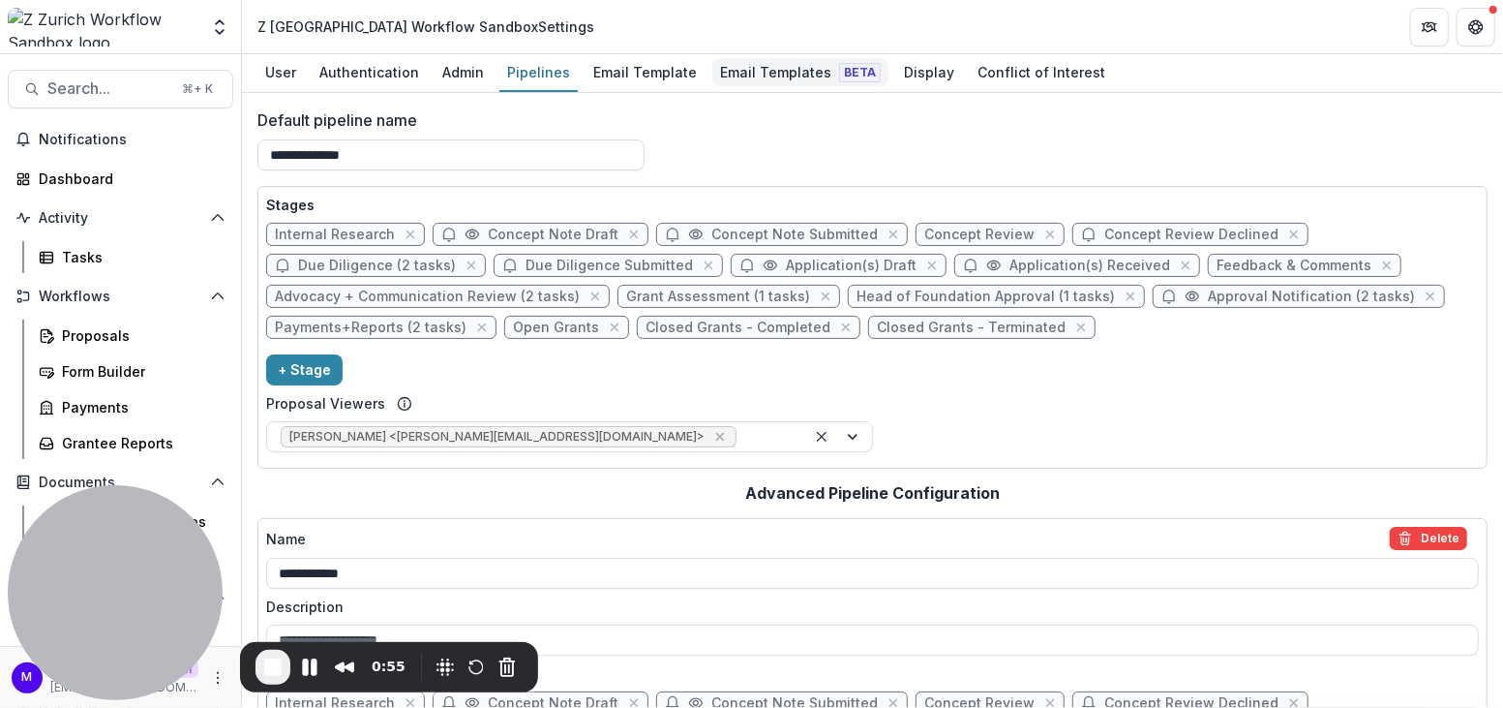
click at [739, 68] on div "Email Templates Beta" at bounding box center [800, 72] width 176 height 28
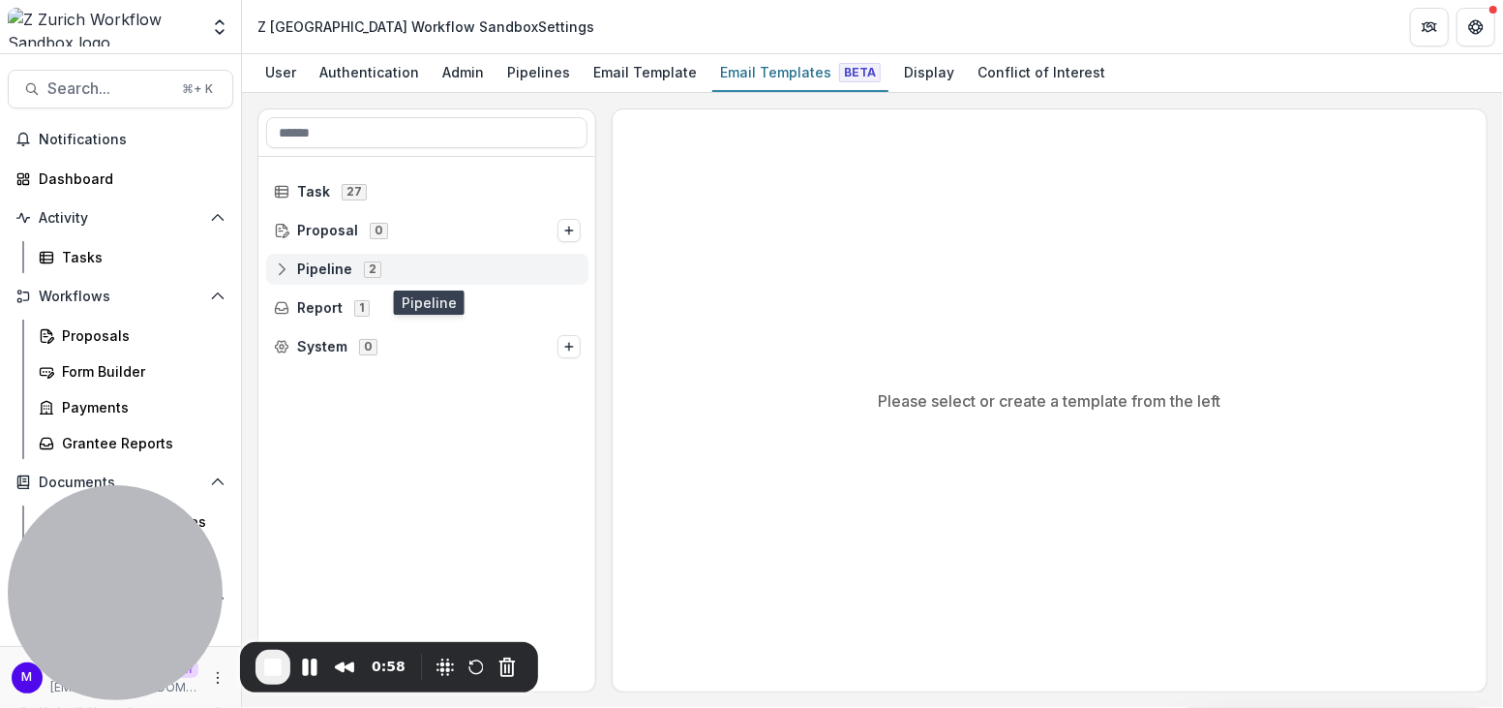
click at [282, 266] on icon at bounding box center [281, 268] width 15 height 15
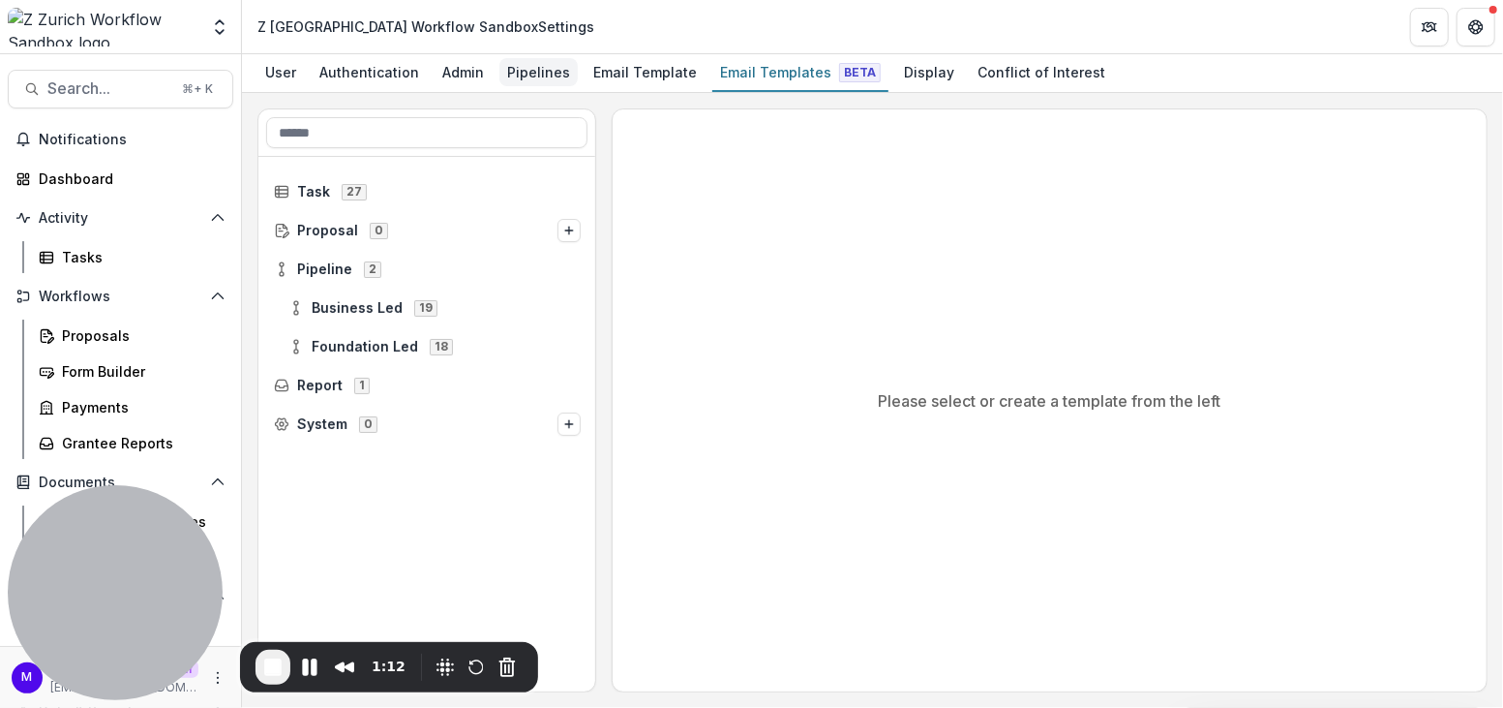
click at [534, 77] on div "Pipelines" at bounding box center [539, 72] width 78 height 28
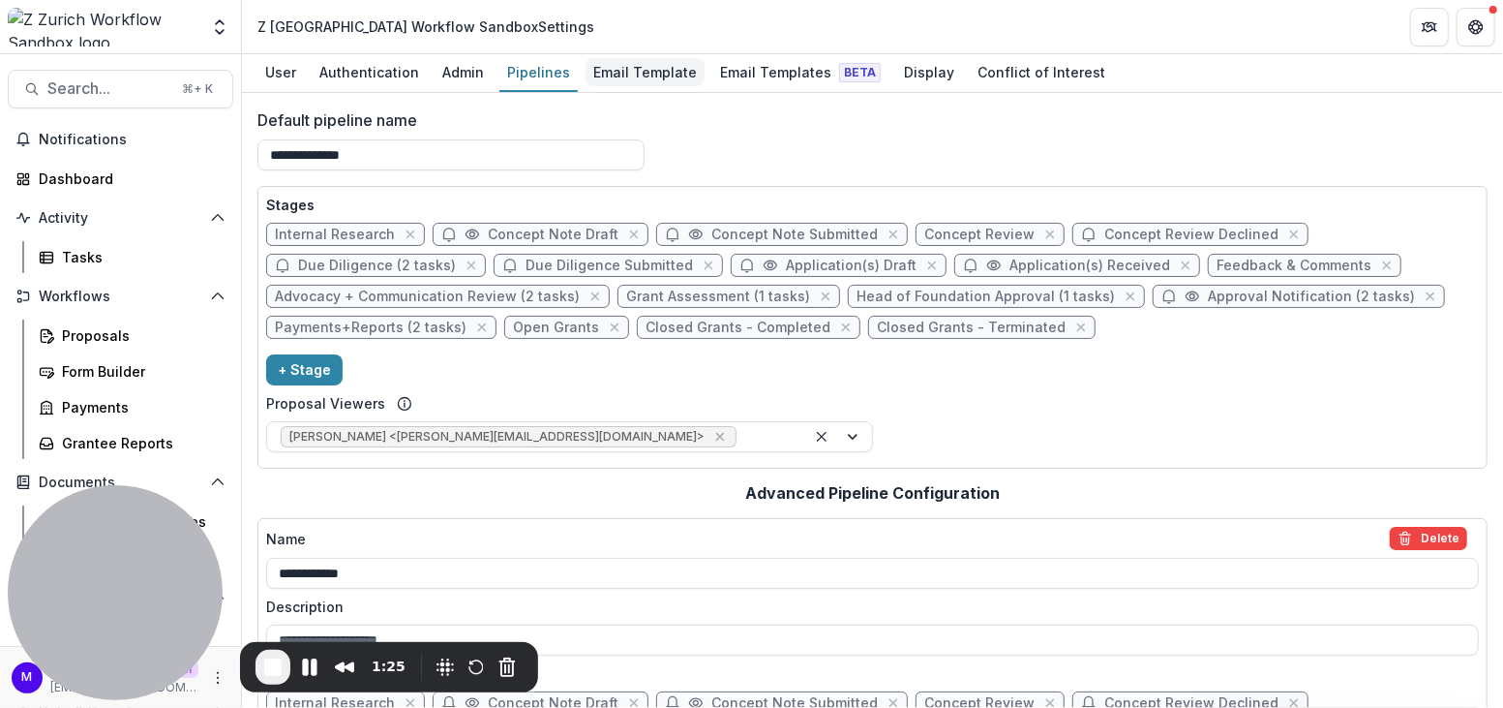
click at [625, 66] on div "Email Template" at bounding box center [645, 72] width 119 height 28
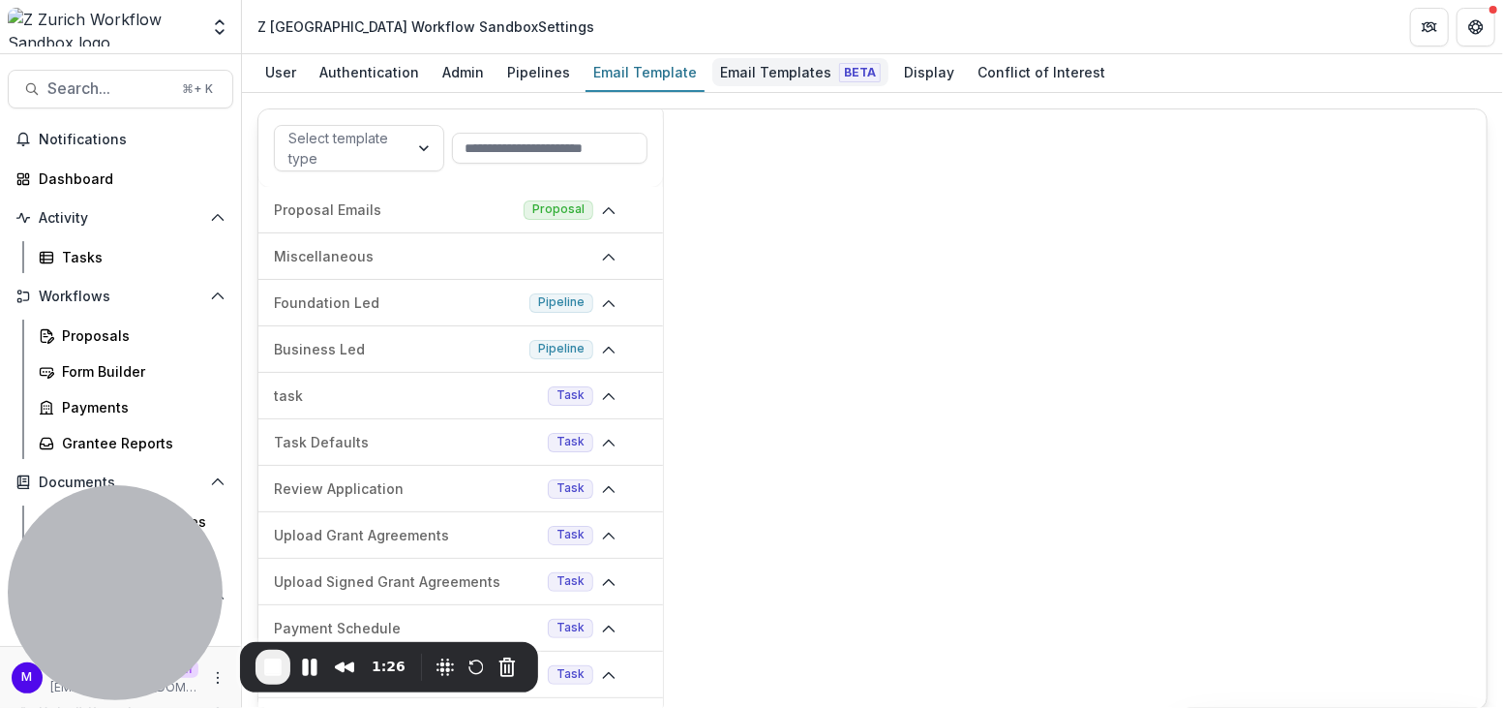
click at [730, 67] on div "Email Templates Beta" at bounding box center [800, 72] width 176 height 28
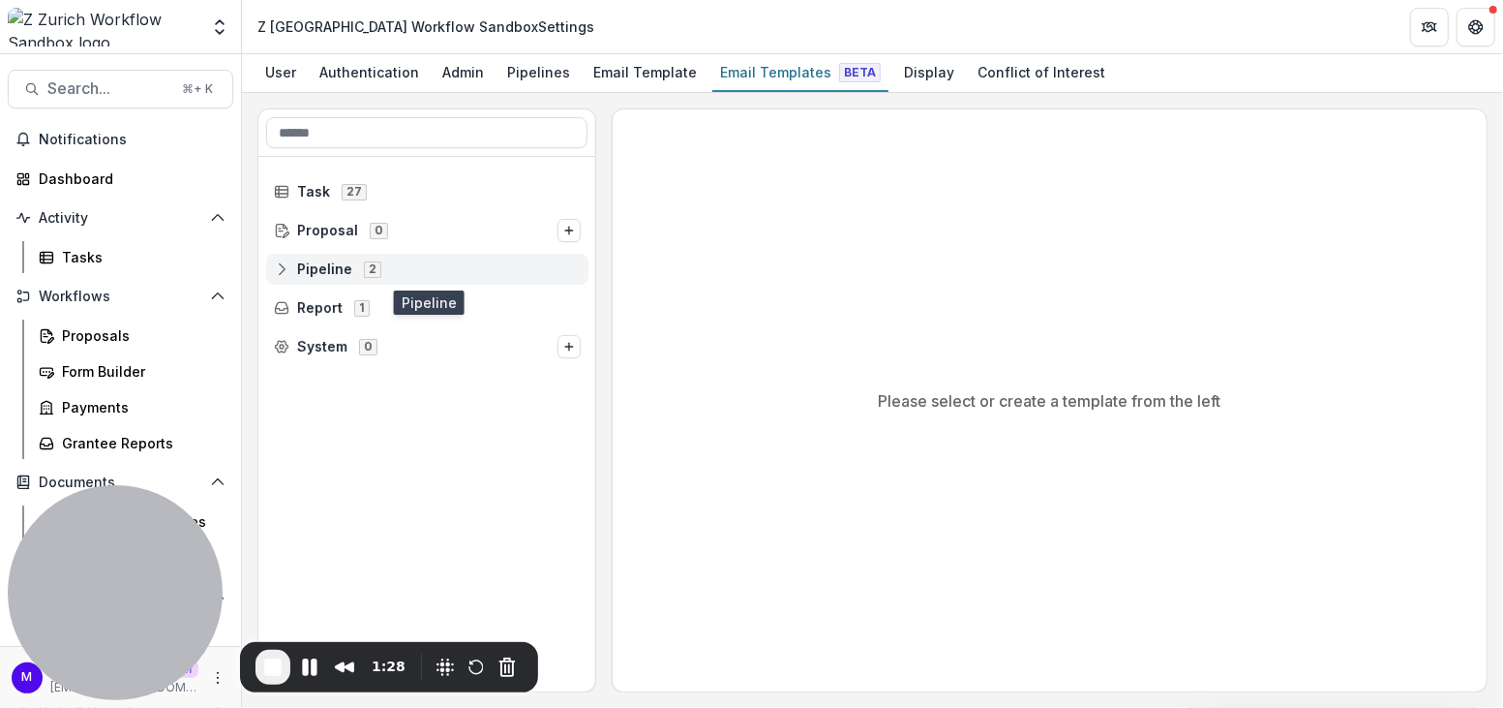
click at [292, 269] on span "Pipeline 2" at bounding box center [427, 268] width 307 height 16
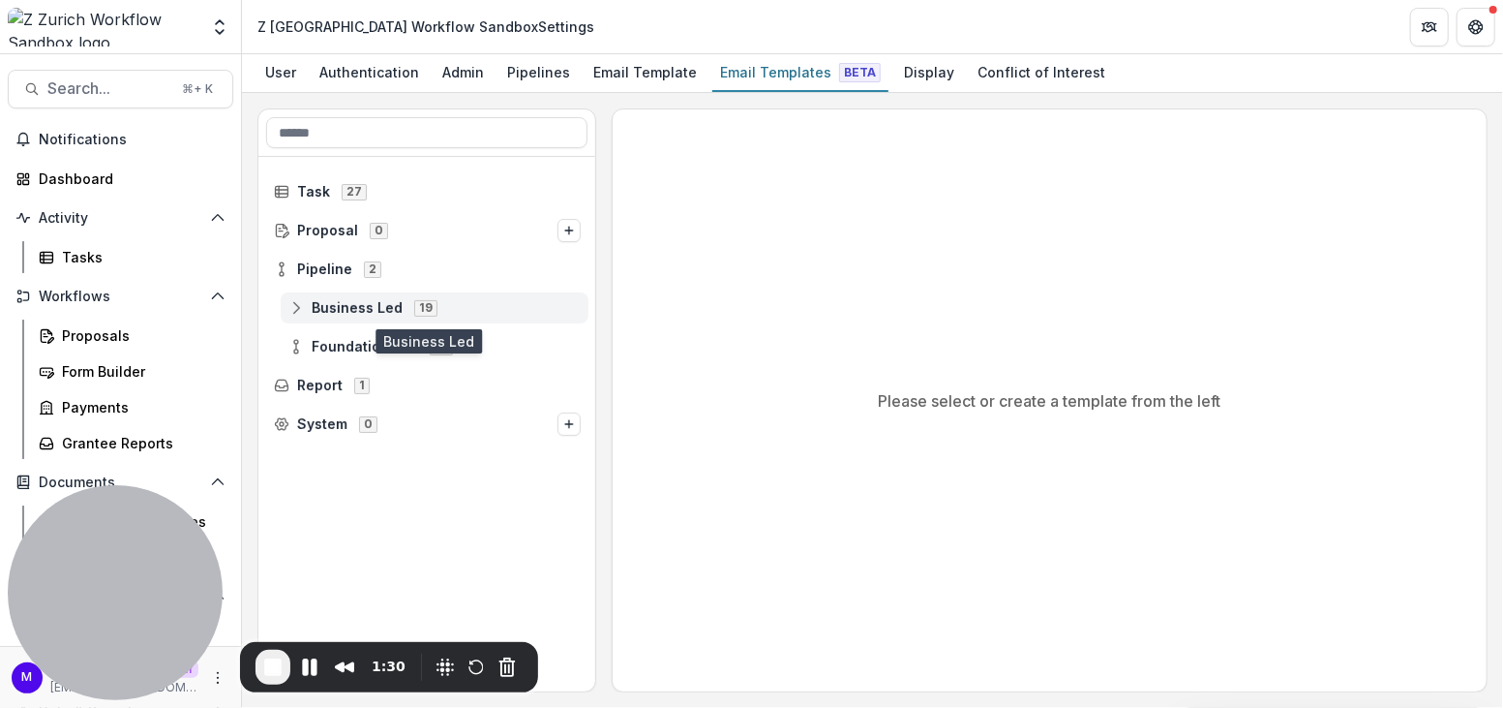
click at [292, 304] on icon at bounding box center [295, 307] width 15 height 15
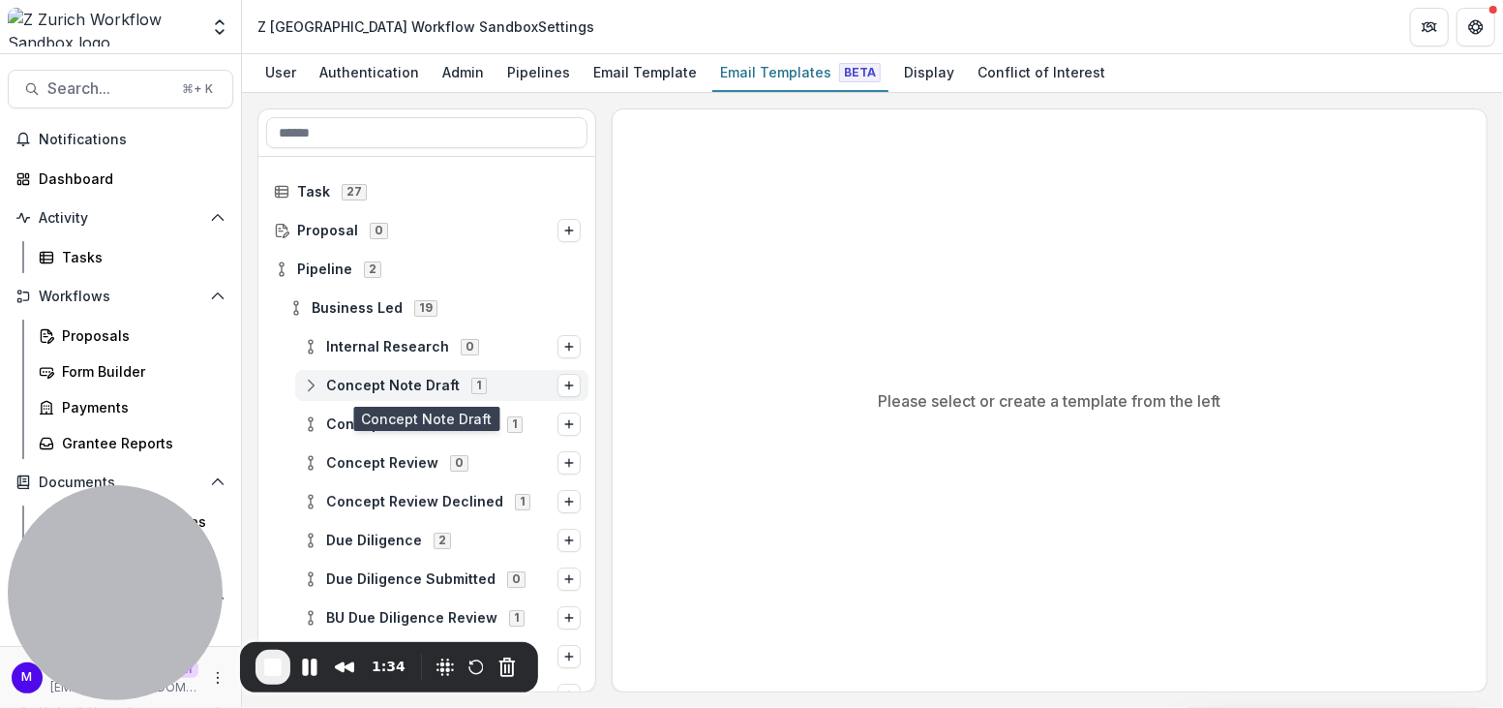
click at [332, 381] on span "Concept Note Draft" at bounding box center [393, 386] width 134 height 16
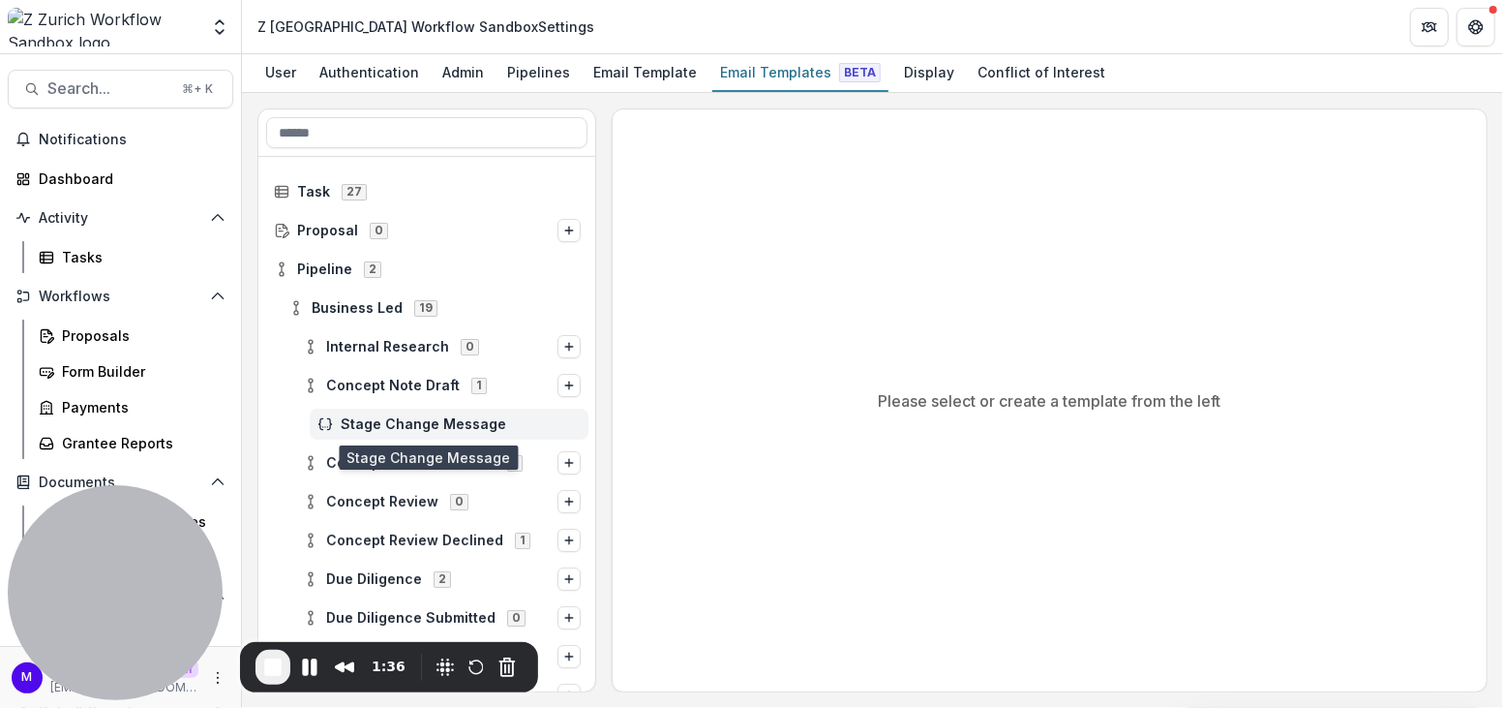
click at [373, 419] on span "Stage Change Message" at bounding box center [461, 424] width 240 height 16
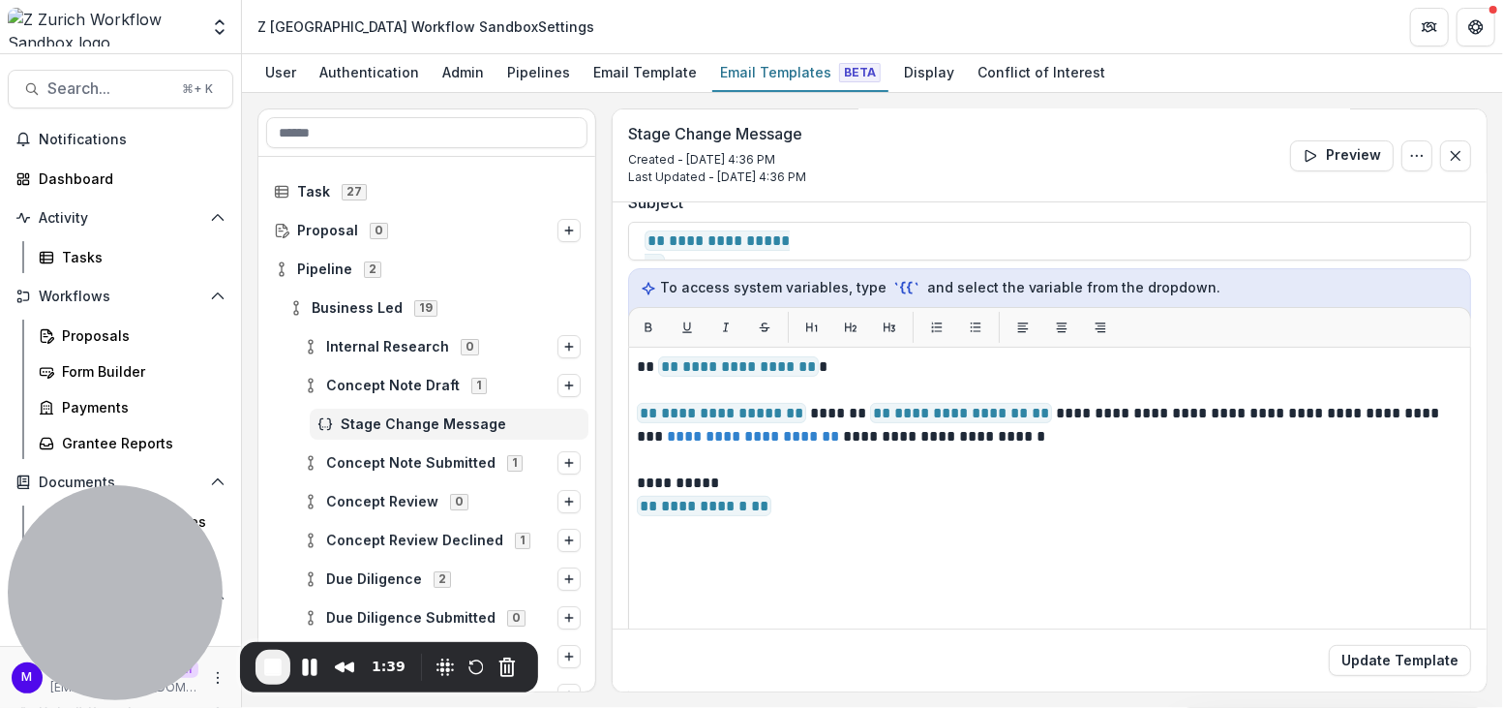
scroll to position [191, 0]
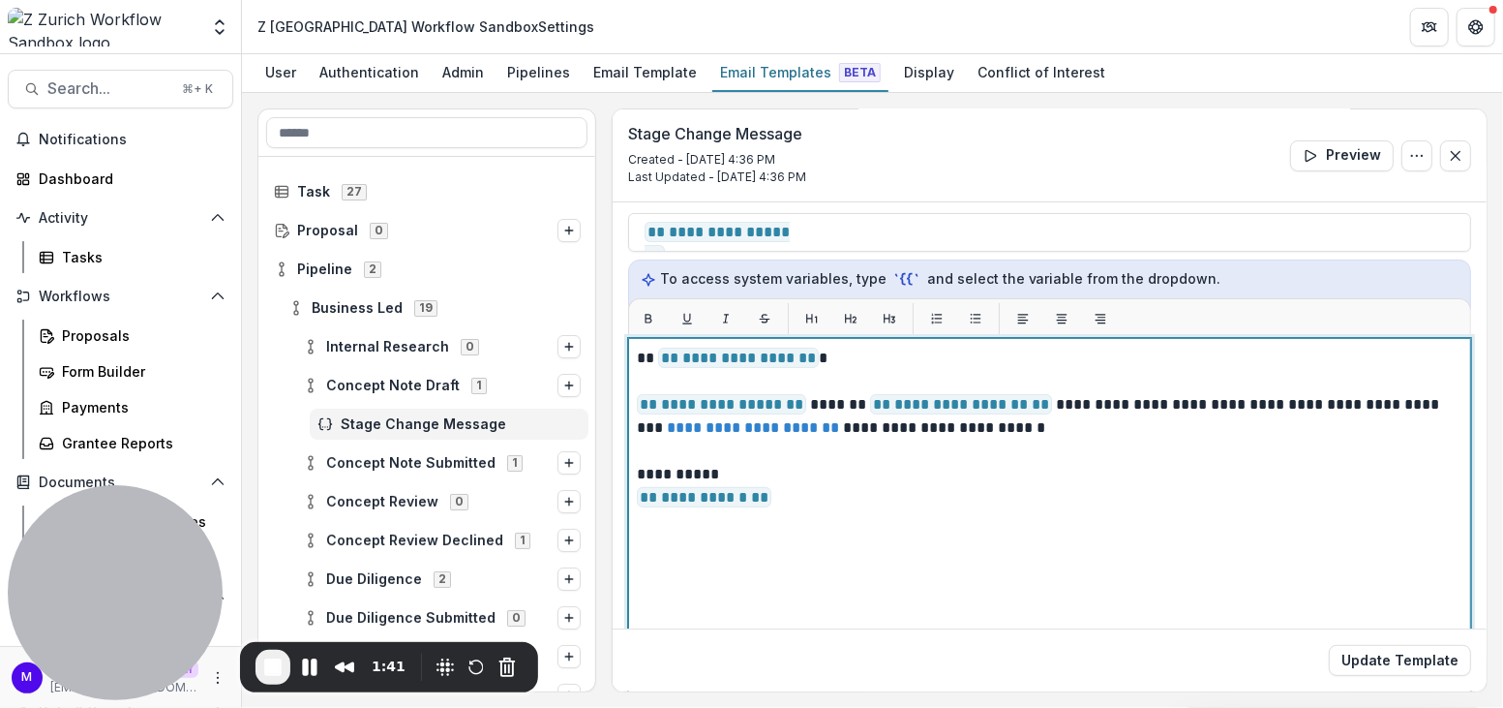
click at [925, 530] on div "**********" at bounding box center [1050, 580] width 826 height 467
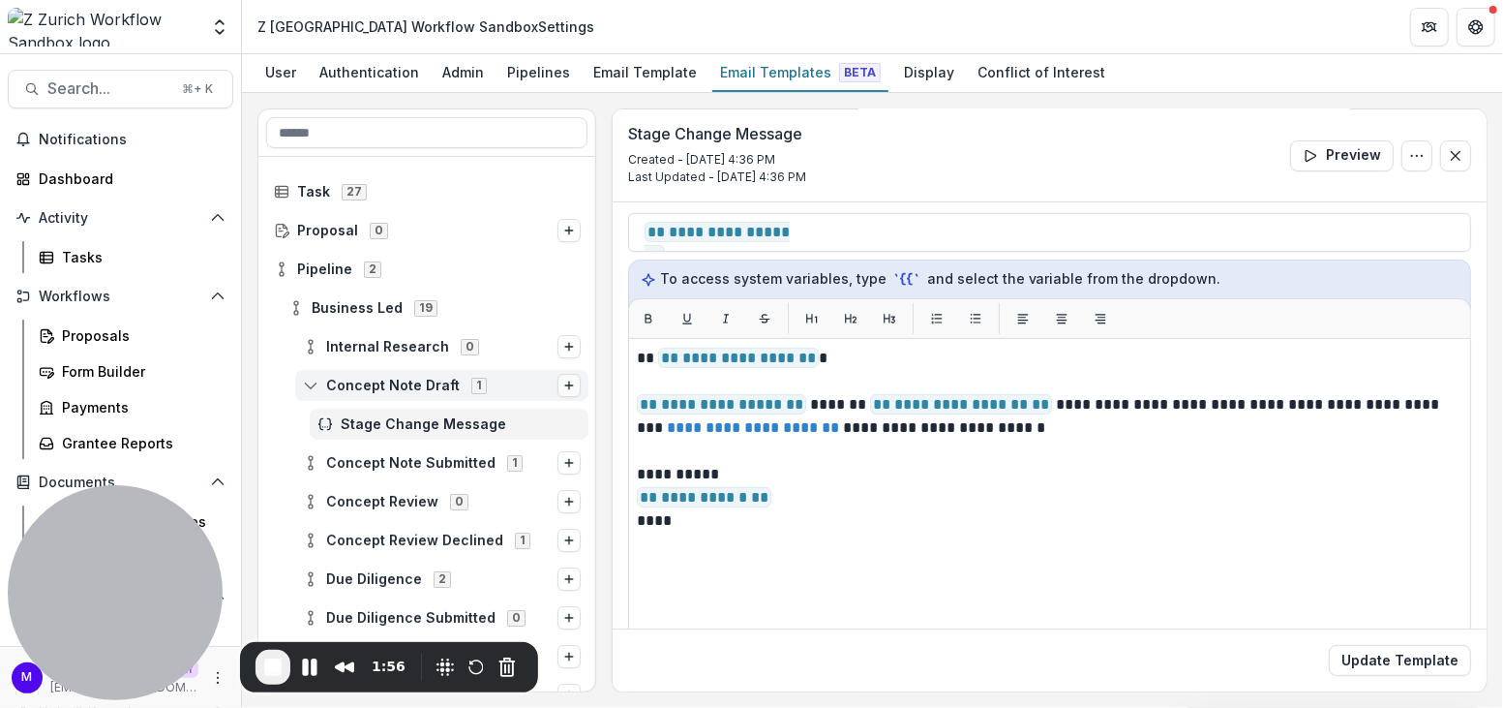
click at [565, 385] on line "Options" at bounding box center [569, 385] width 8 height 0
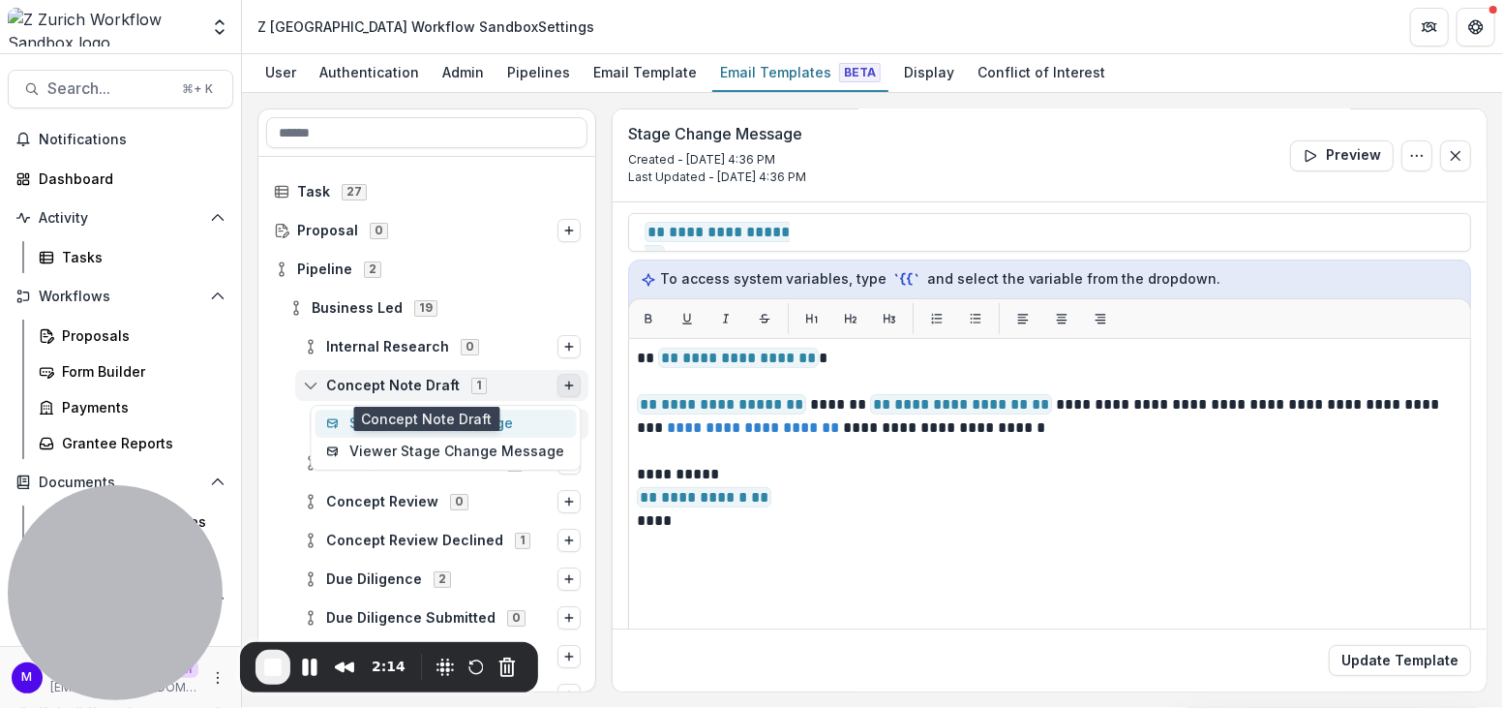
click at [531, 415] on button "Stage Change Message" at bounding box center [445, 423] width 261 height 28
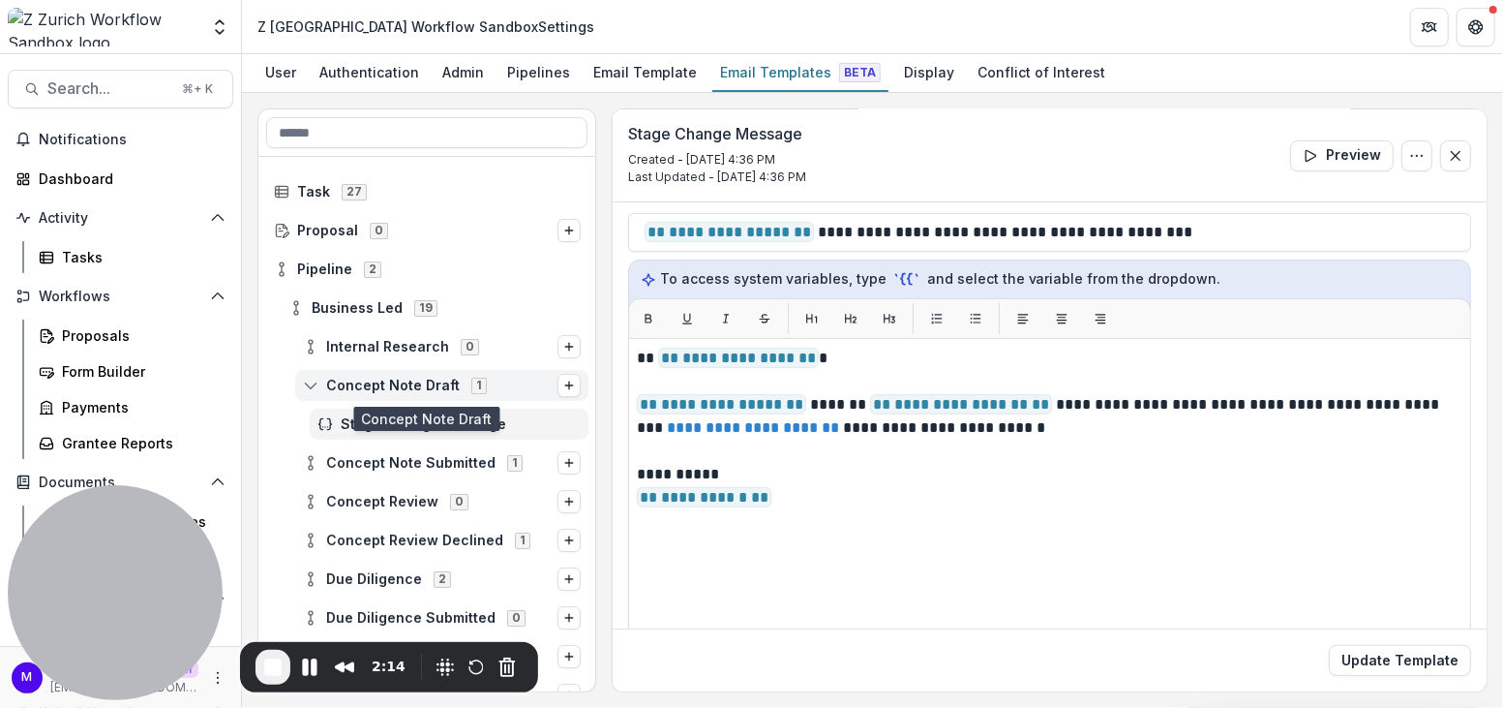
scroll to position [0, 0]
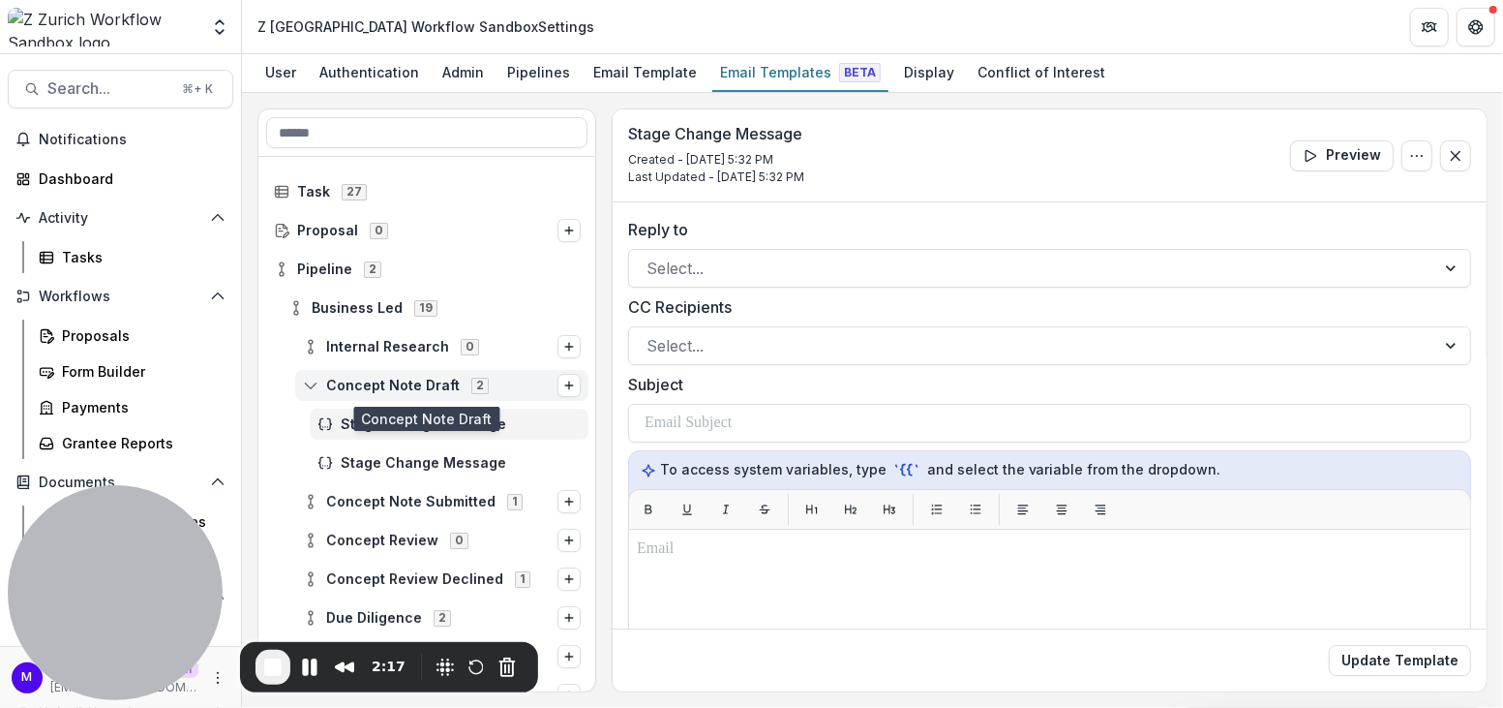
scroll to position [17, 0]
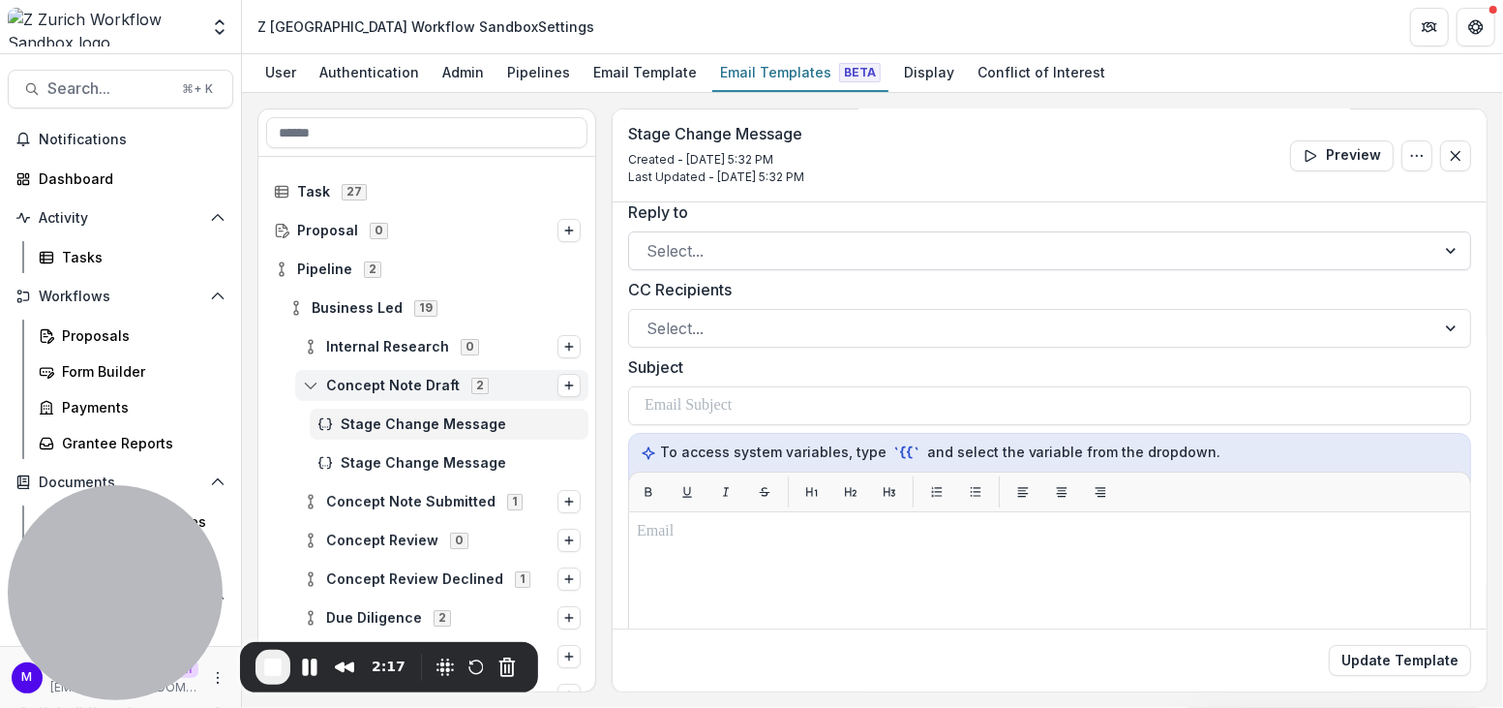
click at [730, 231] on div "Select..." at bounding box center [1049, 250] width 843 height 39
click at [808, 212] on label "Reply to" at bounding box center [1044, 211] width 832 height 23
click at [651, 239] on input "Reply to" at bounding box center [649, 250] width 5 height 23
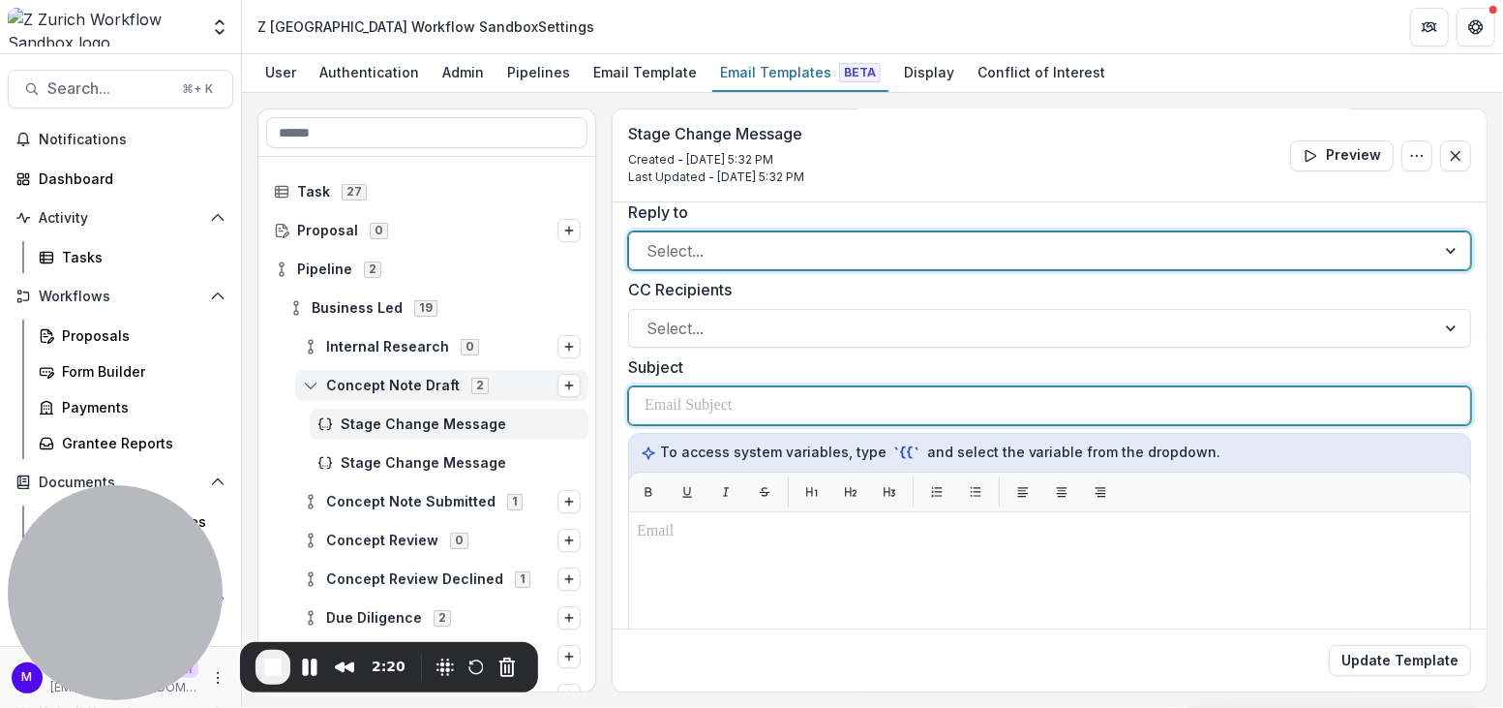
click at [760, 398] on div at bounding box center [1050, 405] width 810 height 37
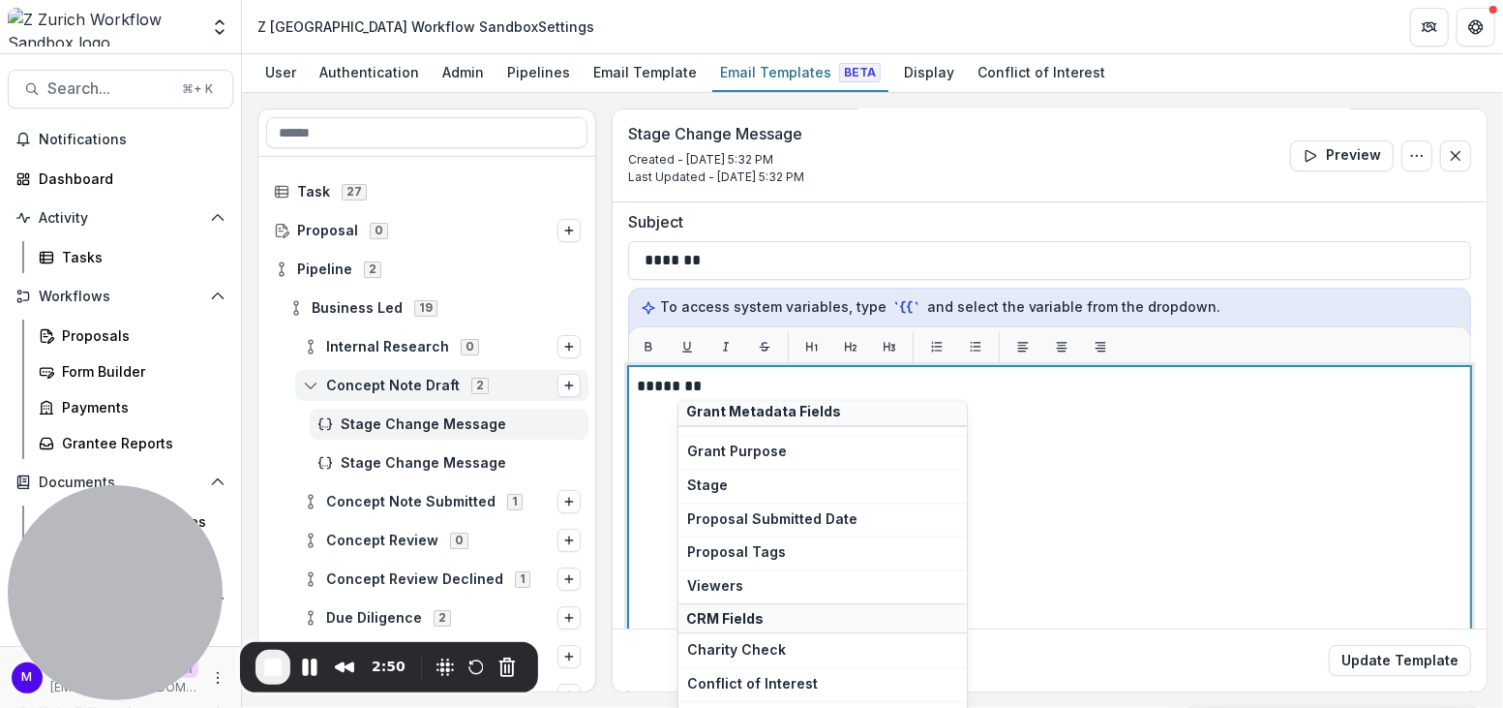
scroll to position [26106, 0]
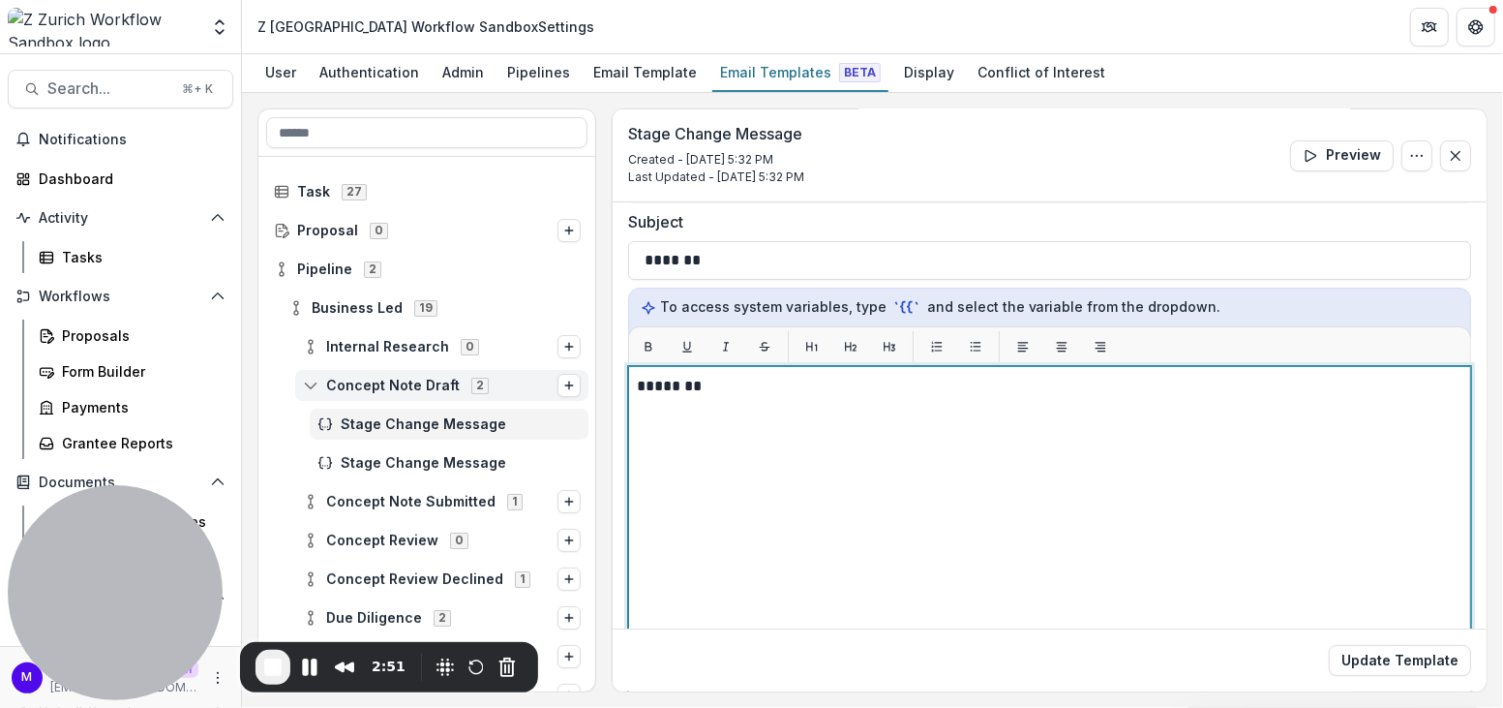
click at [733, 380] on p "***** **" at bounding box center [1048, 386] width 823 height 23
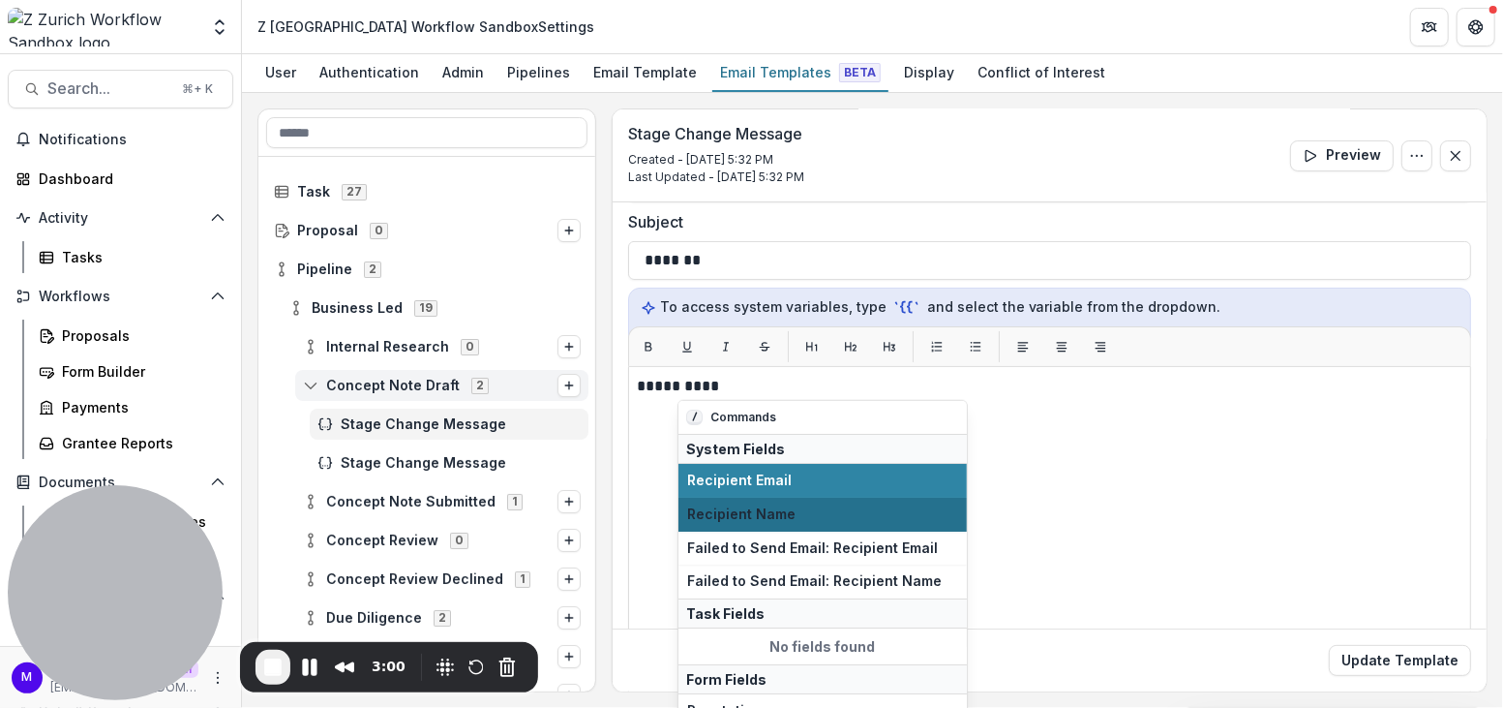
click at [785, 506] on span "Recipient Name" at bounding box center [822, 514] width 271 height 16
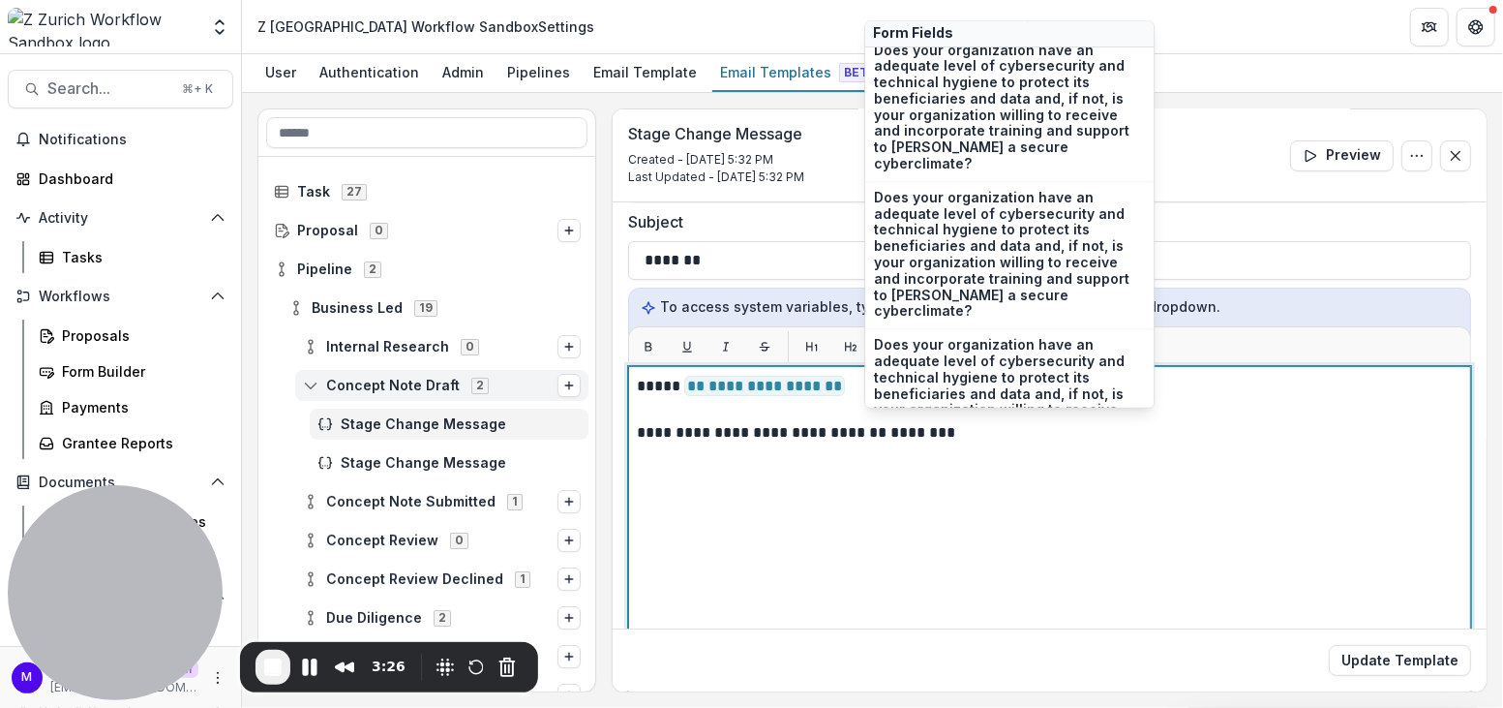
scroll to position [3937, 0]
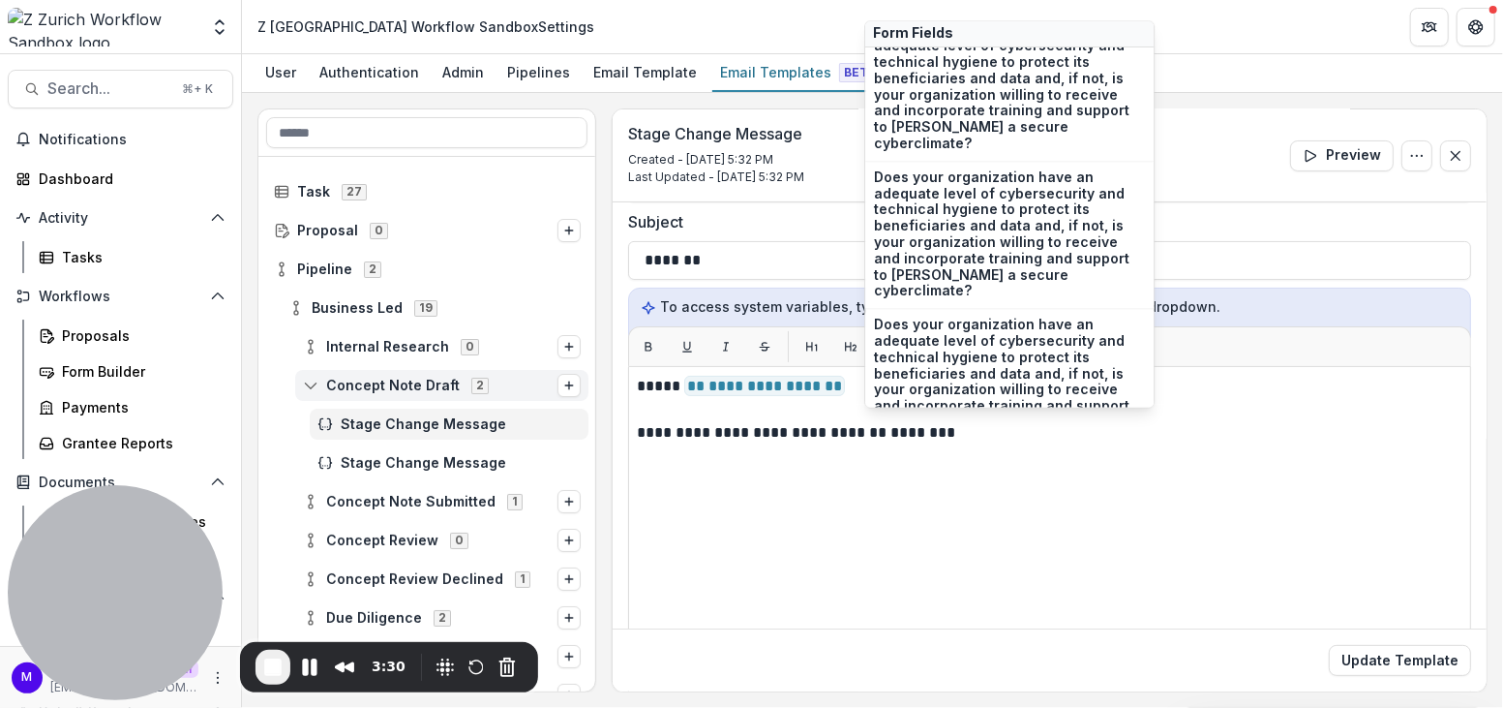
click at [980, 628] on span "Organization Name" at bounding box center [1009, 636] width 271 height 16
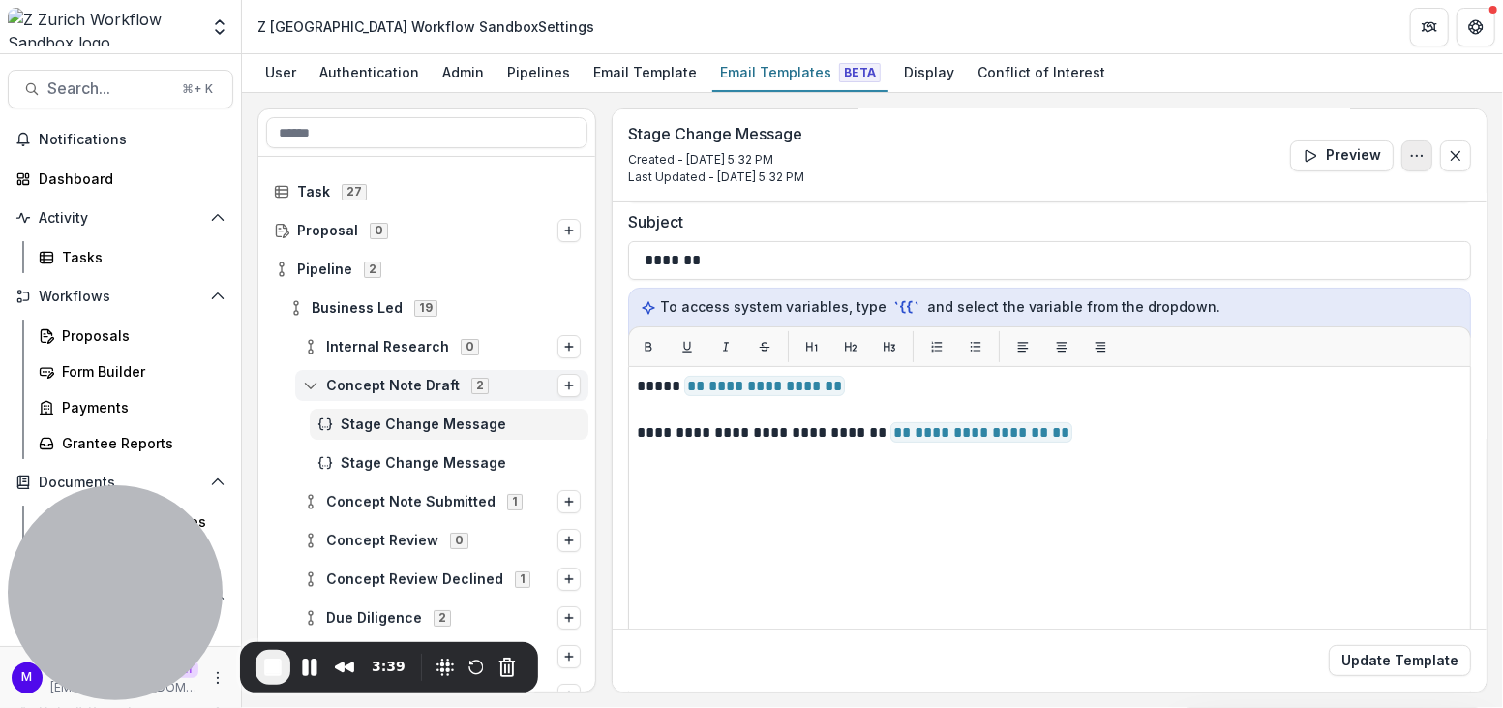
click at [1418, 156] on icon "Options" at bounding box center [1416, 155] width 15 height 15
click at [1326, 228] on button "Delete Template" at bounding box center [1324, 232] width 207 height 32
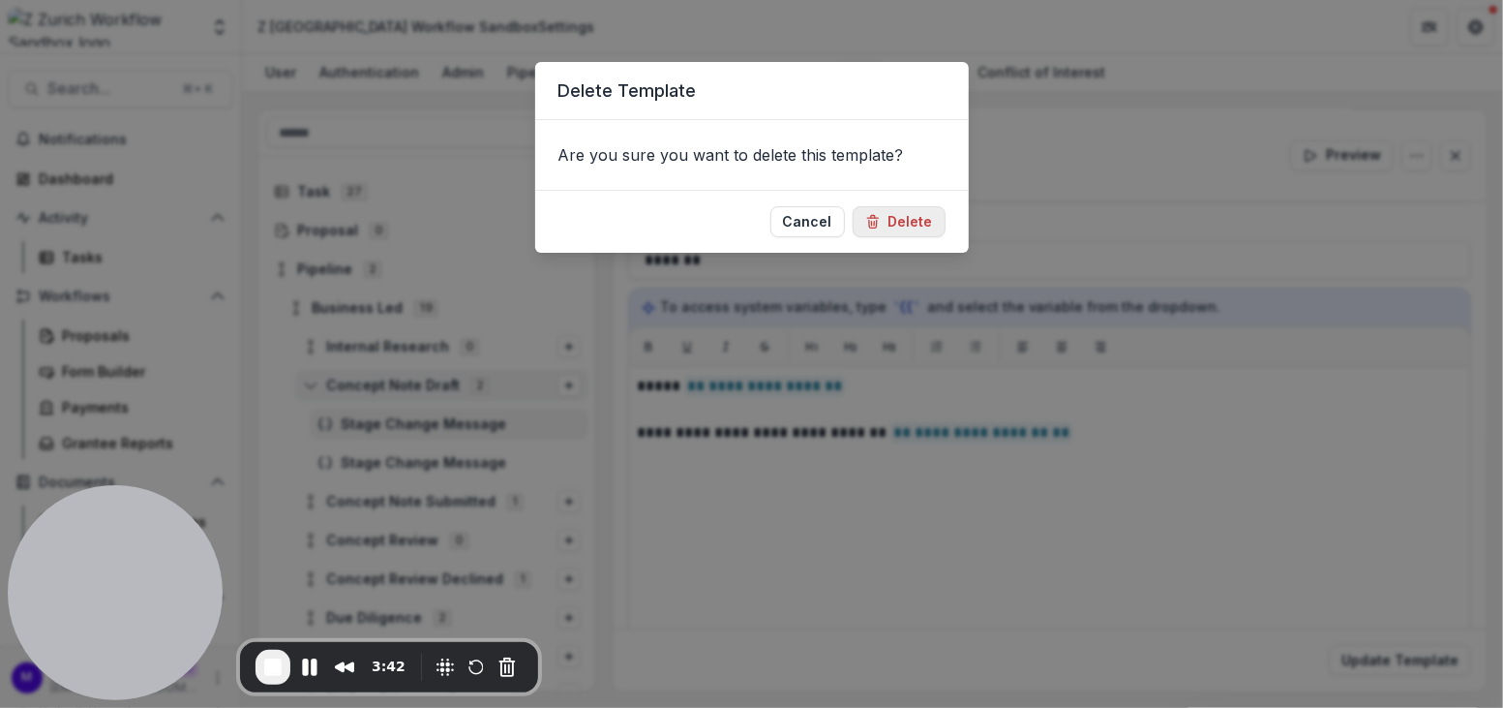
click at [895, 219] on button "Delete" at bounding box center [899, 221] width 93 height 31
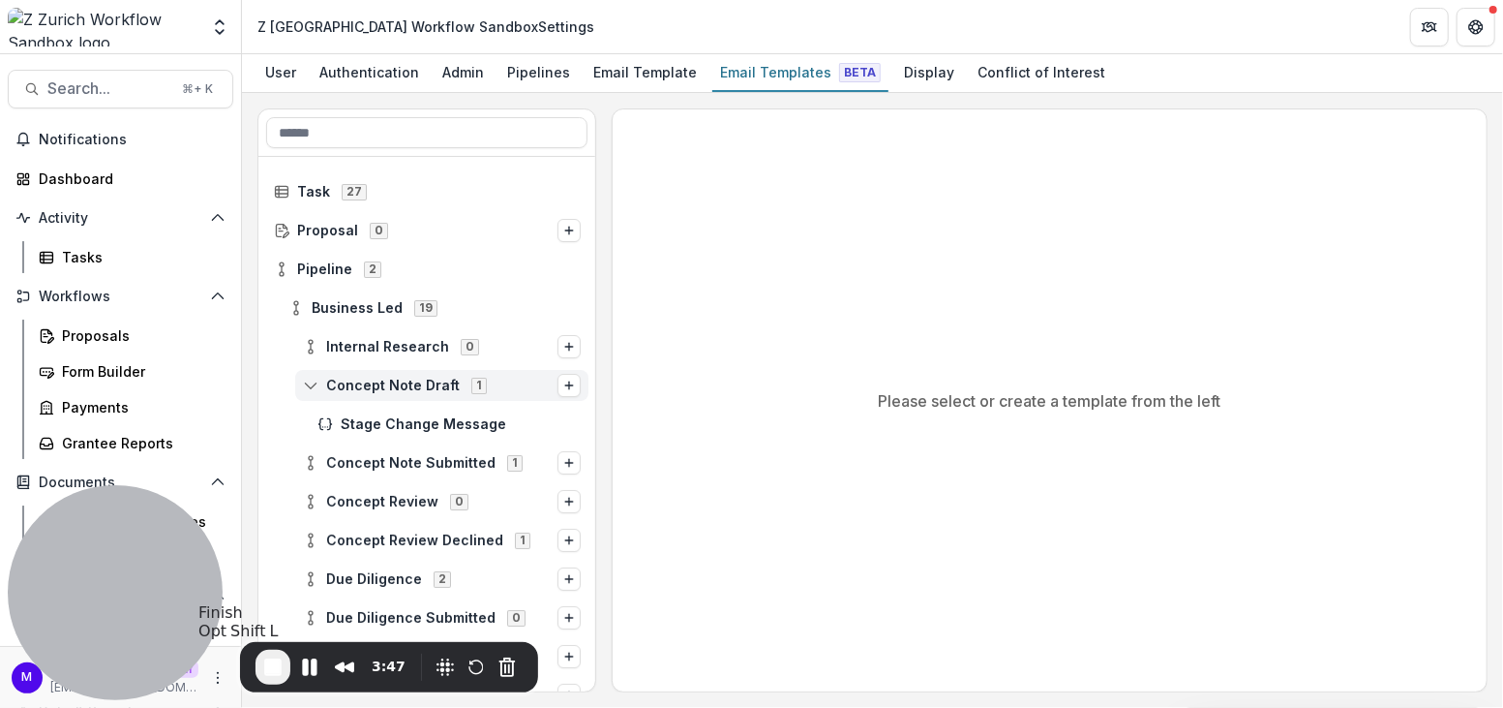
click at [271, 660] on span "End Recording" at bounding box center [272, 666] width 23 height 23
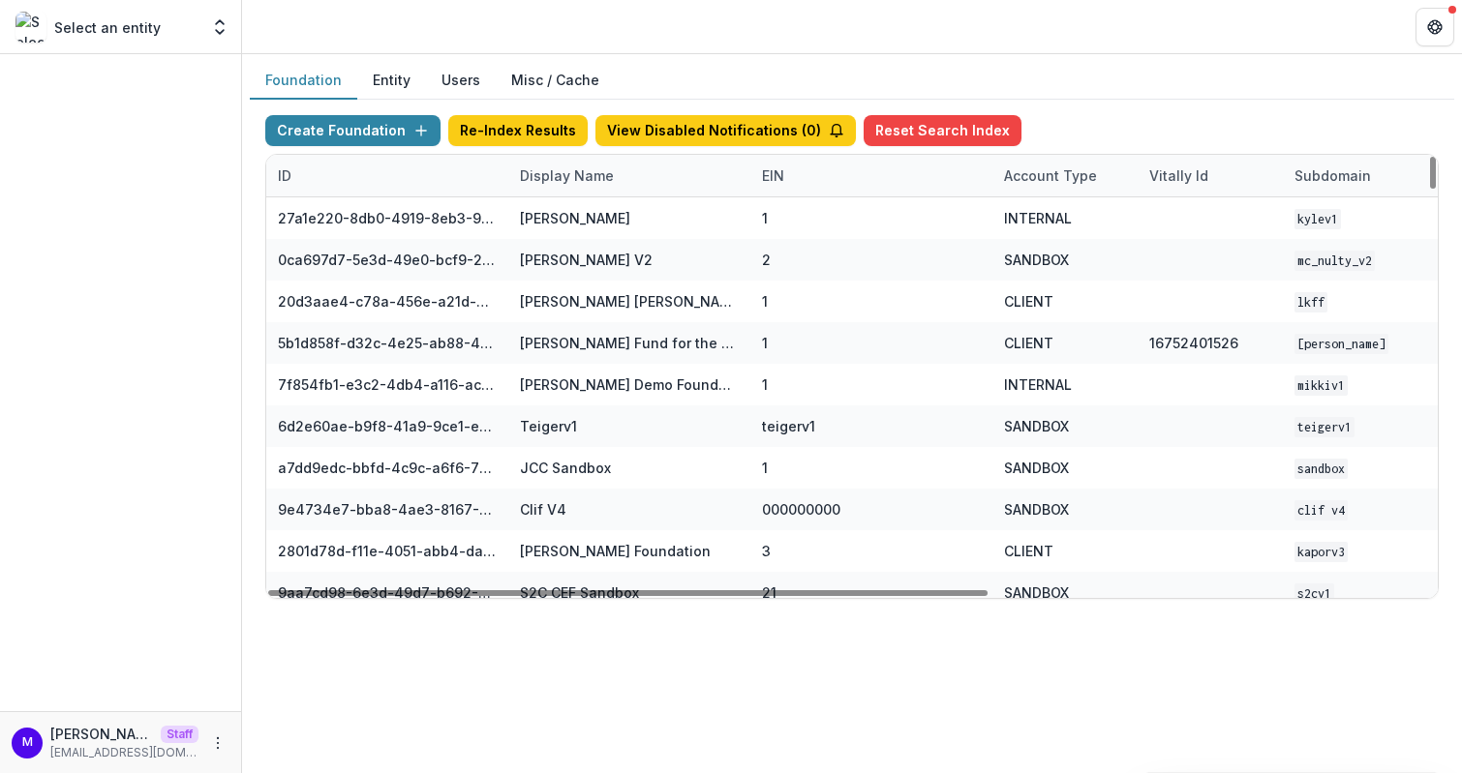
click at [575, 172] on div "Display Name" at bounding box center [566, 176] width 117 height 20
click at [576, 218] on input at bounding box center [627, 217] width 232 height 31
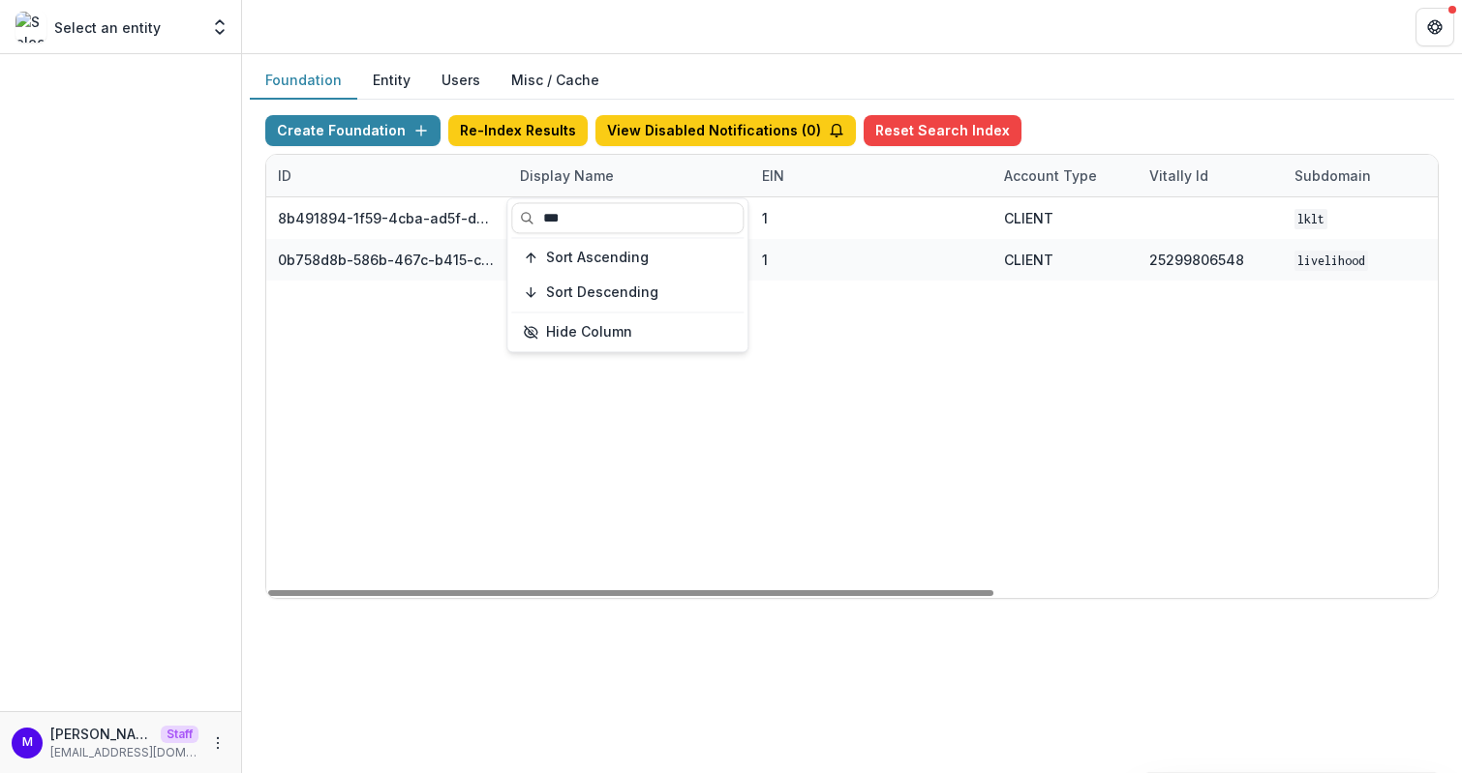
type input "***"
click at [675, 66] on div "Foundation Entity Users Misc / Cache" at bounding box center [852, 81] width 1204 height 38
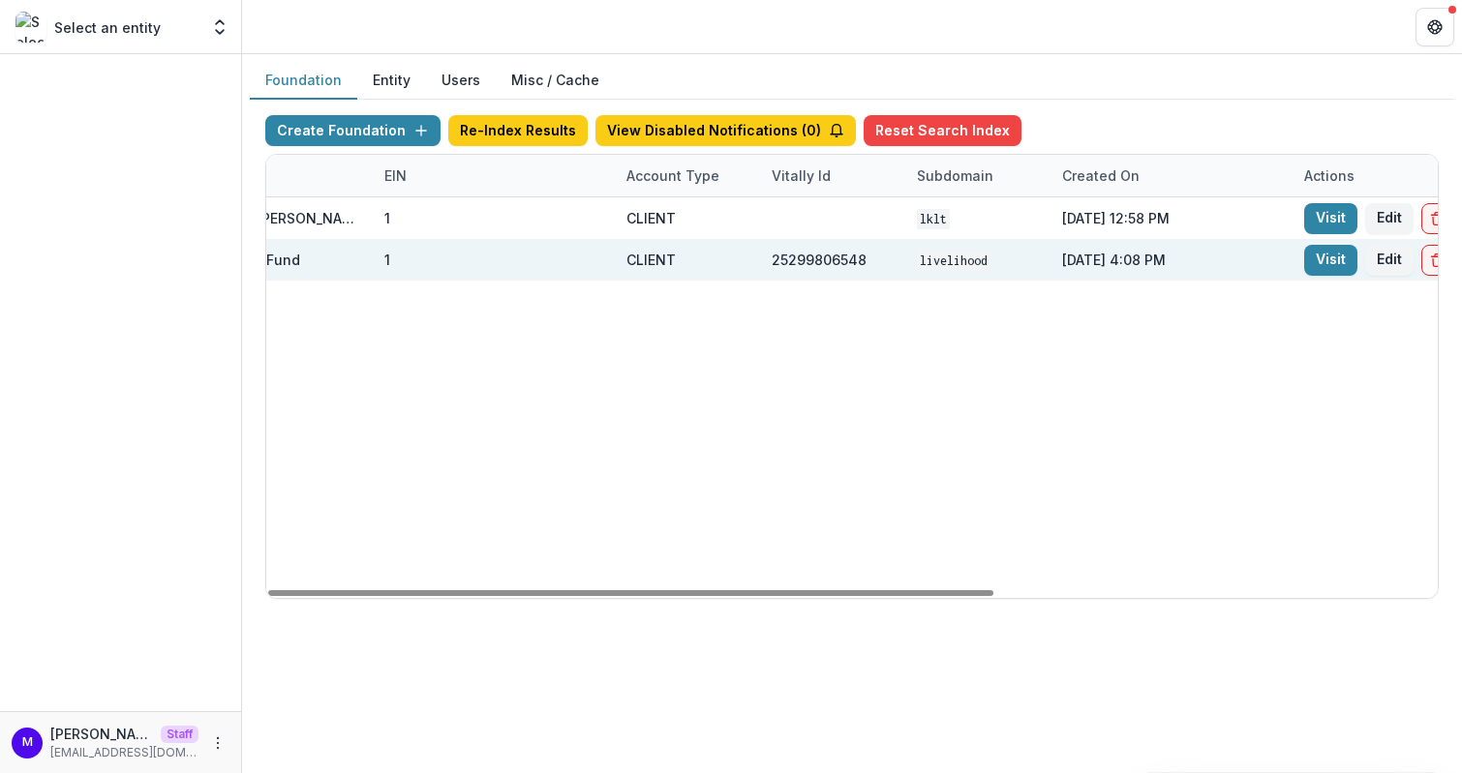
scroll to position [0, 634]
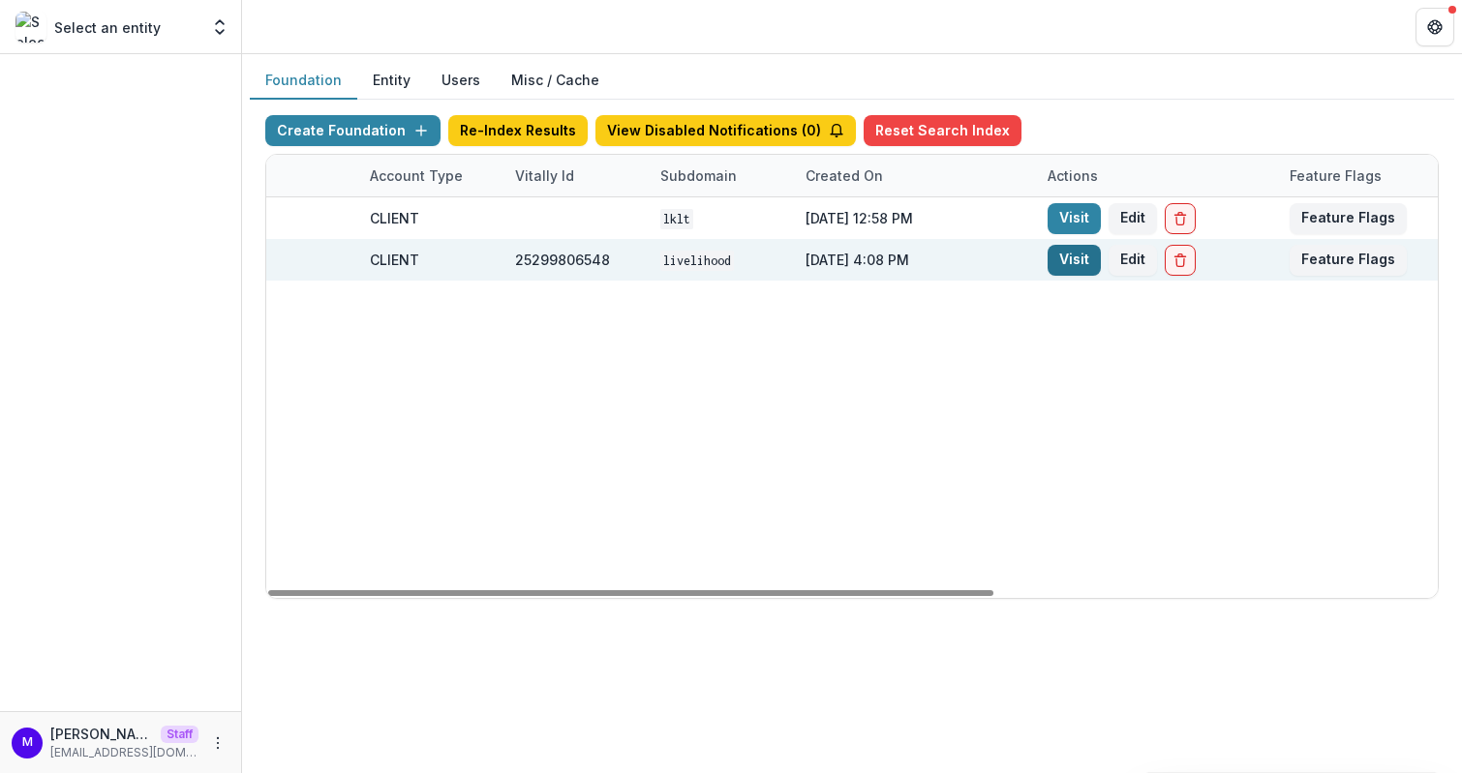
click at [1080, 257] on link "Visit" at bounding box center [1073, 260] width 53 height 31
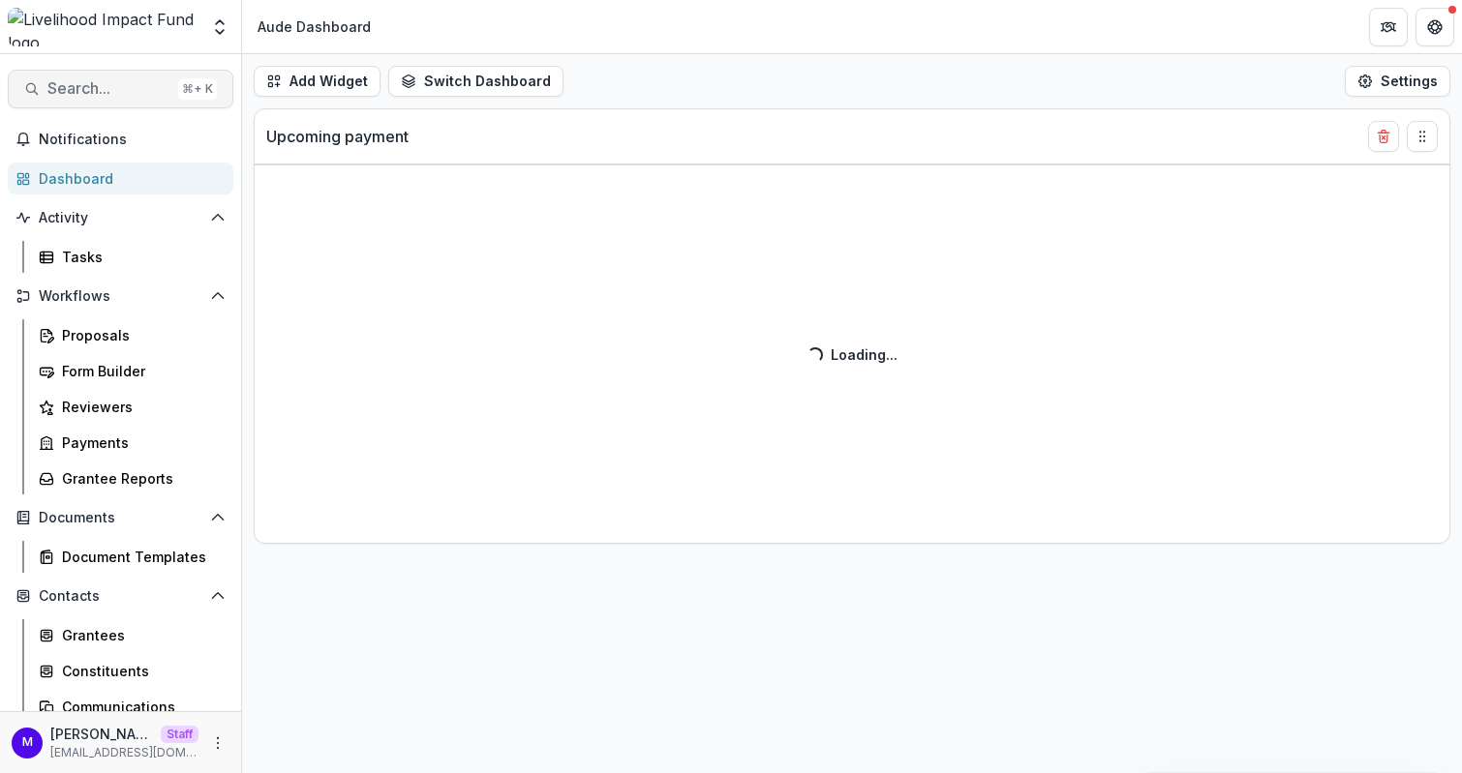
select select "******"
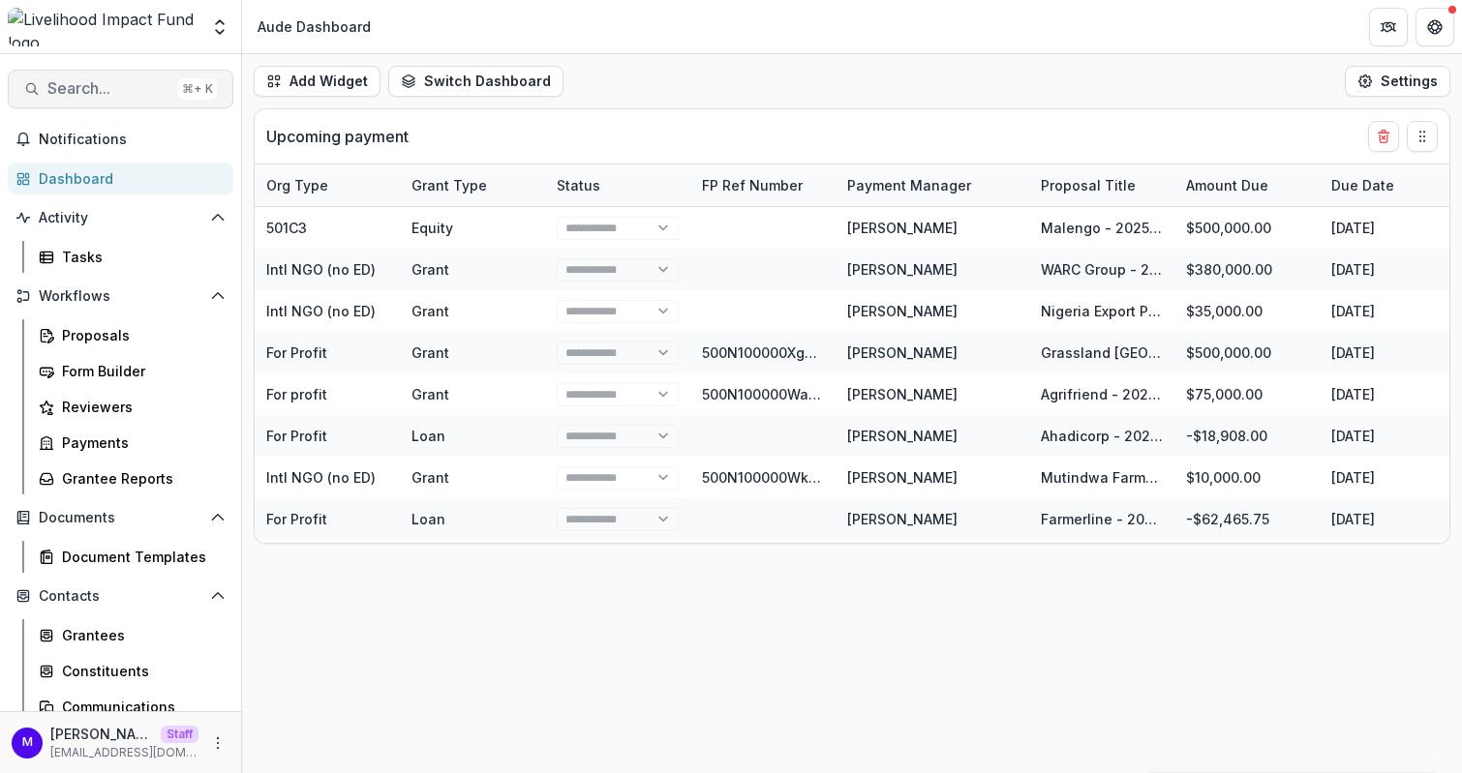
click at [91, 88] on span "Search..." at bounding box center [108, 88] width 123 height 18
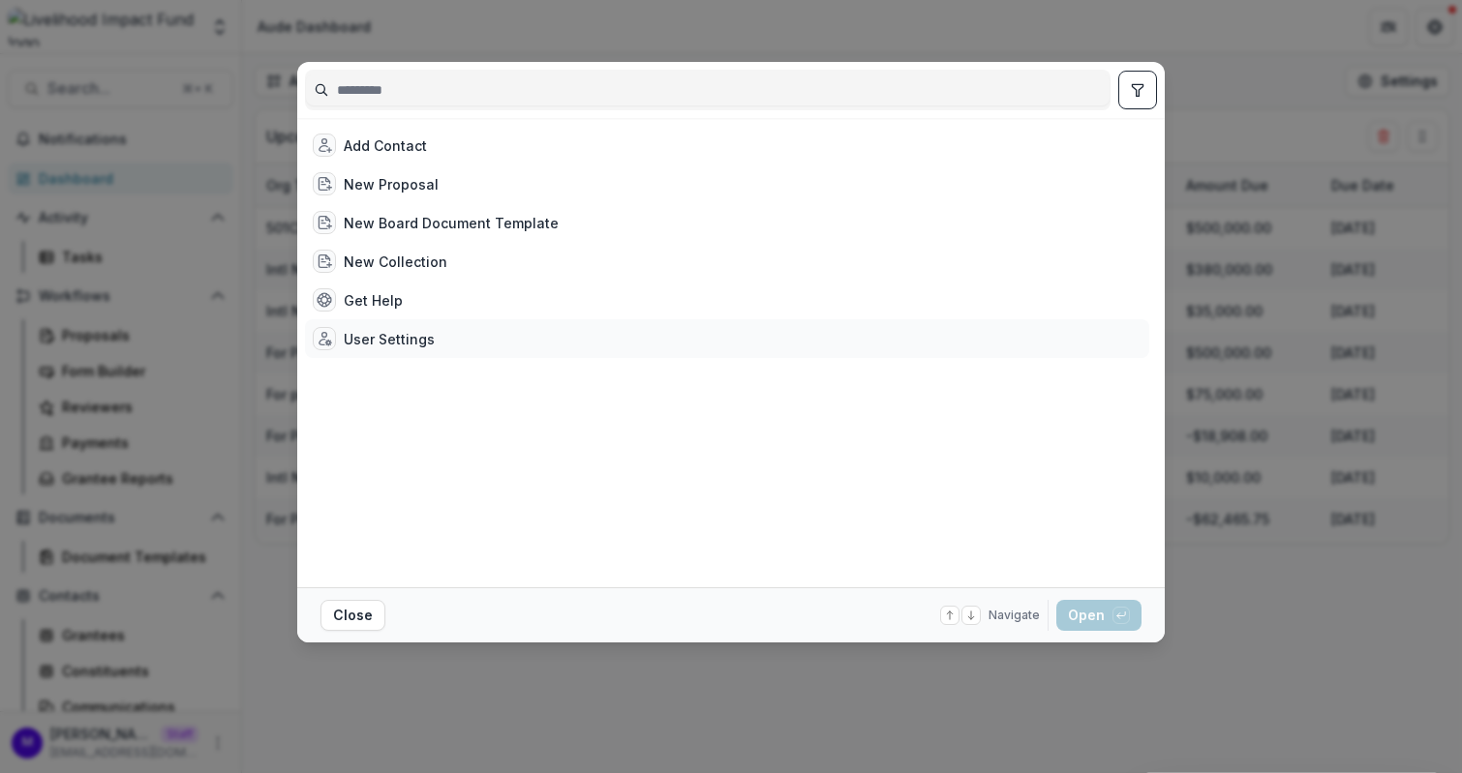
click at [388, 342] on div "User Settings" at bounding box center [389, 339] width 91 height 20
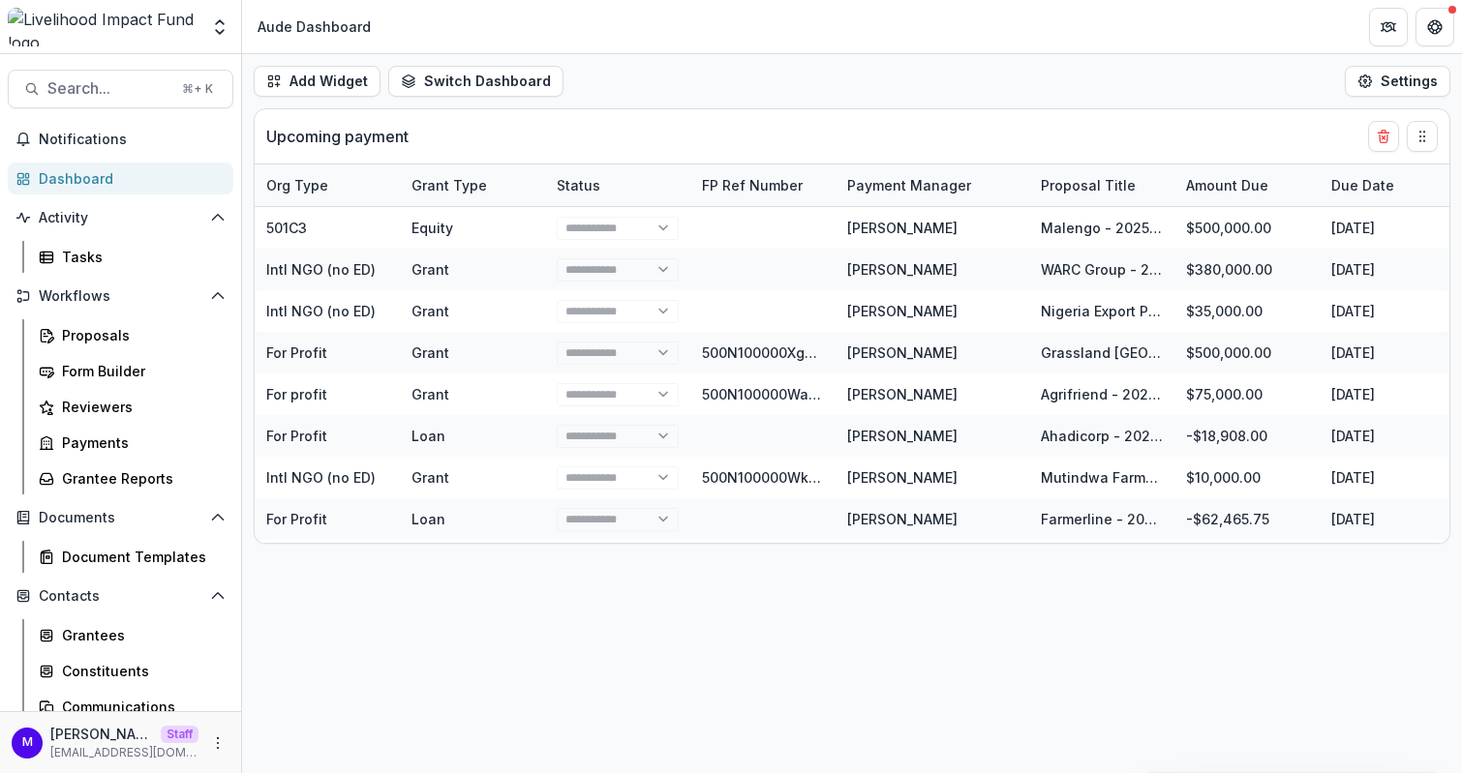
select select "****"
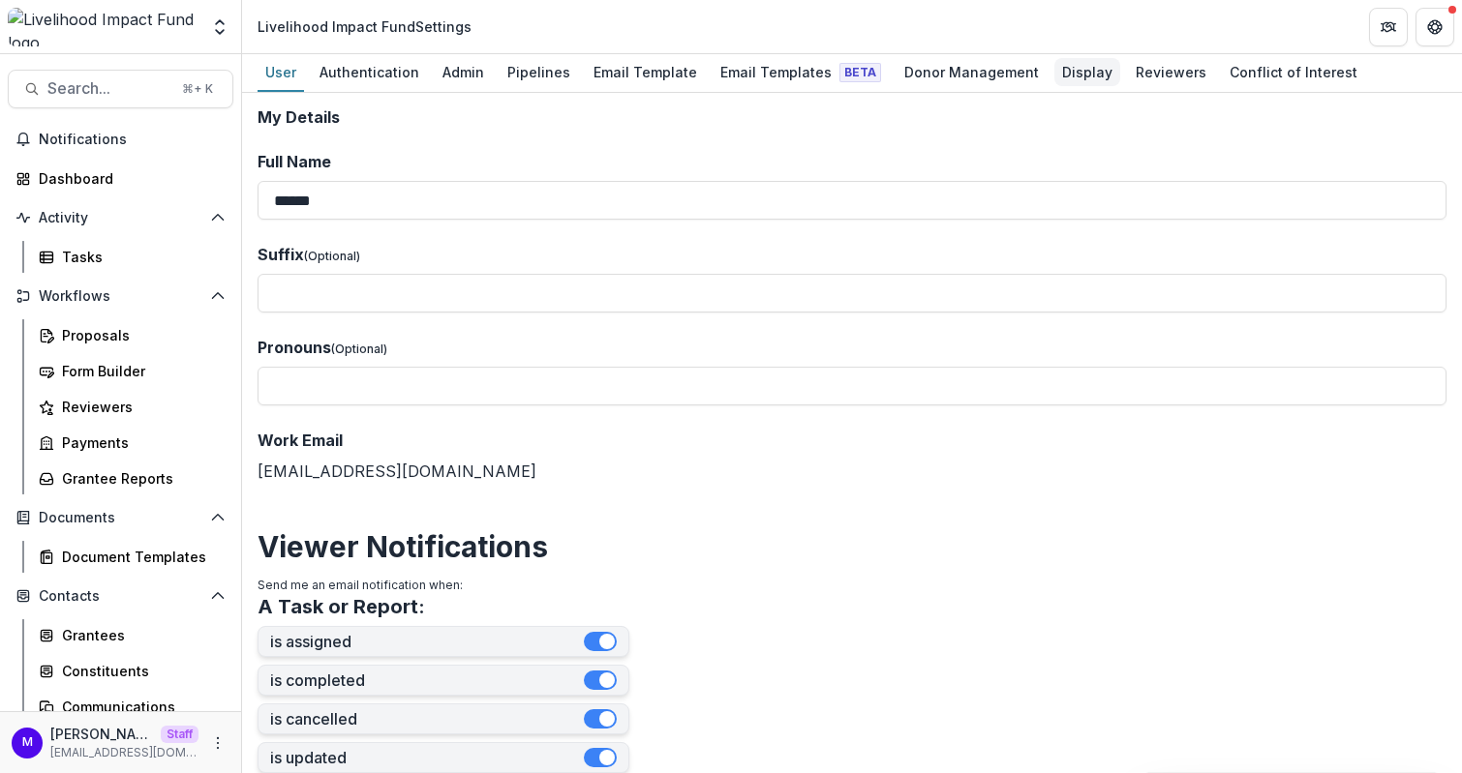
click at [1063, 67] on div "Display" at bounding box center [1087, 72] width 66 height 28
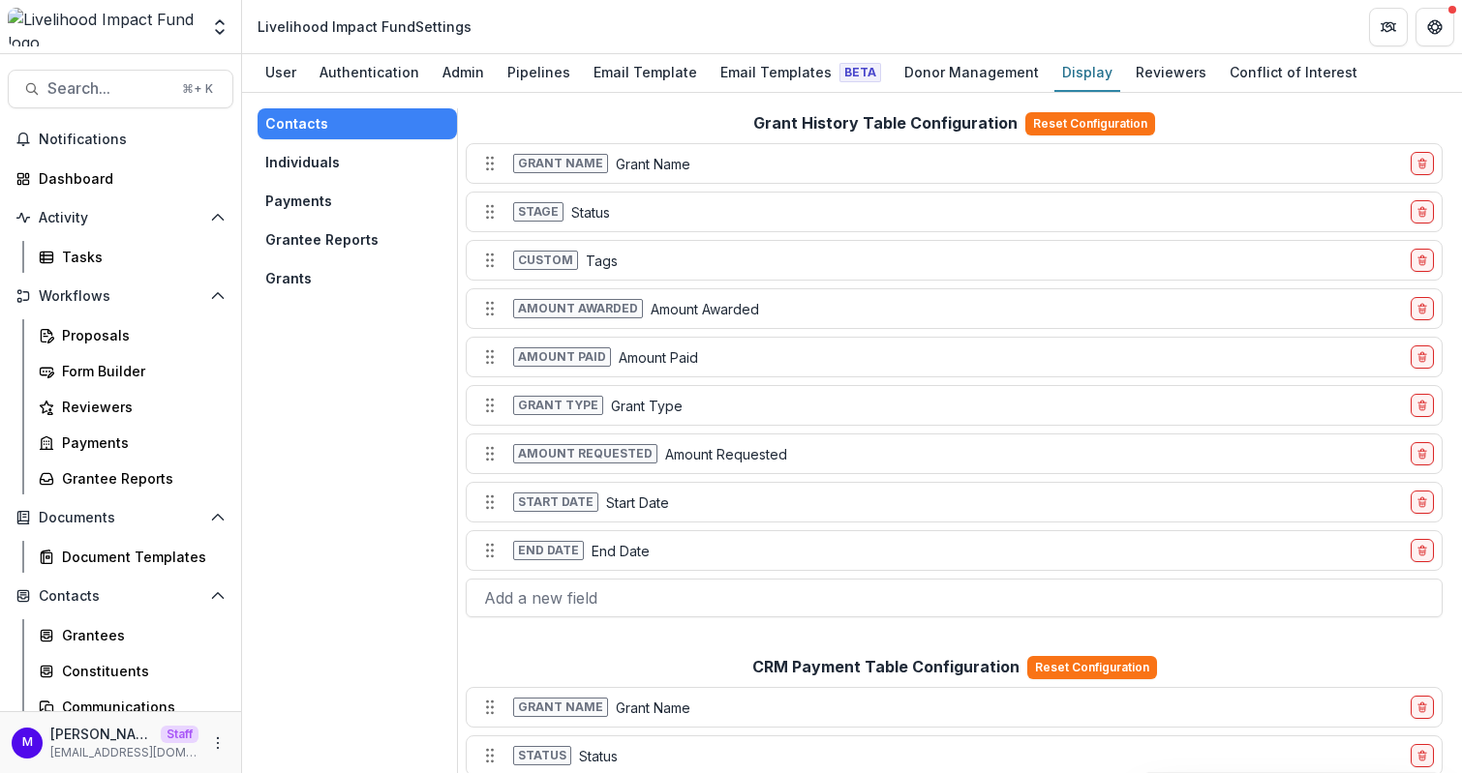
click at [320, 198] on button "Payments" at bounding box center [356, 201] width 199 height 31
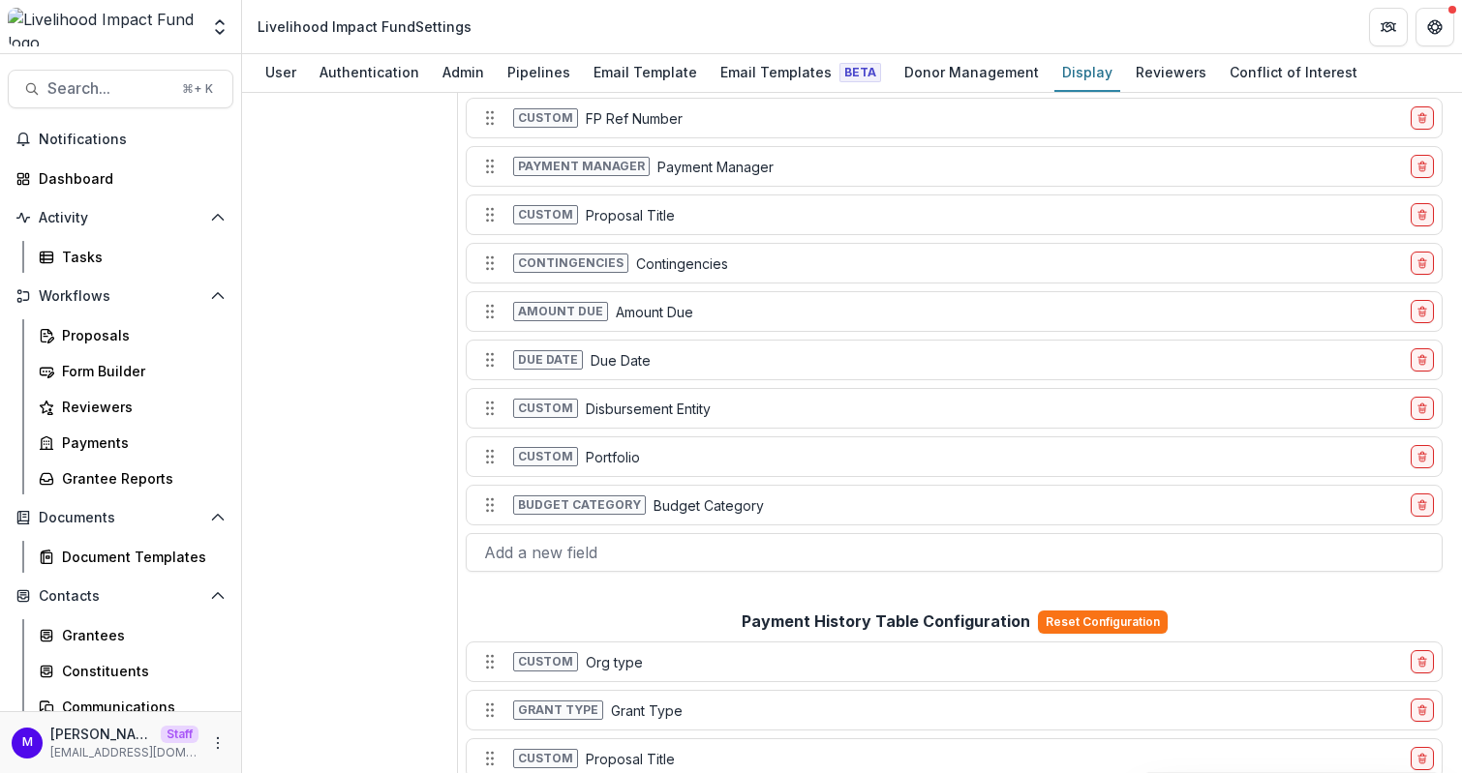
scroll to position [192, 0]
click at [621, 539] on div at bounding box center [954, 551] width 940 height 27
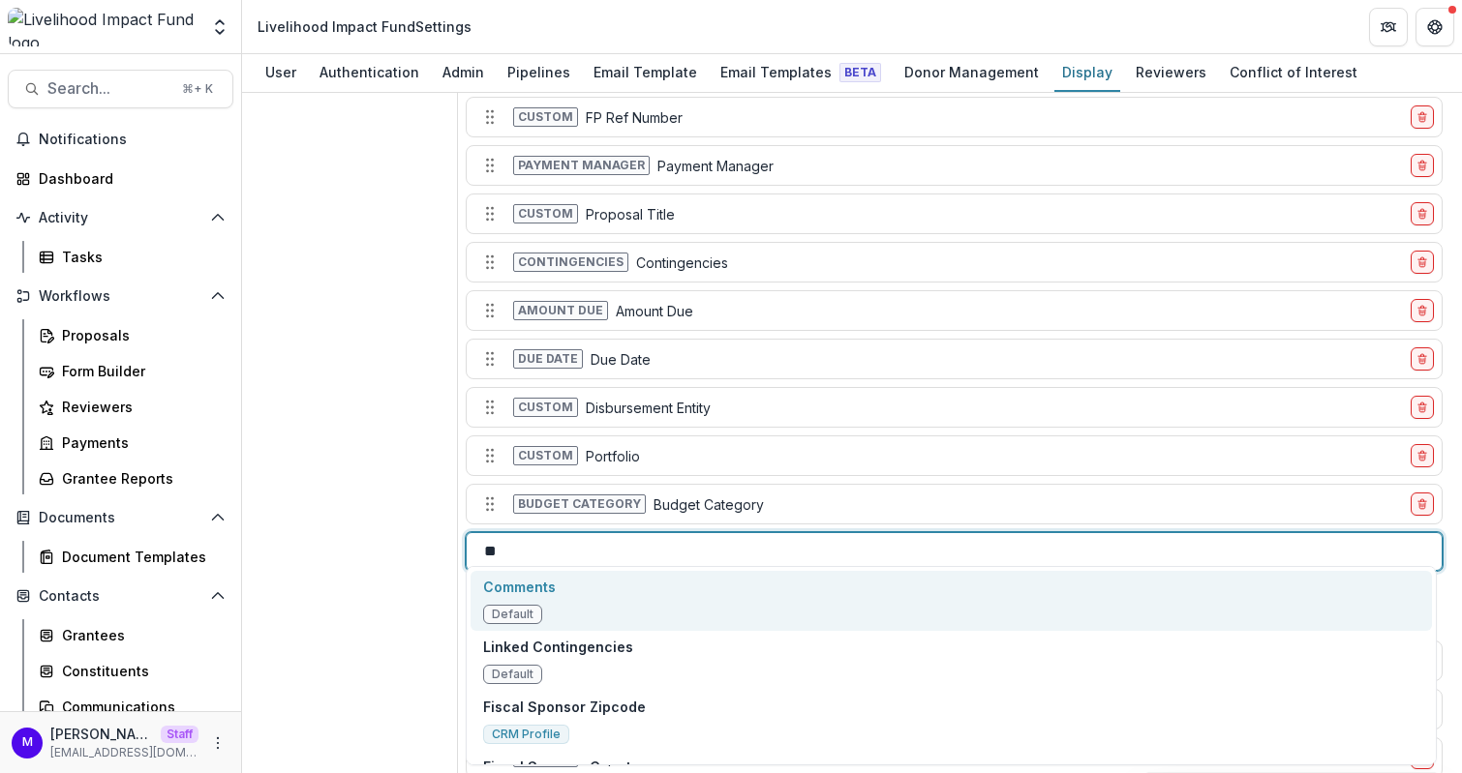
type input "***"
click at [583, 589] on p "Linked Contingencies" at bounding box center [558, 587] width 150 height 20
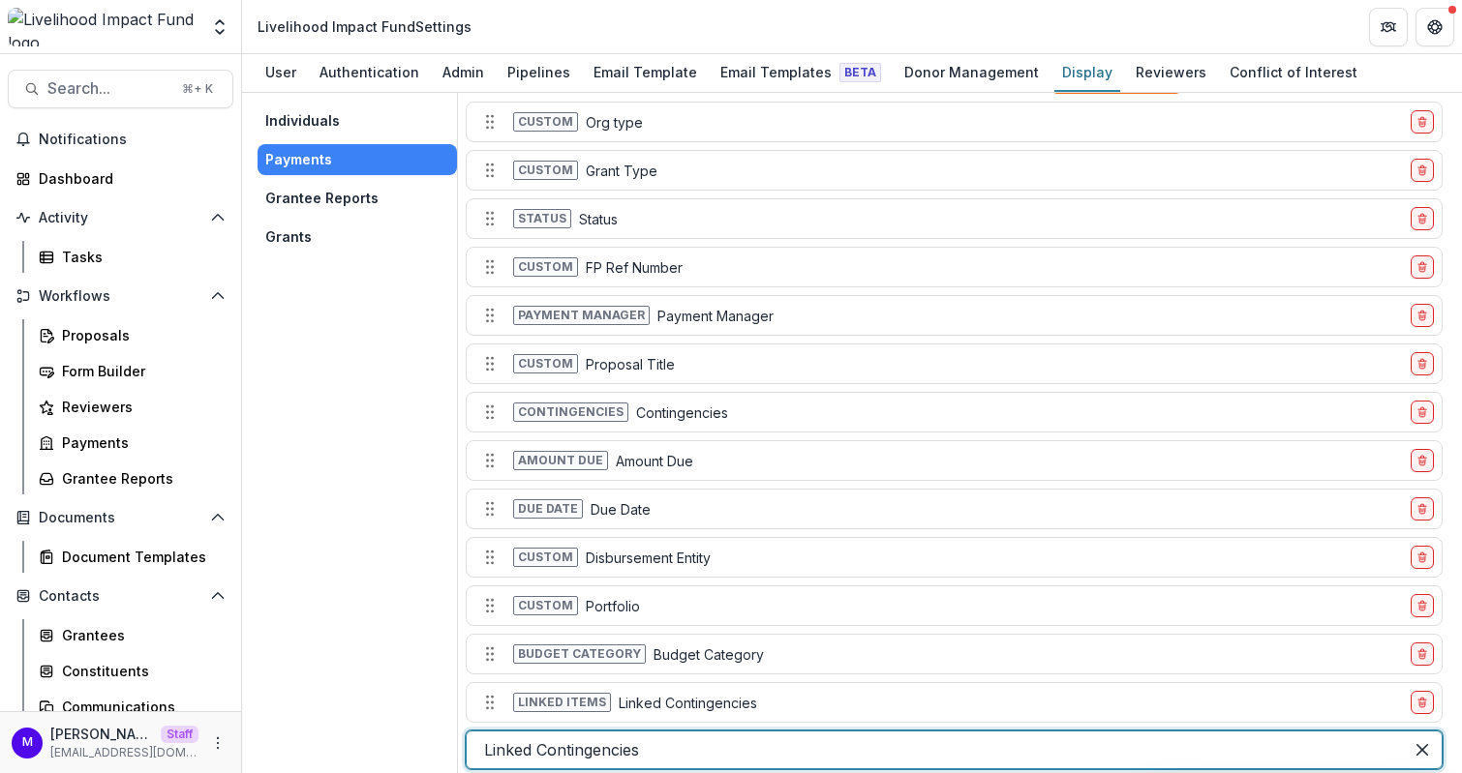
scroll to position [25, 0]
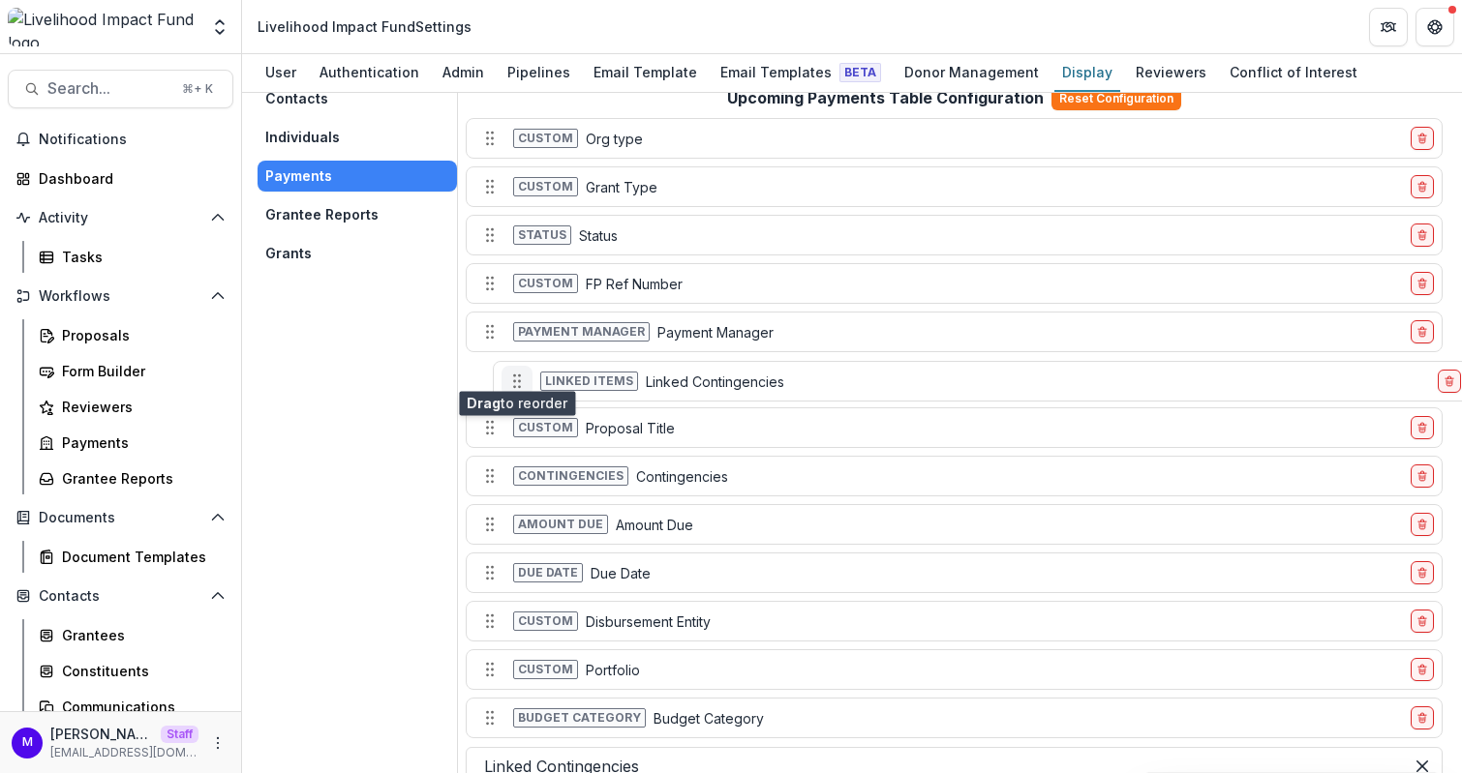
drag, startPoint x: 492, startPoint y: 705, endPoint x: 519, endPoint y: 366, distance: 339.9
click at [519, 372] on icon "Move field" at bounding box center [516, 381] width 19 height 19
click at [96, 439] on div "Payments" at bounding box center [140, 443] width 156 height 20
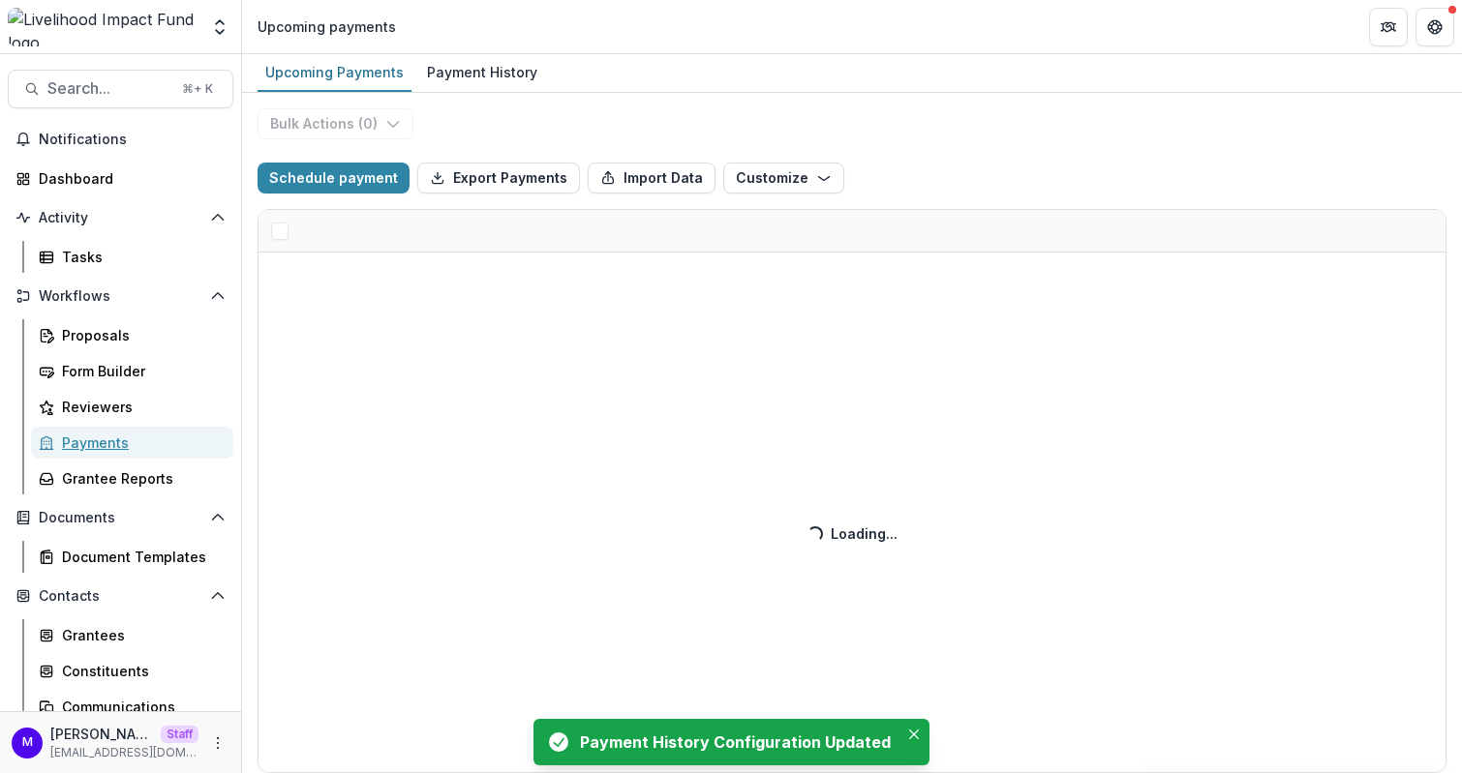
select select "******"
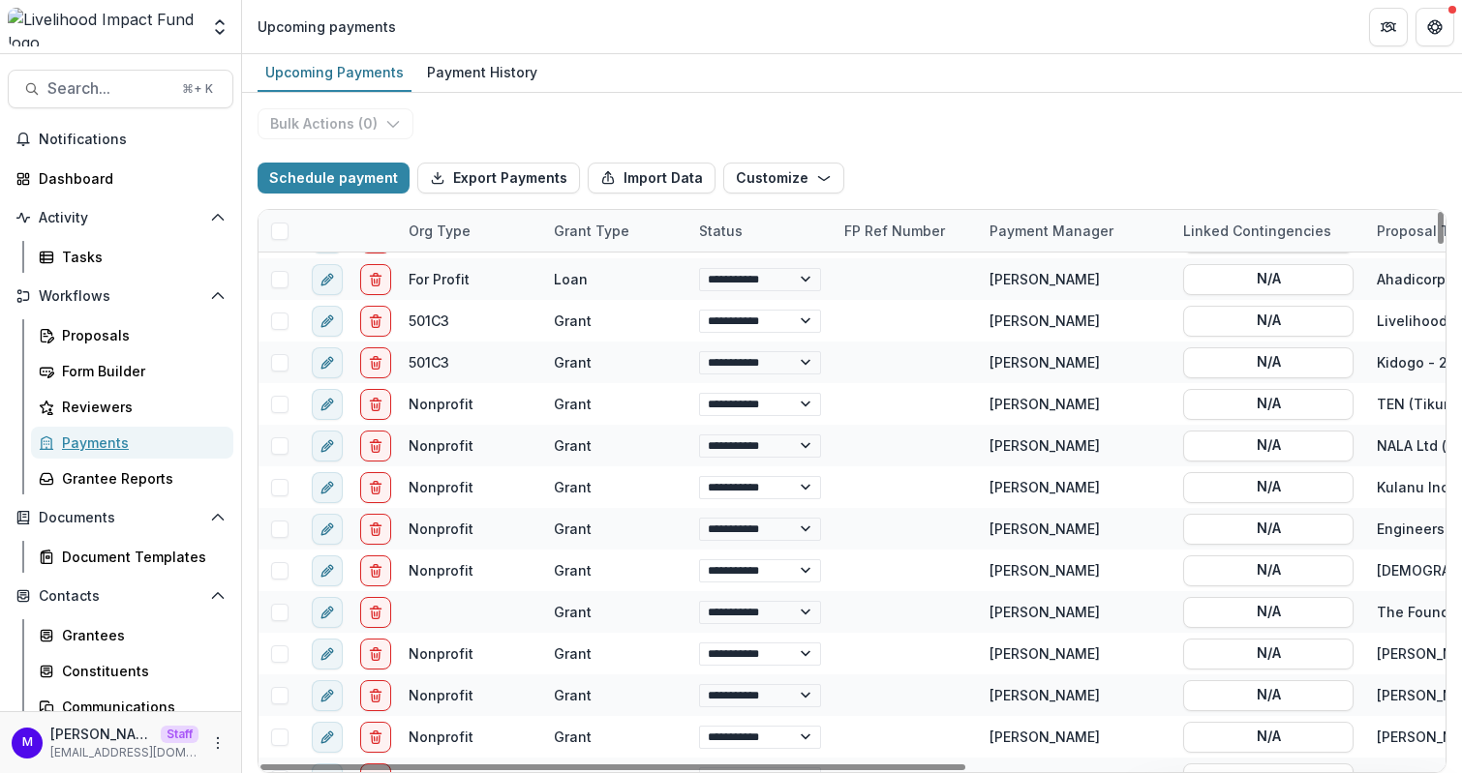
scroll to position [717, 0]
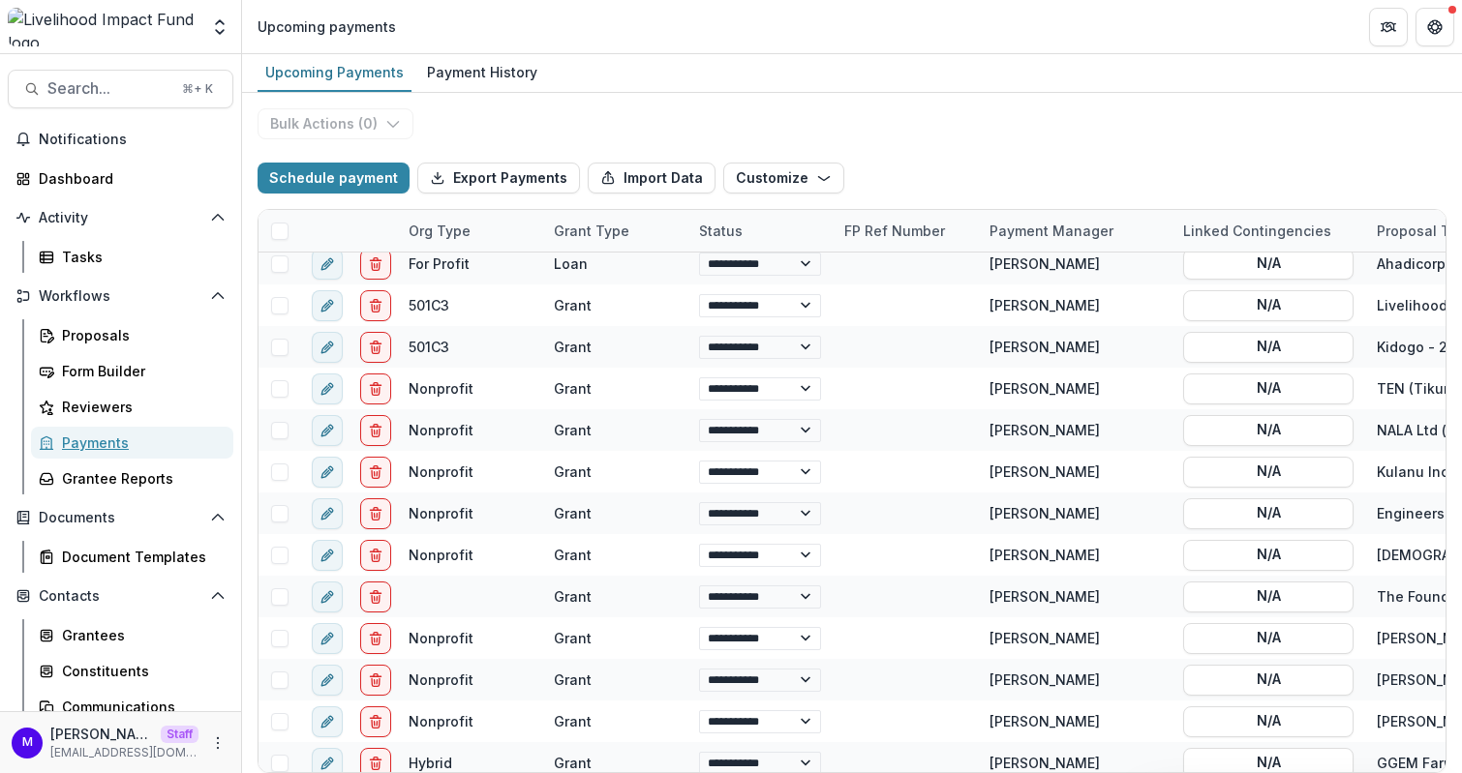
select select "******"
click at [105, 92] on span "Search..." at bounding box center [108, 88] width 123 height 18
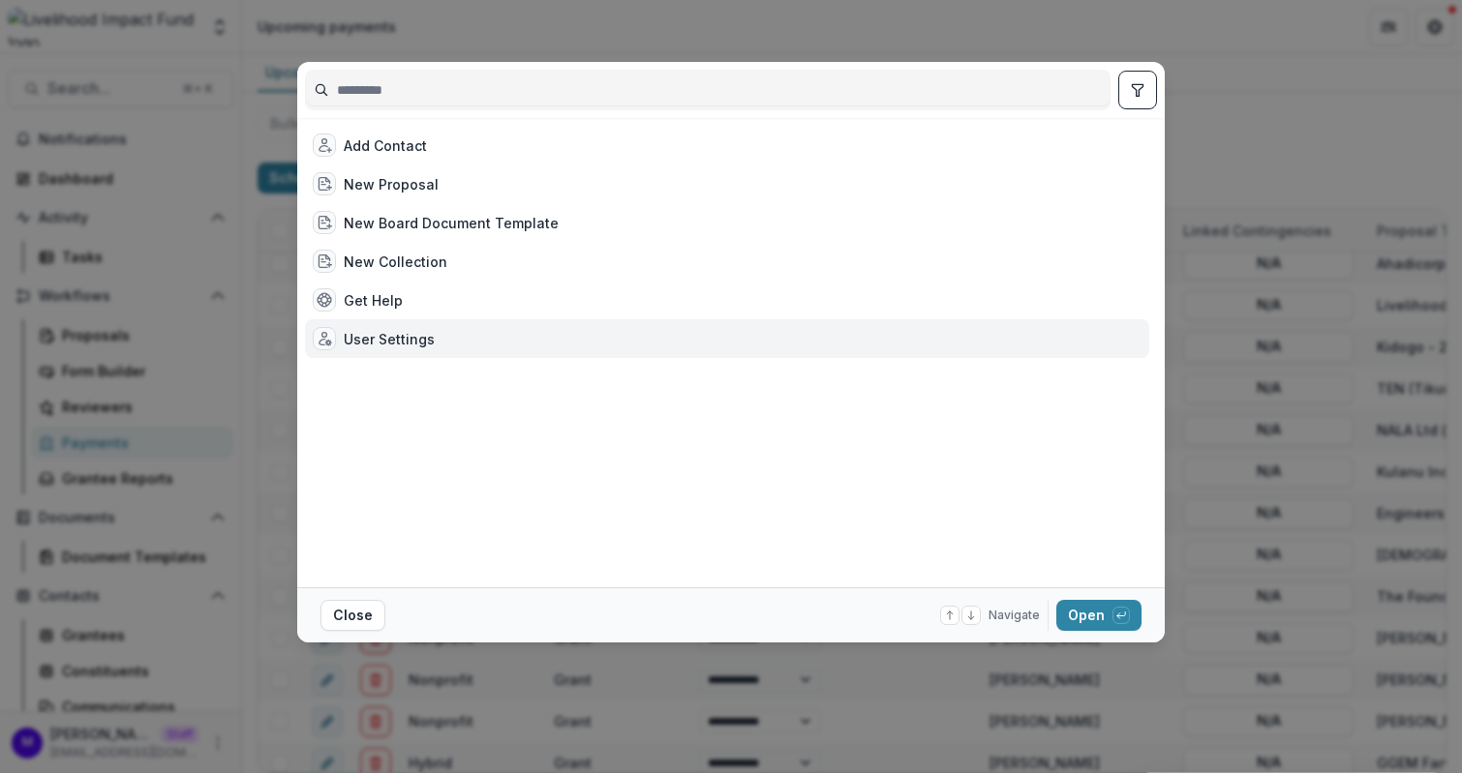
click at [407, 341] on div "User Settings" at bounding box center [389, 339] width 91 height 20
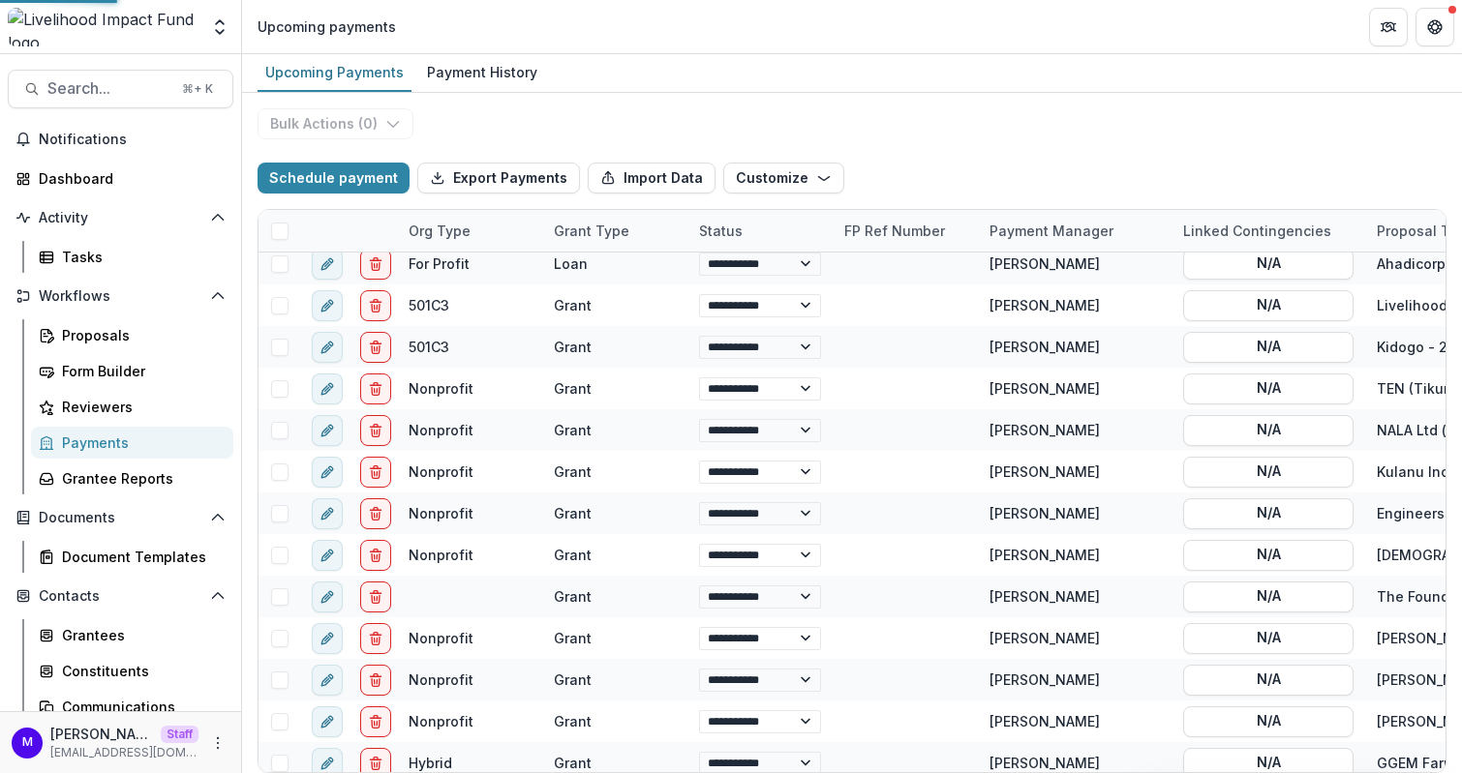
click at [407, 341] on div "User Settings" at bounding box center [395, 339] width 89 height 20
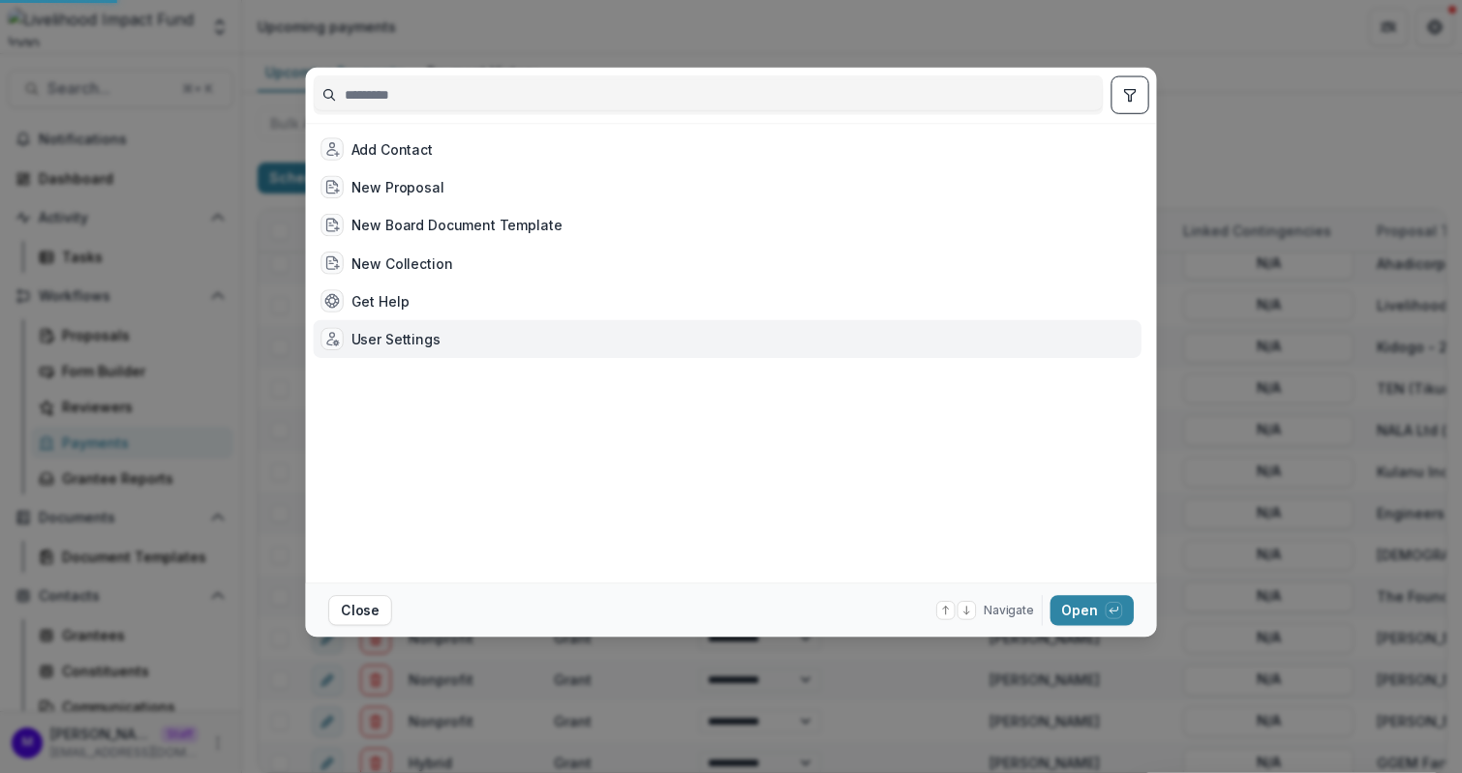
select select "****"
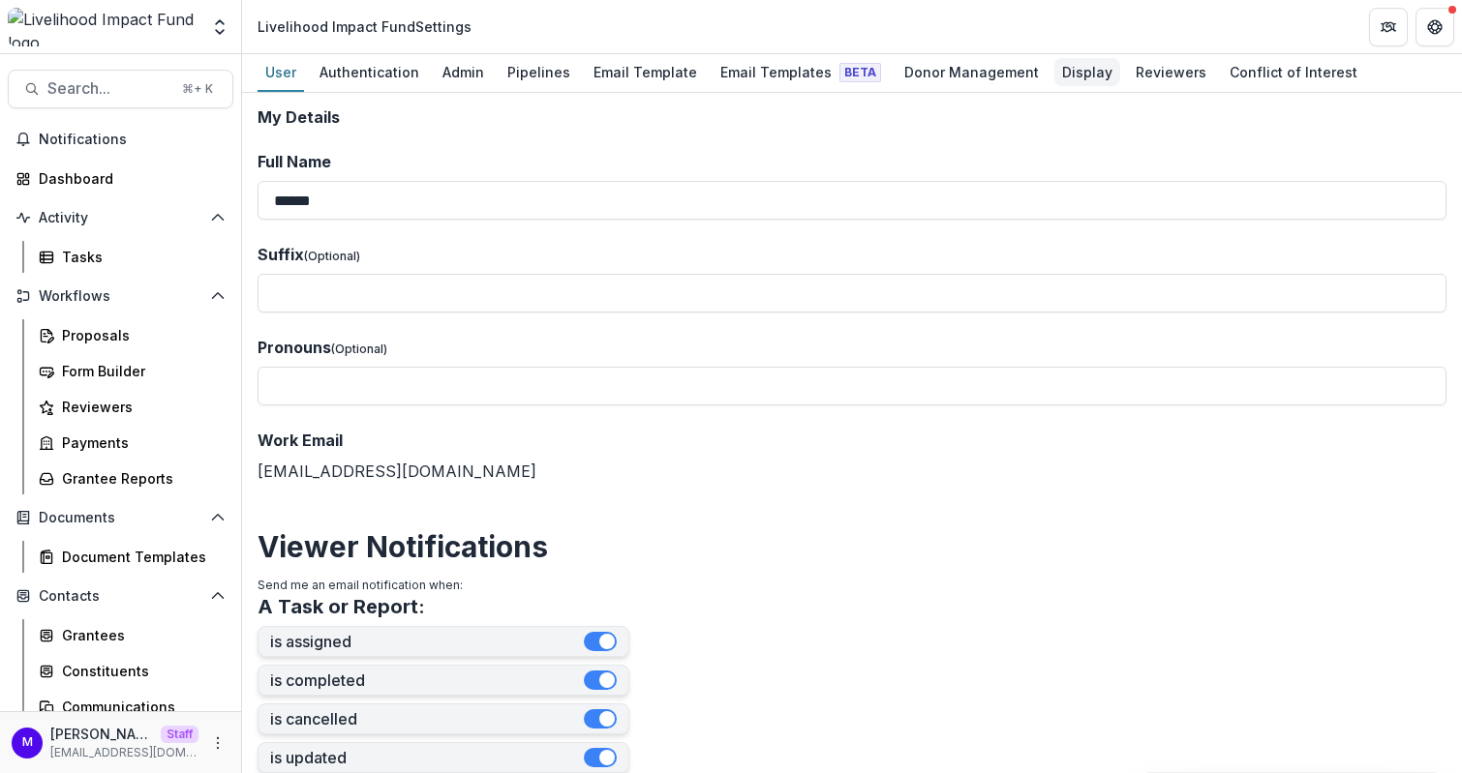
click at [1054, 78] on div "Display" at bounding box center [1087, 72] width 66 height 28
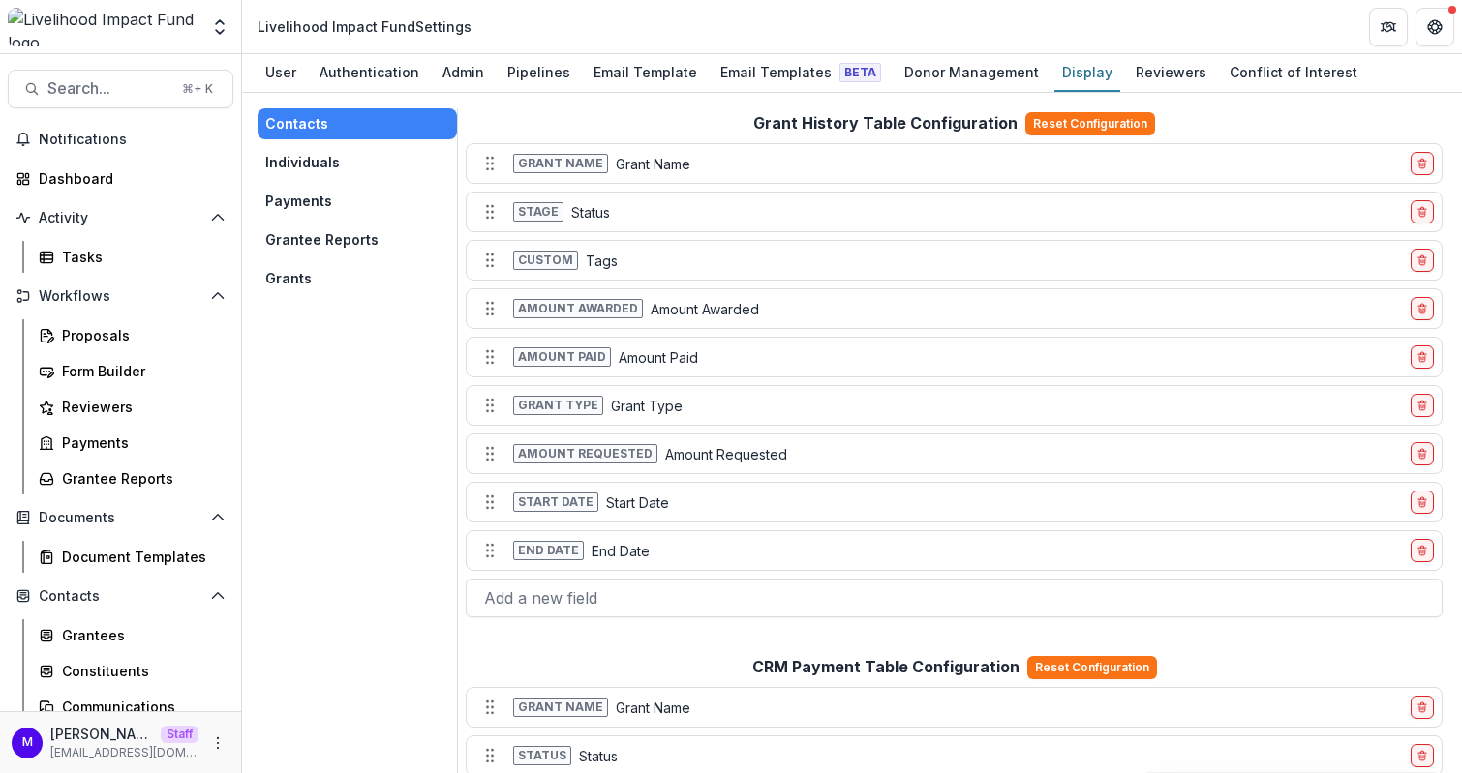
click at [311, 198] on button "Payments" at bounding box center [356, 201] width 199 height 31
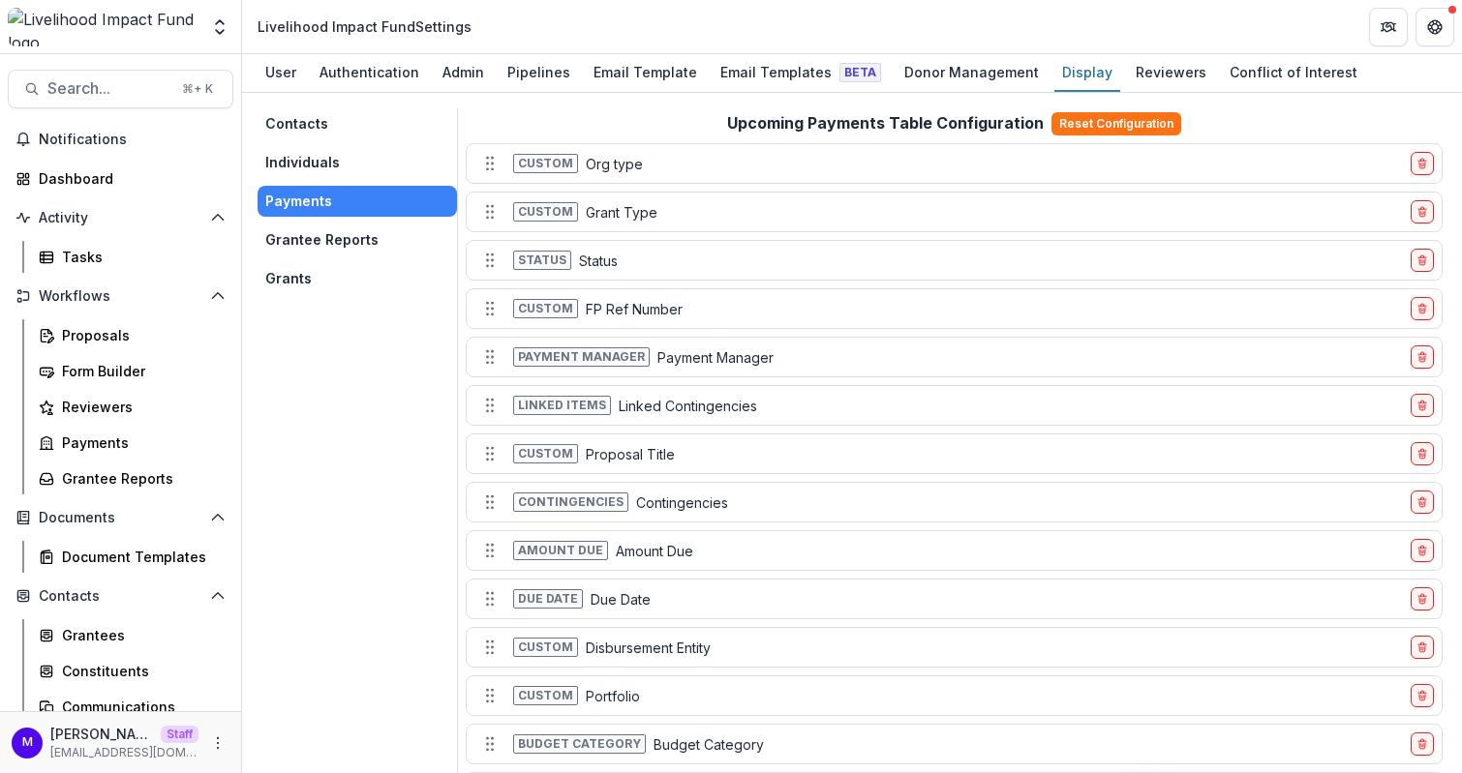
scroll to position [581, 0]
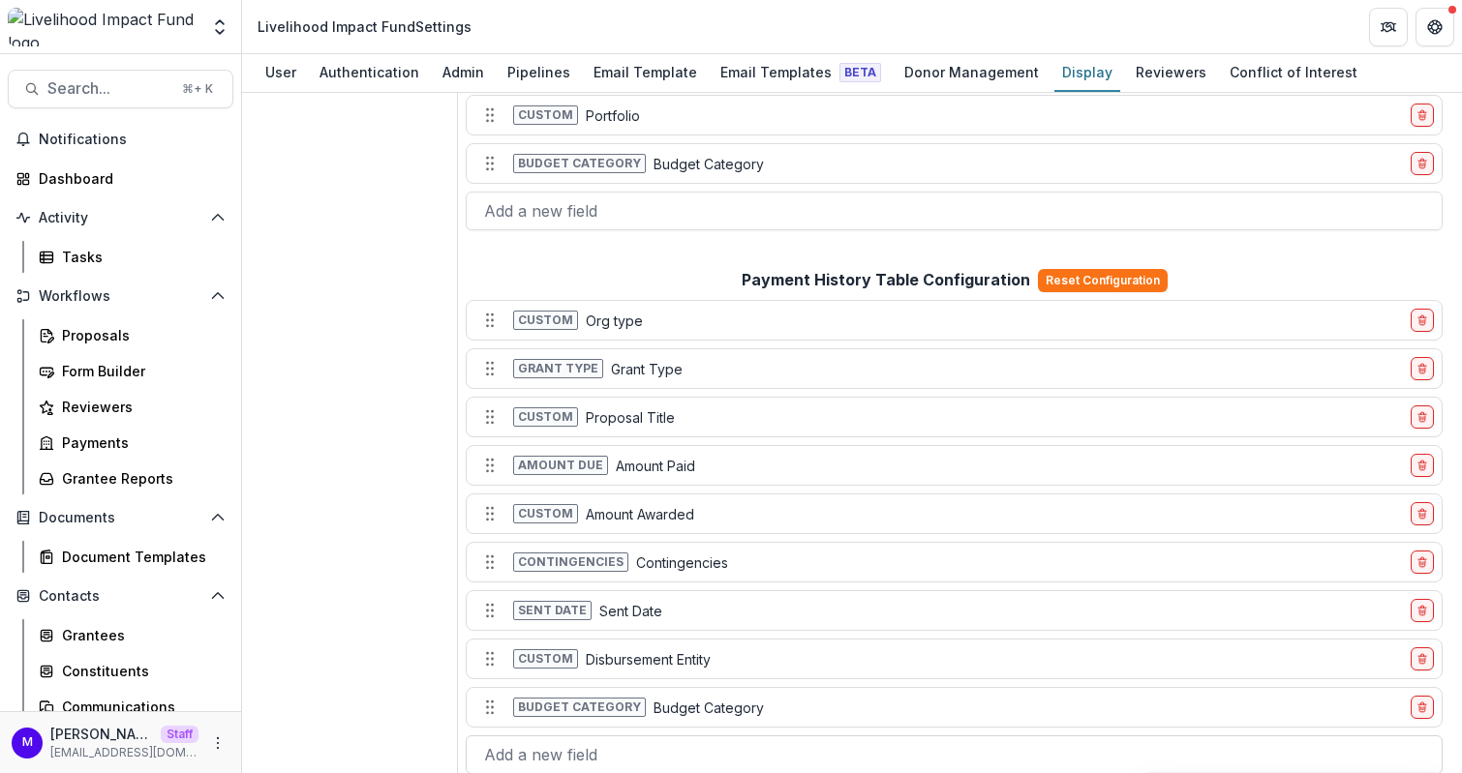
click at [556, 742] on div at bounding box center [954, 755] width 940 height 27
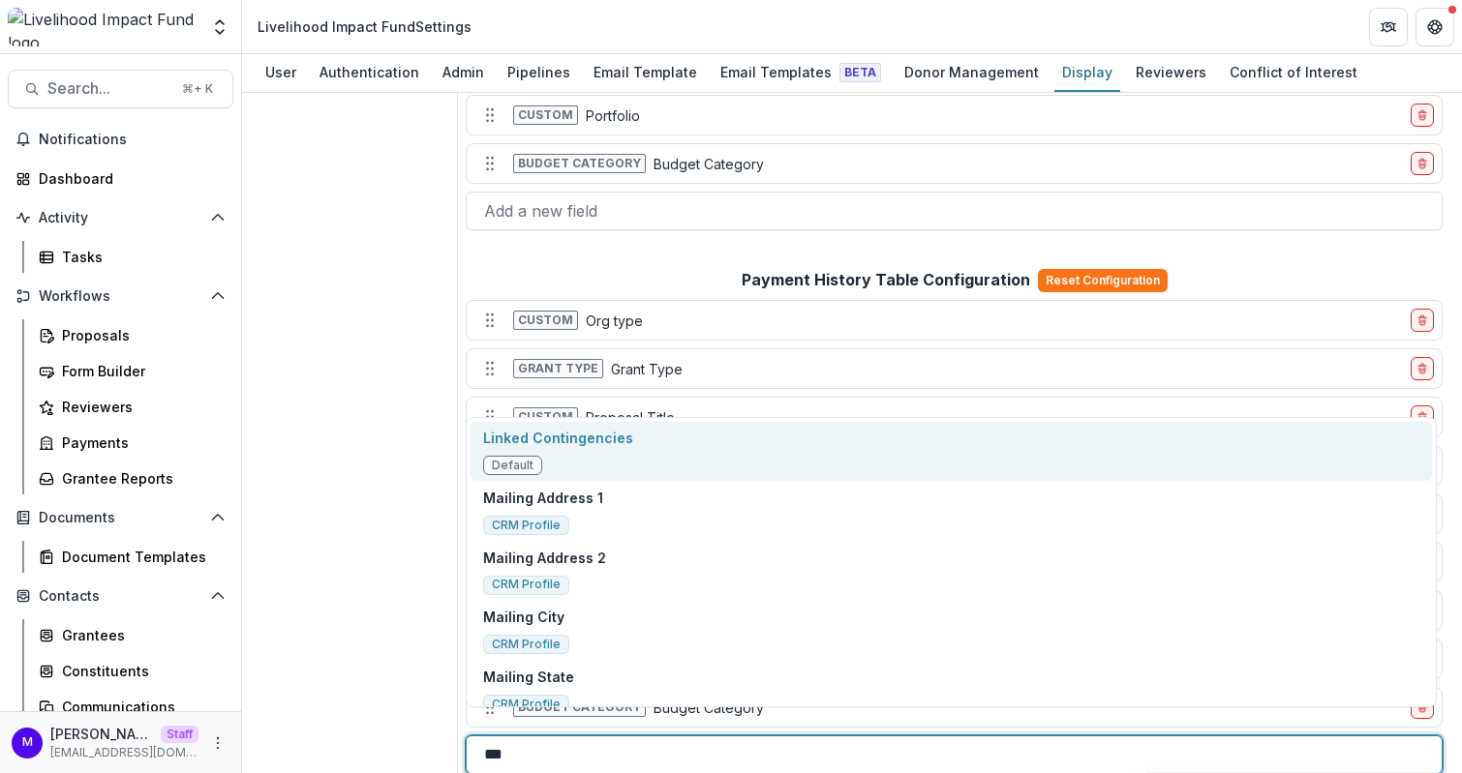
type input "****"
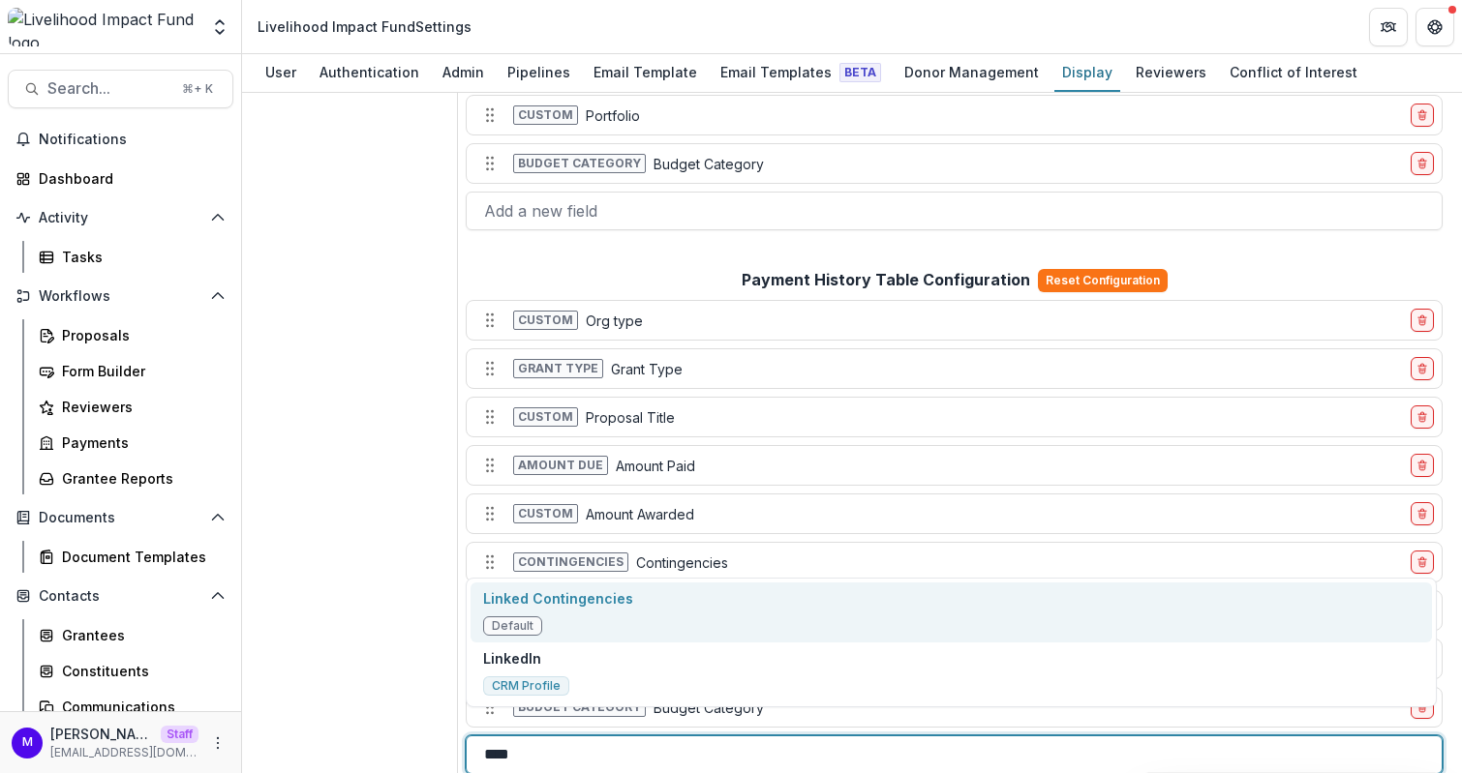
click at [612, 608] on p "Linked Contingencies" at bounding box center [558, 599] width 150 height 20
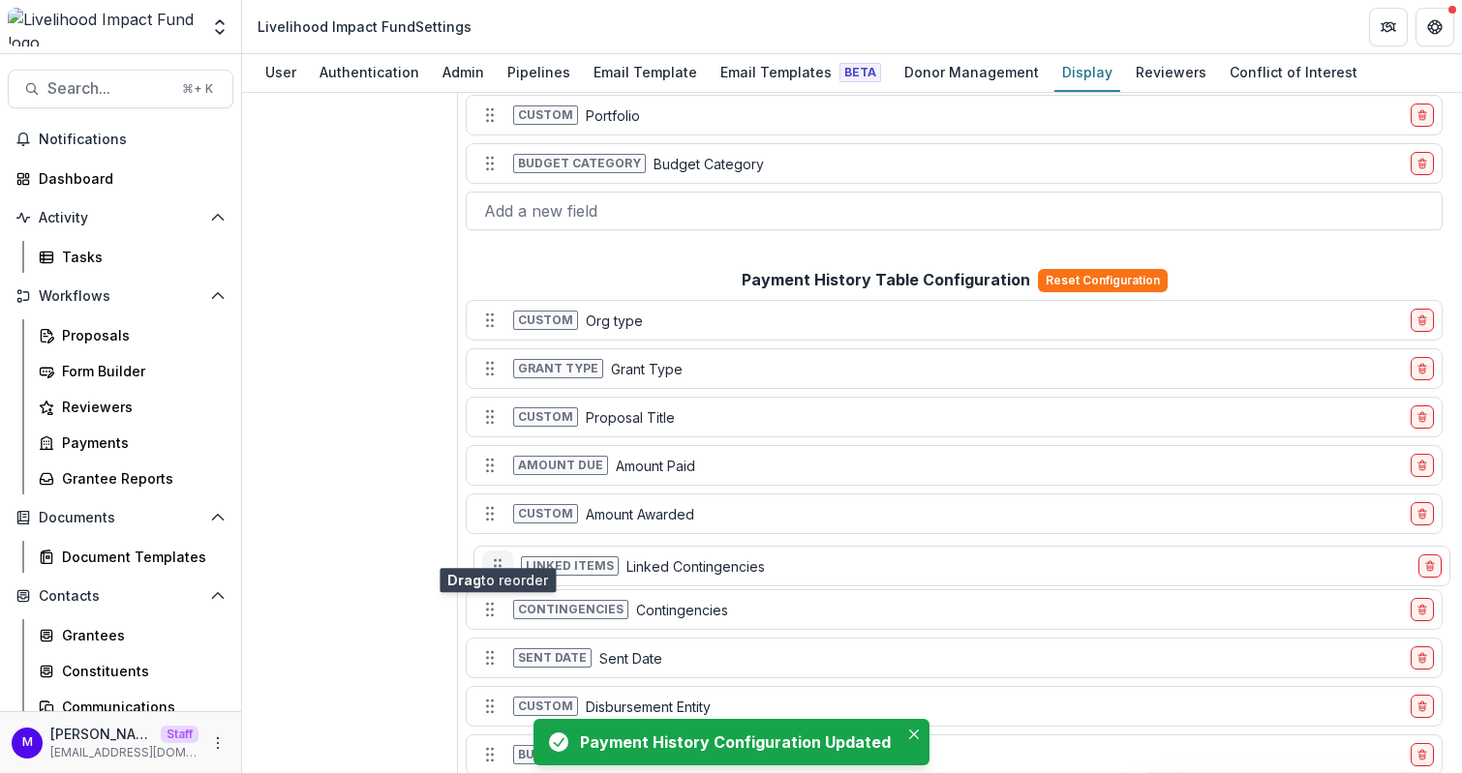
drag, startPoint x: 489, startPoint y: 744, endPoint x: 498, endPoint y: 556, distance: 189.0
click at [498, 556] on button "Move field" at bounding box center [497, 566] width 31 height 31
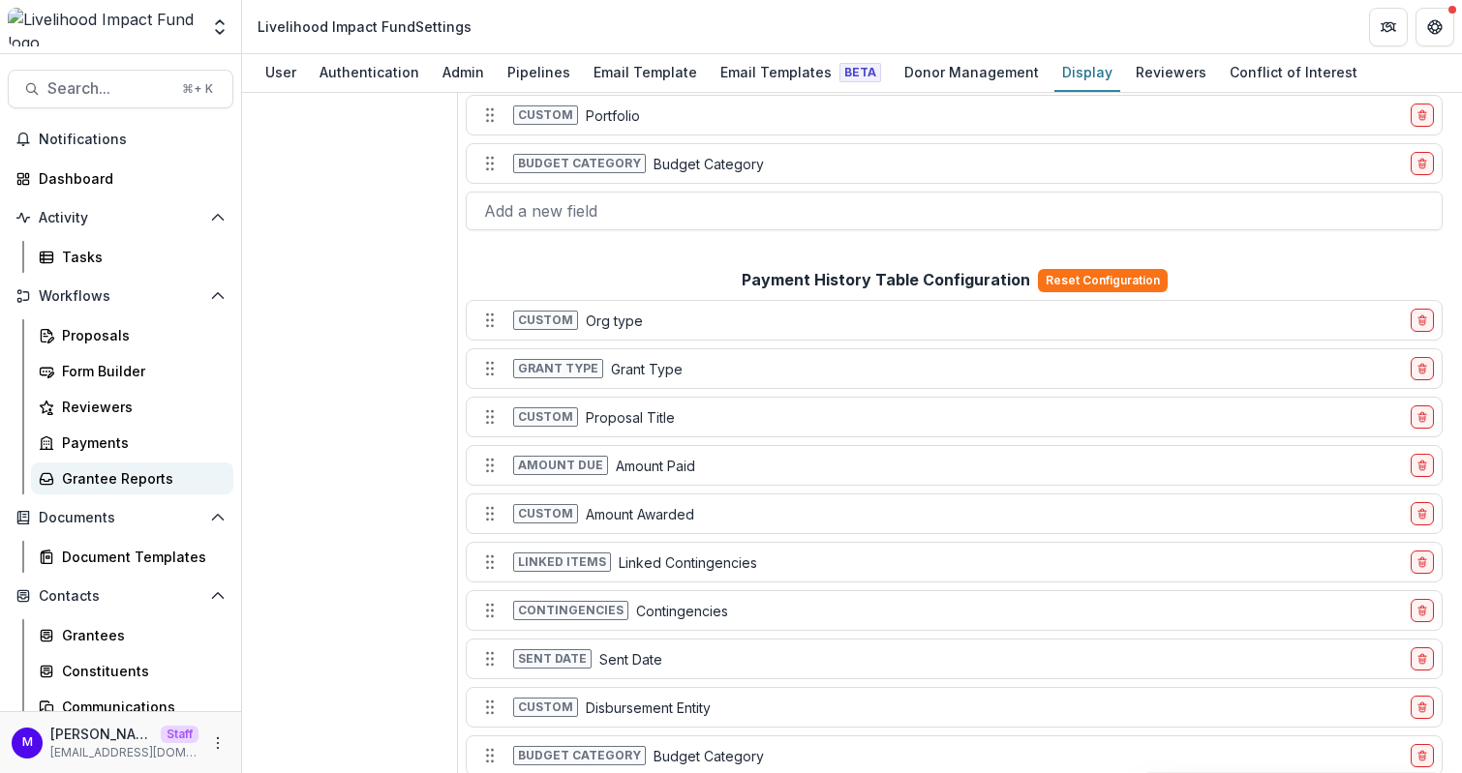
click at [142, 471] on div "Grantee Reports" at bounding box center [140, 479] width 156 height 20
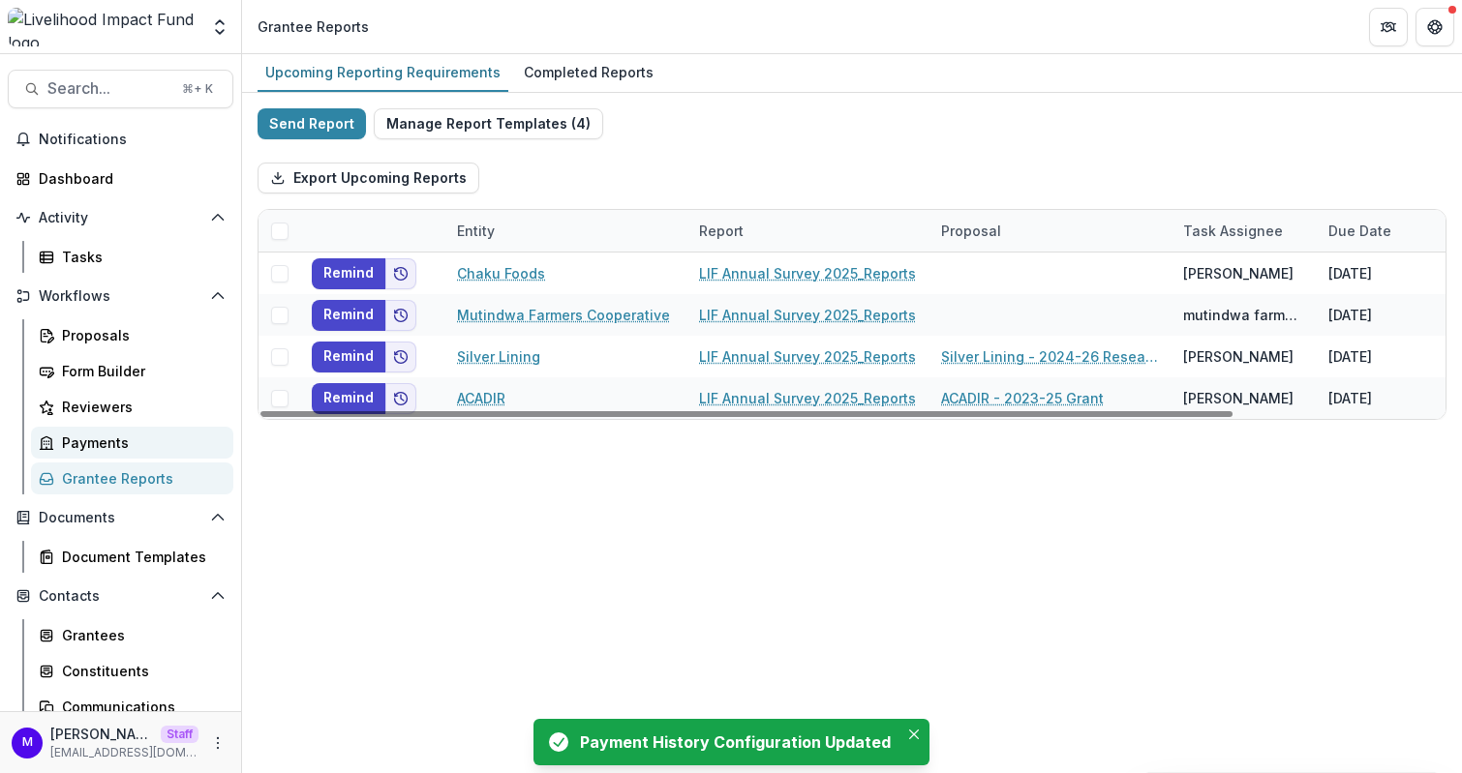
click at [95, 444] on div "Payments" at bounding box center [140, 443] width 156 height 20
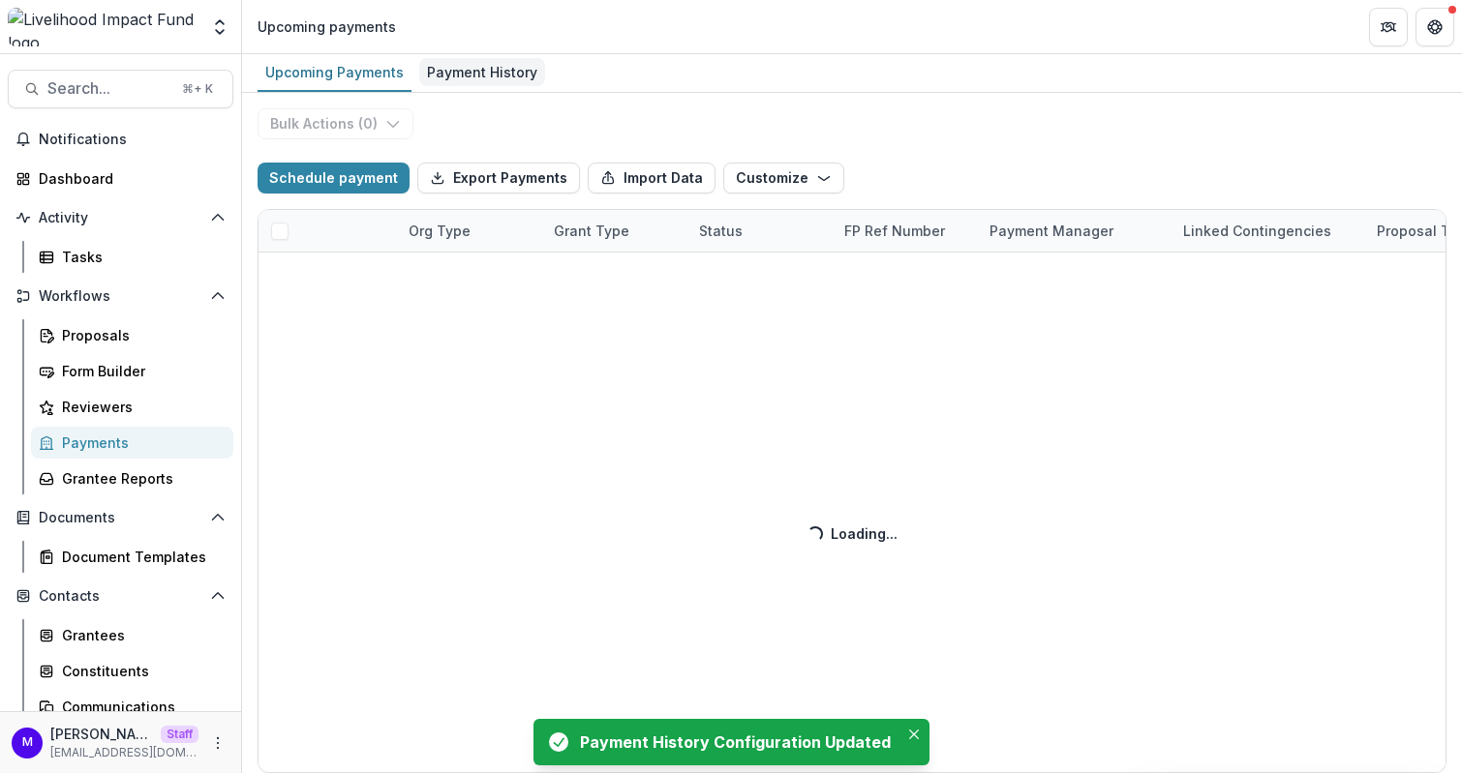
click at [476, 76] on div "Payment History" at bounding box center [482, 72] width 126 height 28
select select "******"
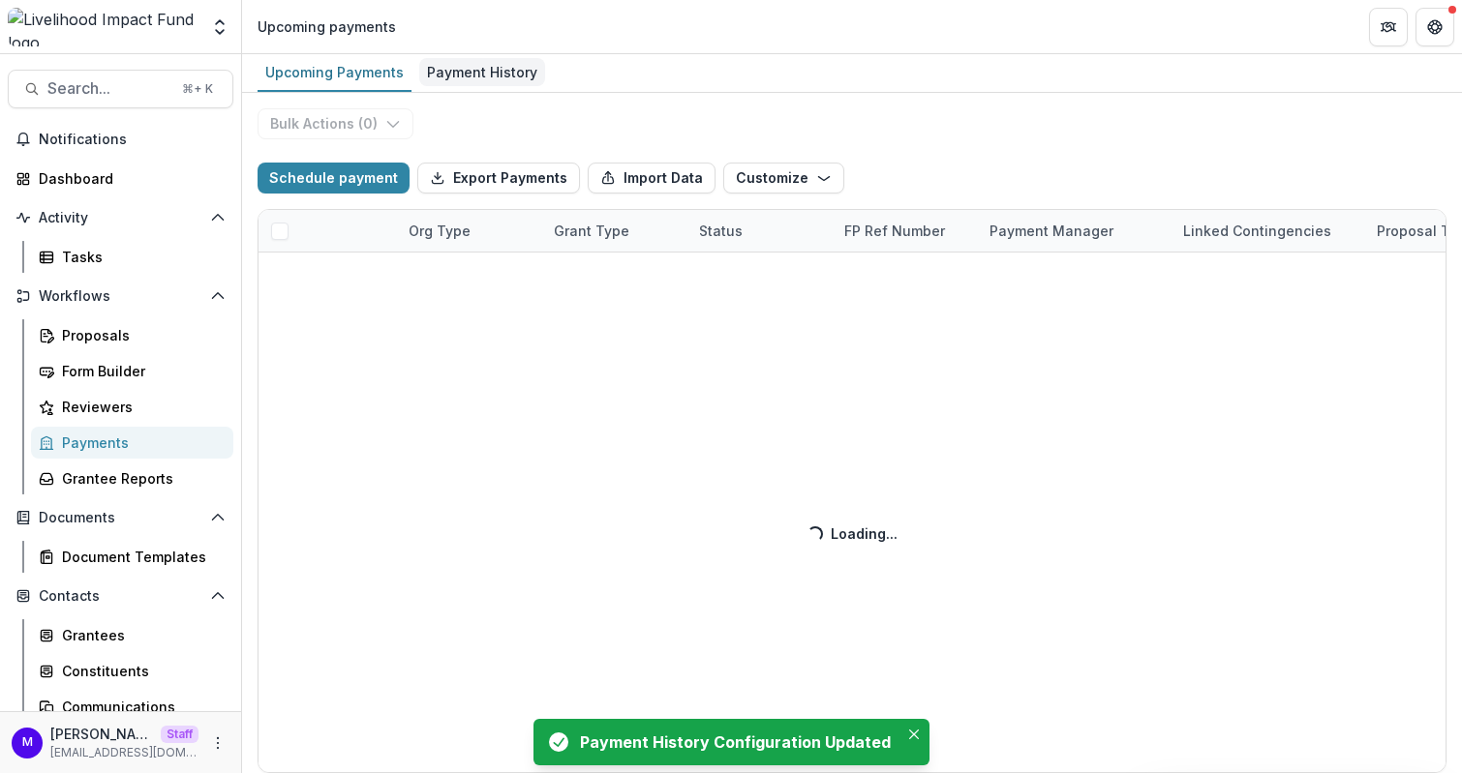
select select "******"
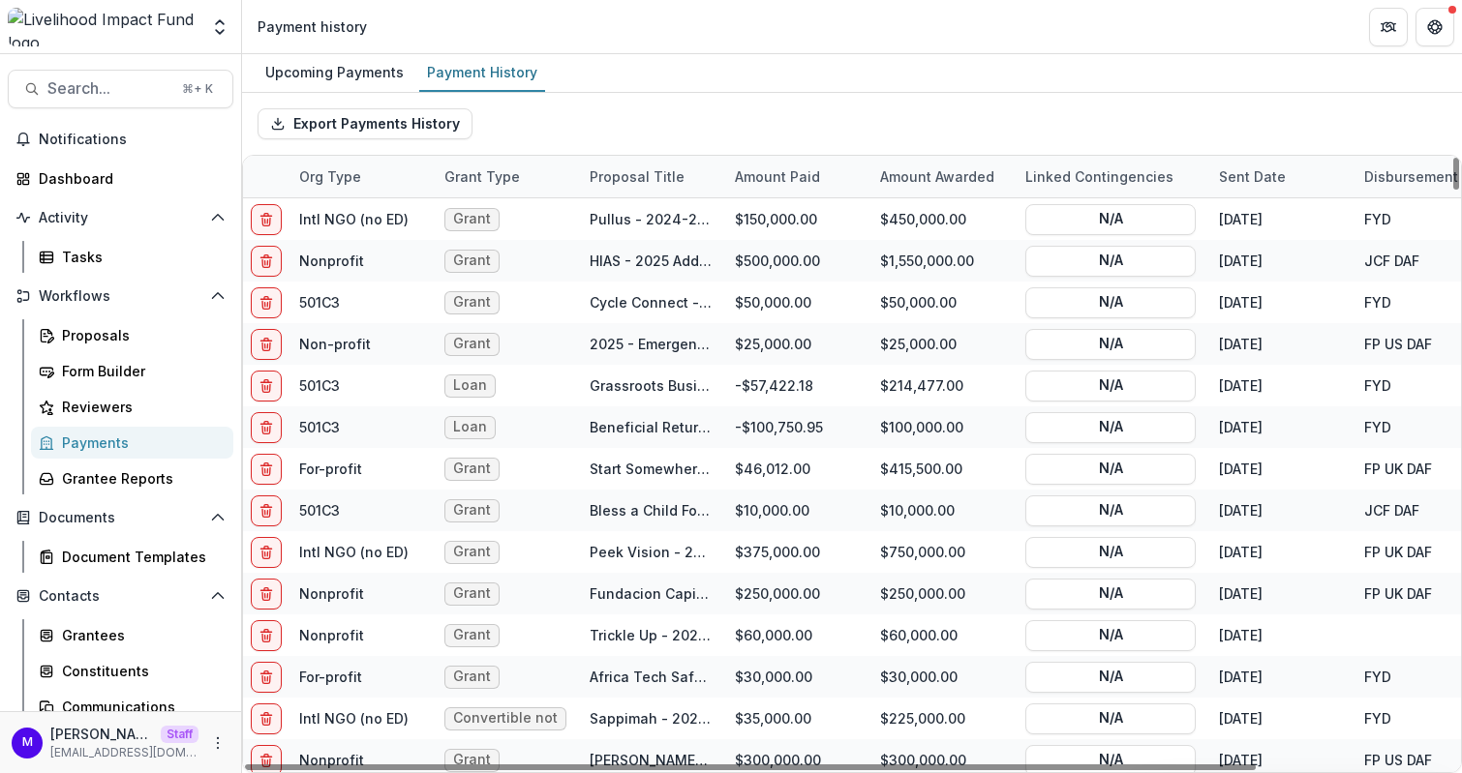
scroll to position [169, 52]
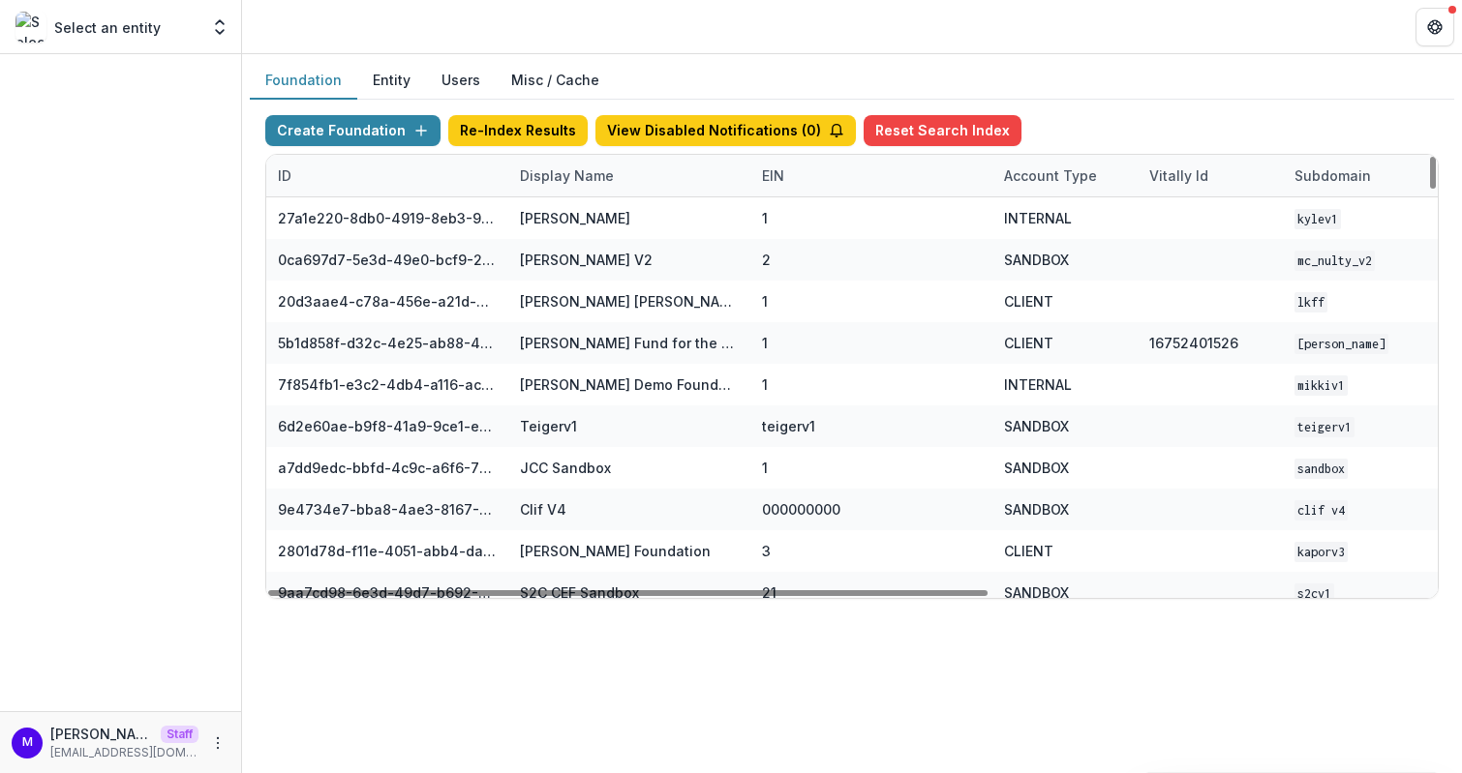
click at [562, 174] on div "Display Name" at bounding box center [566, 176] width 117 height 20
click at [562, 176] on div "Display Name" at bounding box center [566, 176] width 117 height 20
click at [562, 203] on input at bounding box center [627, 217] width 232 height 31
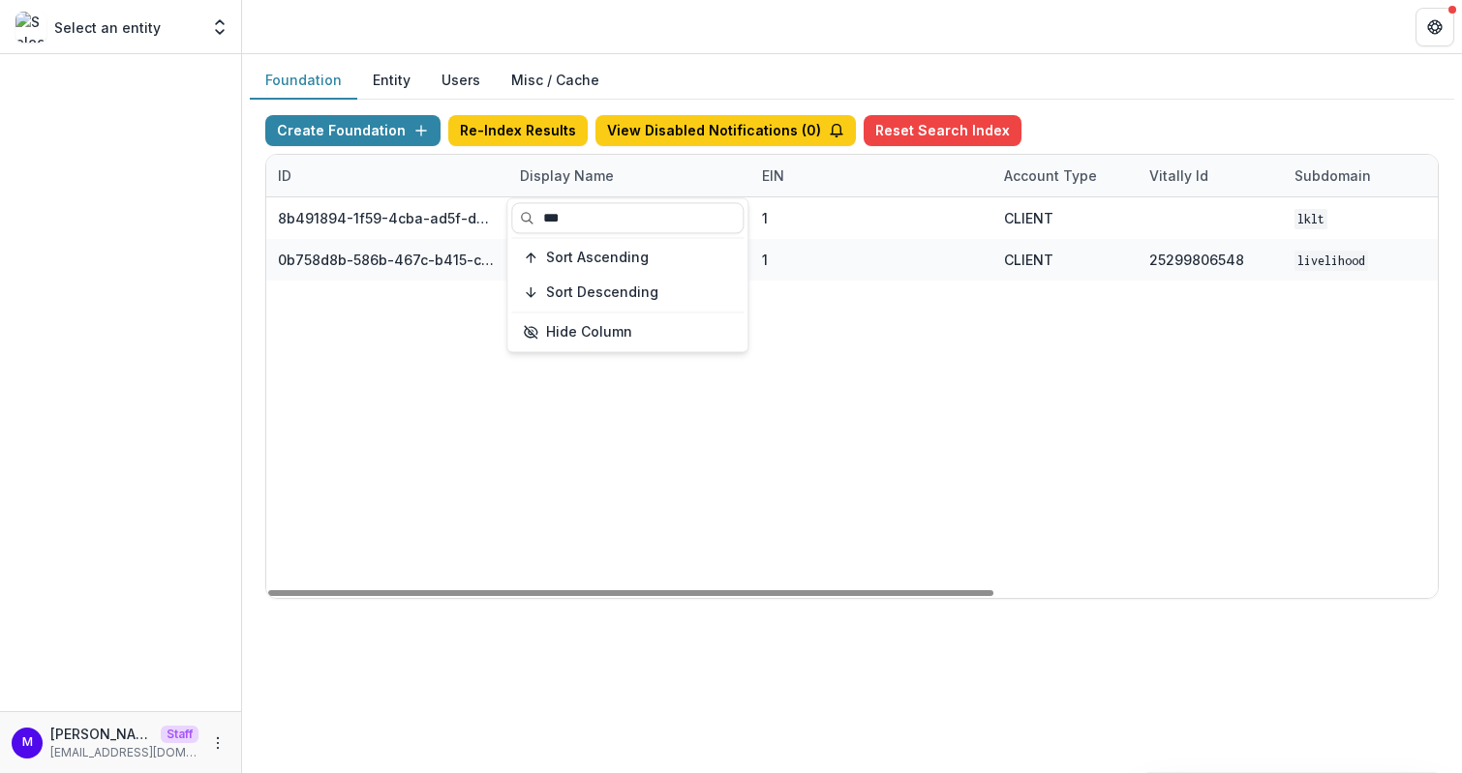
type input "***"
click at [728, 44] on header at bounding box center [852, 26] width 1220 height 53
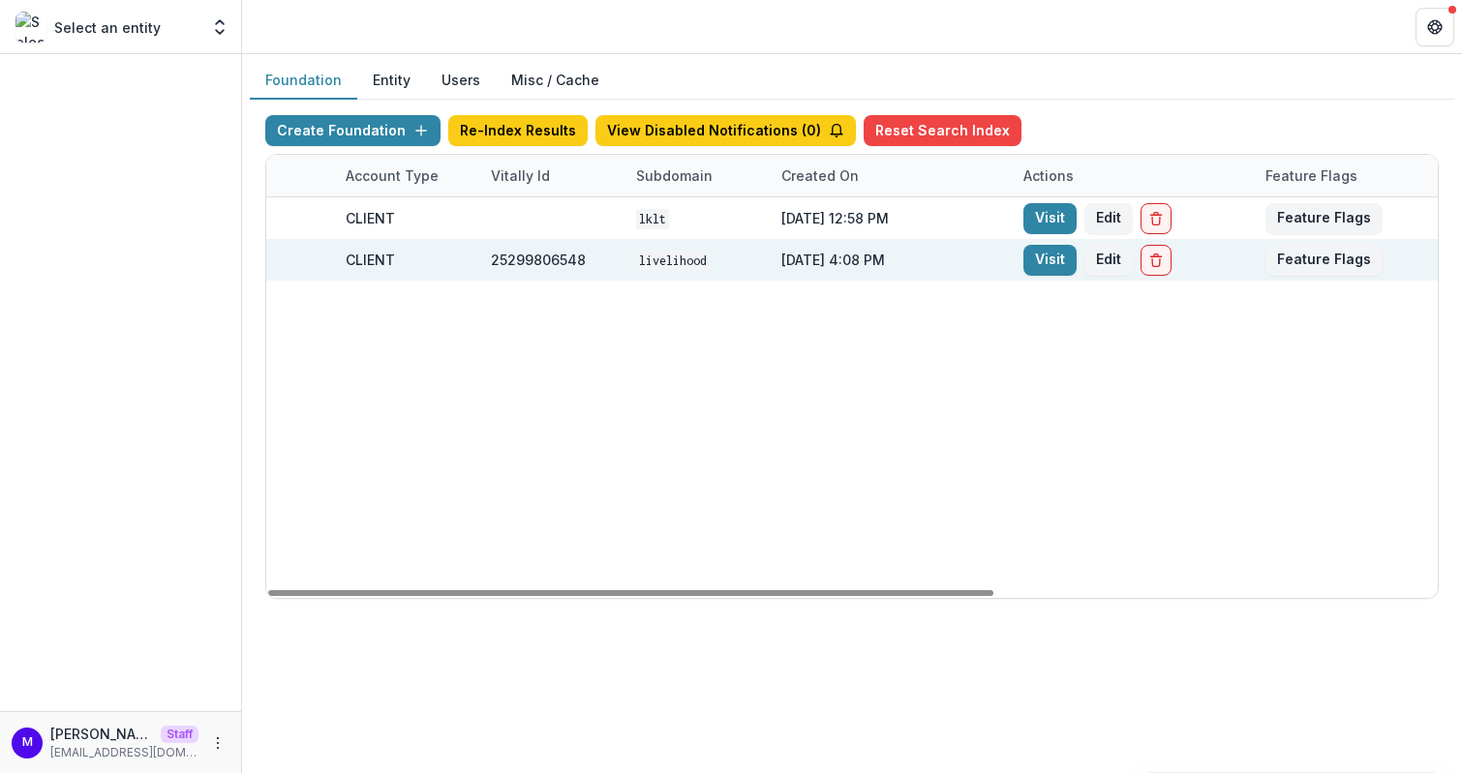
scroll to position [0, 714]
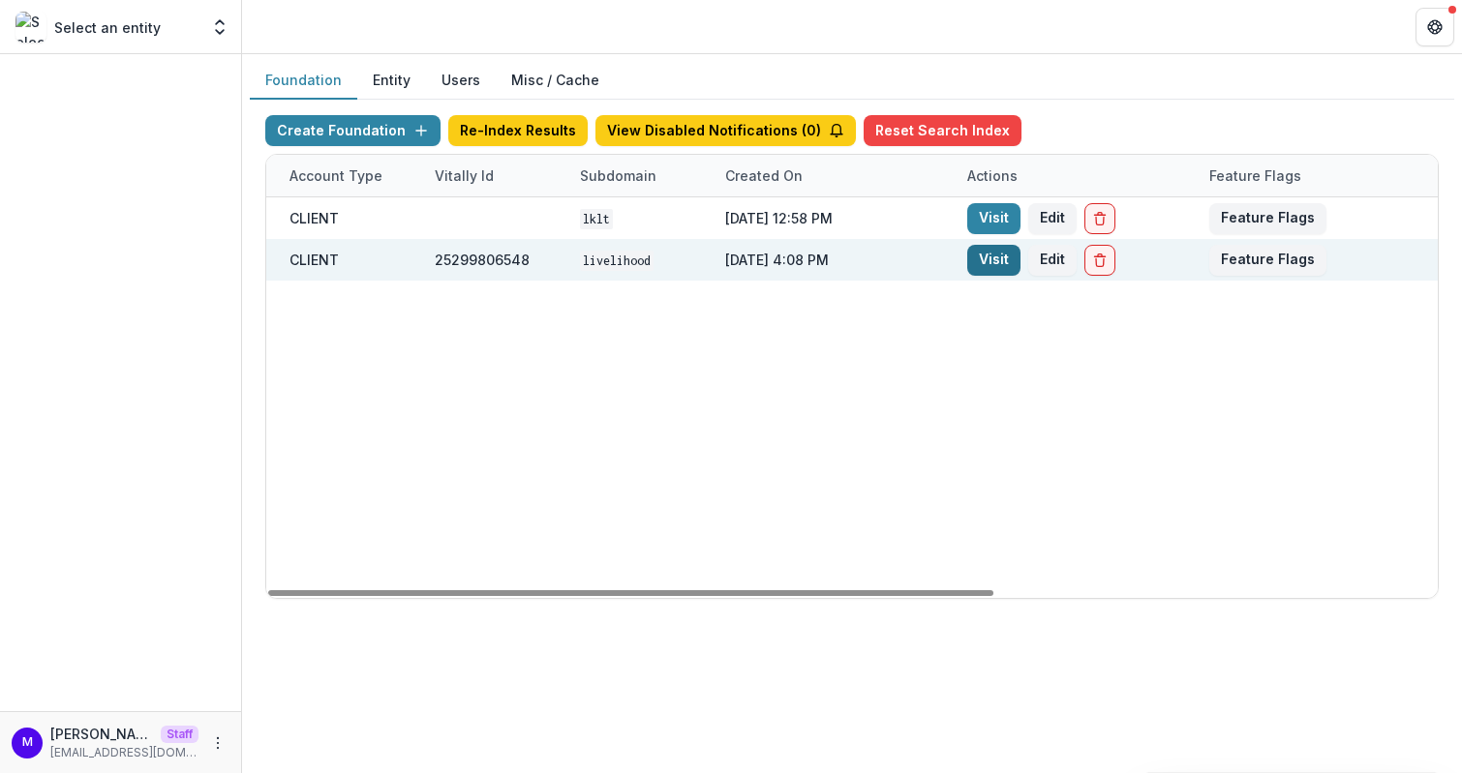
click at [987, 252] on link "Visit" at bounding box center [993, 260] width 53 height 31
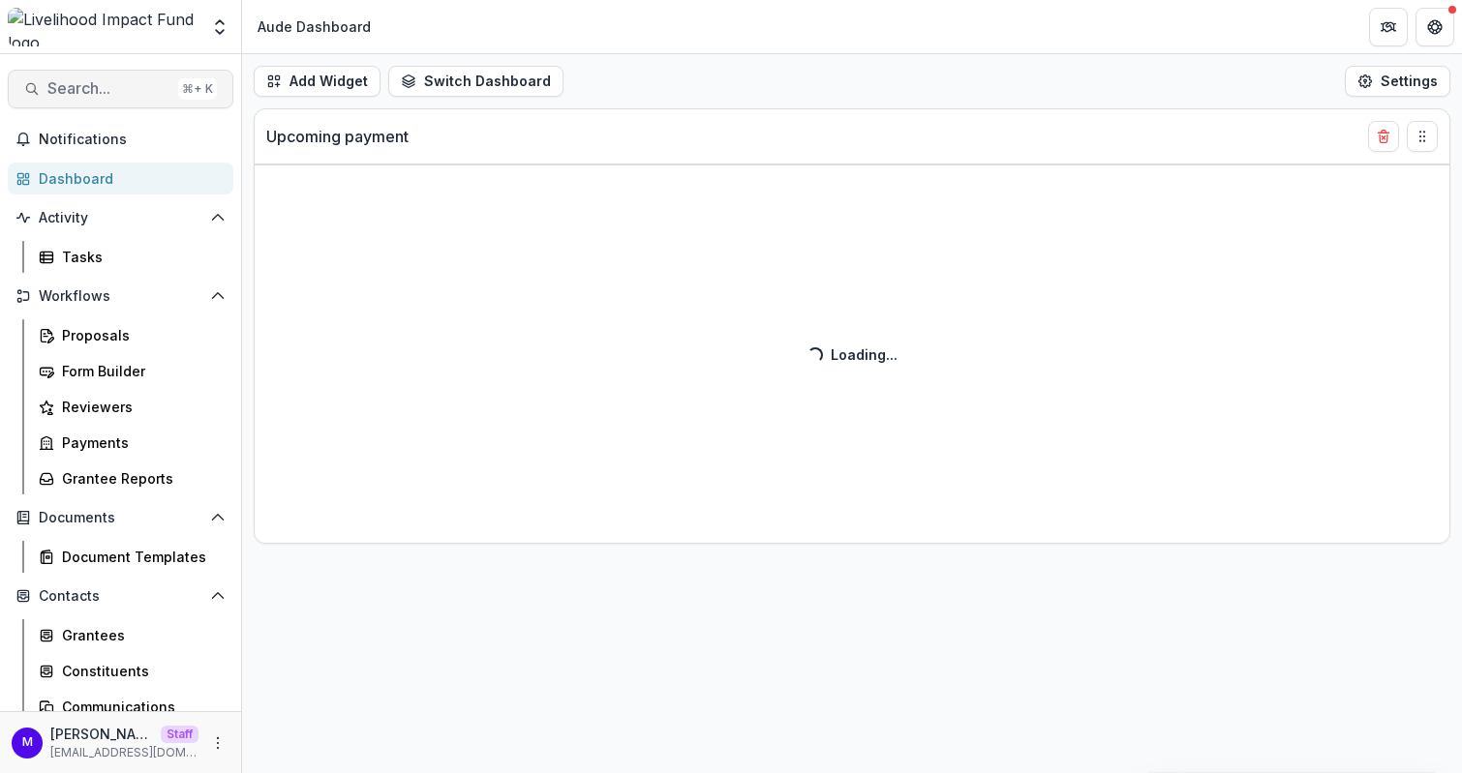
click at [108, 84] on span "Search..." at bounding box center [108, 88] width 123 height 18
select select "******"
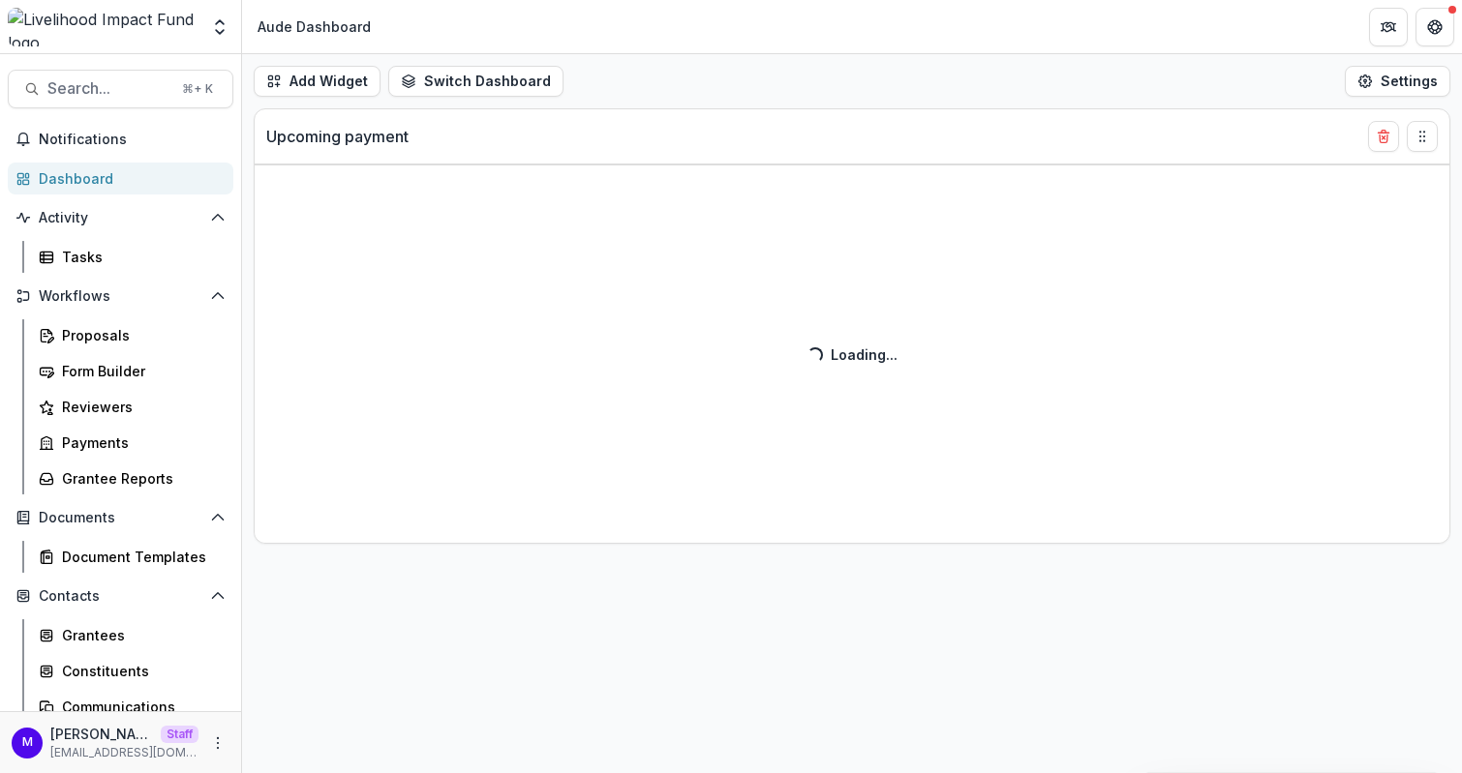
select select "******"
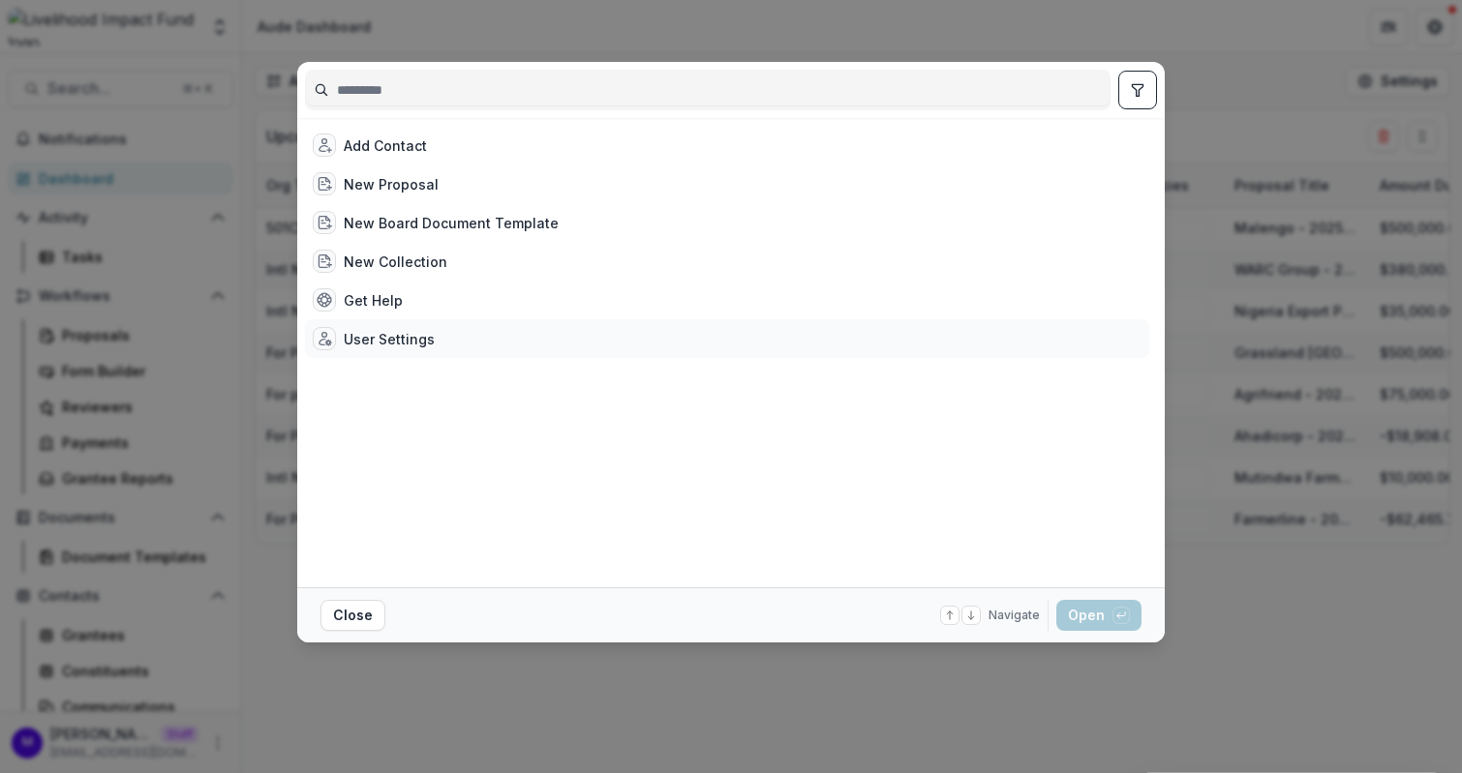
click at [360, 329] on div "User Settings" at bounding box center [389, 339] width 91 height 20
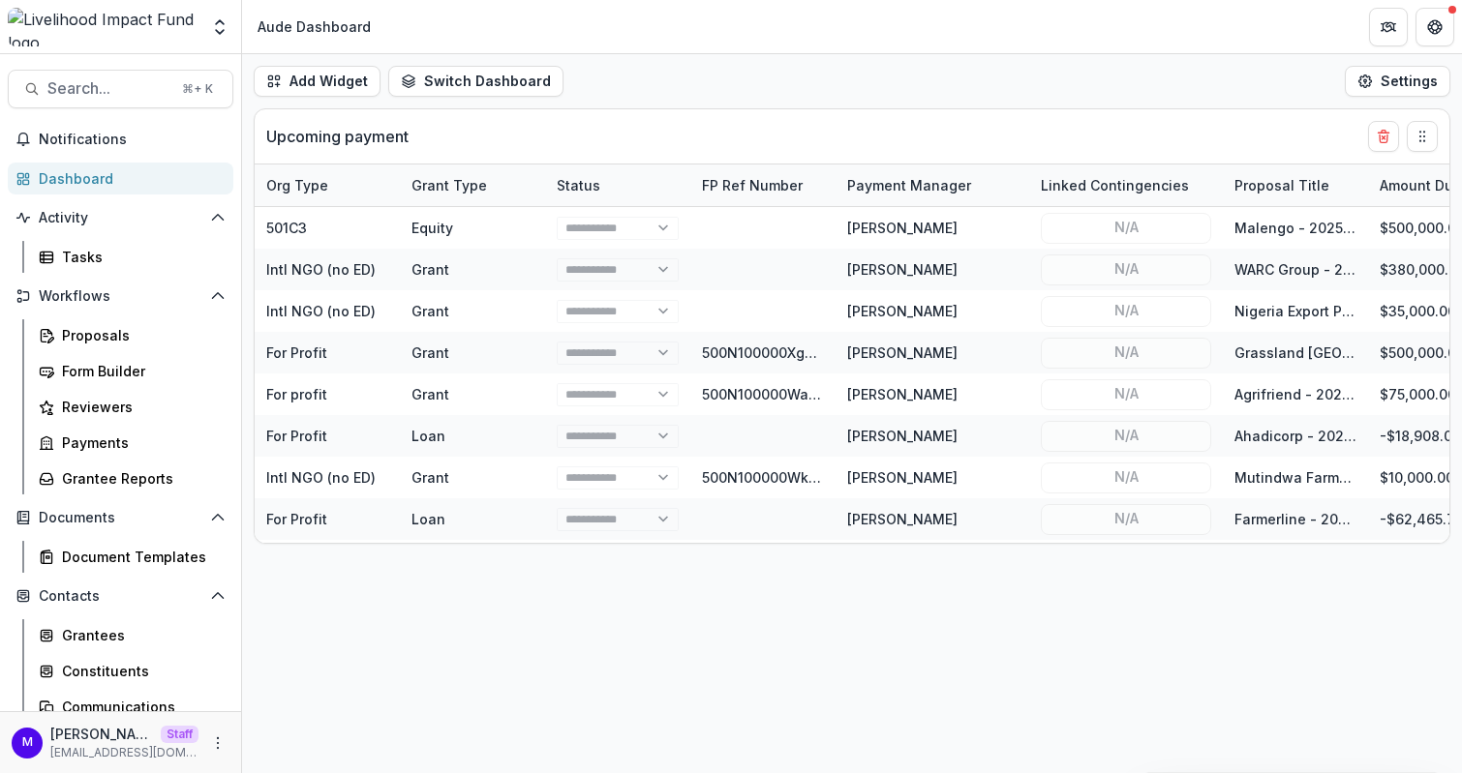
select select "****"
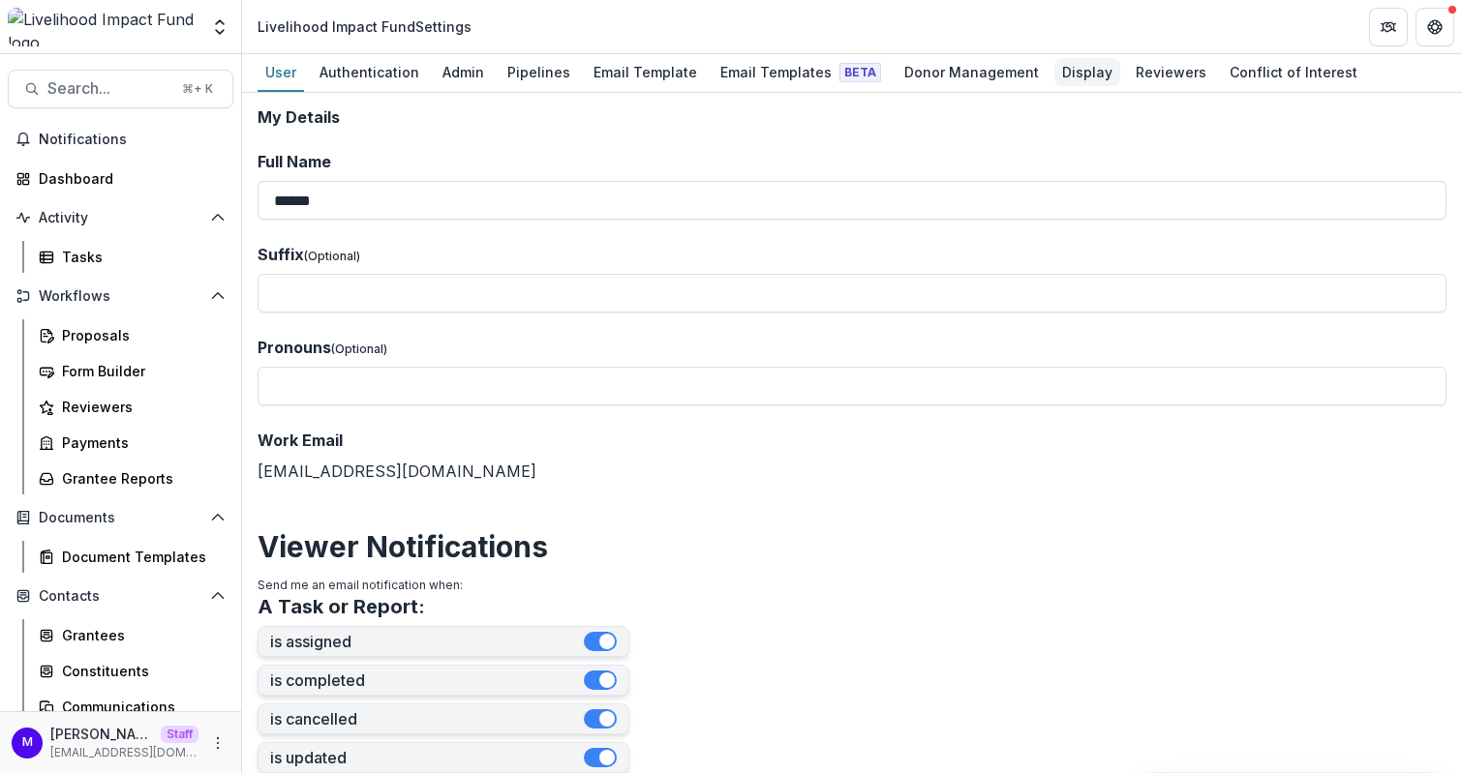
click at [1054, 72] on div "Display" at bounding box center [1087, 72] width 66 height 28
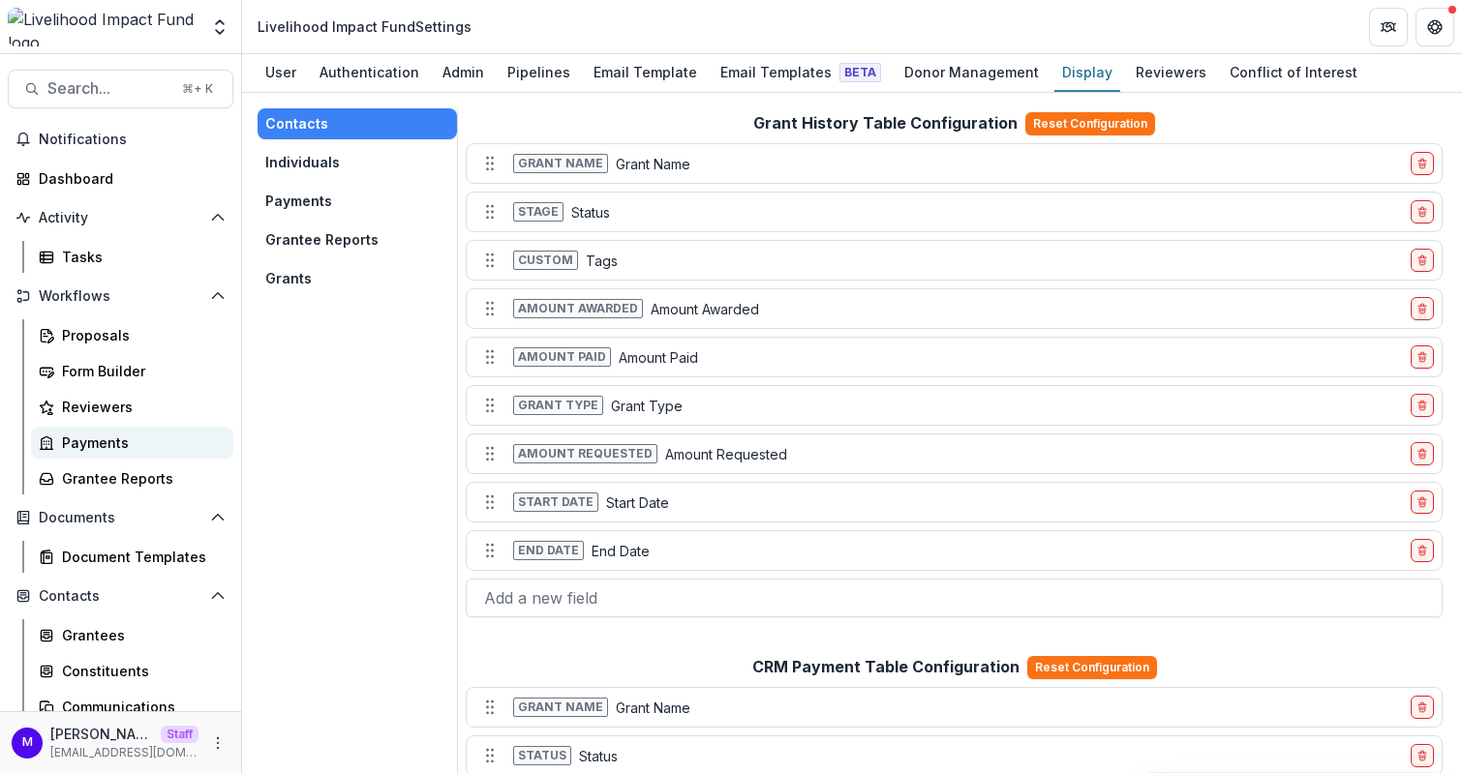
click at [101, 450] on div "Payments" at bounding box center [140, 443] width 156 height 20
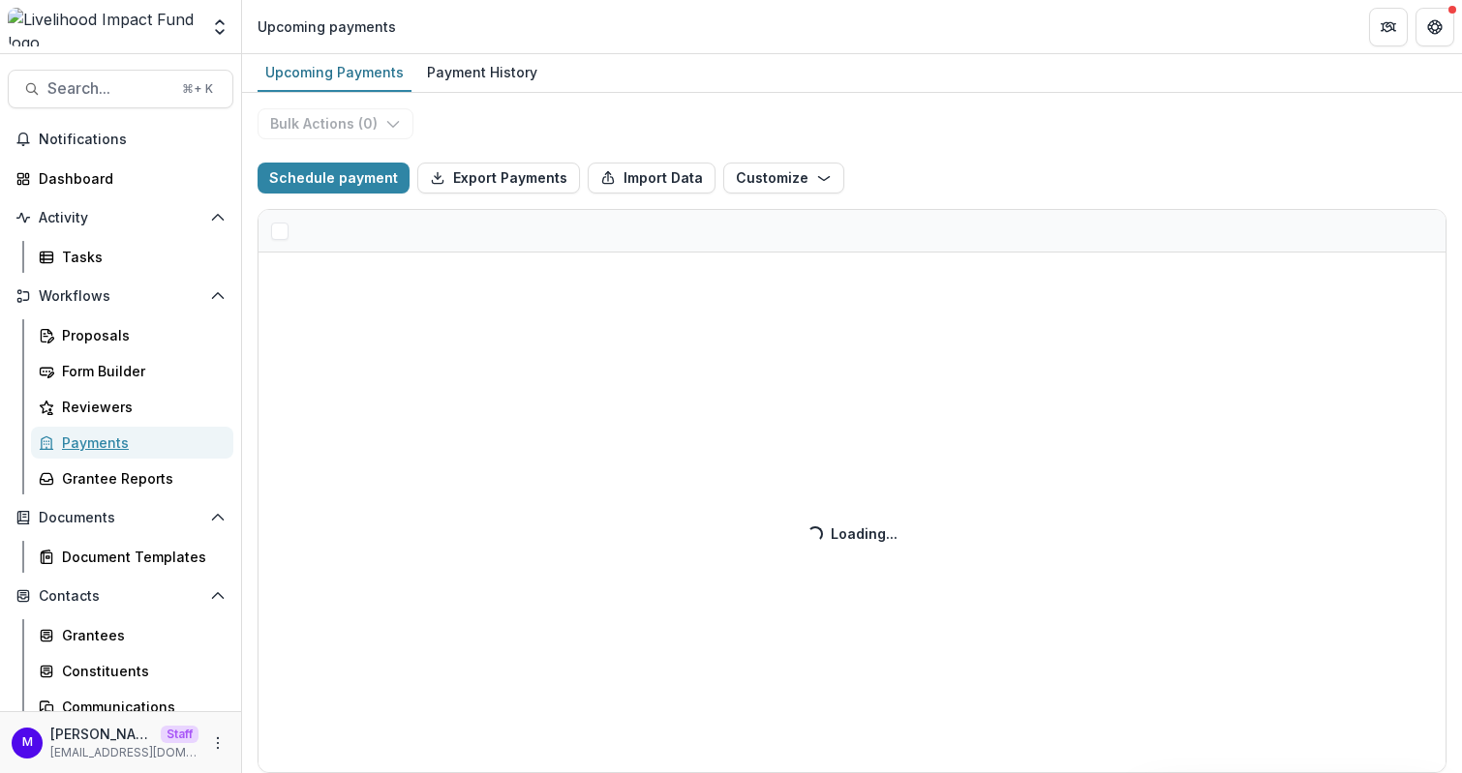
select select "******"
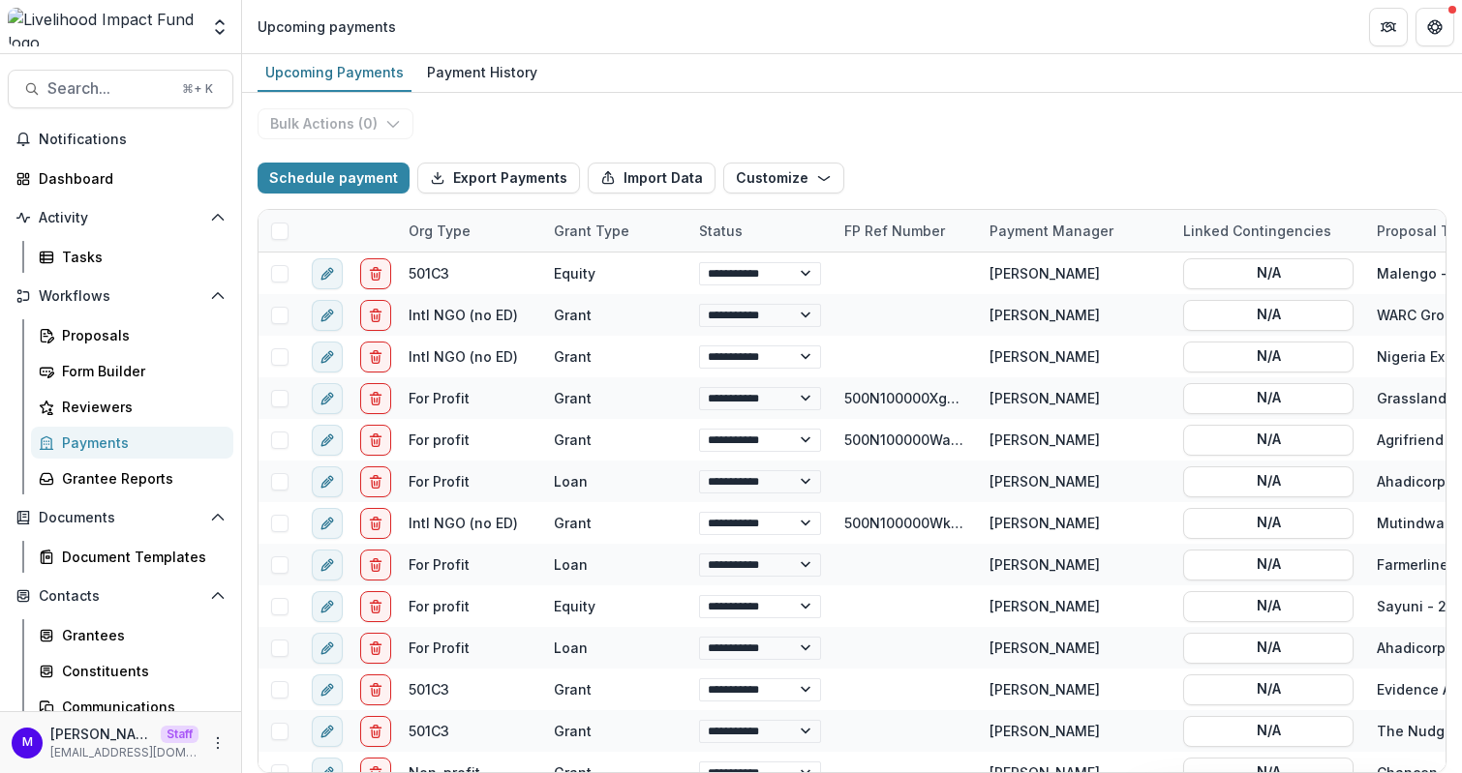
select select "******"
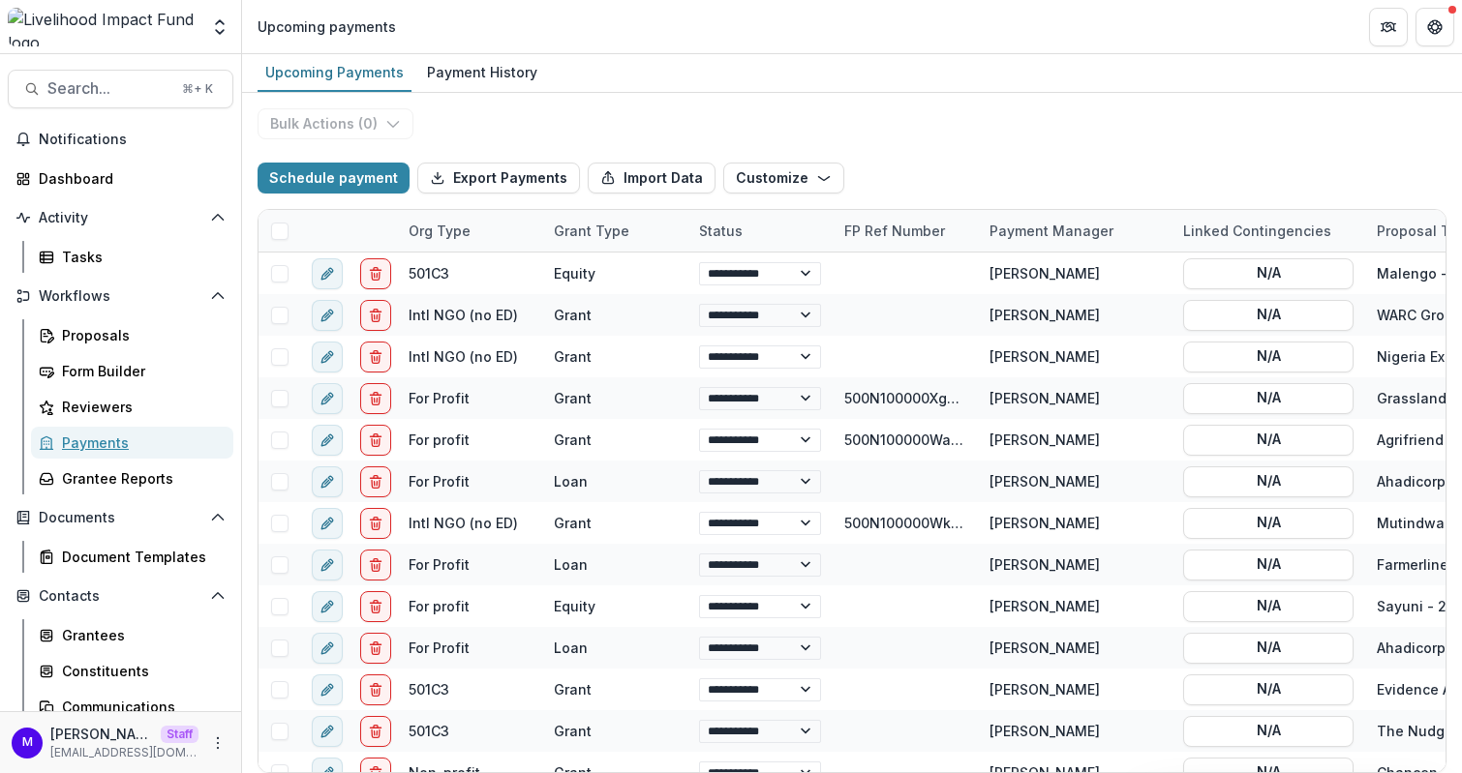
select select "******"
